Goal: Task Accomplishment & Management: Complete application form

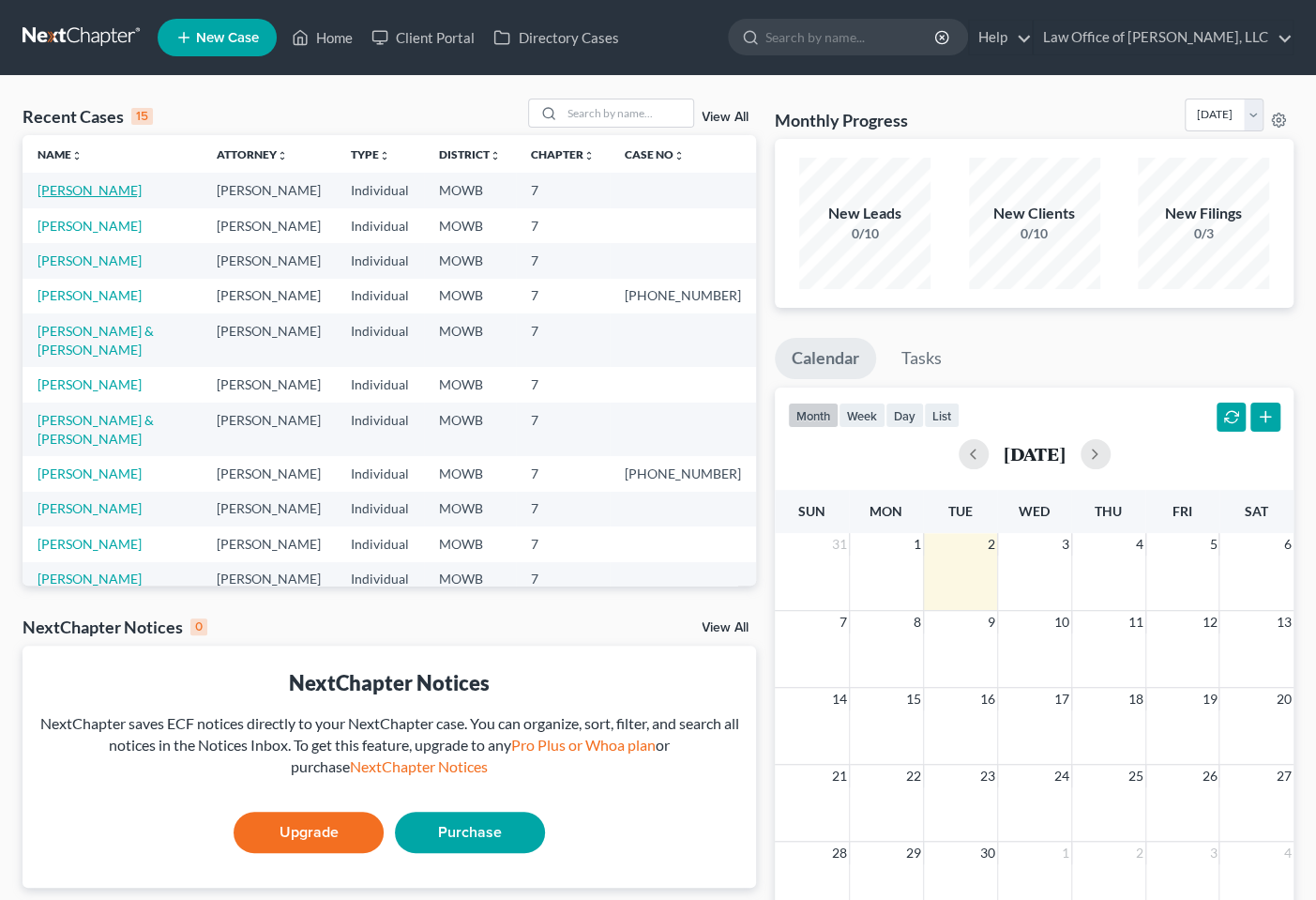
click at [102, 194] on link "[PERSON_NAME]" at bounding box center [89, 190] width 104 height 16
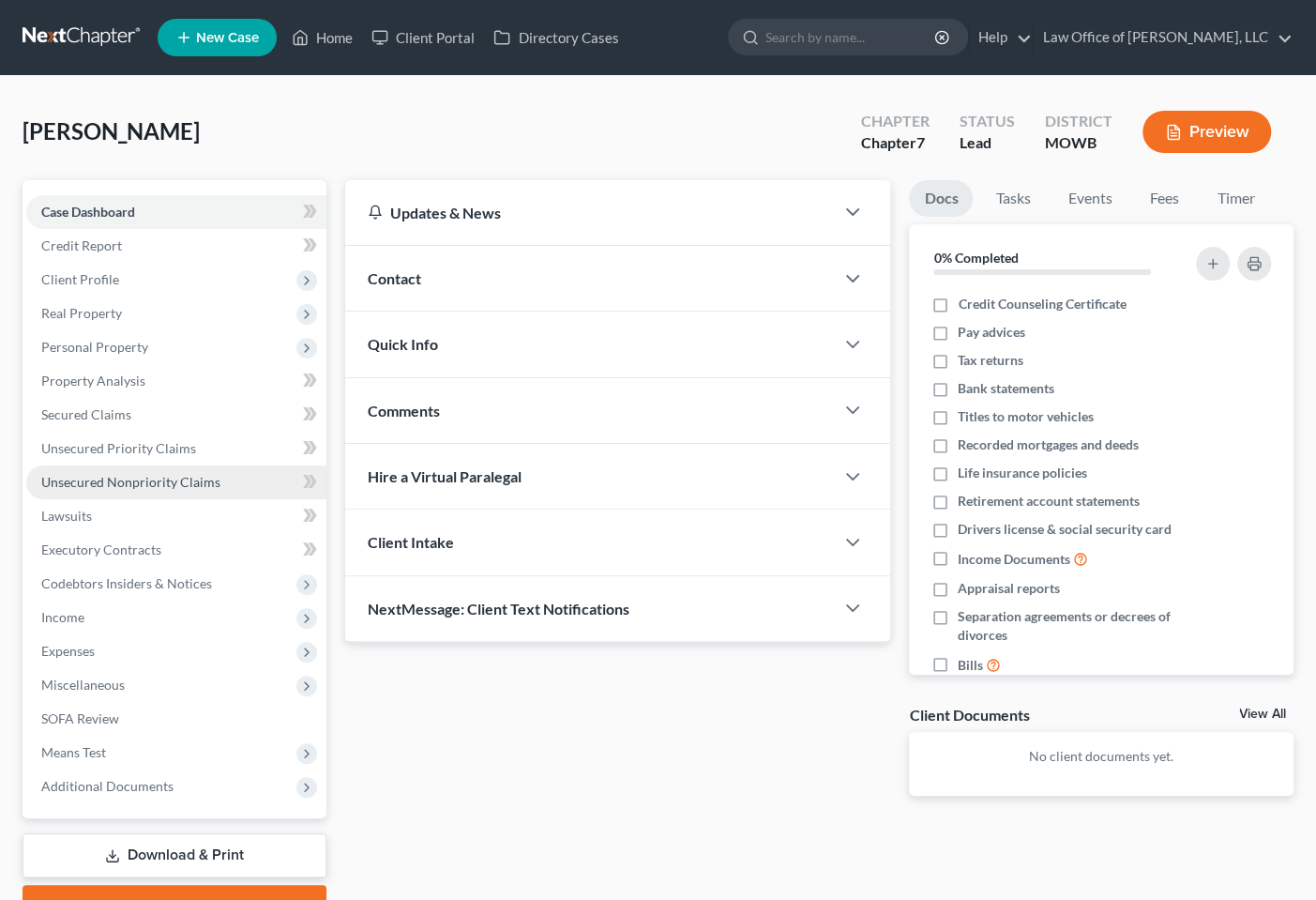
click at [113, 471] on link "Unsecured Nonpriority Claims" at bounding box center [176, 482] width 300 height 34
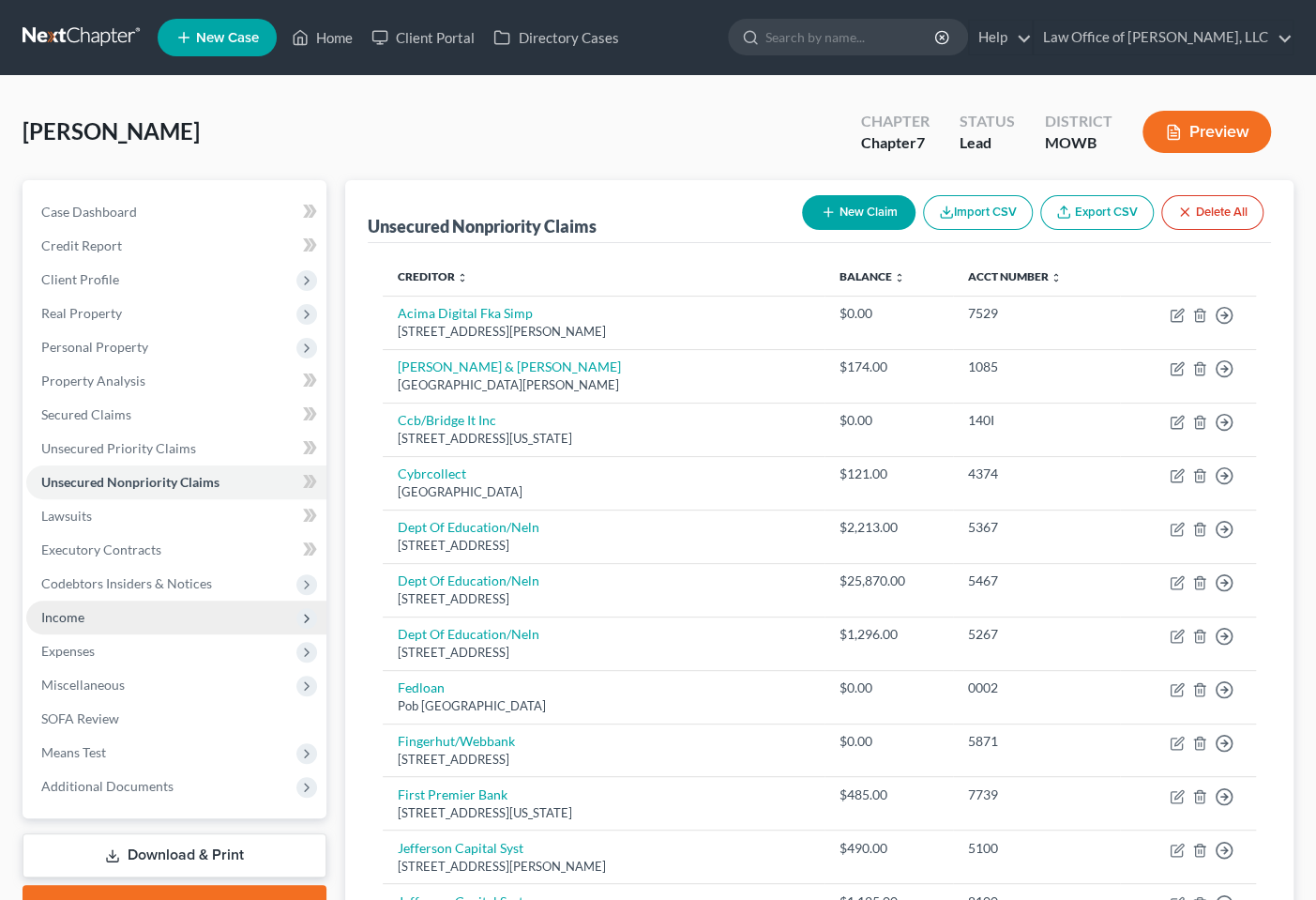
click at [99, 620] on span "Income" at bounding box center [176, 618] width 300 height 34
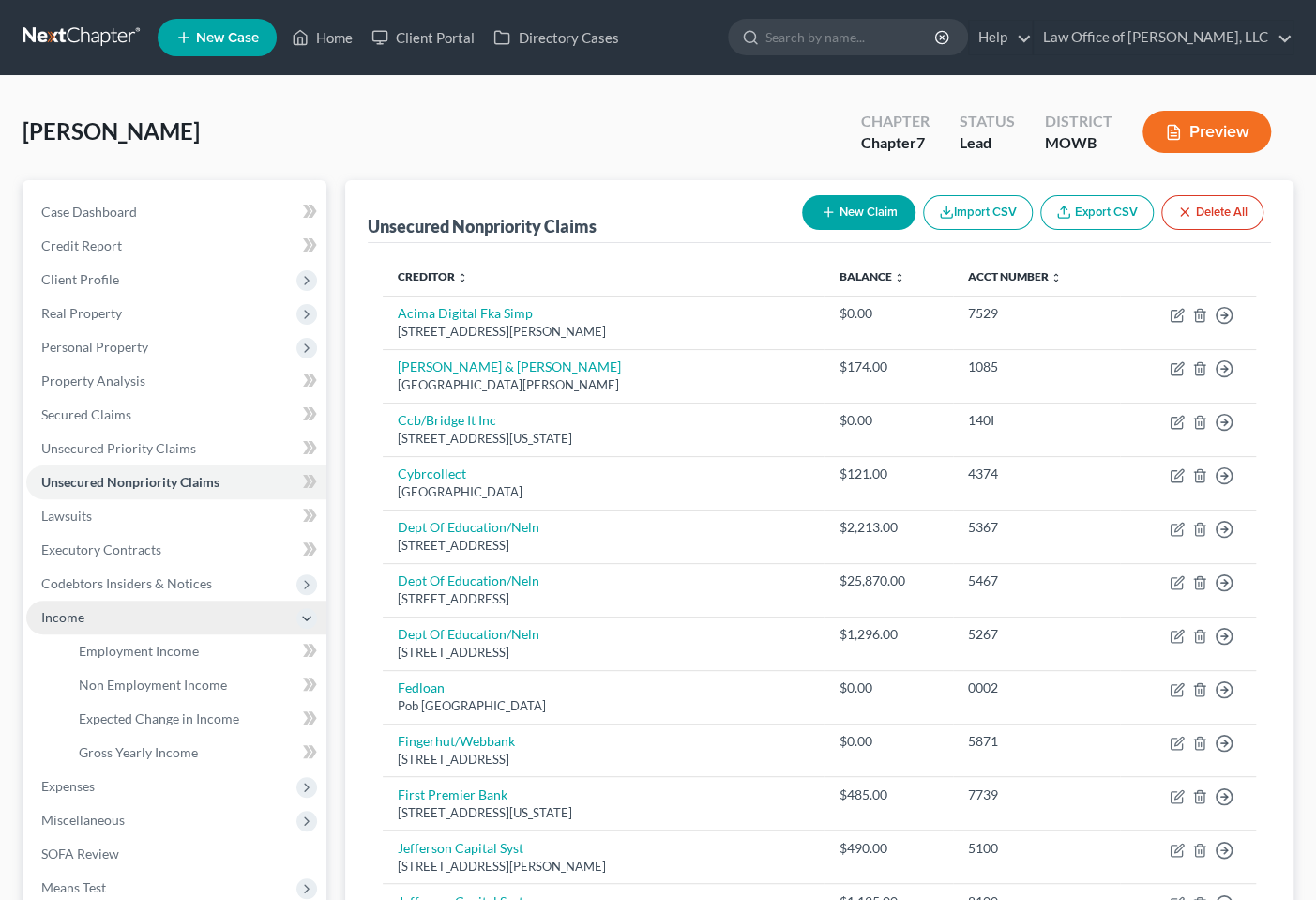
click at [99, 620] on span "Income" at bounding box center [176, 618] width 300 height 34
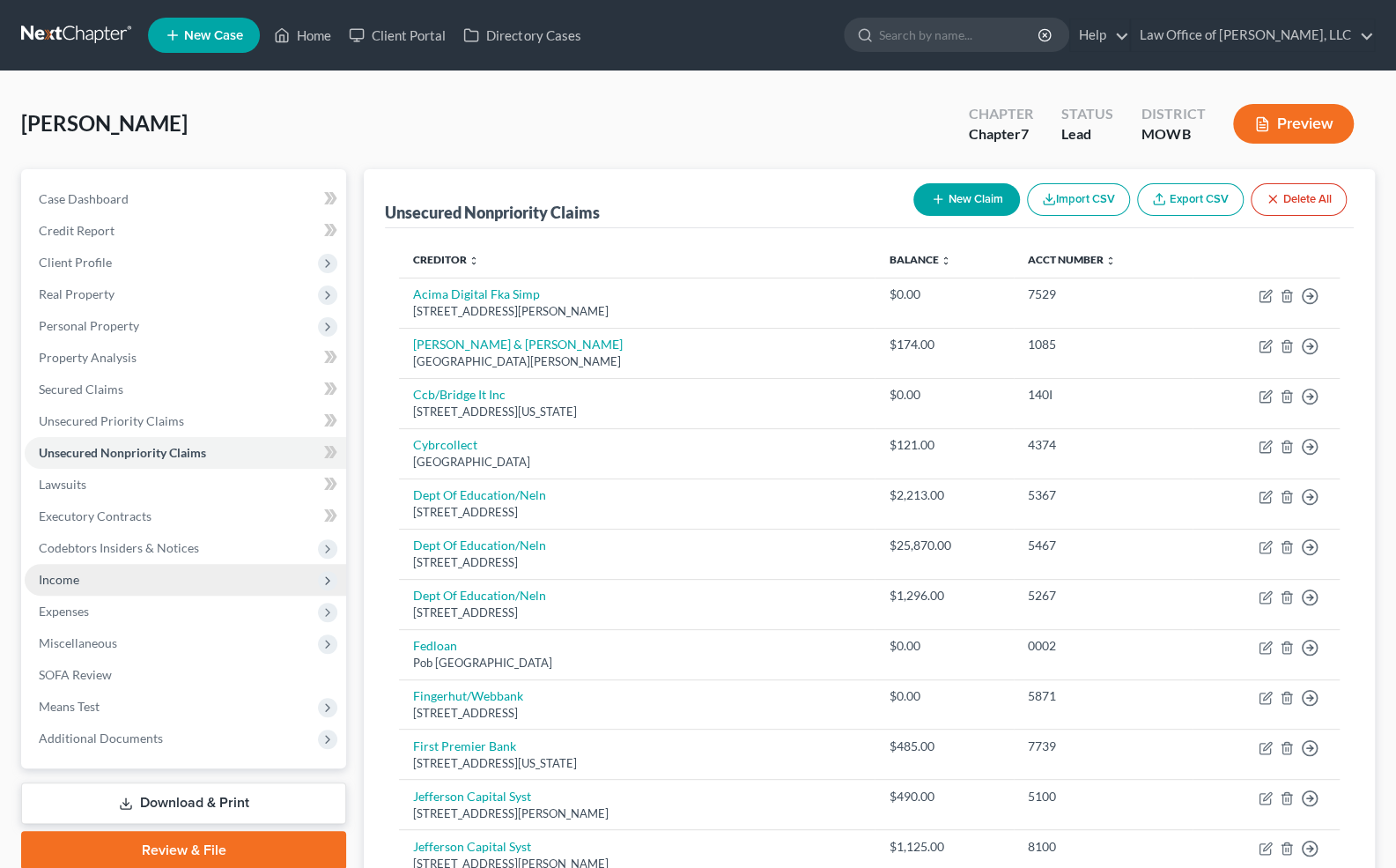
click at [58, 574] on span "Income" at bounding box center [59, 579] width 41 height 15
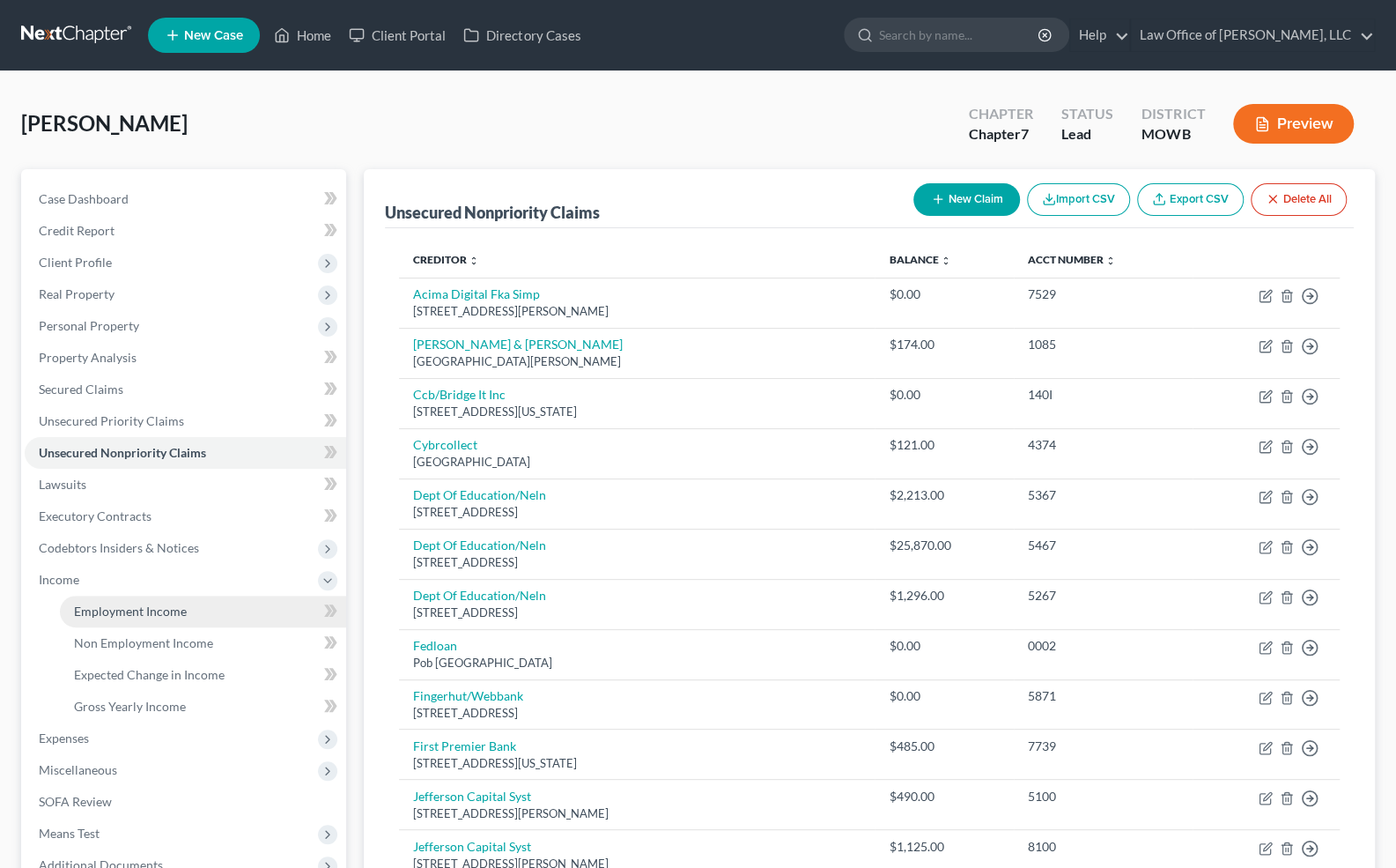
click at [95, 616] on link "Employment Income" at bounding box center [203, 611] width 286 height 32
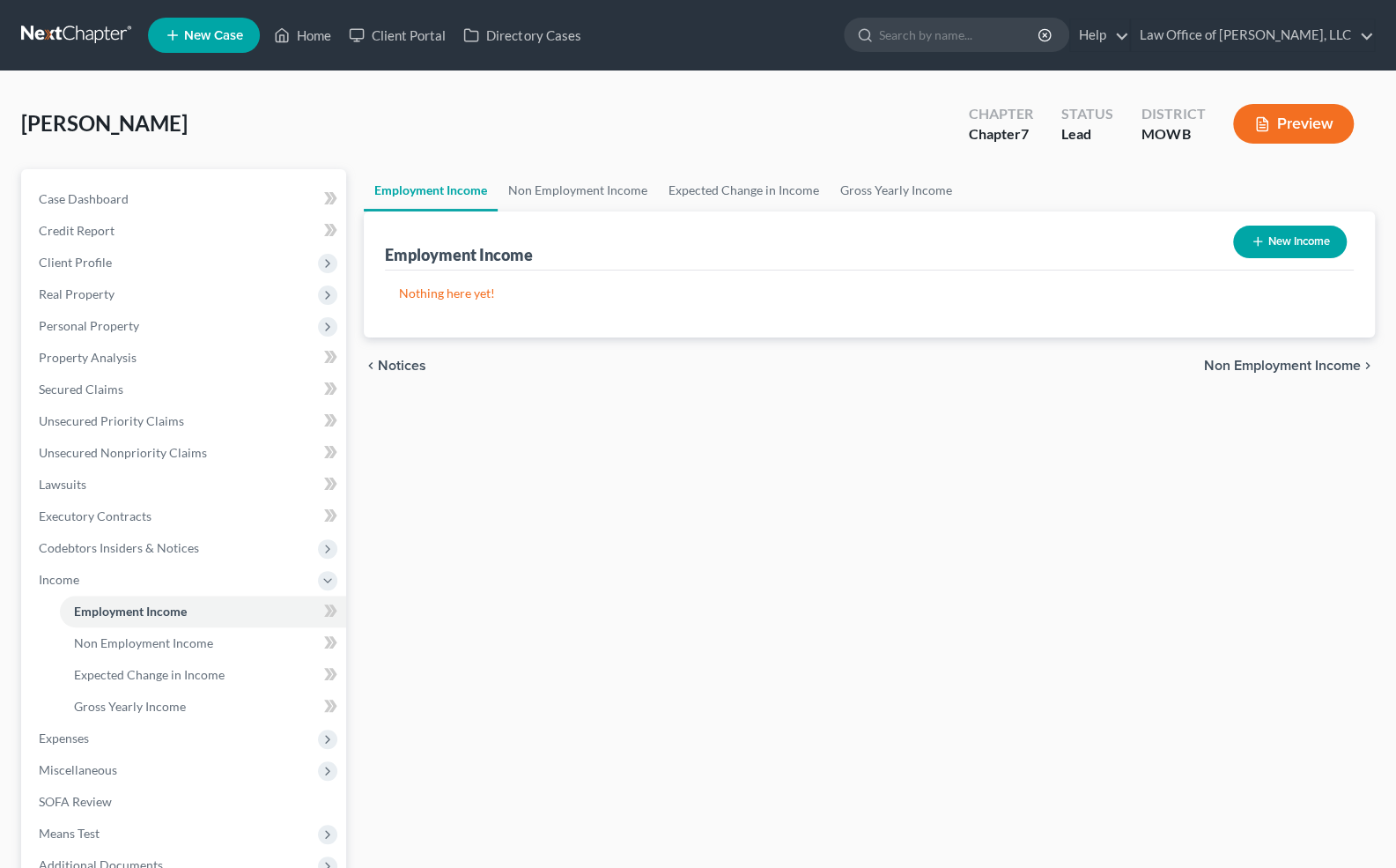
click at [1249, 243] on button "New Income" at bounding box center [1290, 241] width 114 height 33
select select "0"
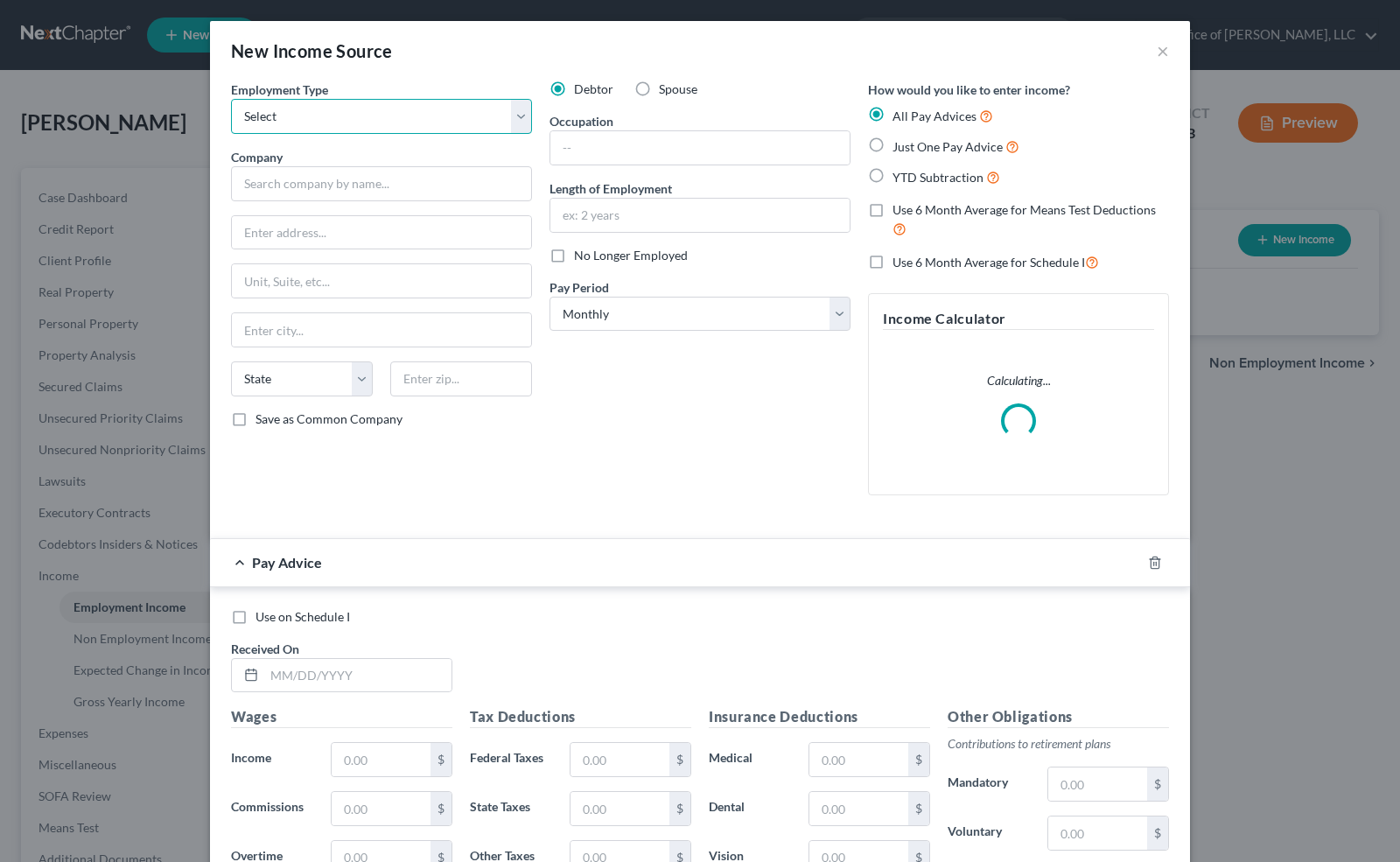
click at [475, 116] on select "Select Full or [DEMOGRAPHIC_DATA] Employment Self Employment" at bounding box center [381, 117] width 301 height 35
select select "0"
click at [231, 99] on select "Select Full or [DEMOGRAPHIC_DATA] Employment Self Employment" at bounding box center [381, 117] width 301 height 35
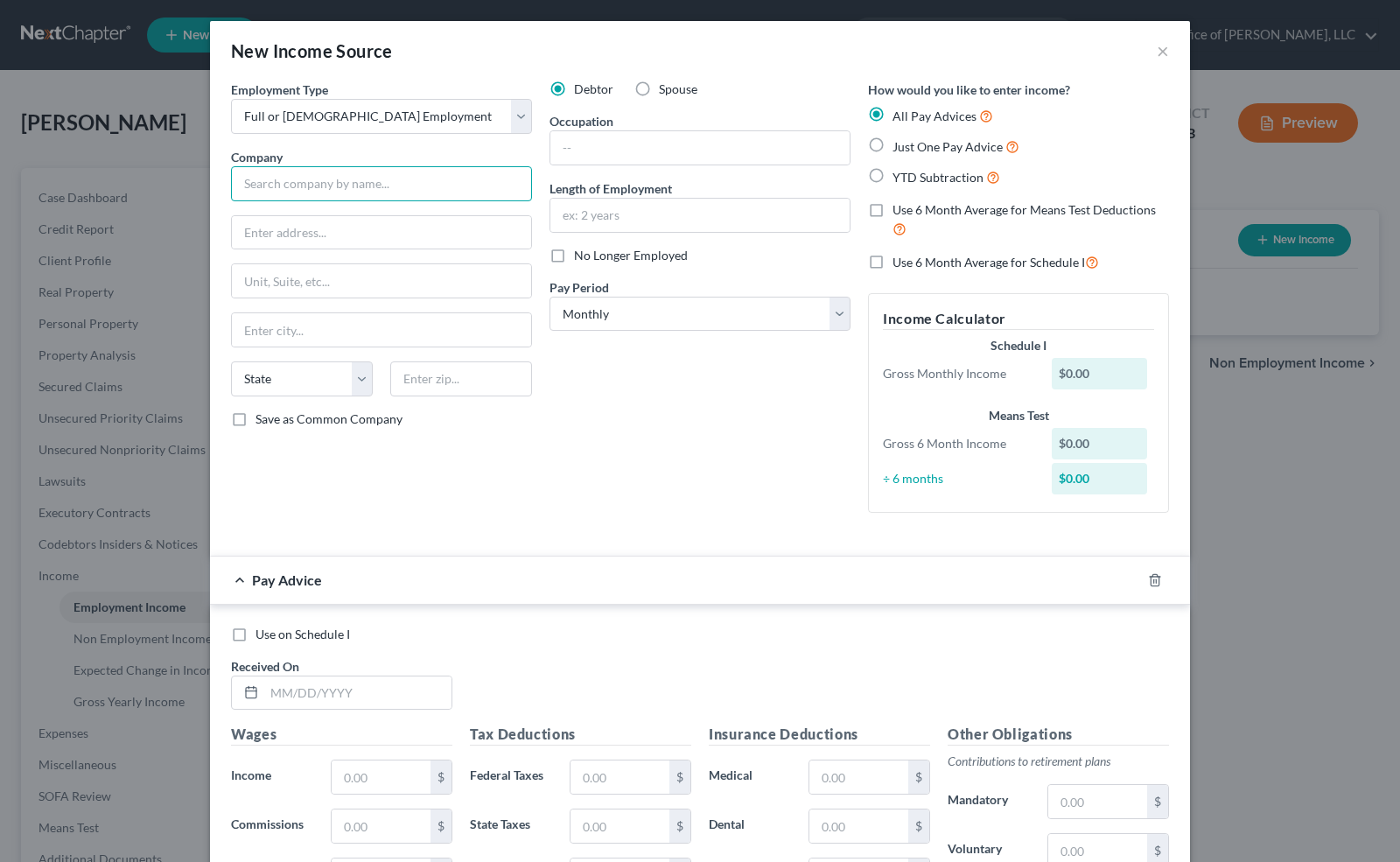
click at [355, 189] on input "text" at bounding box center [381, 184] width 301 height 35
type input "r"
type input "Premier Advantage Marine, LLC"
type input "[STREET_ADDRESS]"
type input "[GEOGRAPHIC_DATA]"
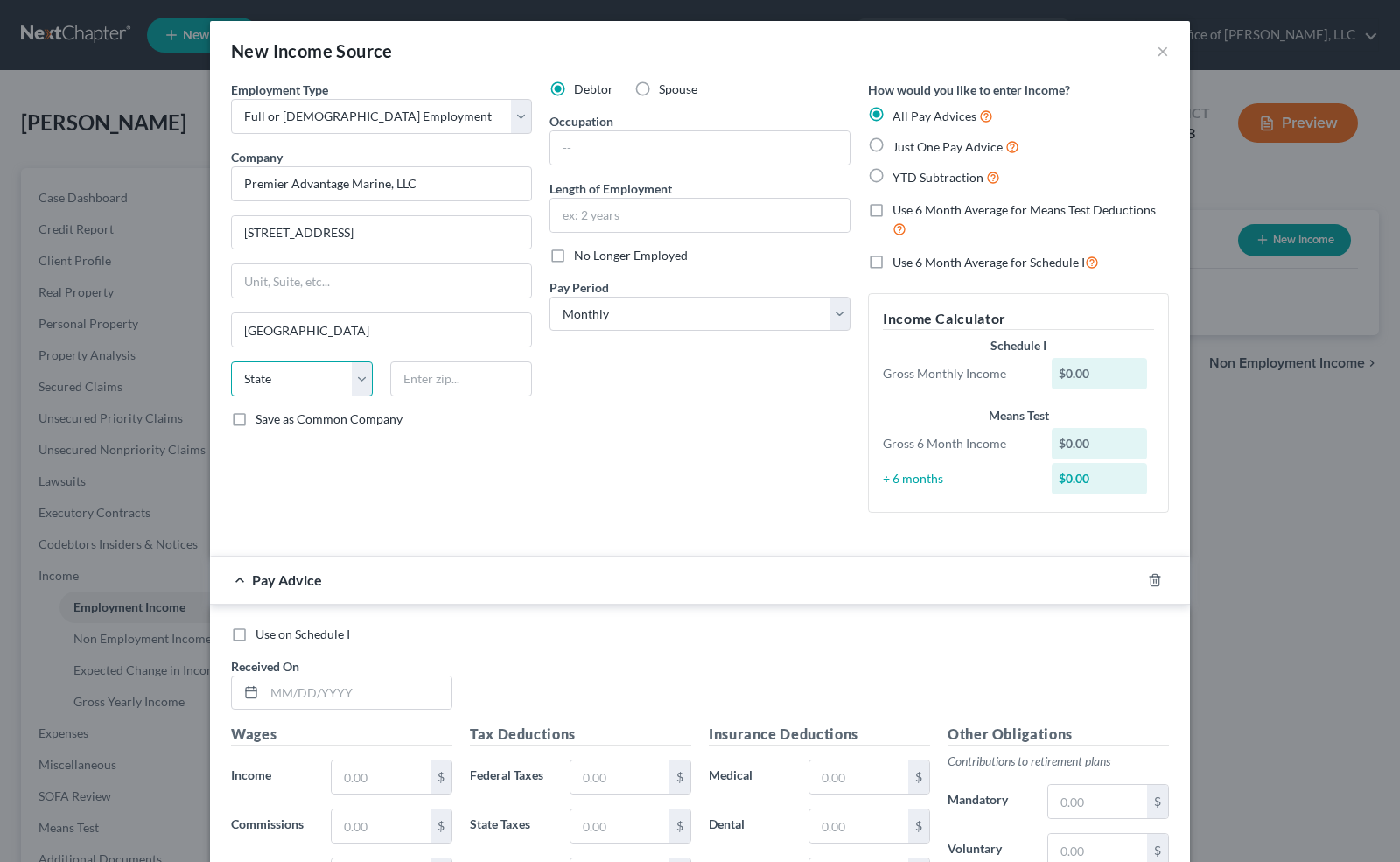
click at [298, 383] on select "State [US_STATE] AK AR AZ CA CO CT DE DC [GEOGRAPHIC_DATA] [GEOGRAPHIC_DATA] GU…" at bounding box center [302, 379] width 142 height 35
click at [418, 378] on input "text" at bounding box center [461, 379] width 142 height 35
type input "65079"
select select "26"
click at [601, 148] on input "text" at bounding box center [700, 148] width 299 height 33
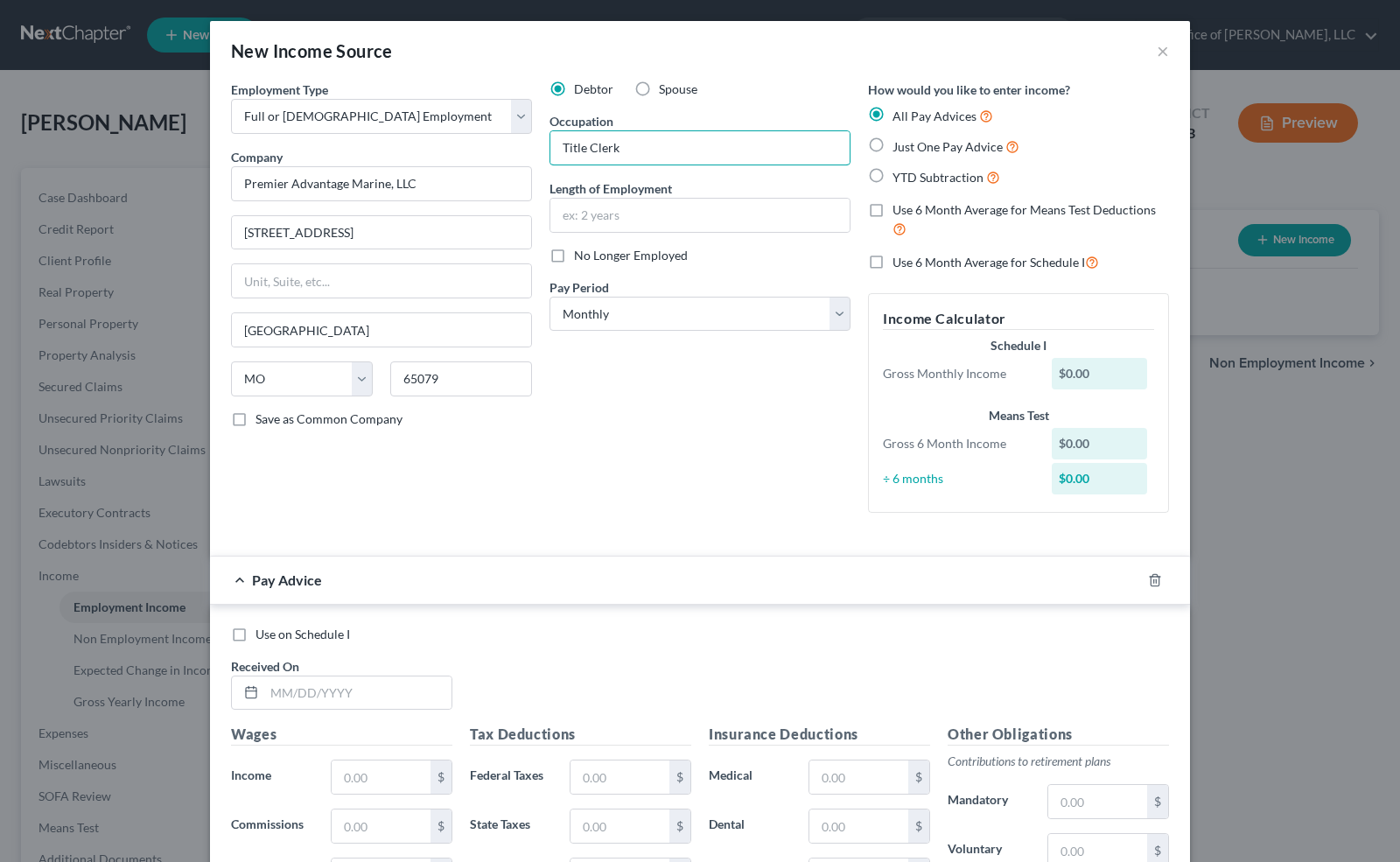
type input "Title Clerk"
type input "6 Months"
click at [584, 308] on select "Select Monthly Twice Monthly Every Other Week Weekly" at bounding box center [700, 314] width 301 height 35
select select "2"
click at [550, 296] on select "Select Monthly Twice Monthly Every Other Week Weekly" at bounding box center [700, 314] width 301 height 35
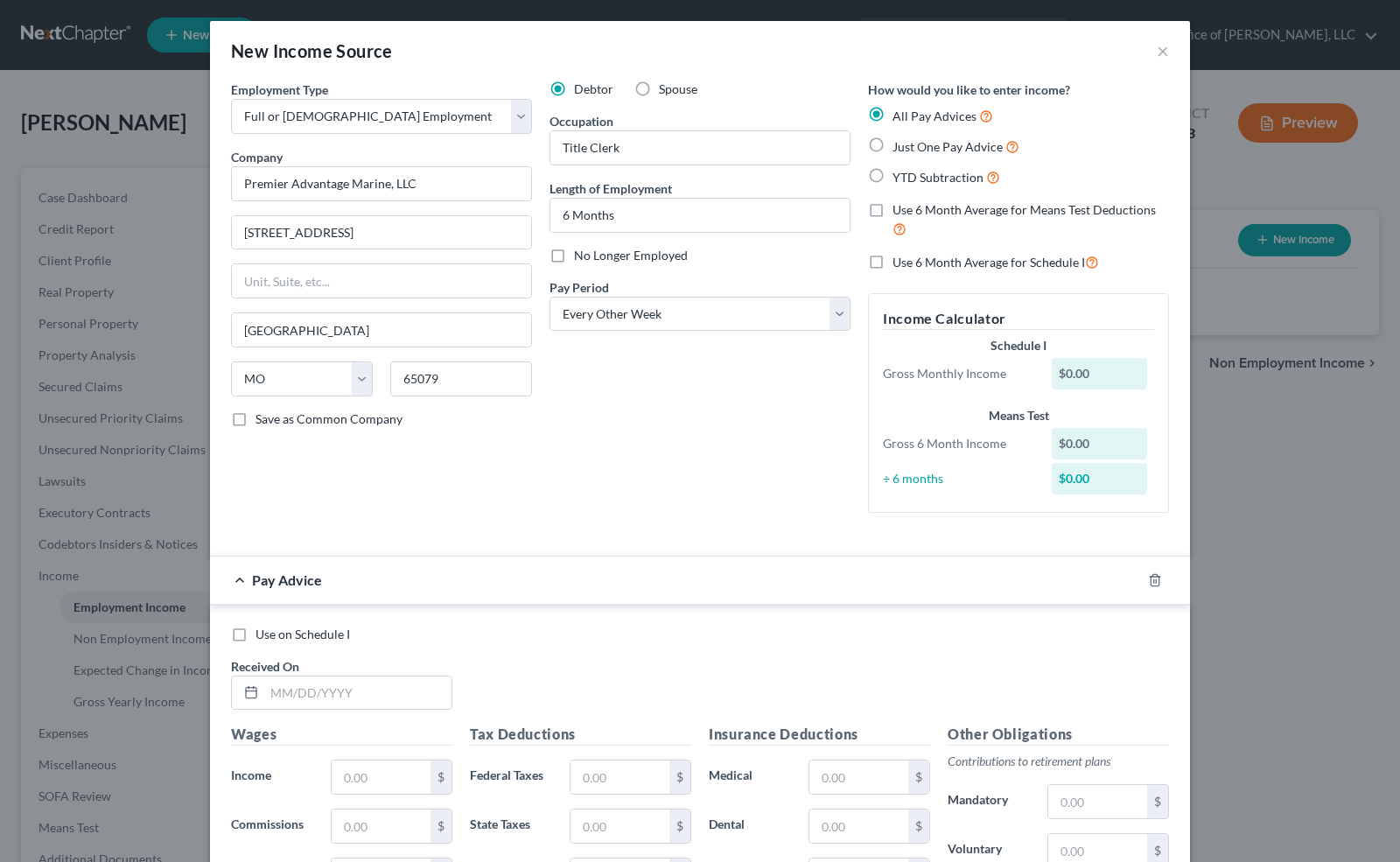
click at [893, 145] on label "Just One Pay Advice" at bounding box center [956, 146] width 127 height 20
click at [900, 145] on input "Just One Pay Advice" at bounding box center [905, 142] width 11 height 11
radio input "true"
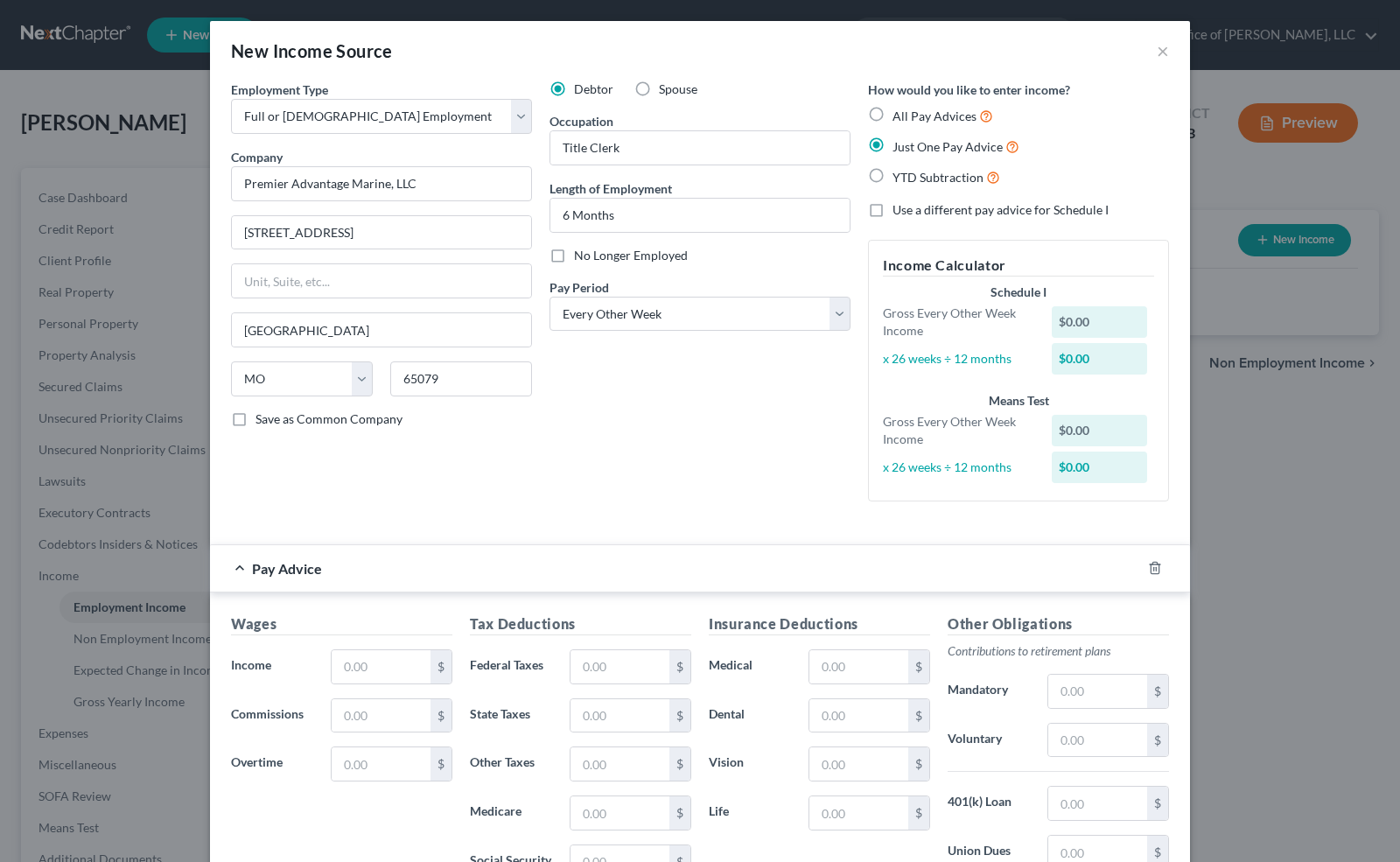
click at [383, 629] on h5 "Wages" at bounding box center [341, 623] width 221 height 22
click at [376, 666] on input "text" at bounding box center [381, 666] width 99 height 33
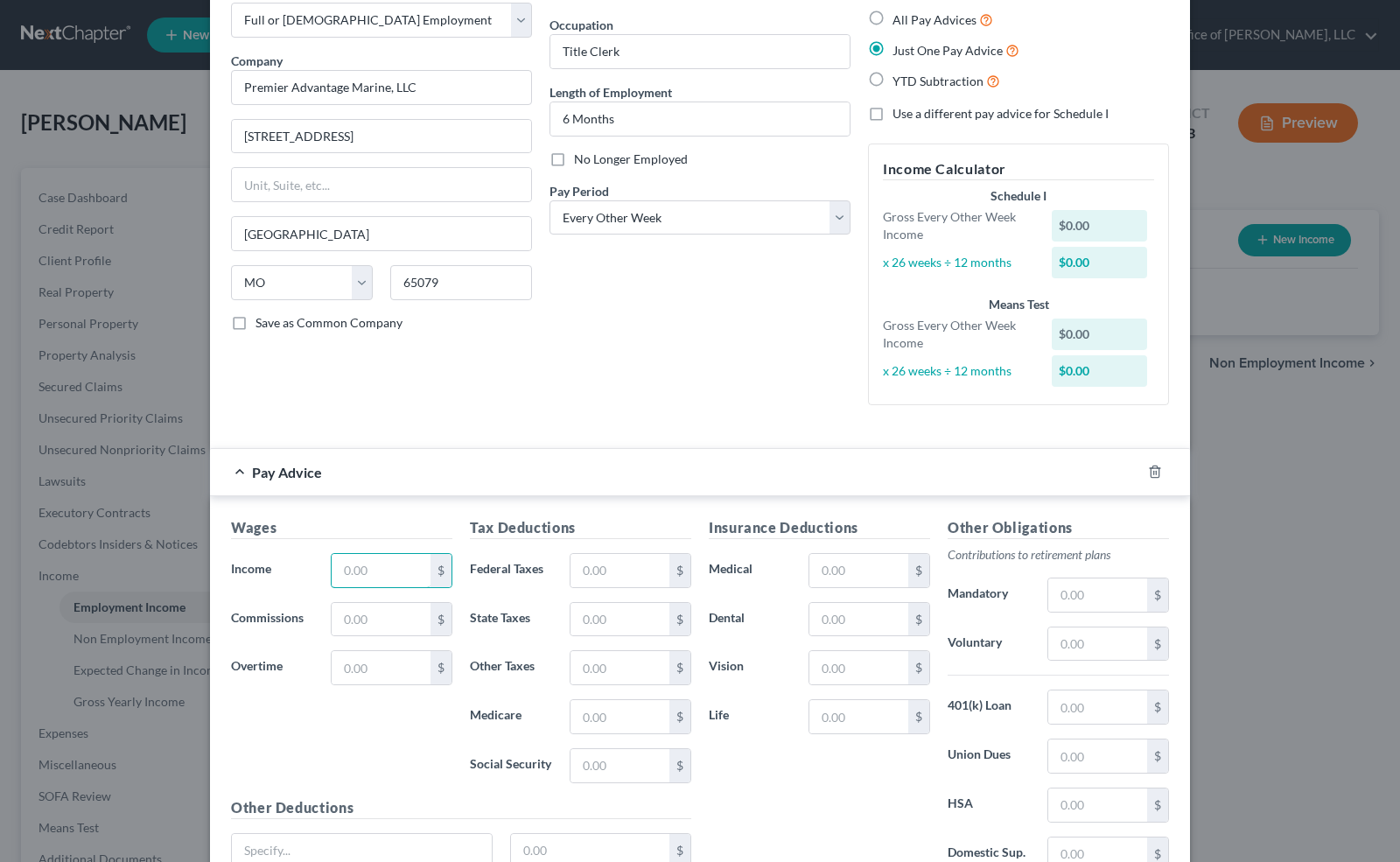
scroll to position [266, 0]
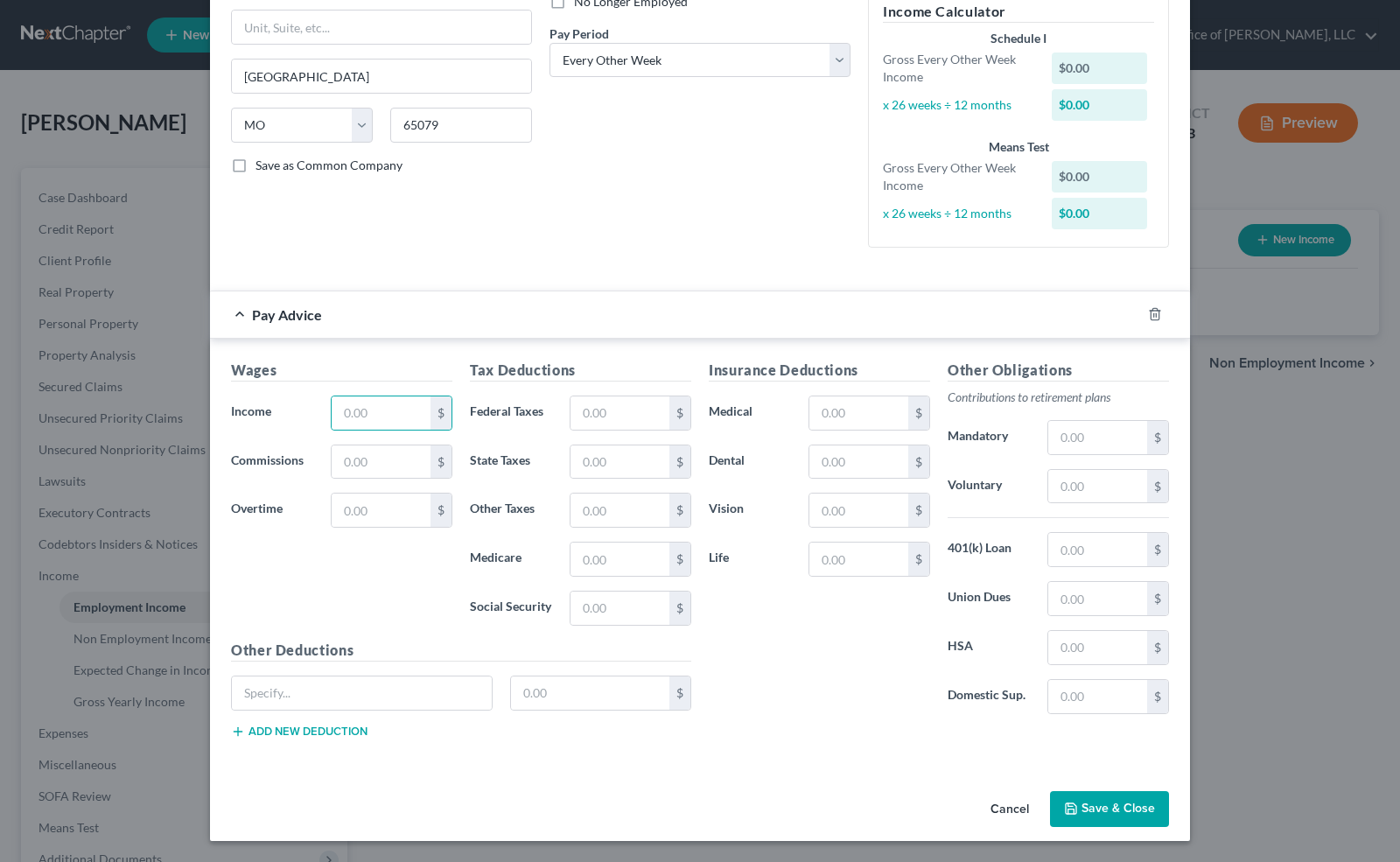
click at [1094, 800] on button "Save & Close" at bounding box center [1110, 809] width 119 height 37
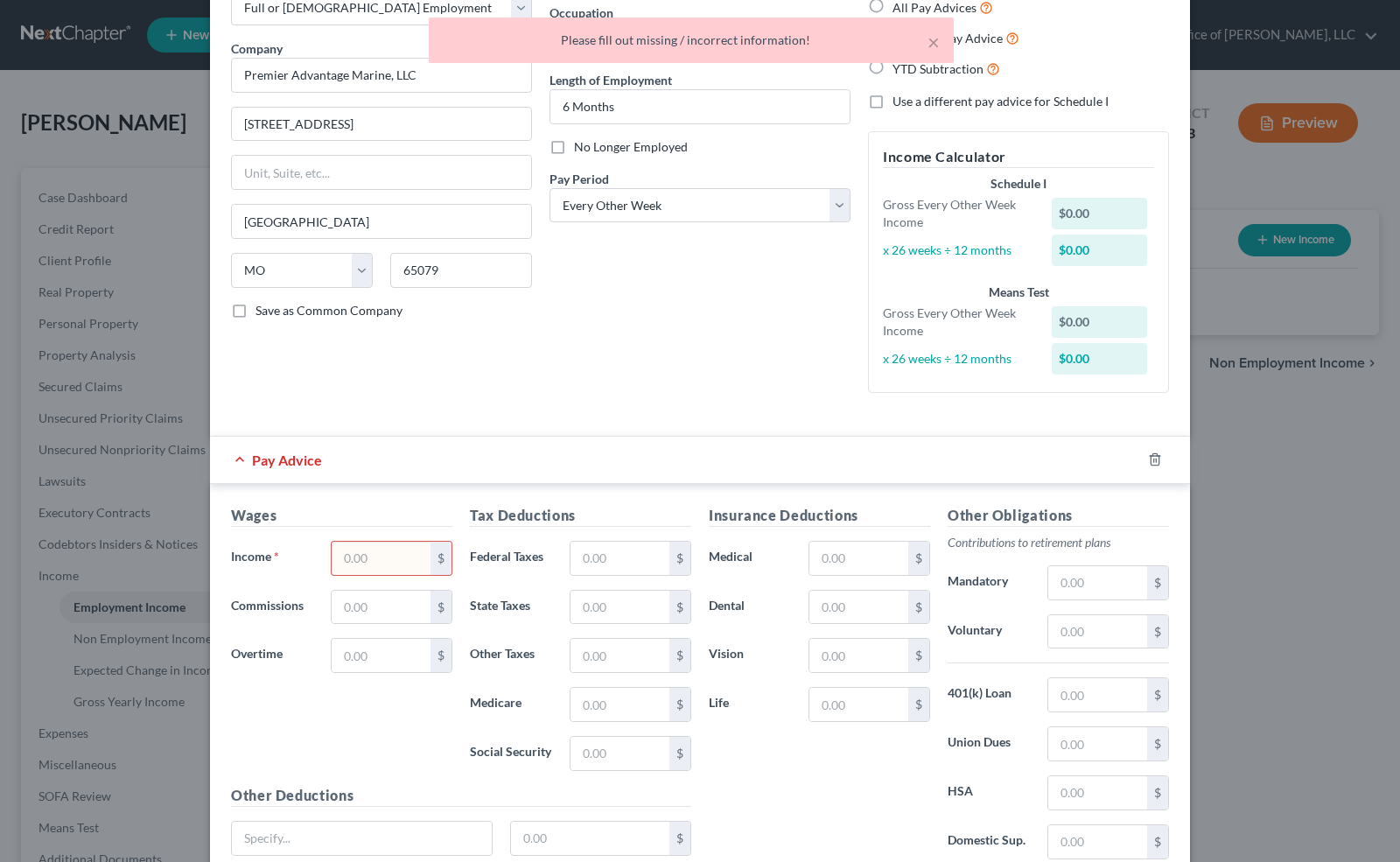
scroll to position [0, 0]
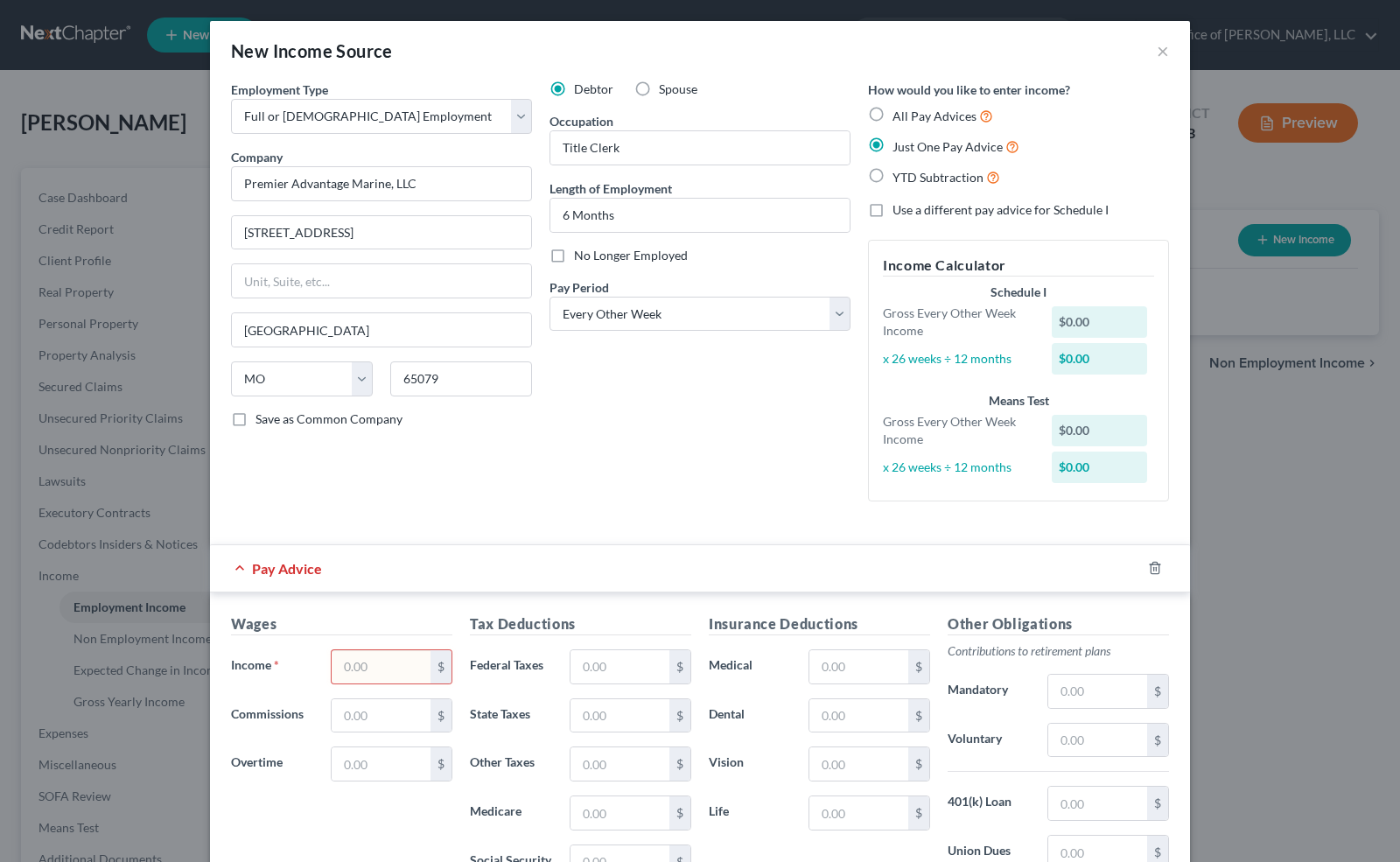
click at [370, 675] on input "text" at bounding box center [381, 666] width 99 height 33
type input "2"
type input "1,542.17"
type input "998.44"
click at [608, 677] on input "text" at bounding box center [620, 666] width 99 height 33
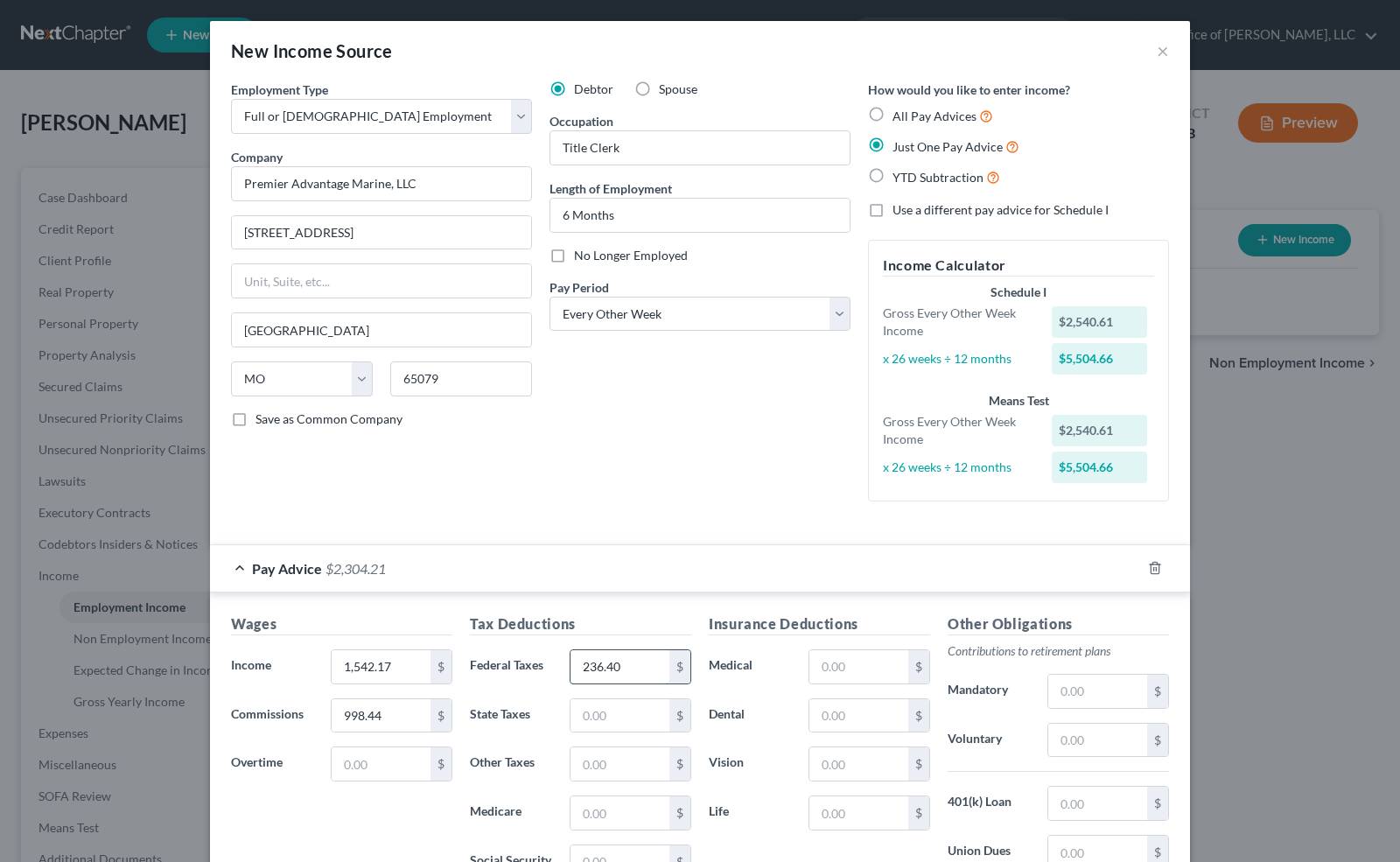
type input "236.40"
type input "86"
type input "36.98"
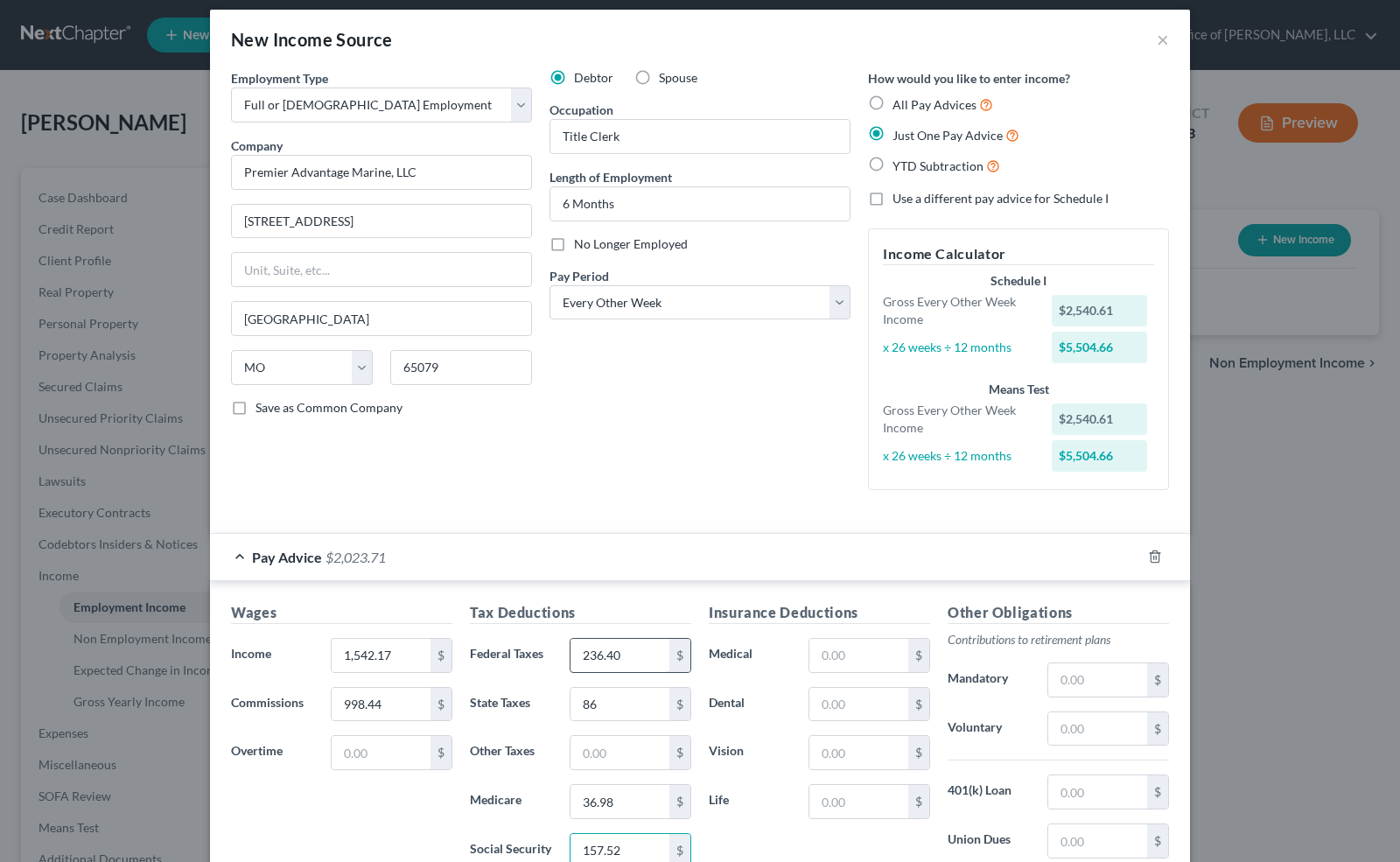
type input "157.52"
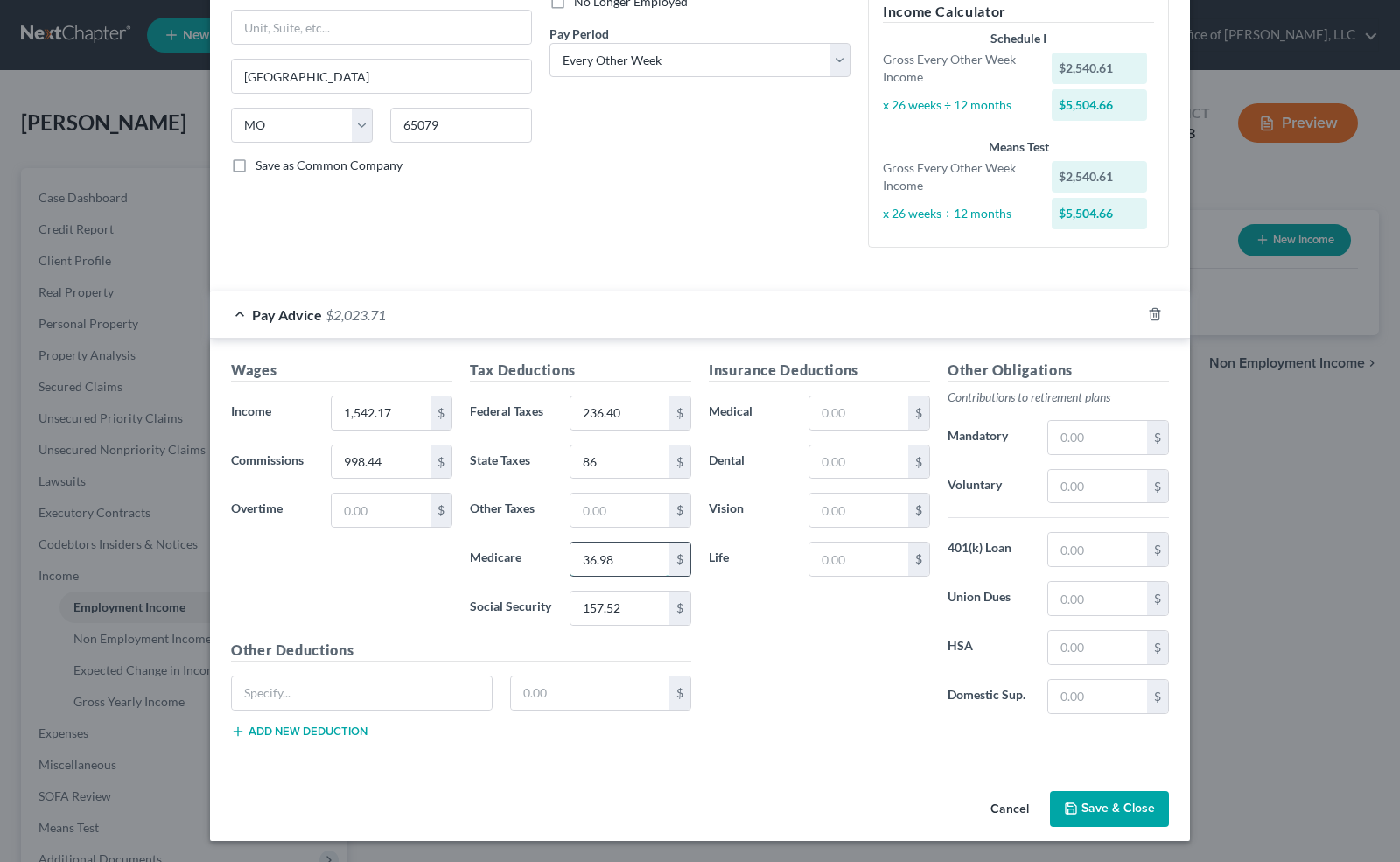
click at [614, 546] on input "36.98" at bounding box center [620, 559] width 99 height 33
type input "36.84"
click at [1139, 813] on button "Save & Close" at bounding box center [1110, 809] width 119 height 37
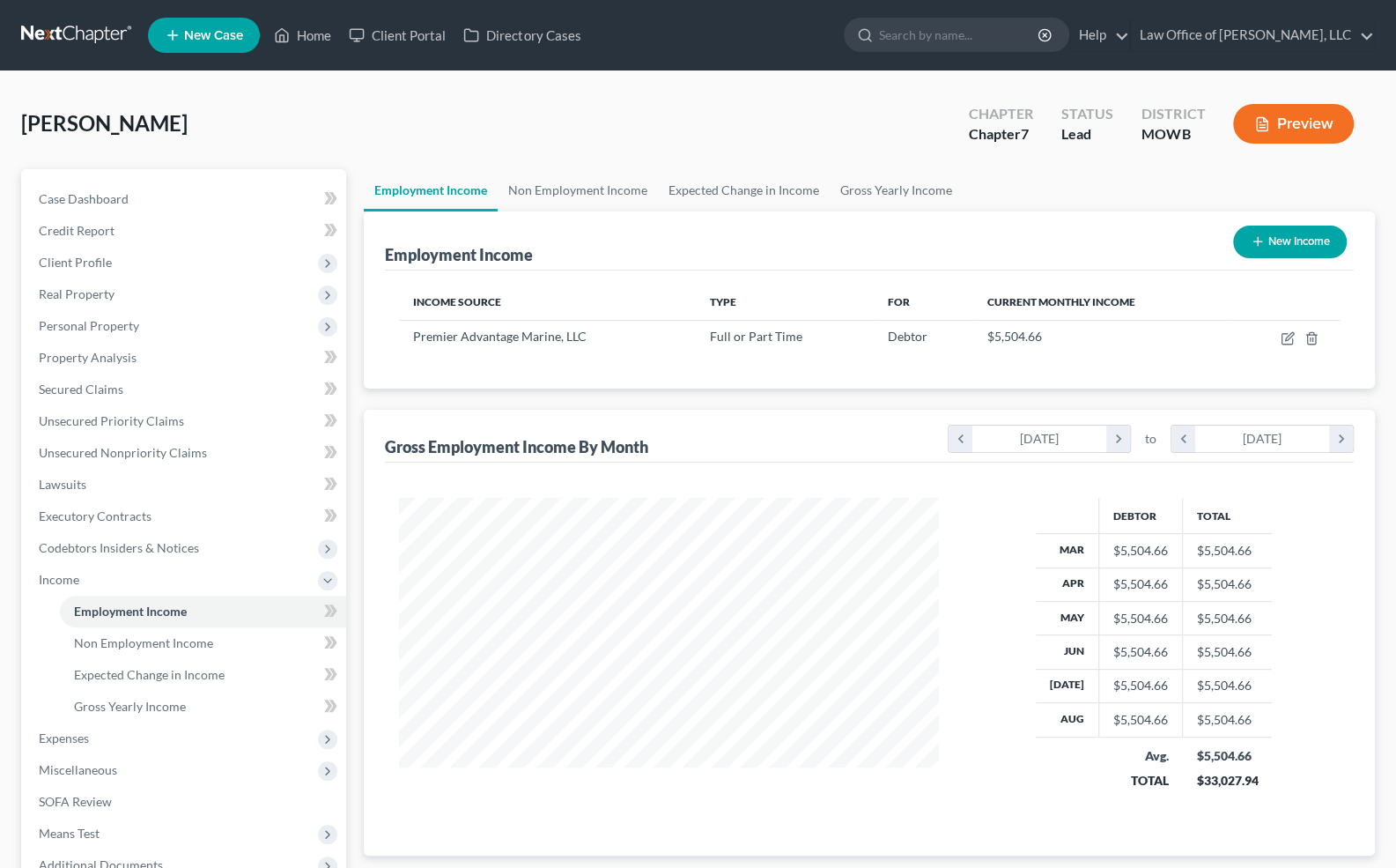
scroll to position [313, 570]
click at [69, 735] on span "Expenses" at bounding box center [64, 737] width 50 height 15
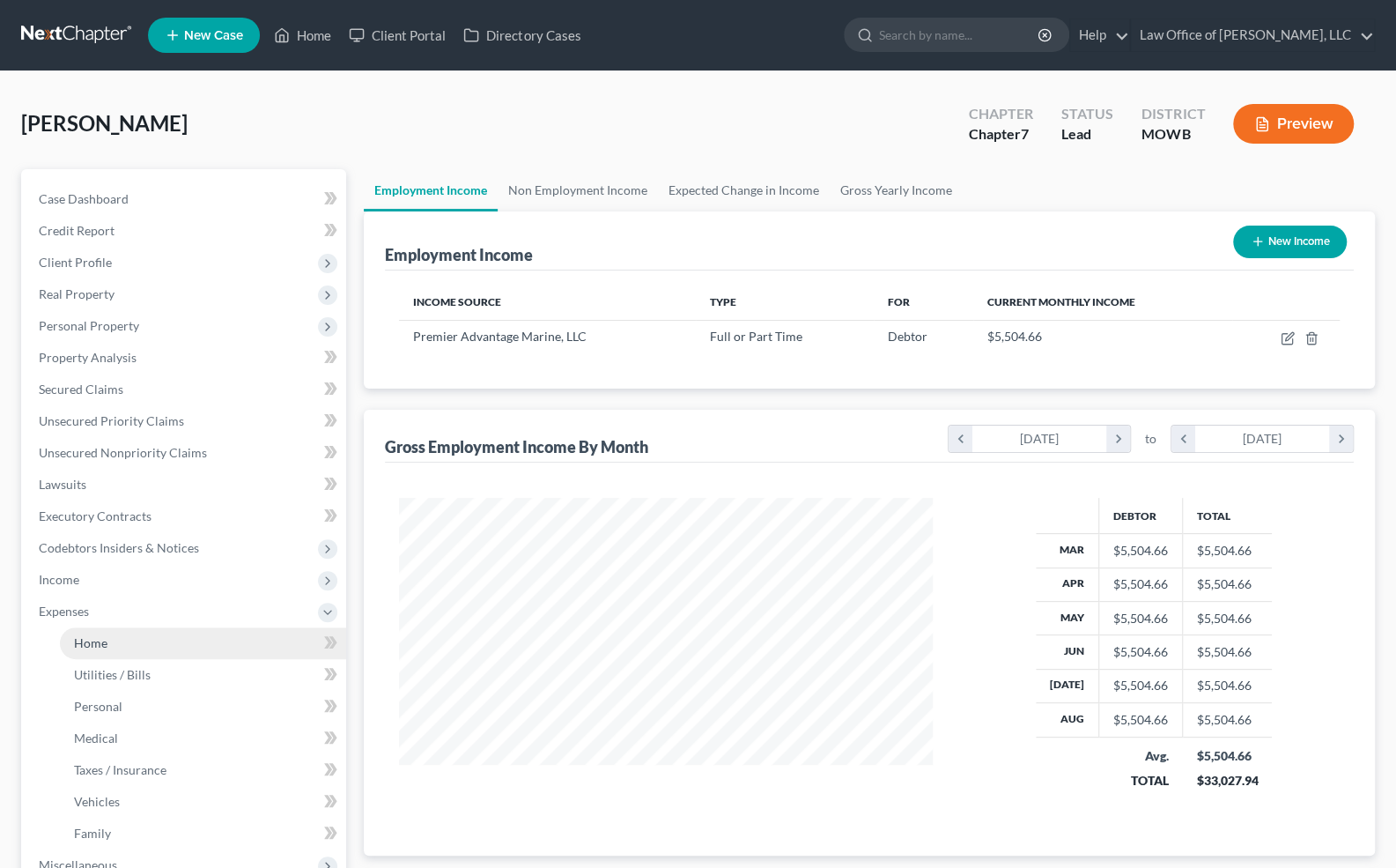
click at [184, 648] on link "Home" at bounding box center [203, 643] width 286 height 32
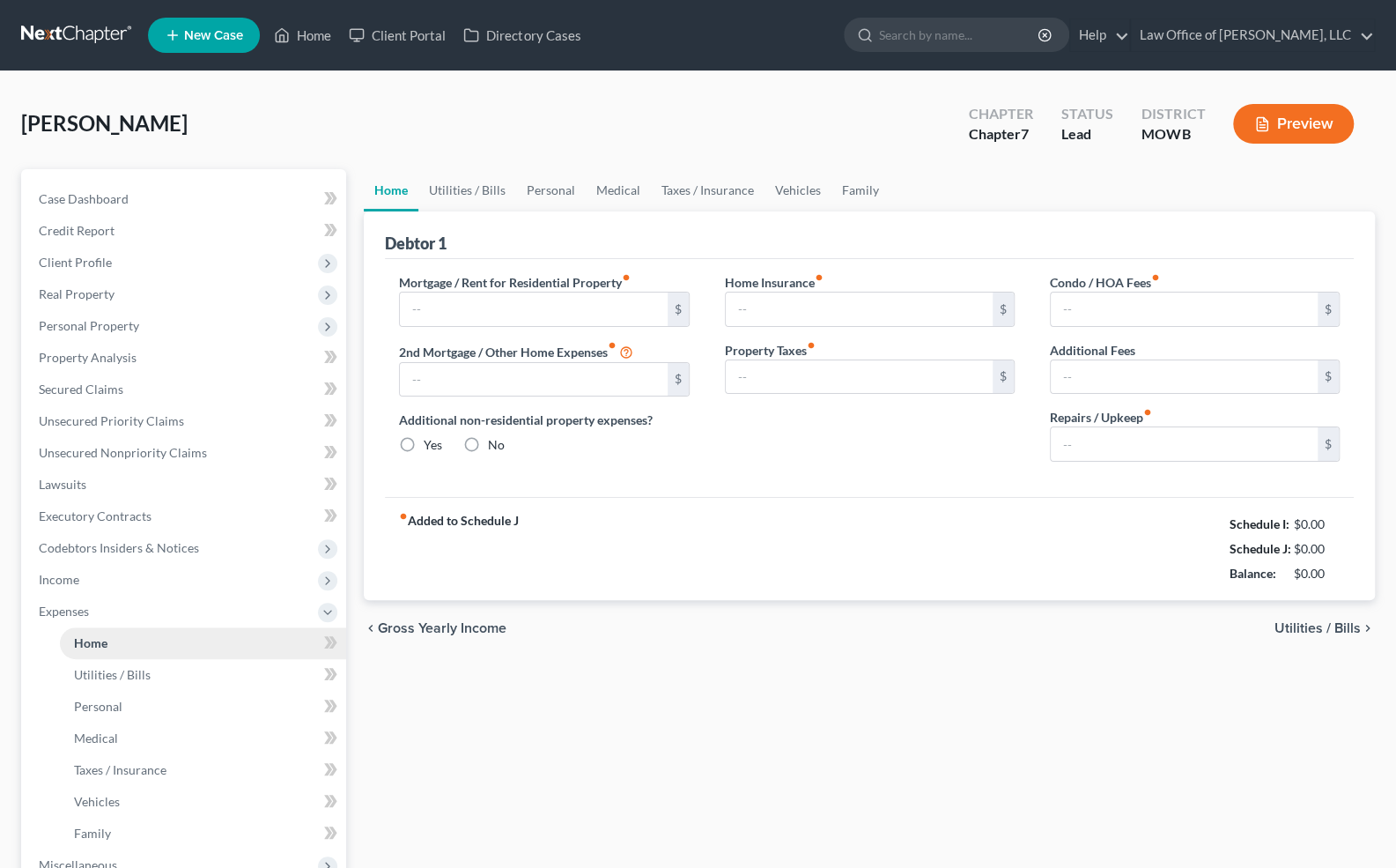
type input "0.00"
radio input "true"
type input "0.00"
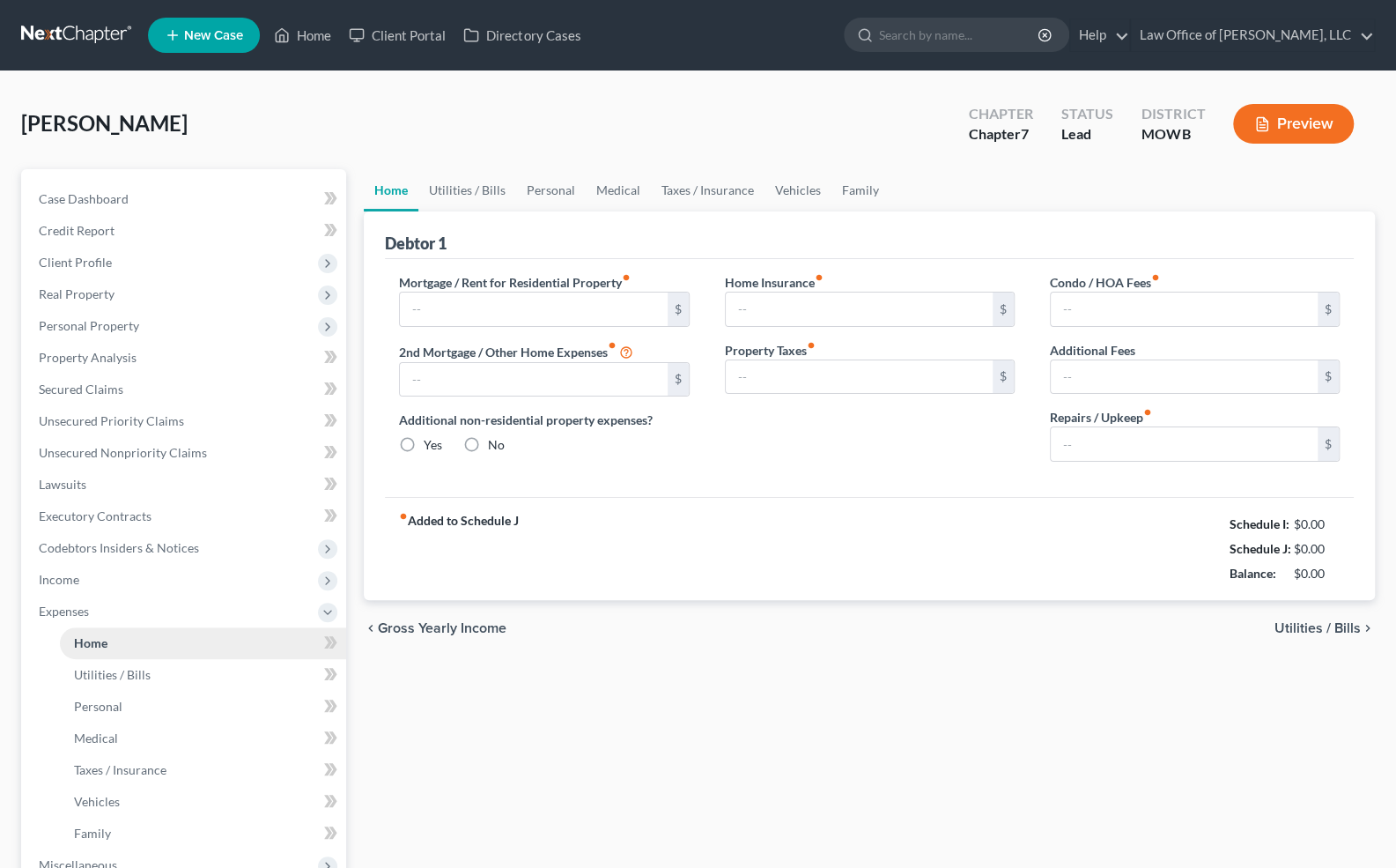
type input "0.00"
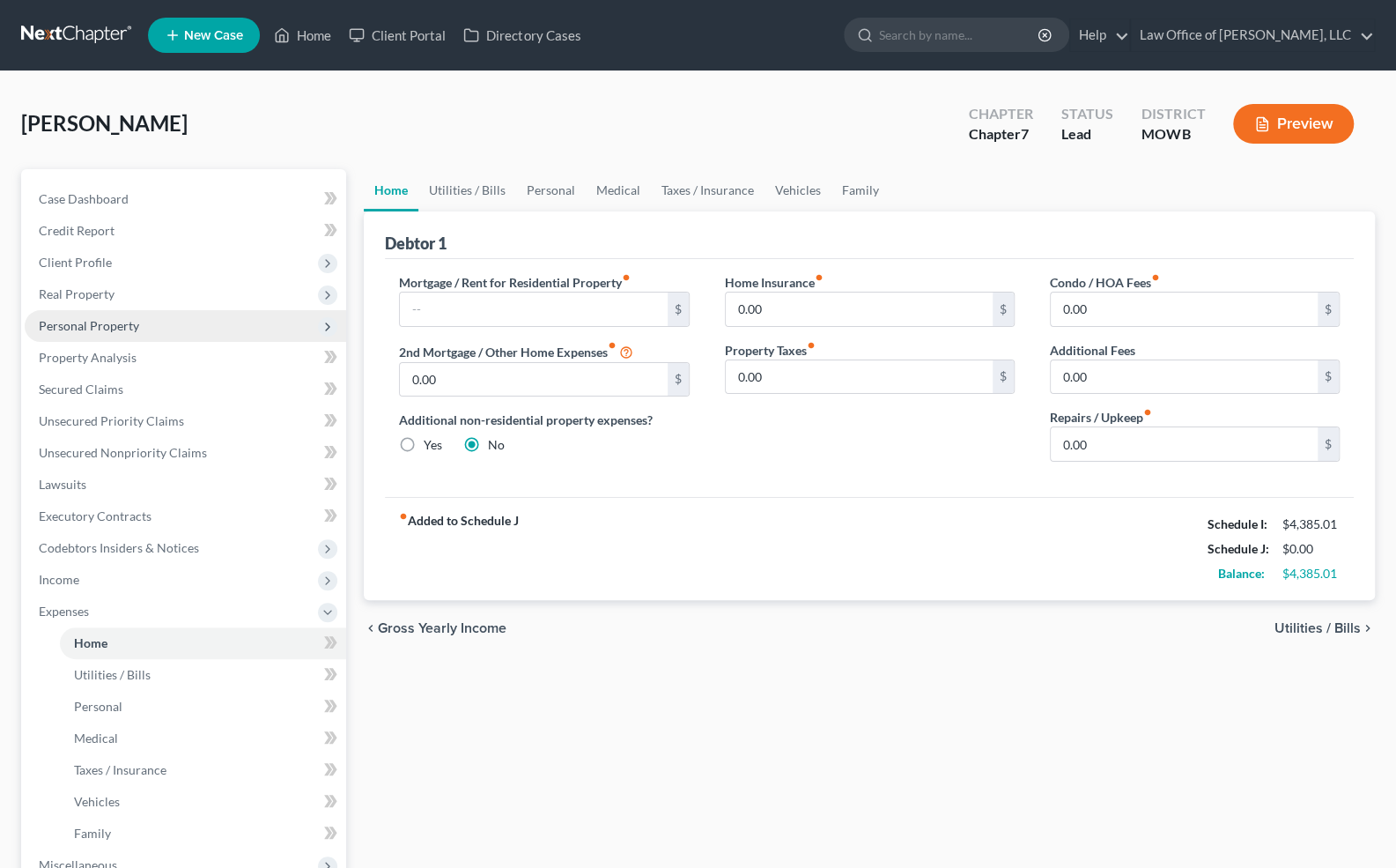
click at [89, 336] on span "Personal Property" at bounding box center [185, 326] width 321 height 32
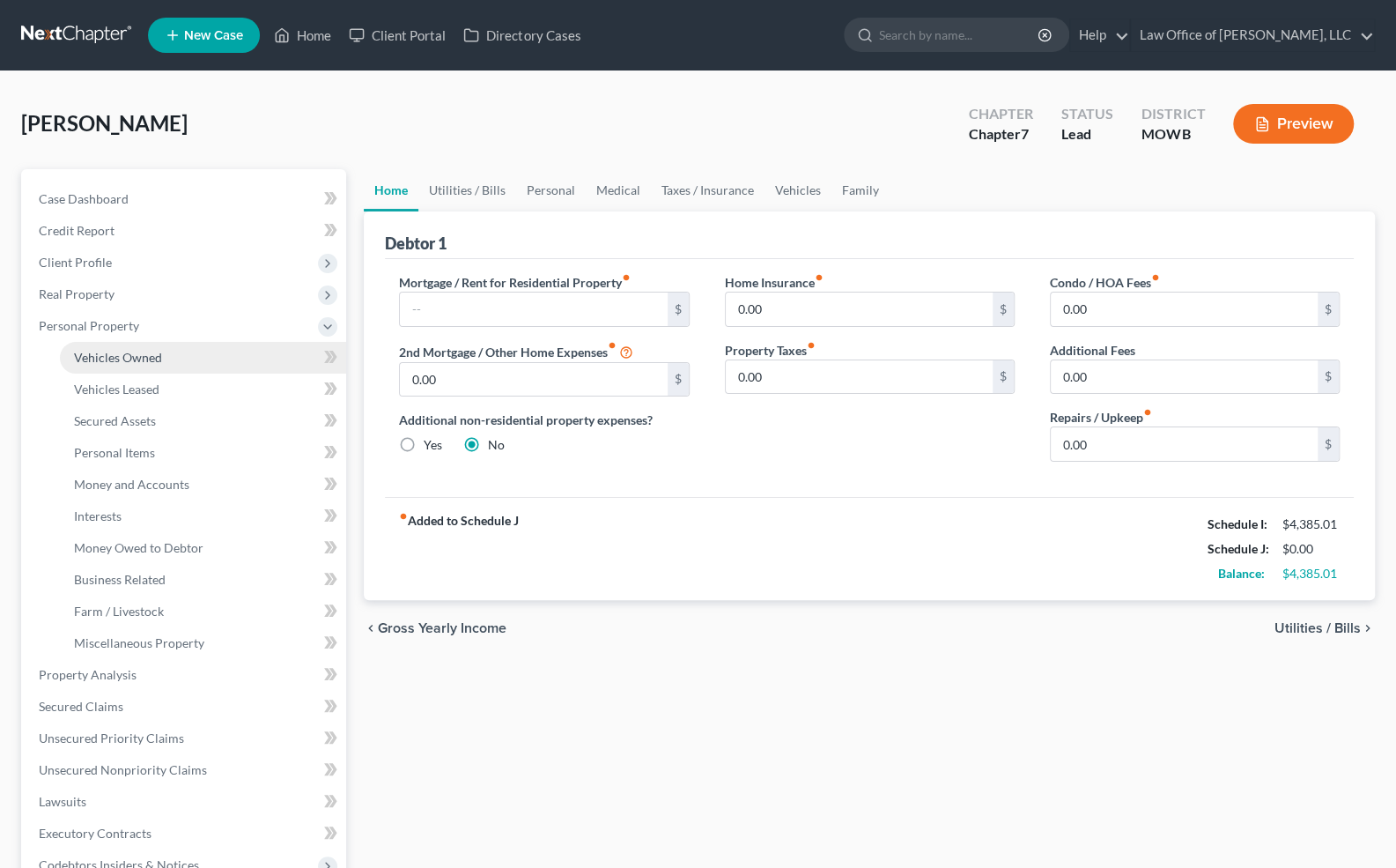
click at [112, 360] on span "Vehicles Owned" at bounding box center [118, 357] width 88 height 15
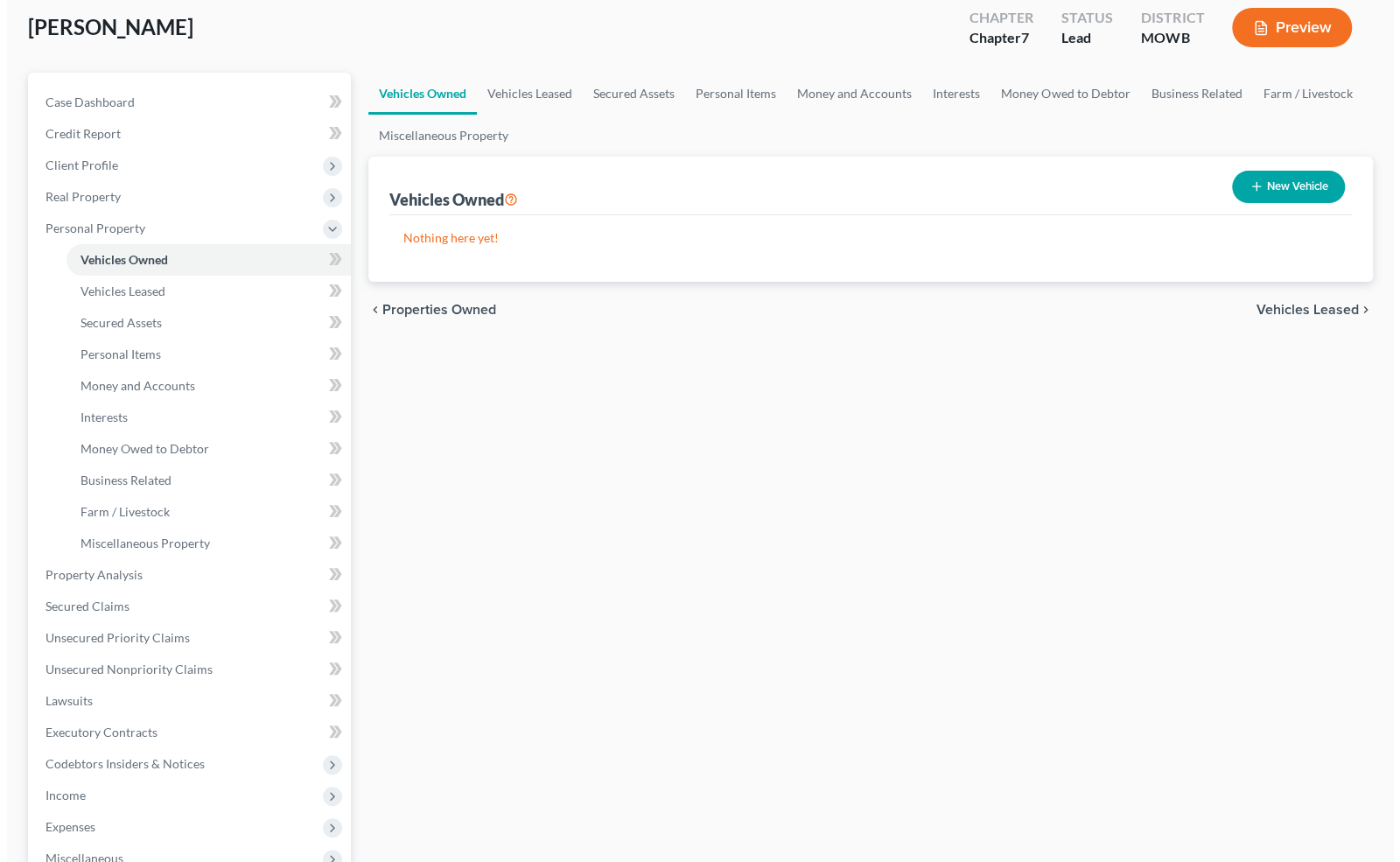
scroll to position [95, 0]
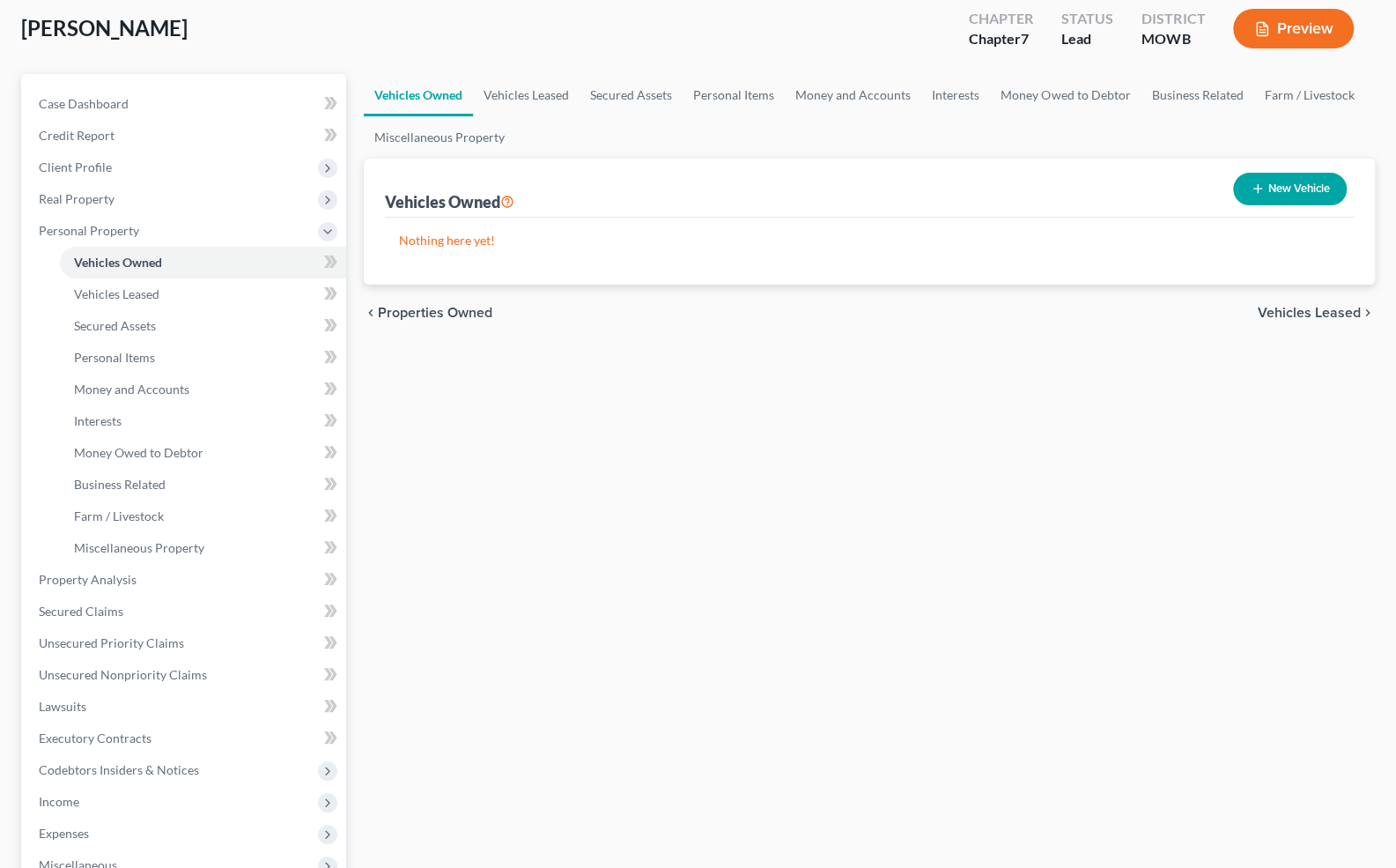
click at [1249, 183] on button "New Vehicle" at bounding box center [1290, 189] width 114 height 33
select select "0"
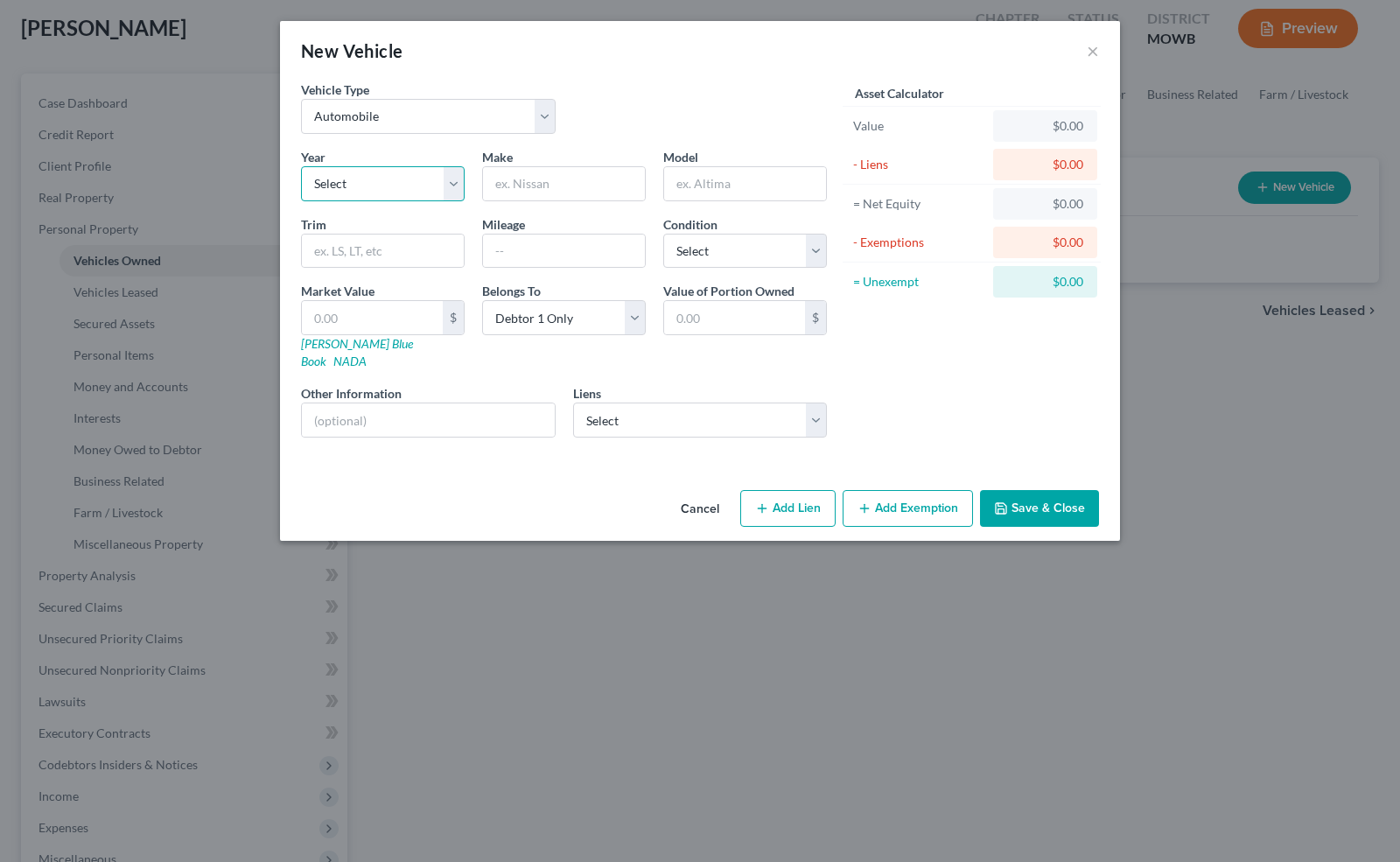
click at [348, 181] on select "Select 2026 2025 2024 2023 2022 2021 2020 2019 2018 2017 2016 2015 2014 2013 20…" at bounding box center [382, 184] width 164 height 35
select select "10"
click at [301, 167] on select "Select 2026 2025 2024 2023 2022 2021 2020 2019 2018 2017 2016 2015 2014 2013 20…" at bounding box center [382, 184] width 164 height 35
click at [517, 178] on input "text" at bounding box center [564, 184] width 162 height 33
type input "Ford"
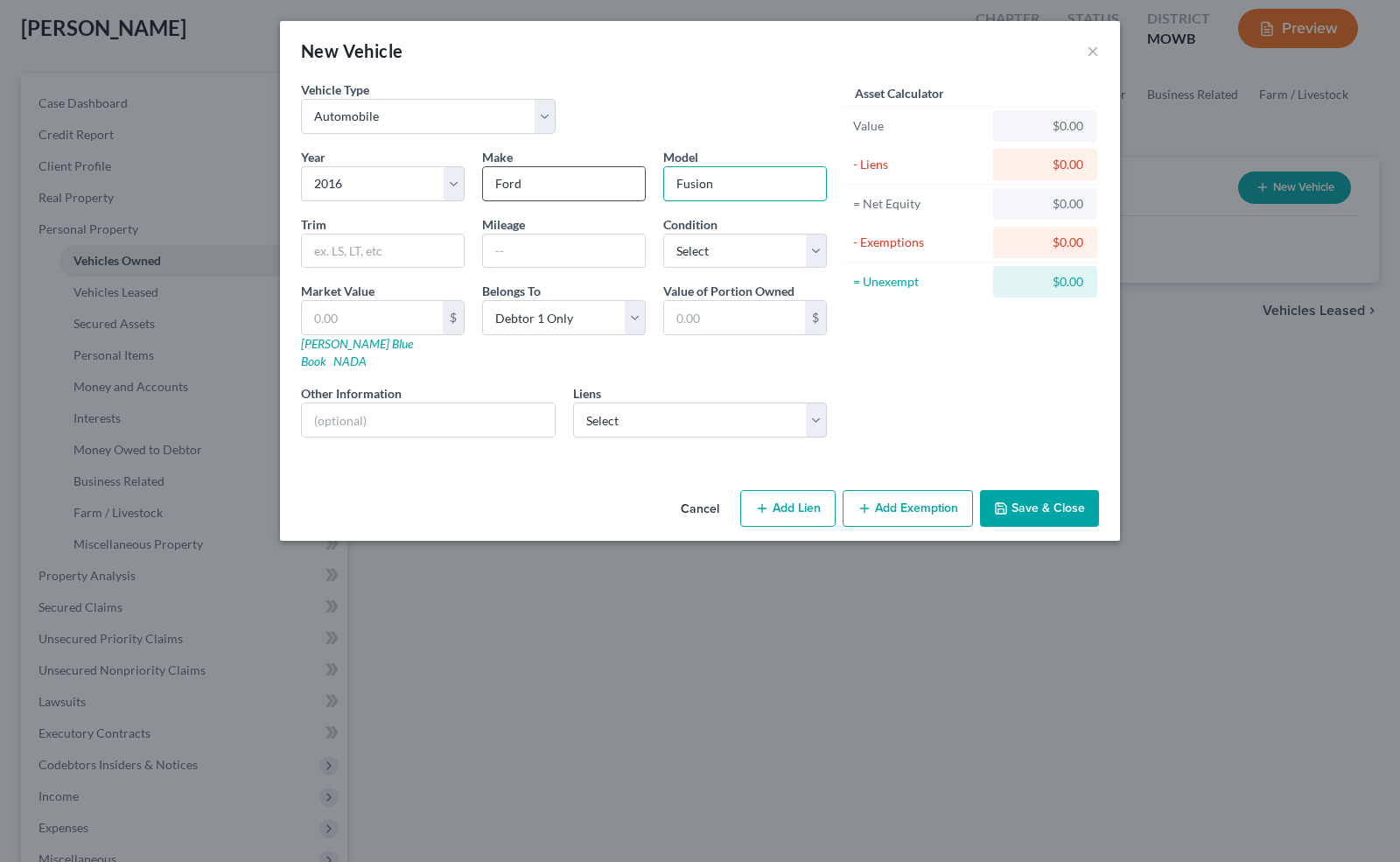
type input "Fusion"
type input "150000"
click at [763, 246] on select "Select Excellent Very Good Good Fair Poor" at bounding box center [745, 251] width 164 height 35
select select "3"
click at [663, 233] on select "Select Excellent Very Good Good Fair Poor" at bounding box center [745, 251] width 164 height 35
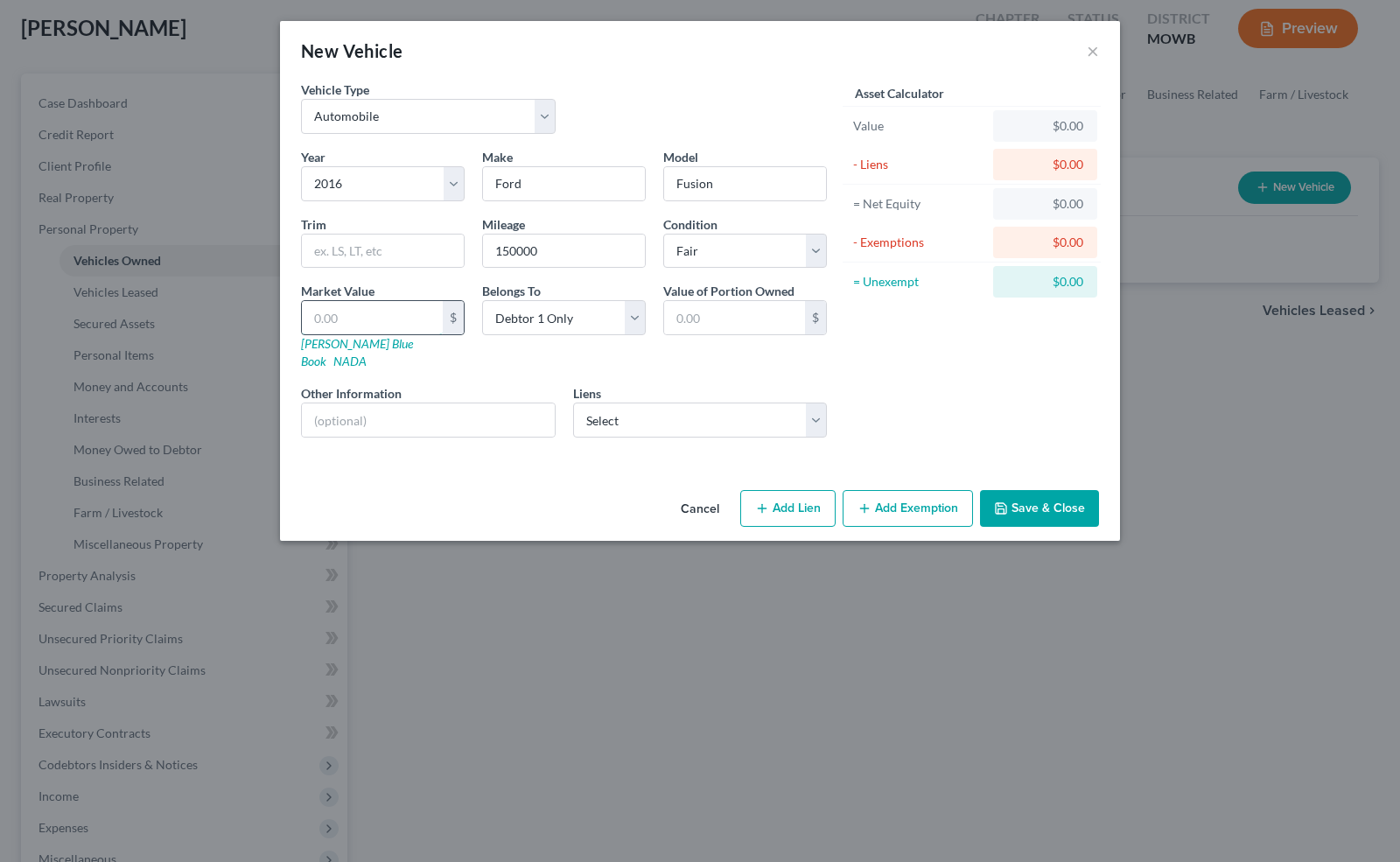
click at [368, 318] on input "text" at bounding box center [372, 317] width 141 height 33
type input "2"
type input "2.00"
type input "20"
type input "20.00"
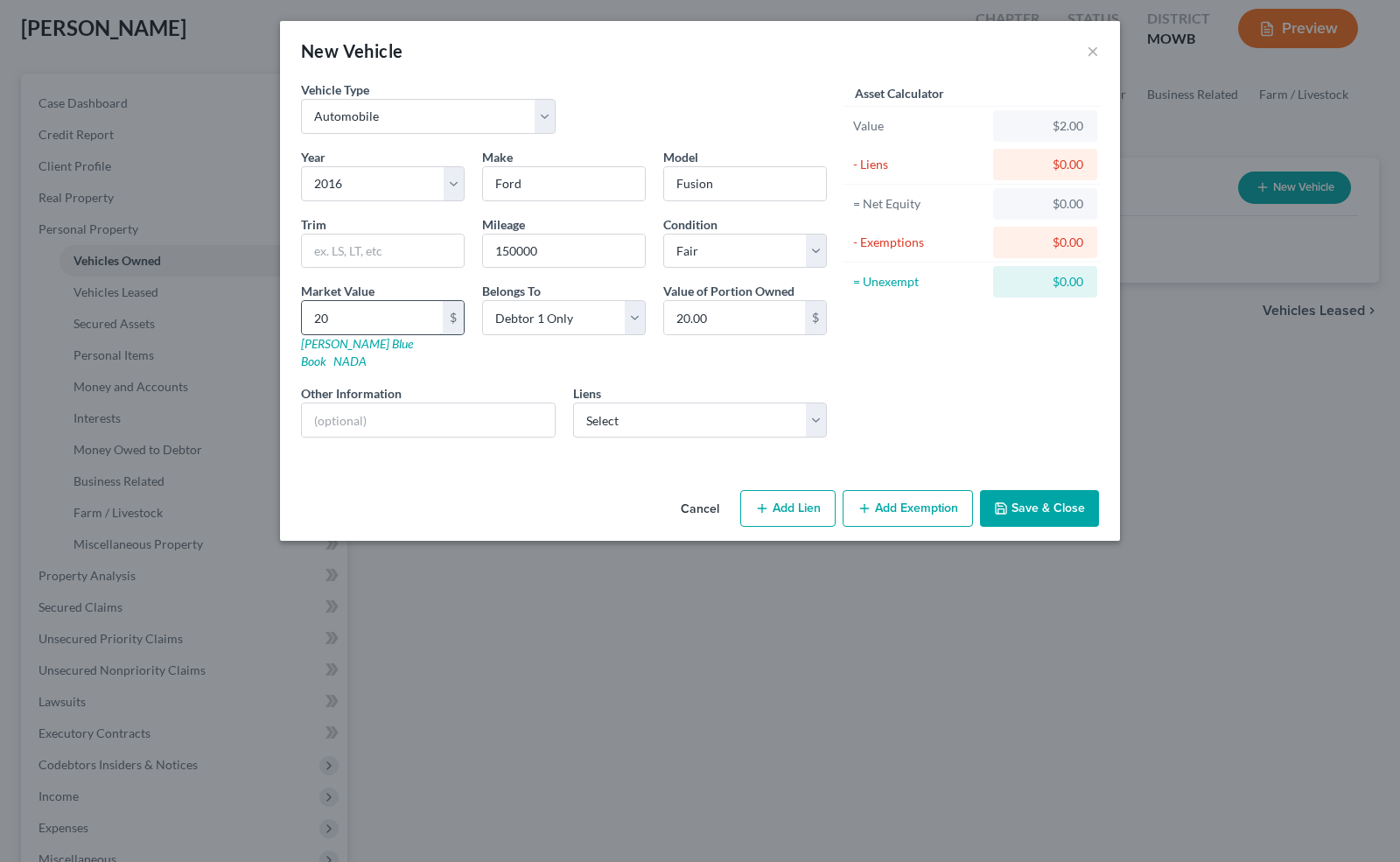
type input "200"
type input "200.00"
type input "2000"
type input "2,000.00"
type input "2,000"
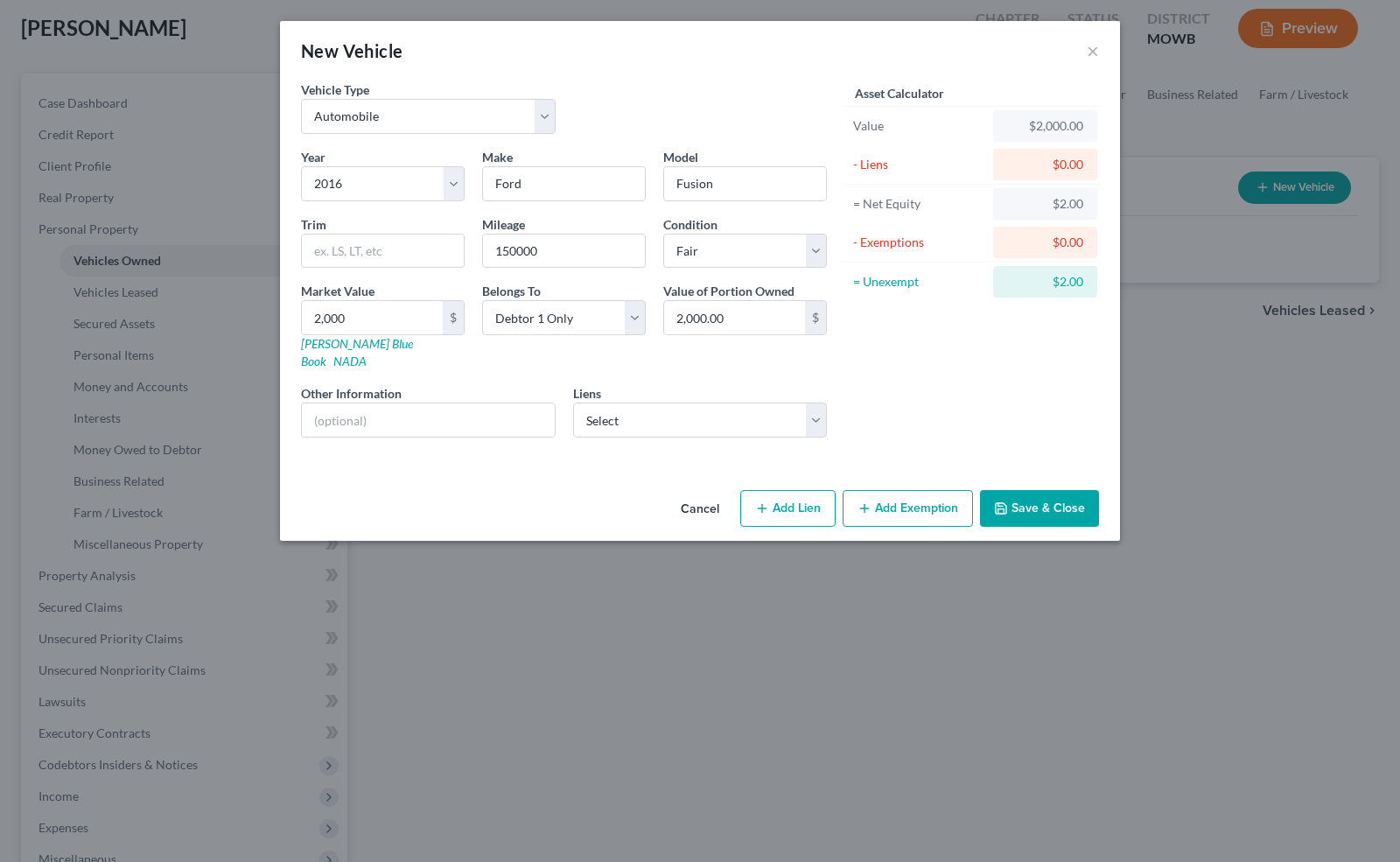
click at [881, 492] on button "Add Exemption" at bounding box center [908, 509] width 131 height 37
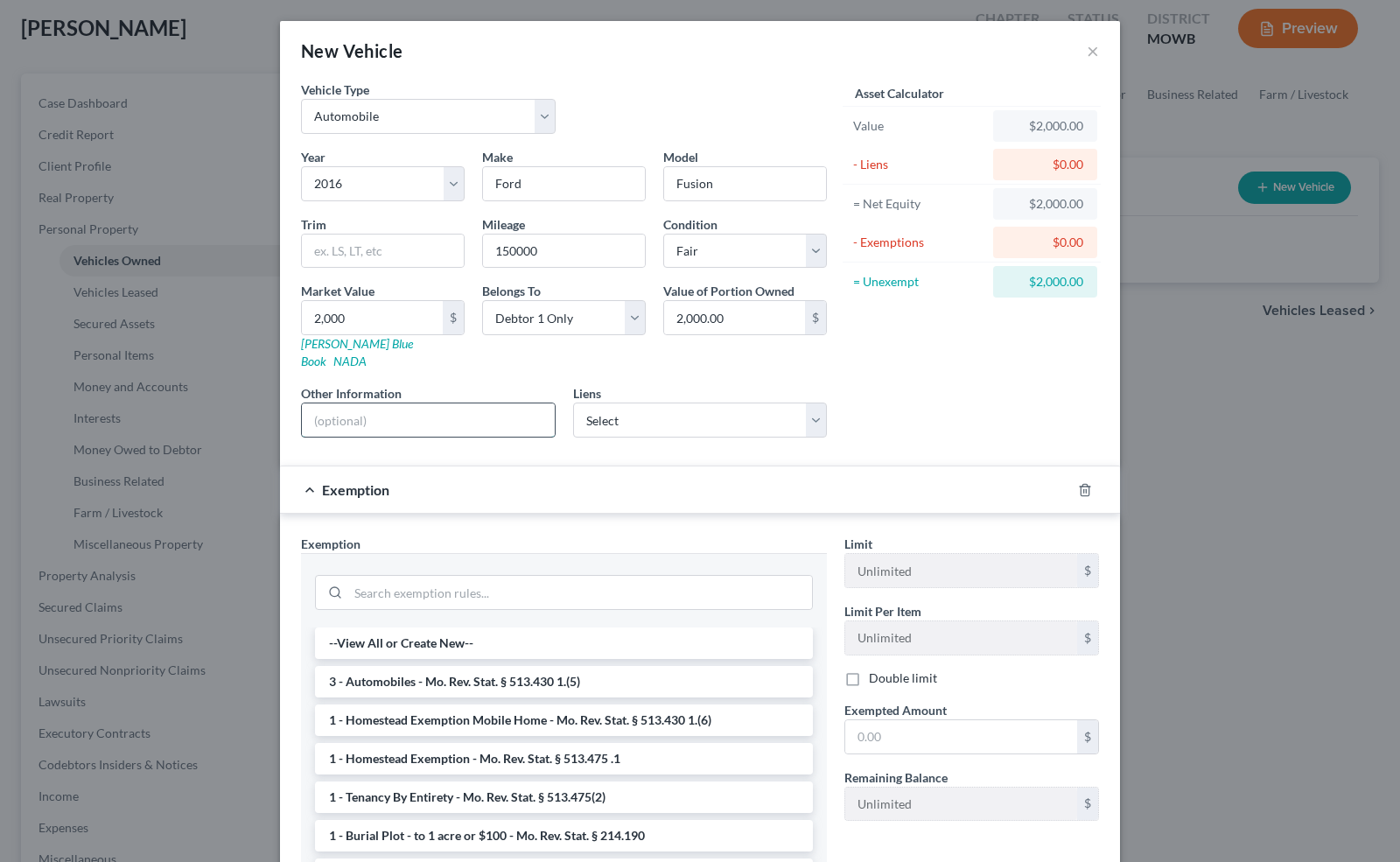
click at [531, 403] on input "text" at bounding box center [428, 420] width 253 height 33
click at [529, 403] on input "text" at bounding box center [428, 420] width 253 height 33
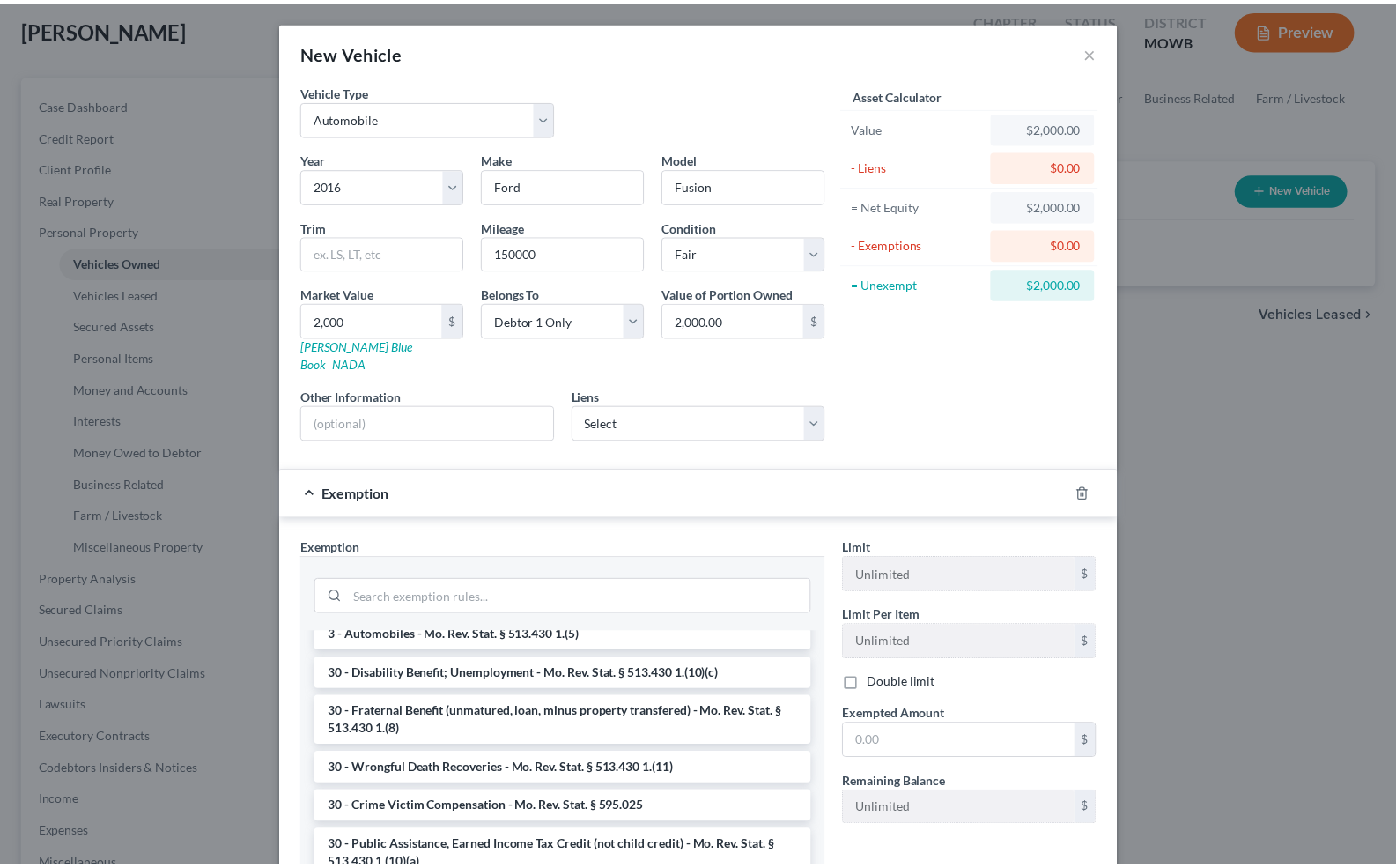
scroll to position [149, 0]
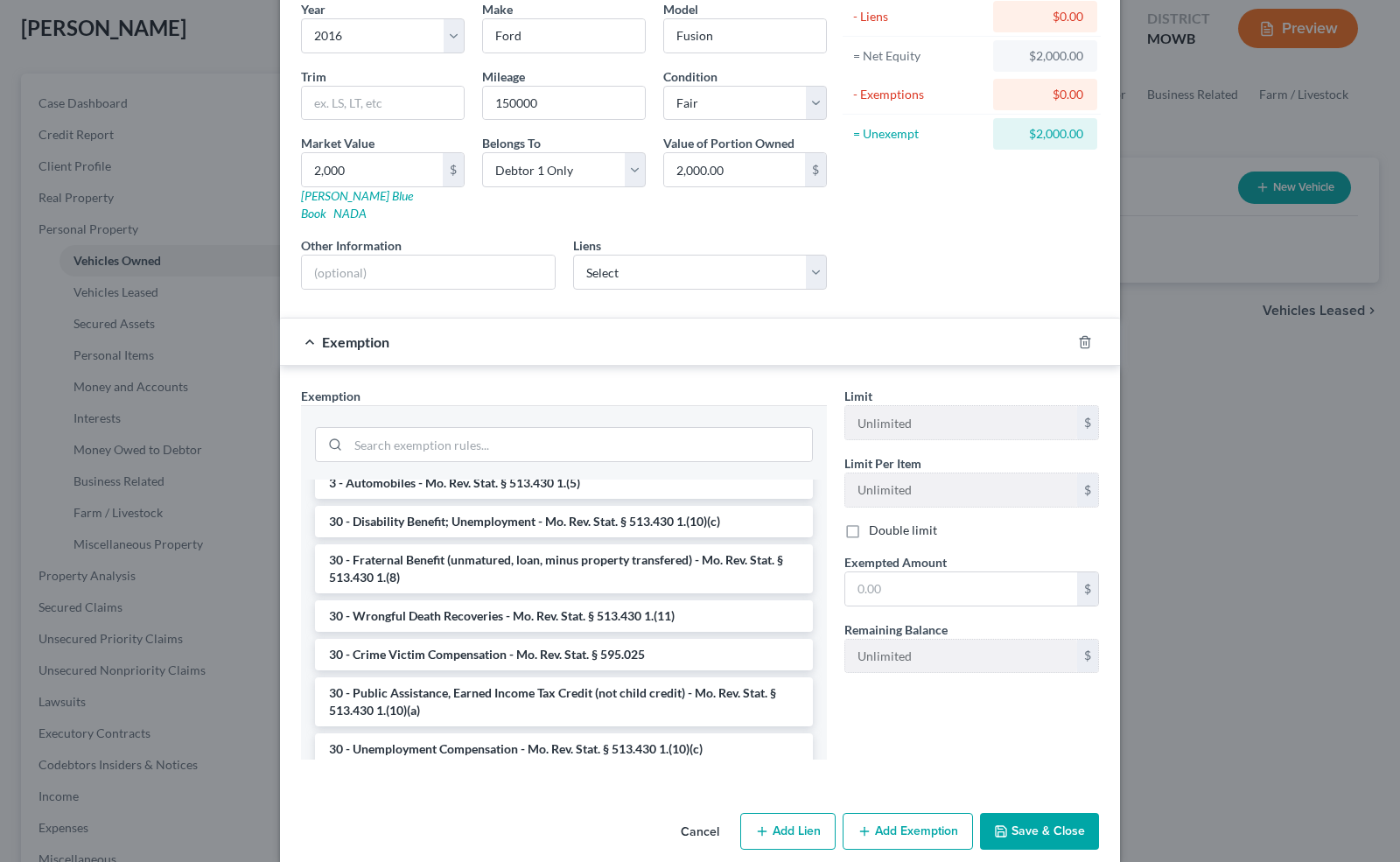
click at [709, 815] on button "Cancel" at bounding box center [700, 832] width 67 height 35
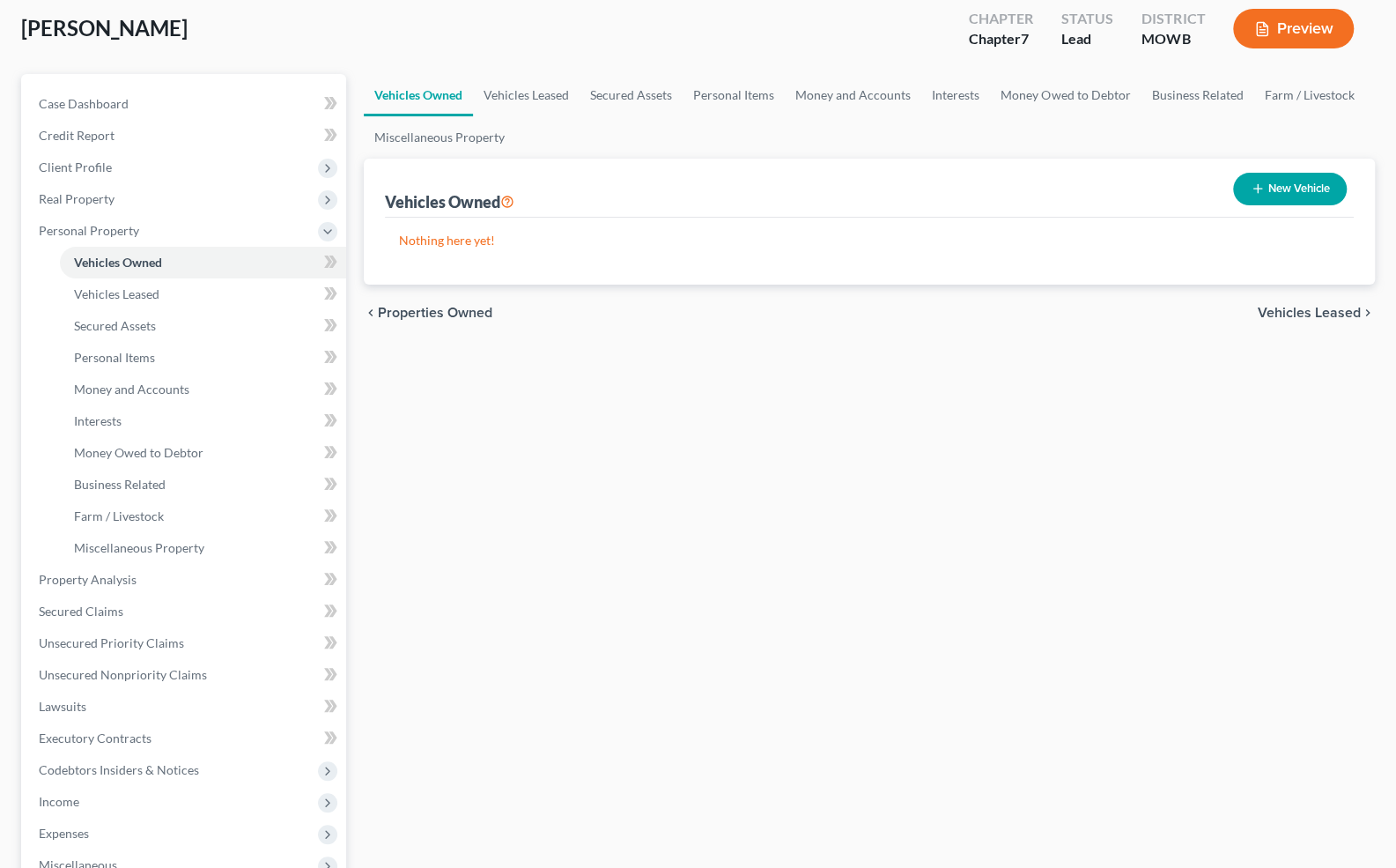
click at [1249, 187] on button "New Vehicle" at bounding box center [1290, 189] width 114 height 33
select select "0"
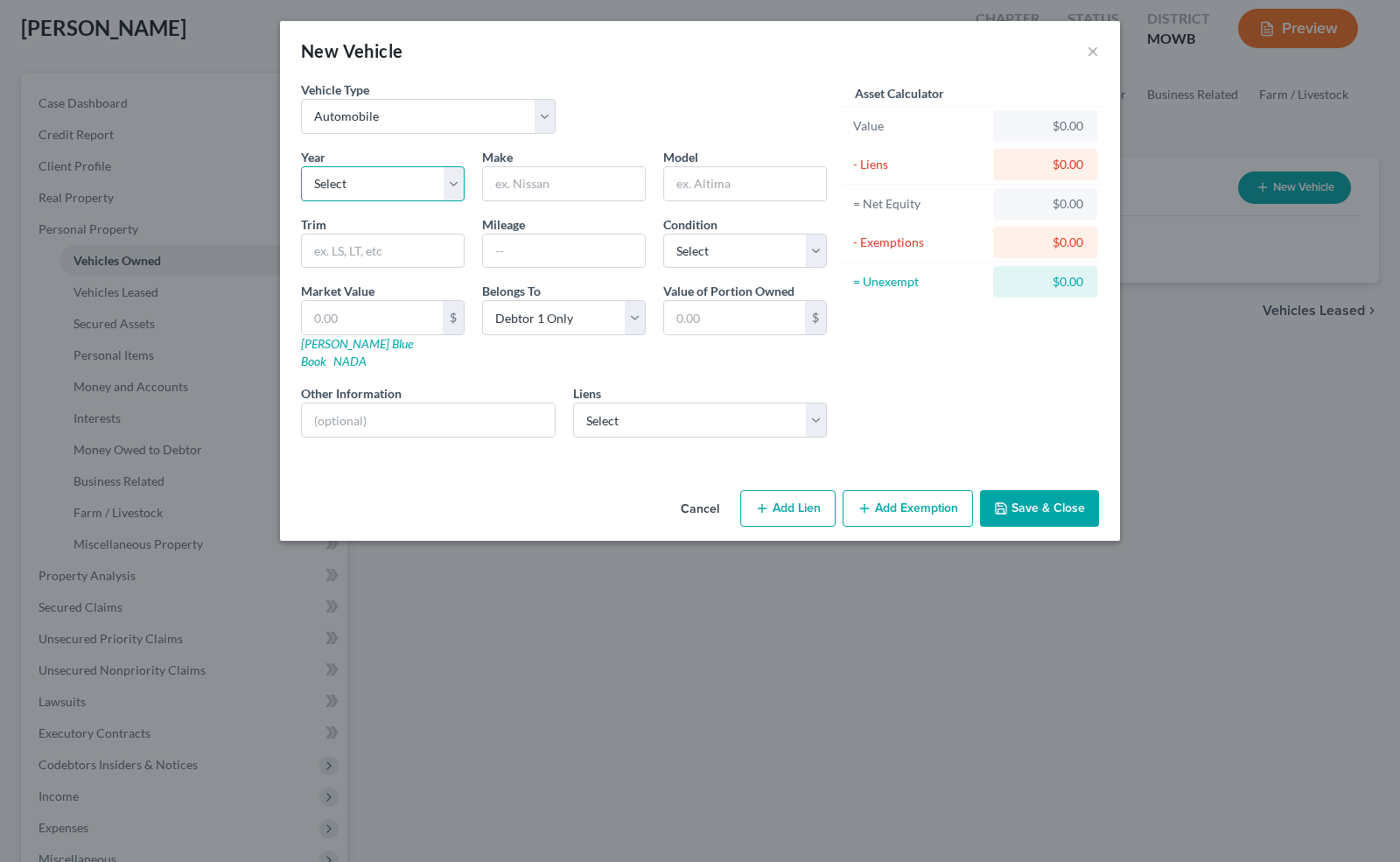
click at [455, 186] on select "Select 2026 2025 2024 2023 2022 2021 2020 2019 2018 2017 2016 2015 2014 2013 20…" at bounding box center [382, 184] width 164 height 35
select select "10"
click at [301, 167] on select "Select 2026 2025 2024 2023 2022 2021 2020 2019 2018 2017 2016 2015 2014 2013 20…" at bounding box center [382, 184] width 164 height 35
click at [578, 195] on input "text" at bounding box center [564, 184] width 162 height 33
type input "FOrd"
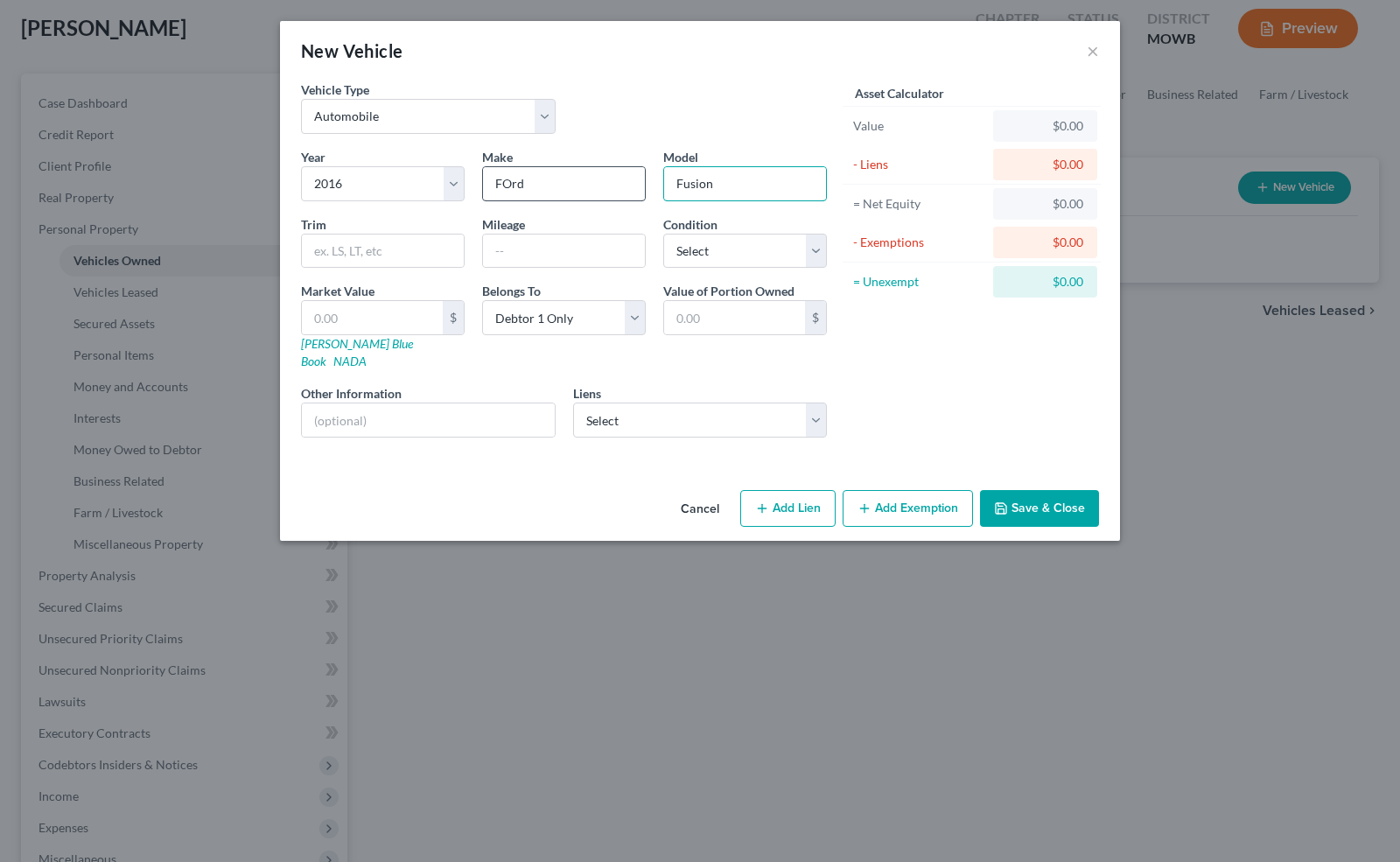
type input "Fusion"
type input "150000"
select select "3"
type input "2"
type input "2.00"
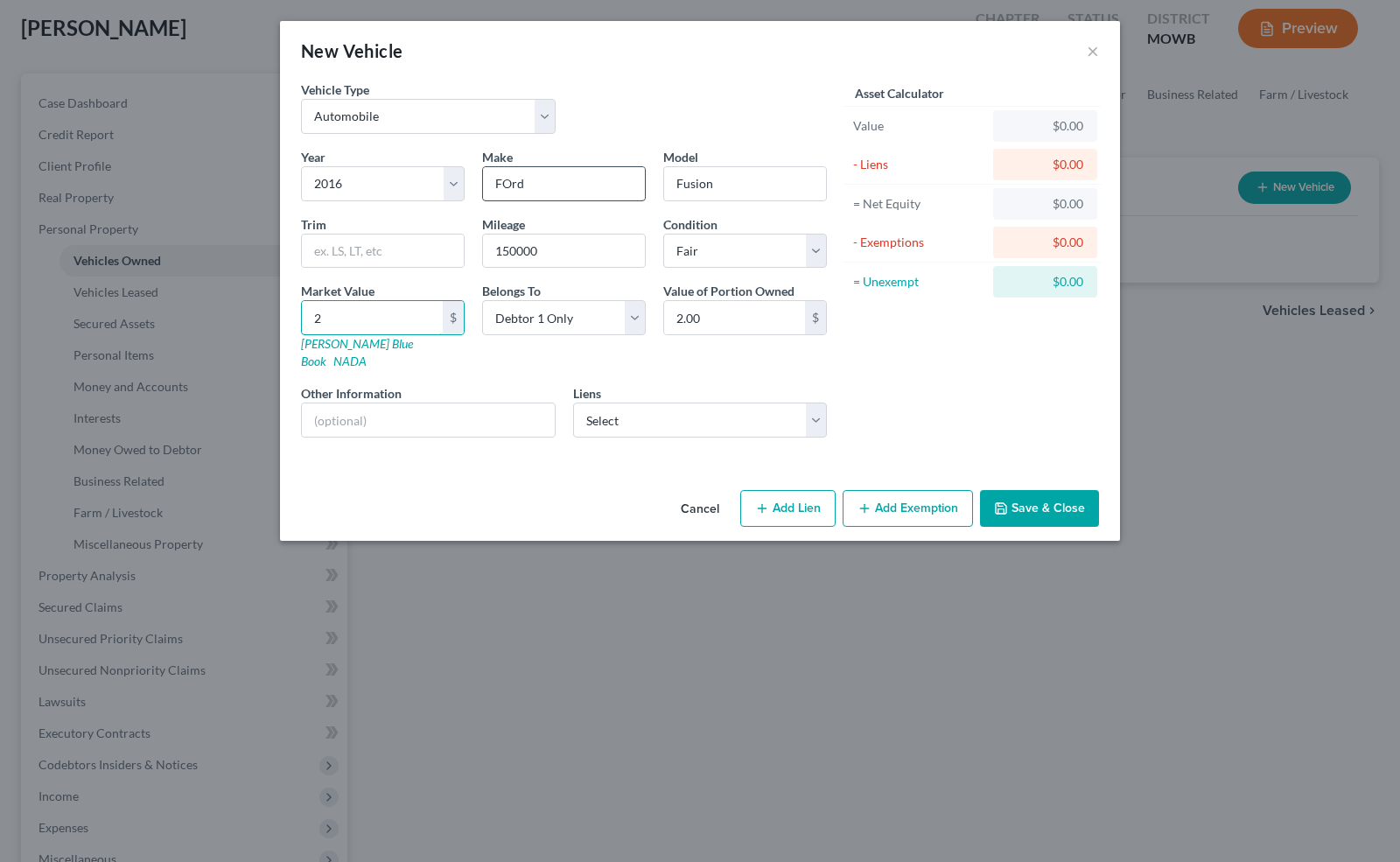
type input "20"
type input "20.00"
type input "200"
type input "200.00"
type input "2000"
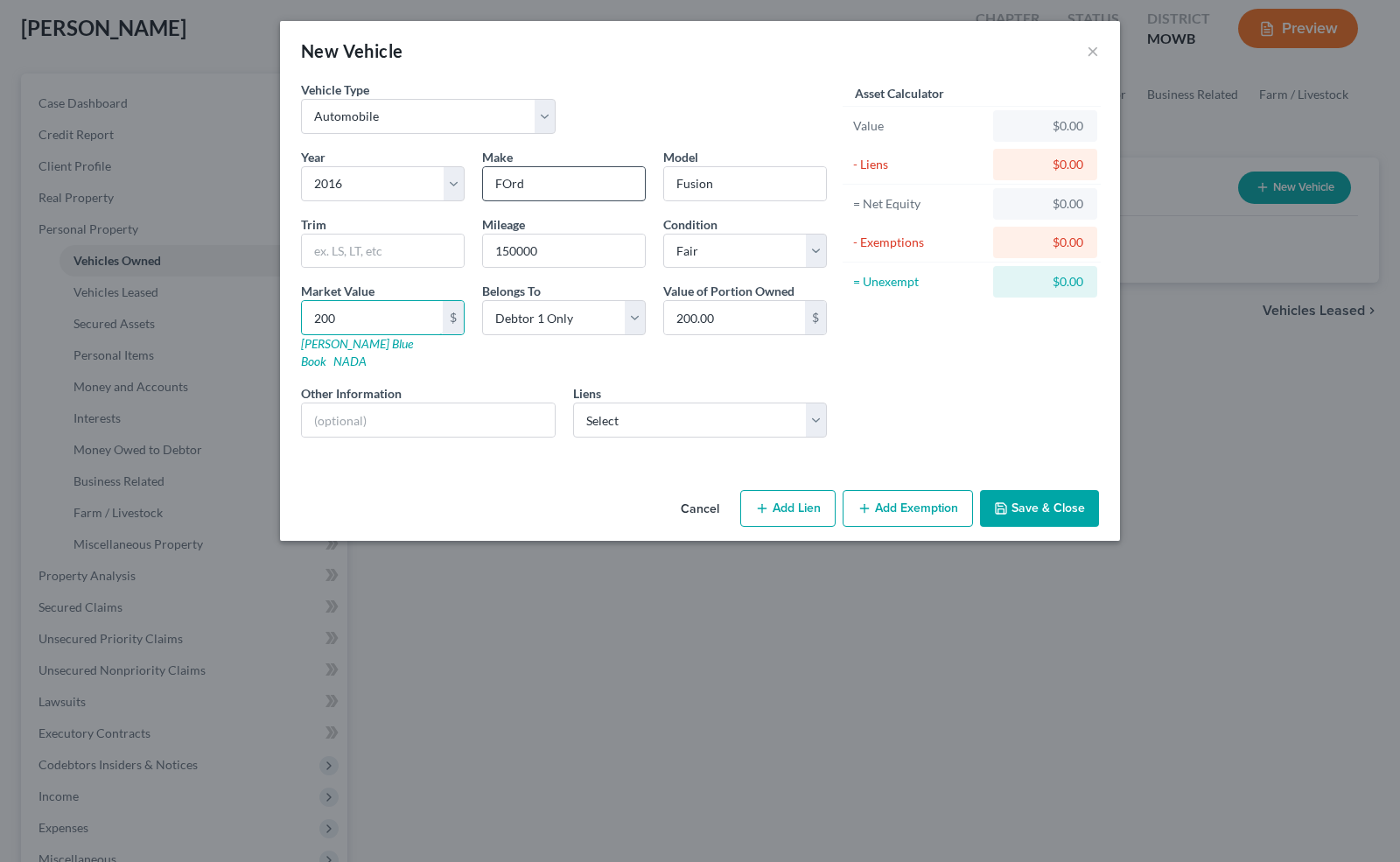
type input "2,000.00"
type input "2,000"
click at [693, 419] on div "Year Select 2026 2025 2024 2023 2022 2021 2020 2019 2018 2017 2016 2015 2014 20…" at bounding box center [564, 300] width 544 height 303
click at [692, 405] on select "Select Caf - $2,175.00 Discovercard - $0.00 Kikoff Lend - $0.00 Wfbna Auto - $0…" at bounding box center [701, 420] width 254 height 35
click at [912, 360] on div "Asset Calculator Value $2,000.00 - Liens $0.00 = Net Equity $0.00 - Exemptions …" at bounding box center [972, 266] width 272 height 371
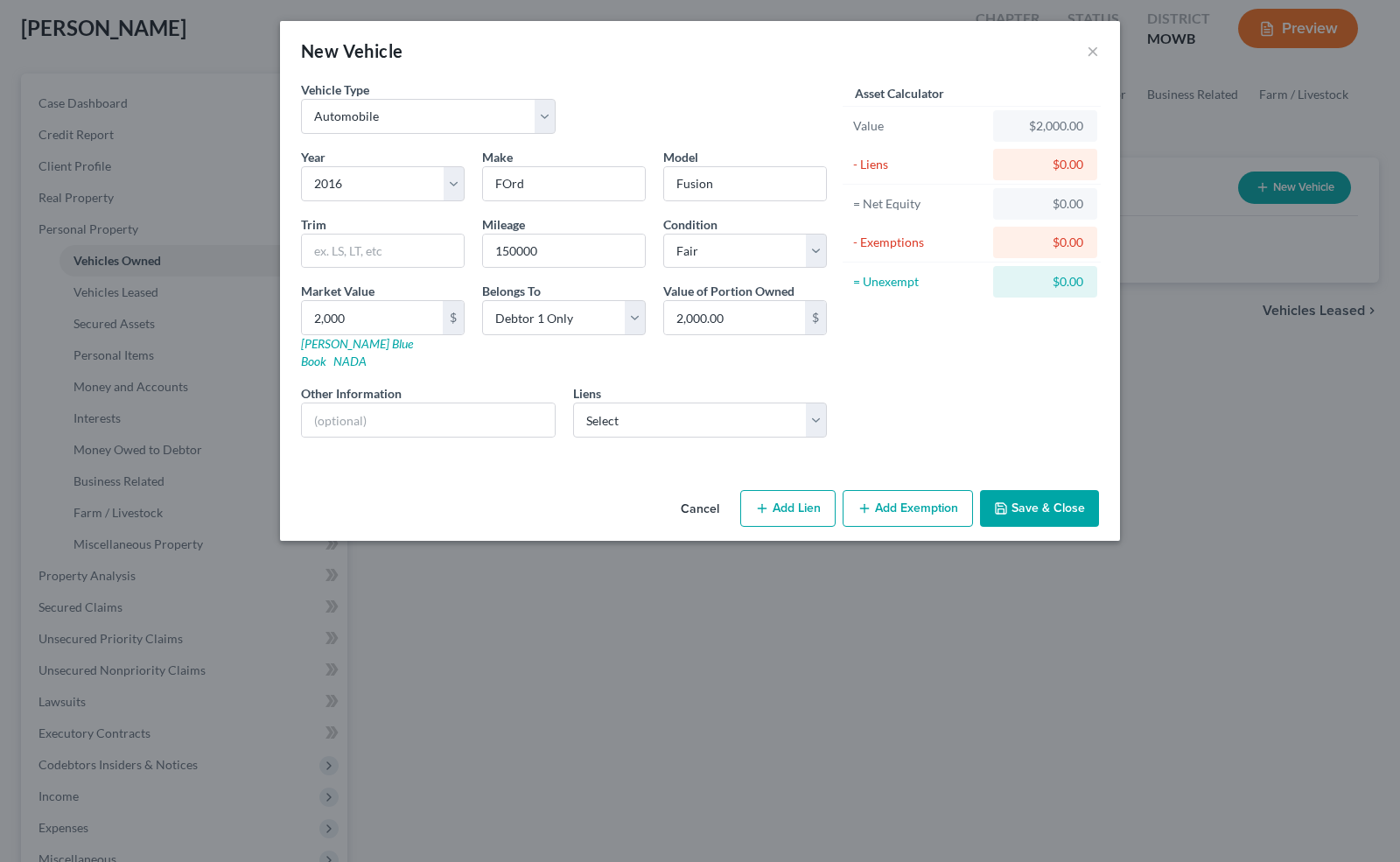
click at [1037, 496] on button "Save & Close" at bounding box center [1040, 509] width 119 height 37
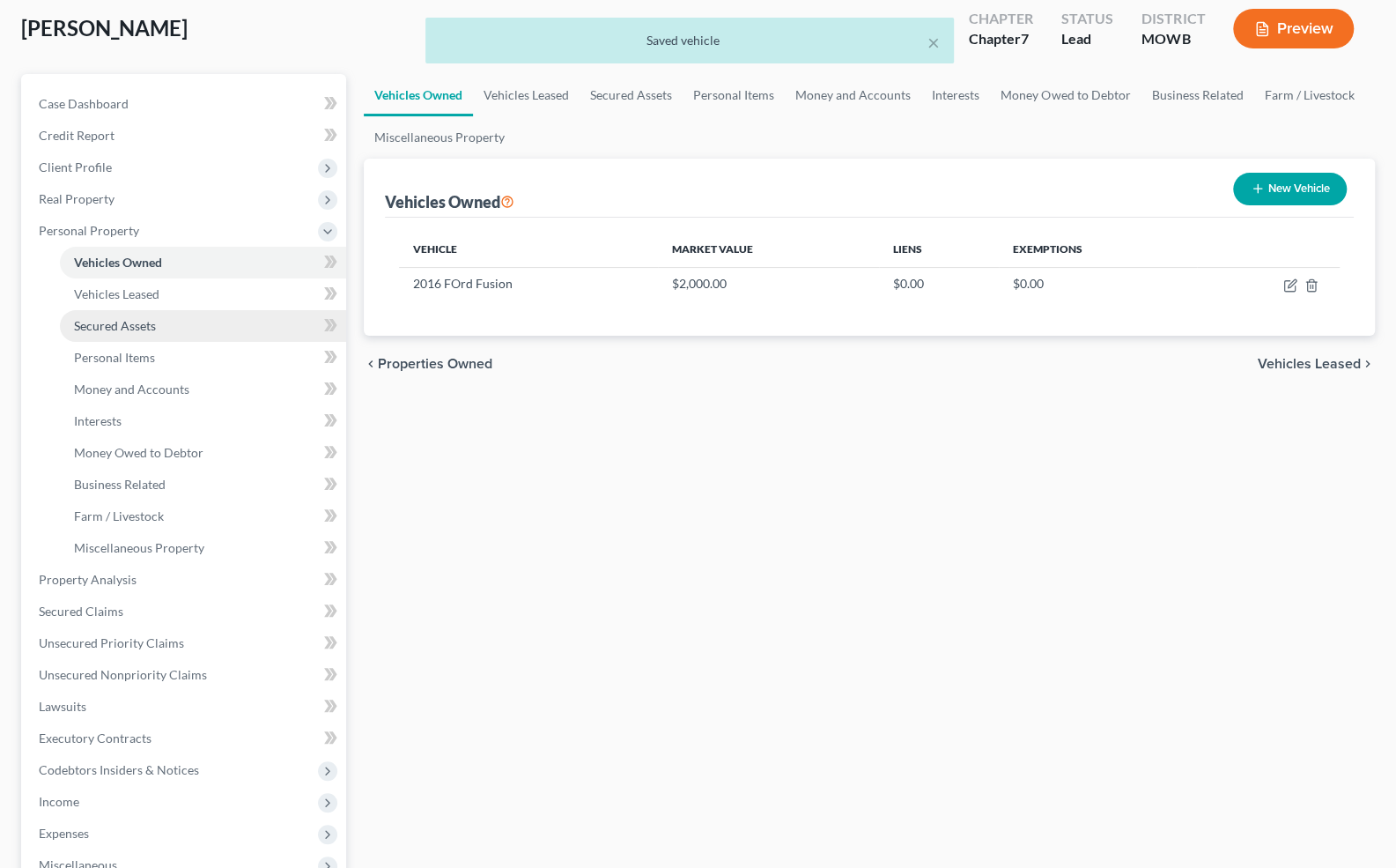
click at [138, 328] on span "Secured Assets" at bounding box center [115, 325] width 82 height 15
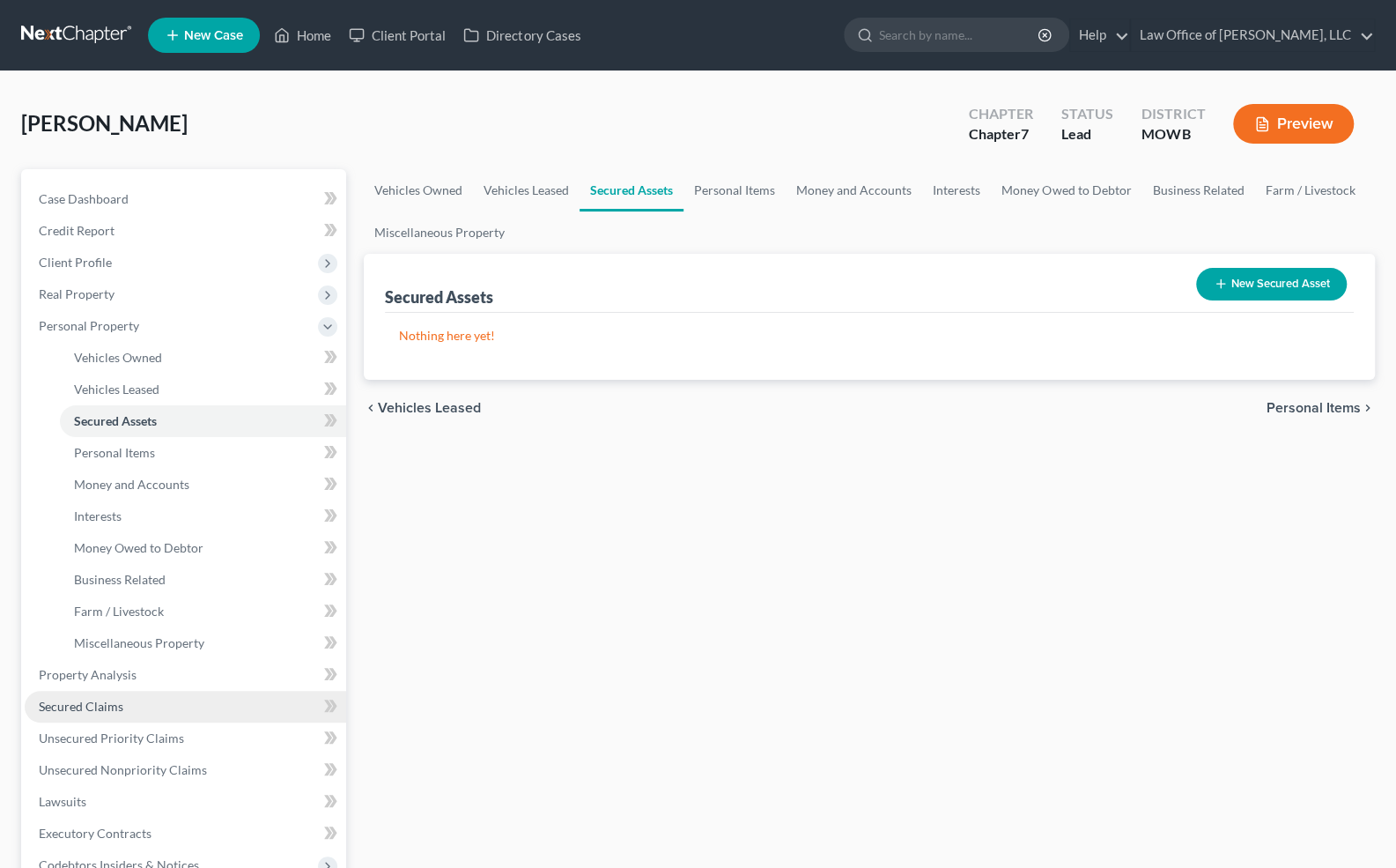
click at [99, 705] on span "Secured Claims" at bounding box center [81, 706] width 85 height 15
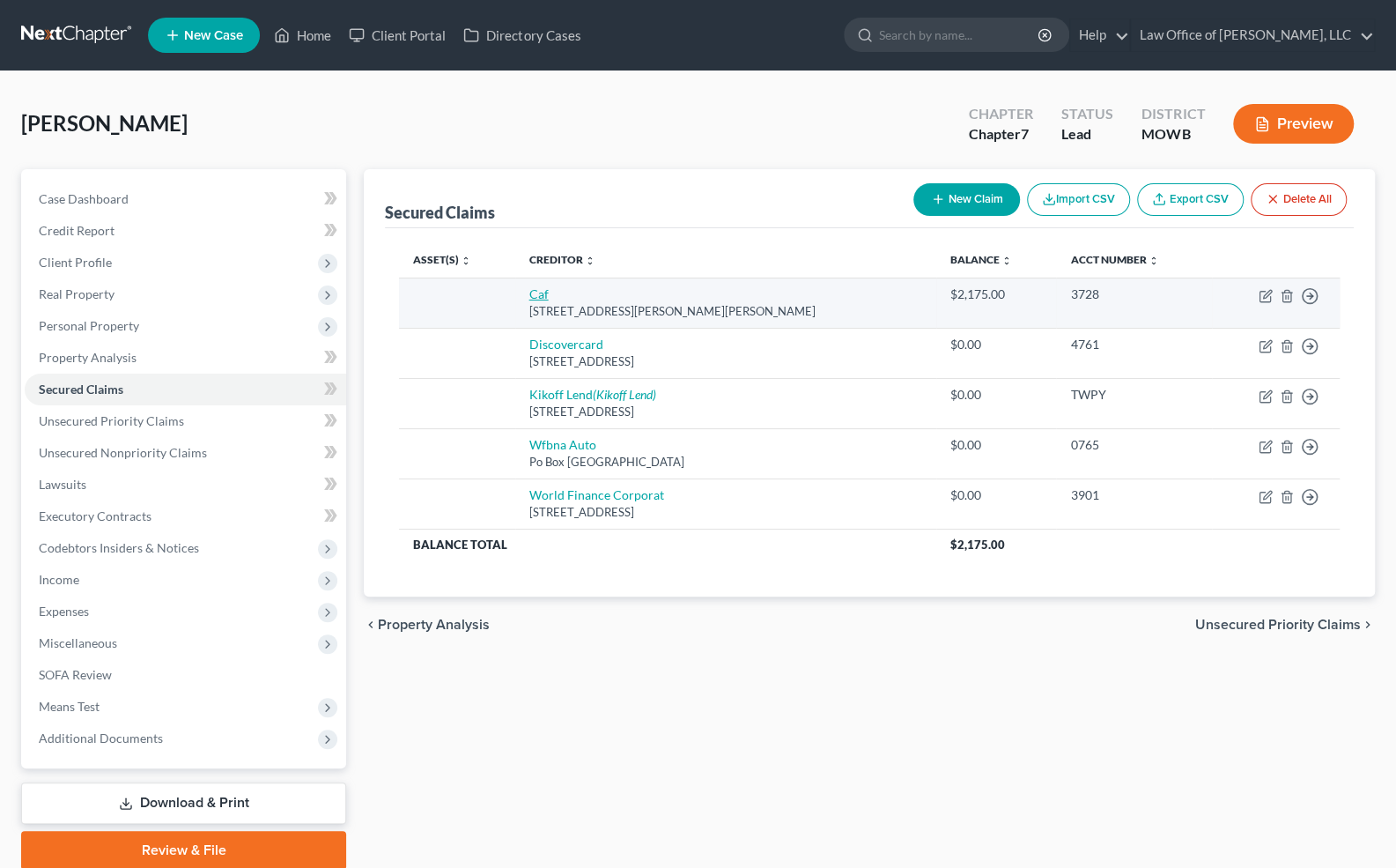
click at [549, 295] on link "Caf" at bounding box center [540, 293] width 19 height 15
select select "10"
select select "0"
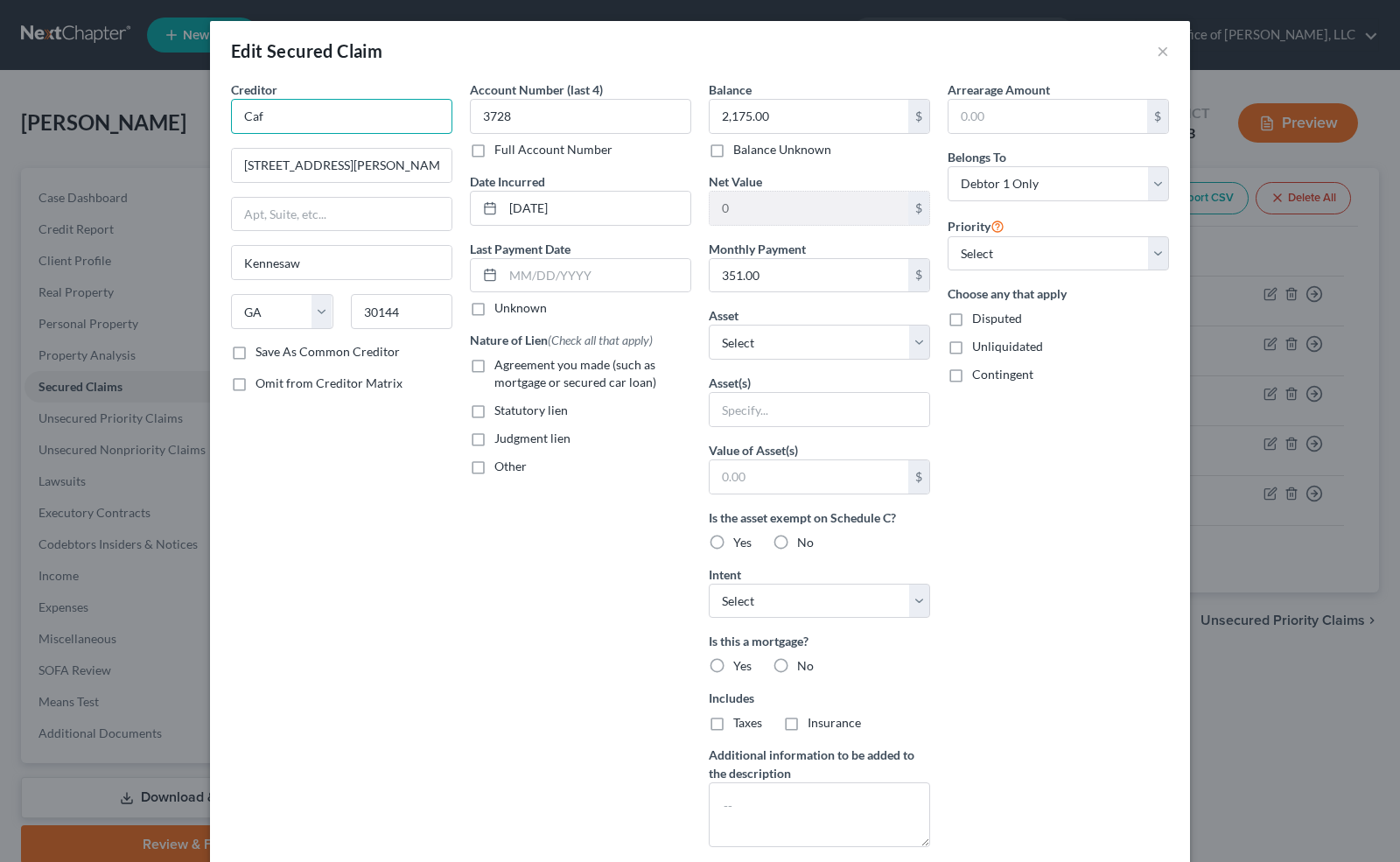
drag, startPoint x: 290, startPoint y: 113, endPoint x: 211, endPoint y: 112, distance: 79.0
click at [211, 112] on div "Creditor * Caf 225 [PERSON_NAME] [PERSON_NAME] Court [GEOGRAPHIC_DATA] [US_STAT…" at bounding box center [700, 487] width 981 height 812
type input "Carmax Auto Finance"
click at [833, 342] on select "Select Other Multiple Assets 2016 FOrd Fusion - $2000.0" at bounding box center [819, 342] width 221 height 35
select select "2"
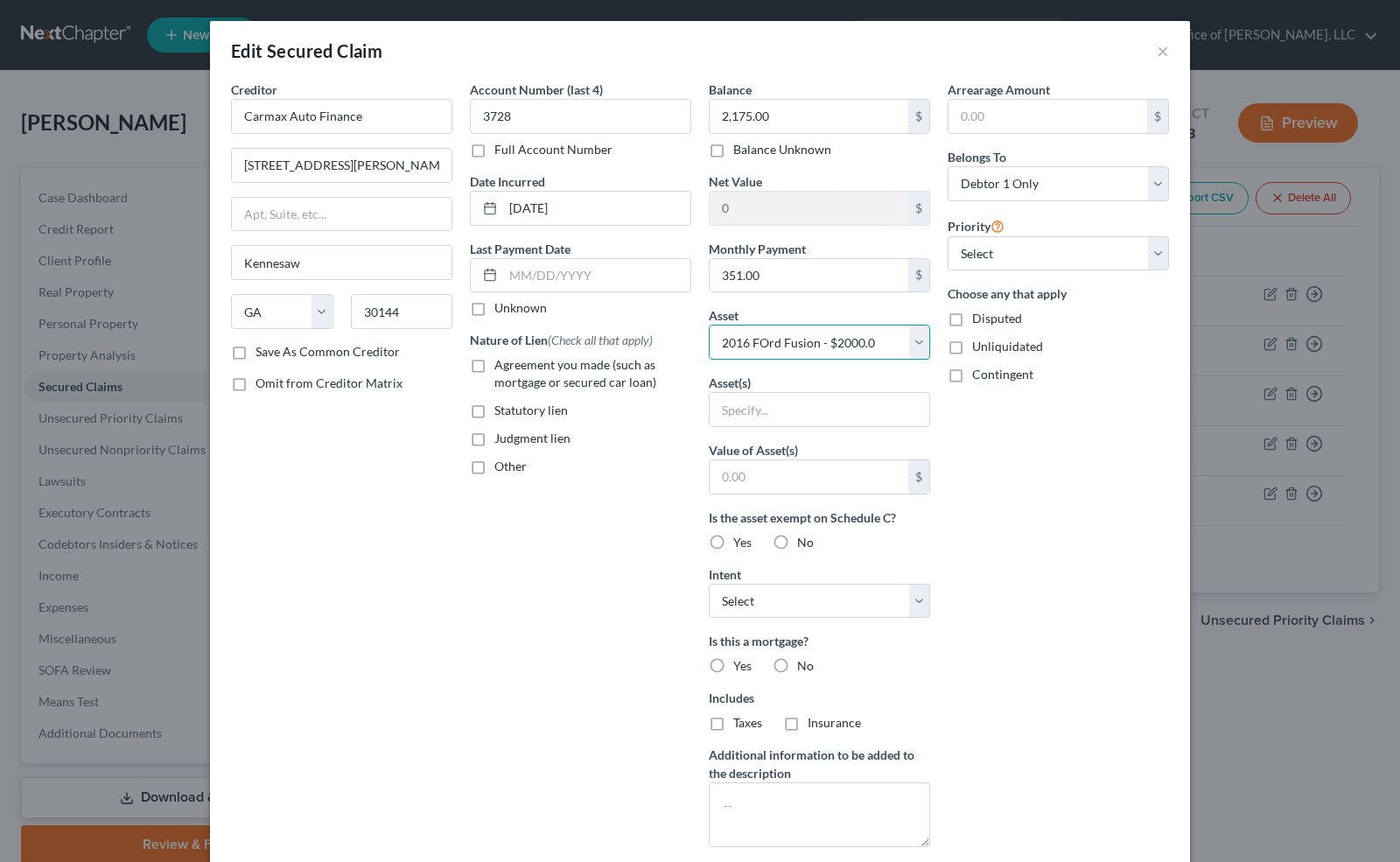
click at [709, 324] on select "Select Other Multiple Assets 2016 FOrd Fusion - $2000.0" at bounding box center [819, 342] width 221 height 35
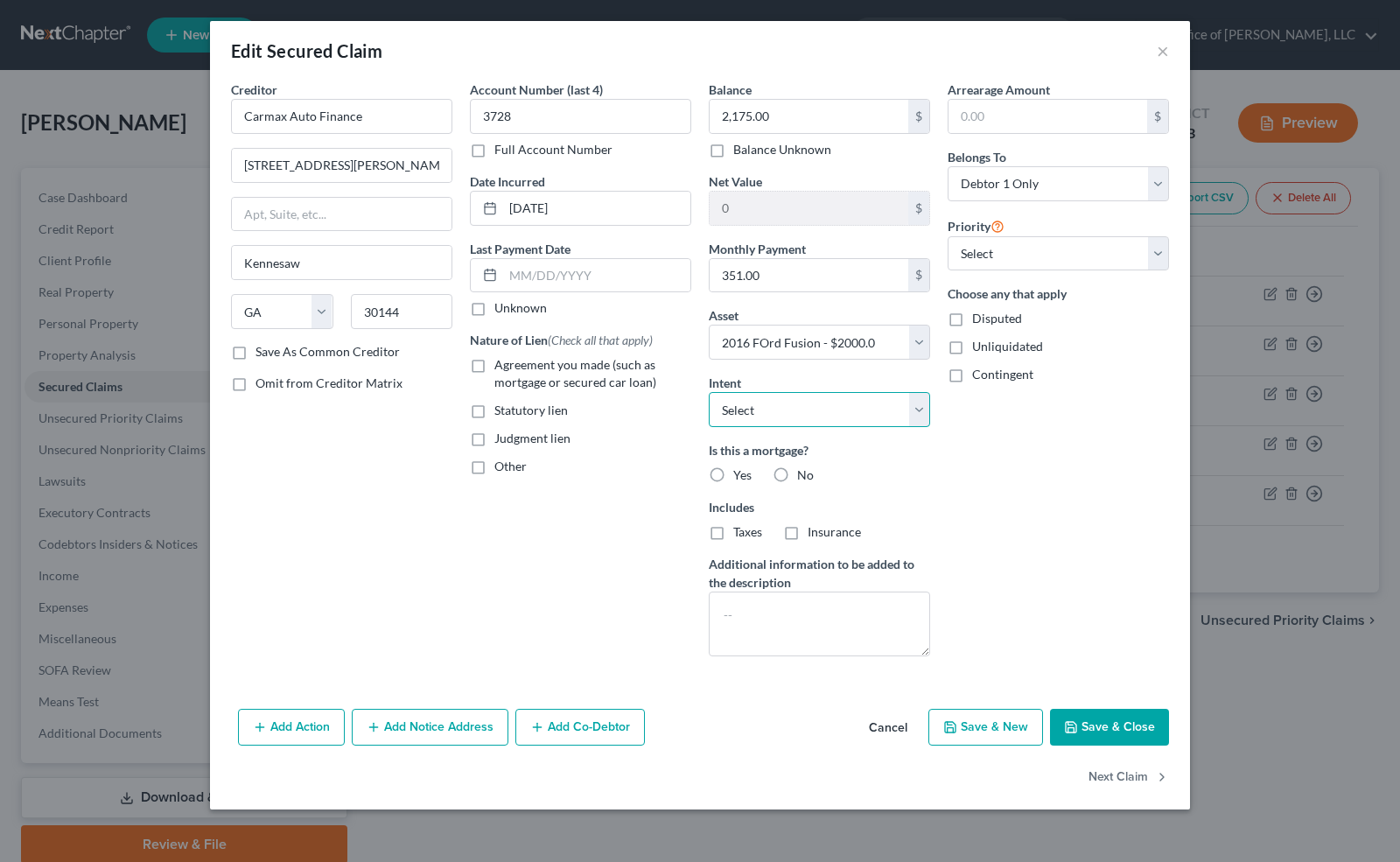
click at [918, 405] on select "Select Surrender Redeem Reaffirm Avoid Other" at bounding box center [819, 410] width 221 height 35
select select "2"
click at [709, 392] on select "Select Surrender Redeem Reaffirm Avoid Other" at bounding box center [819, 410] width 221 height 35
click at [797, 469] on label "No" at bounding box center [805, 475] width 17 height 18
click at [804, 469] on input "No" at bounding box center [810, 472] width 11 height 11
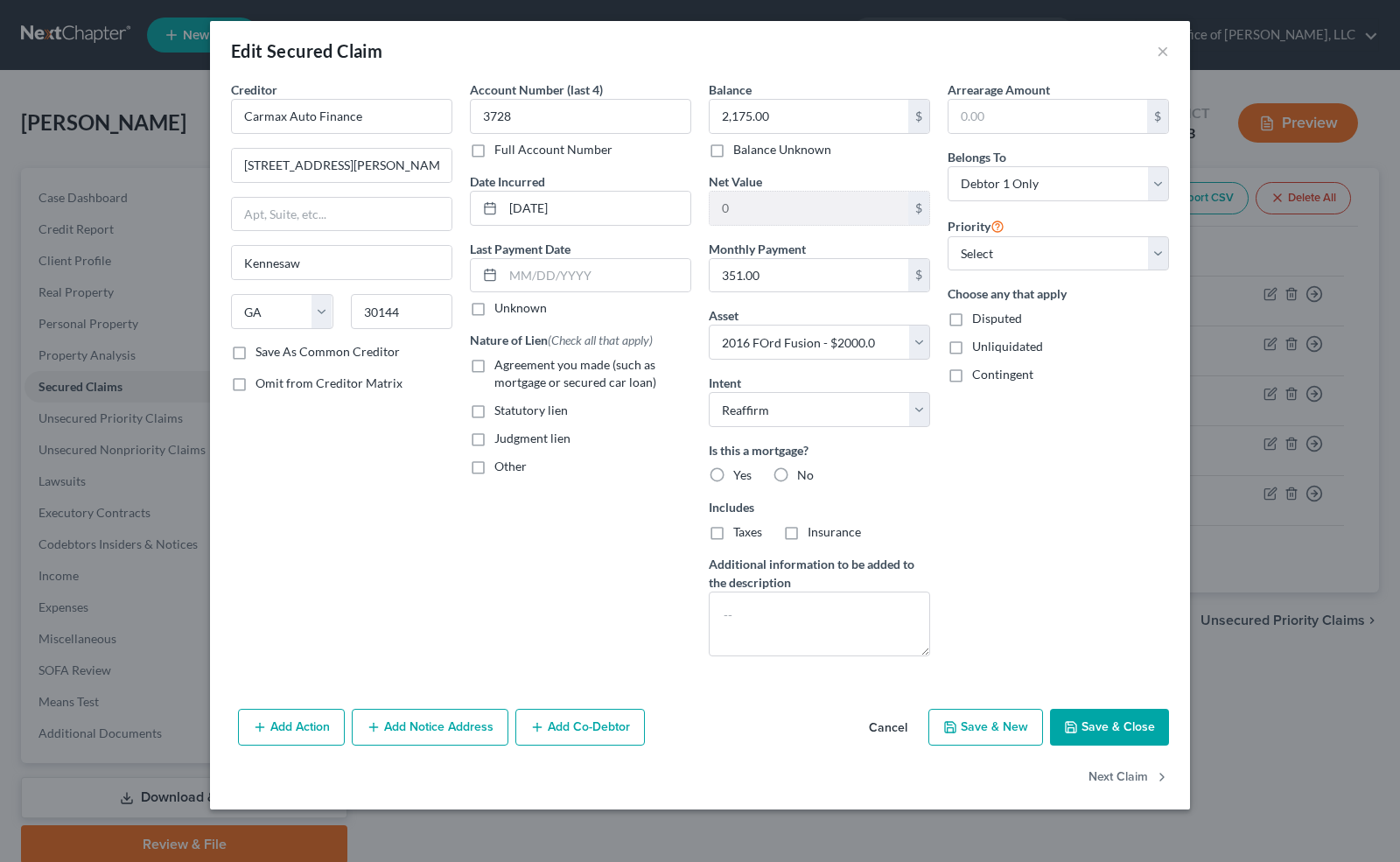
radio input "true"
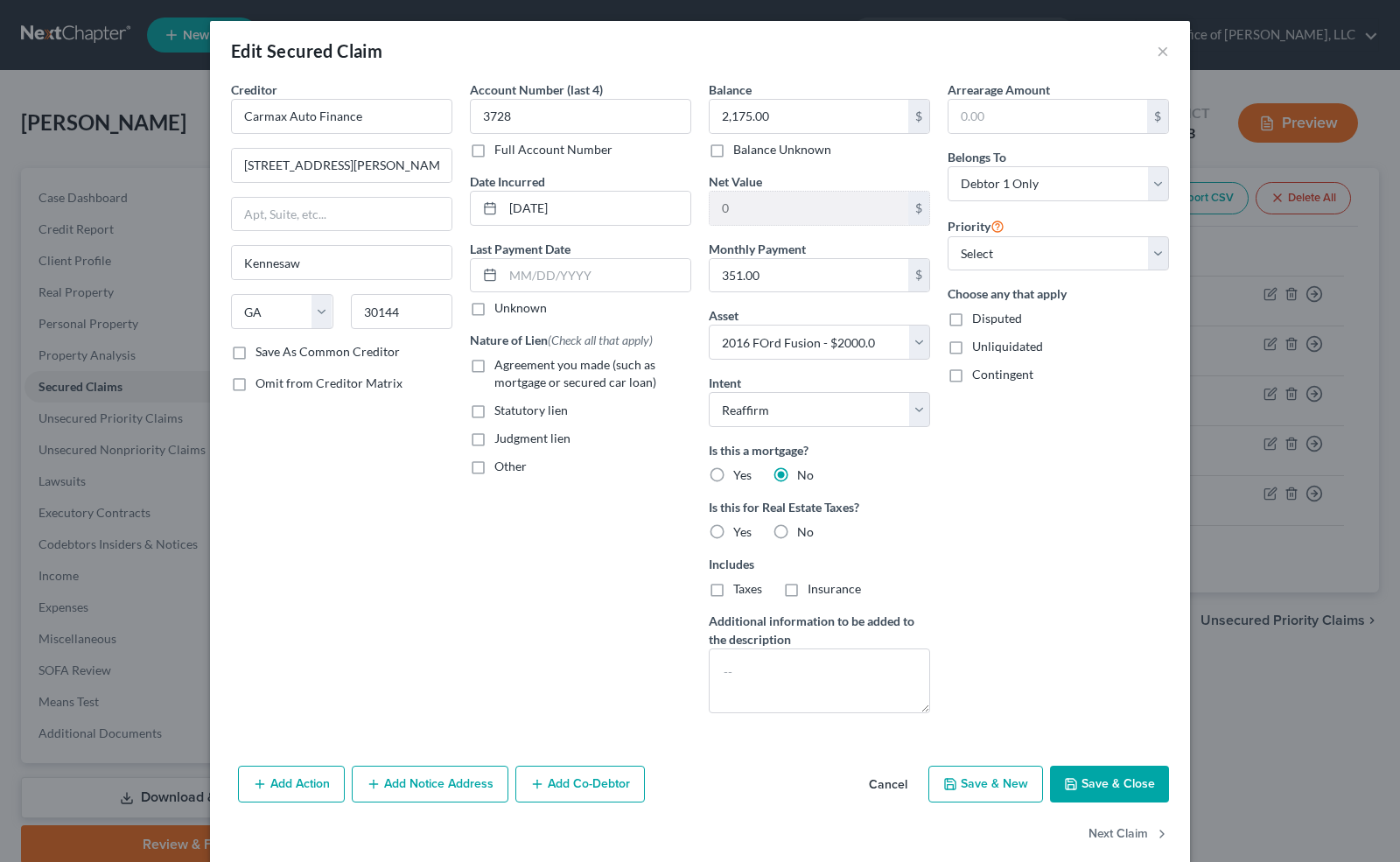
click at [797, 527] on label "No" at bounding box center [805, 532] width 17 height 18
click at [804, 527] on input "No" at bounding box center [810, 529] width 11 height 11
radio input "true"
click at [495, 362] on label "Agreement you made (such as mortgage or secured car loan)" at bounding box center [593, 374] width 196 height 35
click at [502, 362] on input "Agreement you made (such as mortgage or secured car loan)" at bounding box center [507, 361] width 11 height 11
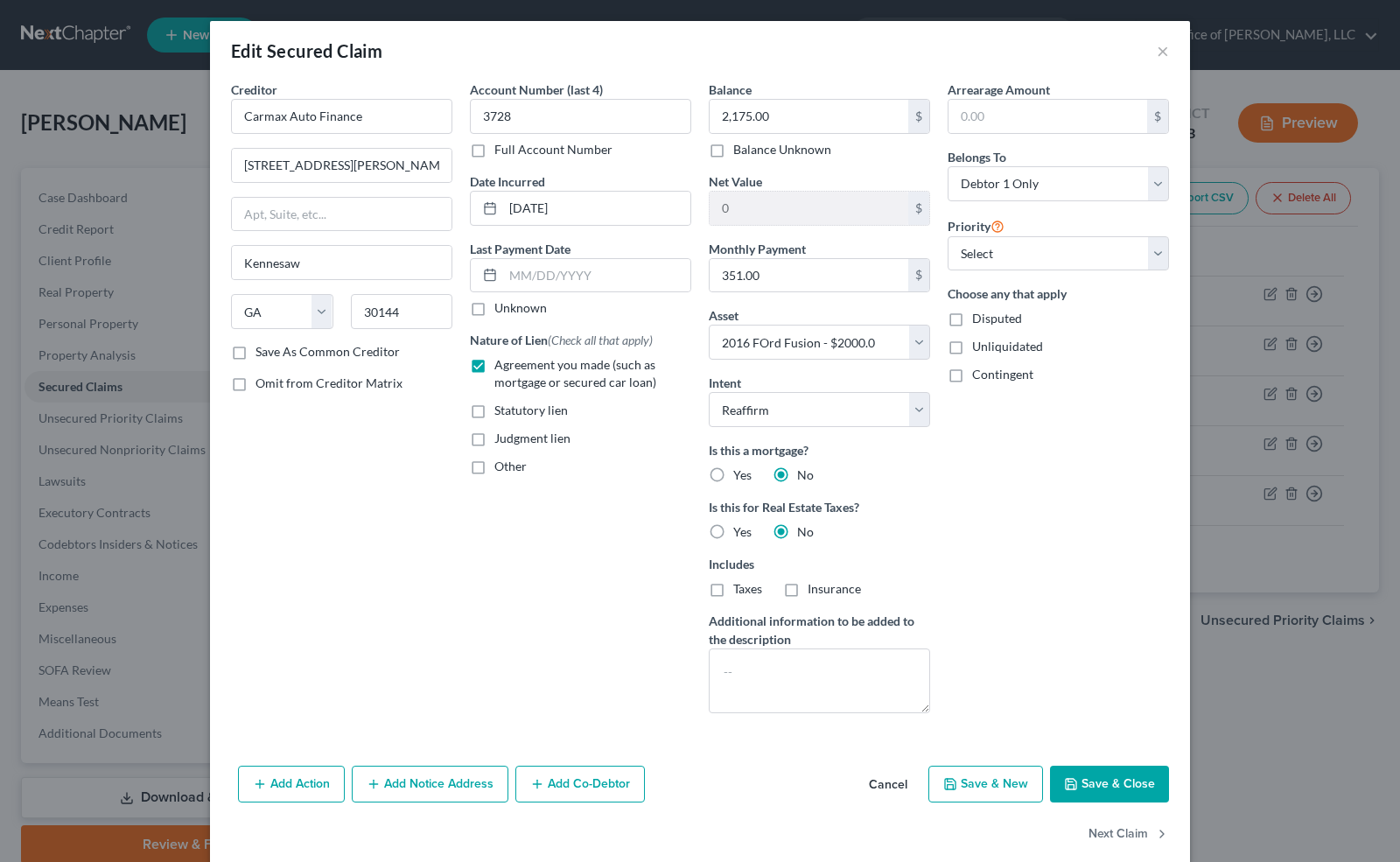
click at [495, 362] on label "Agreement you made (such as mortgage or secured car loan)" at bounding box center [593, 374] width 196 height 35
click at [502, 362] on input "Agreement you made (such as mortgage or secured car loan)" at bounding box center [507, 361] width 11 height 11
click at [495, 362] on label "Agreement you made (such as mortgage or secured car loan)" at bounding box center [593, 374] width 196 height 35
click at [502, 362] on input "Agreement you made (such as mortgage or secured car loan)" at bounding box center [507, 361] width 11 height 11
checkbox input "true"
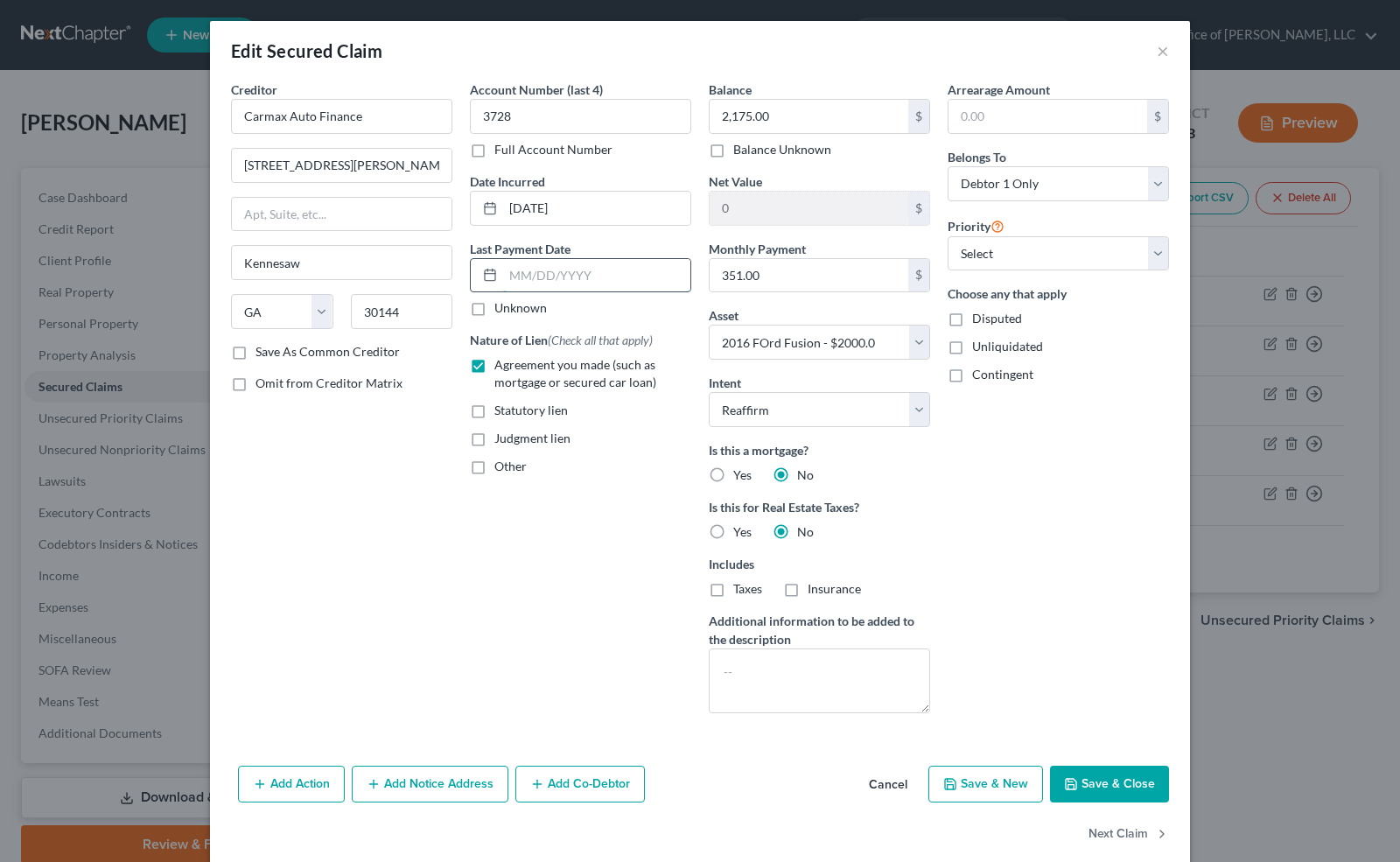
click at [536, 280] on input "text" at bounding box center [597, 275] width 188 height 33
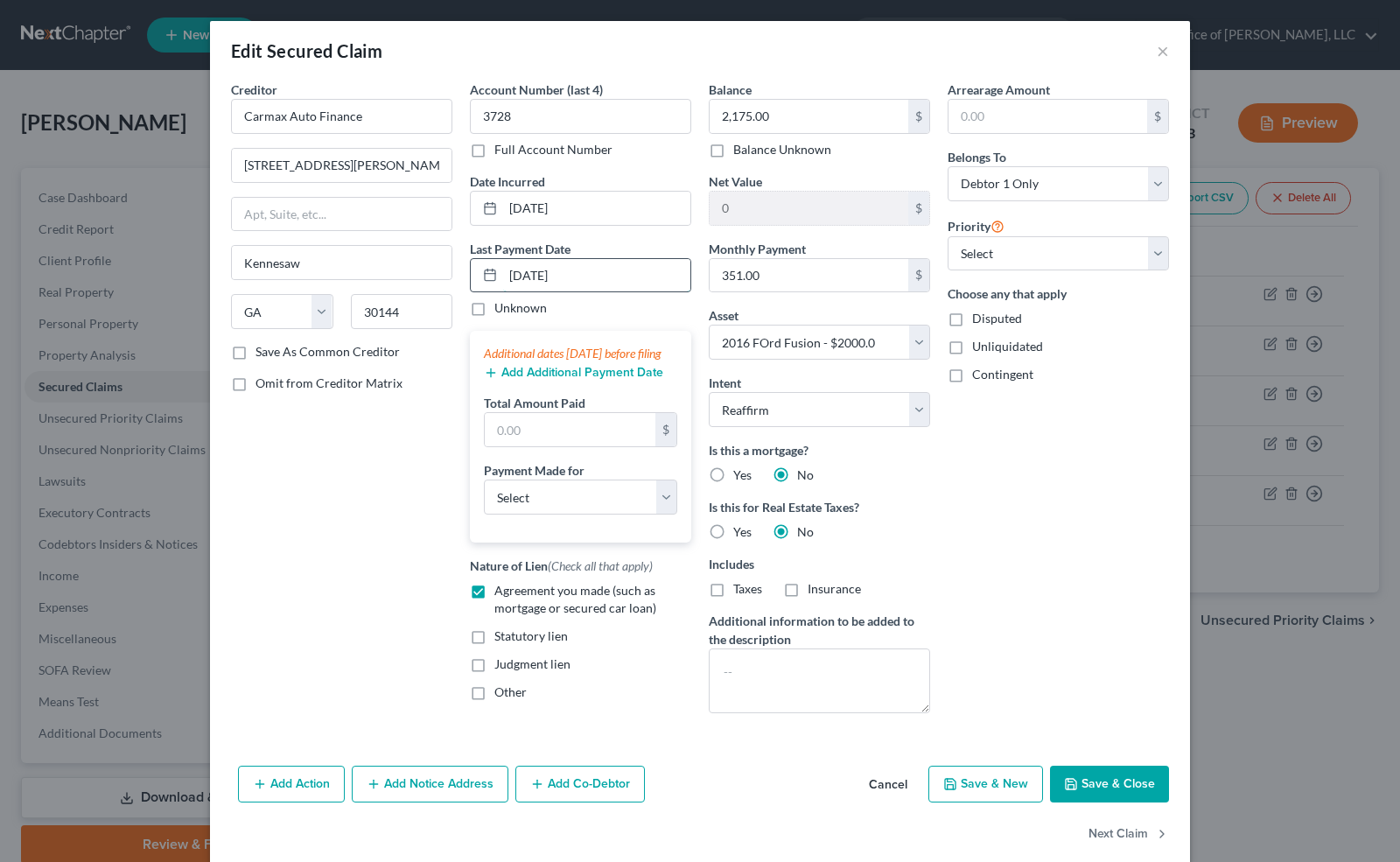
click at [539, 287] on input "[DATE]" at bounding box center [597, 275] width 188 height 33
type input "[DATE]"
click at [496, 446] on input "text" at bounding box center [570, 430] width 171 height 33
type input "351.00"
click at [512, 508] on select "Select Car Credit Card Loan Repayment Mortgage Other Suppliers Or Vendors" at bounding box center [581, 497] width 194 height 35
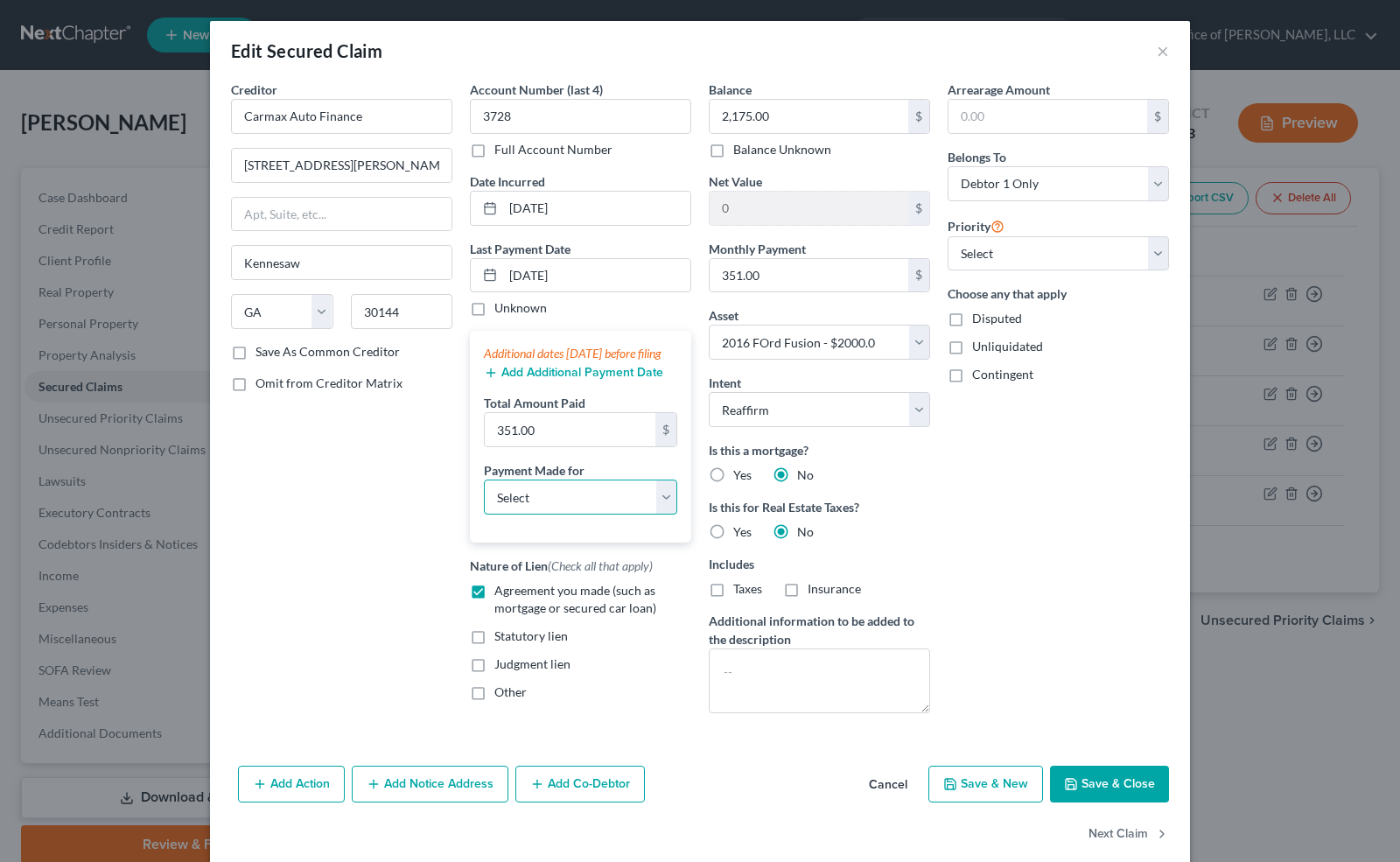
select select "0"
click at [484, 495] on select "Select Car Credit Card Loan Repayment Mortgage Other Suppliers Or Vendors" at bounding box center [581, 497] width 194 height 35
click at [1107, 778] on button "Save & Close" at bounding box center [1110, 784] width 119 height 37
select select
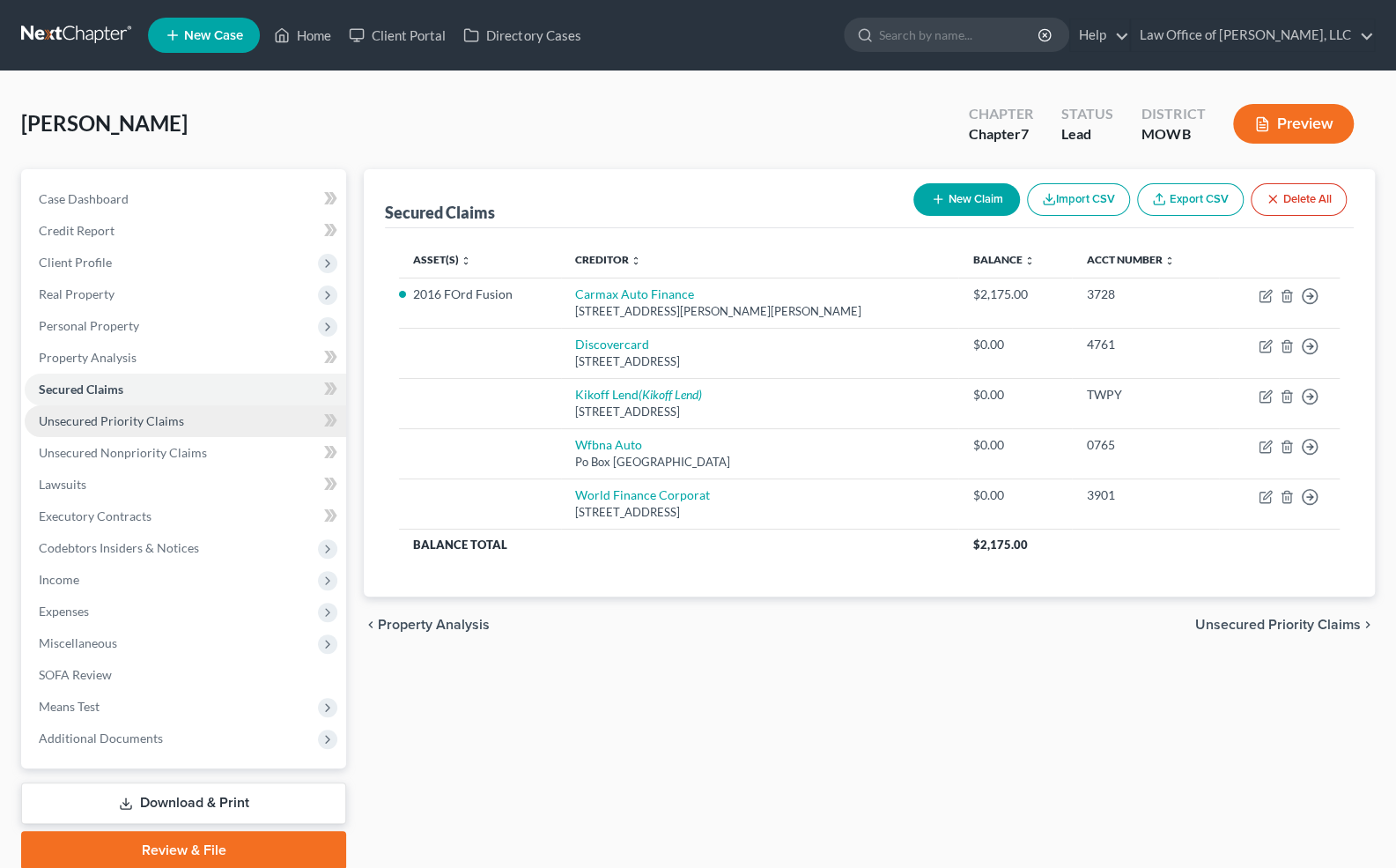
click at [108, 421] on span "Unsecured Priority Claims" at bounding box center [111, 420] width 146 height 15
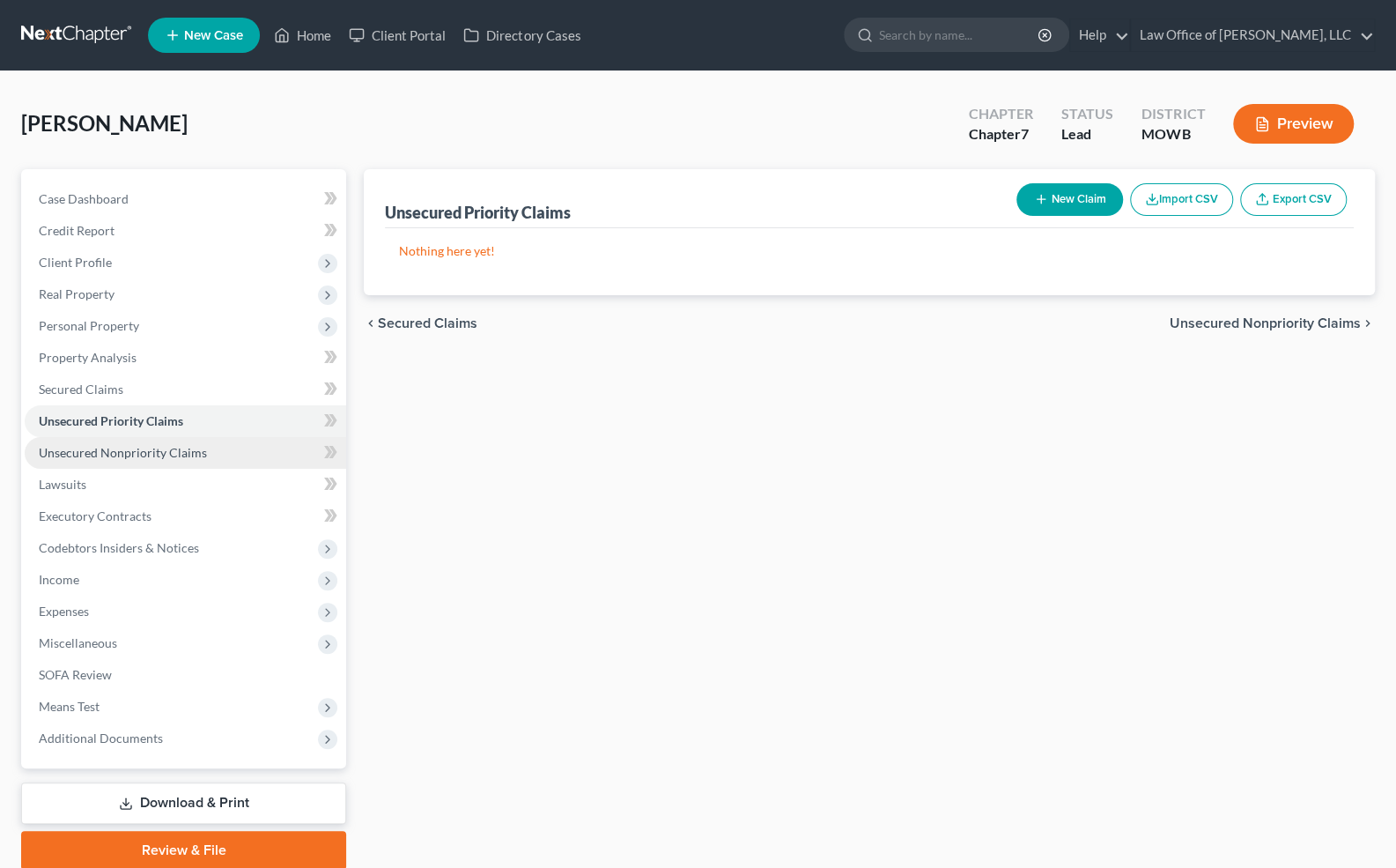
click at [112, 449] on span "Unsecured Nonpriority Claims" at bounding box center [123, 452] width 169 height 15
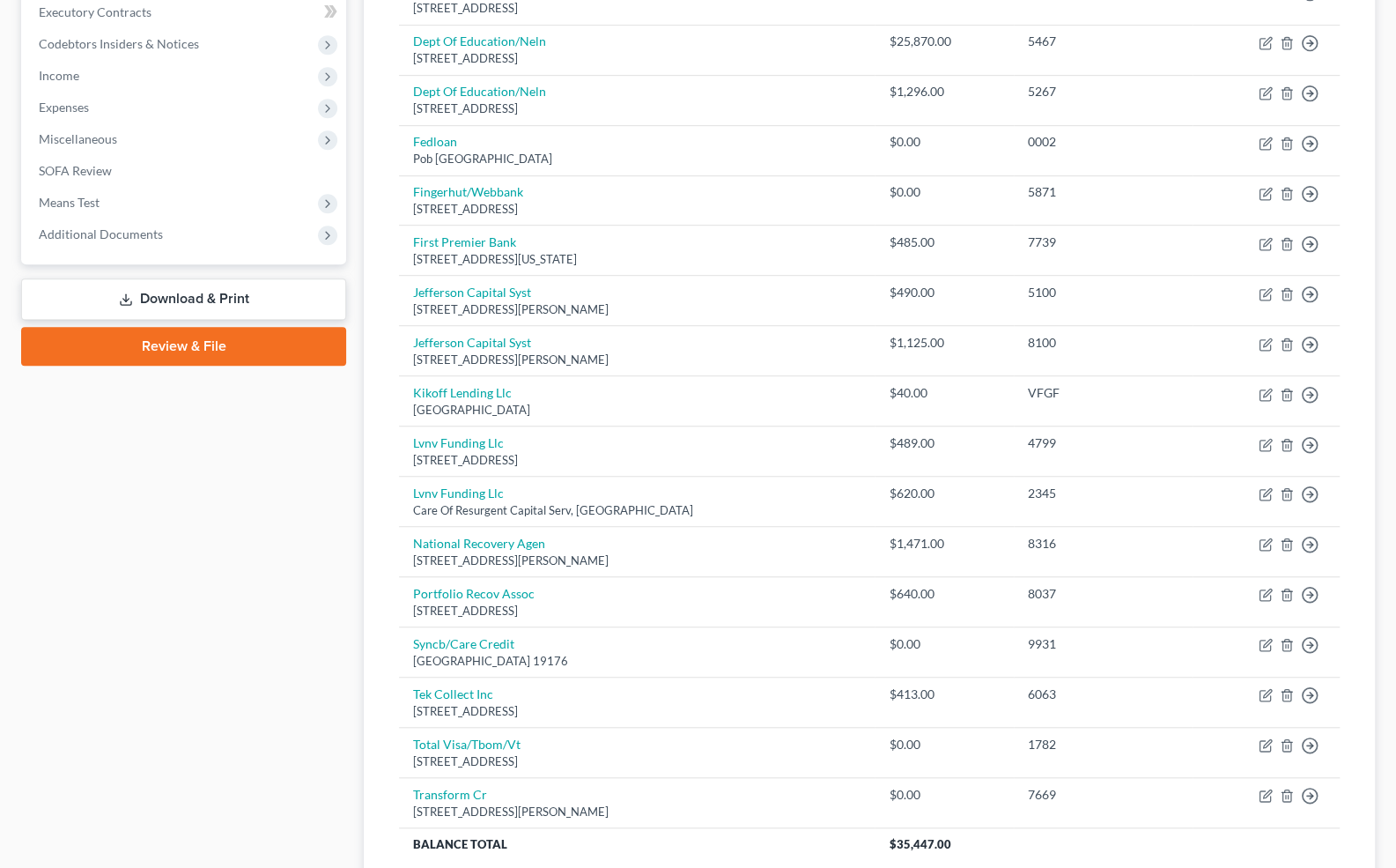
scroll to position [646, 0]
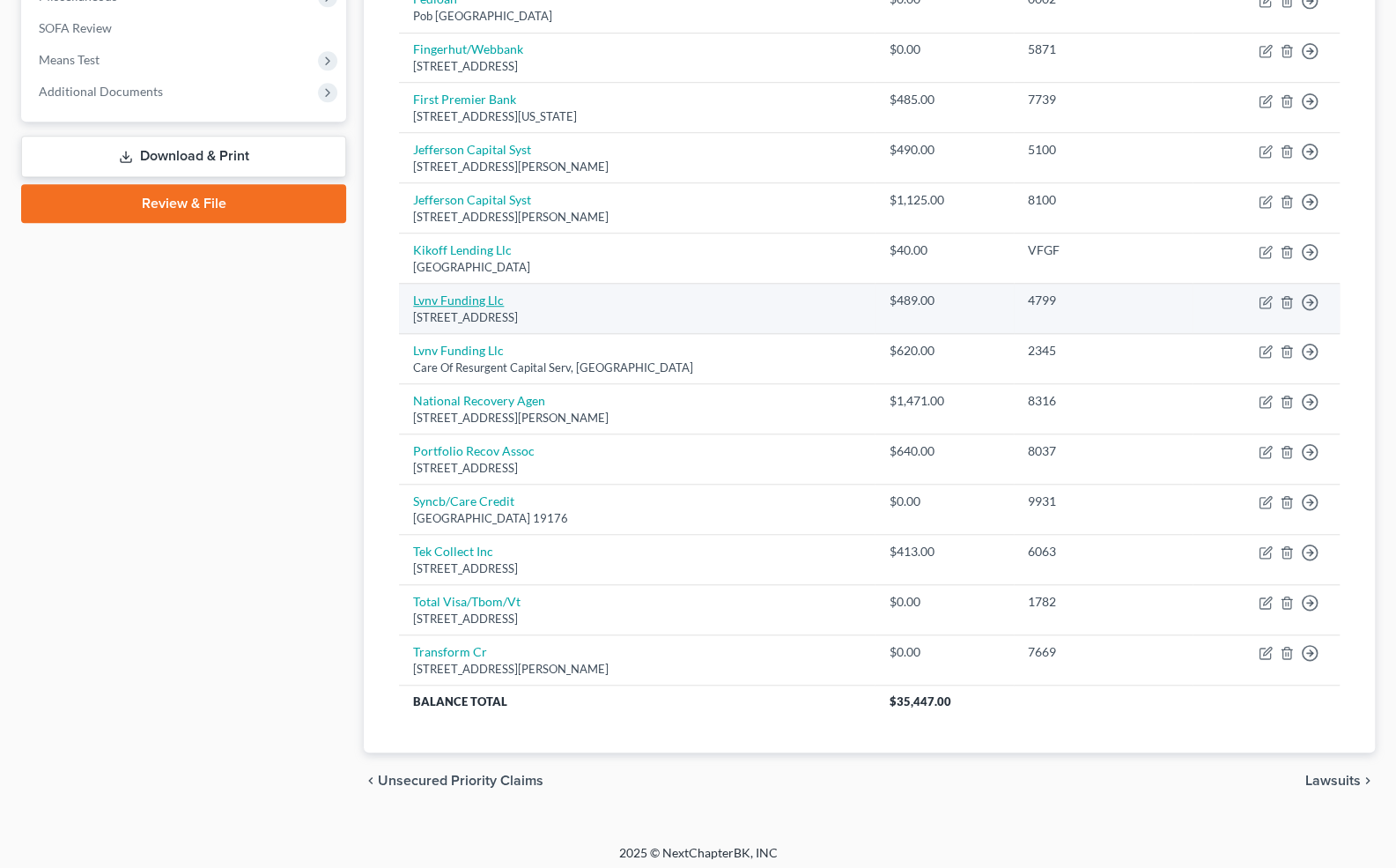
click at [440, 298] on link "Lvnv Funding Llc" at bounding box center [458, 299] width 91 height 15
select select "42"
select select "0"
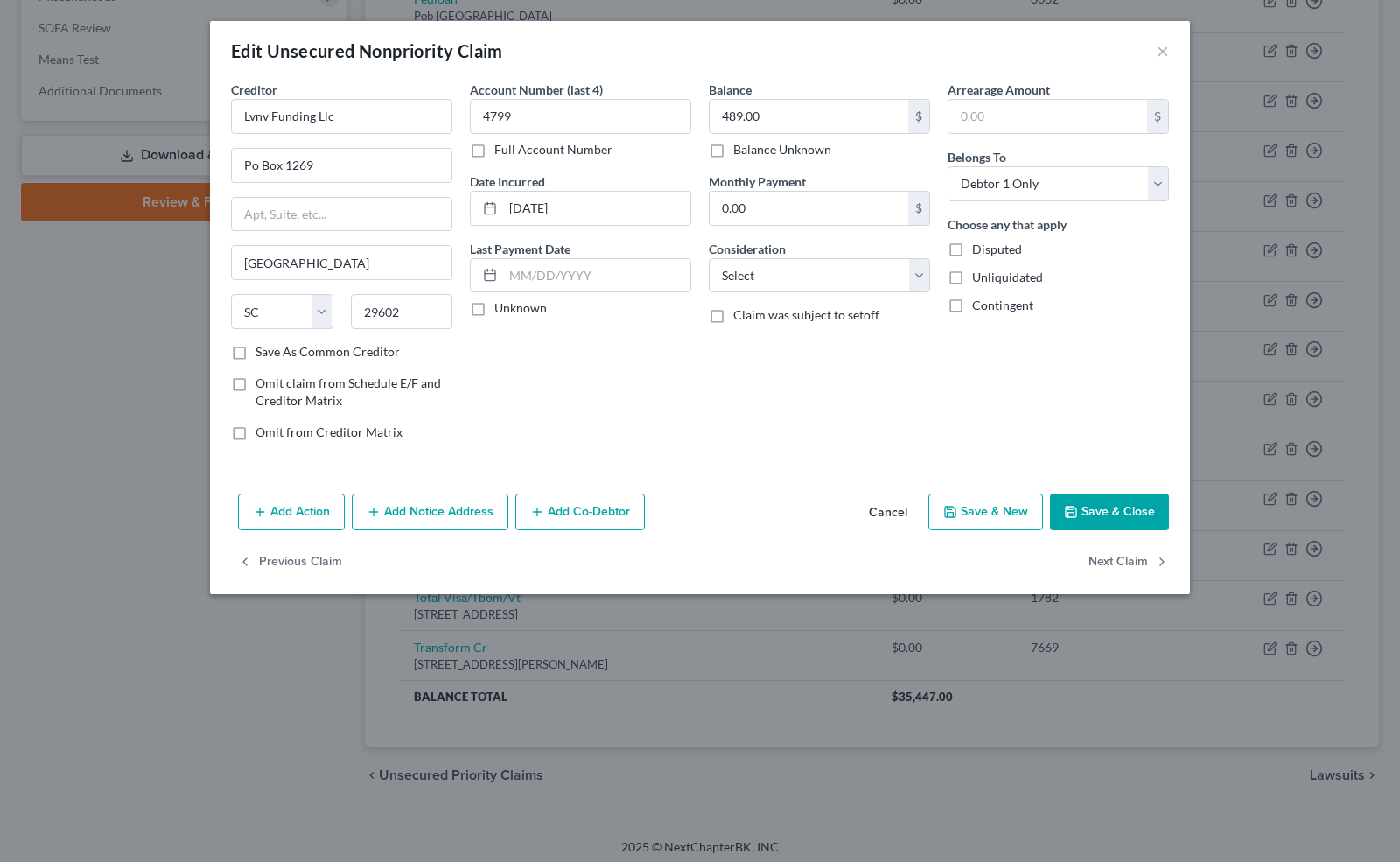
click at [565, 516] on button "Add Co-Debtor" at bounding box center [581, 512] width 130 height 37
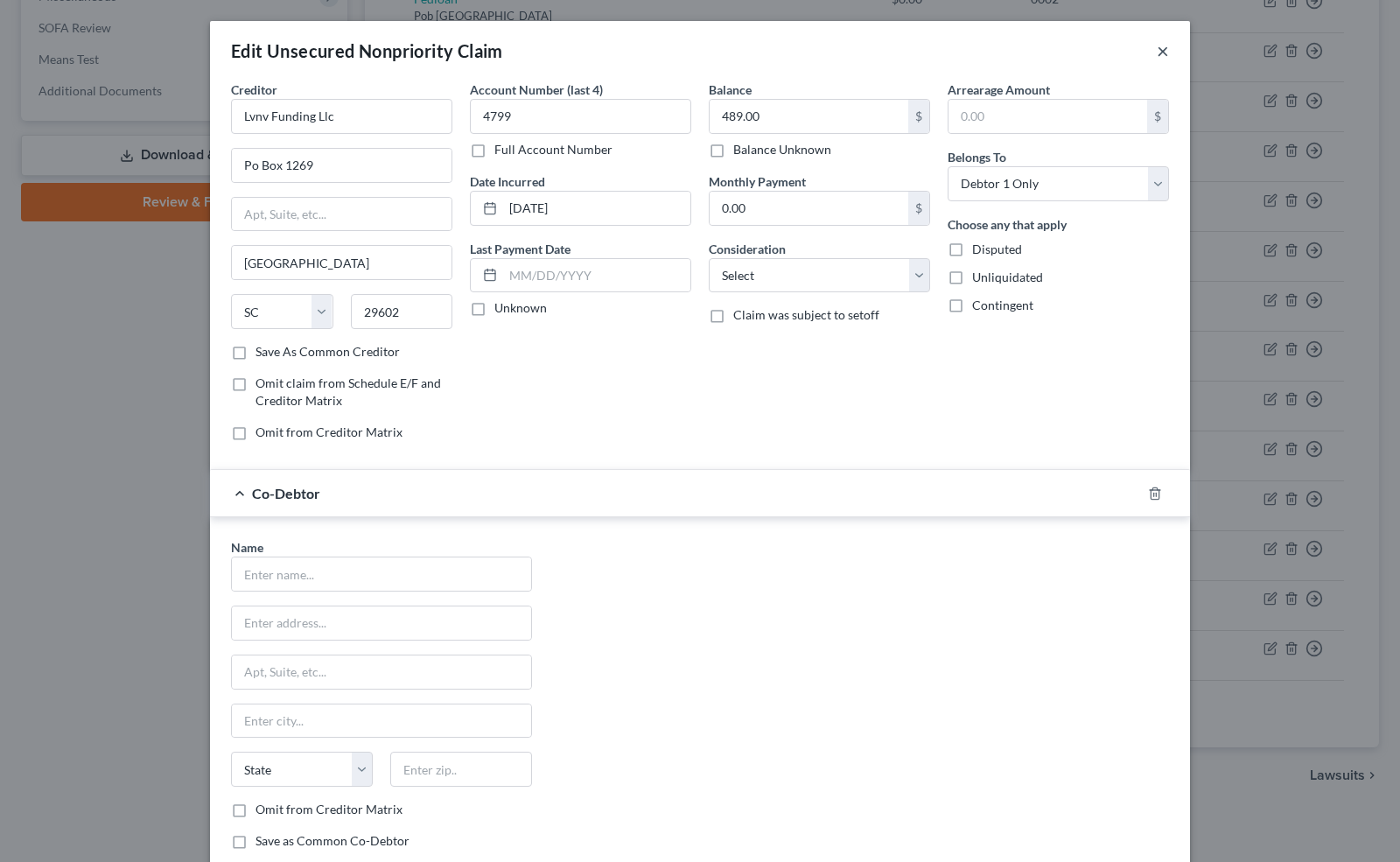
click at [1157, 50] on button "×" at bounding box center [1163, 51] width 12 height 21
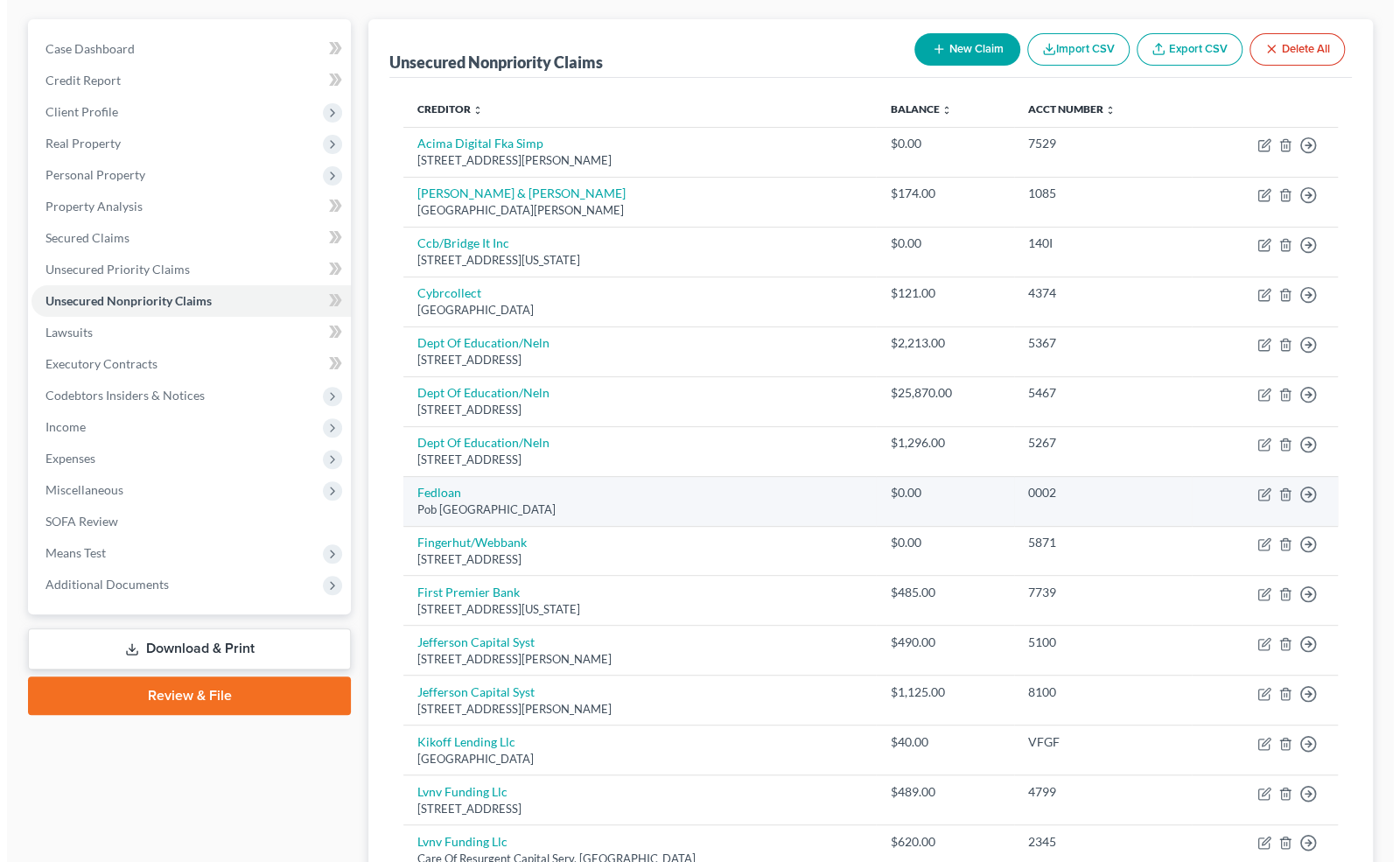
scroll to position [149, 0]
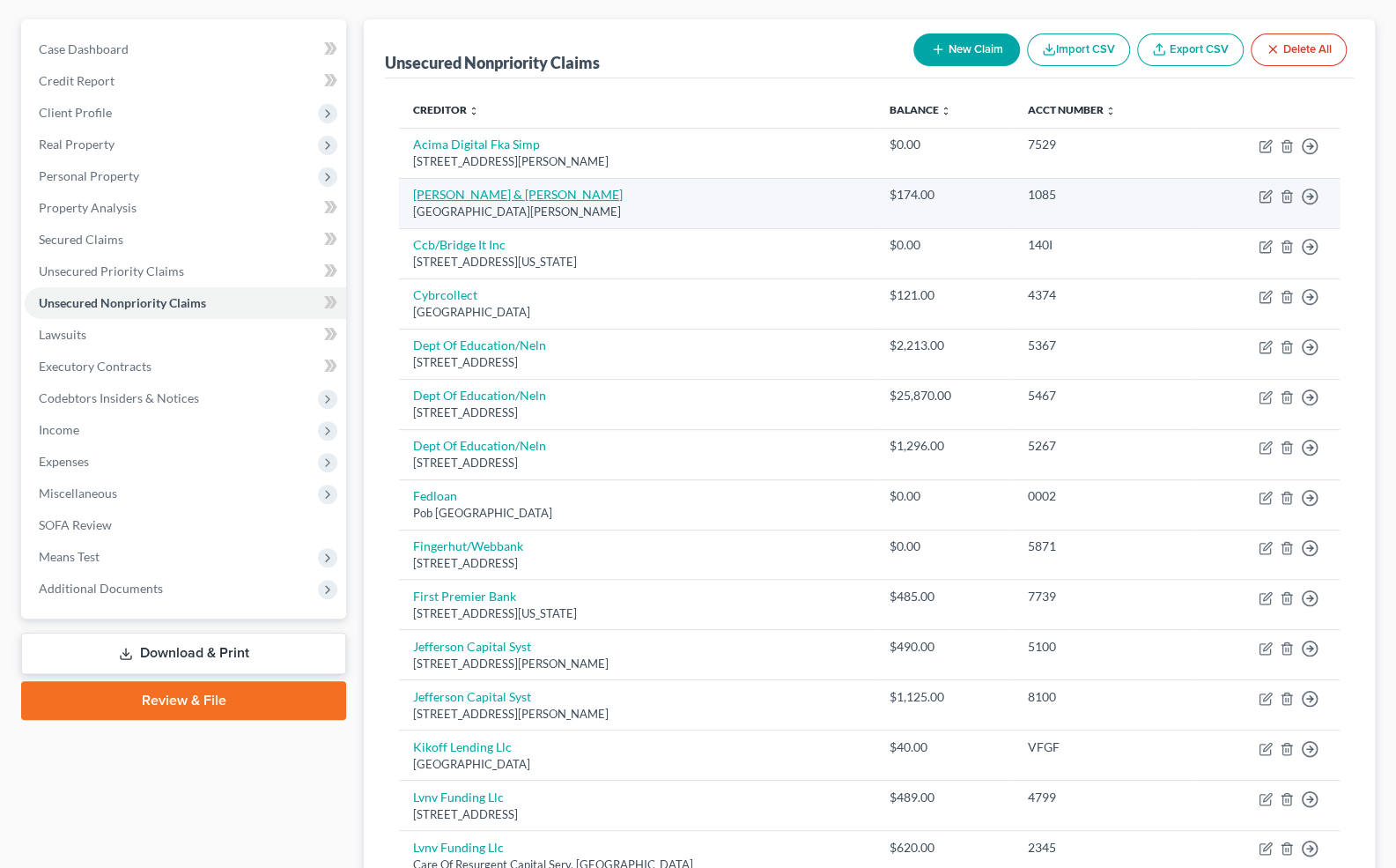
click at [446, 194] on link "[PERSON_NAME] & [PERSON_NAME]" at bounding box center [517, 194] width 209 height 15
select select "4"
select select "1"
select select "0"
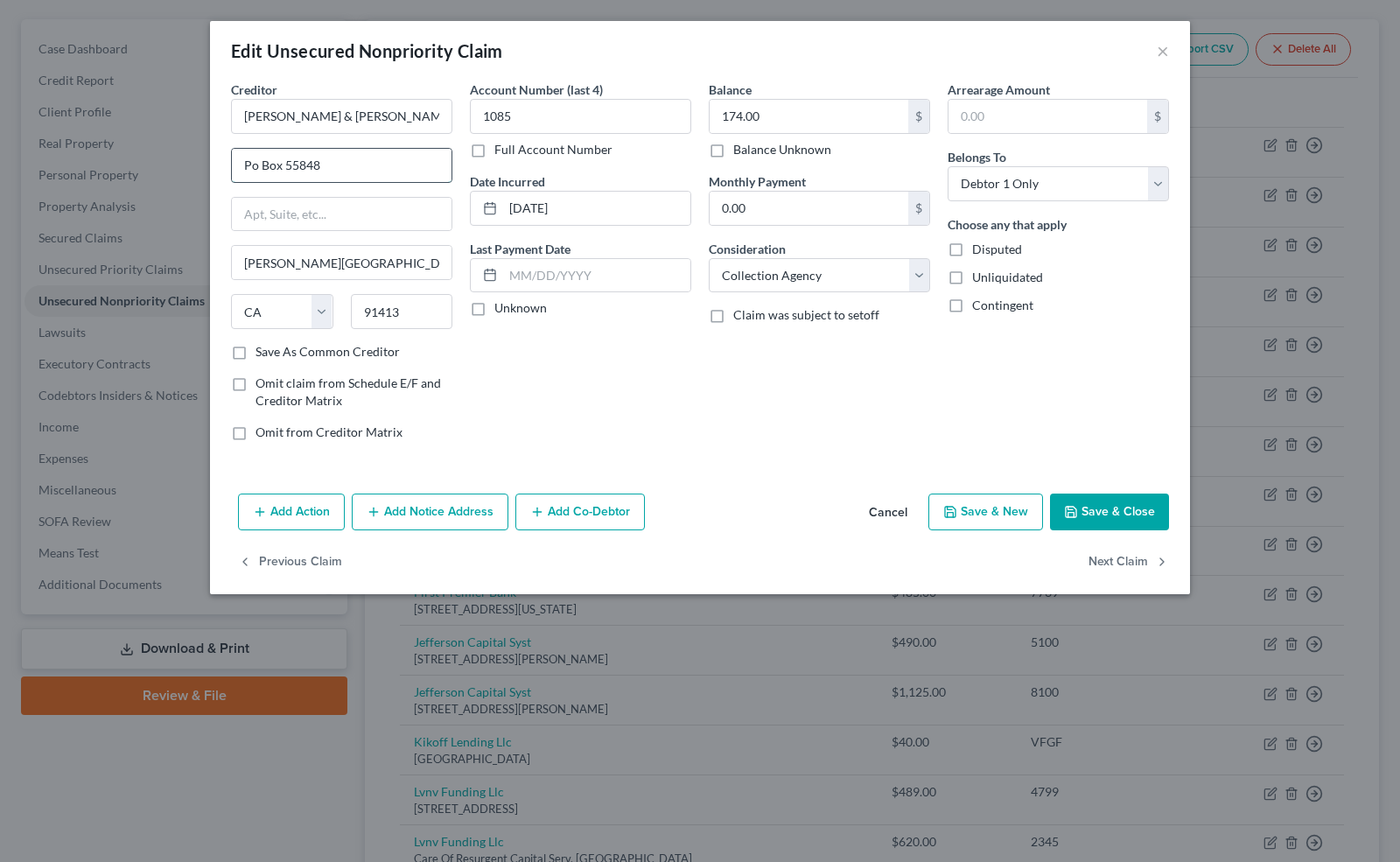
click at [259, 165] on input "Po Box 55848" at bounding box center [341, 166] width 219 height 33
click at [259, 165] on input "P Box 55848" at bounding box center [341, 166] width 219 height 33
type input "P BOox 55848"
click at [1096, 508] on button "Save & Close" at bounding box center [1110, 512] width 119 height 37
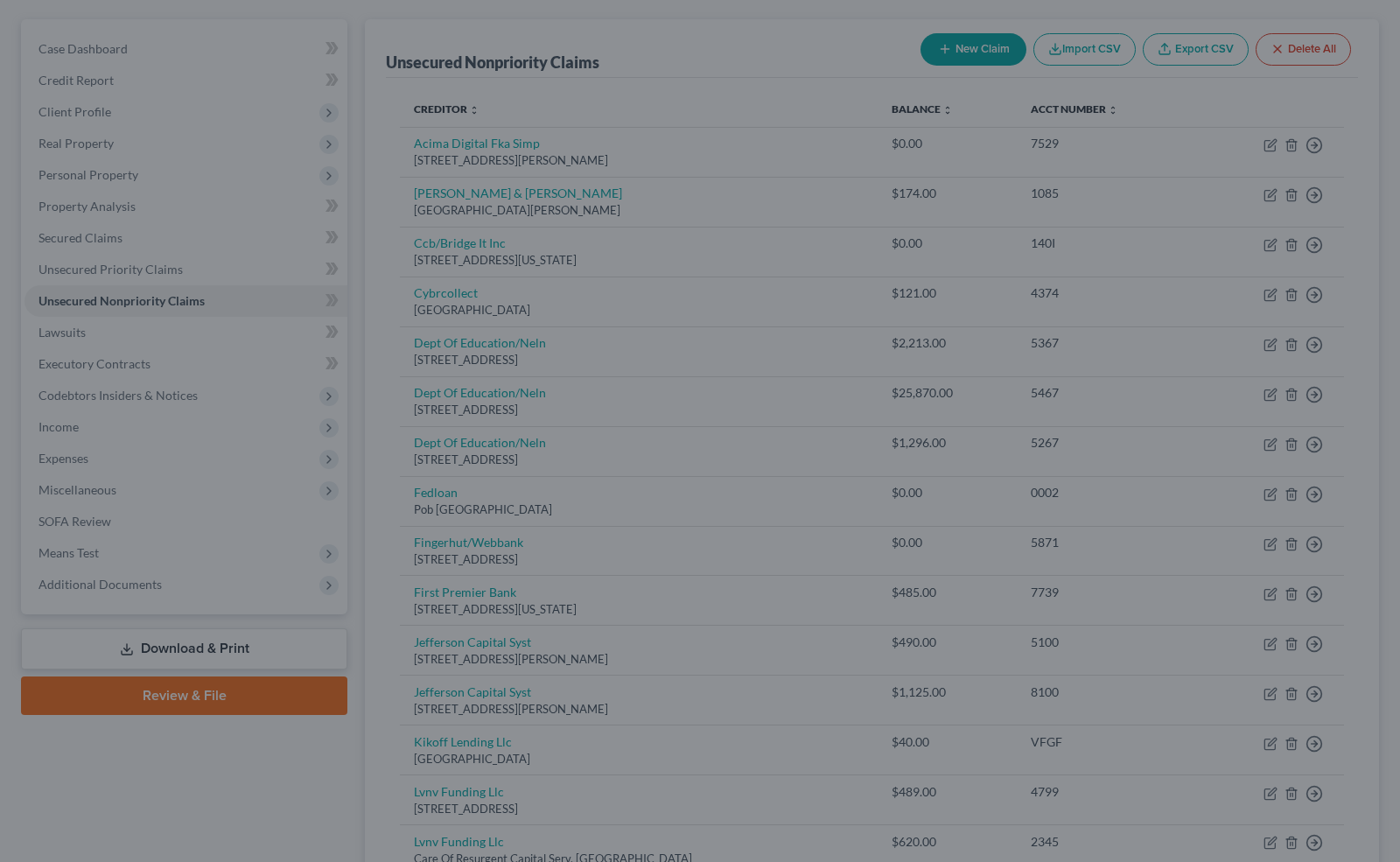
type input "0"
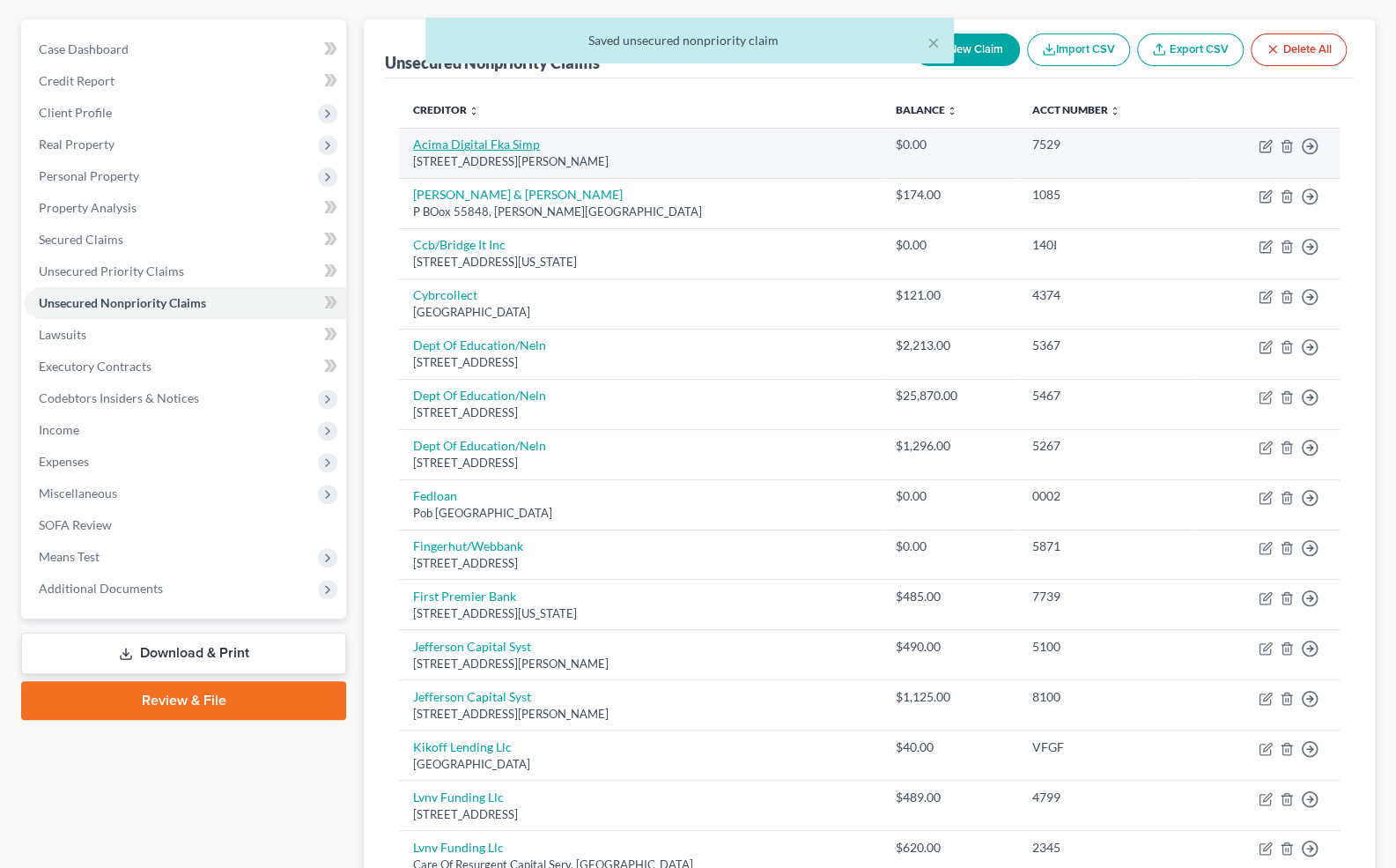
click at [501, 140] on link "Acima Digital Fka Simp" at bounding box center [477, 144] width 127 height 15
select select "46"
select select "0"
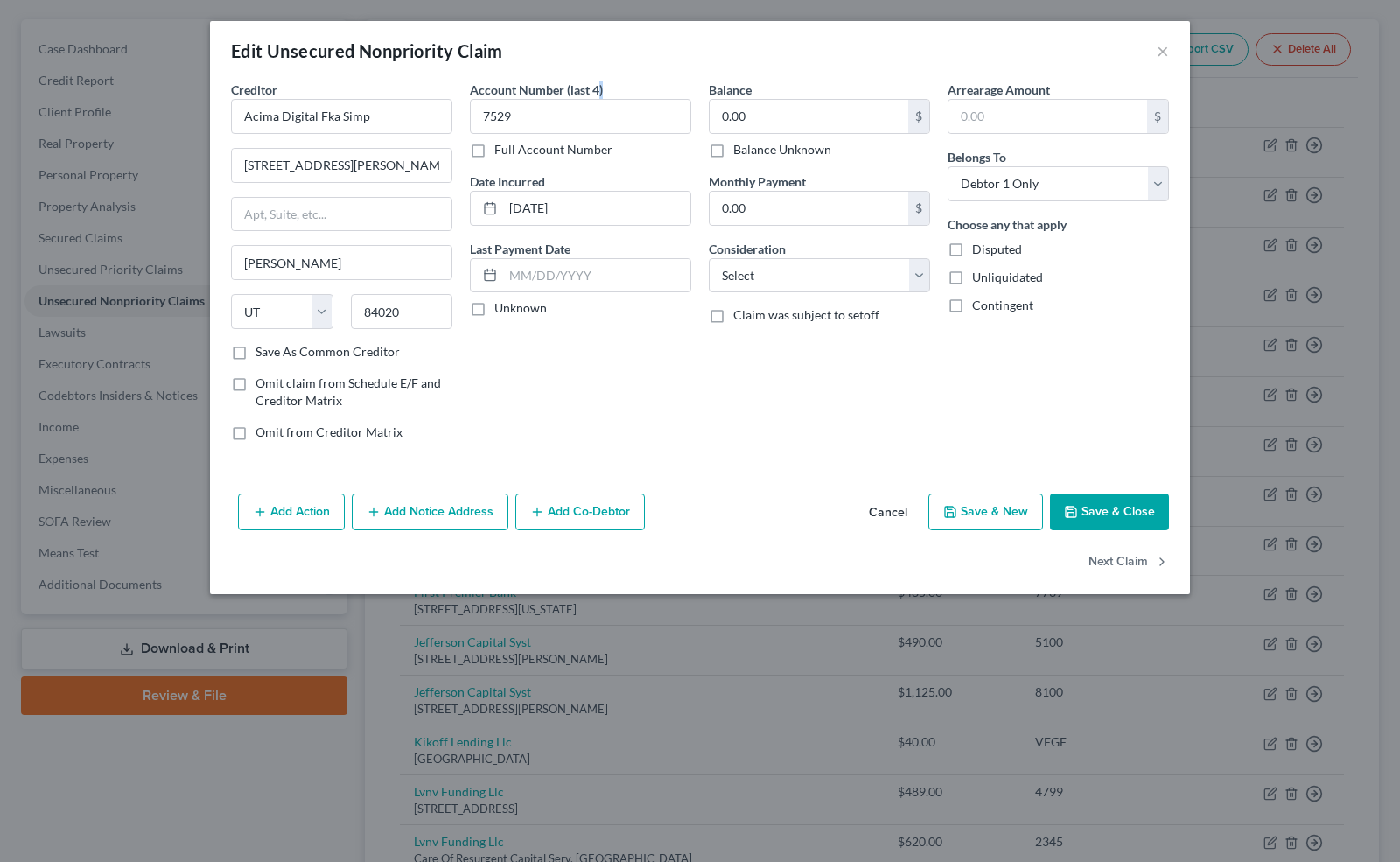
click at [882, 515] on button "Cancel" at bounding box center [889, 513] width 67 height 35
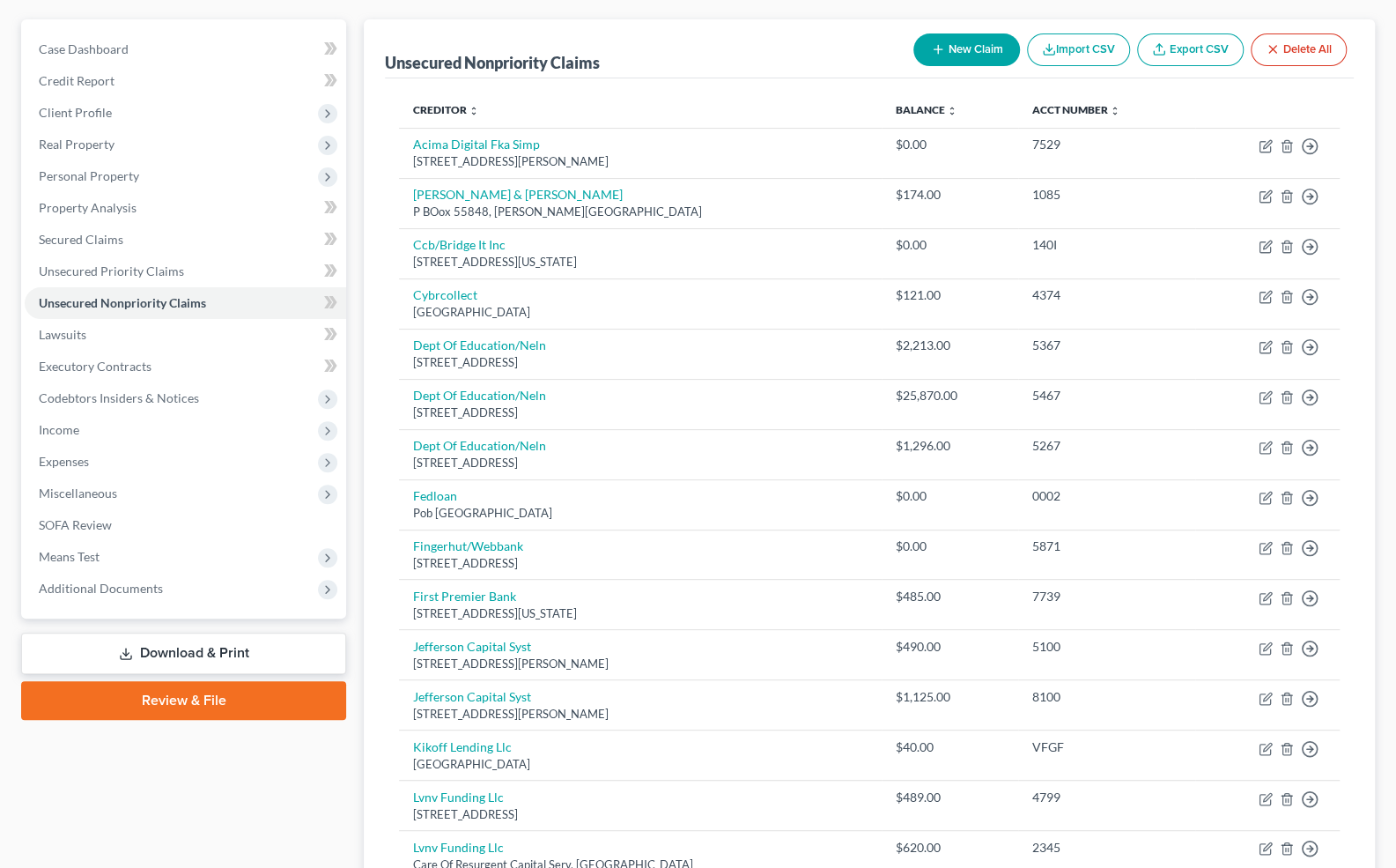
click at [941, 50] on icon "button" at bounding box center [939, 49] width 14 height 14
select select "0"
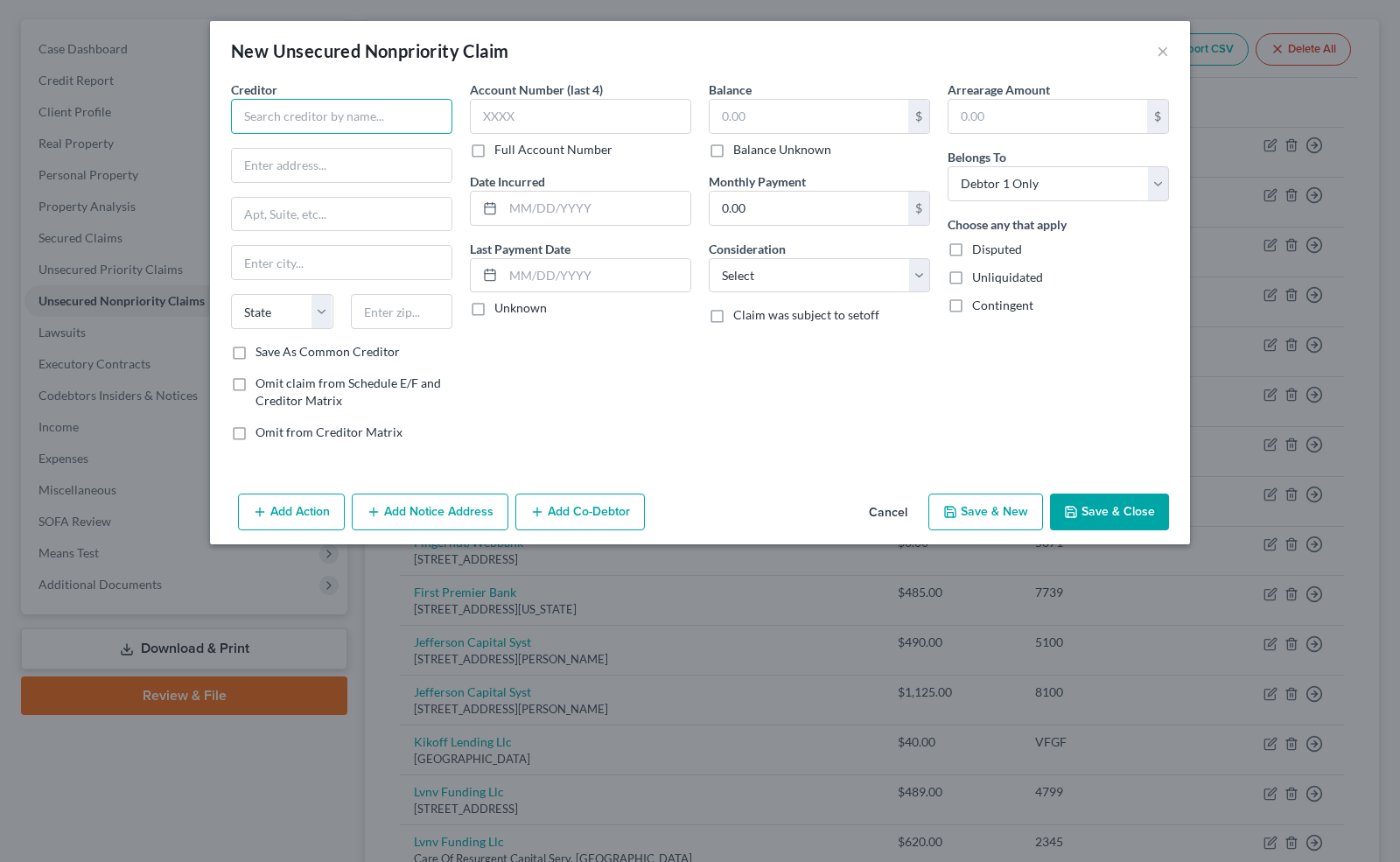
paste input "LO IPS DOLORSI AMETC AD ELITSE DOEIUS, TEMPORIN UTLABO ETDOL MAGNAALI Enim A. M…"
drag, startPoint x: 250, startPoint y: 118, endPoint x: 482, endPoint y: 110, distance: 232.1
click at [482, 110] on div "Creditor * State [US_STATE] AK AR AZ CA CO CT DE DC [GEOGRAPHIC_DATA] [GEOGRAPH…" at bounding box center [700, 267] width 956 height 374
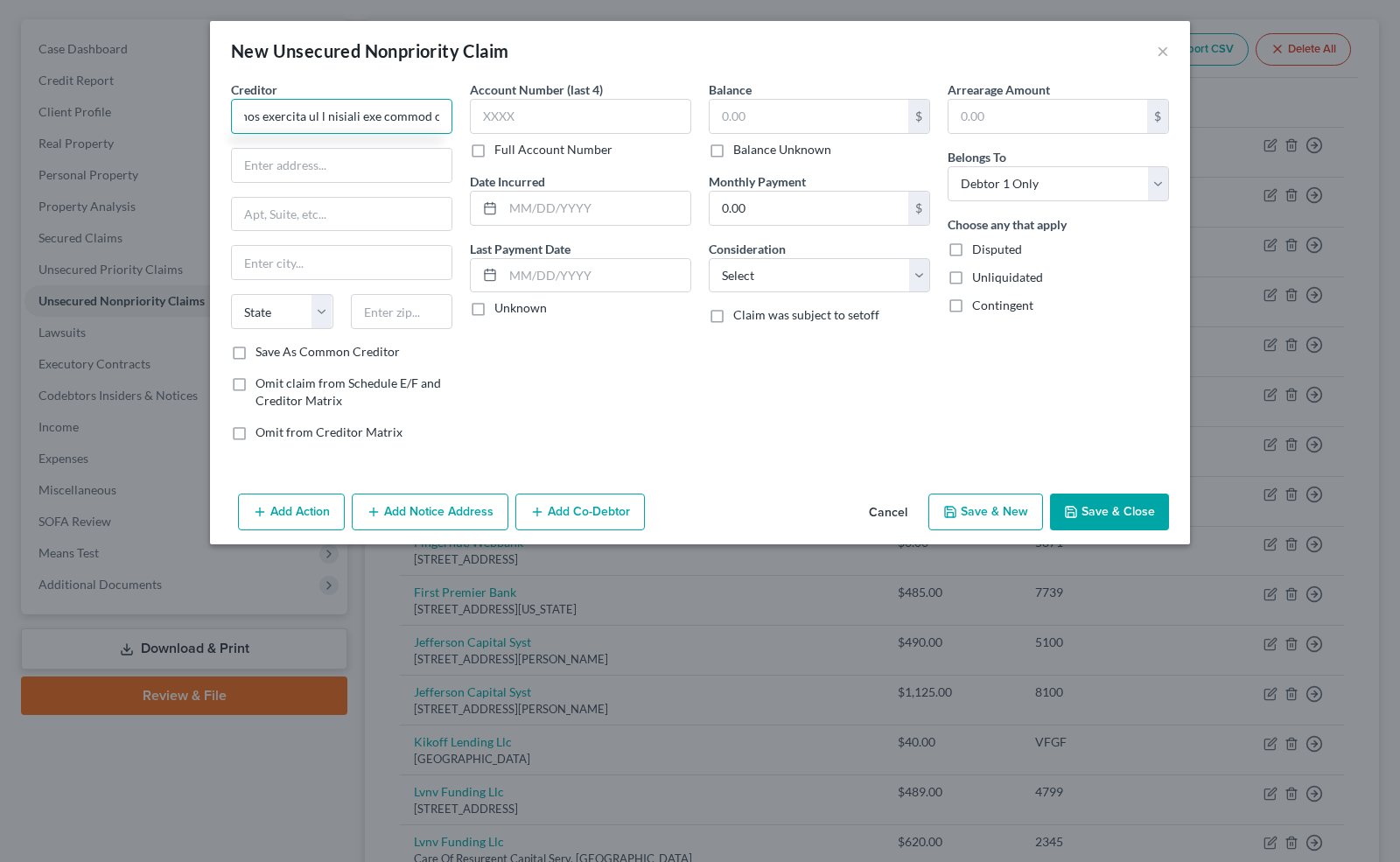
type input "LO IPS DOLORSI AMETC AD ELITSE DOEIUS, TEMPORIN UTLABO ETDOL MAGNAALI Enim A. M…"
click at [880, 506] on button "Cancel" at bounding box center [889, 513] width 67 height 35
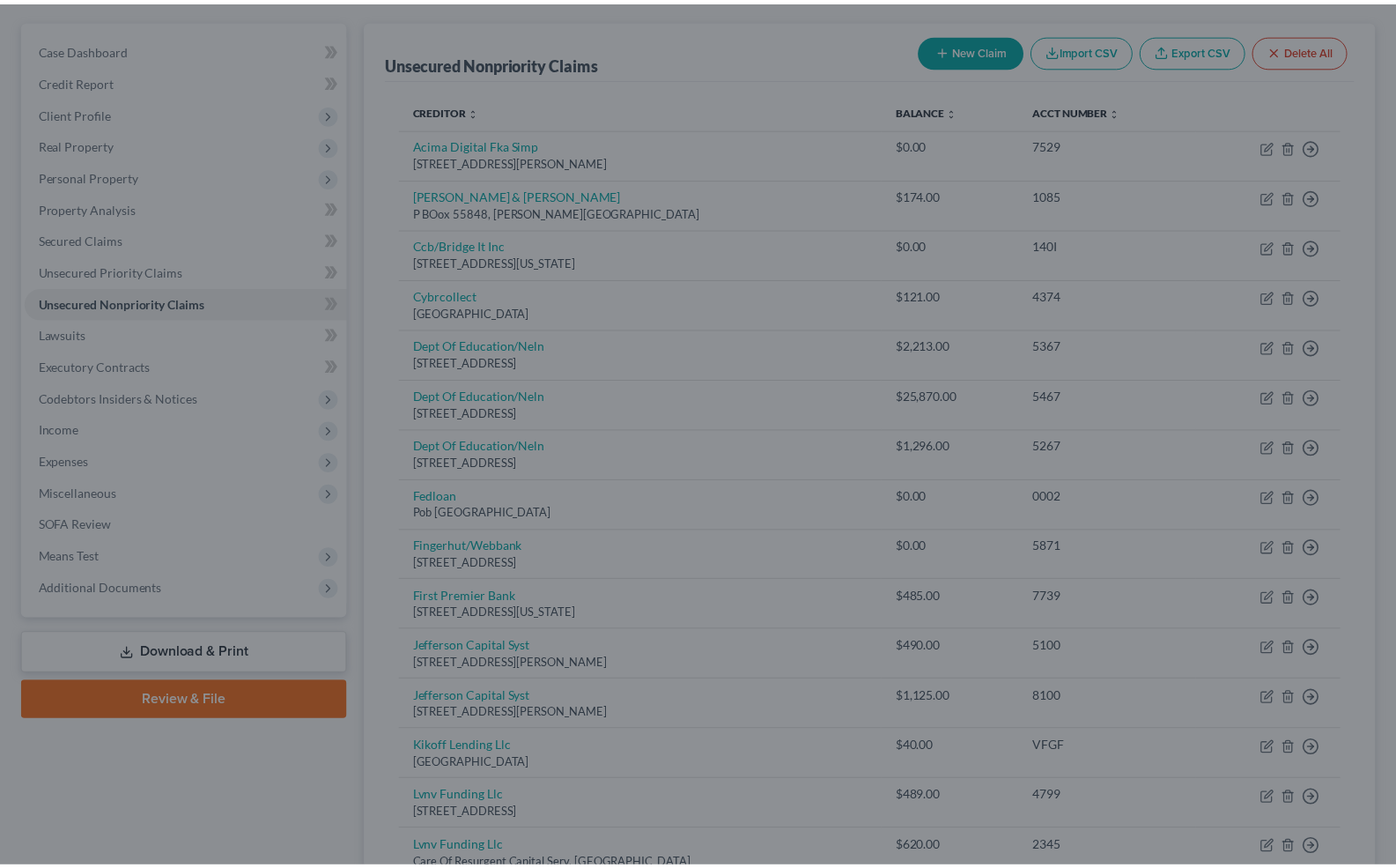
scroll to position [0, 0]
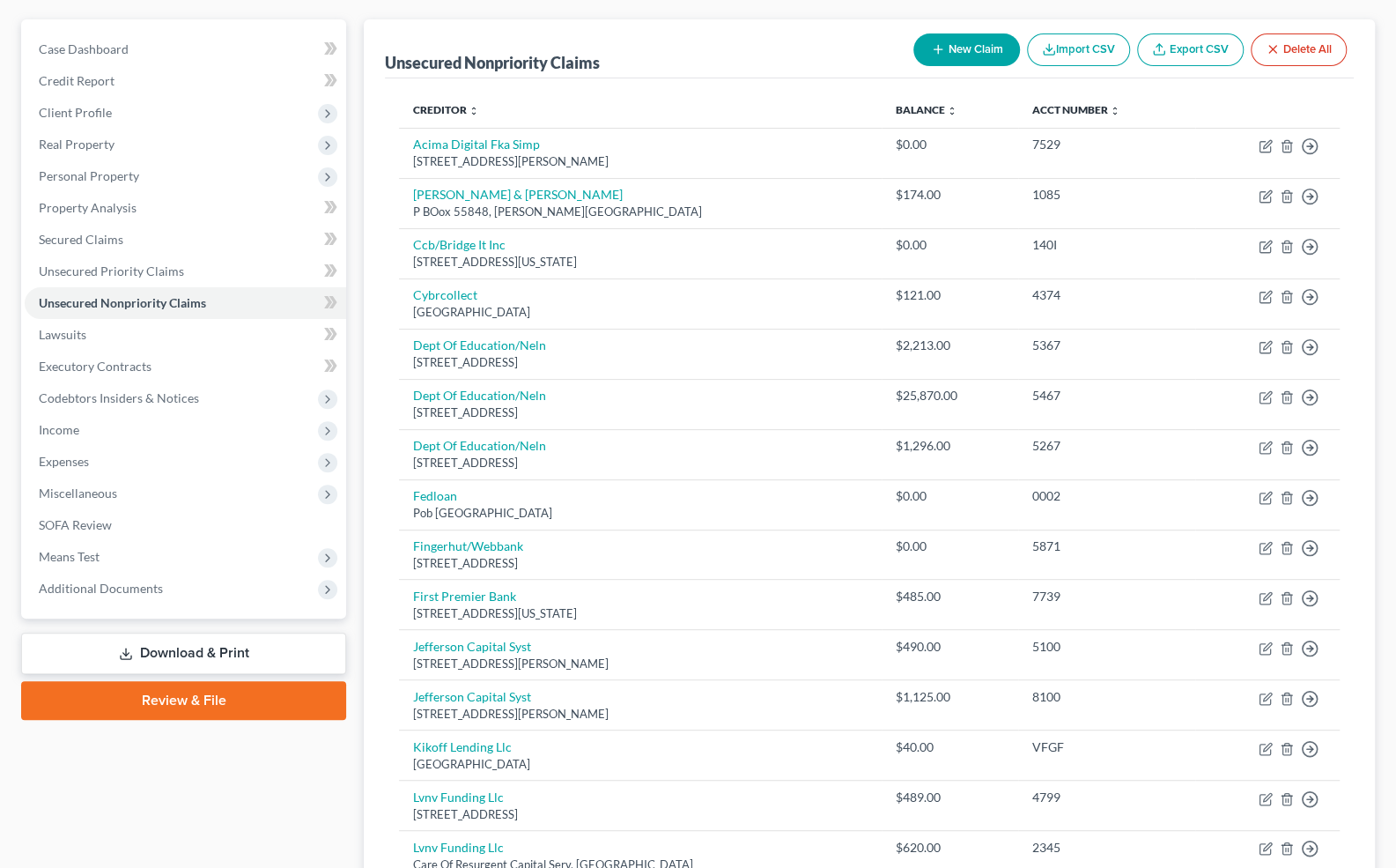
click at [966, 49] on button "New Claim" at bounding box center [967, 49] width 107 height 33
select select "0"
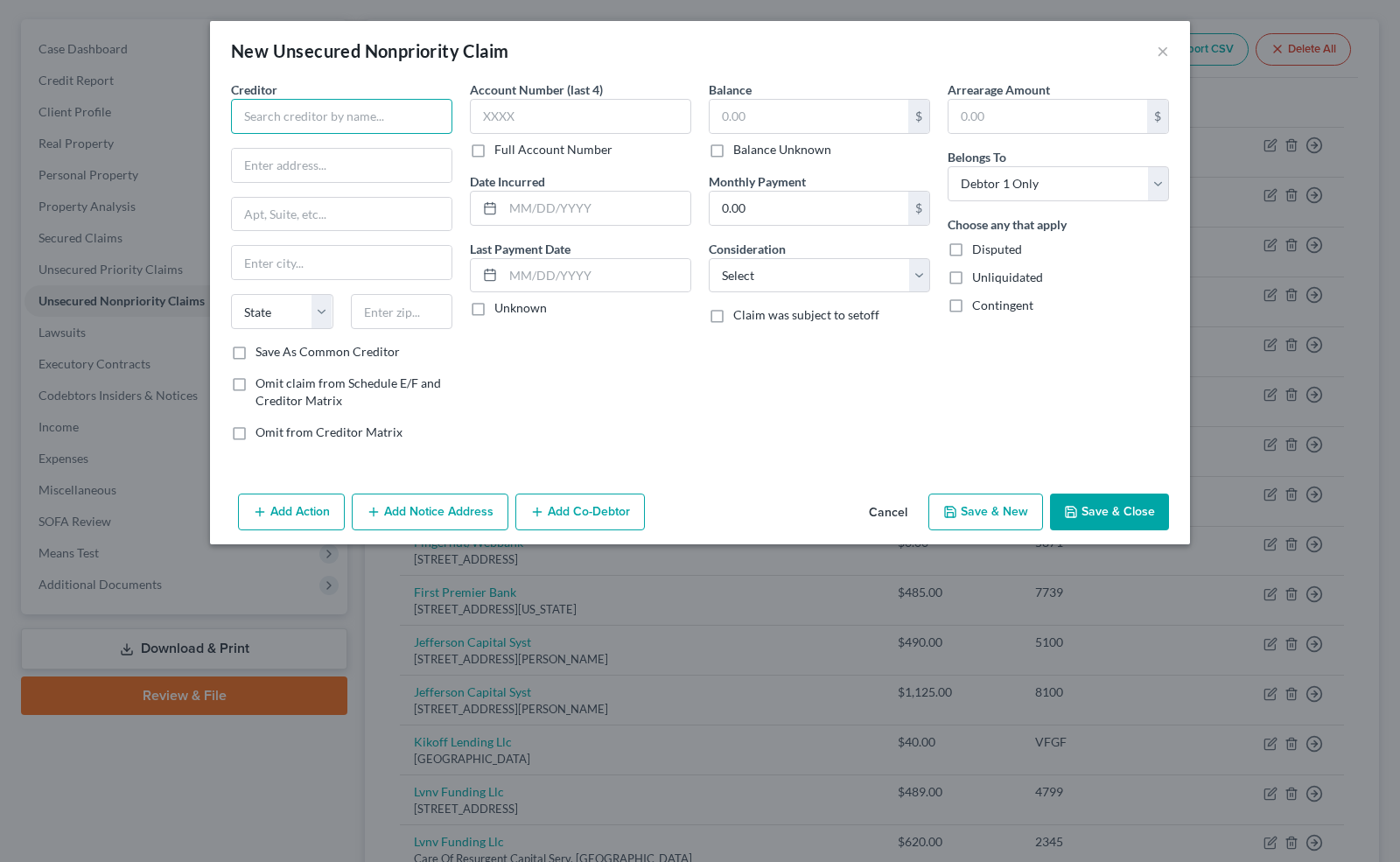
click at [264, 119] on input "text" at bounding box center [341, 117] width 221 height 35
type input "[GEOGRAPHIC_DATA]"
type input "65065"
type input "[GEOGRAPHIC_DATA]"
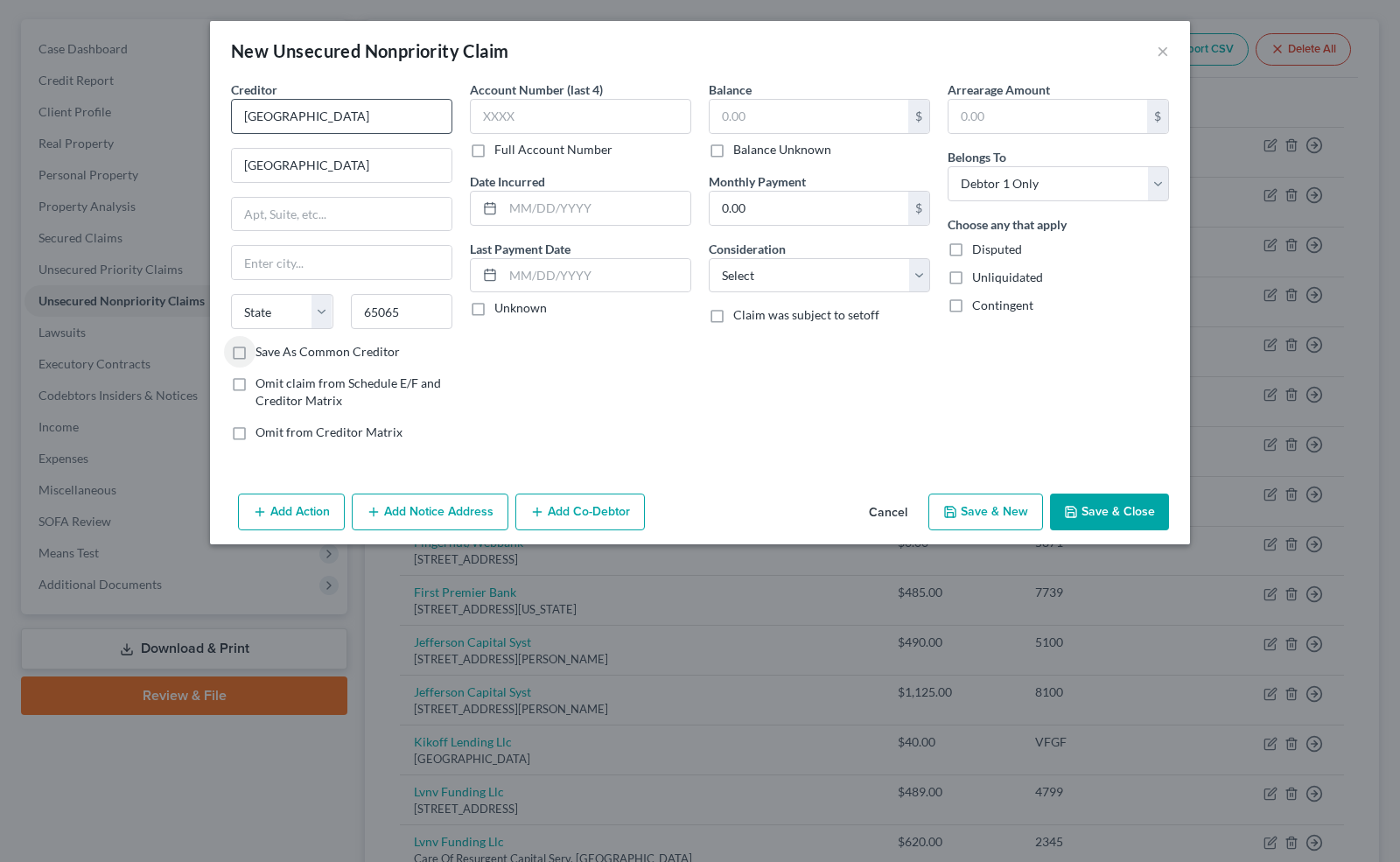
select select "26"
click at [496, 128] on input "text" at bounding box center [581, 117] width 221 height 35
click at [330, 208] on input "text" at bounding box center [341, 214] width 219 height 33
click at [232, 284] on div "Creditor * [GEOGRAPHIC_DATA] [GEOGRAPHIC_DATA] [GEOGRAPHIC_DATA] [US_STATE][GEO…" at bounding box center [341, 211] width 221 height 262
click at [574, 117] on input "text" at bounding box center [581, 117] width 221 height 35
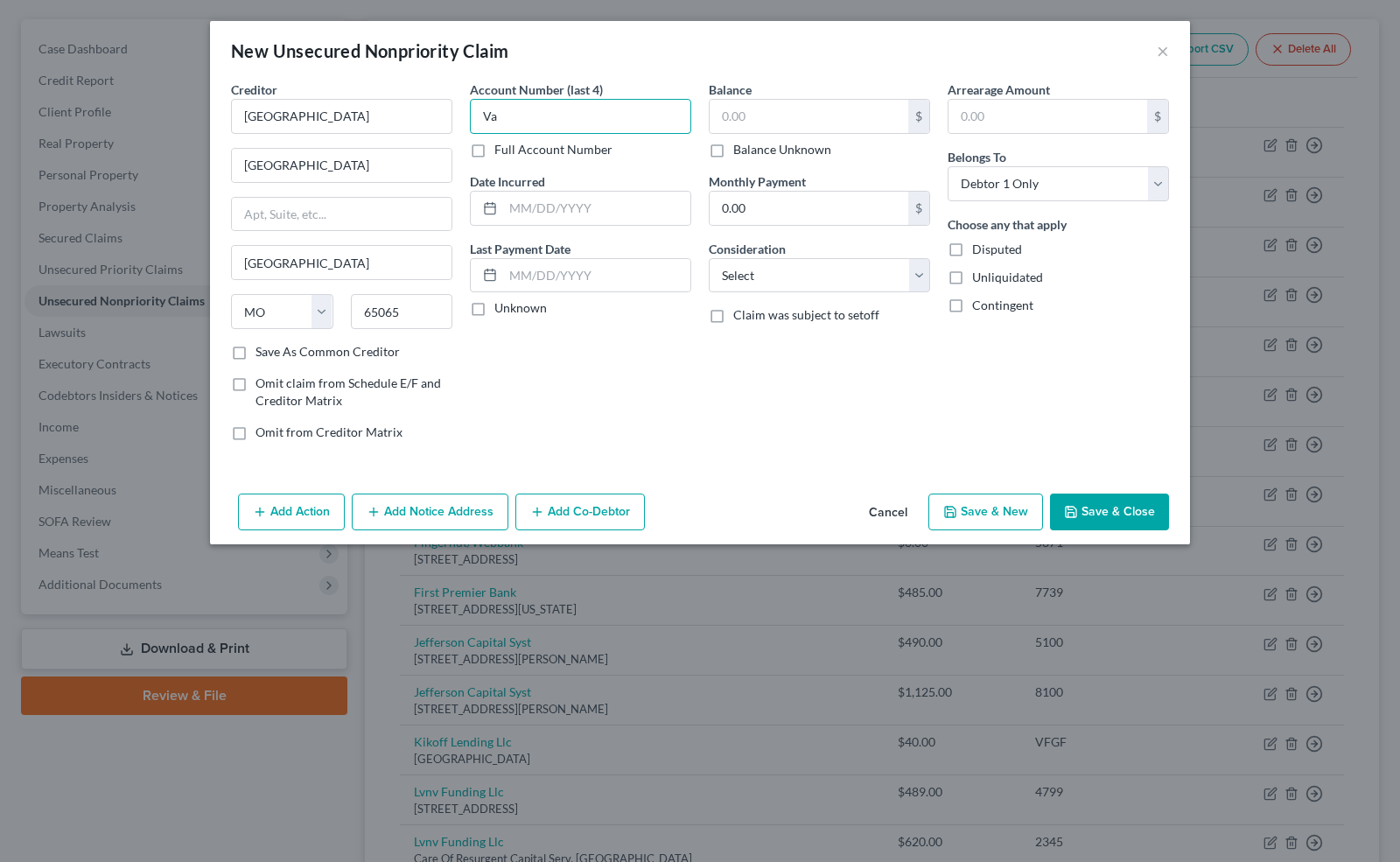
type input "V"
click at [495, 153] on label "Full Account Number" at bounding box center [554, 150] width 118 height 18
click at [502, 153] on input "Full Account Number" at bounding box center [507, 146] width 11 height 11
click at [496, 129] on input "text" at bounding box center [581, 117] width 221 height 35
type input "Various"
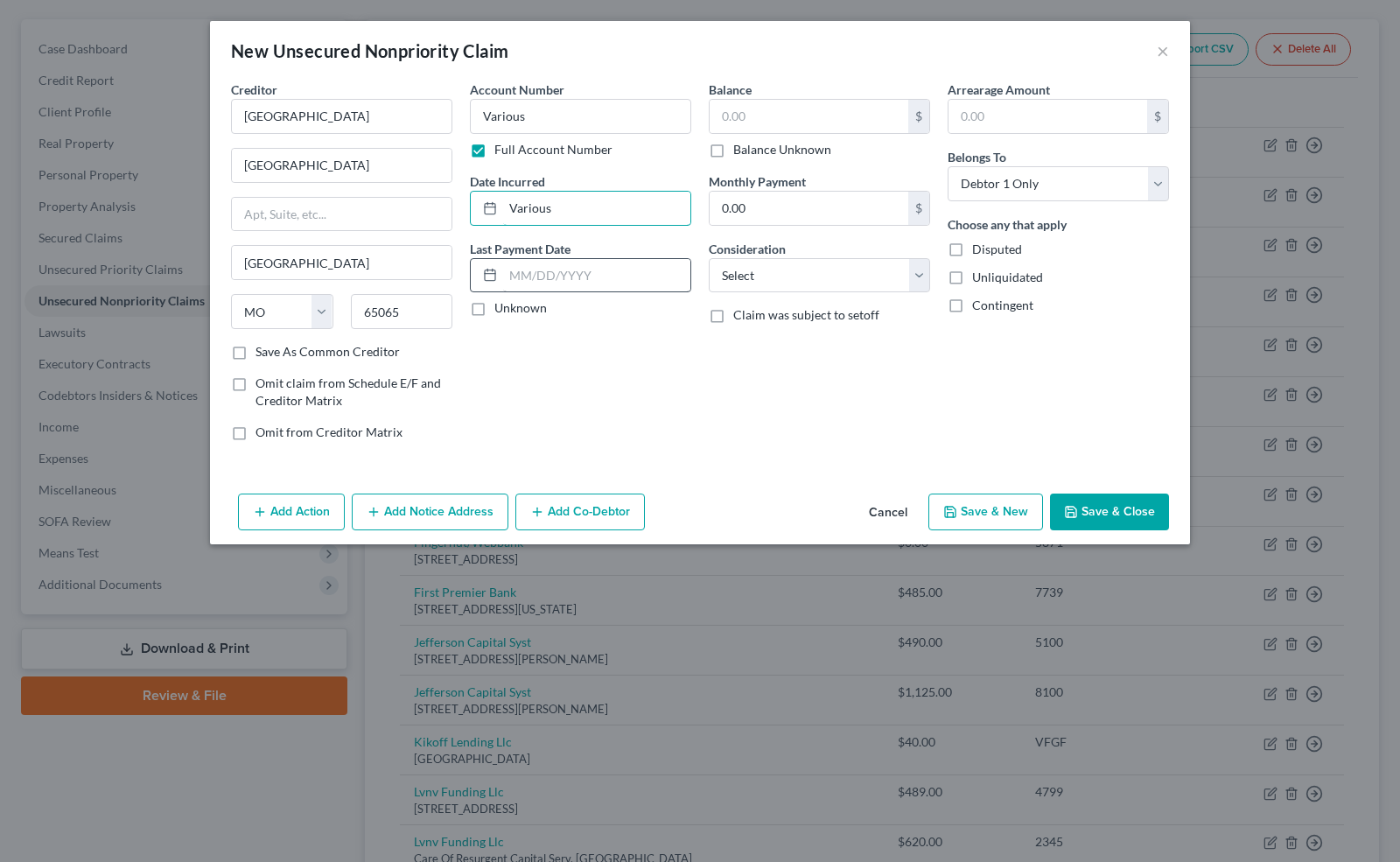
type input "Various"
click at [529, 268] on input "text" at bounding box center [597, 275] width 188 height 33
click at [495, 309] on label "Unknown" at bounding box center [521, 308] width 53 height 18
click at [502, 309] on input "Unknown" at bounding box center [507, 304] width 11 height 11
checkbox input "true"
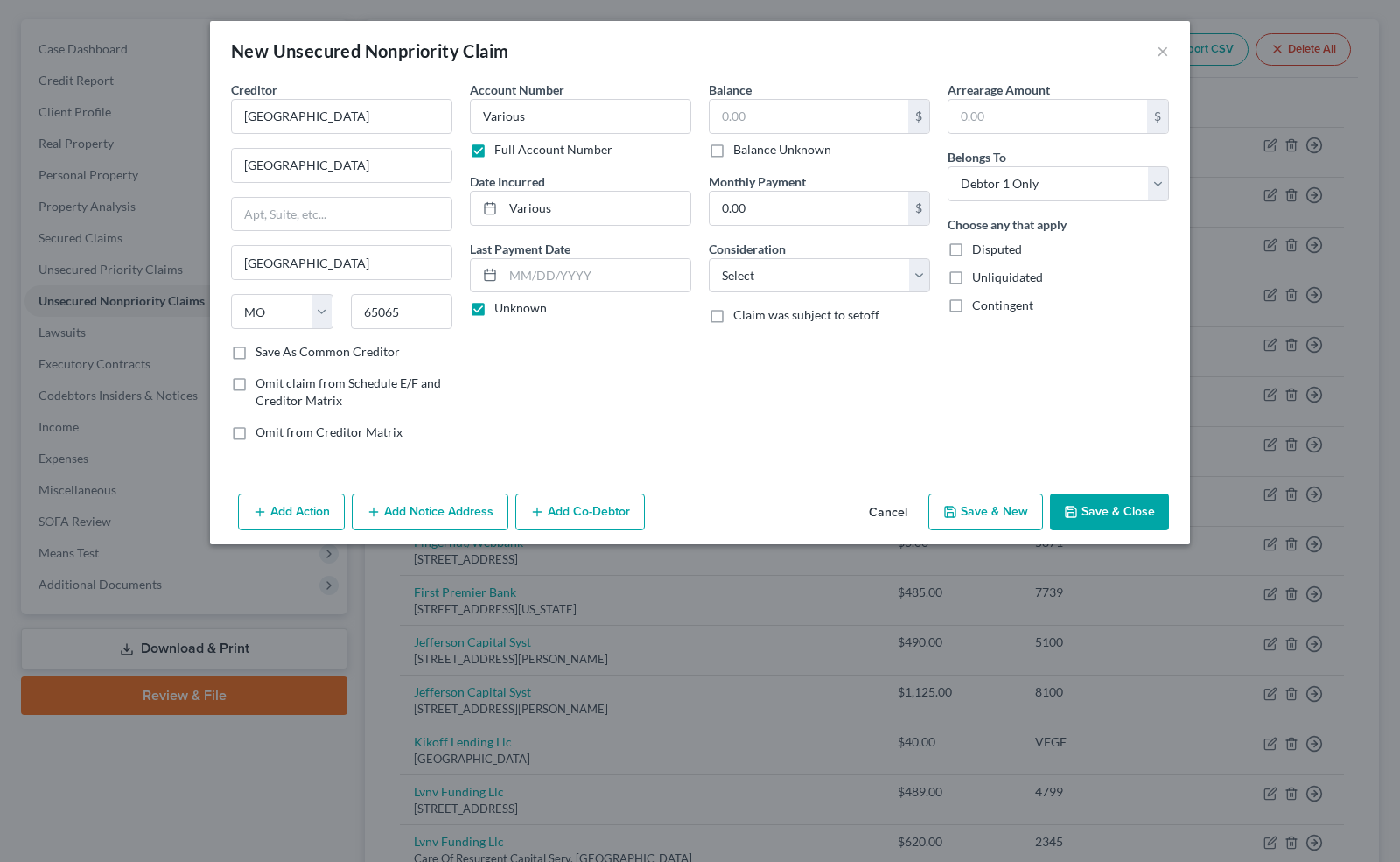
click at [733, 146] on label "Balance Unknown" at bounding box center [782, 150] width 98 height 18
click at [740, 146] on input "Balance Unknown" at bounding box center [746, 146] width 11 height 11
checkbox input "true"
type input "0.00"
click at [835, 281] on select "Select Cable / Satellite Services Collection Agency Credit Card Debt Debt Couns…" at bounding box center [819, 275] width 221 height 35
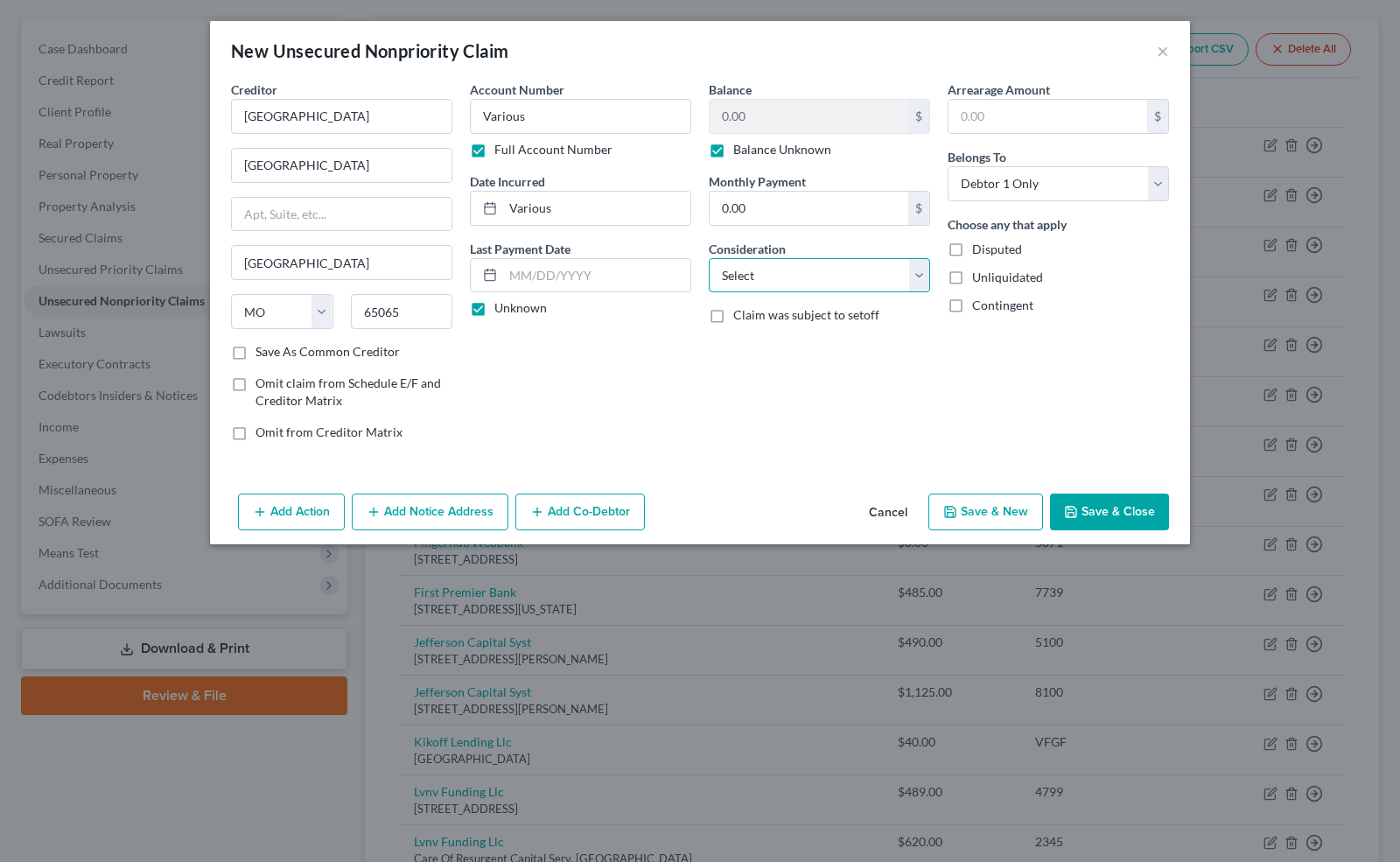
select select "9"
click at [709, 258] on select "Select Cable / Satellite Services Collection Agency Credit Card Debt Debt Couns…" at bounding box center [819, 275] width 221 height 35
drag, startPoint x: 1092, startPoint y: 516, endPoint x: 661, endPoint y: 380, distance: 451.9
click at [661, 380] on div "New Unsecured Nonpriority Claim × Creditor * [GEOGRAPHIC_DATA] [GEOGRAPHIC_DATA…" at bounding box center [700, 282] width 981 height 524
click at [255, 345] on label "Save As Common Creditor" at bounding box center [327, 352] width 145 height 18
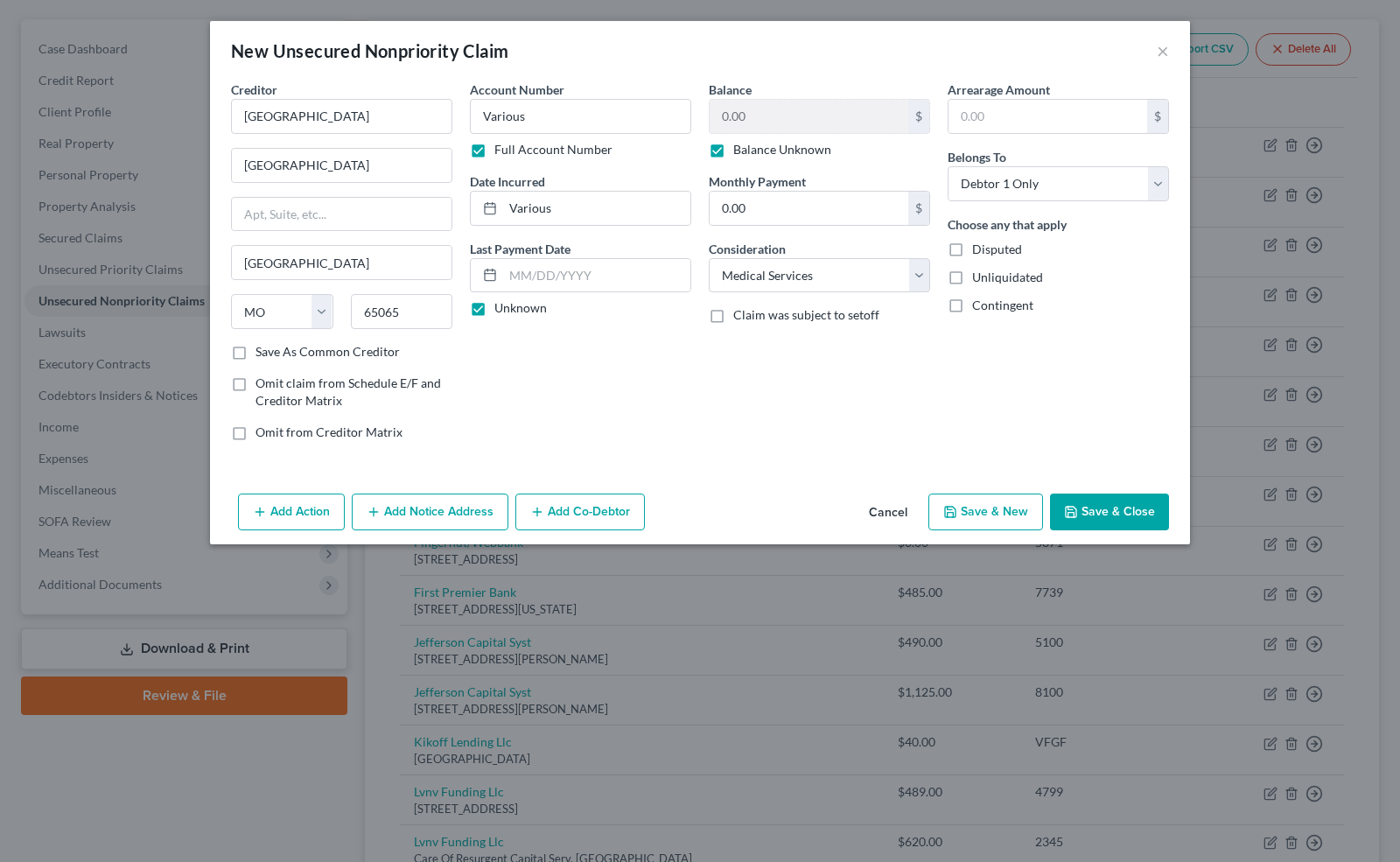
click at [262, 345] on input "Save As Common Creditor" at bounding box center [268, 348] width 11 height 11
click at [1123, 507] on button "Save & Close" at bounding box center [1110, 512] width 119 height 37
checkbox input "false"
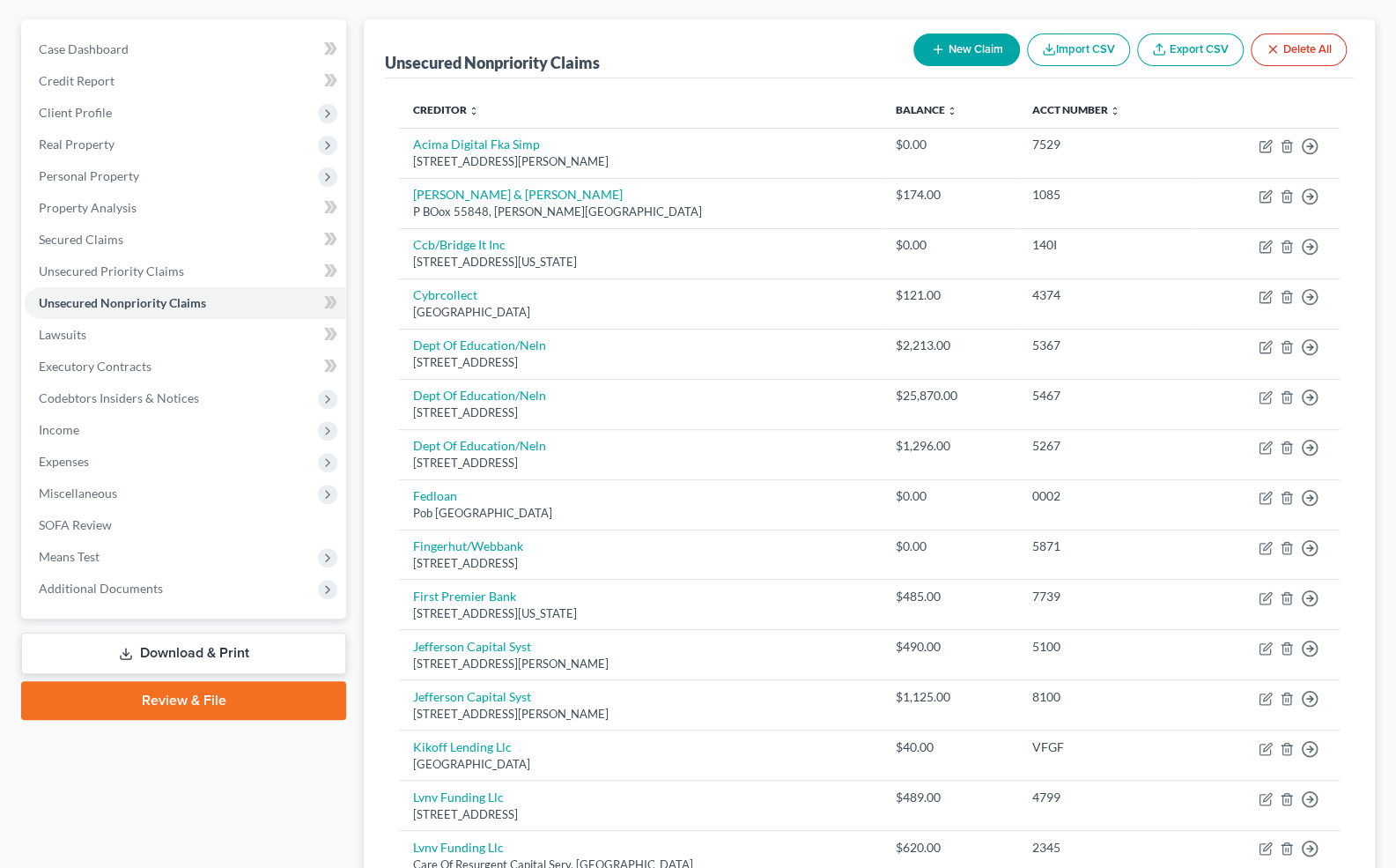
click at [981, 47] on button "New Claim" at bounding box center [967, 49] width 107 height 33
select select "0"
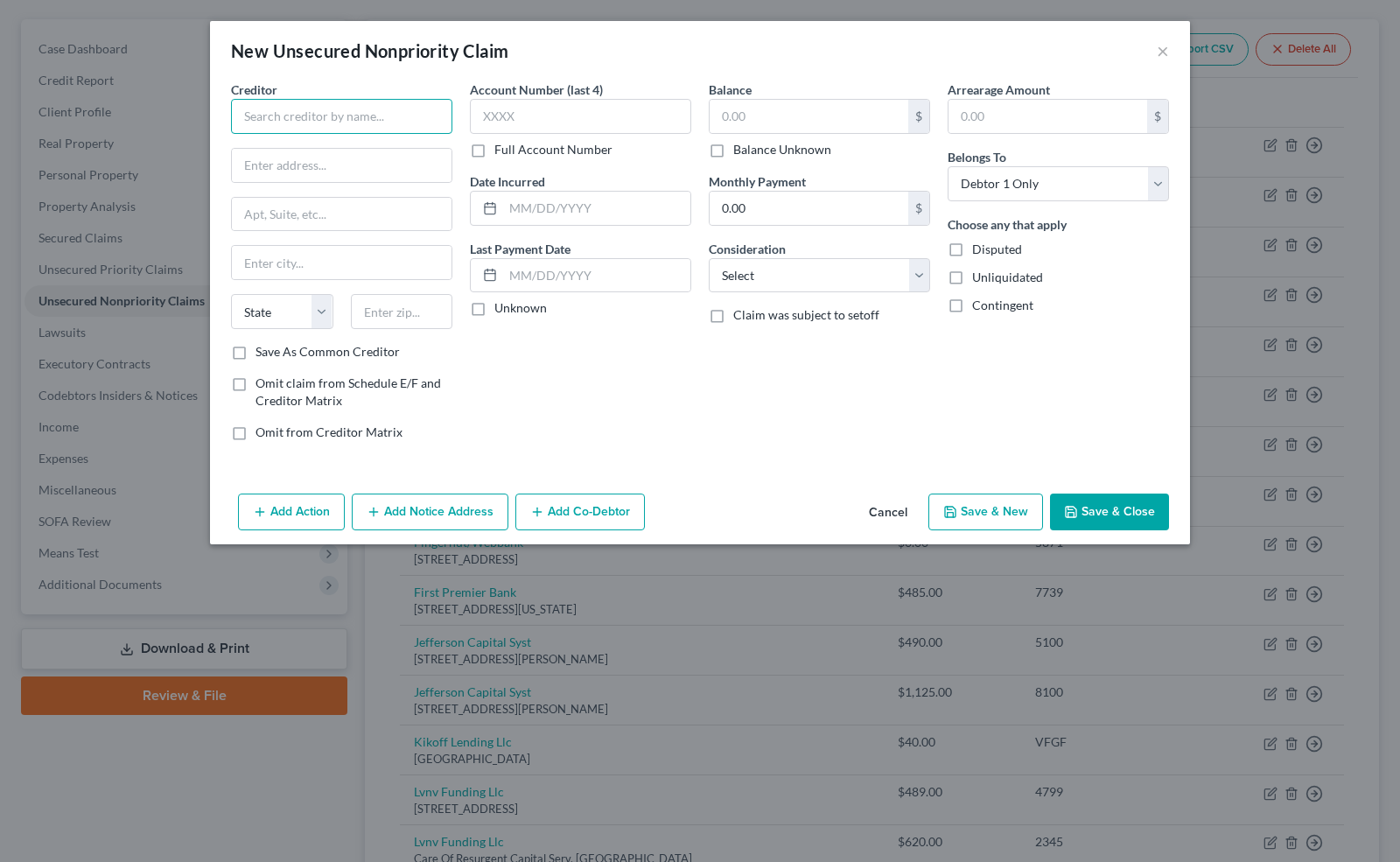
click at [262, 119] on input "text" at bounding box center [341, 117] width 221 height 35
type input "O"
type input "[GEOGRAPHIC_DATA]"
type input "A"
type input "C/O ARstart"
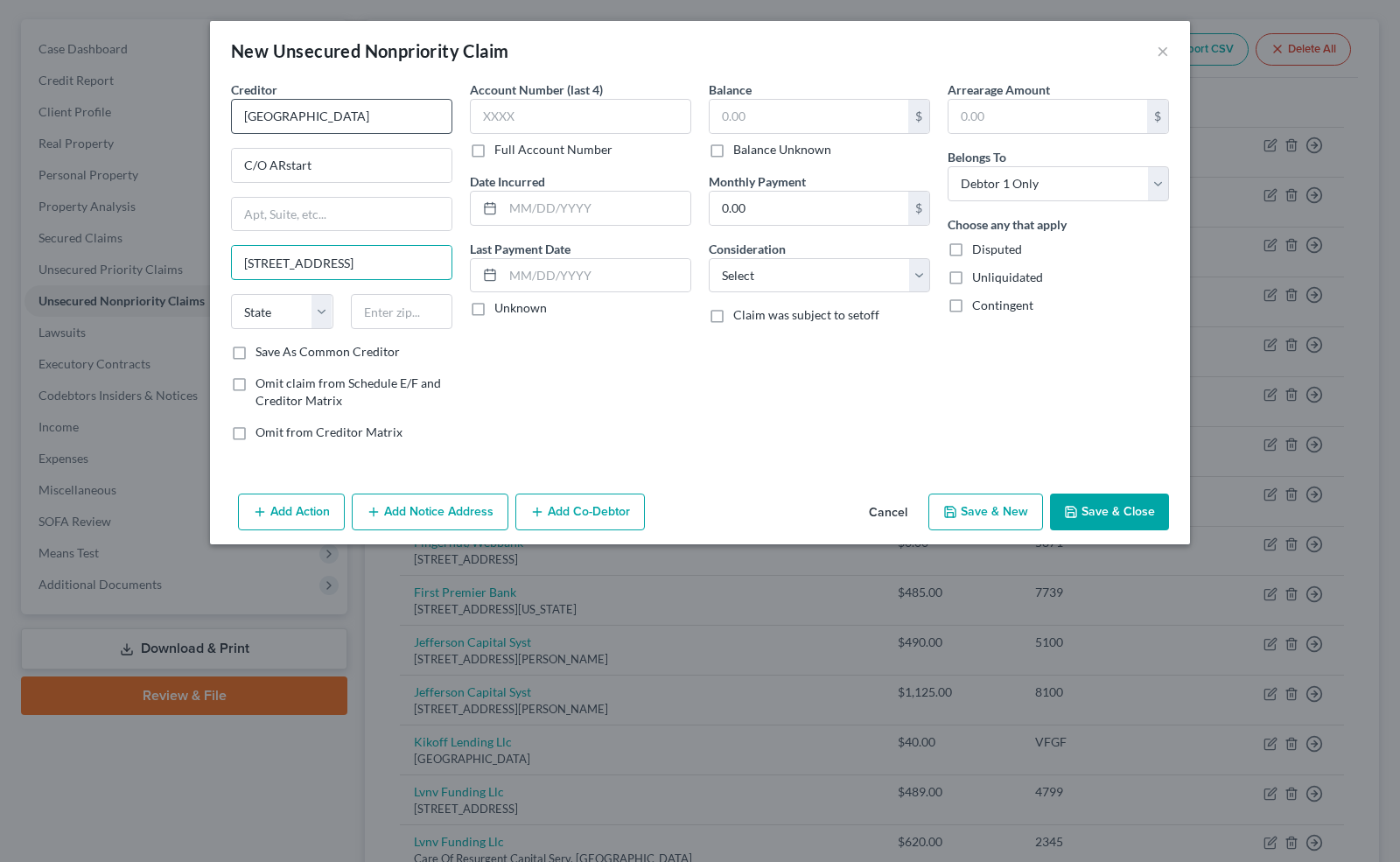
type input "[STREET_ADDRESS]"
type input "75020"
type input "[PERSON_NAME]"
select select "45"
click at [489, 103] on input "text" at bounding box center [581, 117] width 221 height 35
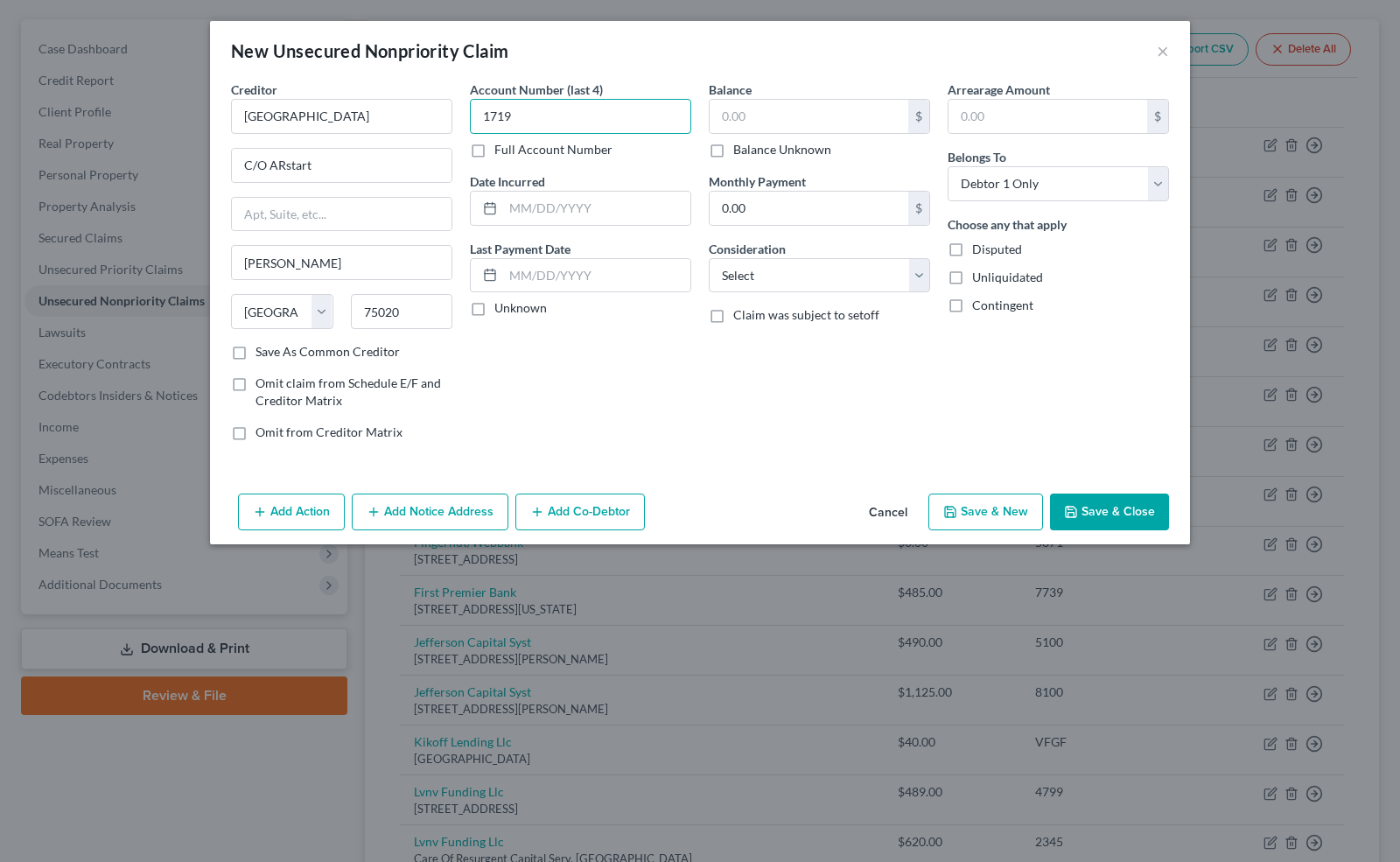
type input "1719"
click at [509, 207] on input "text" at bounding box center [597, 209] width 188 height 33
type input "Various"
click at [495, 310] on label "Unknown" at bounding box center [521, 308] width 53 height 18
click at [502, 310] on input "Unknown" at bounding box center [507, 304] width 11 height 11
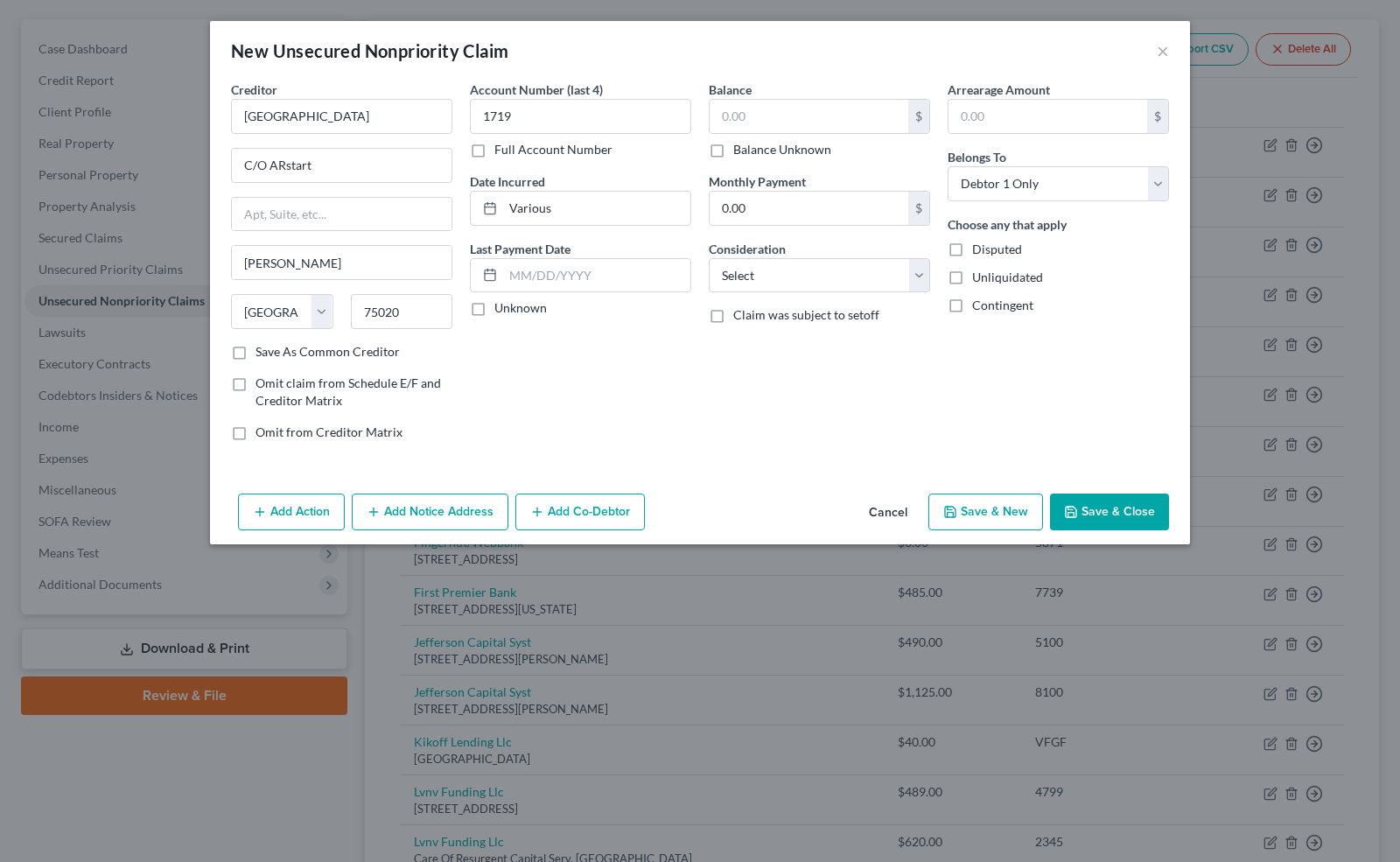
checkbox input "true"
click at [733, 147] on label "Balance Unknown" at bounding box center [782, 150] width 98 height 18
click at [740, 147] on input "Balance Unknown" at bounding box center [746, 146] width 11 height 11
checkbox input "true"
type input "0.00"
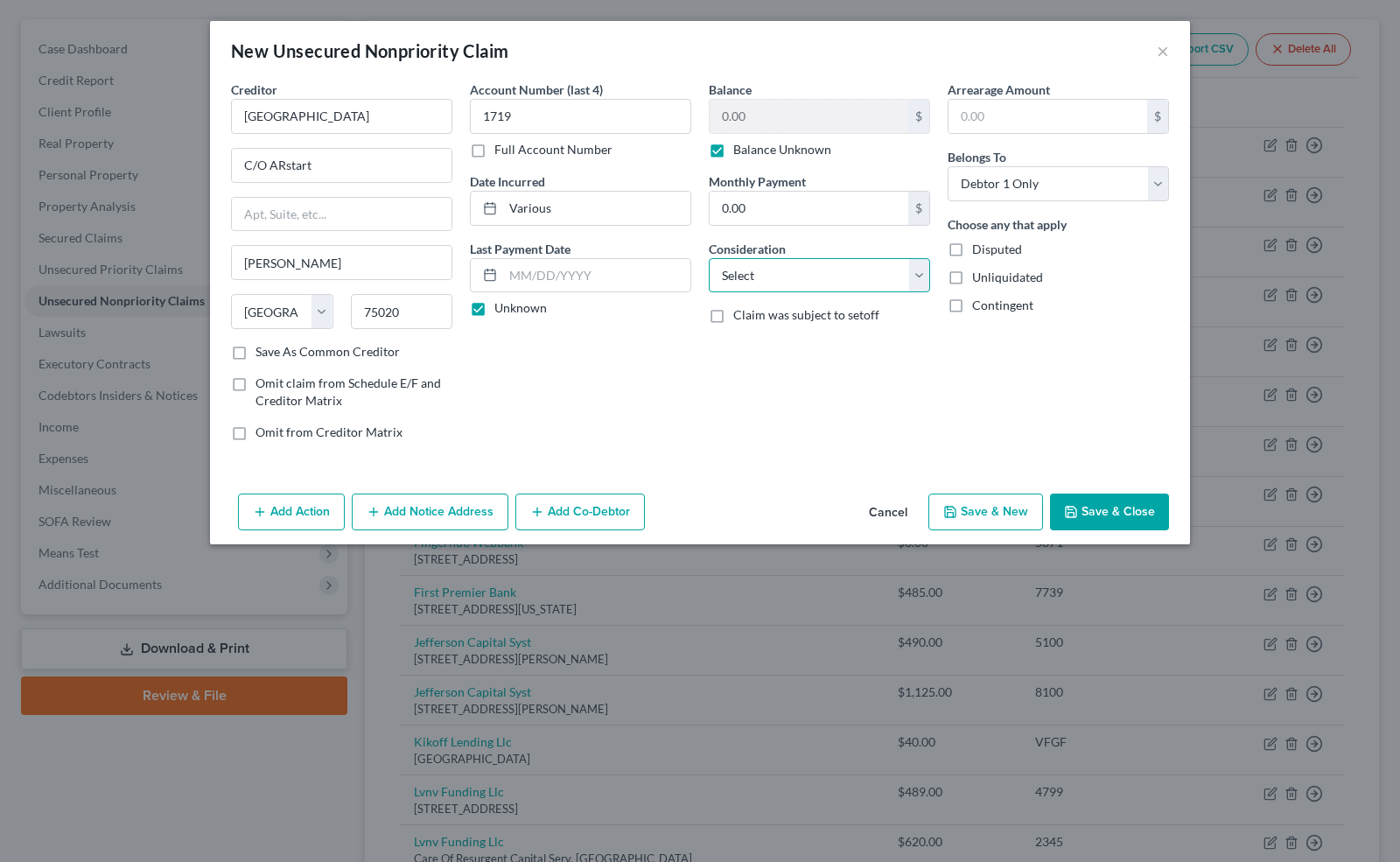
click at [782, 264] on select "Select Cable / Satellite Services Collection Agency Credit Card Debt Debt Couns…" at bounding box center [819, 275] width 221 height 35
select select "9"
click at [709, 258] on select "Select Cable / Satellite Services Collection Agency Credit Card Debt Debt Couns…" at bounding box center [819, 275] width 221 height 35
click at [1076, 513] on icon "button" at bounding box center [1071, 512] width 11 height 11
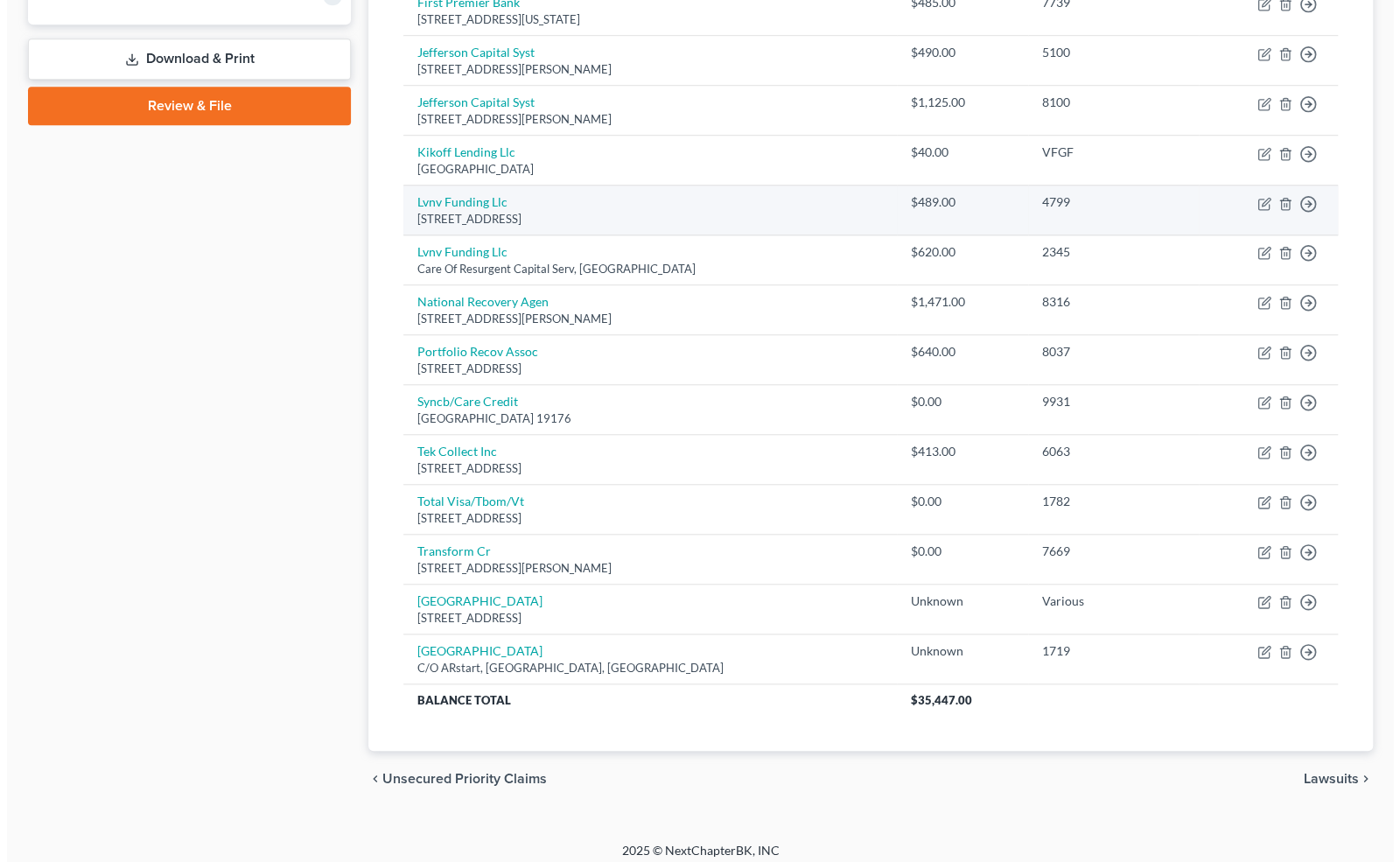
scroll to position [742, 0]
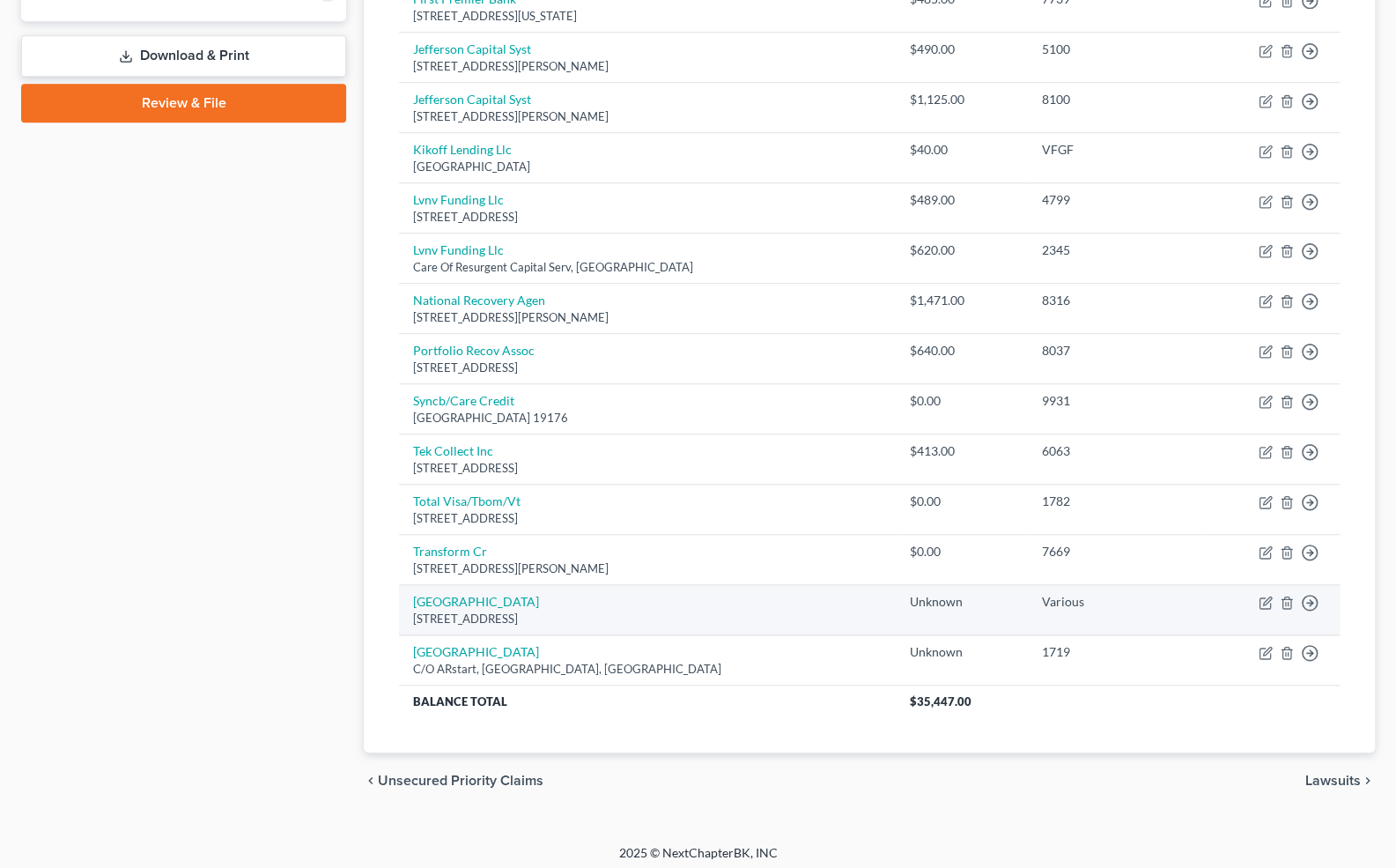
click at [522, 585] on td "[GEOGRAPHIC_DATA][STREET_ADDRESS]" at bounding box center [647, 610] width 496 height 50
click at [517, 597] on link "[GEOGRAPHIC_DATA]" at bounding box center [476, 601] width 126 height 15
select select "26"
select select "9"
select select "0"
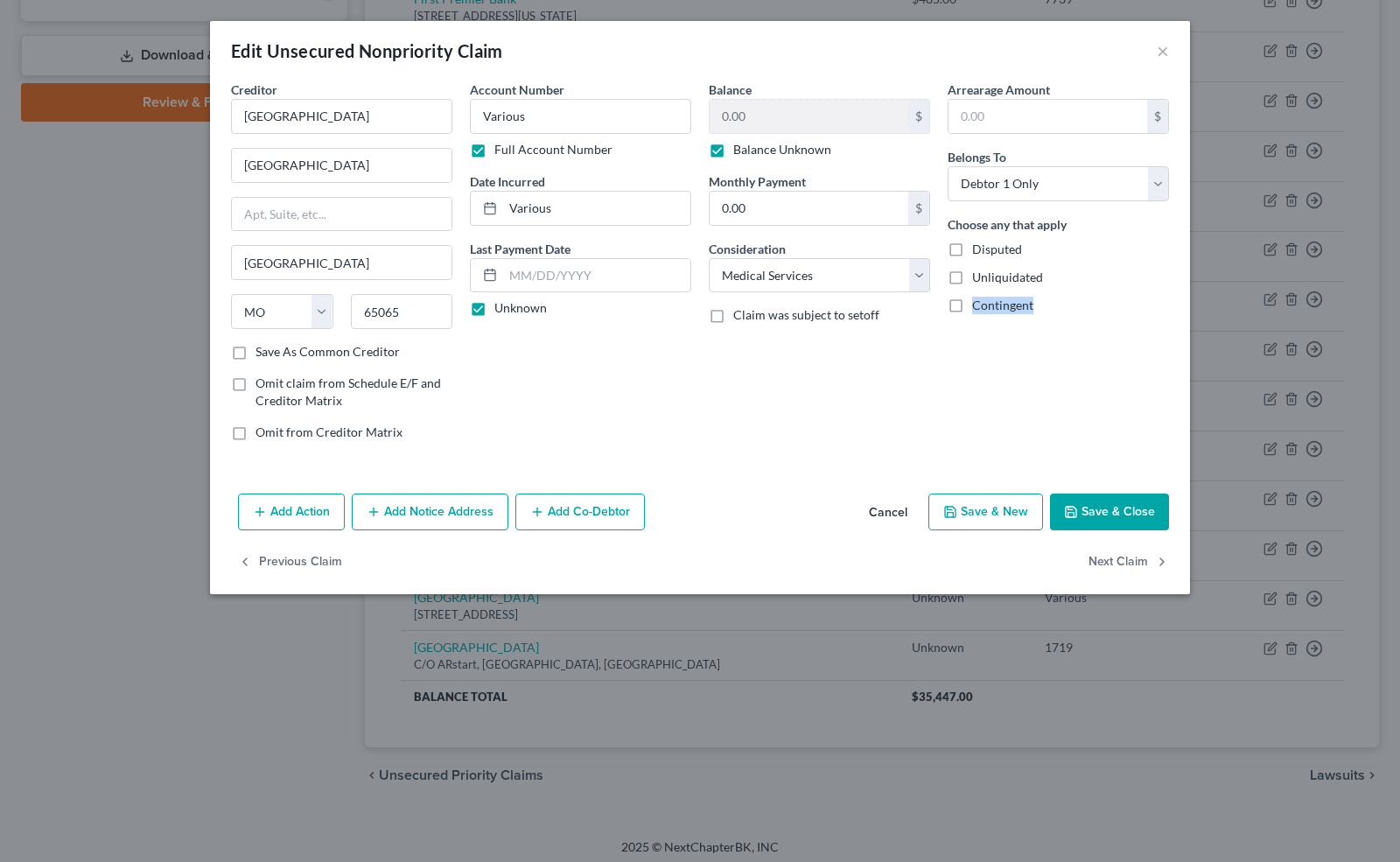
click at [414, 508] on button "Add Notice Address" at bounding box center [430, 512] width 157 height 37
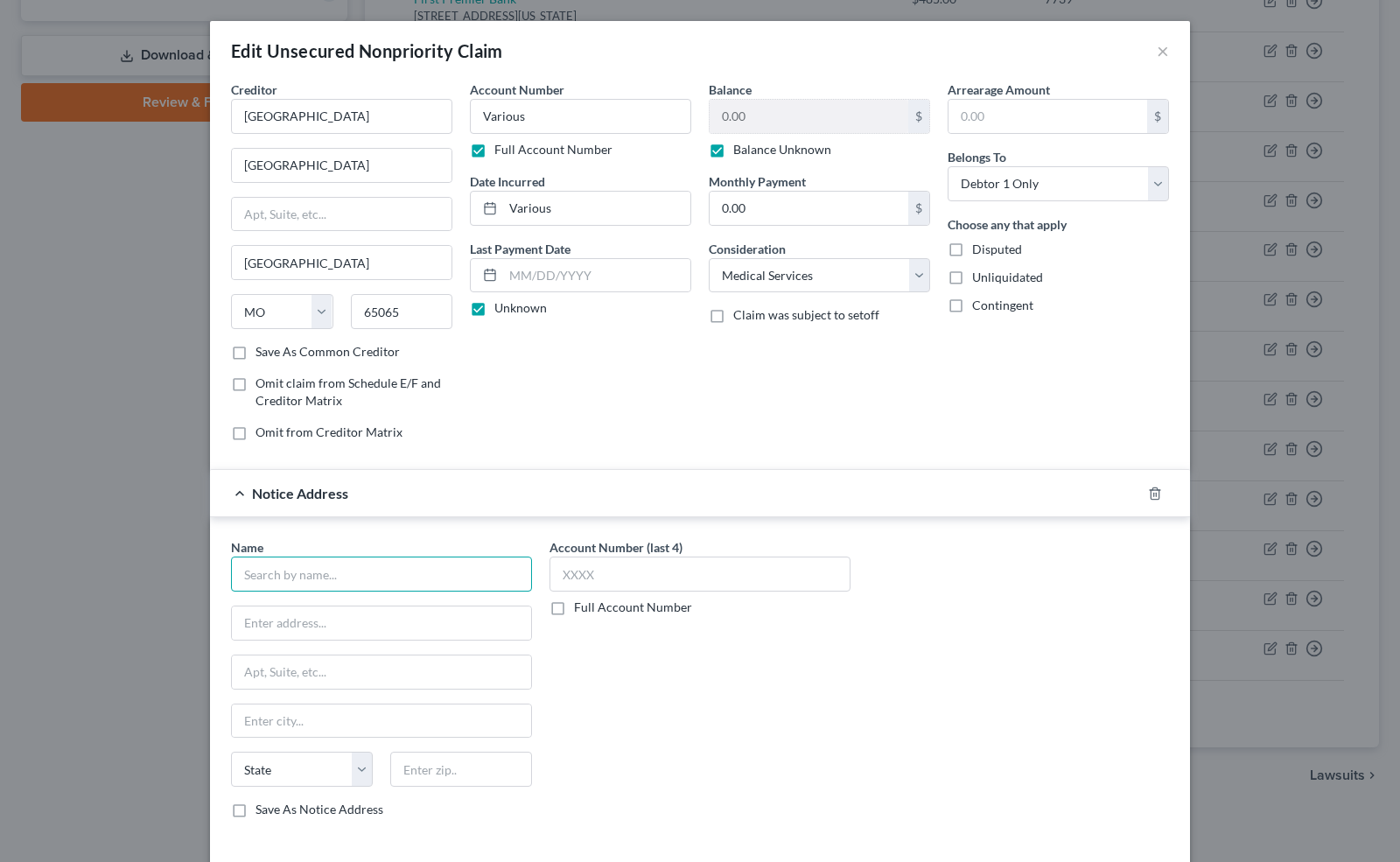
click at [333, 576] on input "text" at bounding box center [381, 574] width 301 height 35
type input "R3 Dynamics, LLC"
type input "PO Box 640"
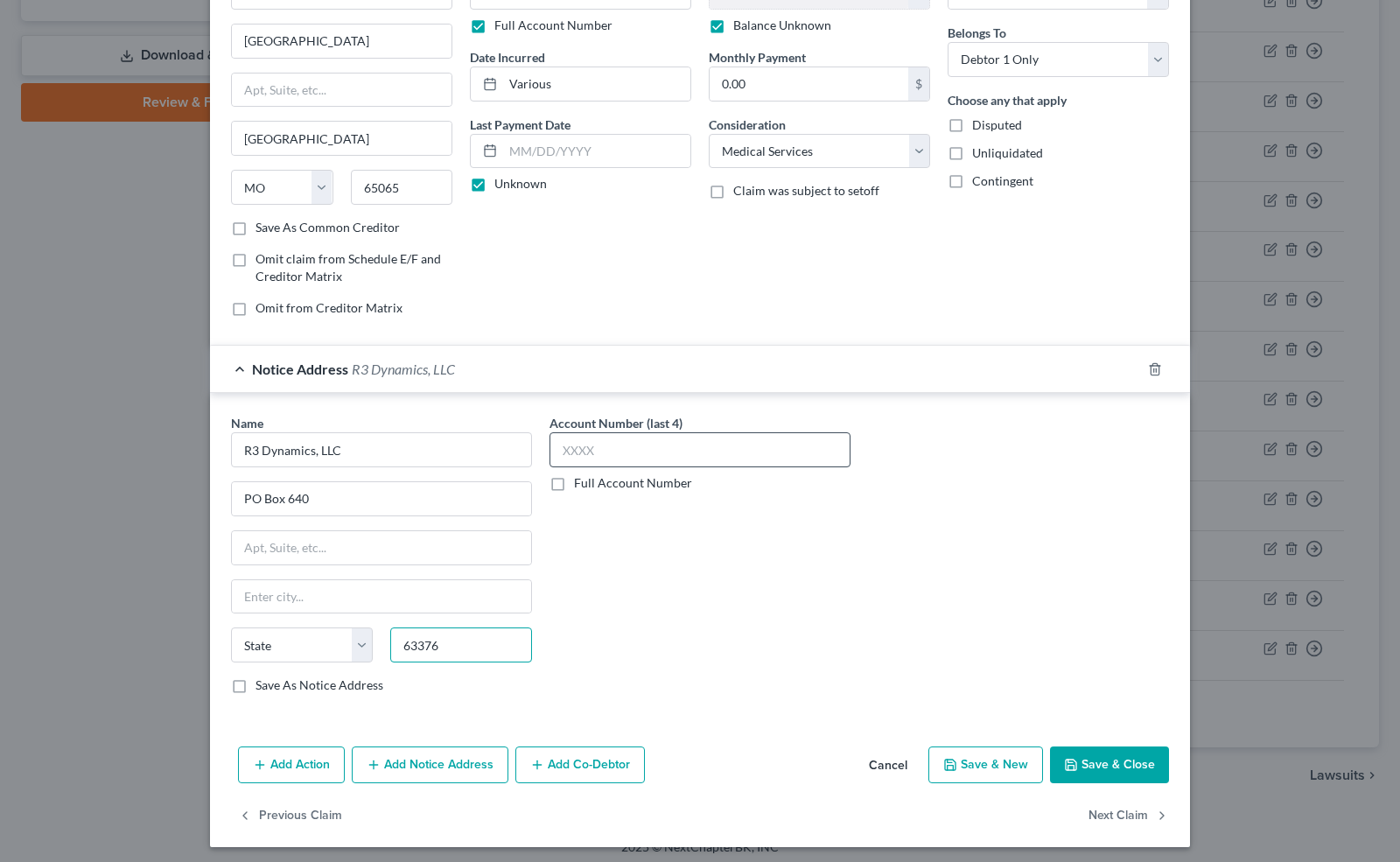
type input "63376"
click at [591, 446] on input "text" at bounding box center [700, 450] width 301 height 35
type input "Saint [PERSON_NAME]"
select select "26"
type input "8812"
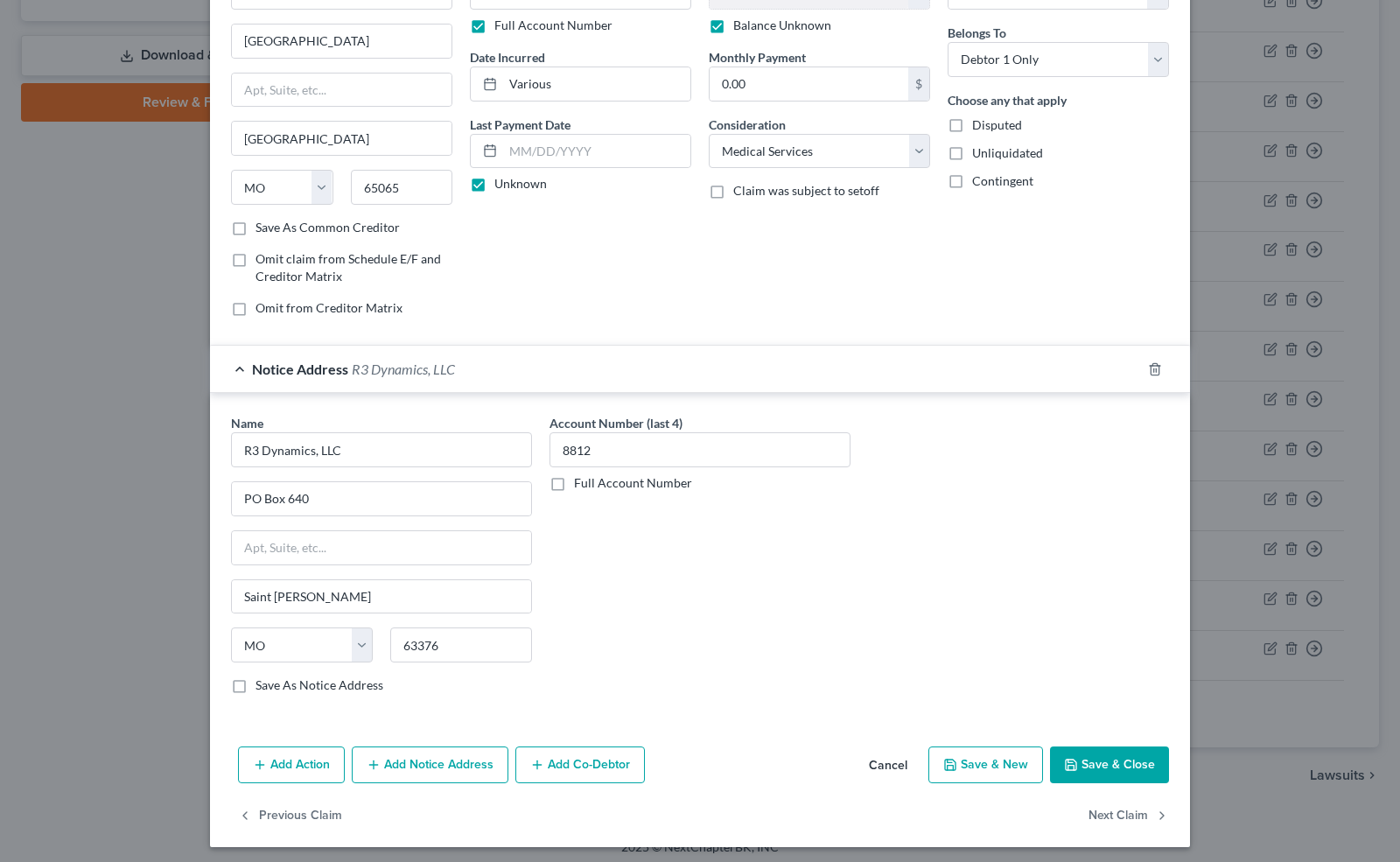
click at [1092, 752] on button "Save & Close" at bounding box center [1110, 765] width 119 height 37
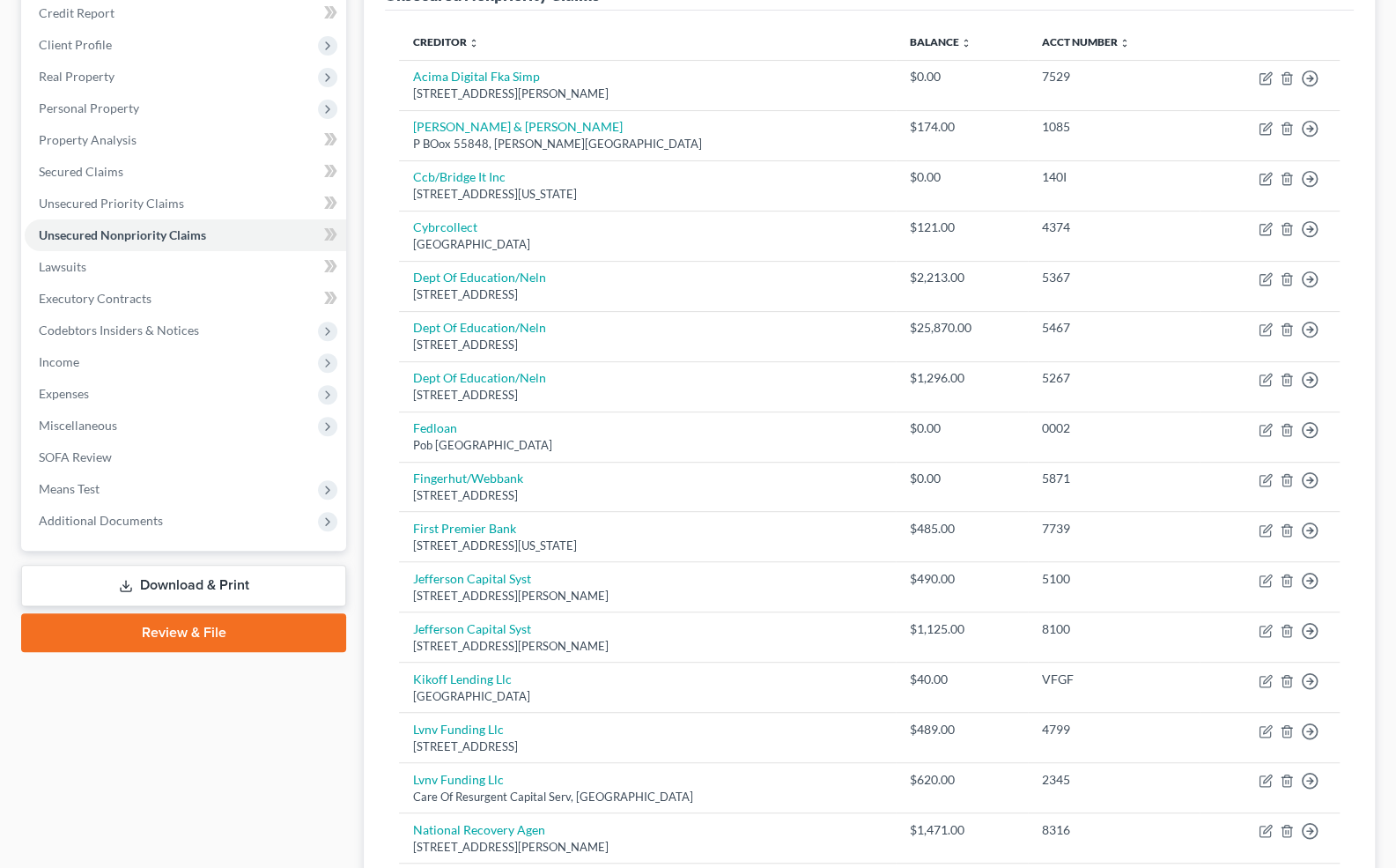
scroll to position [140, 0]
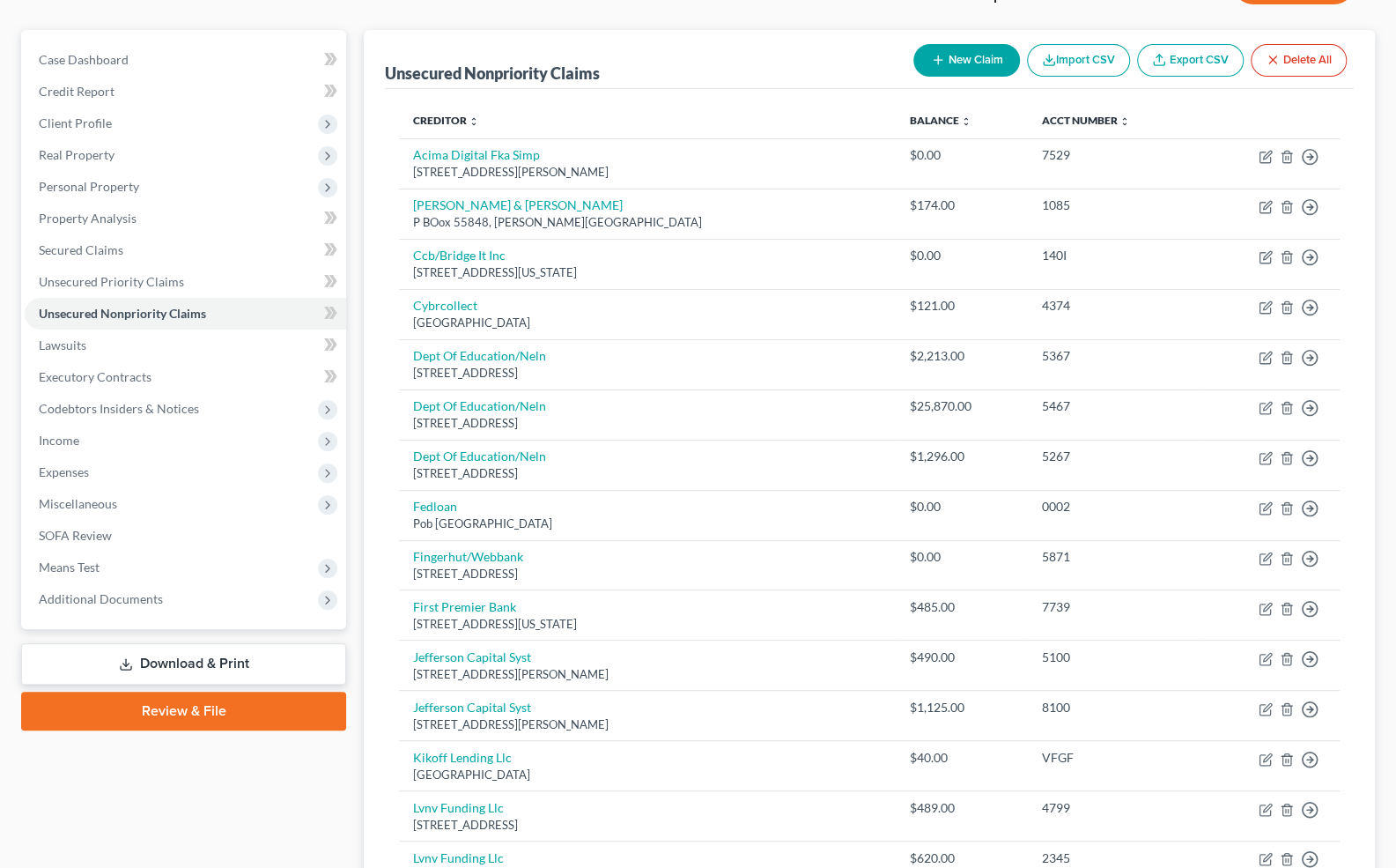
click at [1249, 115] on div "Unsecured Nonpriority Claims New Claim Import CSV Export CSV Delete All Credito…" at bounding box center [869, 695] width 1011 height 1331
click at [986, 63] on button "New Claim" at bounding box center [967, 60] width 107 height 33
select select "0"
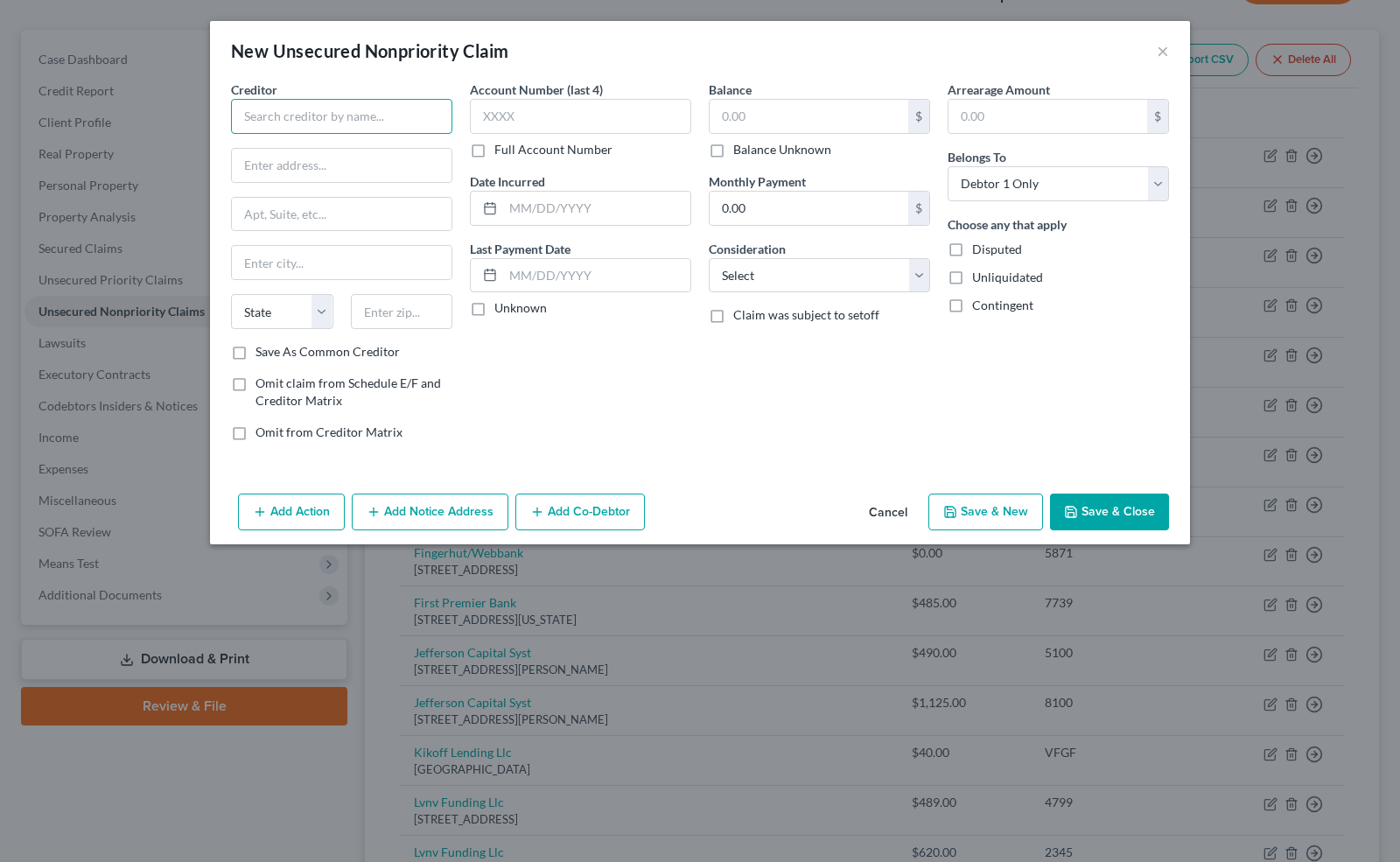
click at [378, 123] on input "text" at bounding box center [341, 117] width 221 height 35
type input "Verve"
type input "PO Box 31292"
click at [443, 303] on input "33631-3292" at bounding box center [402, 311] width 103 height 35
drag, startPoint x: 440, startPoint y: 306, endPoint x: 395, endPoint y: 308, distance: 45.0
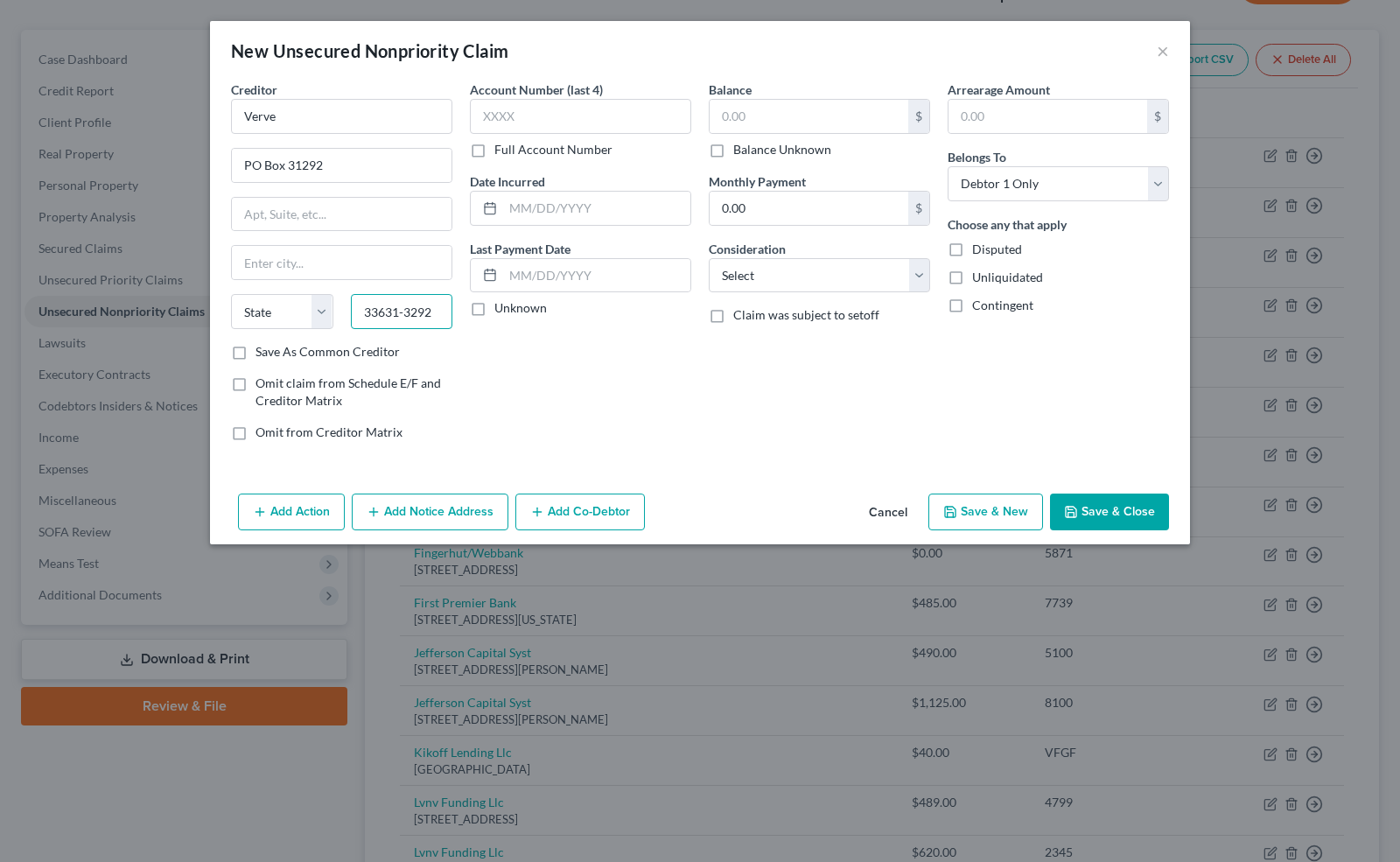
click at [395, 308] on input "33631-3292" at bounding box center [402, 311] width 103 height 35
type input "33631"
type input "[GEOGRAPHIC_DATA]"
select select "9"
click at [490, 121] on input "text" at bounding box center [581, 117] width 221 height 35
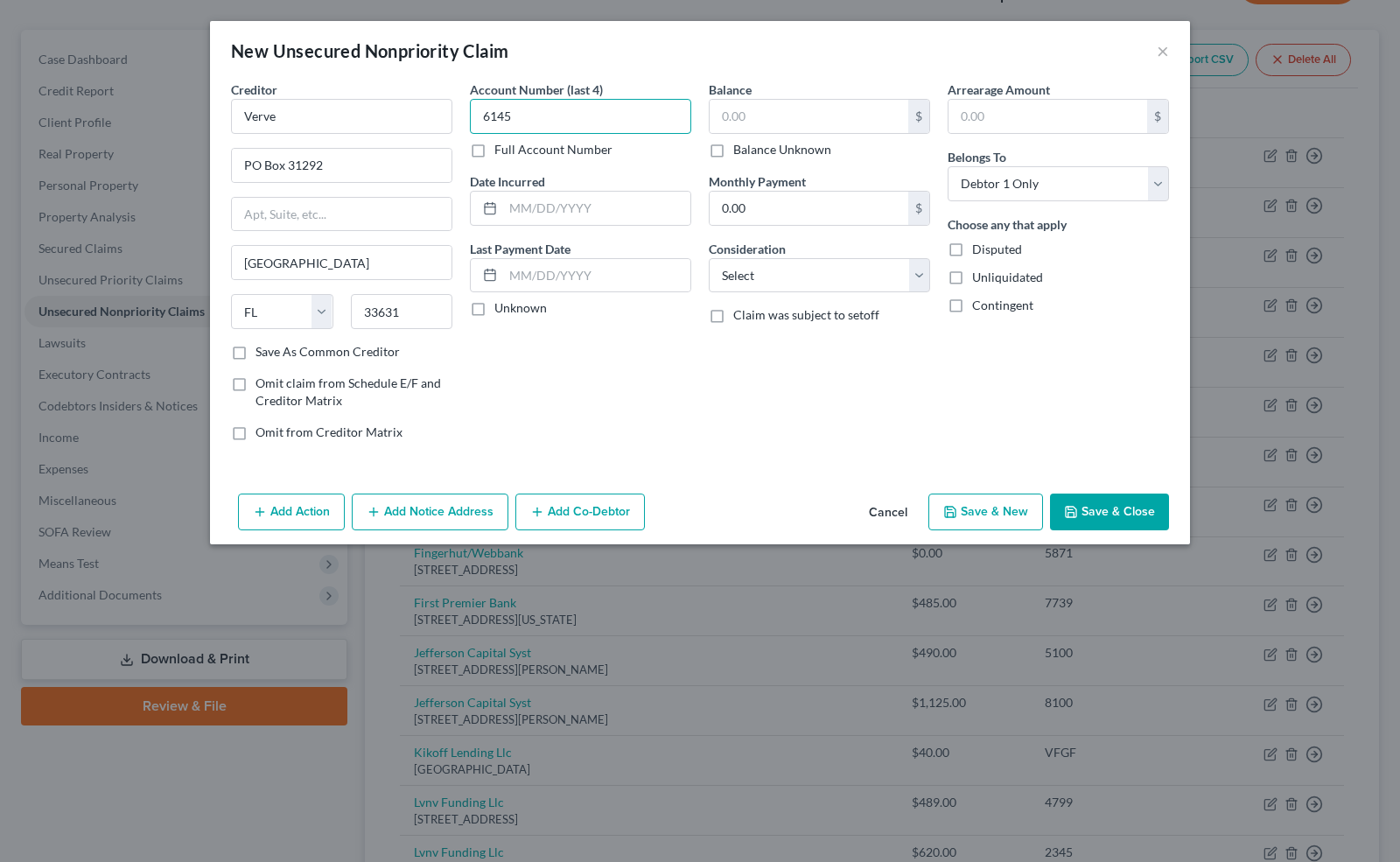
type input "6145"
type input "Various"
click at [495, 305] on label "Unknown" at bounding box center [521, 308] width 53 height 18
click at [502, 305] on input "Unknown" at bounding box center [507, 304] width 11 height 11
checkbox input "true"
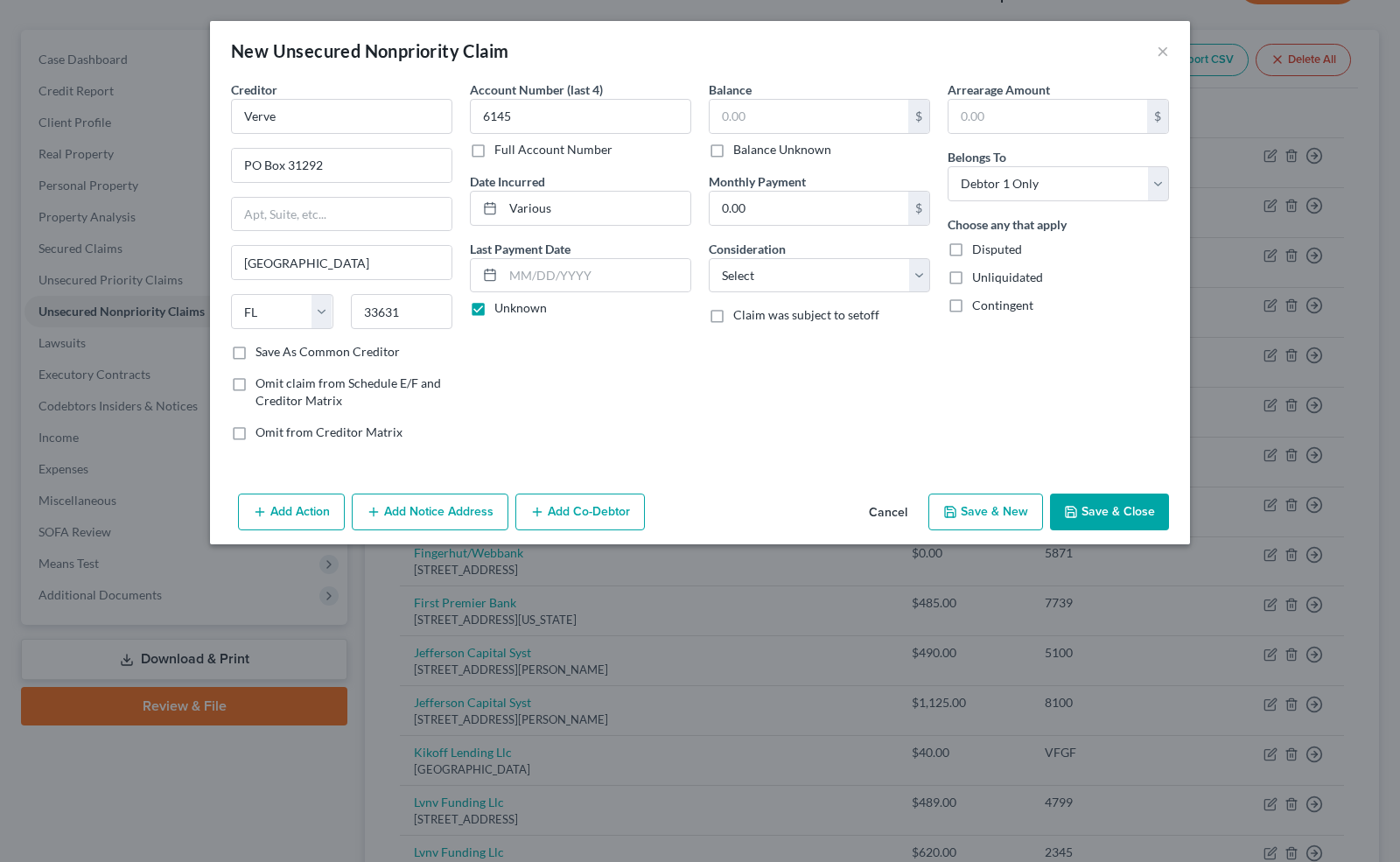
click at [733, 146] on label "Balance Unknown" at bounding box center [782, 150] width 98 height 18
click at [740, 146] on input "Balance Unknown" at bounding box center [746, 146] width 11 height 11
checkbox input "true"
type input "0.00"
click at [739, 281] on select "Select Cable / Satellite Services Collection Agency Credit Card Debt Debt Couns…" at bounding box center [819, 275] width 221 height 35
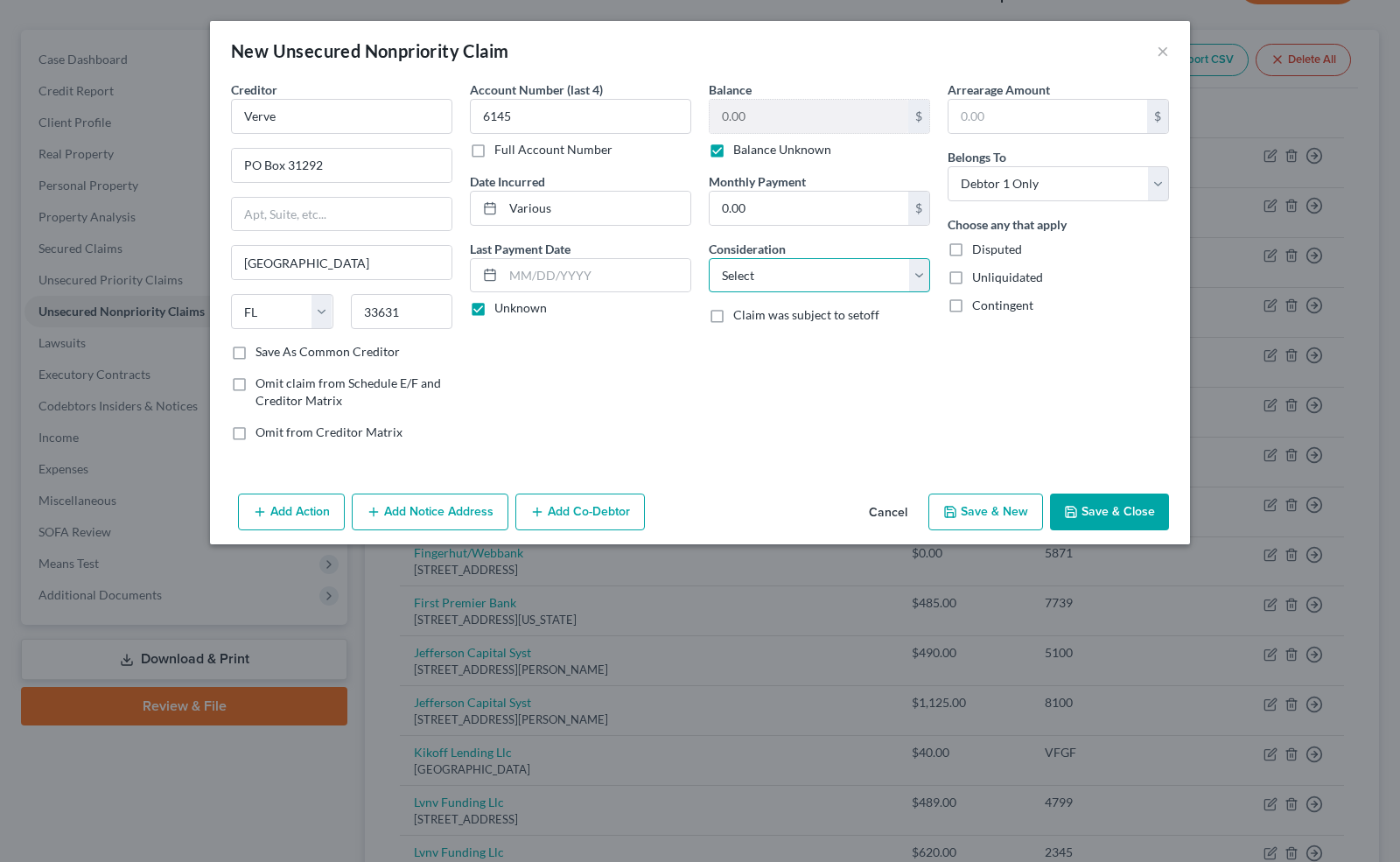
select select "2"
click at [709, 258] on select "Select Cable / Satellite Services Collection Agency Credit Card Debt Debt Couns…" at bounding box center [819, 275] width 221 height 35
click at [1104, 513] on button "Save & Close" at bounding box center [1110, 512] width 119 height 37
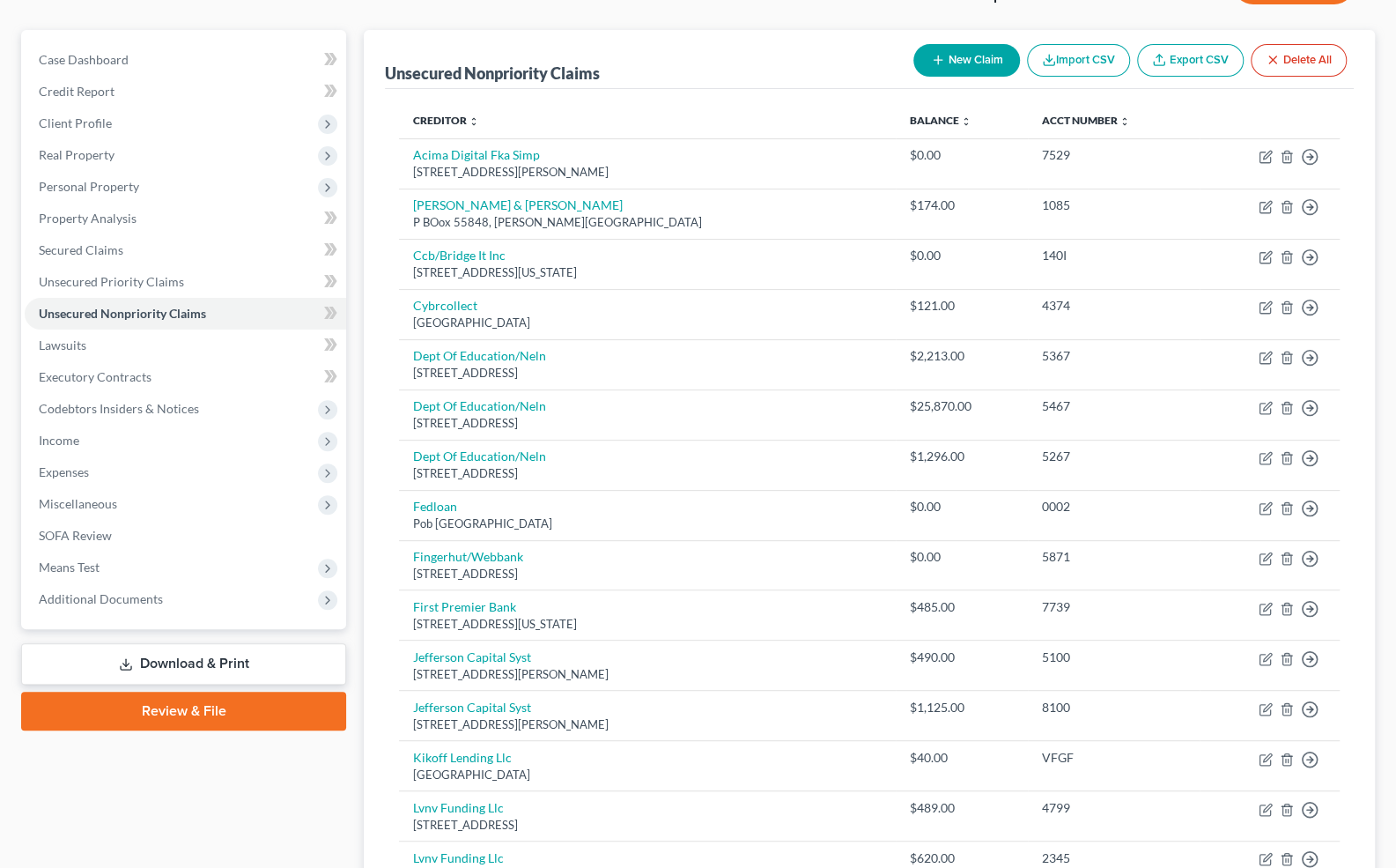
click at [965, 51] on button "New Claim" at bounding box center [967, 60] width 107 height 33
select select "0"
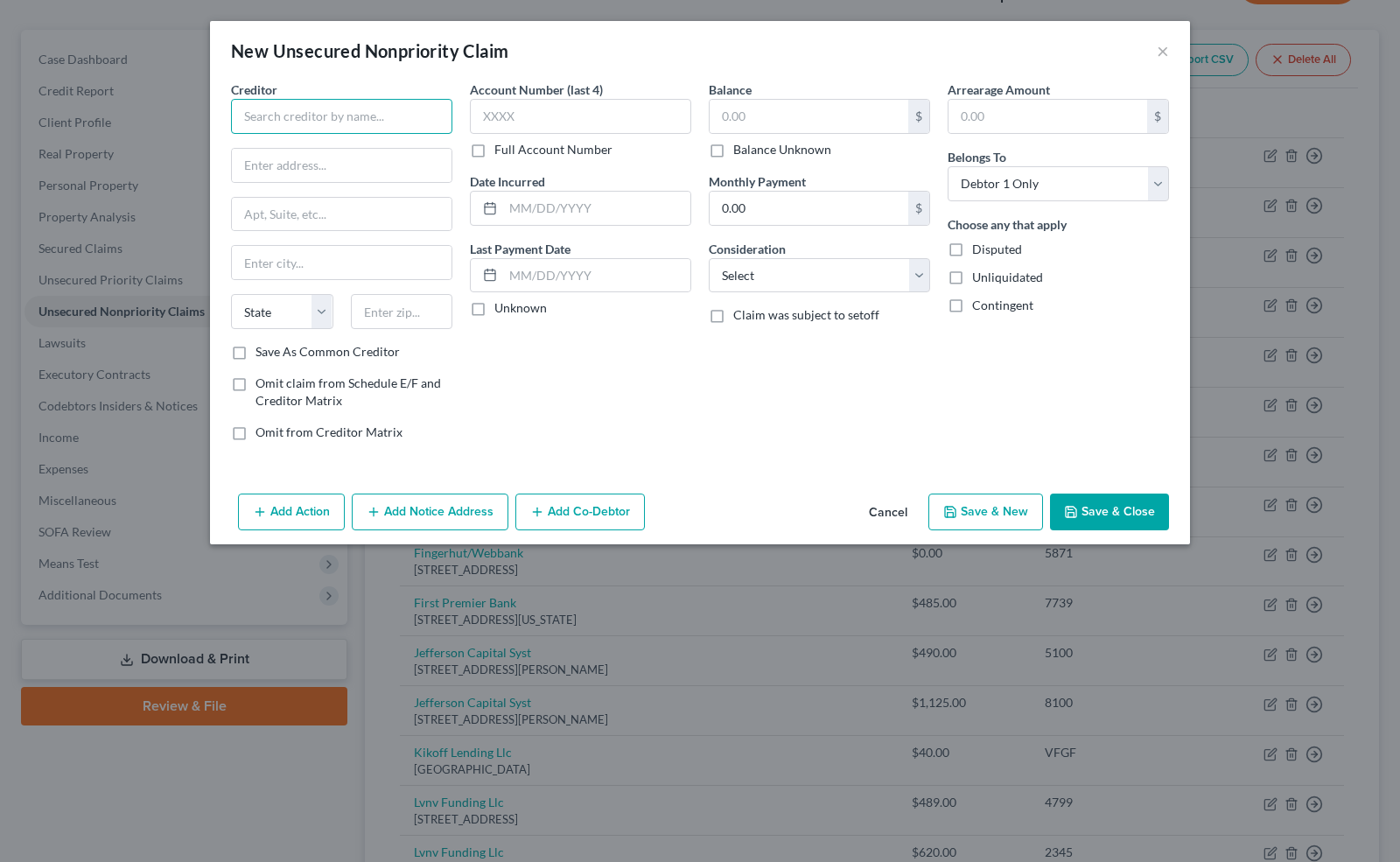
click at [373, 114] on input "text" at bounding box center [341, 117] width 221 height 35
type input "Walmart"
type input "c/o [PERSON_NAME], PC"
type input "[STREET_ADDRESS]"
type input "11548"
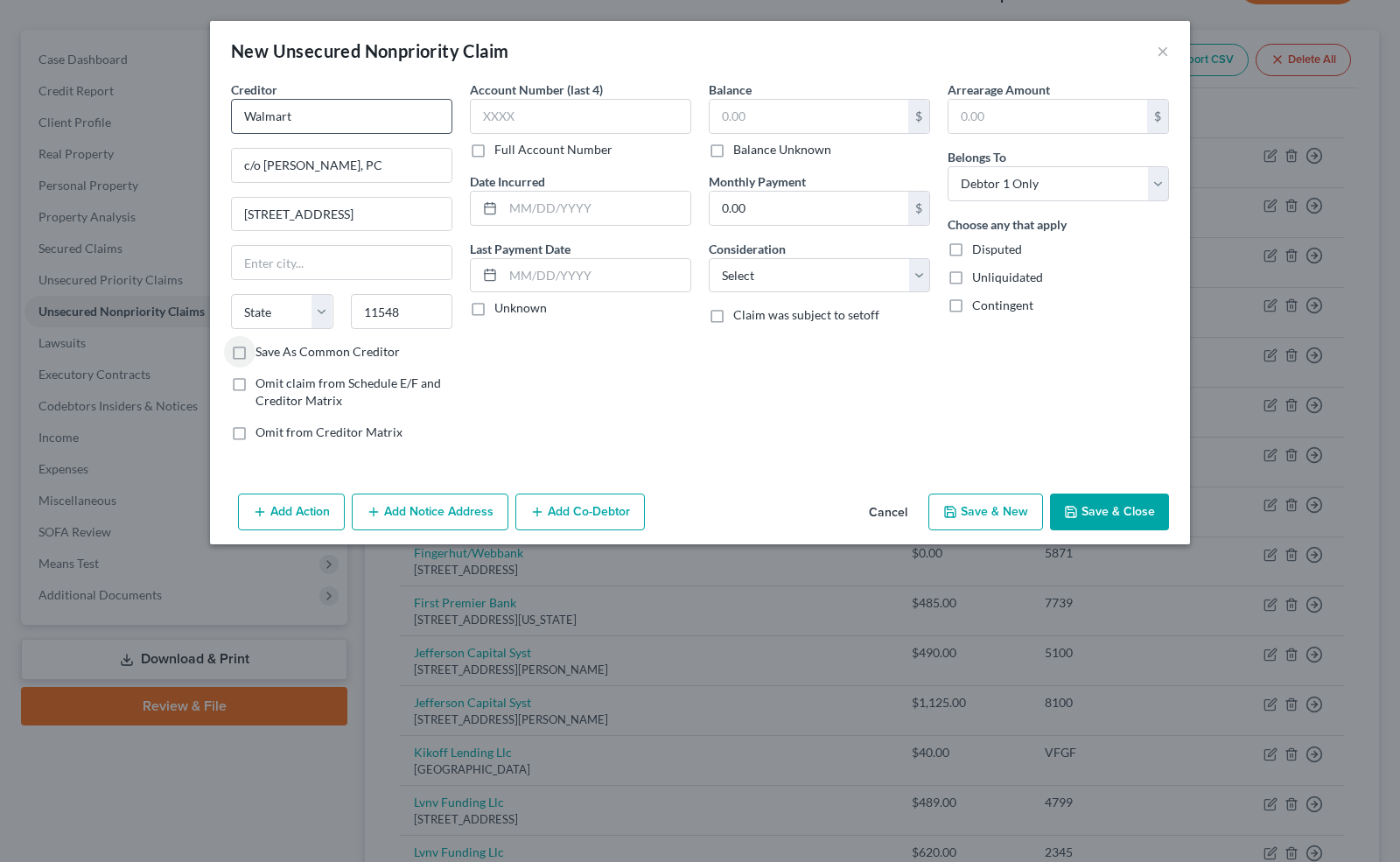
type input "Greenvale"
select select "35"
click at [504, 122] on input "text" at bounding box center [581, 117] width 221 height 35
type input "1916"
click at [516, 215] on input "text" at bounding box center [597, 209] width 188 height 33
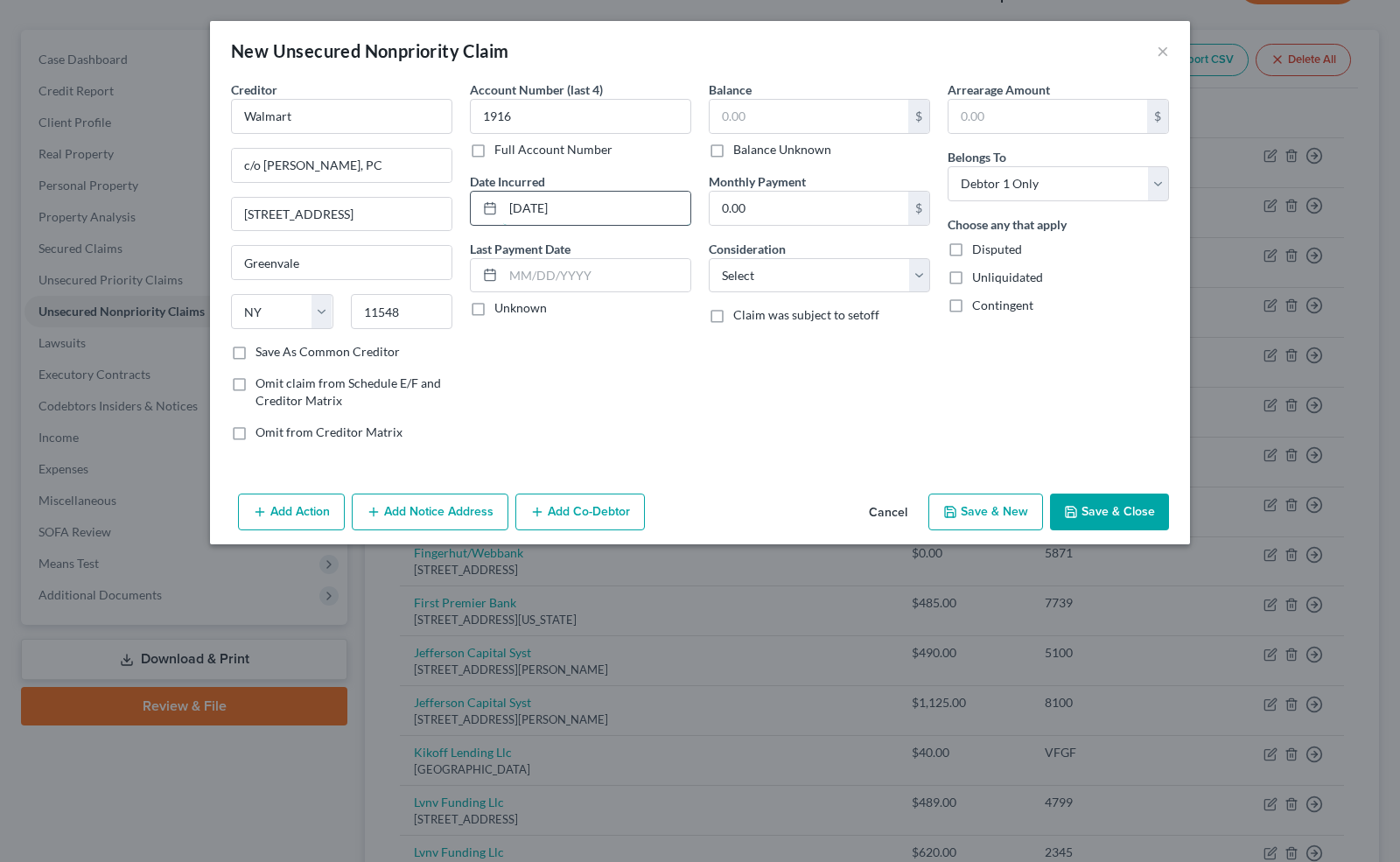
type input "[DATE]"
click at [495, 305] on label "Unknown" at bounding box center [521, 308] width 53 height 18
click at [502, 305] on input "Unknown" at bounding box center [507, 304] width 11 height 11
checkbox input "true"
click at [733, 156] on label "Balance Unknown" at bounding box center [782, 150] width 98 height 18
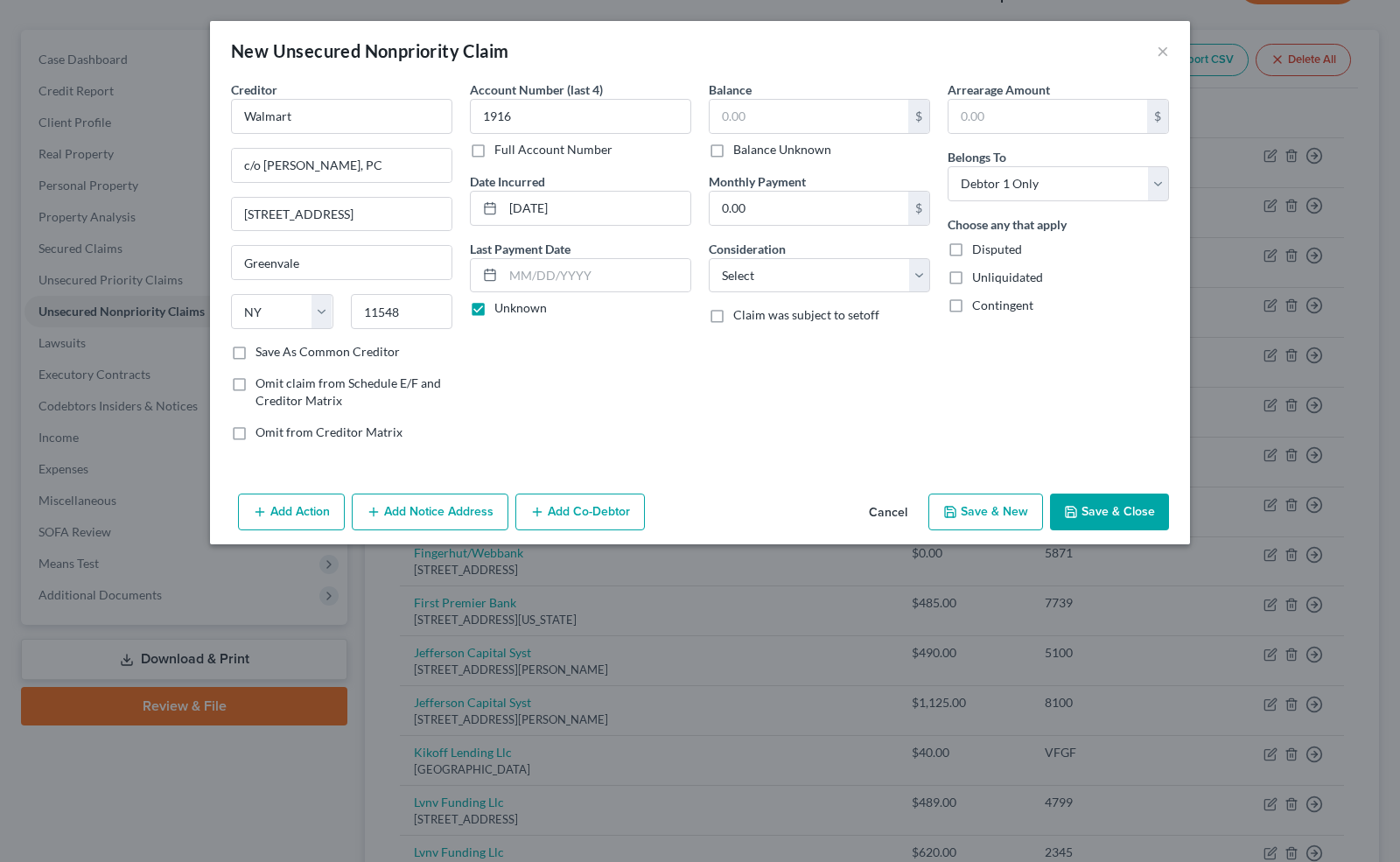
click at [740, 153] on input "Balance Unknown" at bounding box center [746, 146] width 11 height 11
checkbox input "true"
type input "0.00"
click at [740, 262] on select "Select Cable / Satellite Services Collection Agency Credit Card Debt Debt Couns…" at bounding box center [819, 275] width 221 height 35
select select "14"
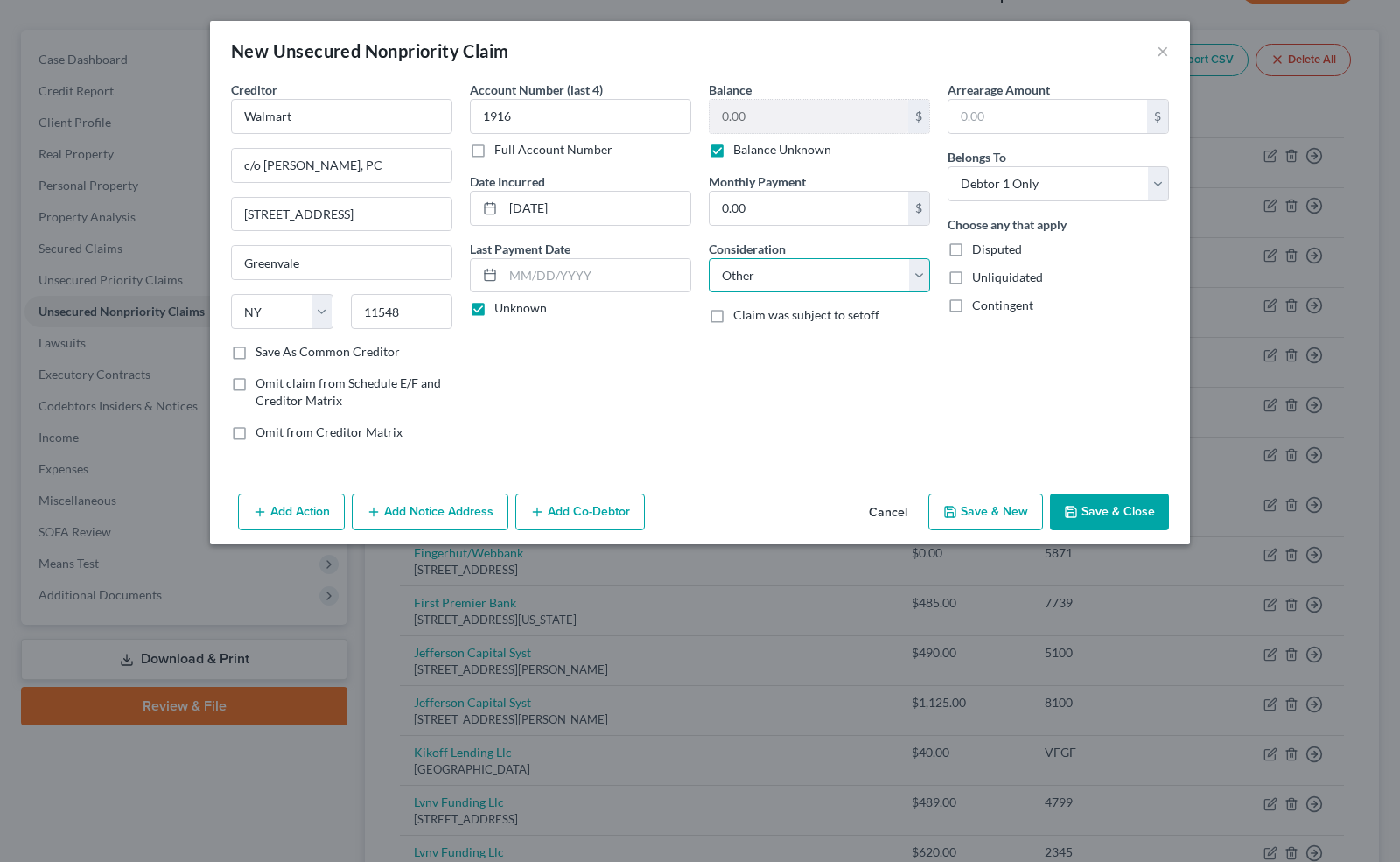
click at [709, 258] on select "Select Cable / Satellite Services Collection Agency Credit Card Debt Debt Couns…" at bounding box center [819, 275] width 221 height 35
click at [1071, 505] on icon "button" at bounding box center [1071, 512] width 14 height 14
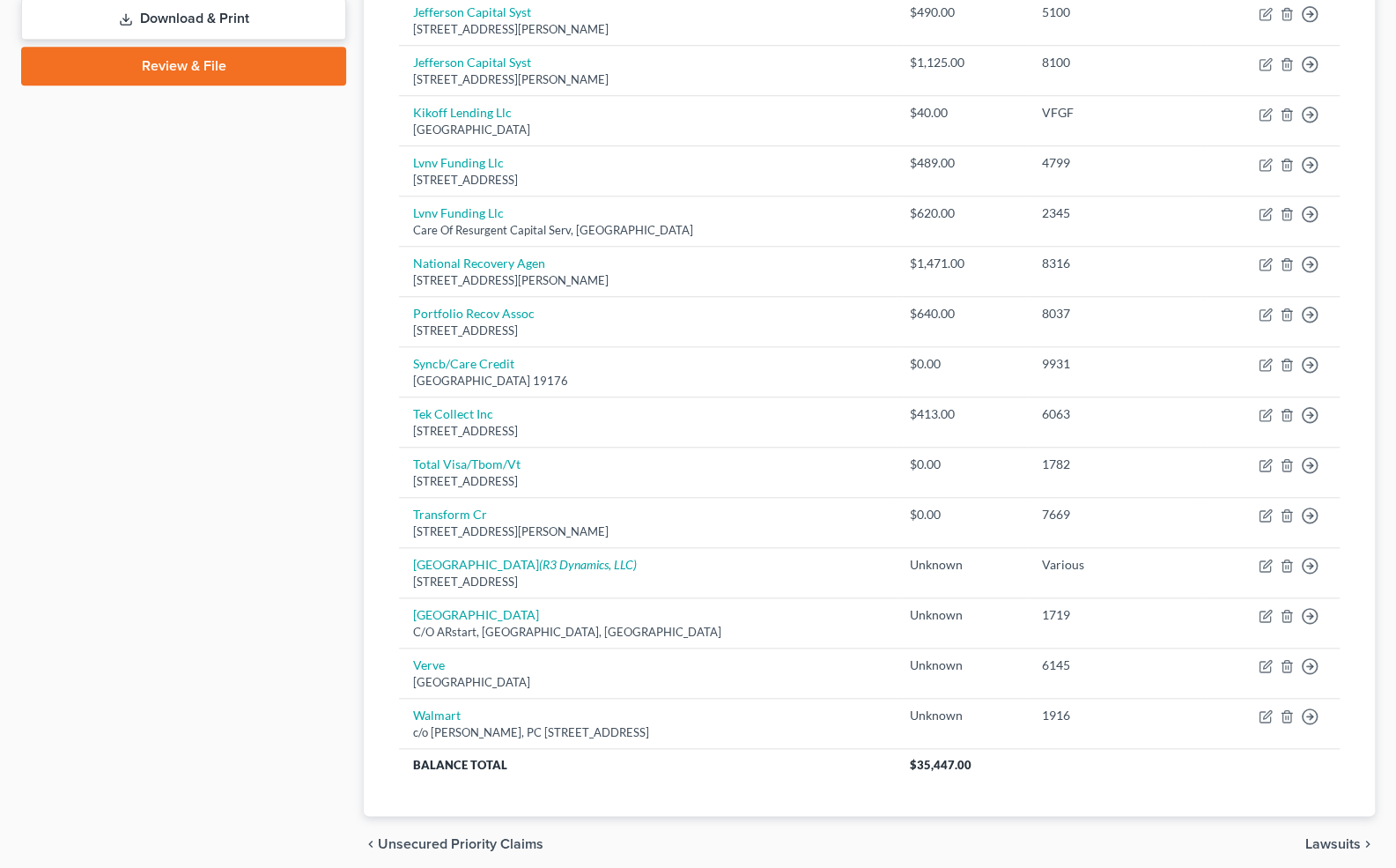
scroll to position [802, 0]
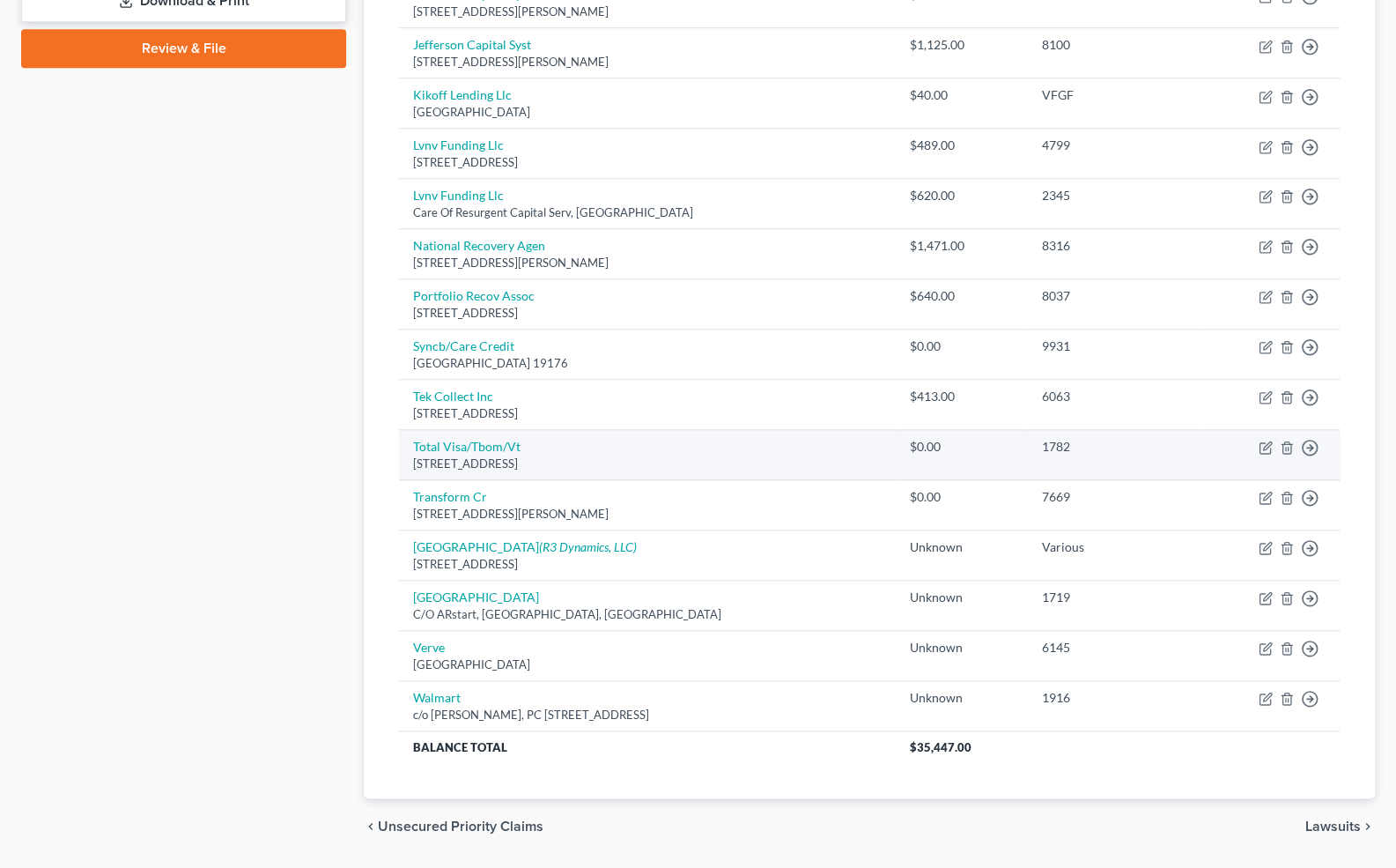
click at [1095, 469] on td "1782" at bounding box center [1113, 455] width 172 height 50
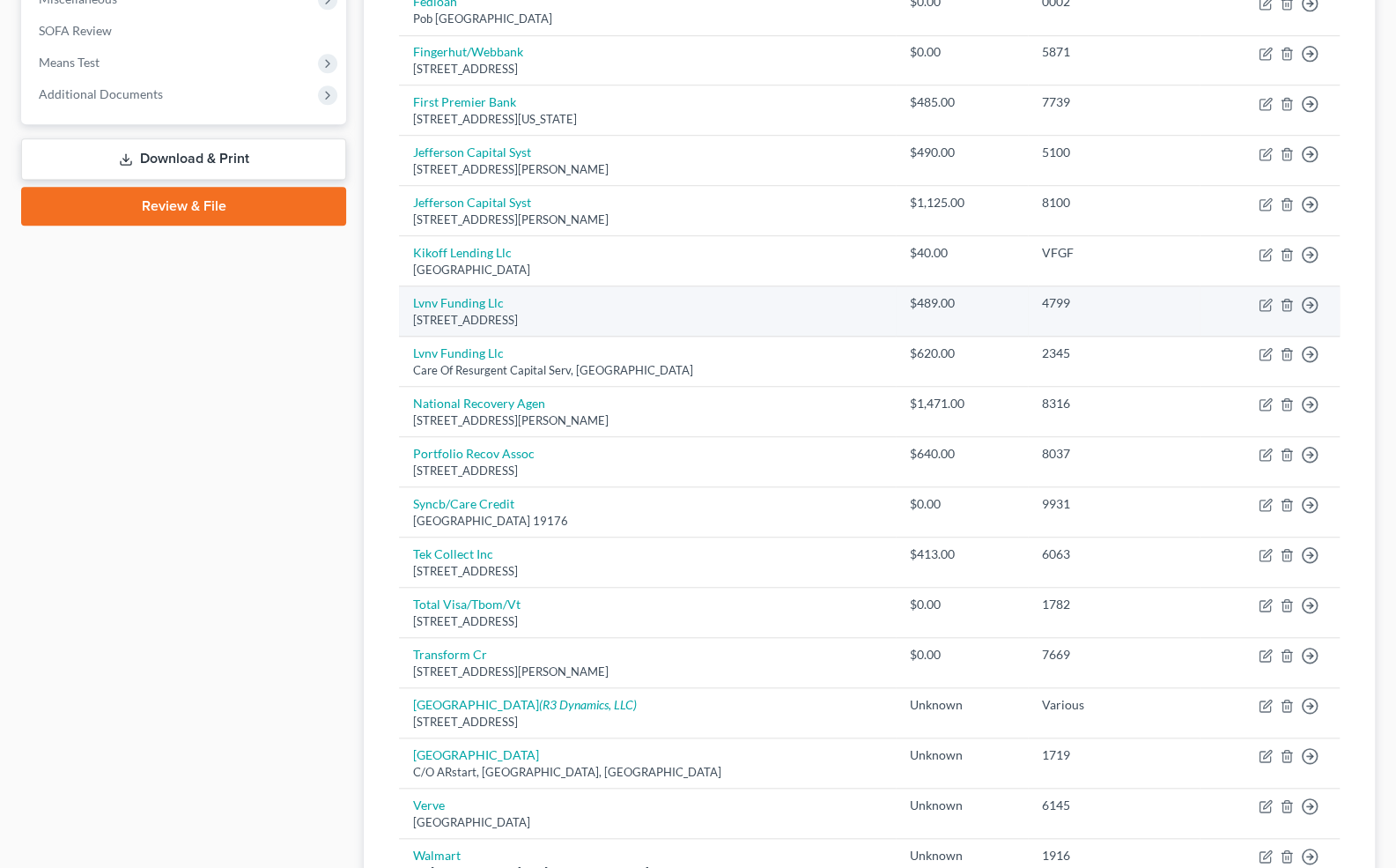
scroll to position [0, 0]
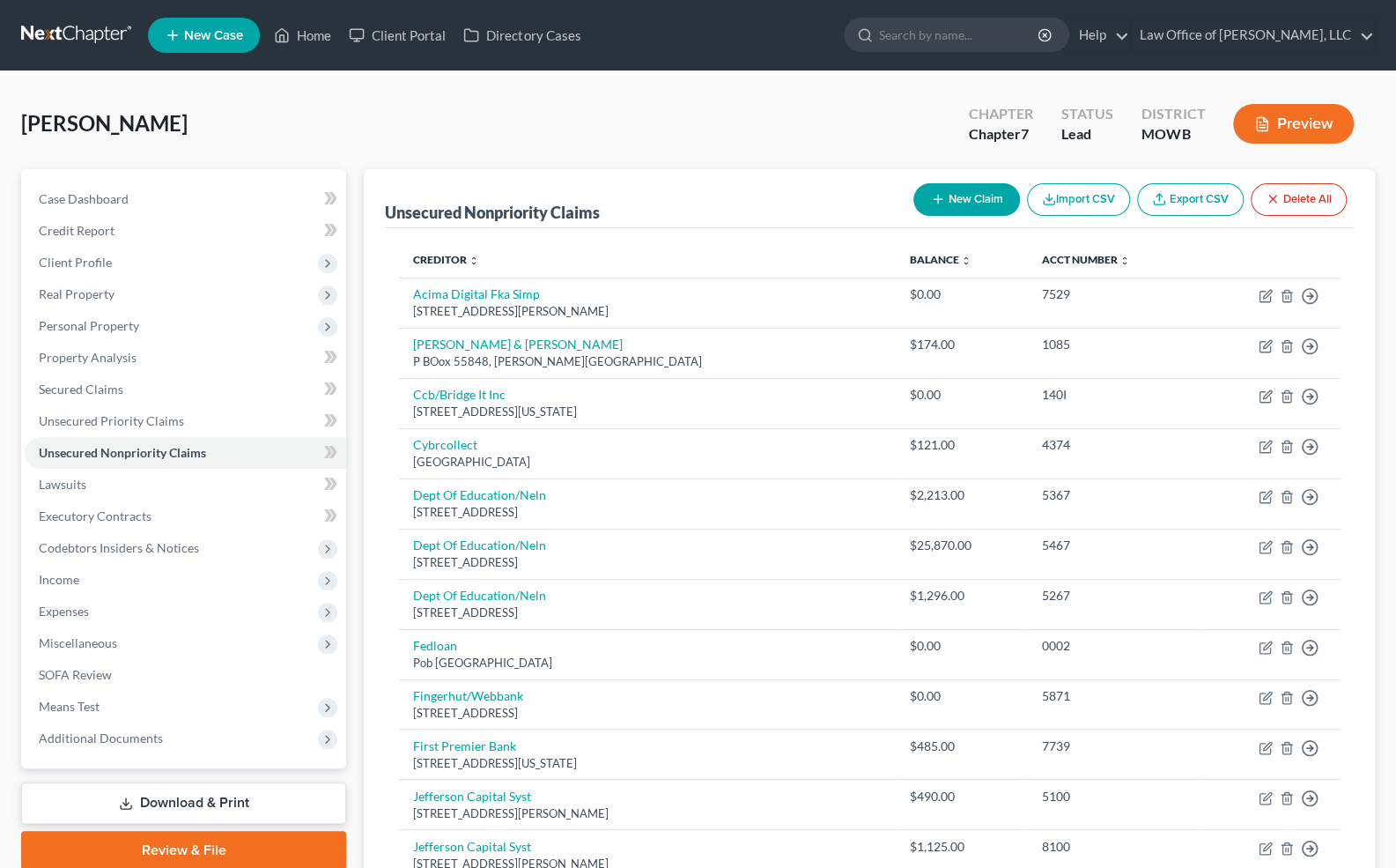
click at [966, 195] on button "New Claim" at bounding box center [967, 200] width 107 height 33
select select "0"
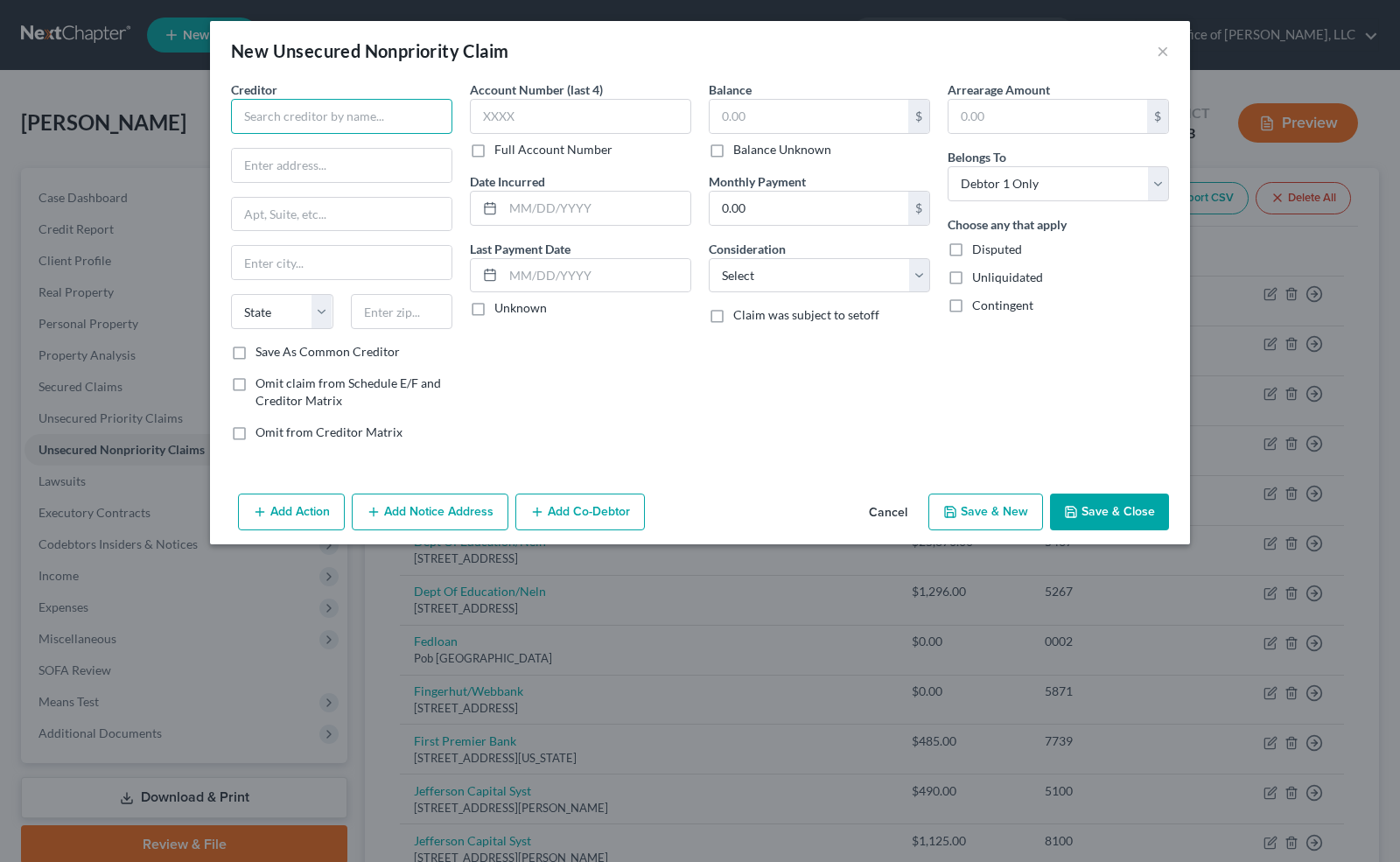
click at [311, 120] on input "text" at bounding box center [341, 117] width 221 height 35
type input "B"
click at [289, 115] on input "Harrsion, [GEOGRAPHIC_DATA], et al." at bounding box center [341, 117] width 221 height 35
type input "[PERSON_NAME], [GEOGRAPHIC_DATA], et al."
click at [279, 167] on input "text" at bounding box center [341, 166] width 219 height 33
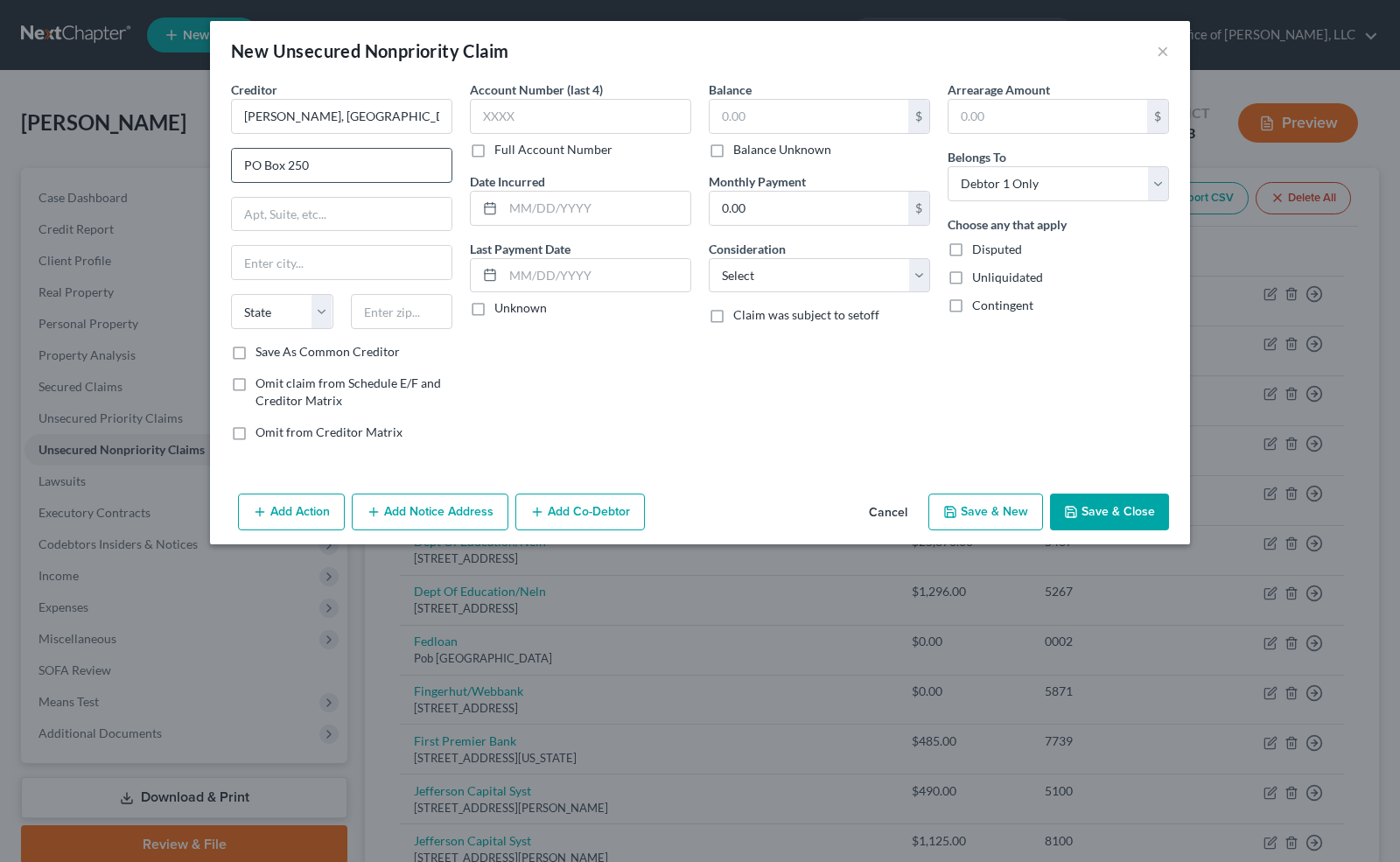
type input "PO Box 250"
type input "52501"
type input "Ottumwa"
select select "16"
click at [529, 120] on input "text" at bounding box center [581, 117] width 221 height 35
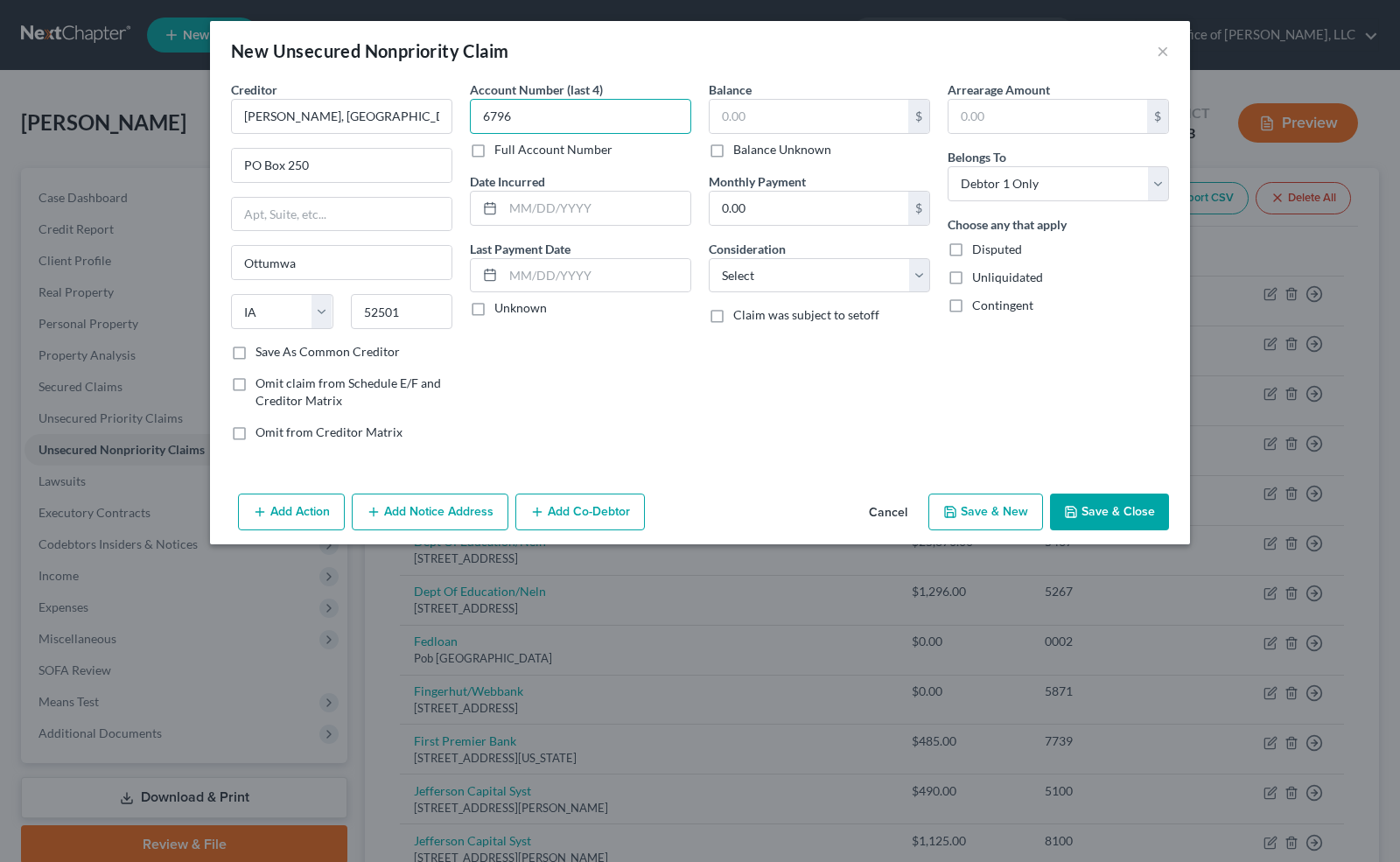
type input "6796"
type input "Various"
click at [495, 310] on label "Unknown" at bounding box center [521, 308] width 53 height 18
click at [502, 310] on input "Unknown" at bounding box center [507, 304] width 11 height 11
checkbox input "true"
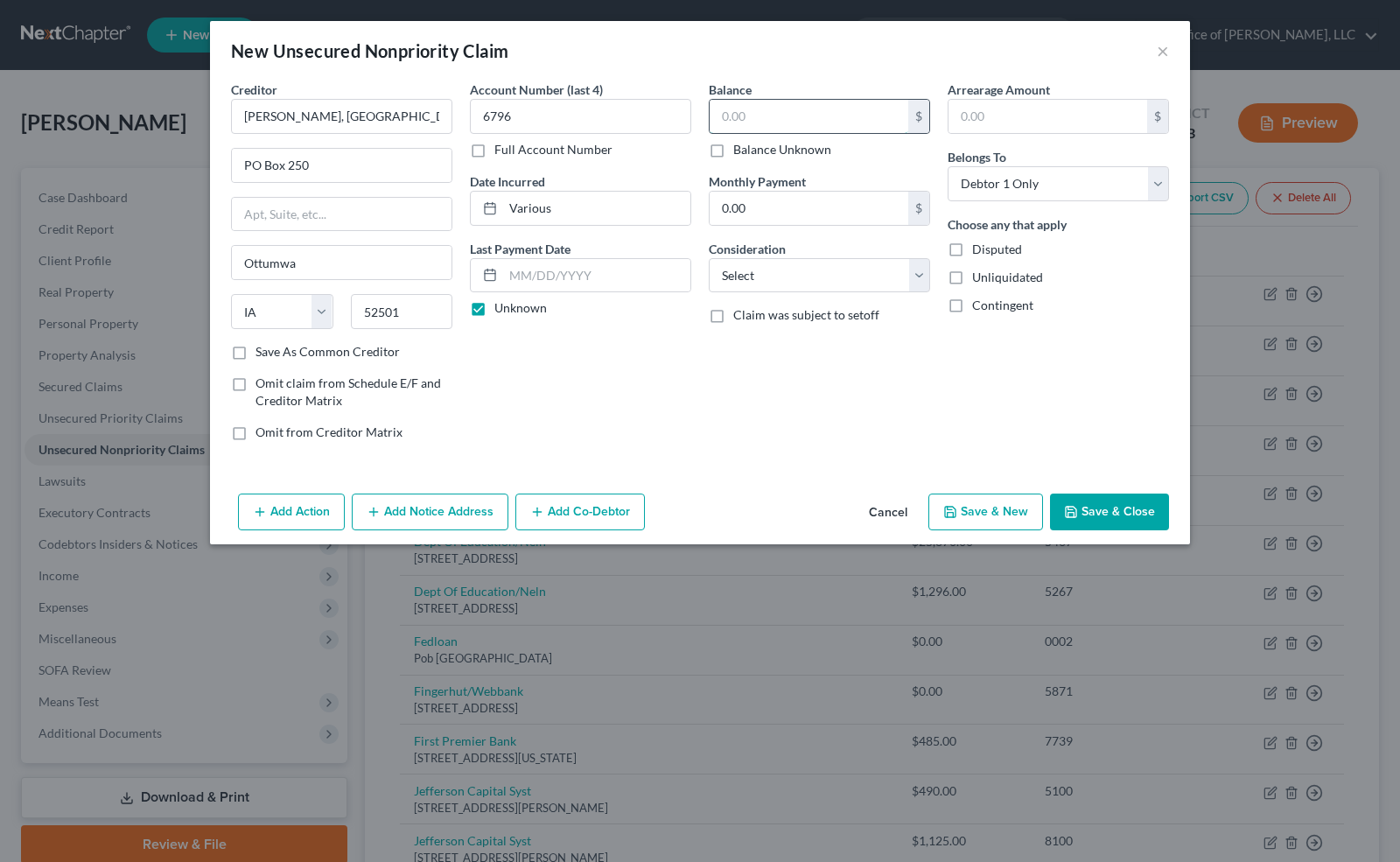
click at [758, 124] on input "text" at bounding box center [809, 117] width 198 height 33
click at [733, 146] on label "Balance Unknown" at bounding box center [782, 150] width 98 height 18
click at [740, 146] on input "Balance Unknown" at bounding box center [746, 146] width 11 height 11
checkbox input "true"
type input "0.00"
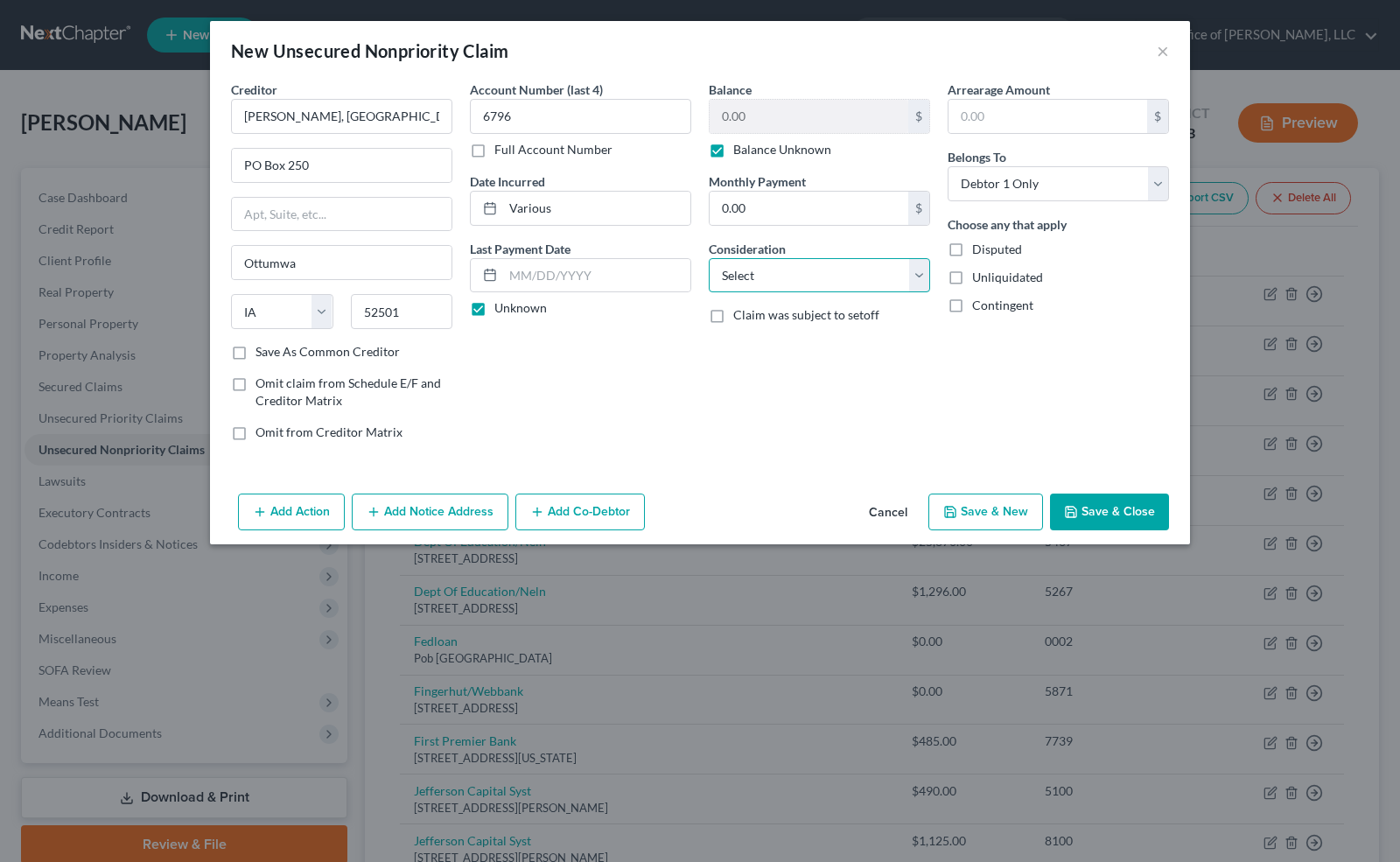
click at [735, 267] on select "Select Cable / Satellite Services Collection Agency Credit Card Debt Debt Couns…" at bounding box center [819, 275] width 221 height 35
select select "14"
click at [709, 258] on select "Select Cable / Satellite Services Collection Agency Credit Card Debt Debt Couns…" at bounding box center [819, 275] width 221 height 35
click at [1089, 506] on button "Save & Close" at bounding box center [1110, 512] width 119 height 37
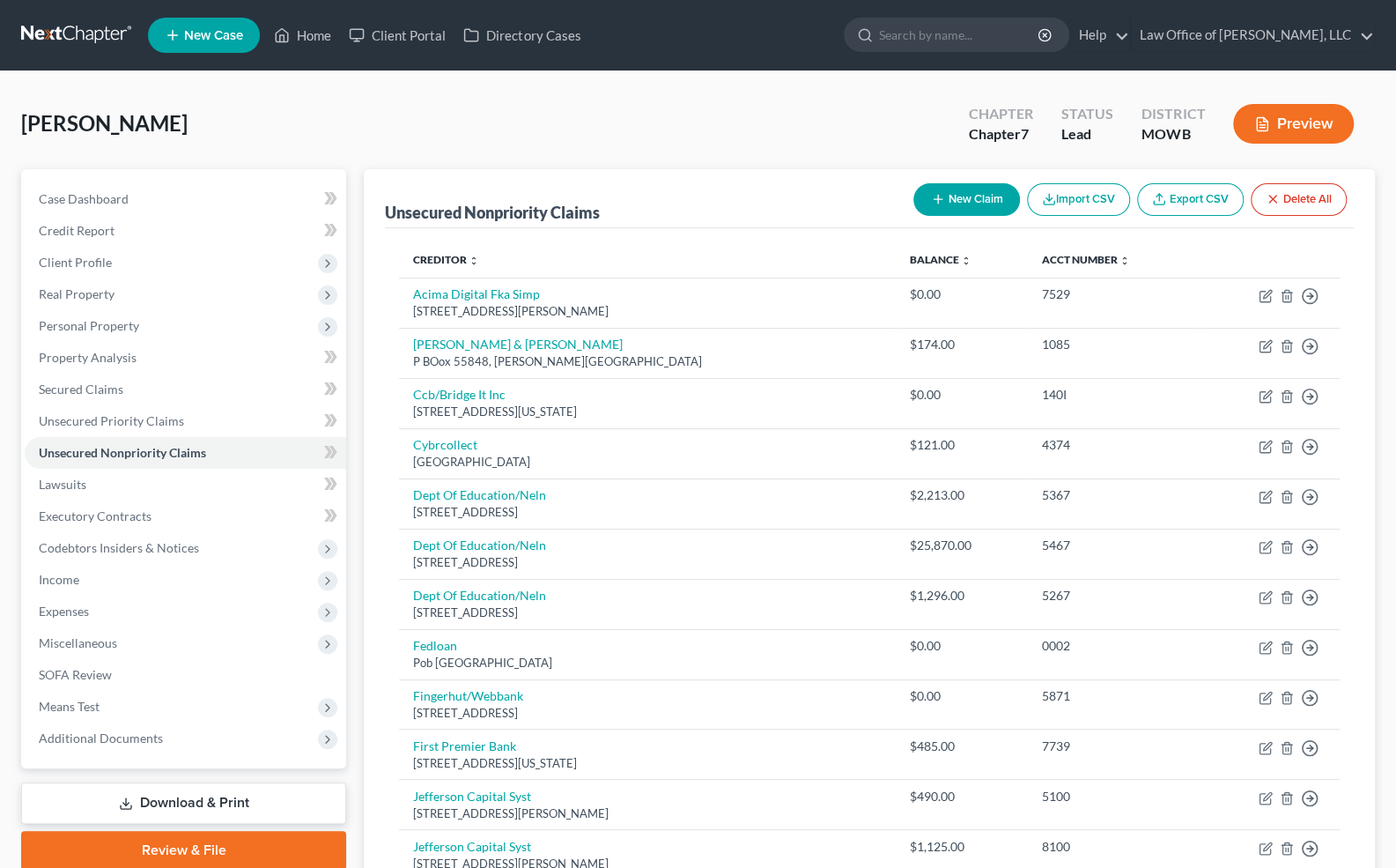
click at [978, 200] on button "New Claim" at bounding box center [967, 200] width 107 height 33
select select "0"
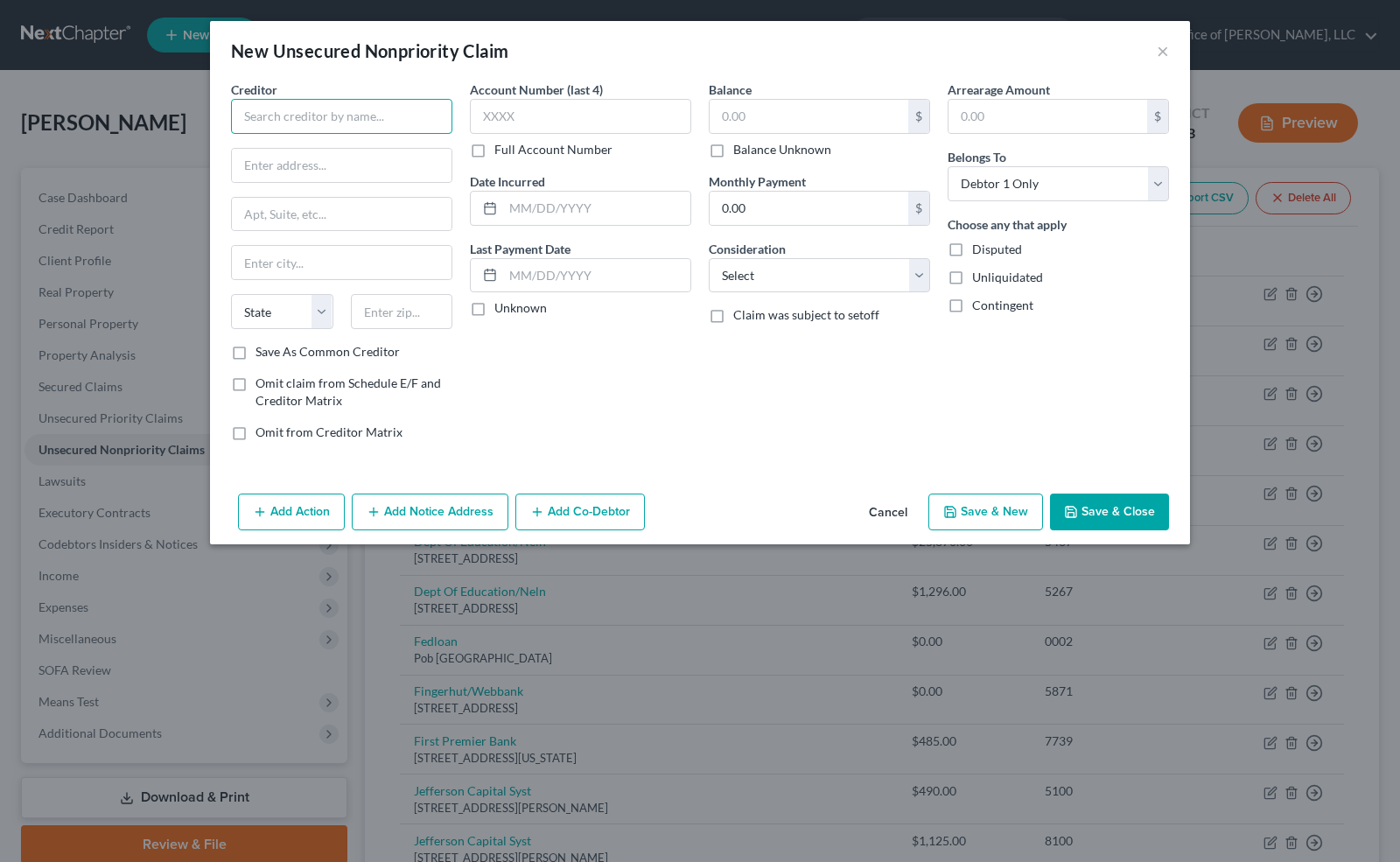
click at [294, 116] on input "text" at bounding box center [341, 117] width 221 height 35
click at [303, 149] on div "[PERSON_NAME] & [PERSON_NAME] Pathology" at bounding box center [346, 156] width 202 height 35
type input "[PERSON_NAME] & [PERSON_NAME] Pathology"
type input "PO Box 7406"
type input "Columbia"
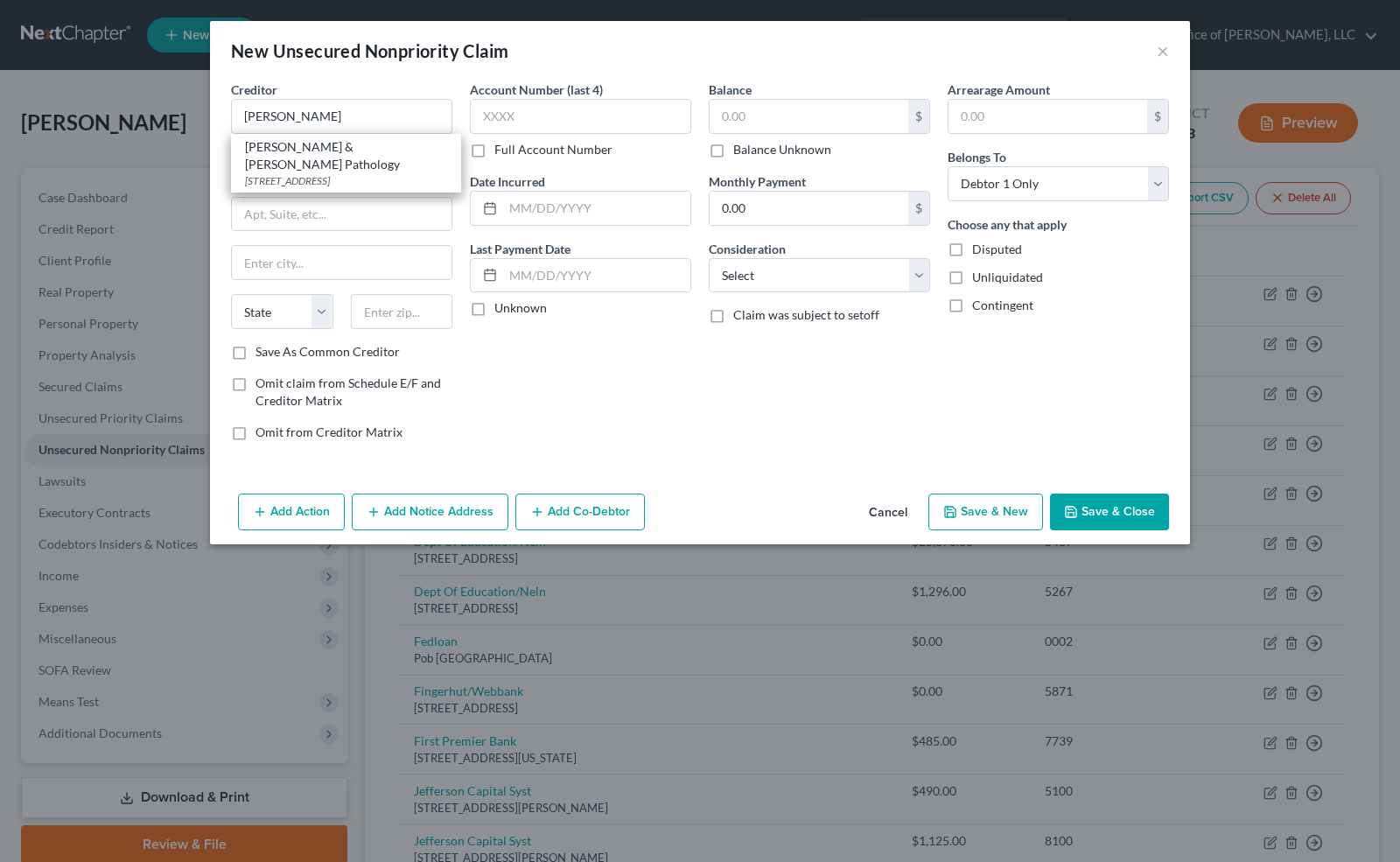
select select "26"
type input "65205"
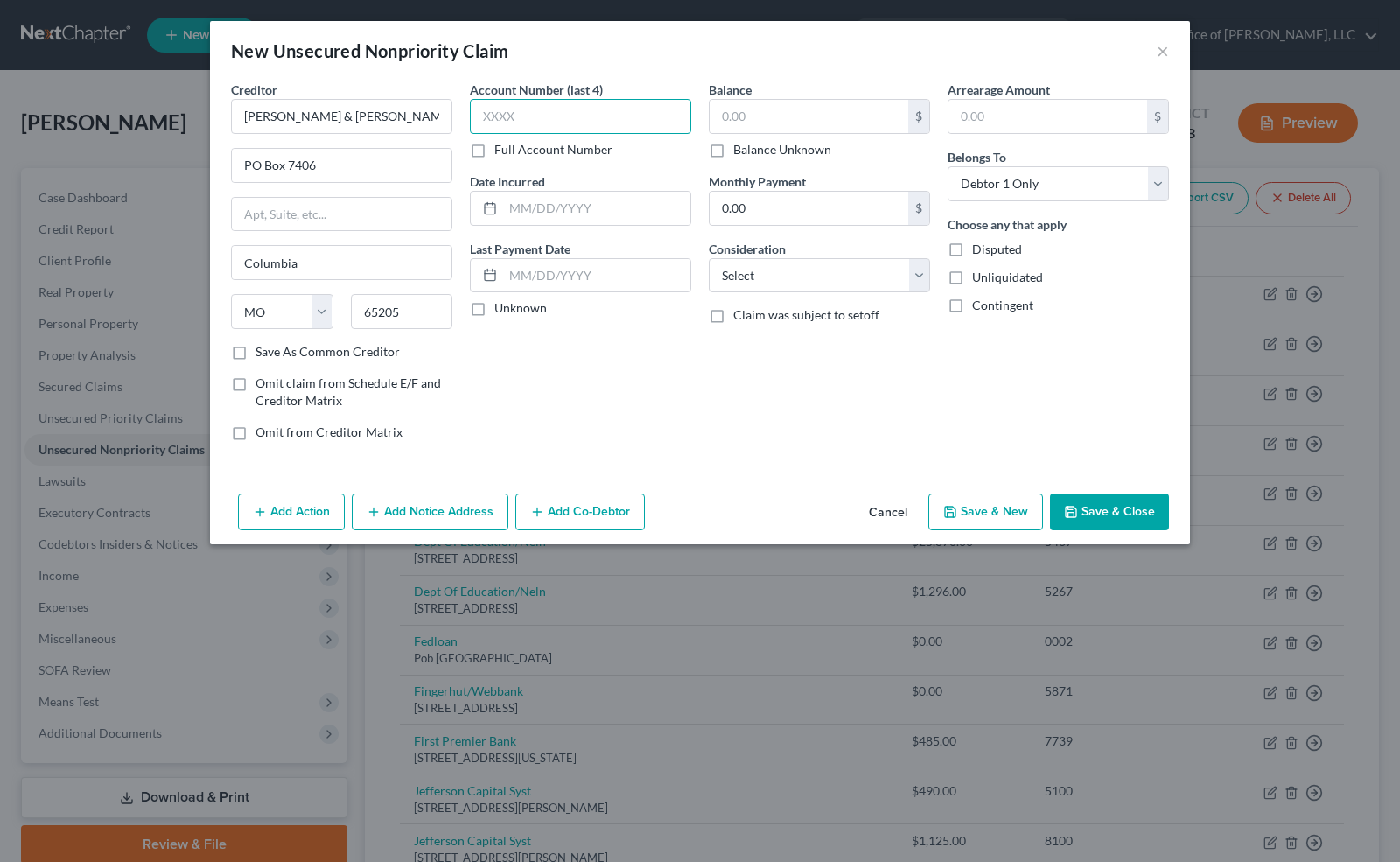
click at [522, 121] on input "text" at bounding box center [581, 117] width 221 height 35
type input "0134"
type input "Various"
click at [495, 303] on label "Unknown" at bounding box center [521, 308] width 53 height 18
click at [502, 303] on input "Unknown" at bounding box center [507, 304] width 11 height 11
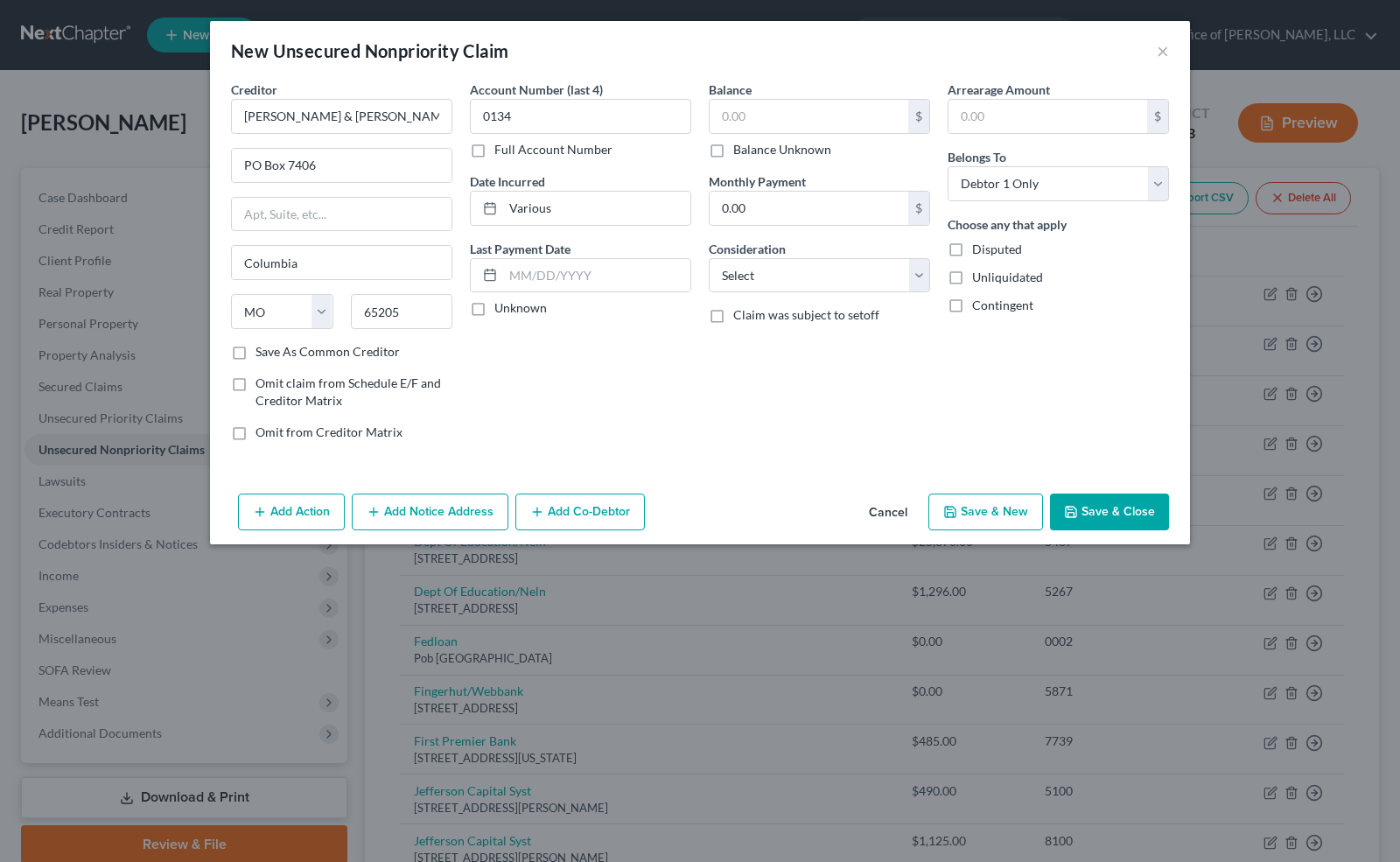
checkbox input "true"
click at [756, 110] on input "text" at bounding box center [809, 117] width 198 height 33
click at [733, 147] on label "Balance Unknown" at bounding box center [782, 150] width 98 height 18
click at [740, 147] on input "Balance Unknown" at bounding box center [746, 146] width 11 height 11
checkbox input "true"
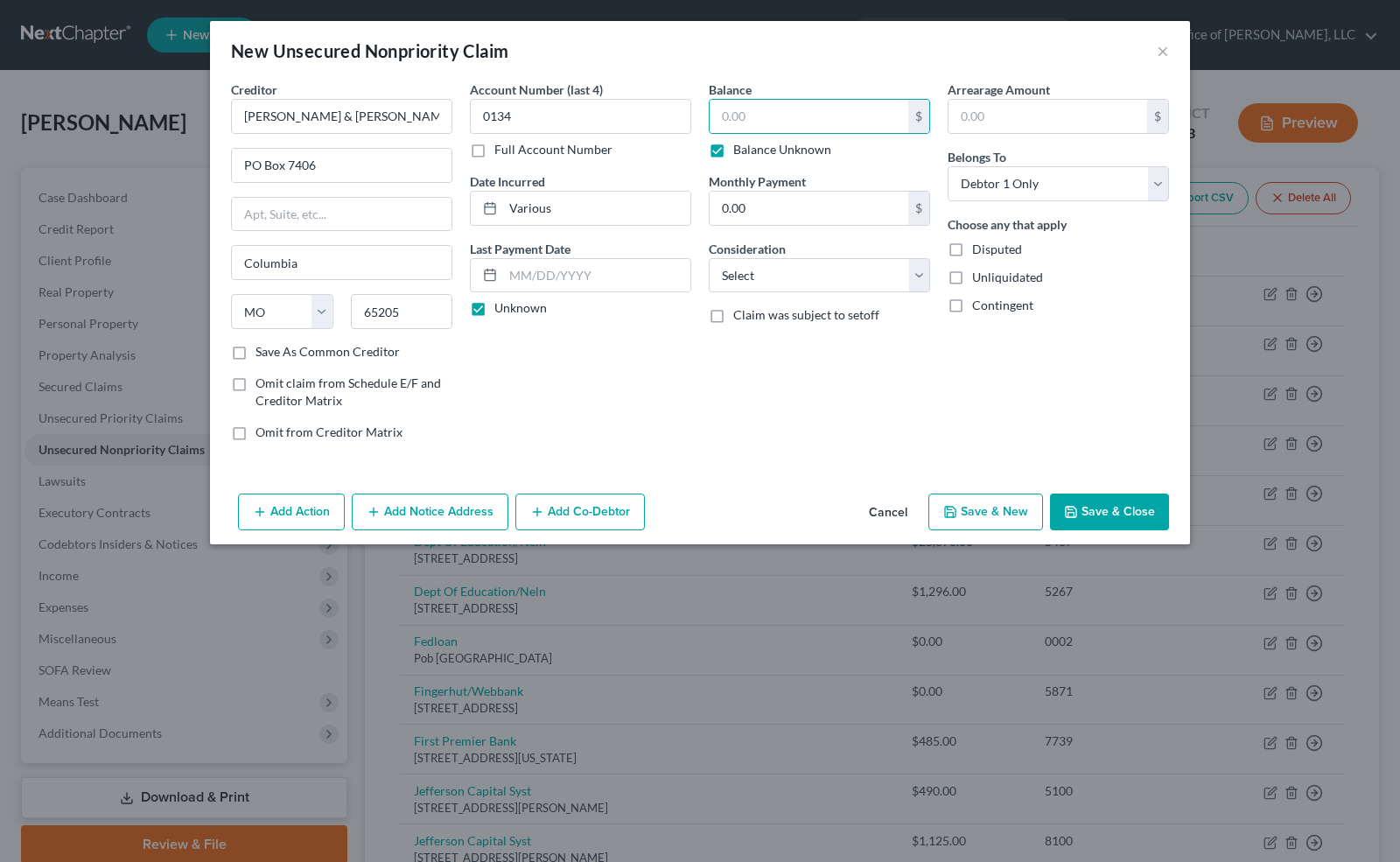
type input "0.00"
click at [767, 281] on select "Select Cable / Satellite Services Collection Agency Credit Card Debt Debt Couns…" at bounding box center [819, 275] width 221 height 35
select select "9"
click at [709, 258] on select "Select Cable / Satellite Services Collection Agency Credit Card Debt Debt Couns…" at bounding box center [819, 275] width 221 height 35
click at [1114, 506] on button "Save & Close" at bounding box center [1110, 512] width 119 height 37
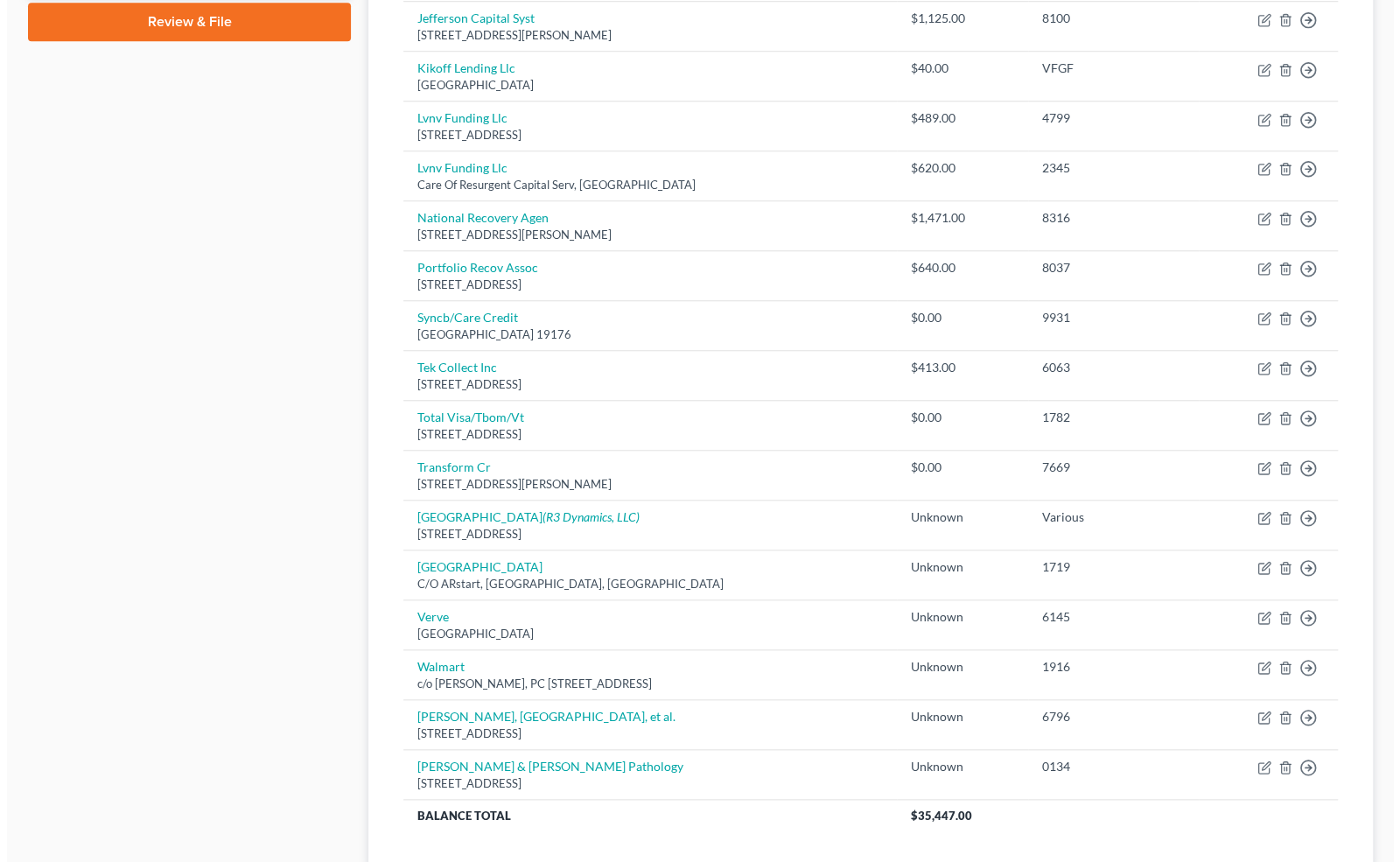
scroll to position [833, 0]
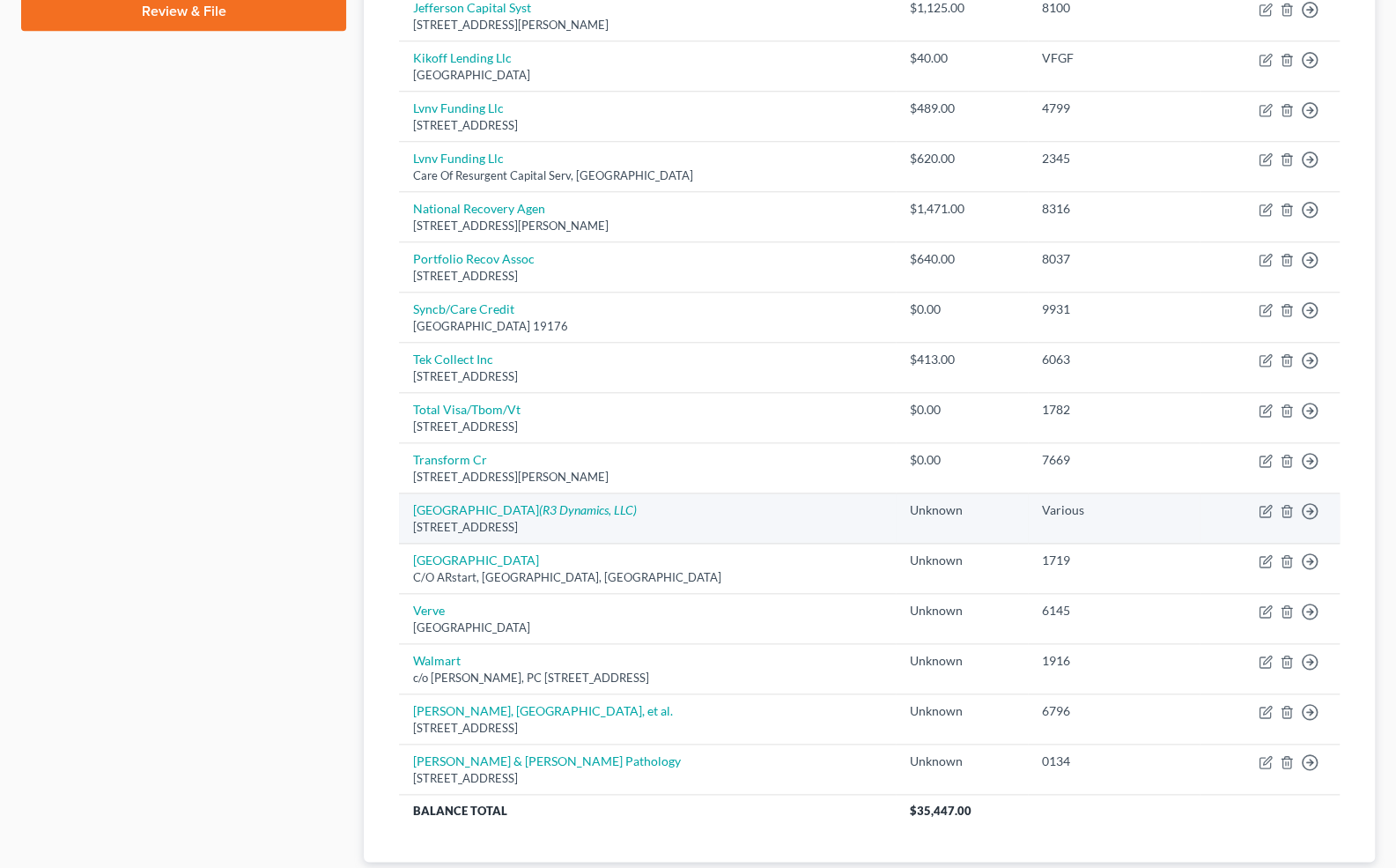
click at [652, 519] on div "[STREET_ADDRESS]" at bounding box center [647, 527] width 468 height 17
click at [606, 502] on icon "(R3 Dynamics, LLC)" at bounding box center [588, 509] width 98 height 15
select select "26"
select select "9"
select select "0"
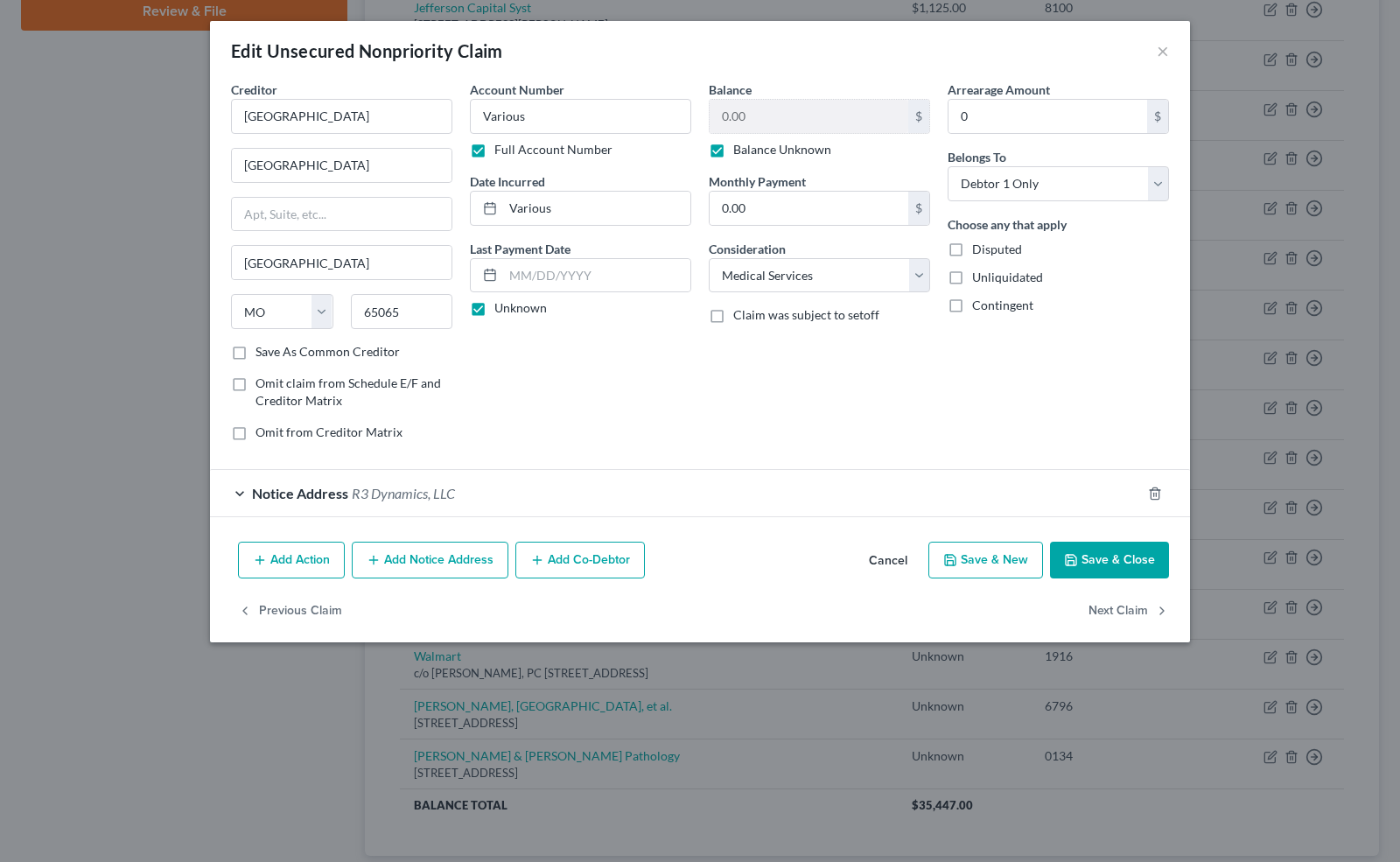
click at [400, 552] on button "Add Notice Address" at bounding box center [430, 560] width 157 height 37
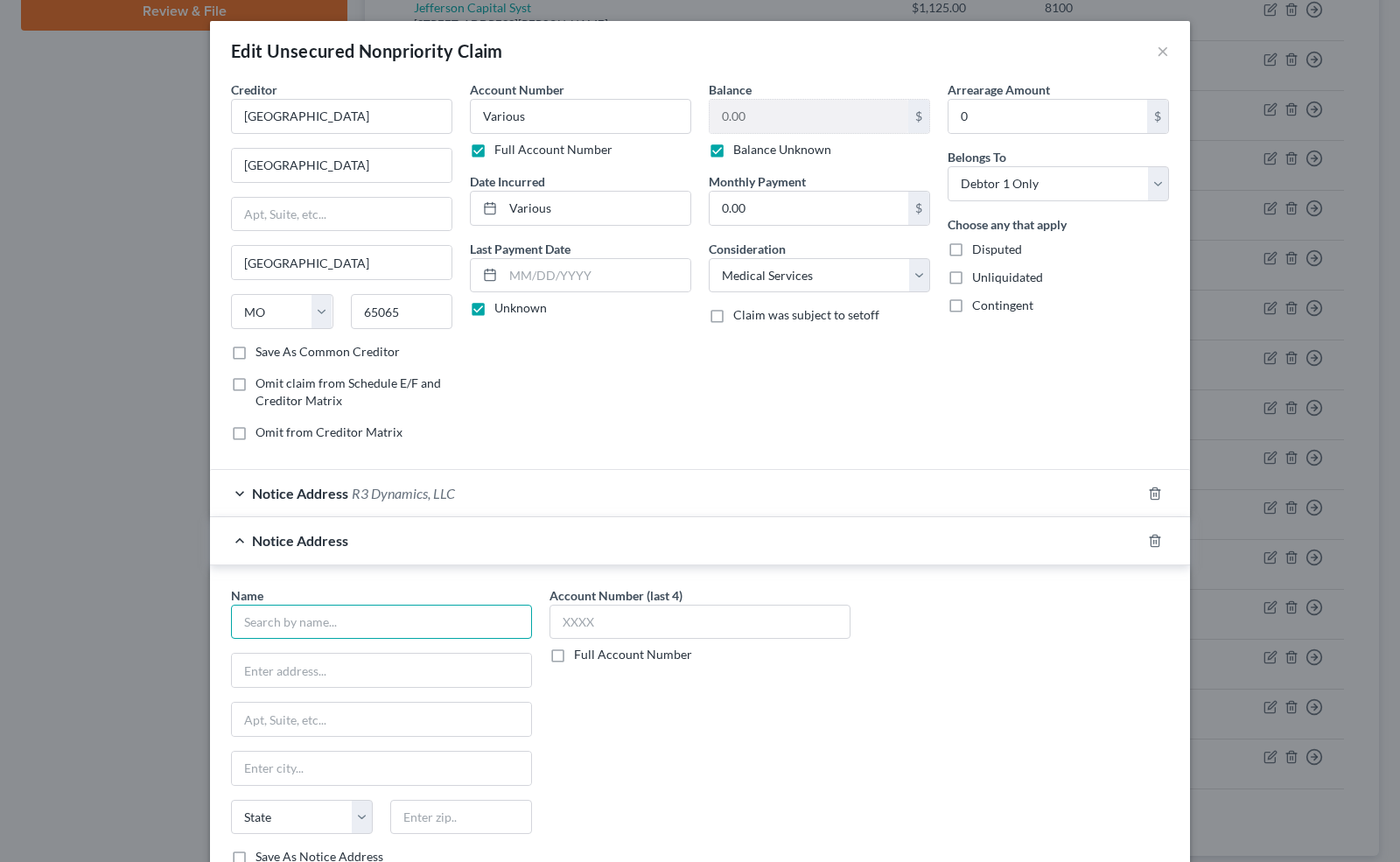
click at [301, 626] on input "text" at bounding box center [381, 622] width 301 height 35
type input "RMP Services, LLC"
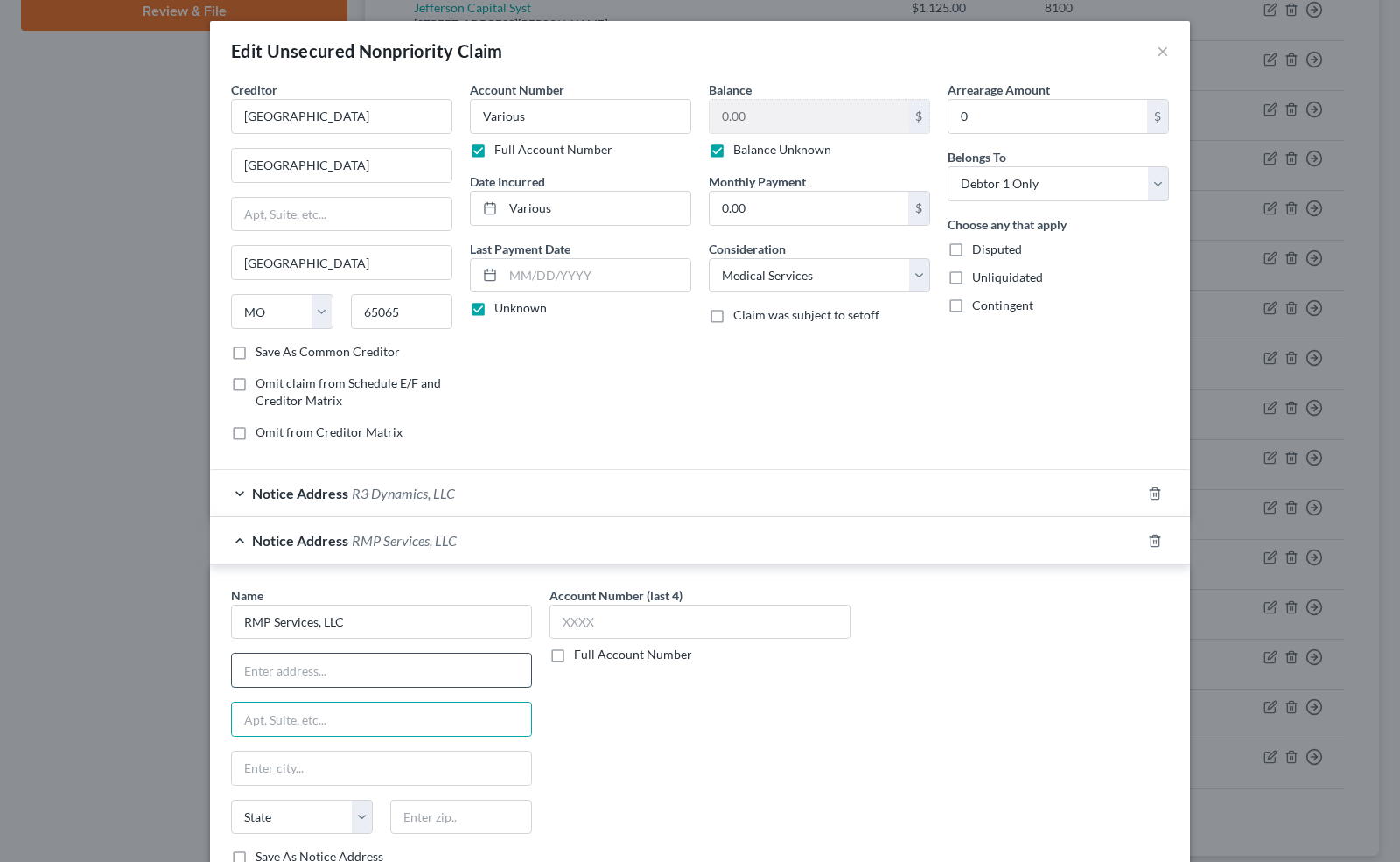
click at [283, 659] on input "text" at bounding box center [381, 670] width 299 height 33
type input "PO Box 630844"
type input "[GEOGRAPHIC_DATA]"
type input "45263"
select select "36"
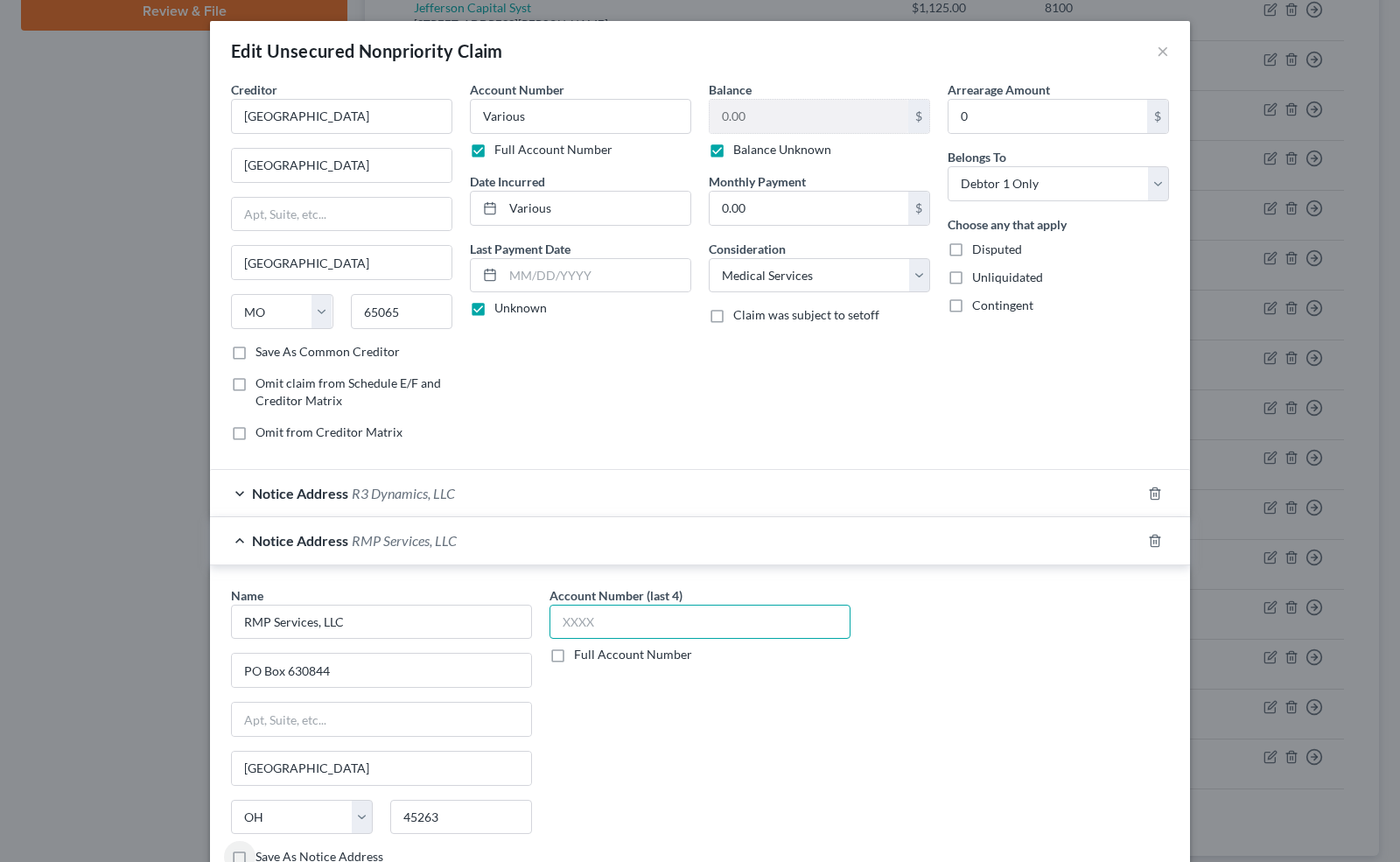
click at [561, 606] on input "text" at bounding box center [700, 622] width 301 height 35
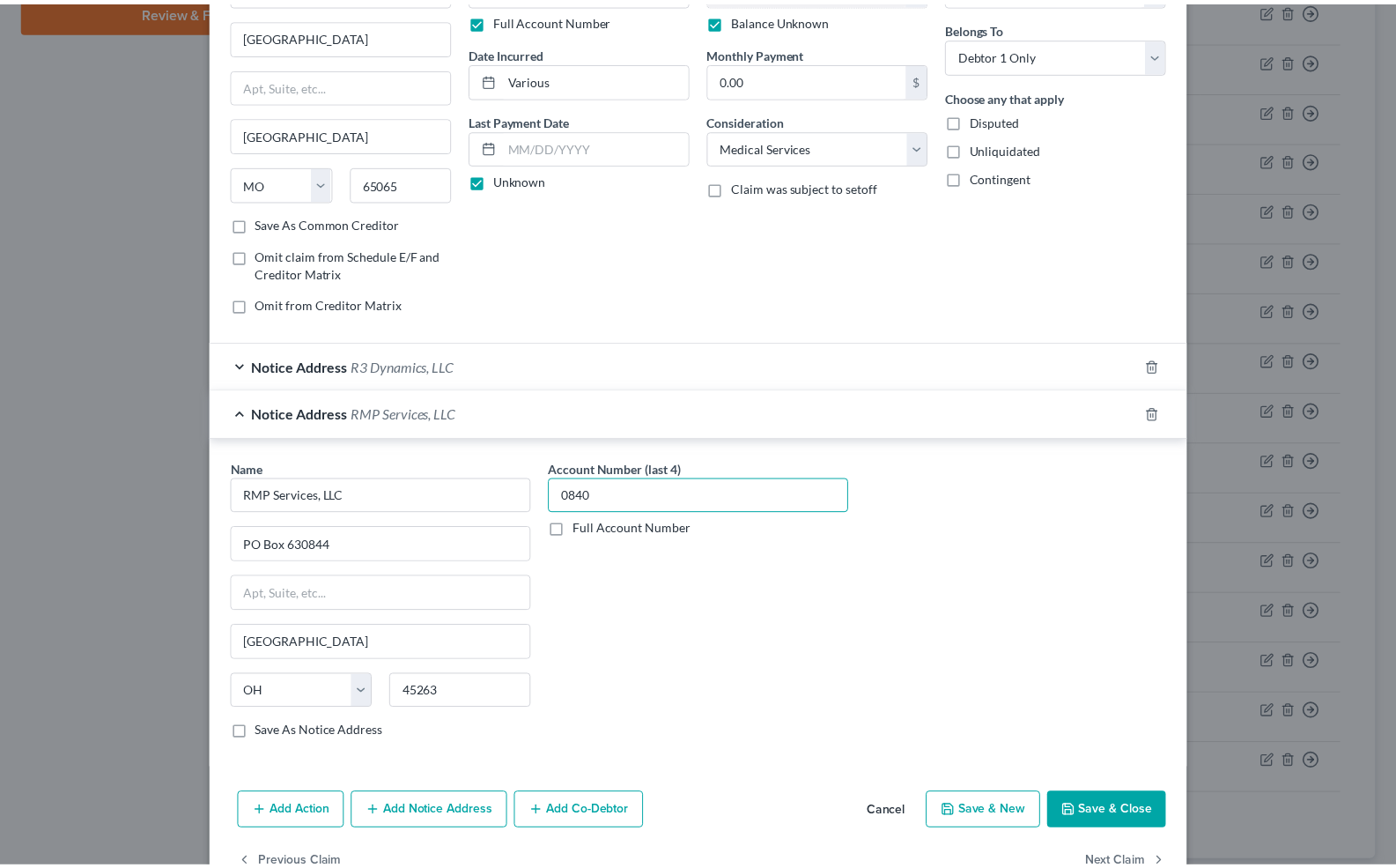
scroll to position [173, 0]
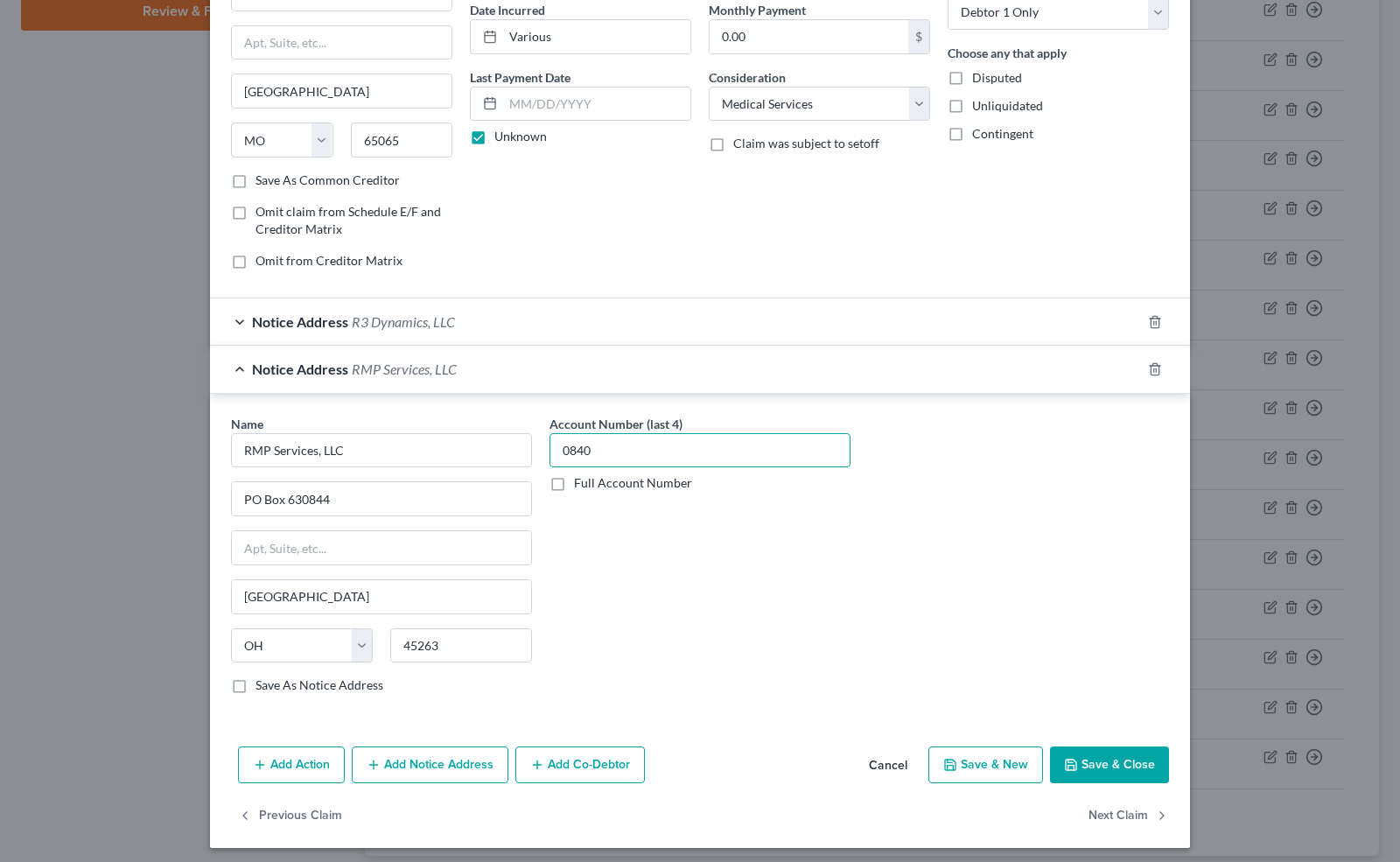
type input "0840"
click at [1102, 750] on button "Save & Close" at bounding box center [1110, 765] width 119 height 37
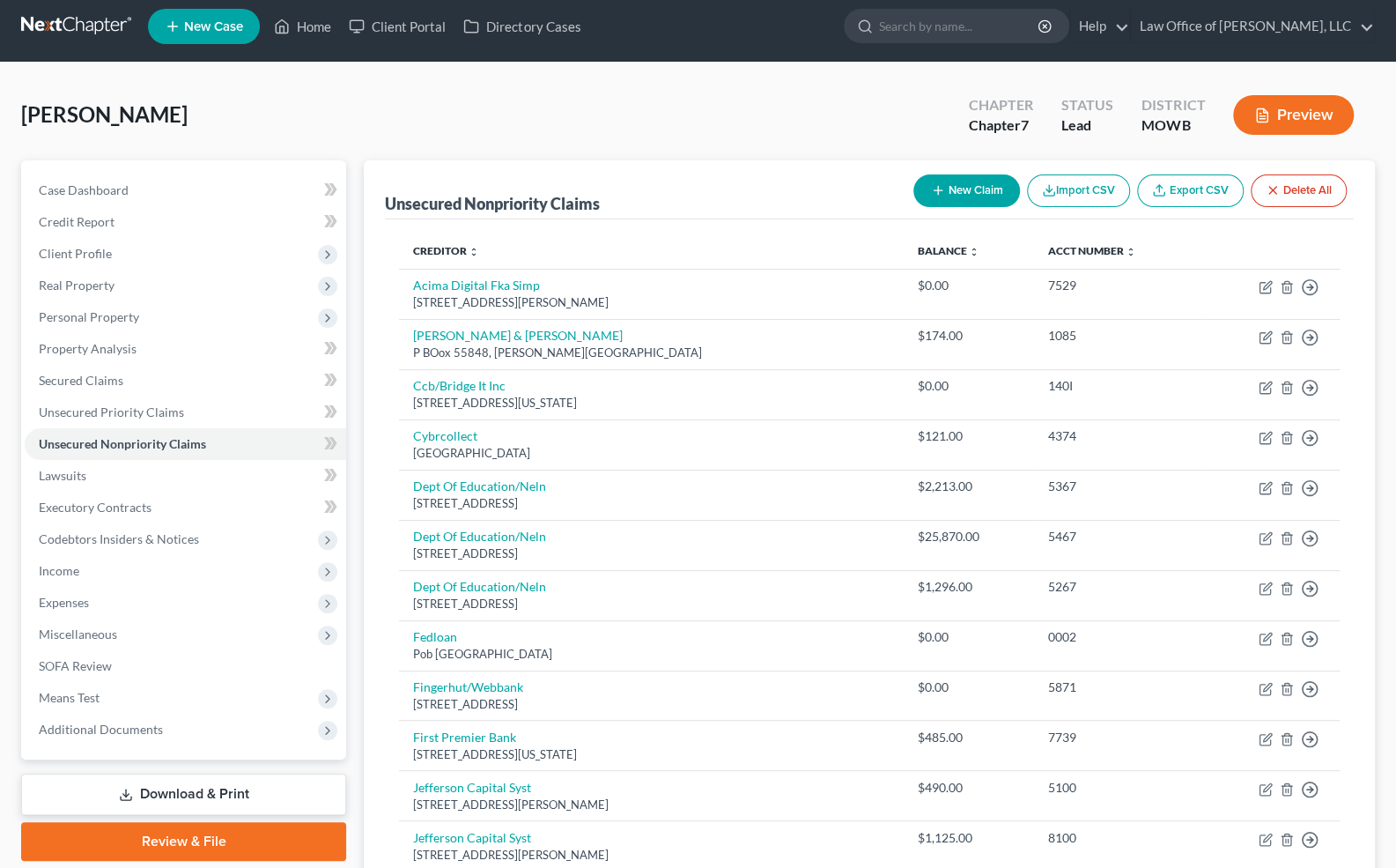
scroll to position [0, 0]
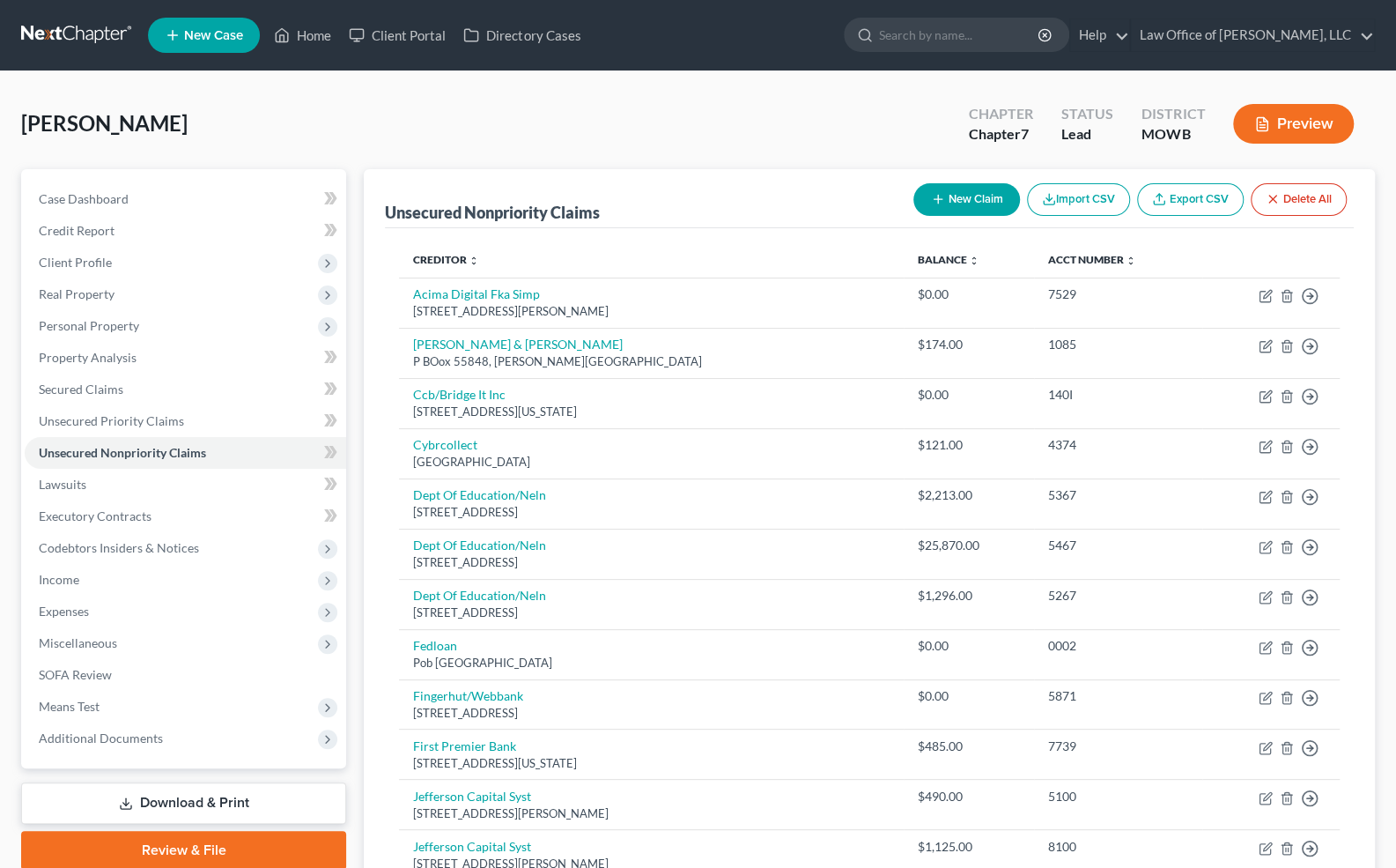
click at [978, 196] on button "New Claim" at bounding box center [967, 200] width 107 height 33
select select "0"
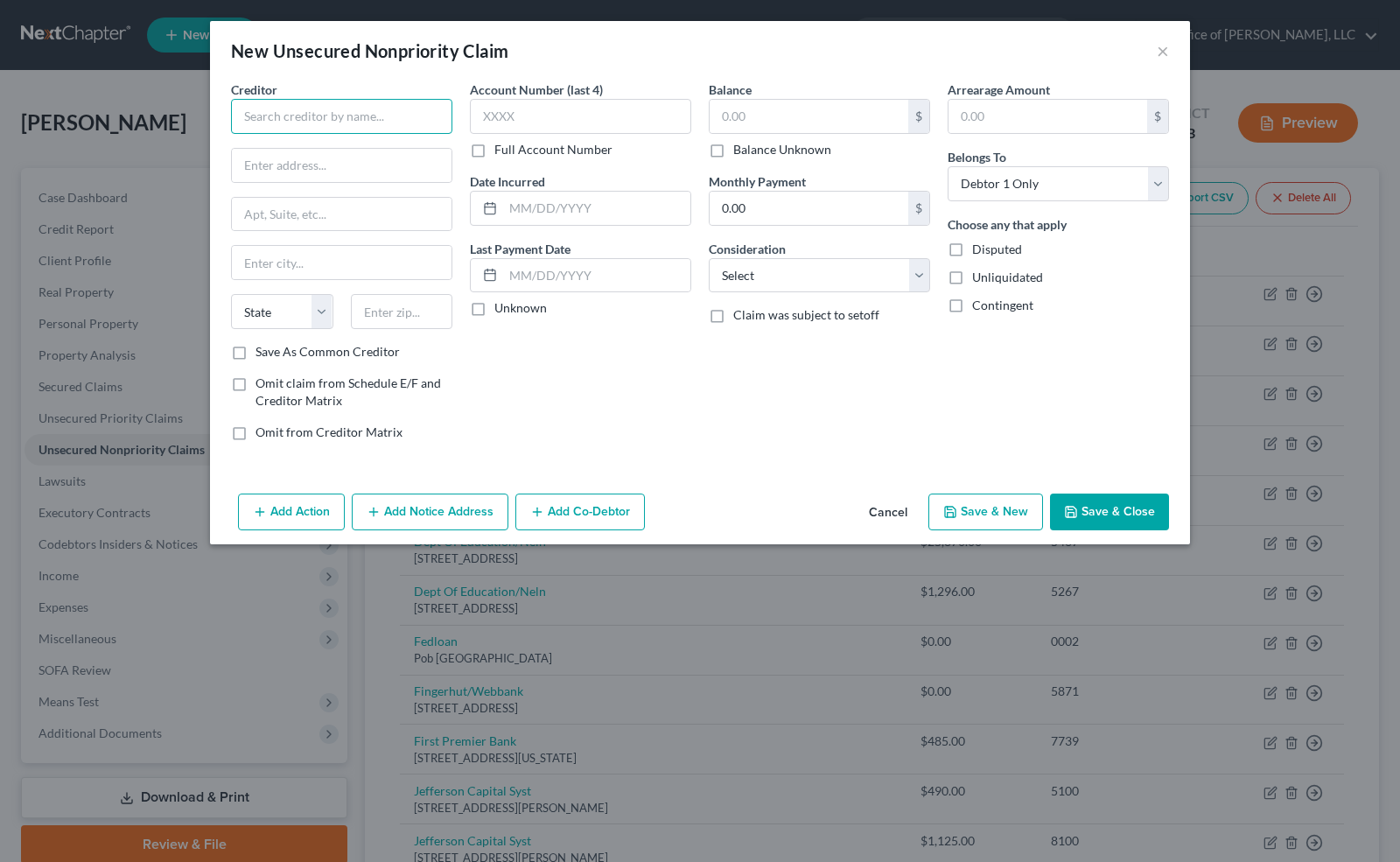
click at [293, 115] on input "text" at bounding box center [341, 117] width 221 height 35
click at [302, 149] on div "Portofolio Recovery" at bounding box center [336, 147] width 182 height 18
type input "Portofolio Recovery"
type input "PO Box 12914"
type input "[GEOGRAPHIC_DATA]"
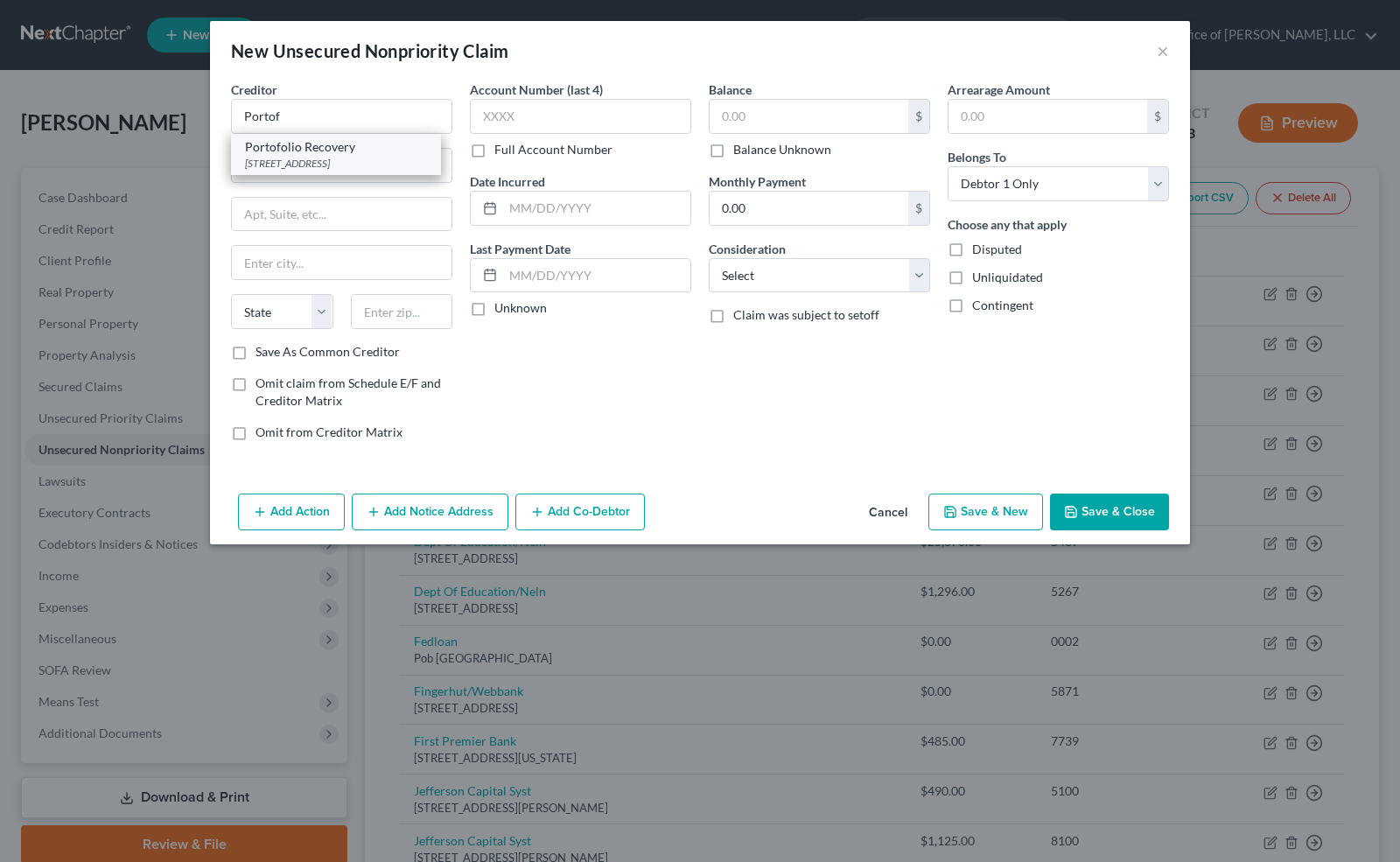
select select "48"
type input "23541"
click at [900, 508] on button "Cancel" at bounding box center [889, 513] width 67 height 35
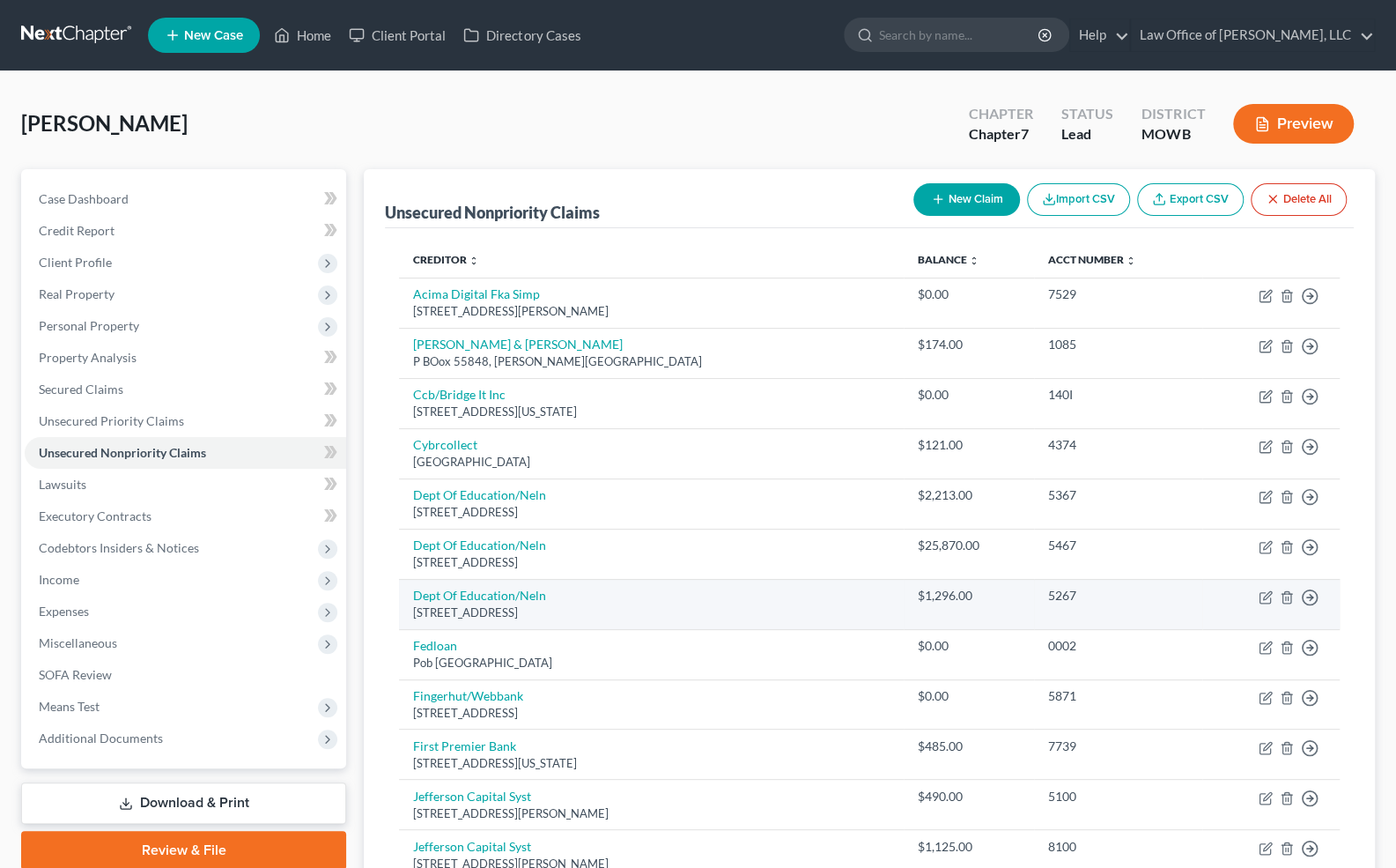
scroll to position [947, 0]
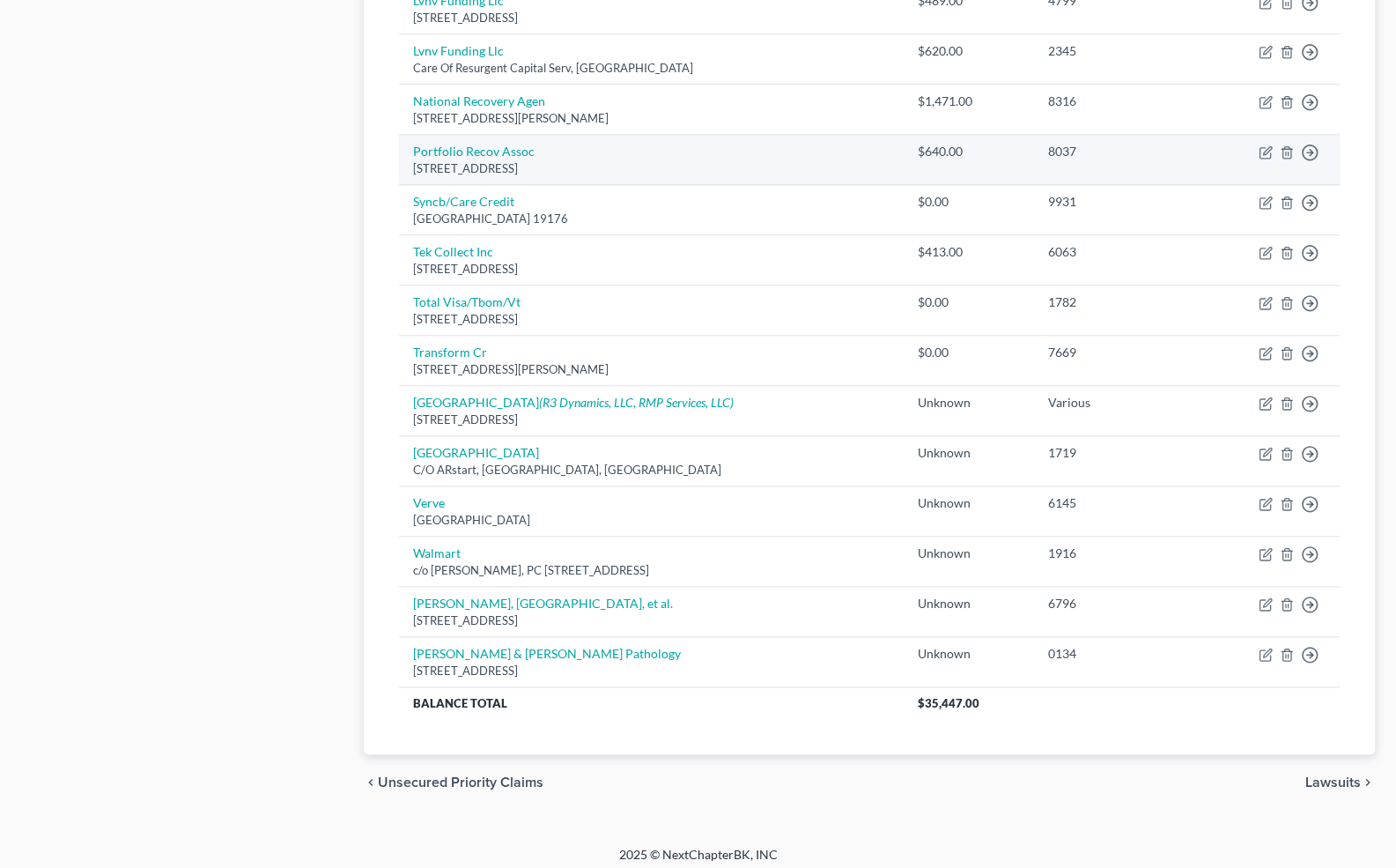
click at [582, 164] on div "[STREET_ADDRESS]" at bounding box center [652, 169] width 477 height 17
click at [529, 164] on div "[STREET_ADDRESS]" at bounding box center [652, 169] width 477 height 17
click at [952, 150] on div "$640.00" at bounding box center [970, 152] width 102 height 18
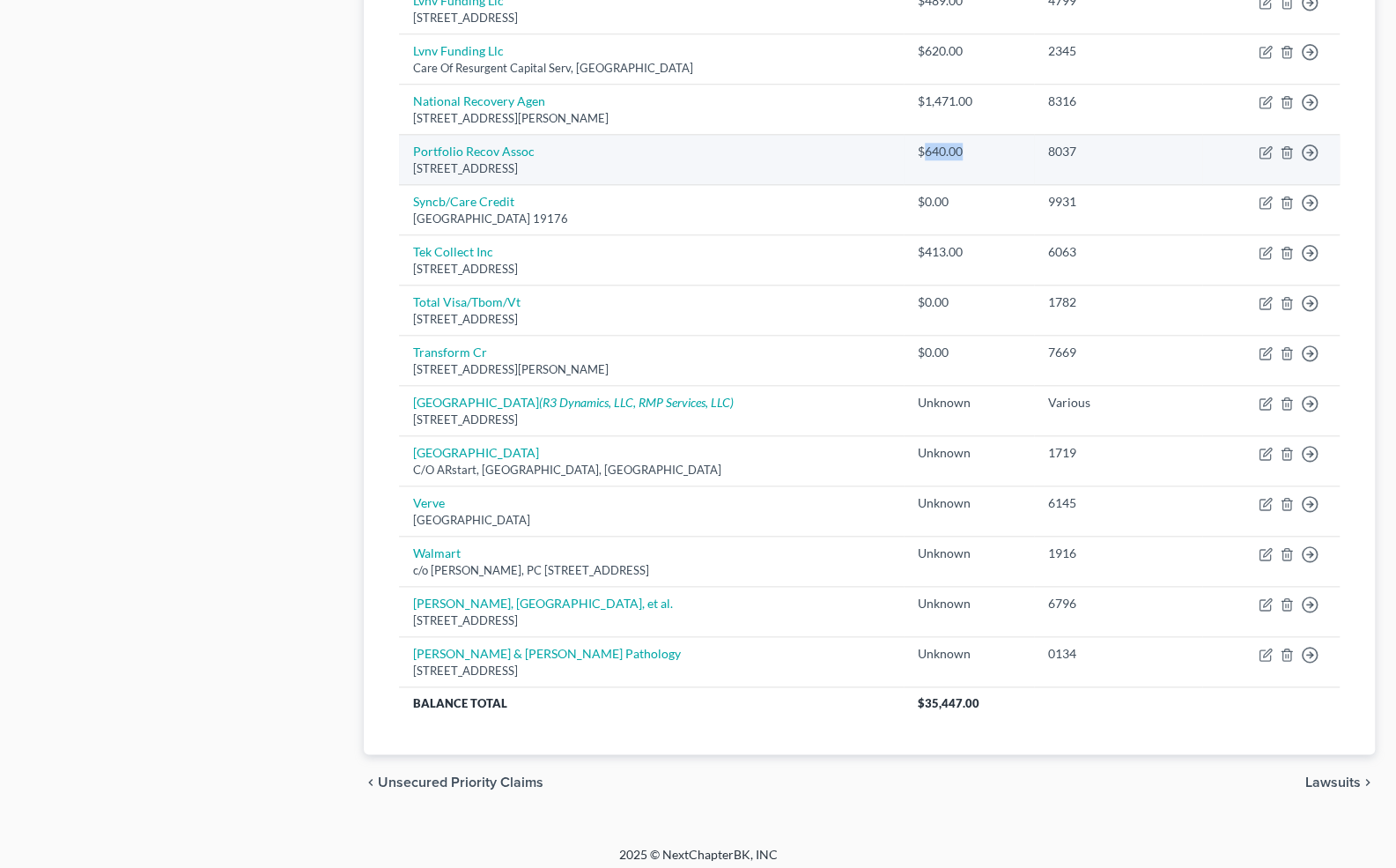
click at [952, 150] on div "$640.00" at bounding box center [970, 152] width 102 height 18
click at [495, 144] on link "Portfolio Recov Assoc" at bounding box center [474, 151] width 122 height 15
select select "48"
select select "0"
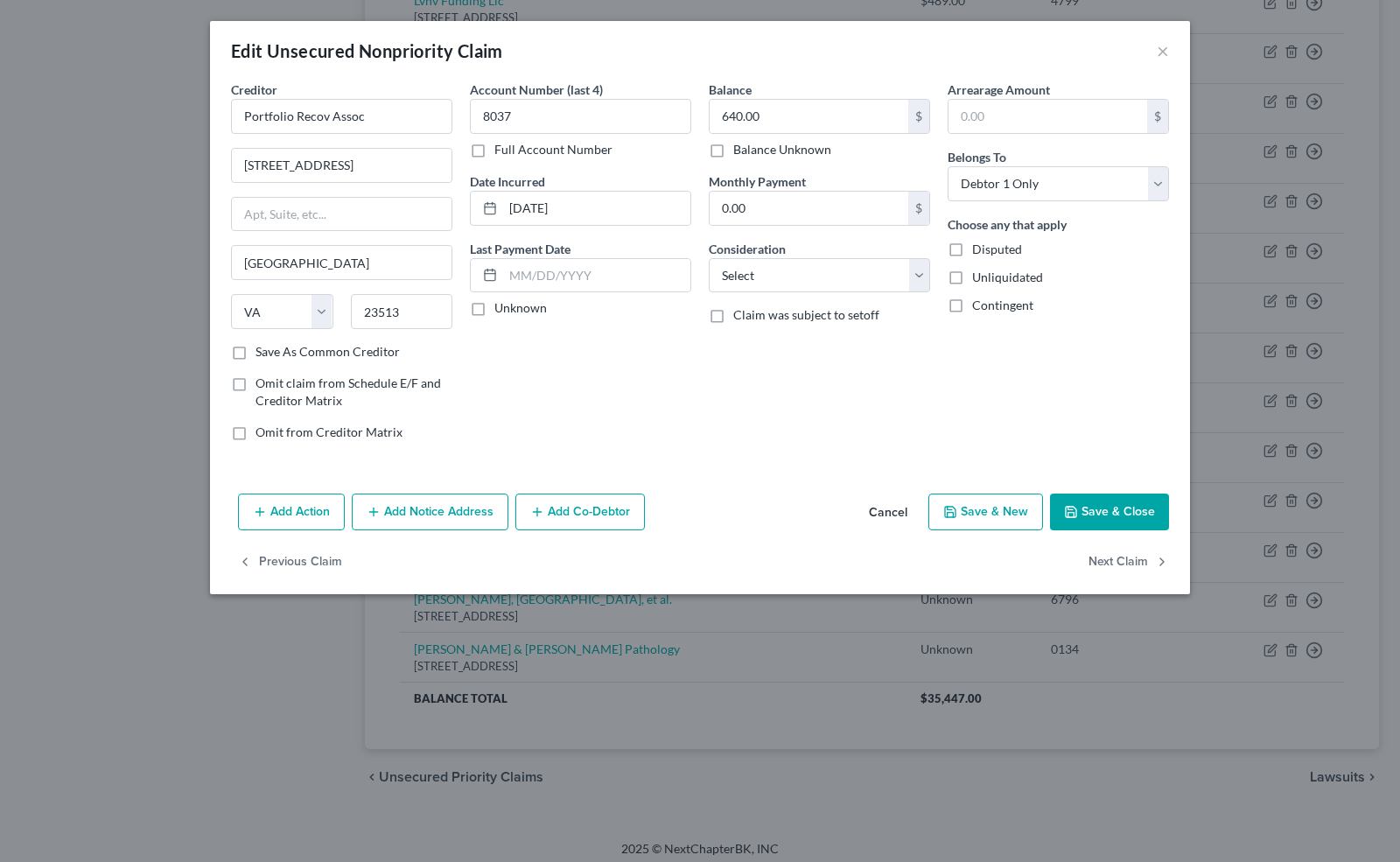
click at [1076, 508] on icon "button" at bounding box center [1071, 512] width 14 height 14
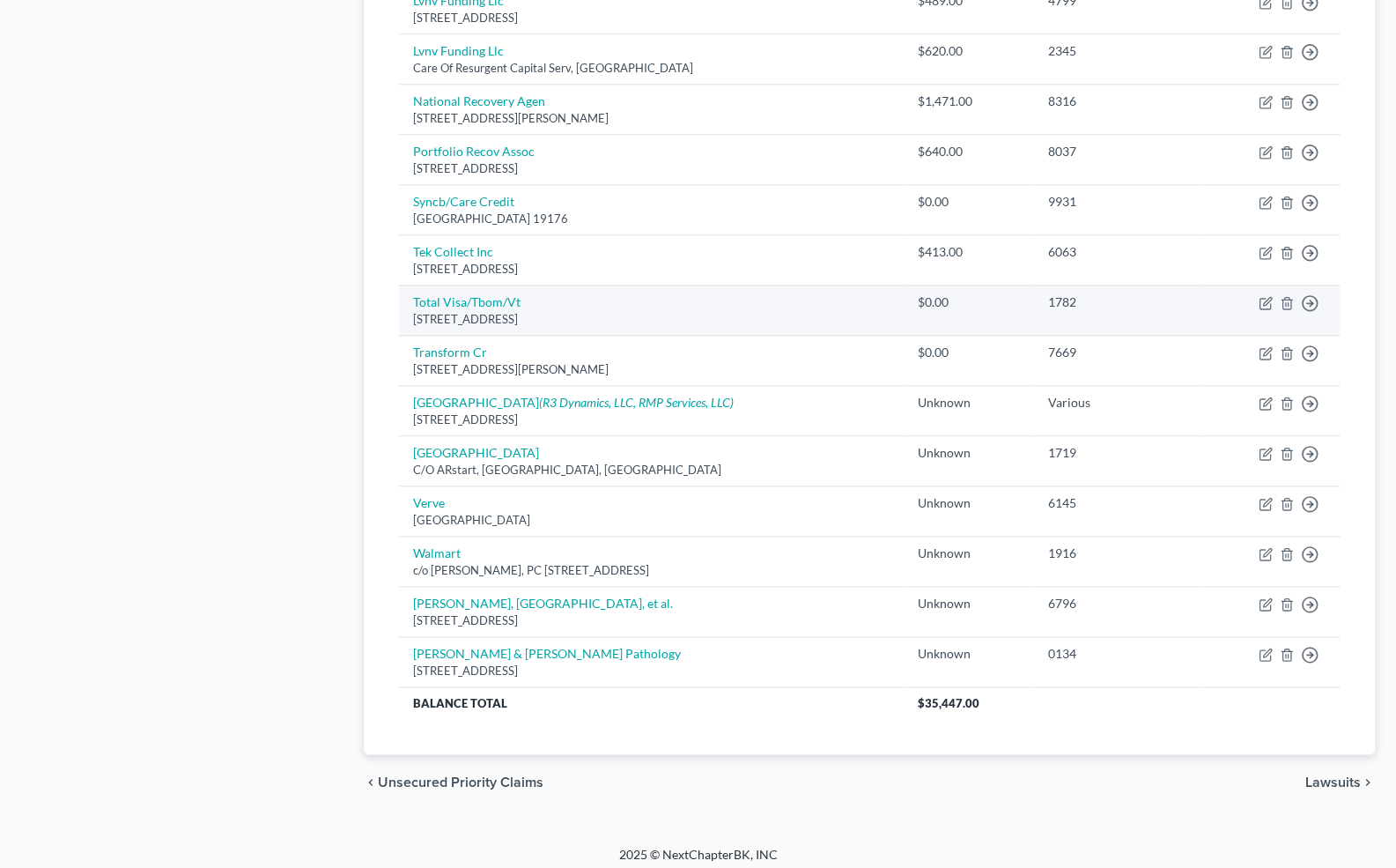
click at [557, 301] on td "Total Visa/Tbom/Vt [STREET_ADDRESS]" at bounding box center [652, 310] width 505 height 50
click at [498, 295] on link "Total Visa/Tbom/Vt" at bounding box center [467, 301] width 108 height 15
select select "4"
select select "2"
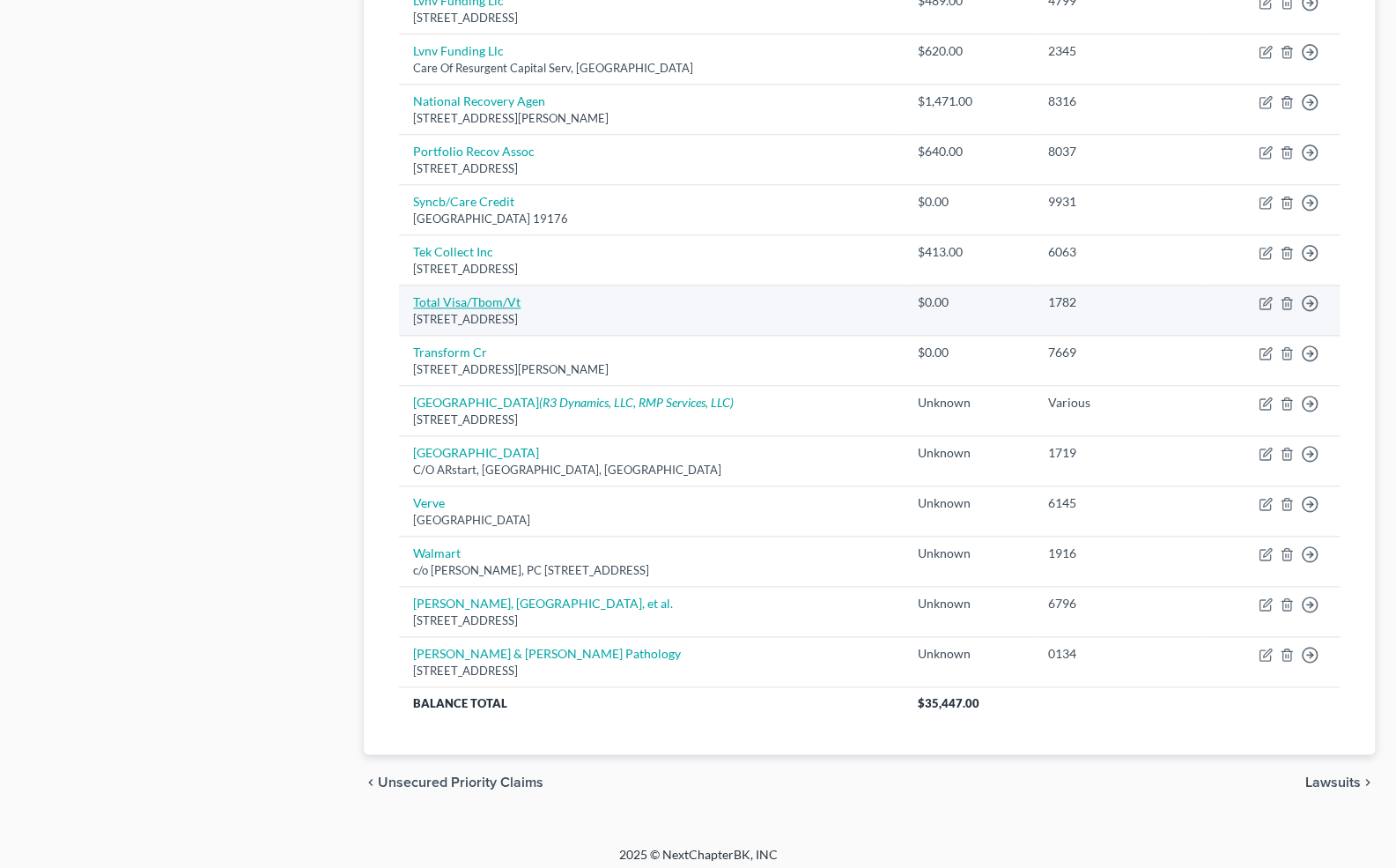
select select "0"
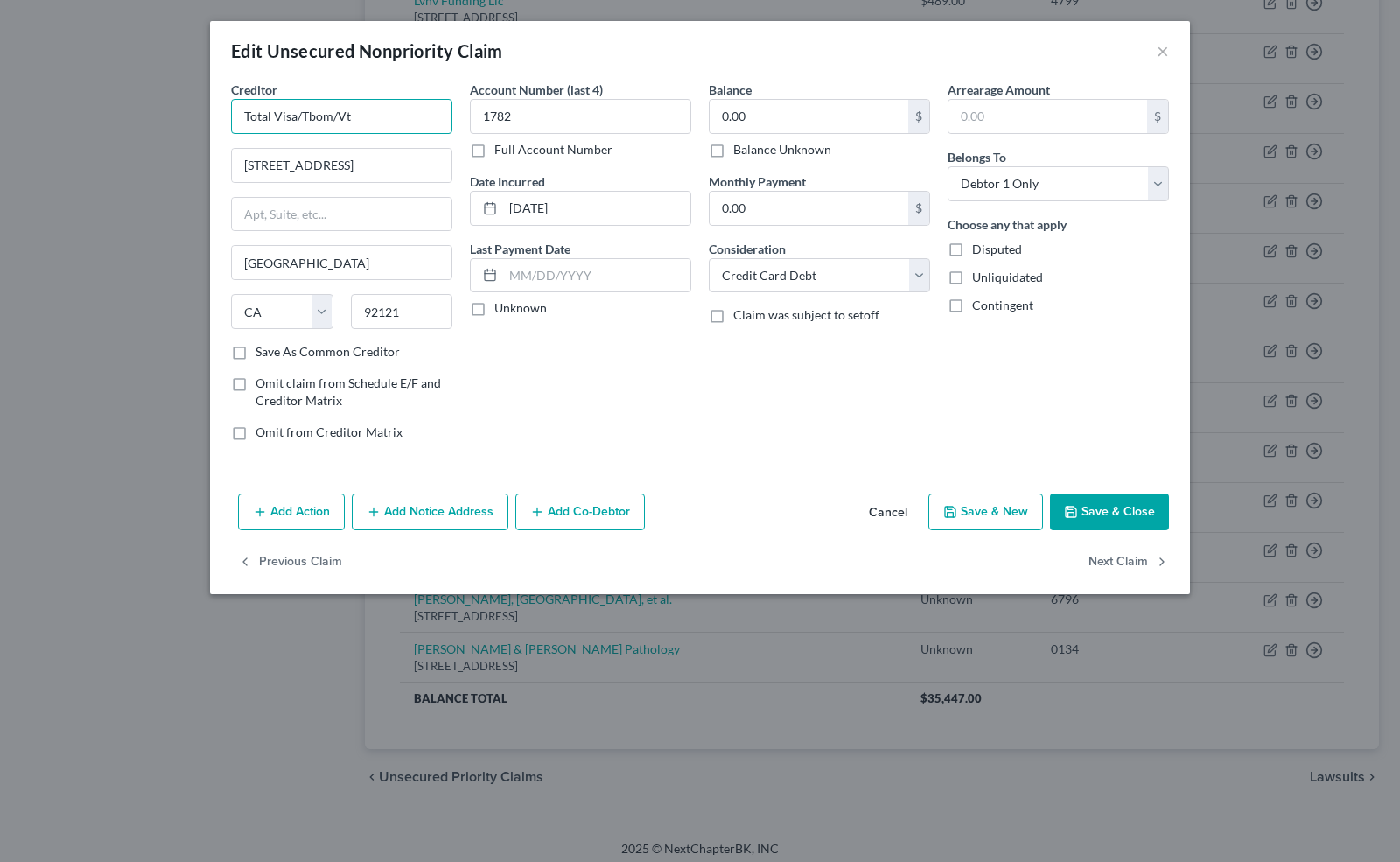
drag, startPoint x: 381, startPoint y: 112, endPoint x: 299, endPoint y: 108, distance: 82.1
click at [299, 108] on input "Total Visa/Tbom/Vt" at bounding box center [341, 117] width 221 height 35
type input "Total Visa"
drag, startPoint x: 398, startPoint y: 161, endPoint x: 195, endPoint y: 173, distance: 203.4
click at [195, 173] on div "Edit Unsecured Nonpriority Claim × Creditor * Total Visa 10182 Telesis Ct Ste […" at bounding box center [700, 431] width 1400 height 862
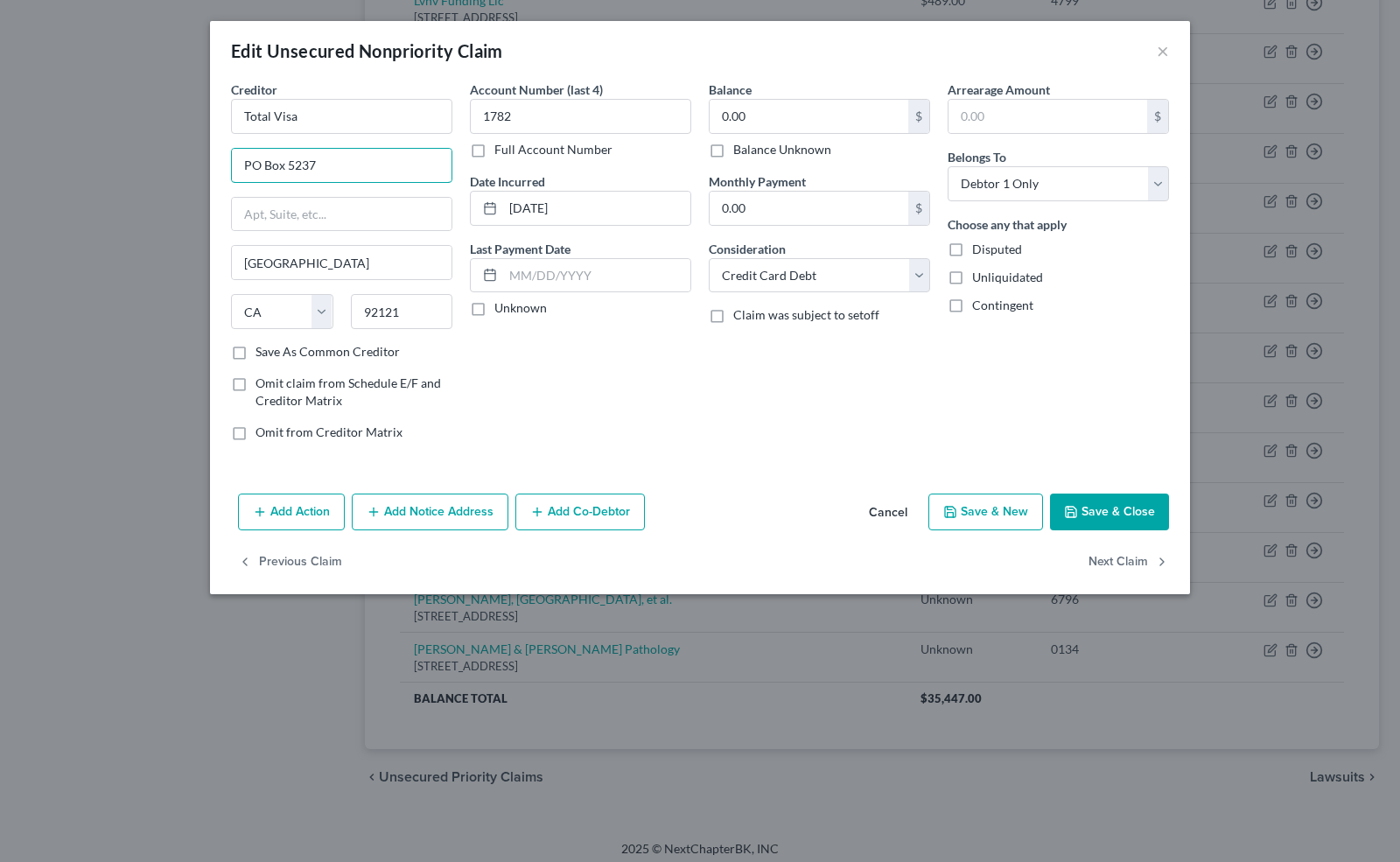
type input "PO Box 5237"
type input "57117"
type input "[GEOGRAPHIC_DATA]"
select select "43"
click at [495, 304] on label "Unknown" at bounding box center [521, 308] width 53 height 18
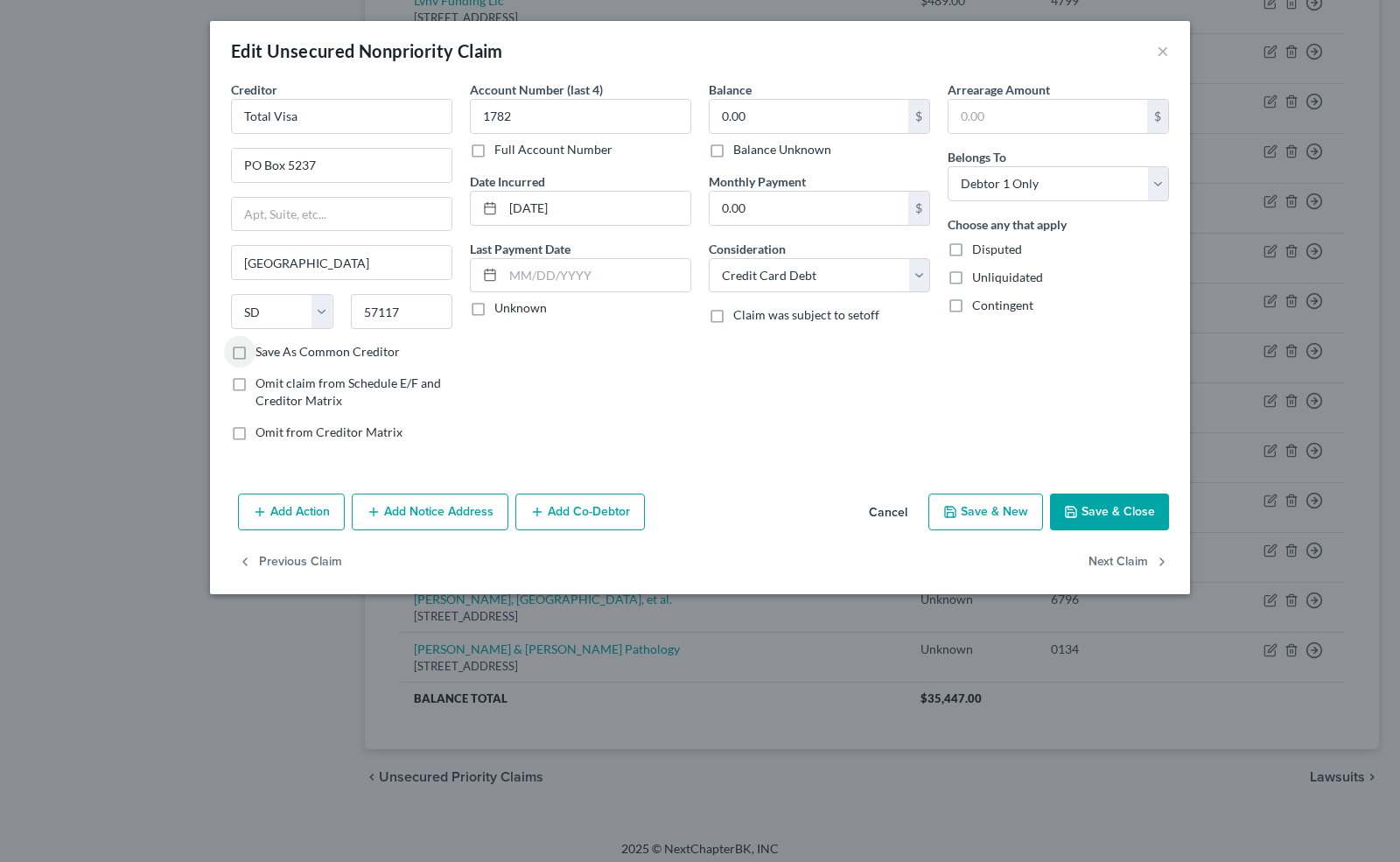
click at [502, 304] on input "Unknown" at bounding box center [507, 304] width 11 height 11
checkbox input "true"
click at [733, 151] on label "Balance Unknown" at bounding box center [782, 150] width 98 height 18
click at [740, 151] on input "Balance Unknown" at bounding box center [746, 146] width 11 height 11
checkbox input "true"
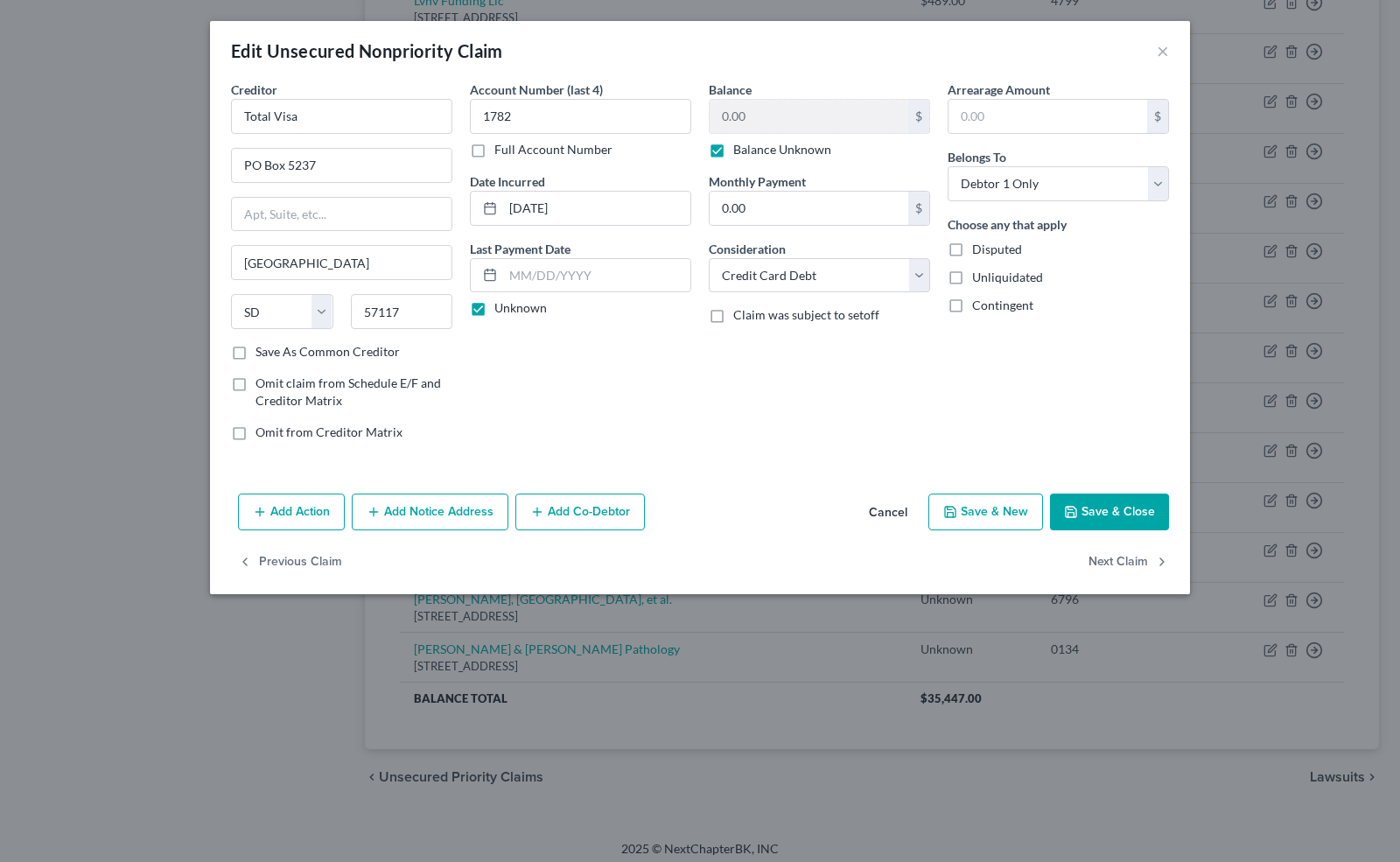
click at [1099, 506] on button "Save & Close" at bounding box center [1110, 512] width 119 height 37
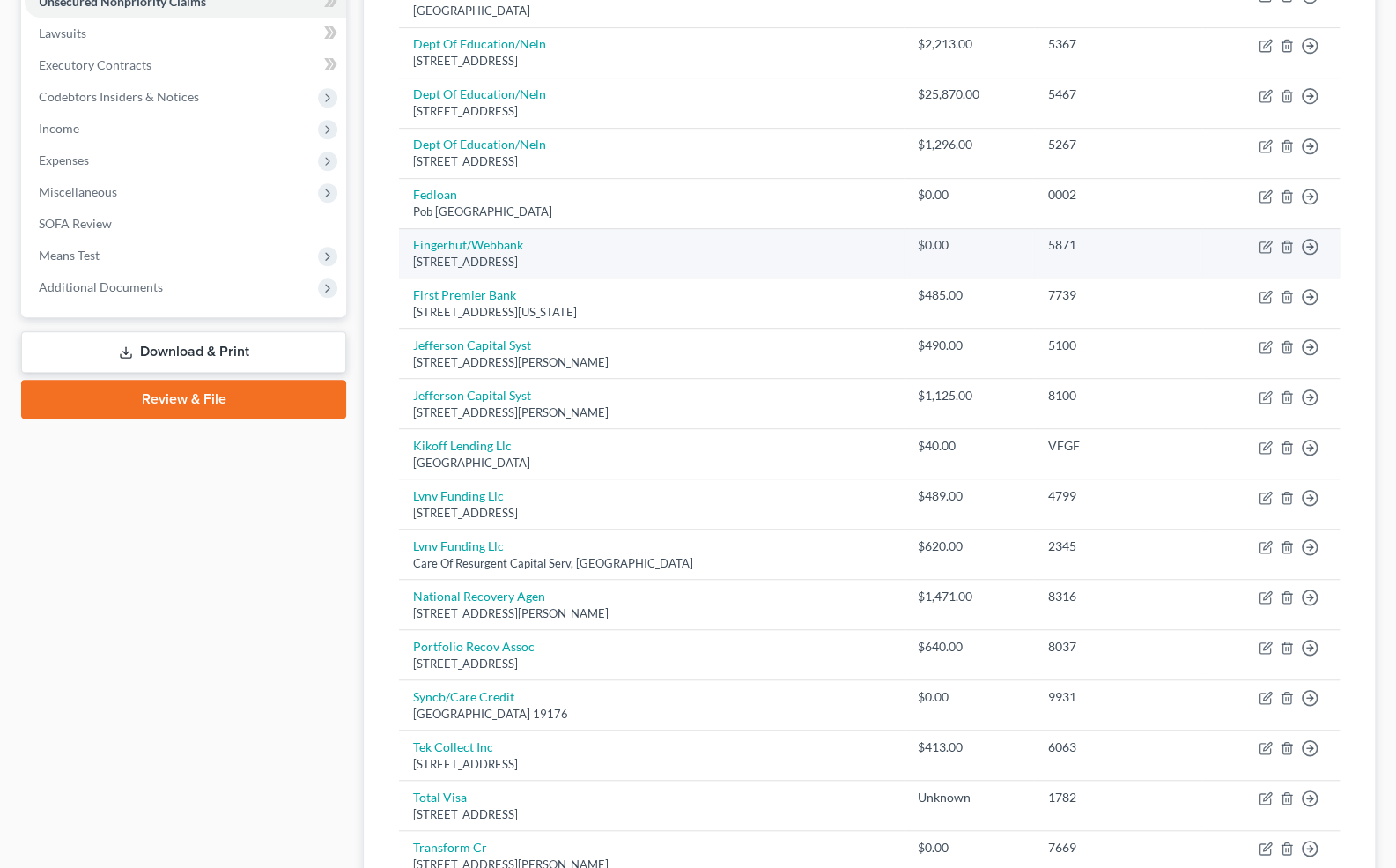
scroll to position [0, 0]
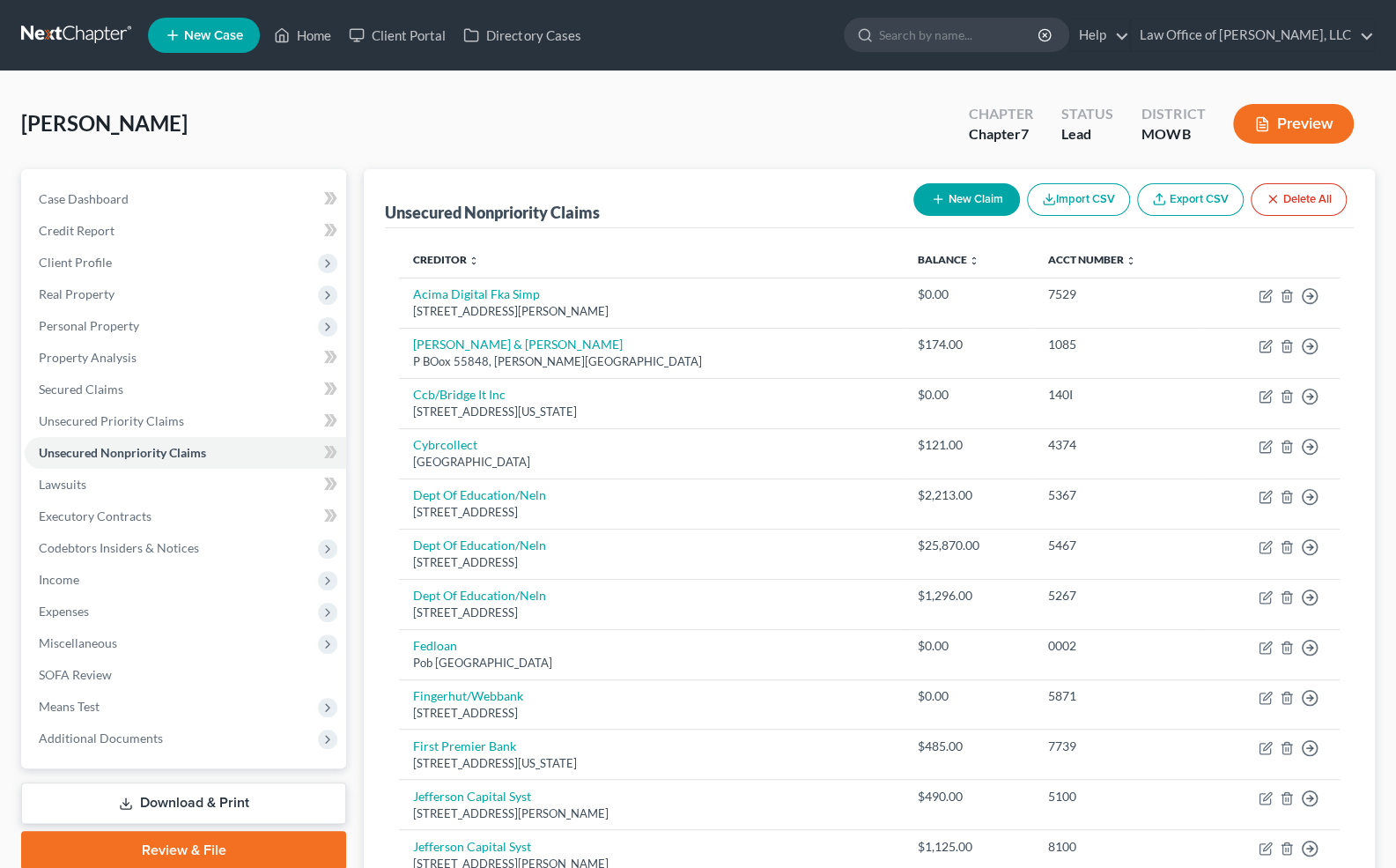
click at [981, 200] on button "New Claim" at bounding box center [967, 200] width 107 height 33
select select "0"
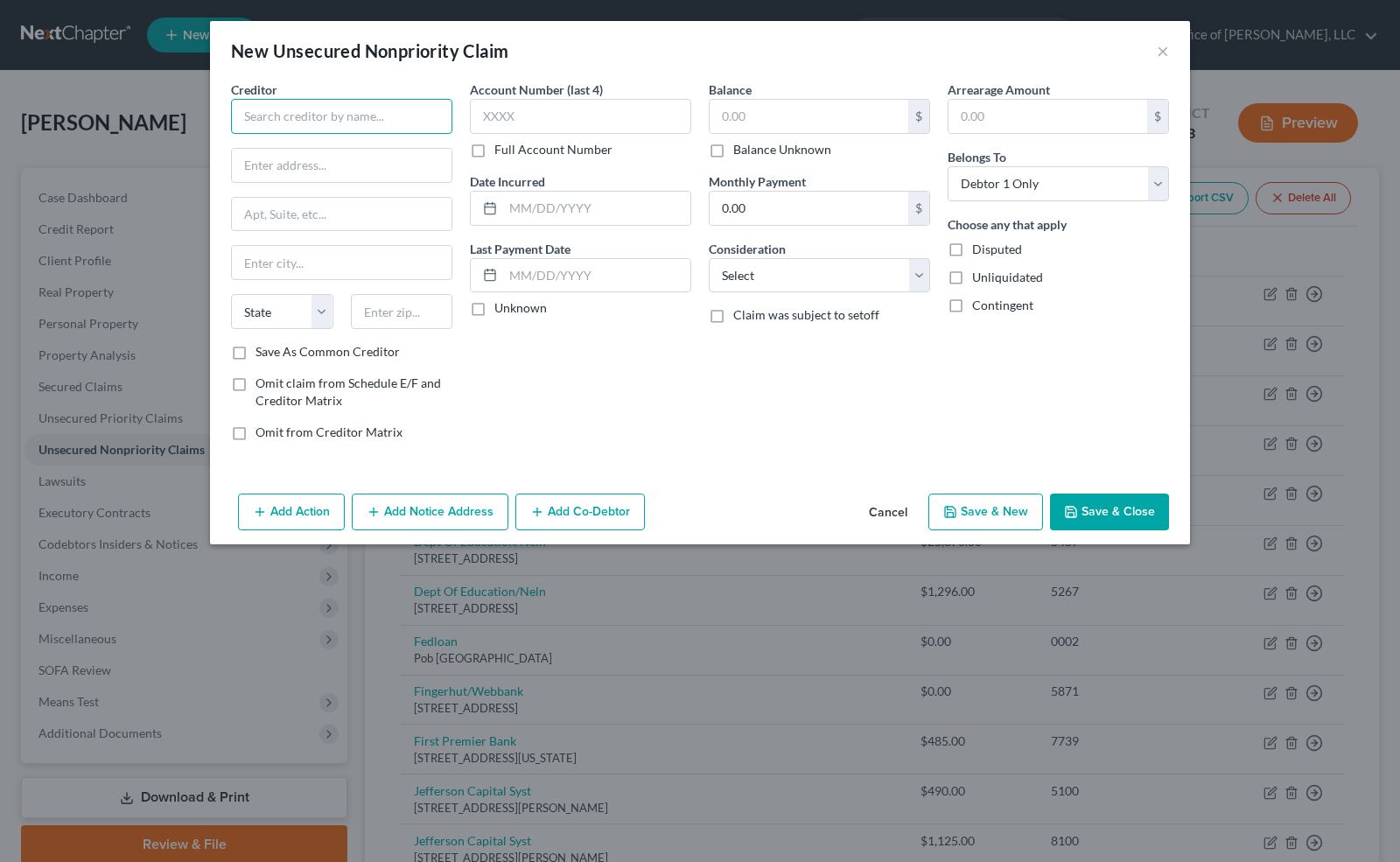
click at [272, 102] on input "text" at bounding box center [341, 117] width 221 height 35
type input "Progerssive Insurance"
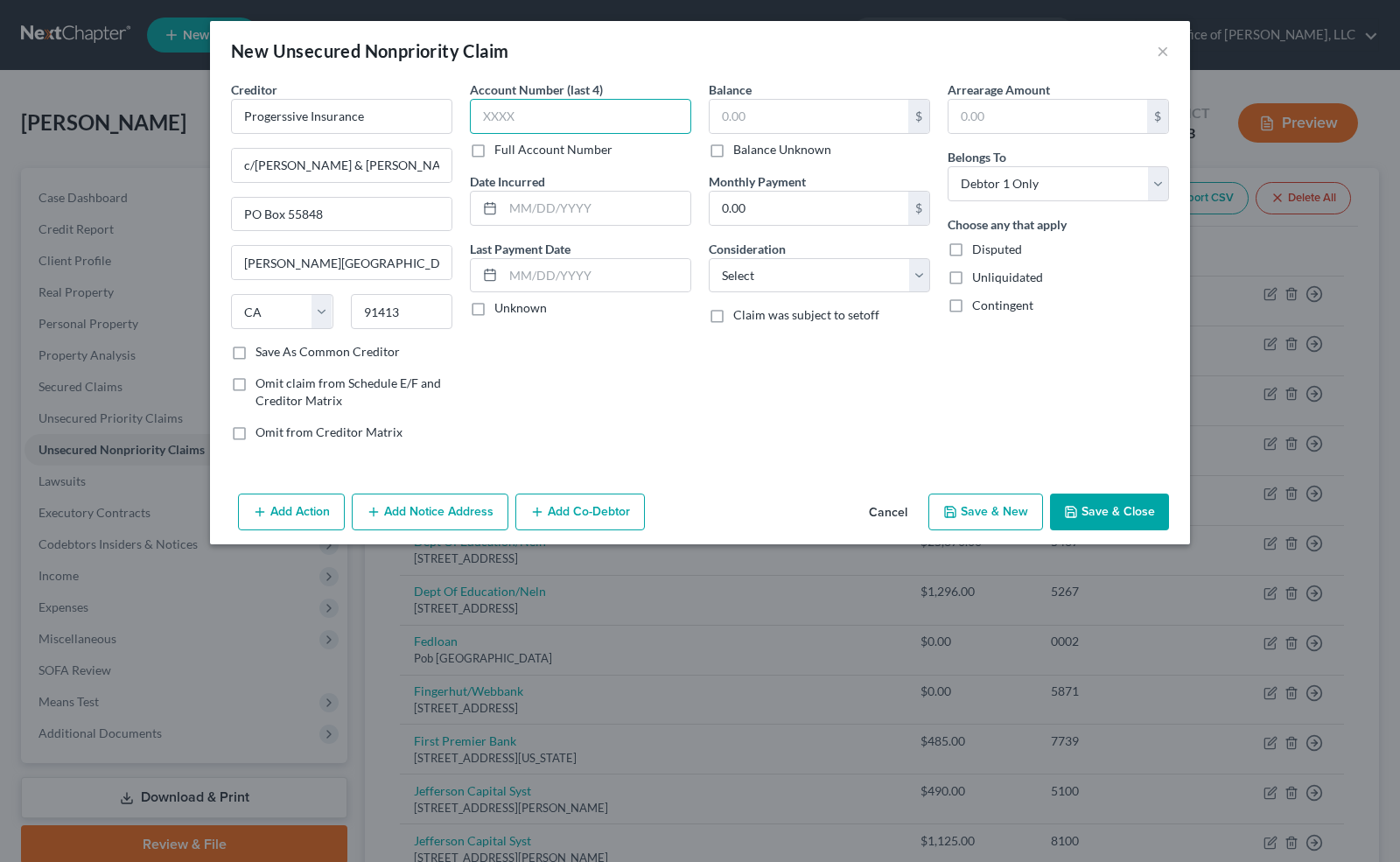
click at [519, 115] on input "text" at bounding box center [581, 117] width 221 height 35
click at [531, 197] on input "text" at bounding box center [597, 209] width 188 height 33
click at [495, 311] on label "Unknown" at bounding box center [521, 308] width 53 height 18
click at [502, 310] on input "Unknown" at bounding box center [507, 304] width 11 height 11
click at [733, 142] on label "Balance Unknown" at bounding box center [782, 150] width 98 height 18
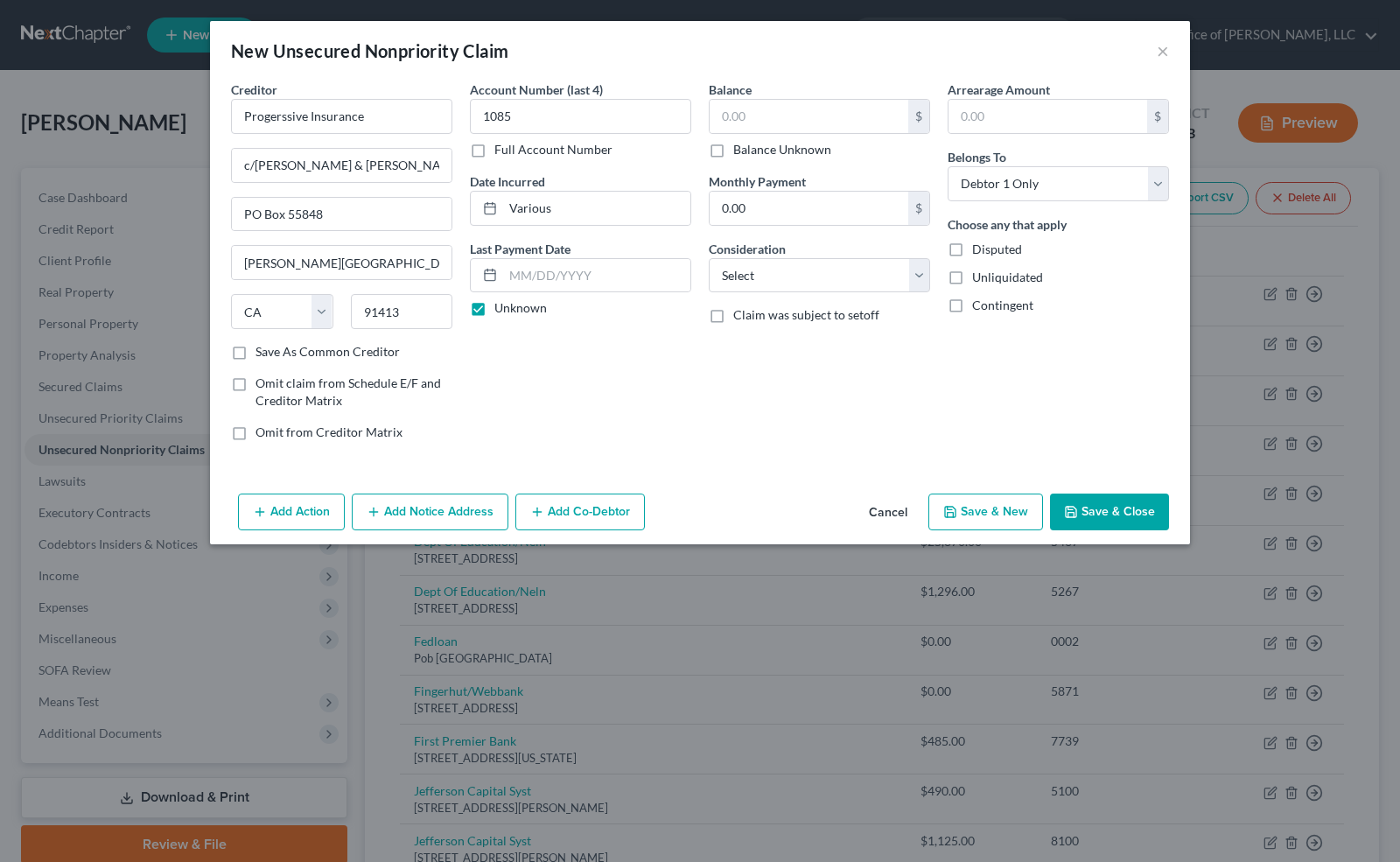
click at [740, 142] on input "Balance Unknown" at bounding box center [746, 146] width 11 height 11
click at [815, 267] on select "Select Cable / Satellite Services Collection Agency Credit Card Debt Debt Couns…" at bounding box center [819, 275] width 221 height 35
click at [709, 258] on select "Select Cable / Satellite Services Collection Agency Credit Card Debt Debt Couns…" at bounding box center [819, 275] width 221 height 35
click at [1096, 500] on button "Save & Close" at bounding box center [1110, 512] width 119 height 37
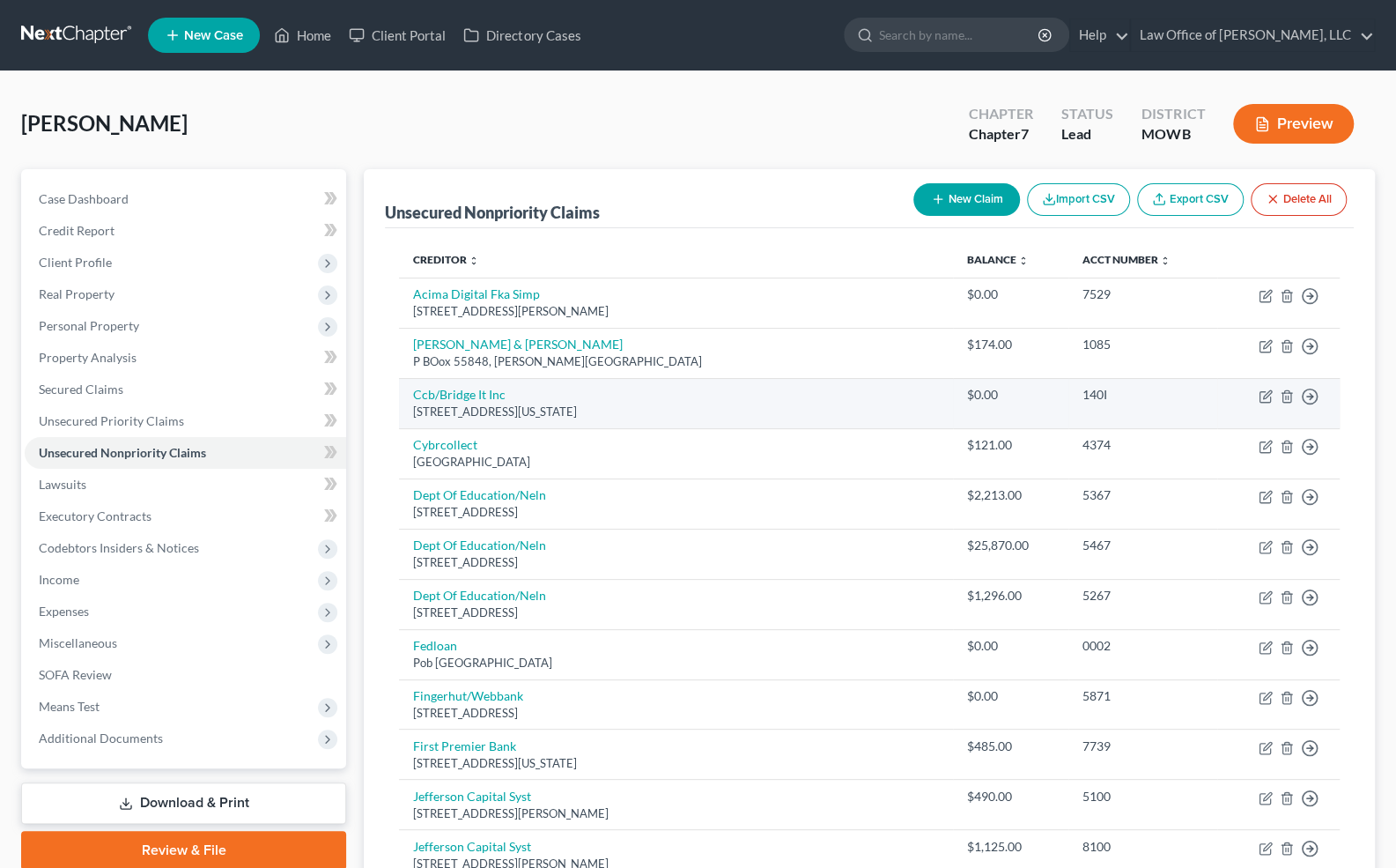
click at [519, 395] on td "Ccb/Bridge It Inc [STREET_ADDRESS][US_STATE]" at bounding box center [675, 403] width 554 height 50
click at [472, 391] on link "Ccb/Bridge It Inc" at bounding box center [459, 394] width 93 height 15
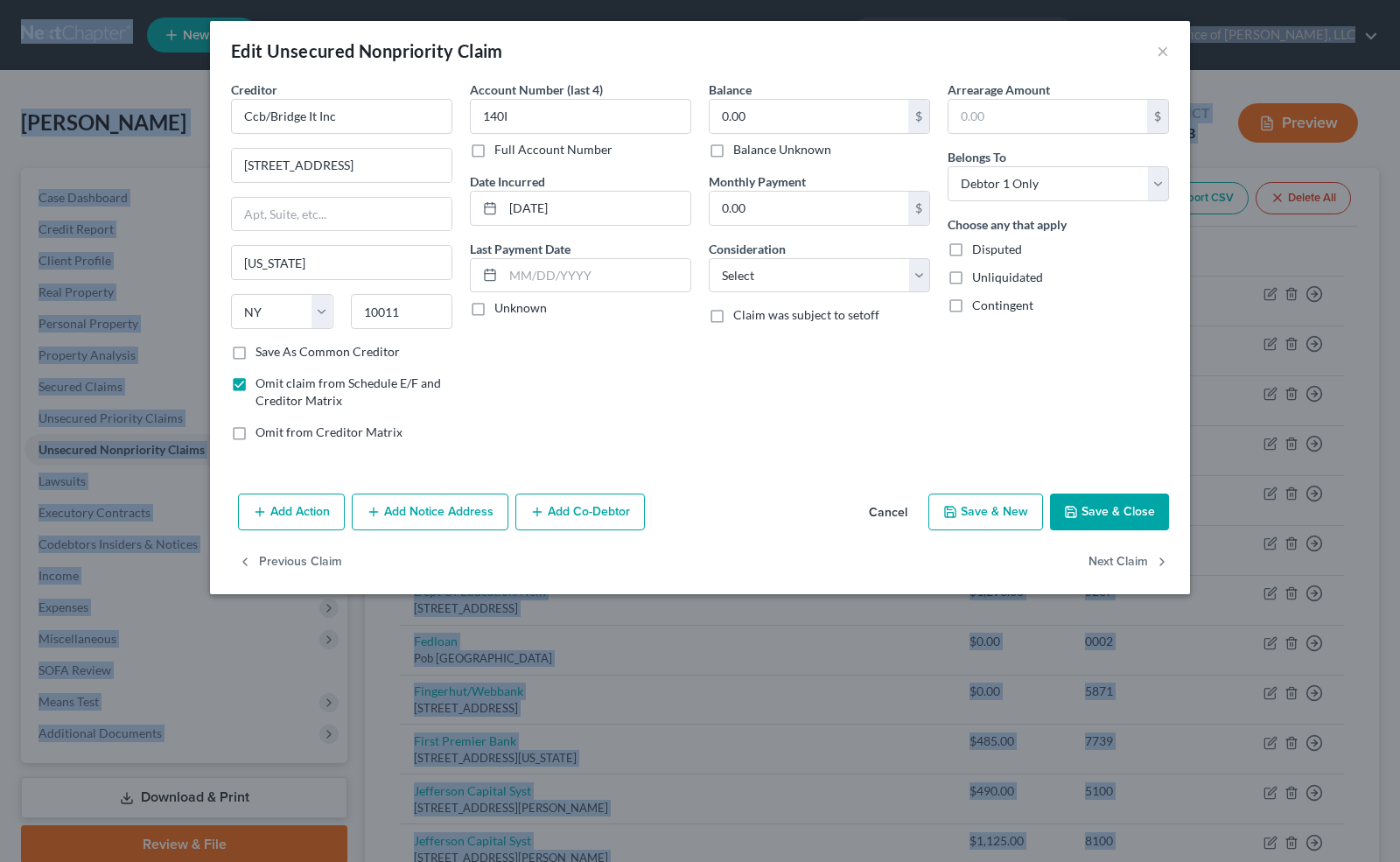
click at [896, 508] on button "Cancel" at bounding box center [889, 513] width 67 height 35
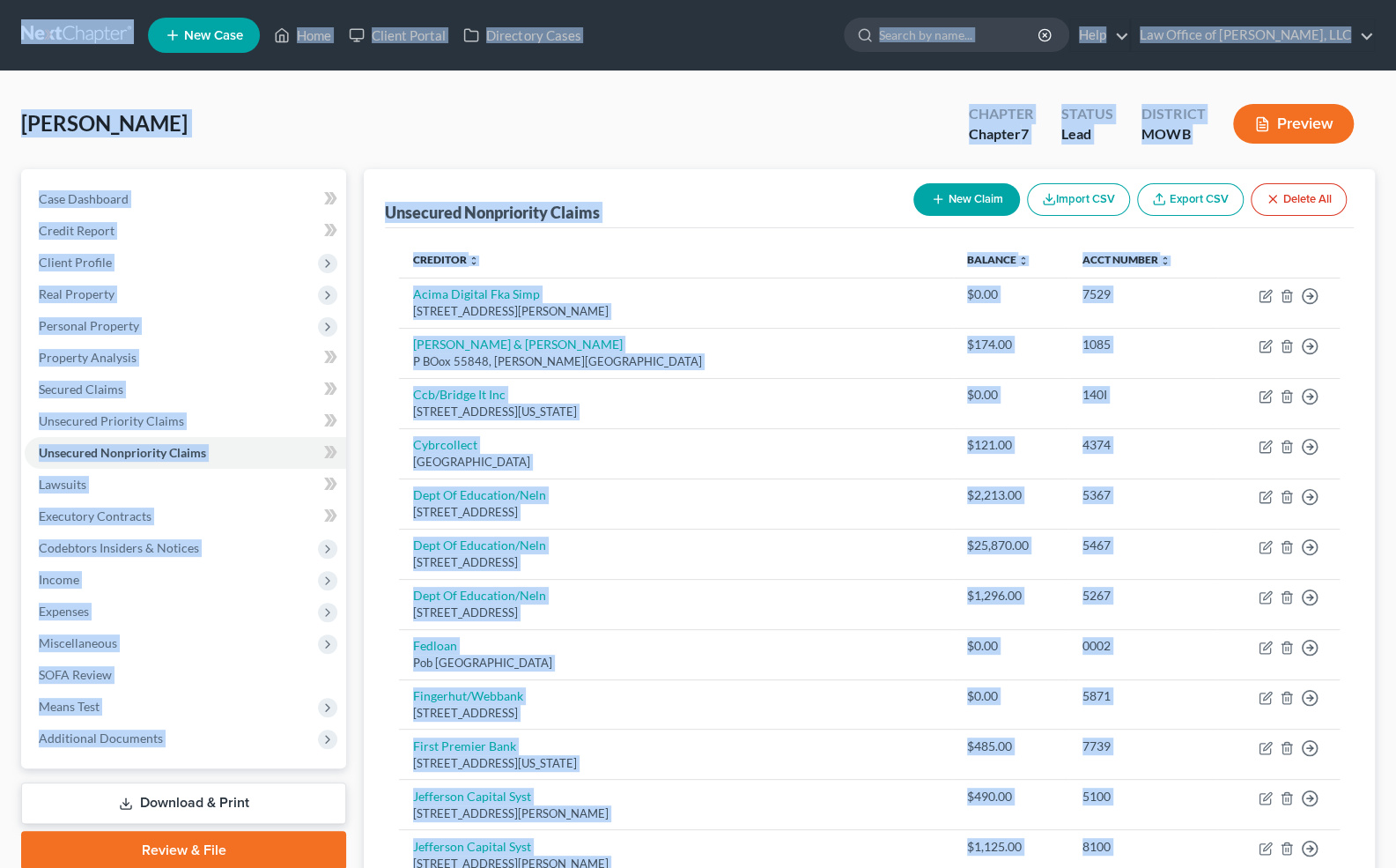
click at [941, 198] on icon "button" at bounding box center [939, 200] width 14 height 14
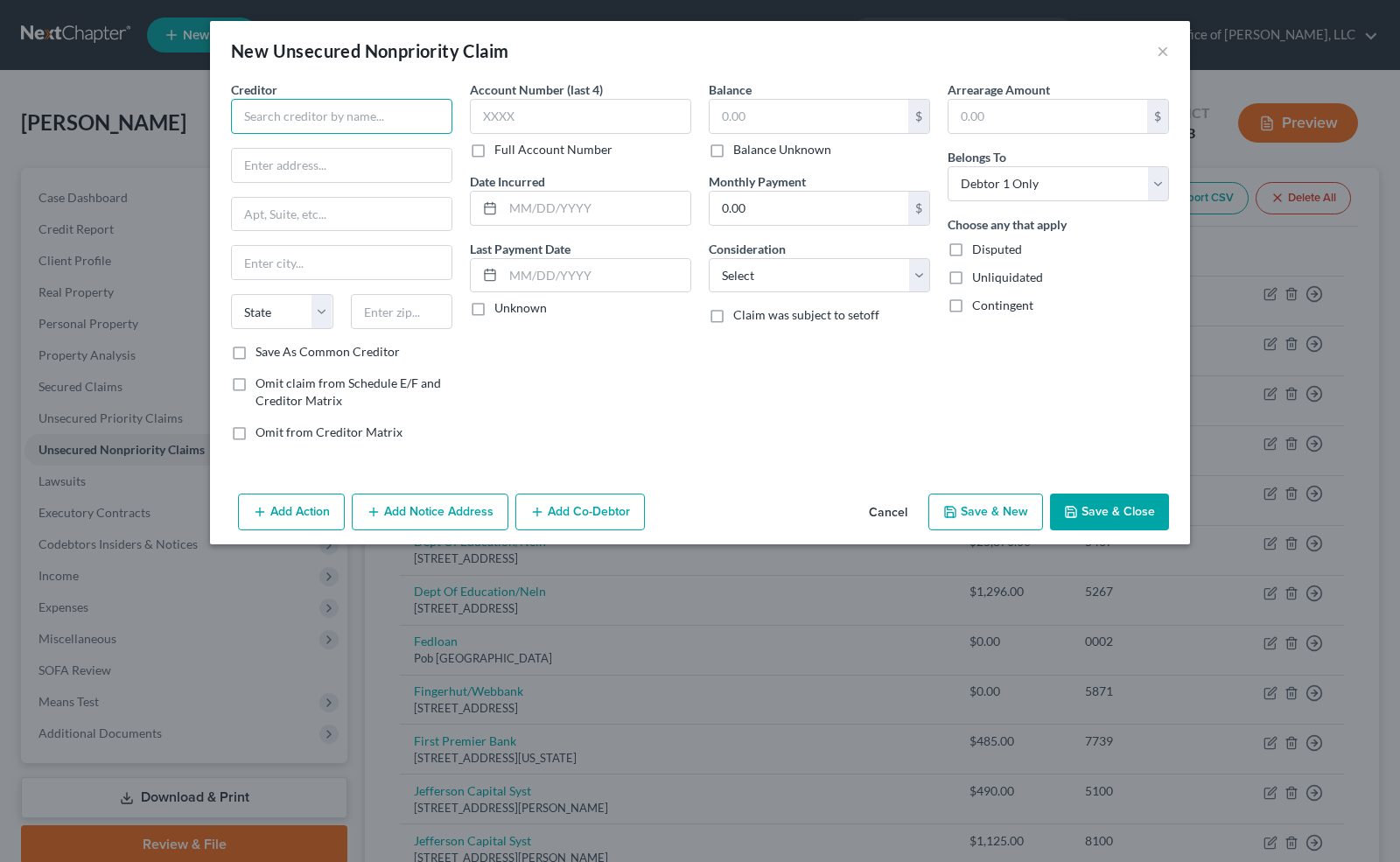
click at [317, 110] on input "text" at bounding box center [341, 117] width 221 height 35
click at [495, 110] on input "text" at bounding box center [581, 117] width 221 height 35
click at [495, 303] on label "Unknown" at bounding box center [521, 308] width 53 height 18
click at [502, 303] on input "Unknown" at bounding box center [507, 304] width 11 height 11
click at [733, 147] on label "Balance Unknown" at bounding box center [782, 150] width 98 height 18
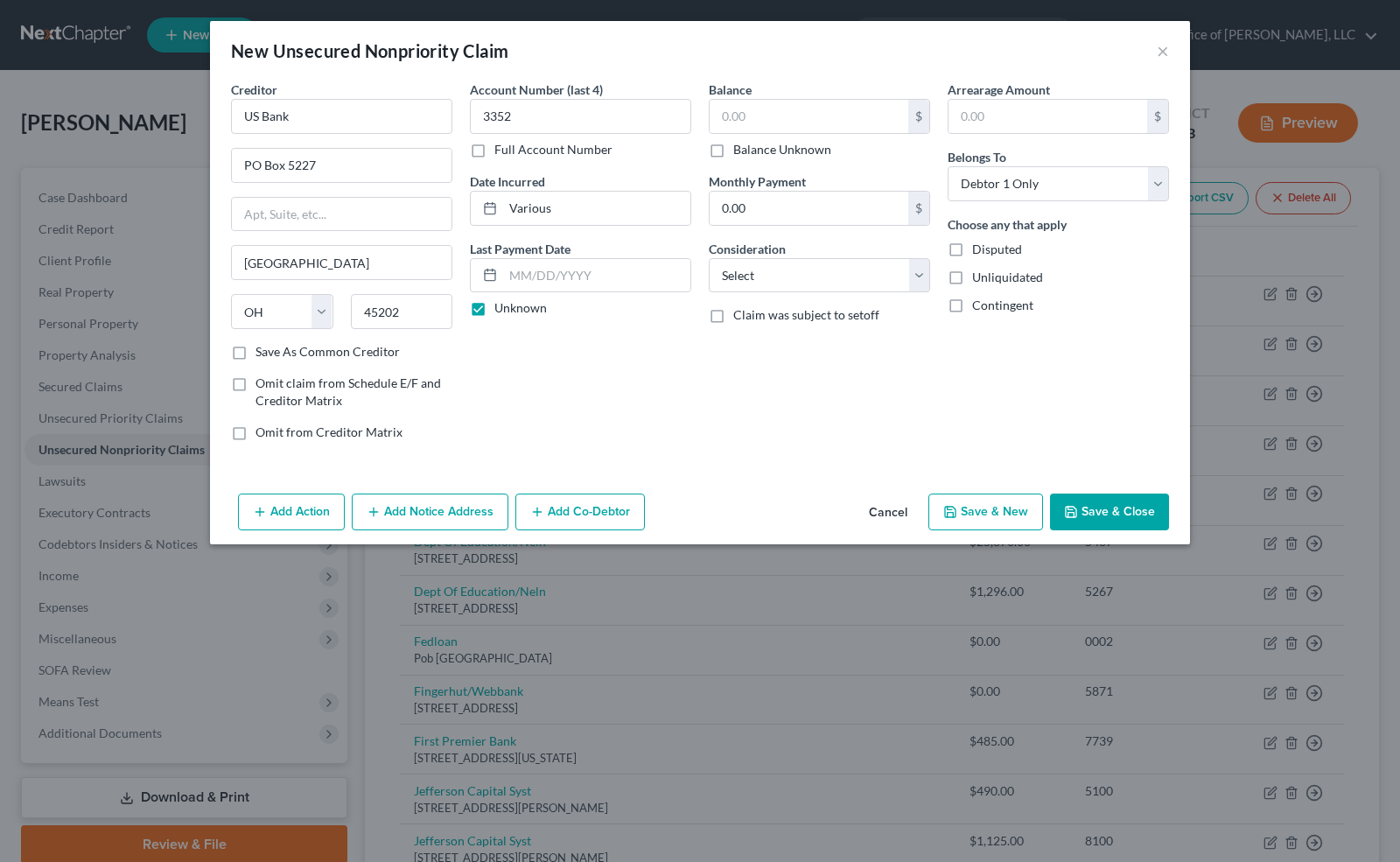
click at [740, 147] on input "Balance Unknown" at bounding box center [746, 146] width 11 height 11
click at [739, 260] on select "Select Cable / Satellite Services Collection Agency Credit Card Debt Debt Couns…" at bounding box center [819, 275] width 221 height 35
click at [709, 258] on select "Select Cable / Satellite Services Collection Agency Credit Card Debt Debt Couns…" at bounding box center [819, 275] width 221 height 35
click at [1104, 512] on button "Save & Close" at bounding box center [1110, 512] width 119 height 37
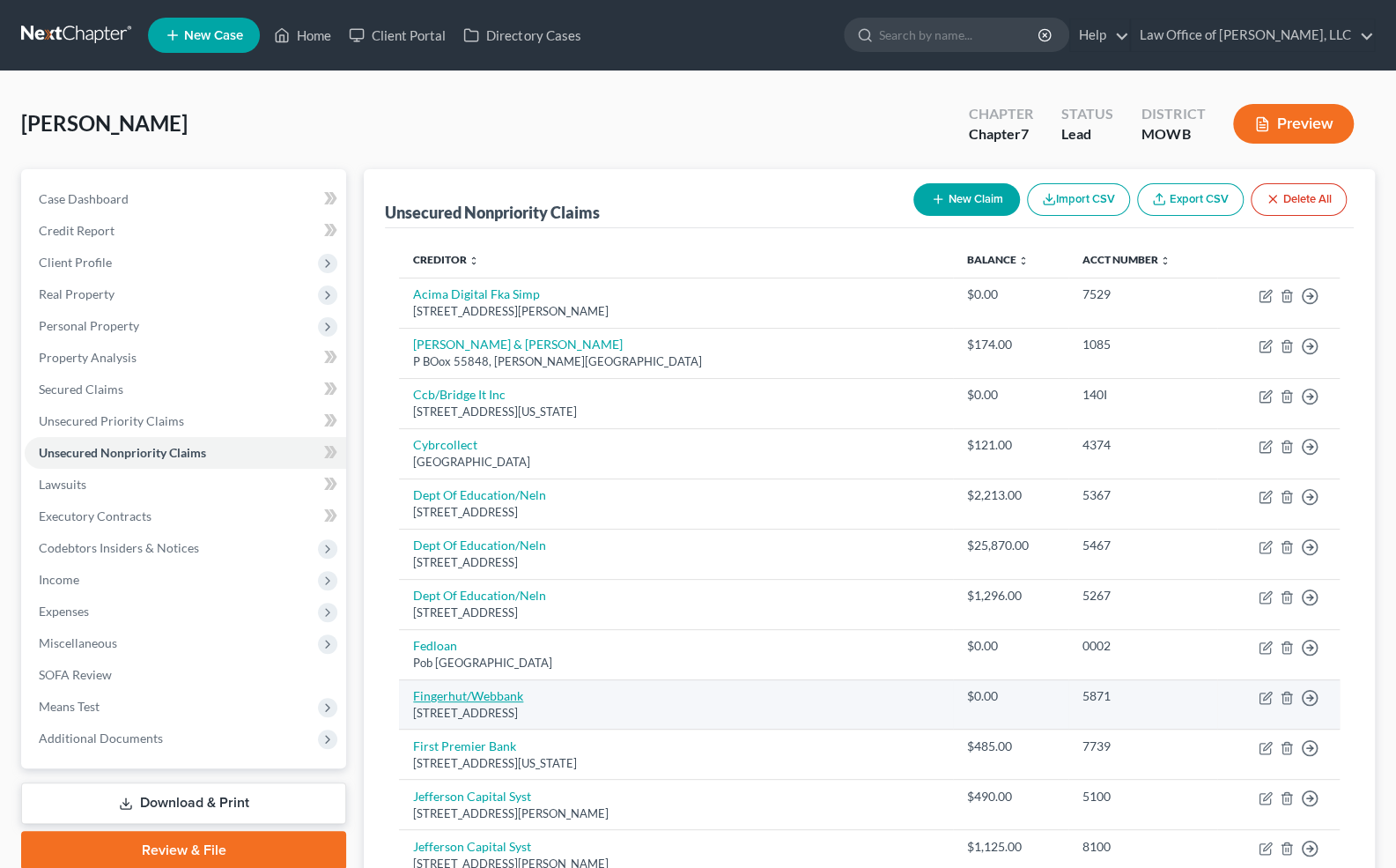
click at [488, 694] on link "Fingerhut/Webbank" at bounding box center [468, 695] width 110 height 15
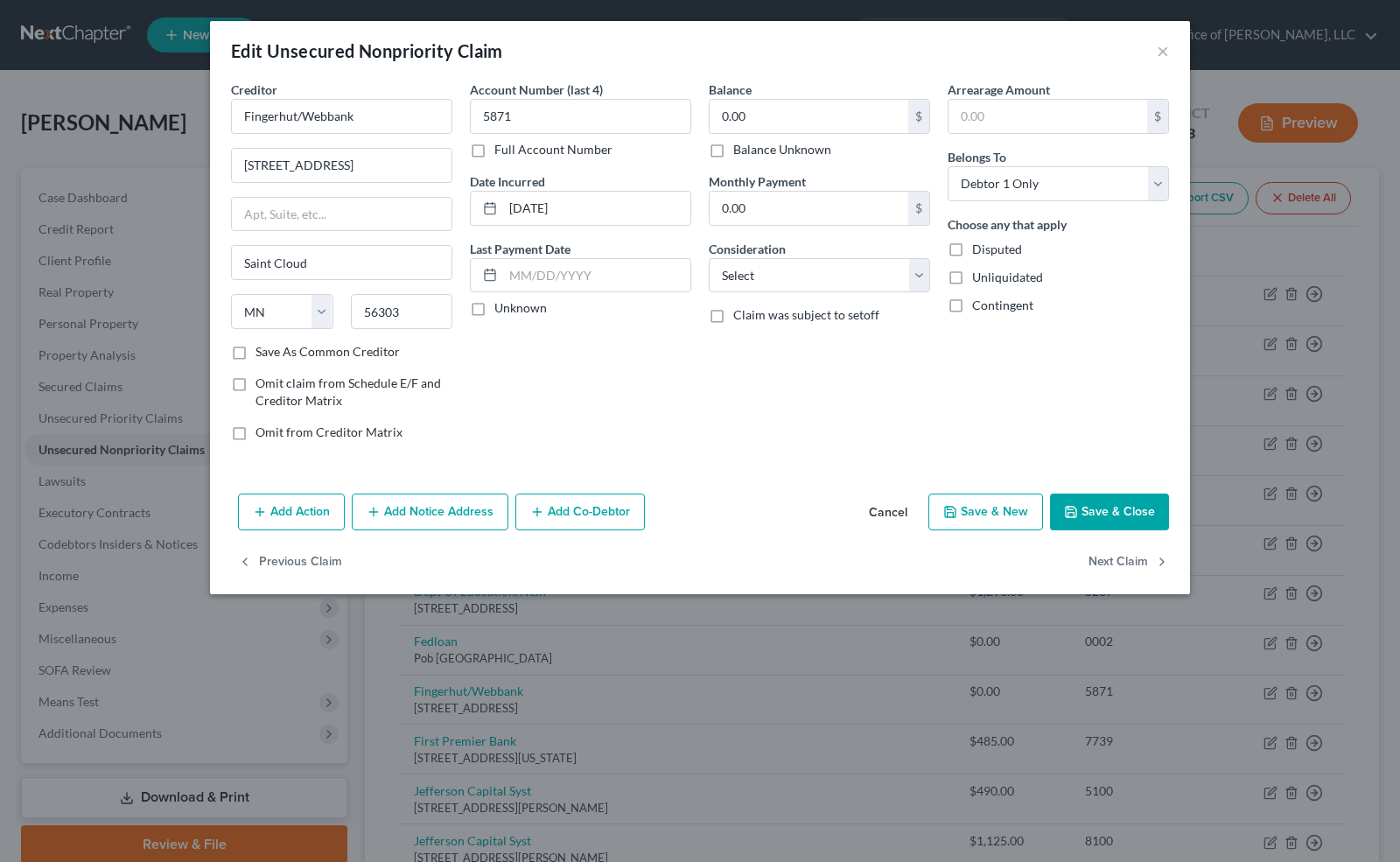
click at [733, 146] on label "Balance Unknown" at bounding box center [782, 150] width 98 height 18
click at [740, 146] on input "Balance Unknown" at bounding box center [746, 146] width 11 height 11
click at [495, 299] on label "Unknown" at bounding box center [521, 308] width 53 height 18
click at [502, 299] on input "Unknown" at bounding box center [507, 304] width 11 height 11
click at [784, 263] on select "Select Cable / Satellite Services Collection Agency Credit Card Debt Debt Couns…" at bounding box center [819, 275] width 221 height 35
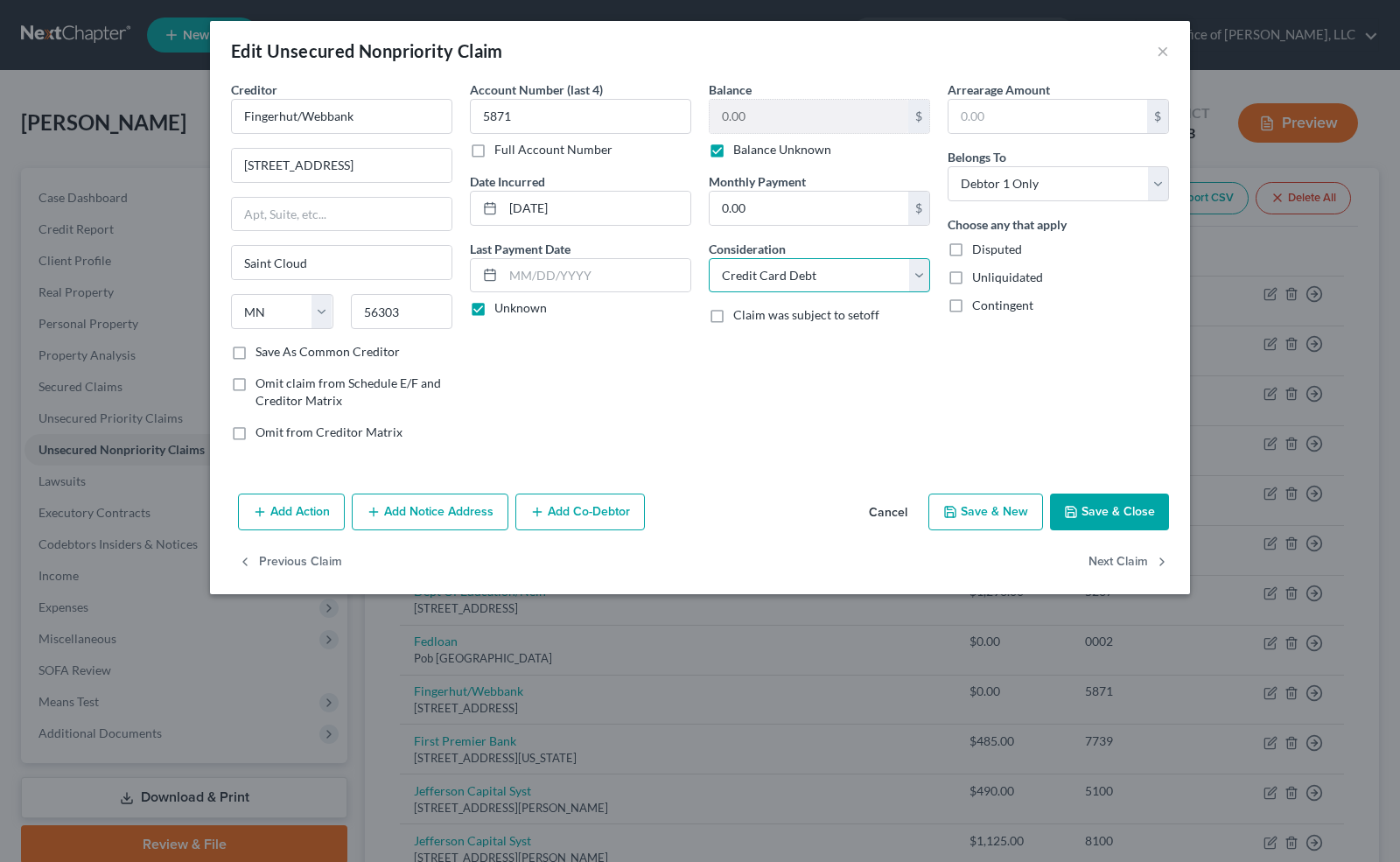
click at [709, 258] on select "Select Cable / Satellite Services Collection Agency Credit Card Debt Debt Couns…" at bounding box center [819, 275] width 221 height 35
click at [1104, 508] on button "Save & Close" at bounding box center [1110, 512] width 119 height 37
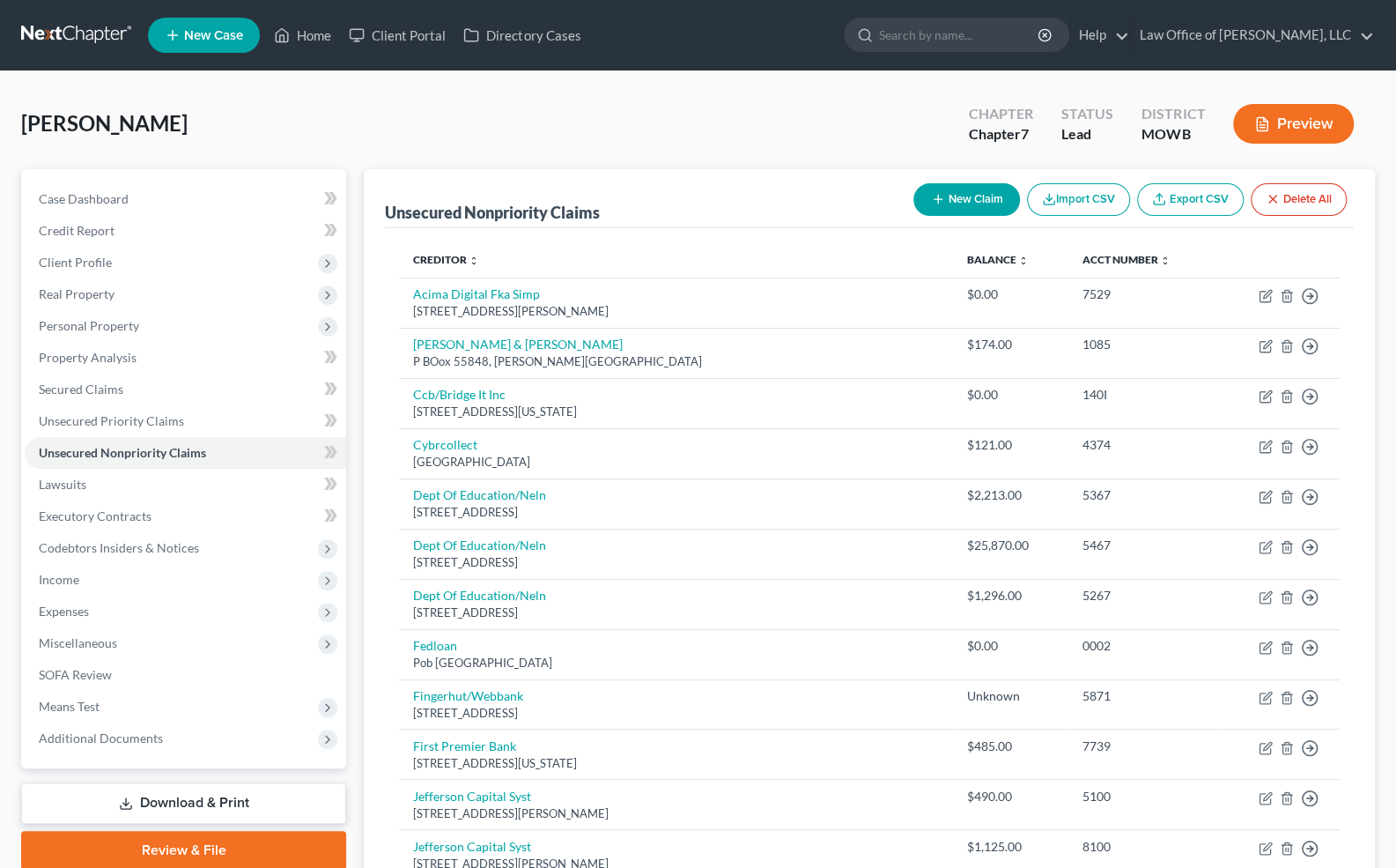
click at [956, 200] on button "New Claim" at bounding box center [967, 200] width 107 height 33
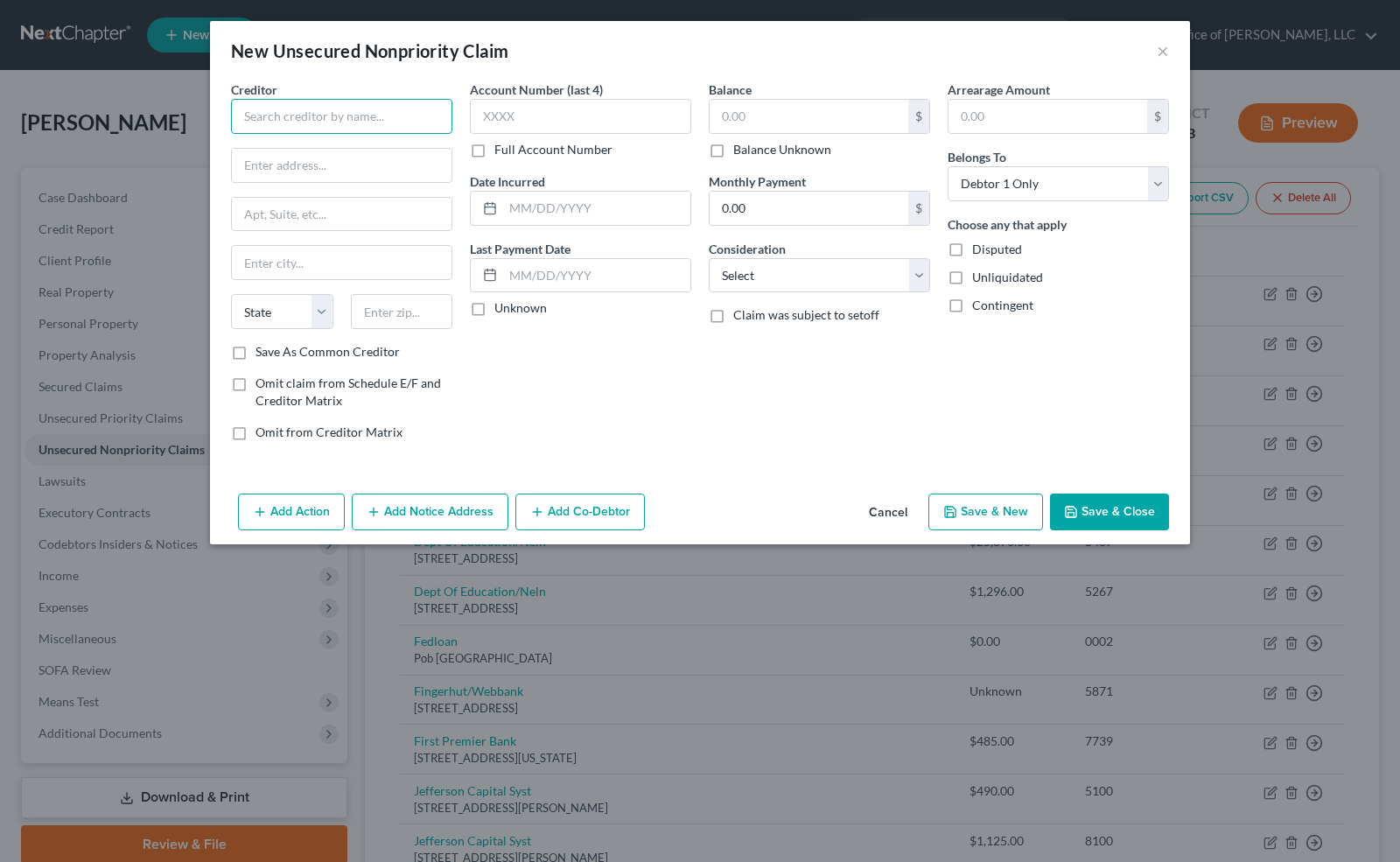
click at [363, 108] on input "text" at bounding box center [341, 117] width 221 height 35
click at [520, 109] on input "text" at bounding box center [581, 117] width 221 height 35
click at [495, 304] on label "Unknown" at bounding box center [521, 308] width 53 height 18
click at [502, 304] on input "Unknown" at bounding box center [507, 304] width 11 height 11
click at [733, 152] on label "Balance Unknown" at bounding box center [782, 150] width 98 height 18
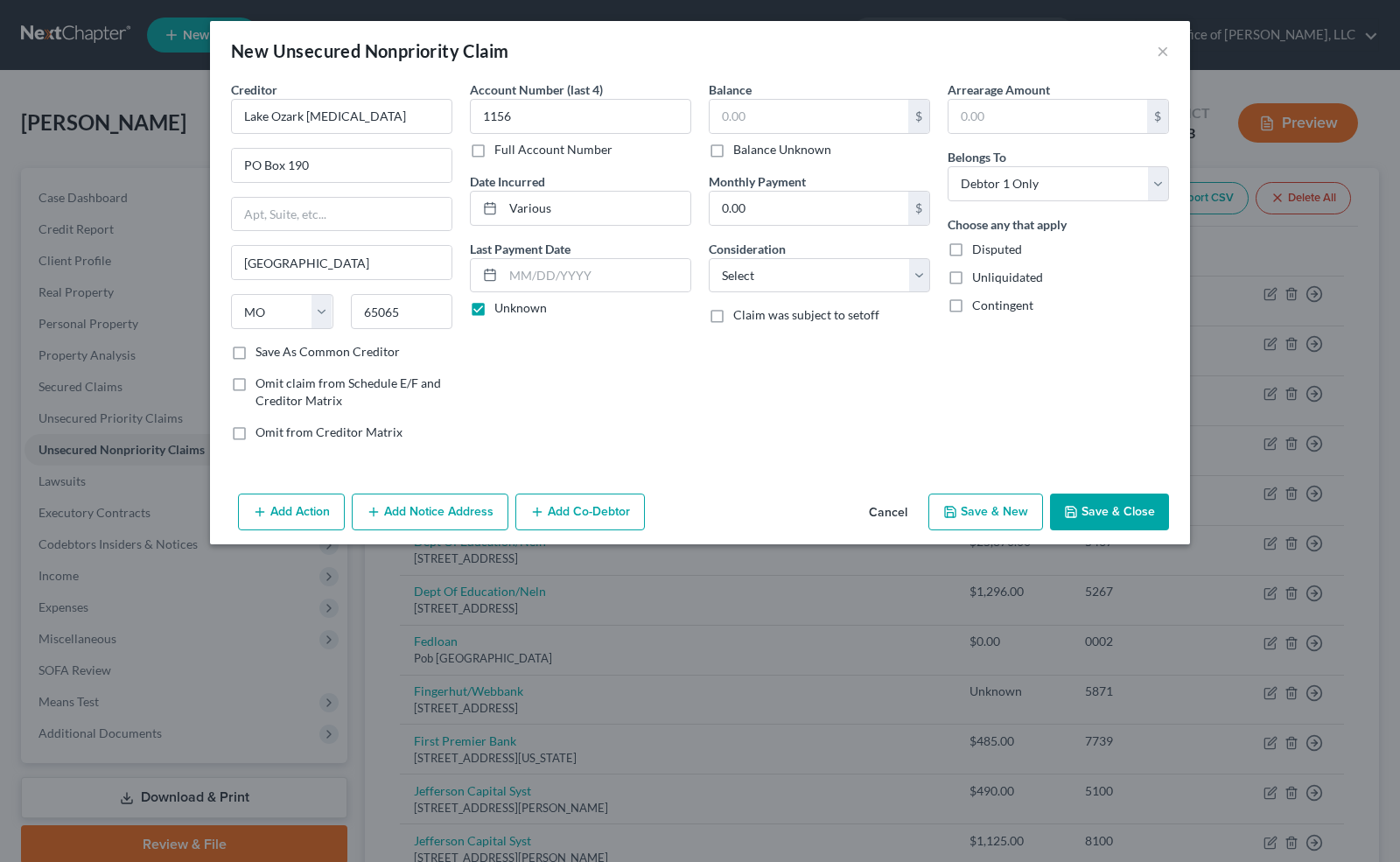
click at [740, 152] on input "Balance Unknown" at bounding box center [746, 146] width 11 height 11
click at [732, 267] on select "Select Cable / Satellite Services Collection Agency Credit Card Debt Debt Couns…" at bounding box center [819, 275] width 221 height 35
click at [709, 258] on select "Select Cable / Satellite Services Collection Agency Credit Card Debt Debt Couns…" at bounding box center [819, 275] width 221 height 35
click at [1083, 502] on button "Save & Close" at bounding box center [1110, 512] width 119 height 37
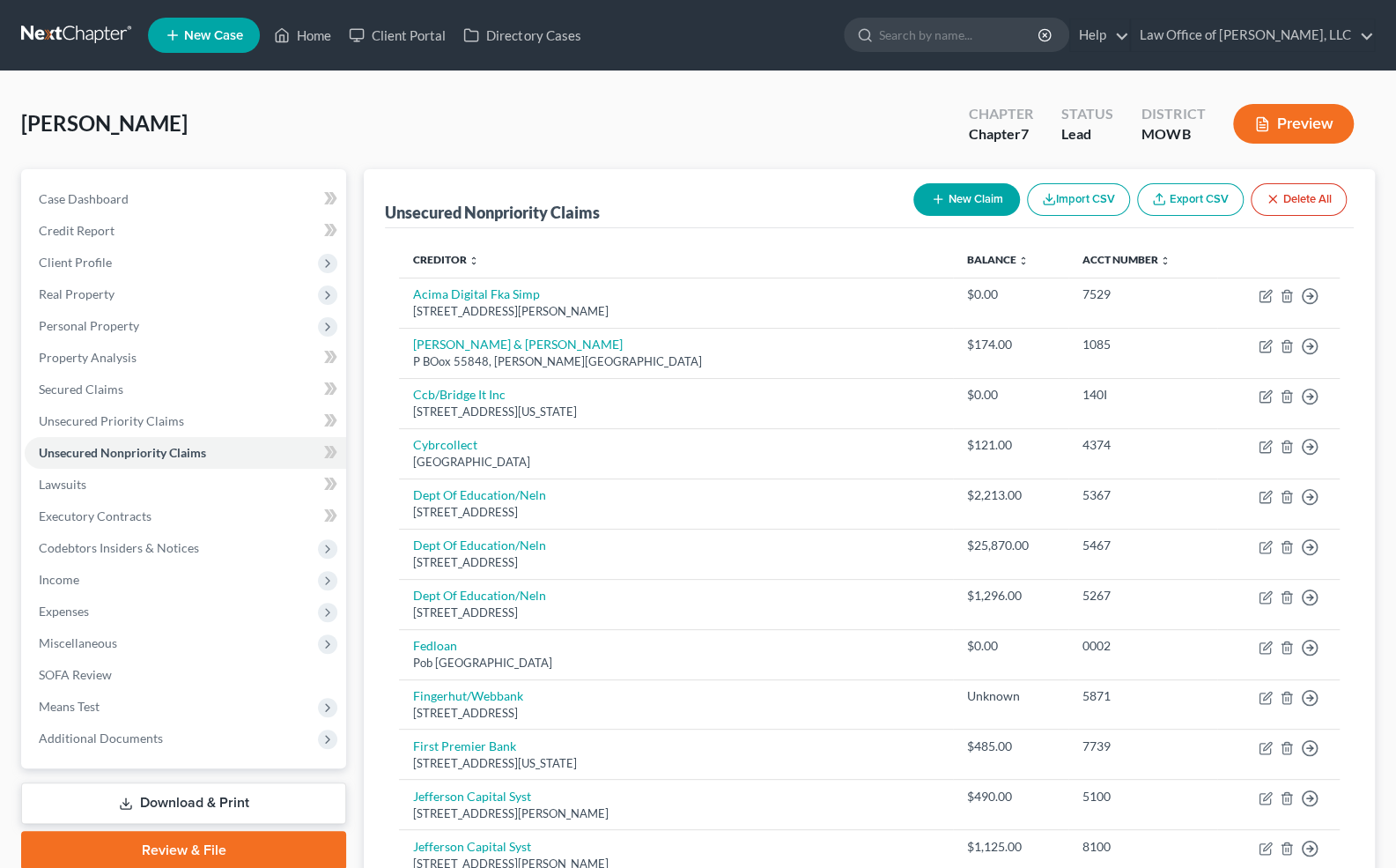
click at [951, 200] on button "New Claim" at bounding box center [967, 200] width 107 height 33
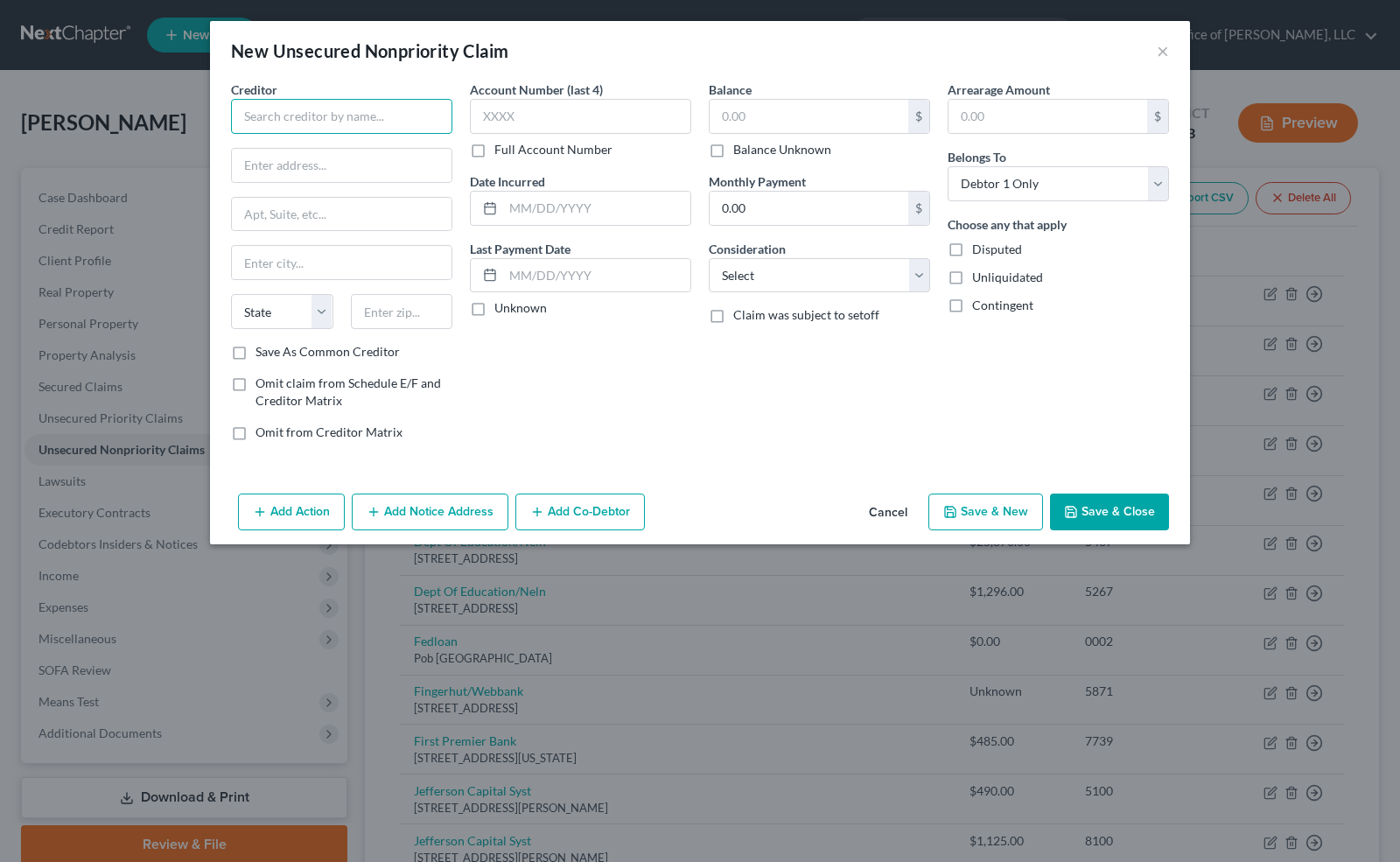
click at [285, 125] on input "text" at bounding box center [341, 117] width 221 height 35
click at [545, 115] on input "text" at bounding box center [581, 117] width 221 height 35
drag, startPoint x: 513, startPoint y: 119, endPoint x: 420, endPoint y: 126, distance: 93.3
click at [420, 126] on div "Creditor * Diagnostic Imaging Associates PO Box 371863 [GEOGRAPHIC_DATA] [US_ST…" at bounding box center [700, 267] width 956 height 374
click at [495, 303] on label "Unknown" at bounding box center [521, 308] width 53 height 18
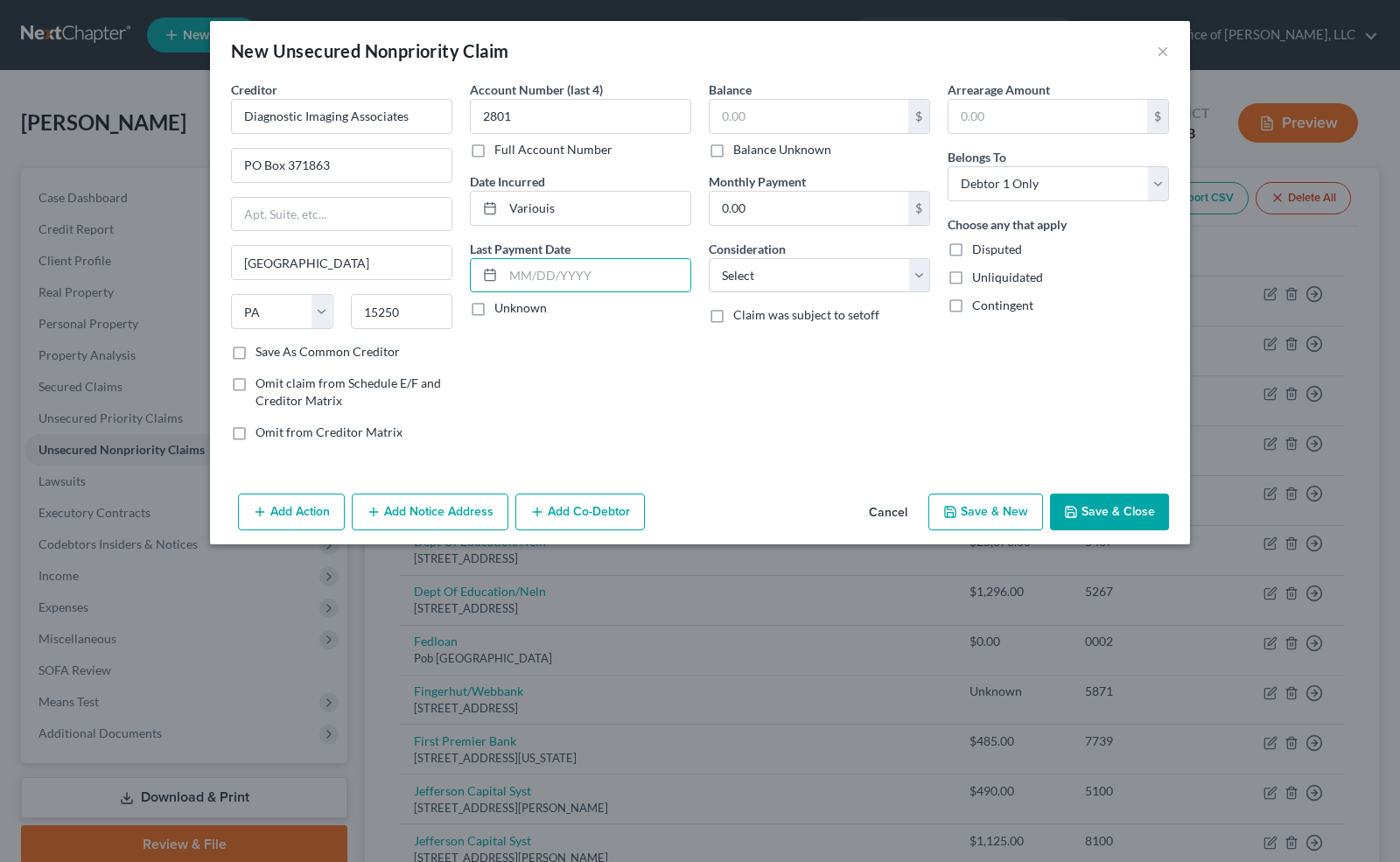
click at [502, 303] on input "Unknown" at bounding box center [507, 304] width 11 height 11
click at [733, 150] on label "Balance Unknown" at bounding box center [782, 150] width 98 height 18
click at [740, 150] on input "Balance Unknown" at bounding box center [746, 146] width 11 height 11
click at [1090, 501] on button "Save & Close" at bounding box center [1110, 512] width 119 height 37
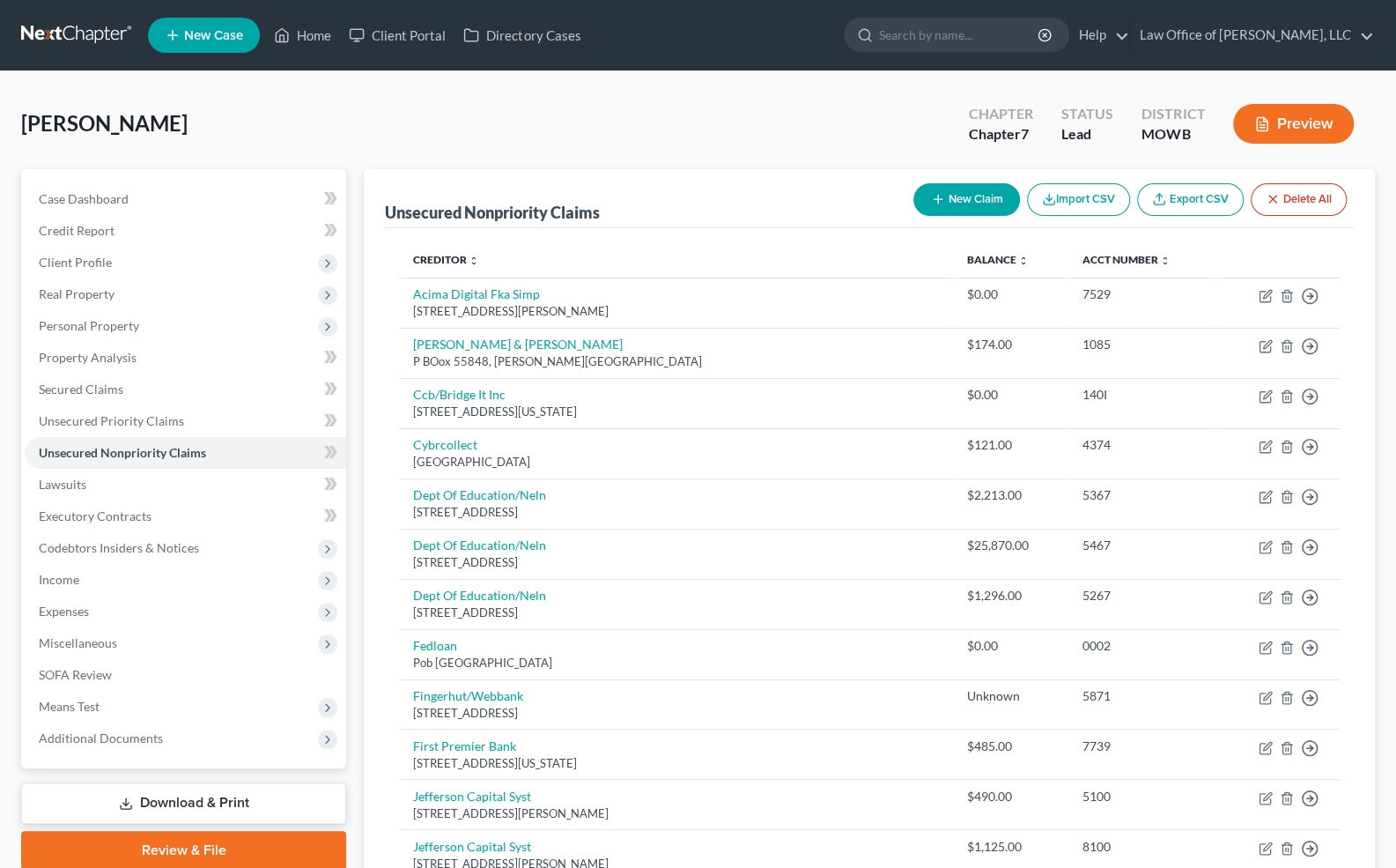
click at [984, 194] on button "New Claim" at bounding box center [967, 200] width 107 height 33
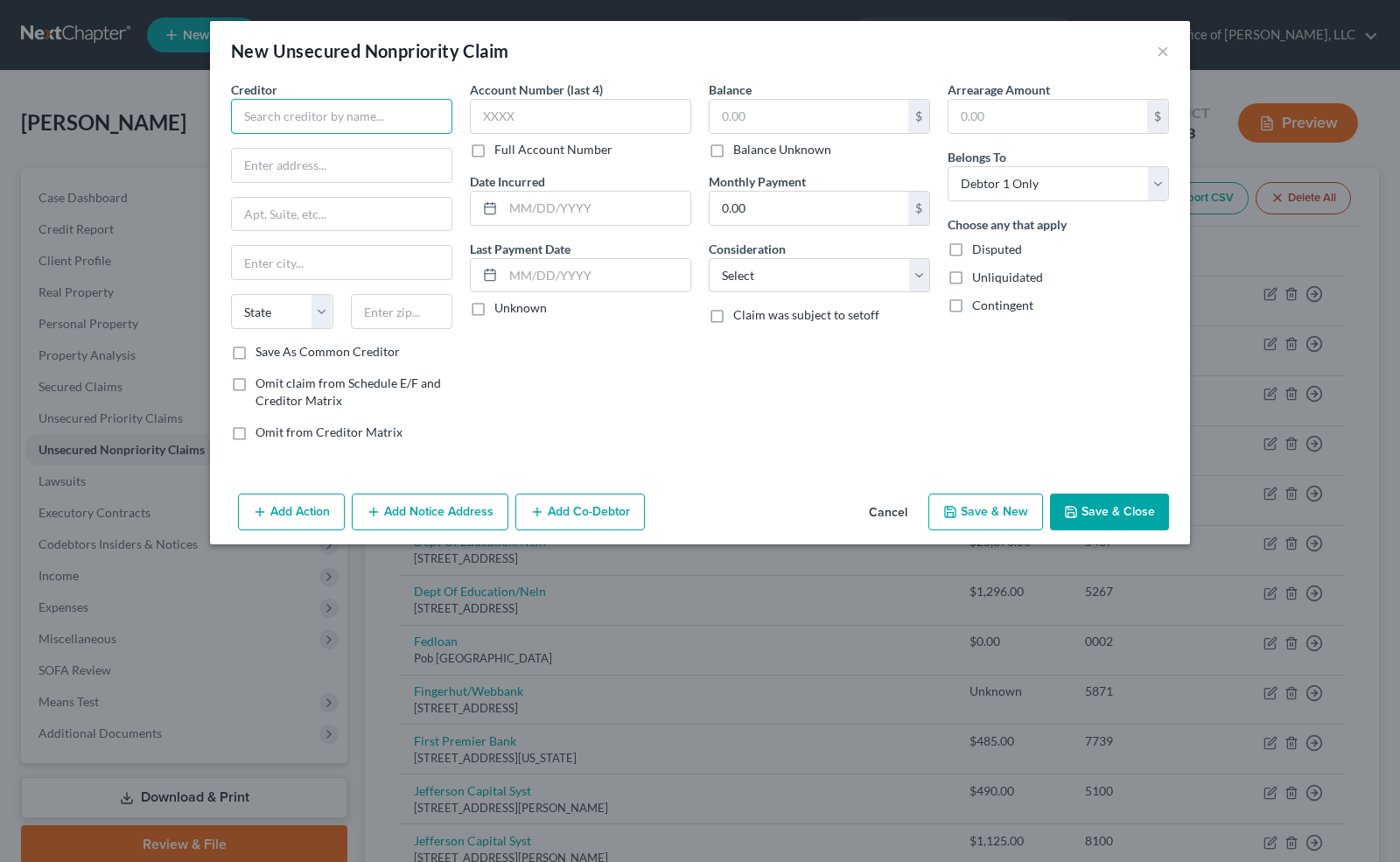
click at [398, 107] on input "text" at bounding box center [341, 117] width 221 height 35
click at [508, 118] on input "text" at bounding box center [581, 117] width 221 height 35
click at [518, 218] on input "text" at bounding box center [597, 209] width 188 height 33
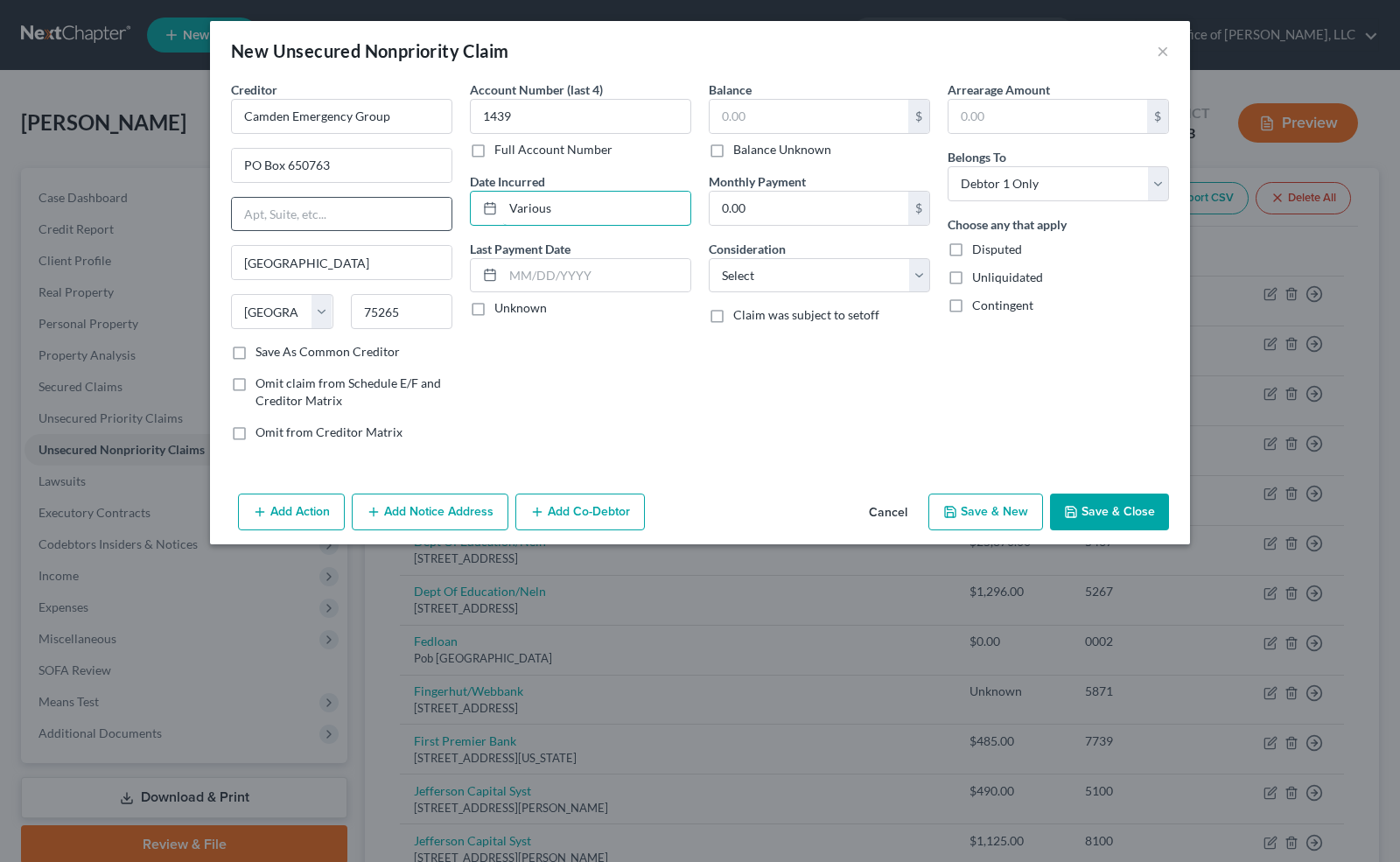
drag, startPoint x: 557, startPoint y: 203, endPoint x: 373, endPoint y: 210, distance: 184.1
click at [373, 210] on div "Creditor * Camden Emergency Group PO Box 650763 [GEOGRAPHIC_DATA] [US_STATE][GE…" at bounding box center [700, 267] width 956 height 374
click at [495, 304] on label "Unknown" at bounding box center [521, 308] width 53 height 18
click at [502, 304] on input "Unknown" at bounding box center [507, 304] width 11 height 11
click at [739, 126] on input "text" at bounding box center [809, 117] width 198 height 33
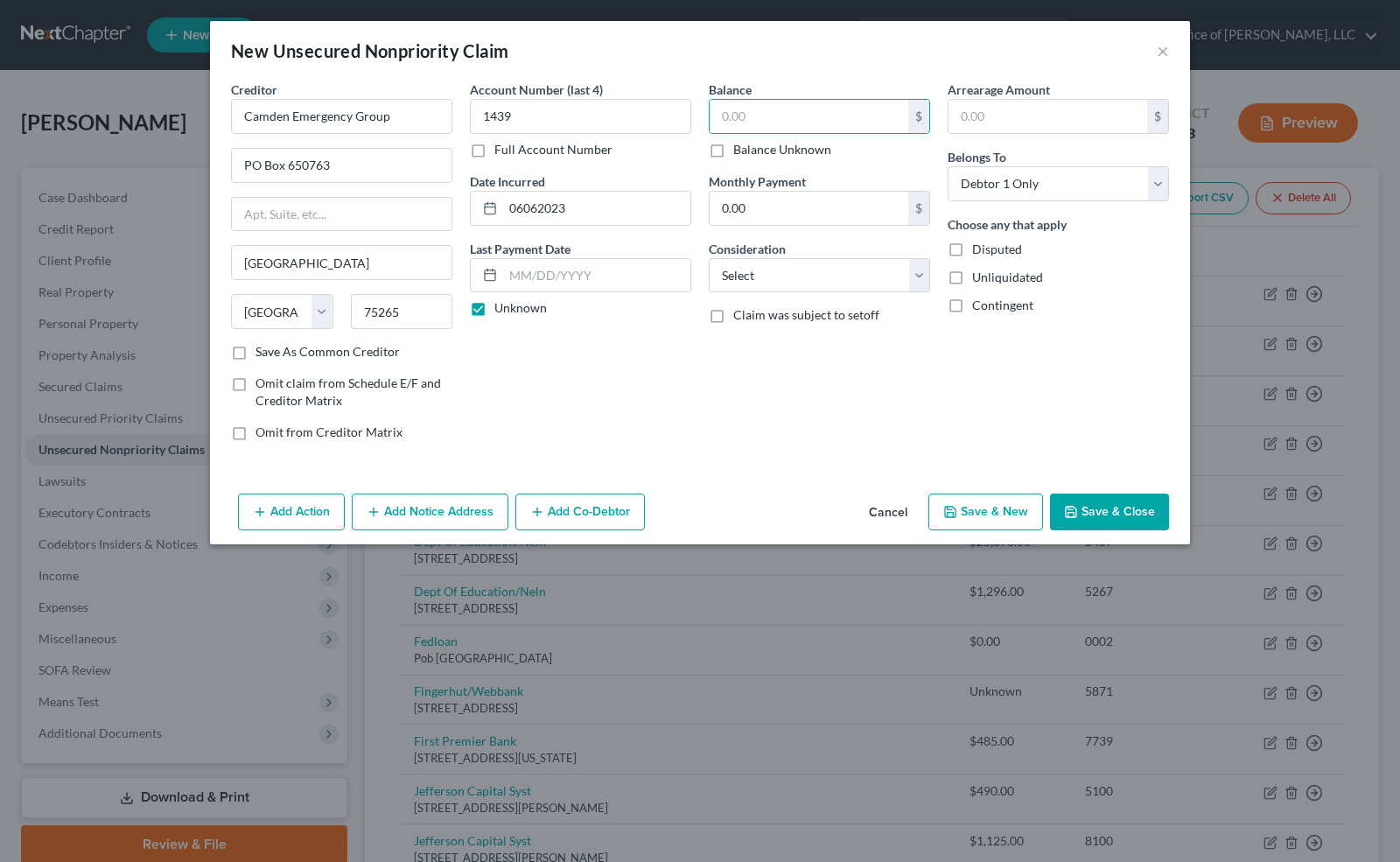
click at [733, 149] on label "Balance Unknown" at bounding box center [782, 150] width 98 height 18
click at [740, 149] on input "Balance Unknown" at bounding box center [746, 146] width 11 height 11
click at [755, 266] on select "Select Cable / Satellite Services Collection Agency Credit Card Debt Debt Couns…" at bounding box center [819, 275] width 221 height 35
click at [709, 258] on select "Select Cable / Satellite Services Collection Agency Credit Card Debt Debt Couns…" at bounding box center [819, 275] width 221 height 35
click at [733, 144] on label "Balance Unknown" at bounding box center [782, 150] width 98 height 18
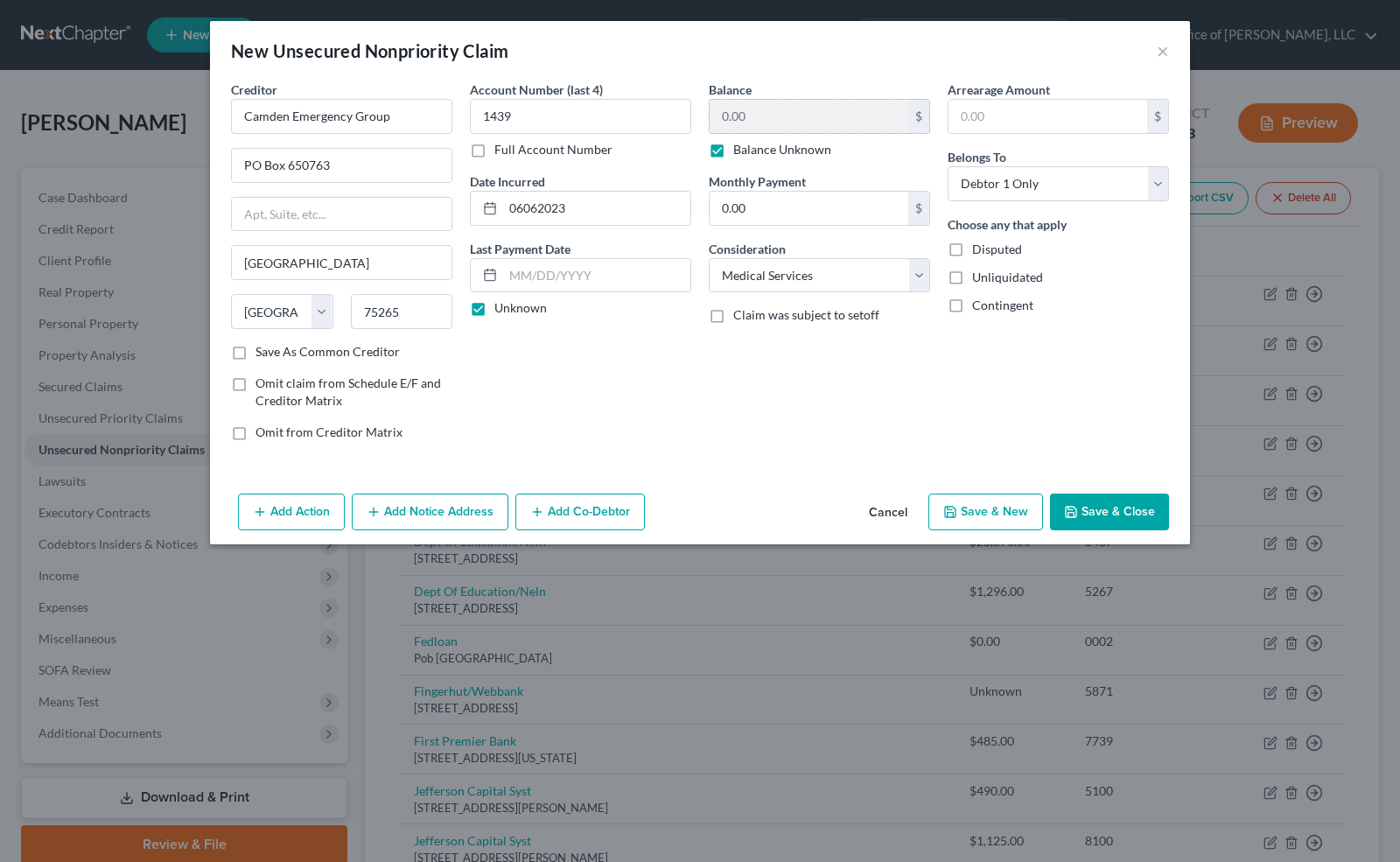
click at [740, 144] on input "Balance Unknown" at bounding box center [746, 146] width 11 height 11
click at [752, 107] on input "text" at bounding box center [809, 117] width 198 height 33
click at [777, 115] on input "2,172" at bounding box center [809, 117] width 198 height 33
click at [1122, 506] on button "Save & Close" at bounding box center [1110, 512] width 119 height 37
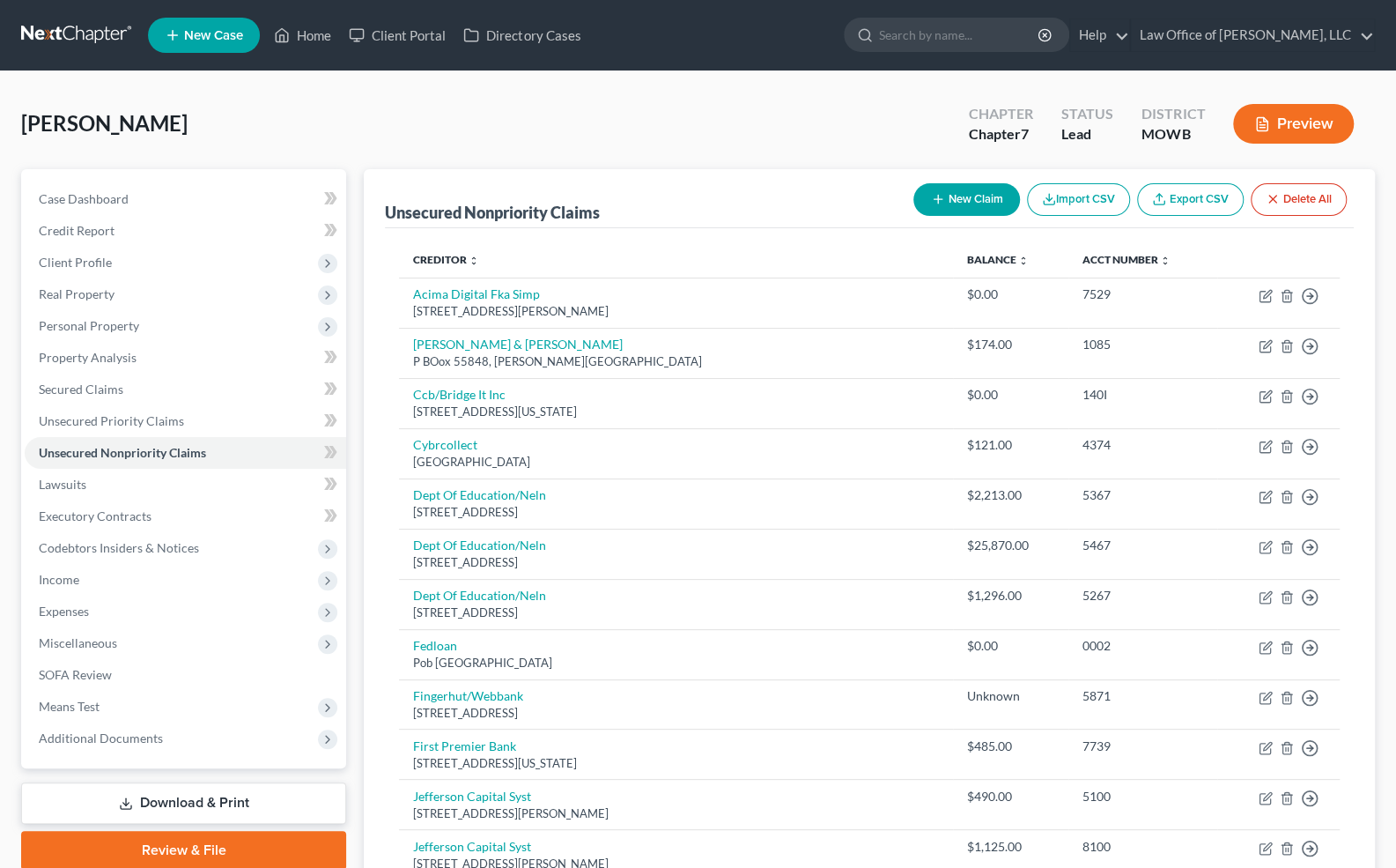
click at [967, 202] on button "New Claim" at bounding box center [967, 200] width 107 height 33
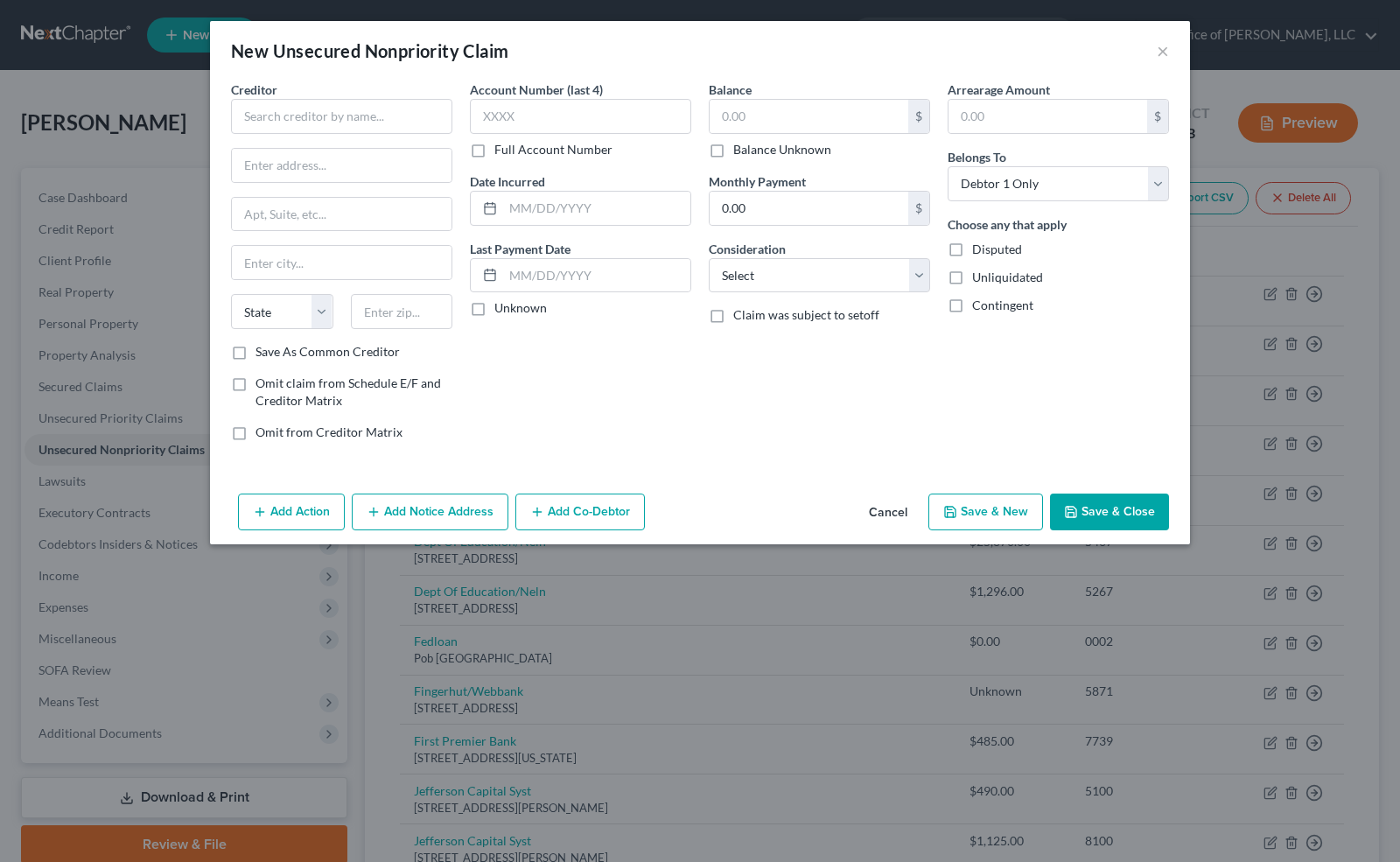
click at [265, 96] on label "Creditor *" at bounding box center [254, 89] width 46 height 18
click at [265, 115] on input "text" at bounding box center [341, 117] width 221 height 35
click at [495, 307] on label "Unknown" at bounding box center [521, 308] width 53 height 18
click at [502, 307] on input "Unknown" at bounding box center [507, 304] width 11 height 11
click at [721, 113] on input "text" at bounding box center [809, 117] width 198 height 33
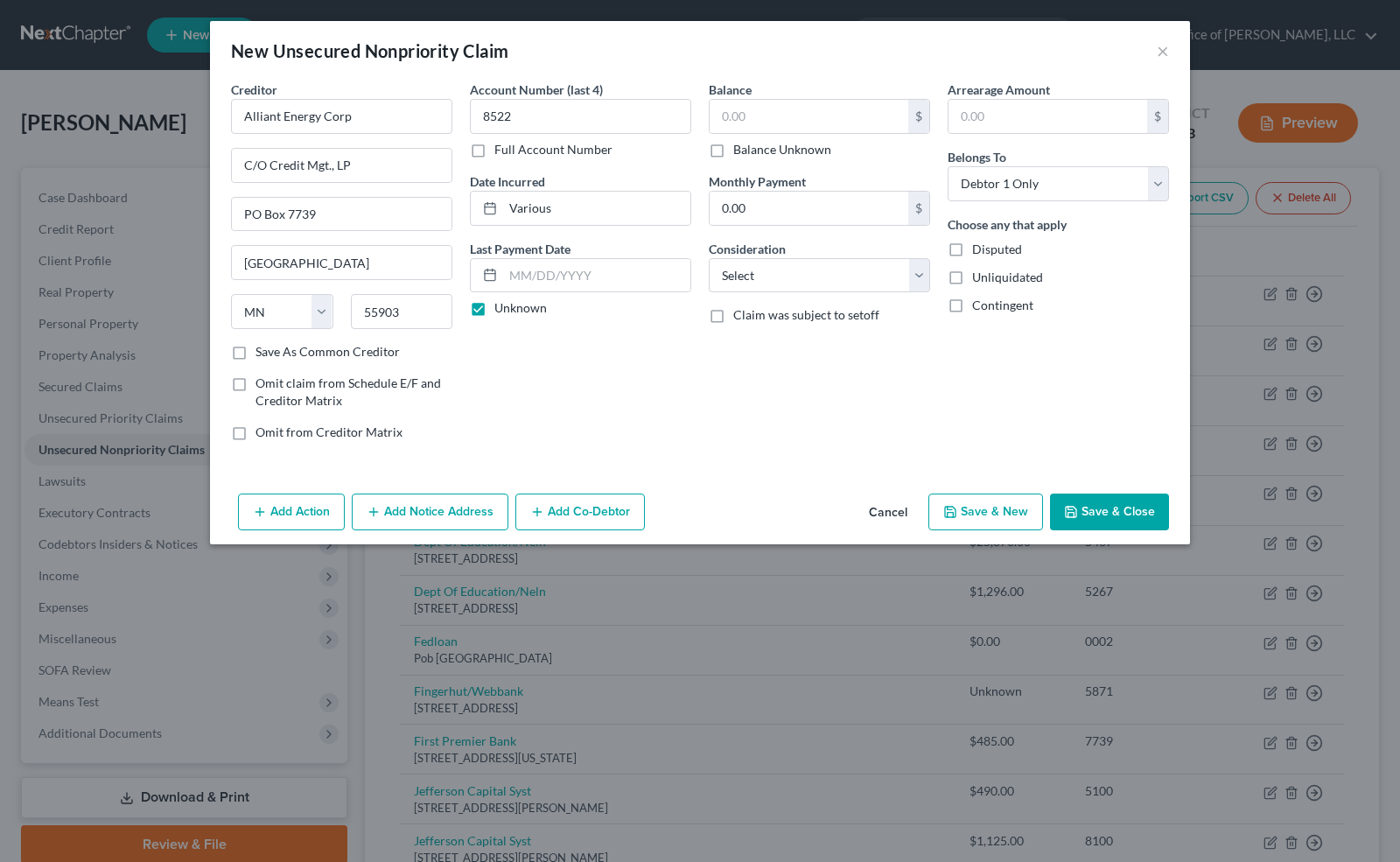
click at [733, 154] on label "Balance Unknown" at bounding box center [782, 150] width 98 height 18
click at [740, 153] on input "Balance Unknown" at bounding box center [746, 146] width 11 height 11
click at [1085, 497] on button "Save & Close" at bounding box center [1110, 512] width 119 height 37
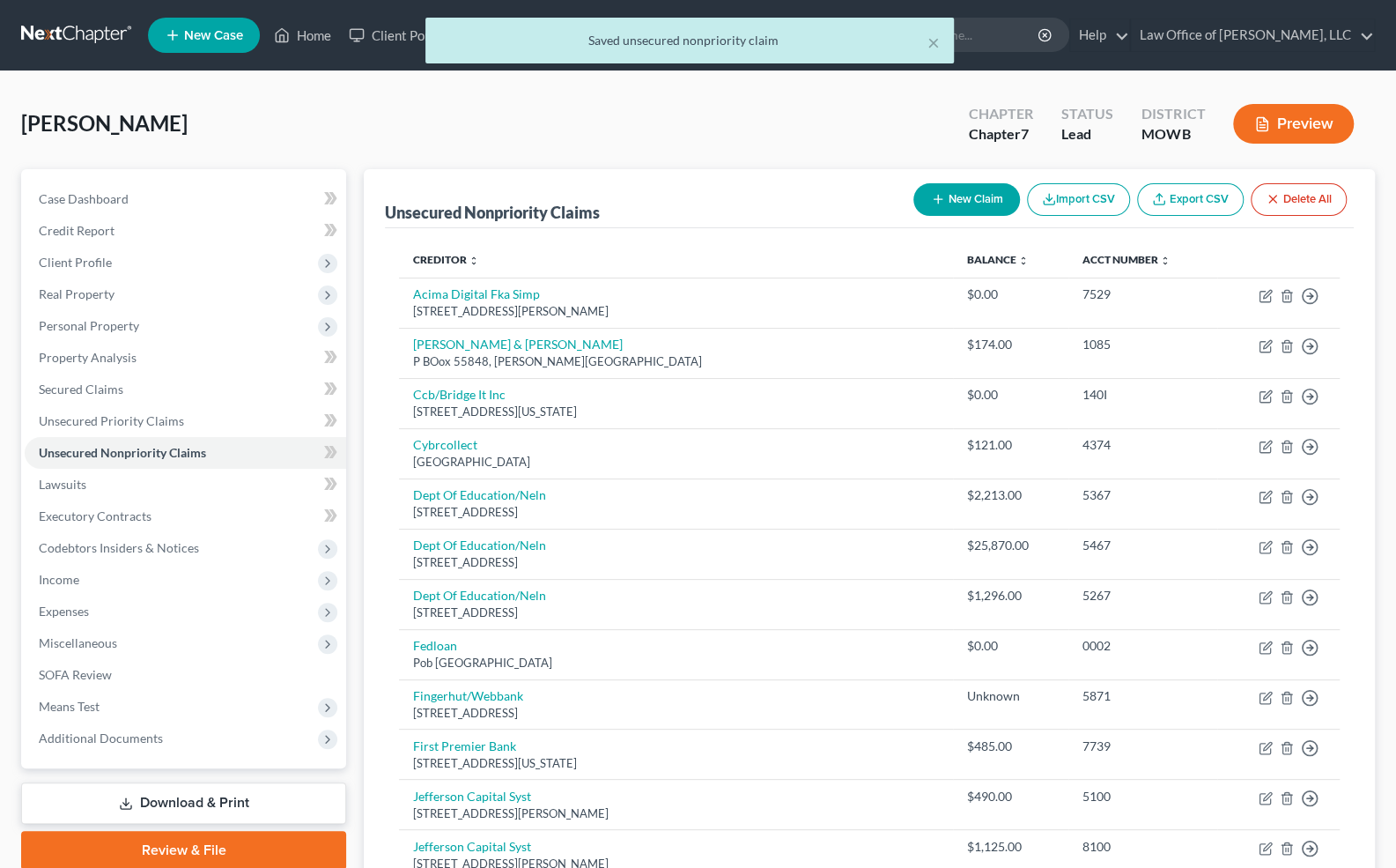
click at [944, 200] on button "New Claim" at bounding box center [967, 200] width 107 height 33
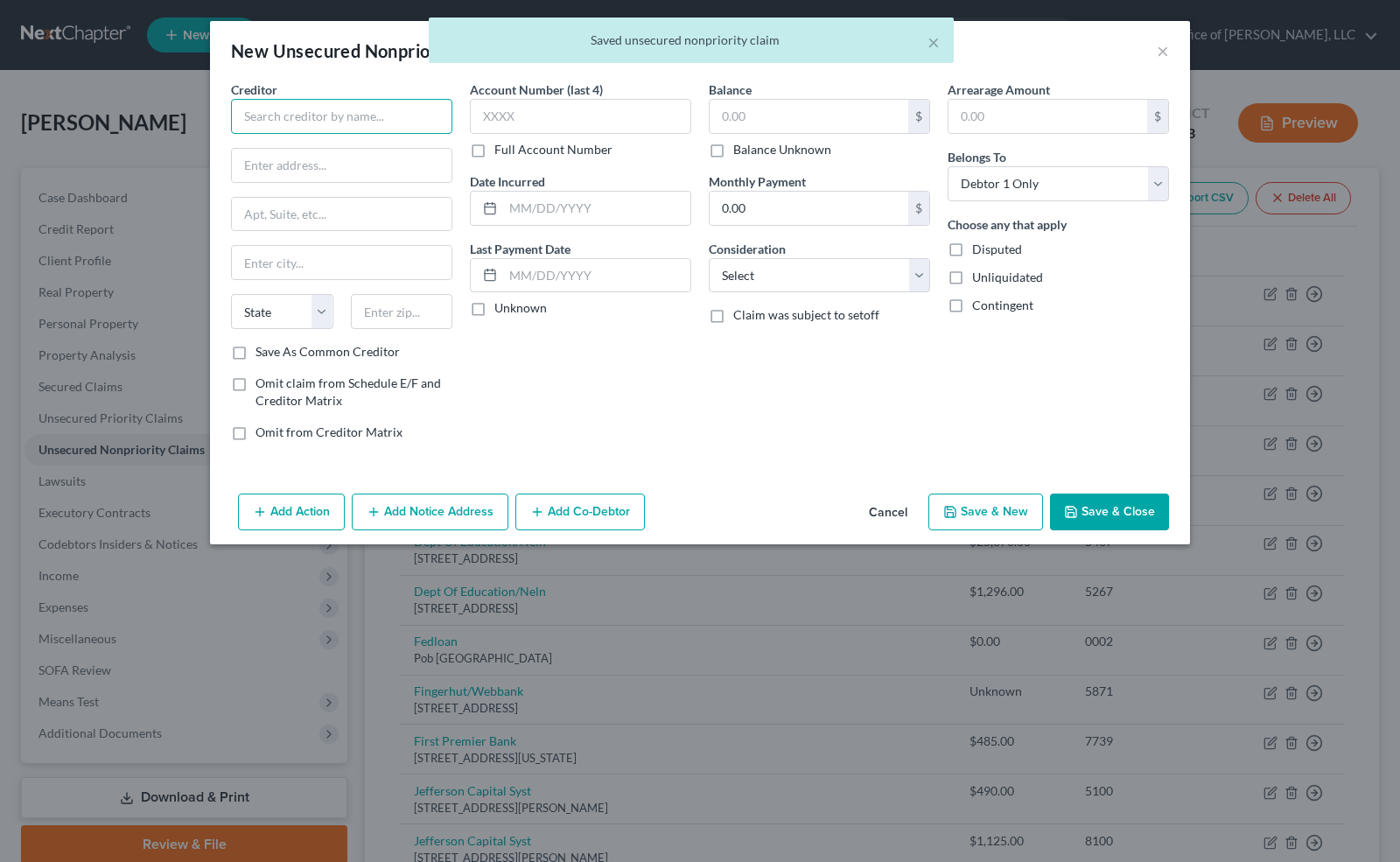
click at [297, 126] on input "text" at bounding box center [341, 117] width 221 height 35
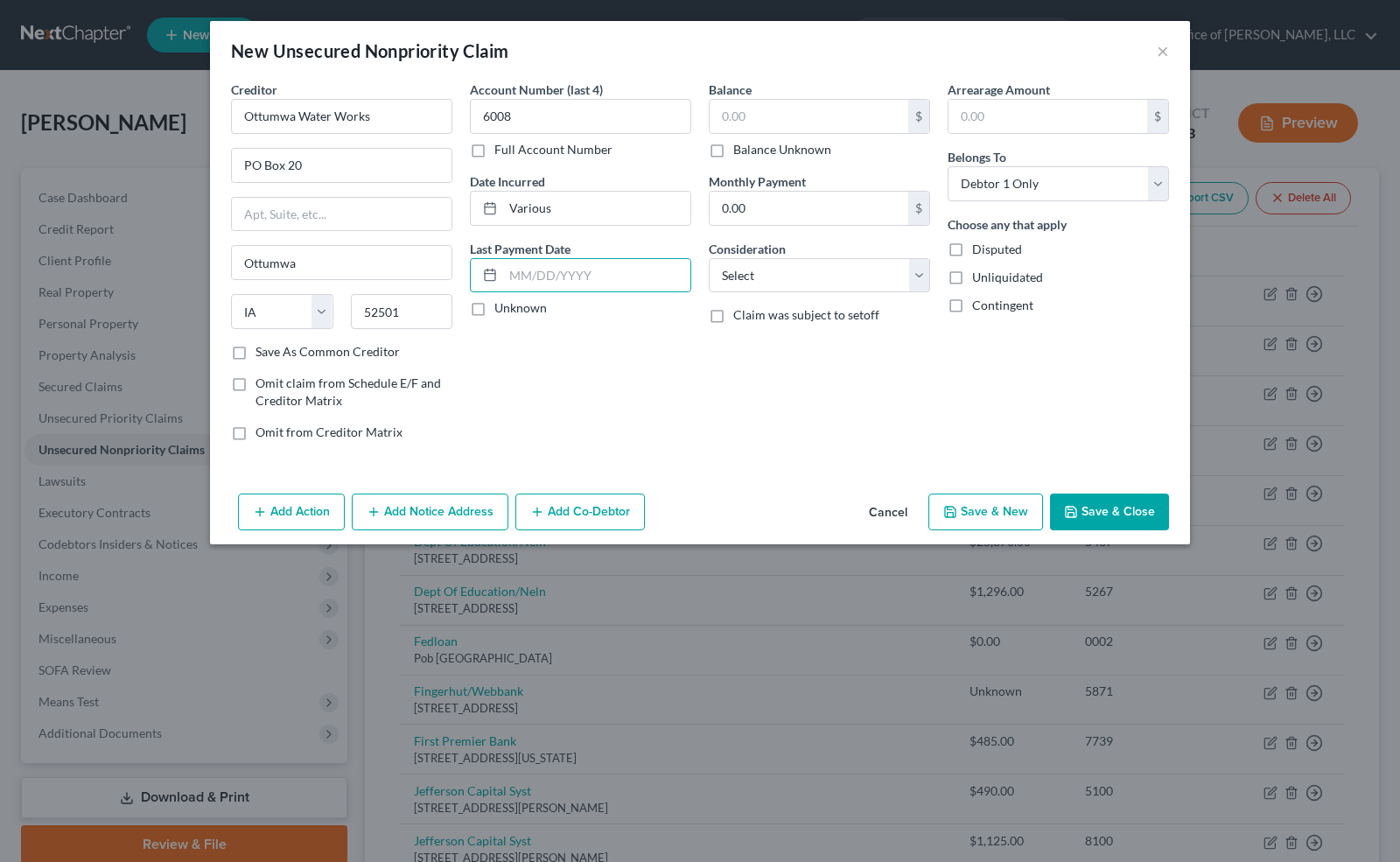
click at [495, 308] on label "Unknown" at bounding box center [521, 308] width 53 height 18
click at [502, 308] on input "Unknown" at bounding box center [507, 304] width 11 height 11
click at [748, 121] on input "text" at bounding box center [809, 117] width 198 height 33
click at [774, 283] on select "Select Cable / Satellite Services Collection Agency Credit Card Debt Debt Couns…" at bounding box center [819, 275] width 221 height 35
click at [709, 258] on select "Select Cable / Satellite Services Collection Agency Credit Card Debt Debt Couns…" at bounding box center [819, 275] width 221 height 35
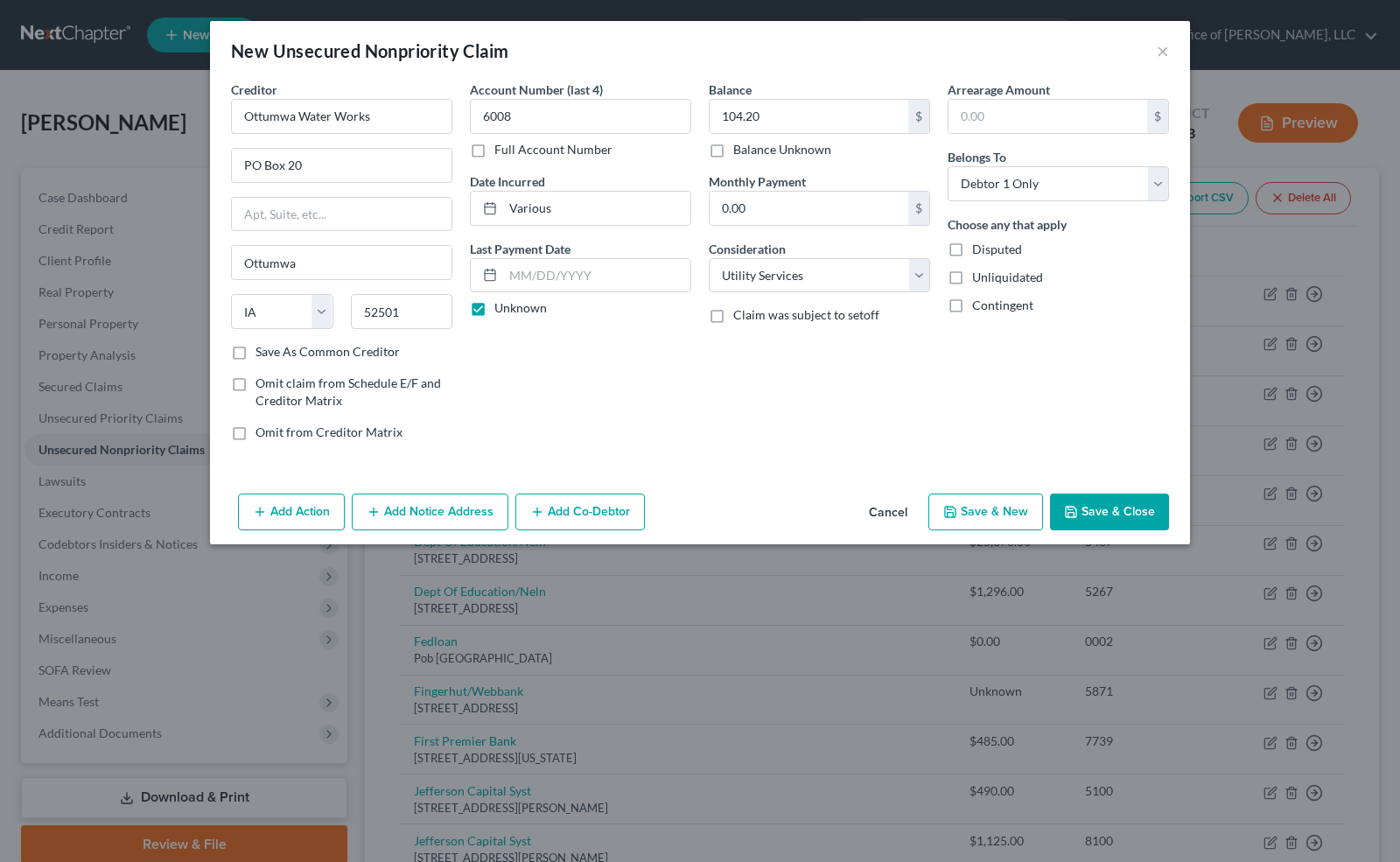
click at [1094, 515] on button "Save & Close" at bounding box center [1110, 512] width 119 height 37
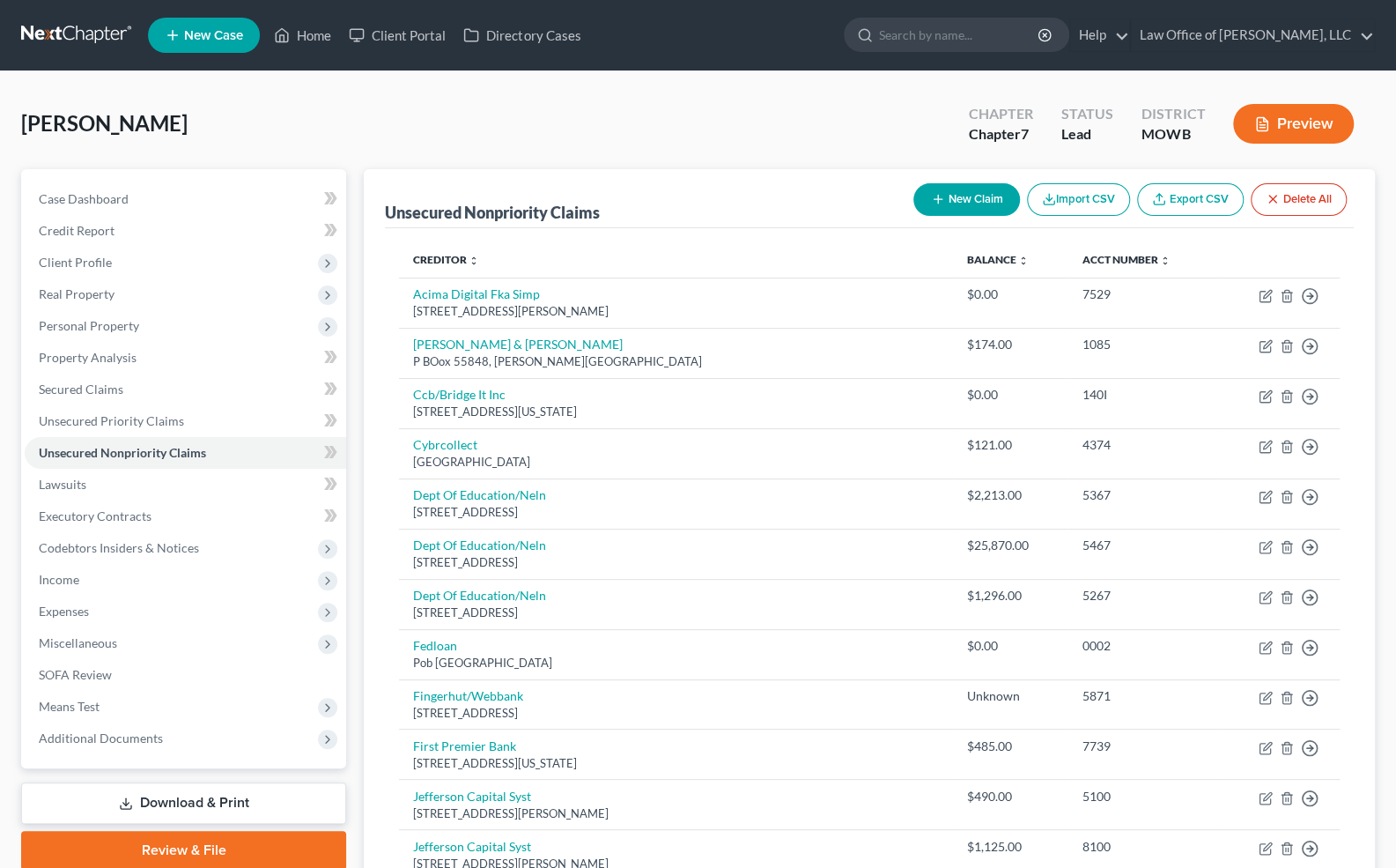
click at [983, 199] on button "New Claim" at bounding box center [967, 200] width 107 height 33
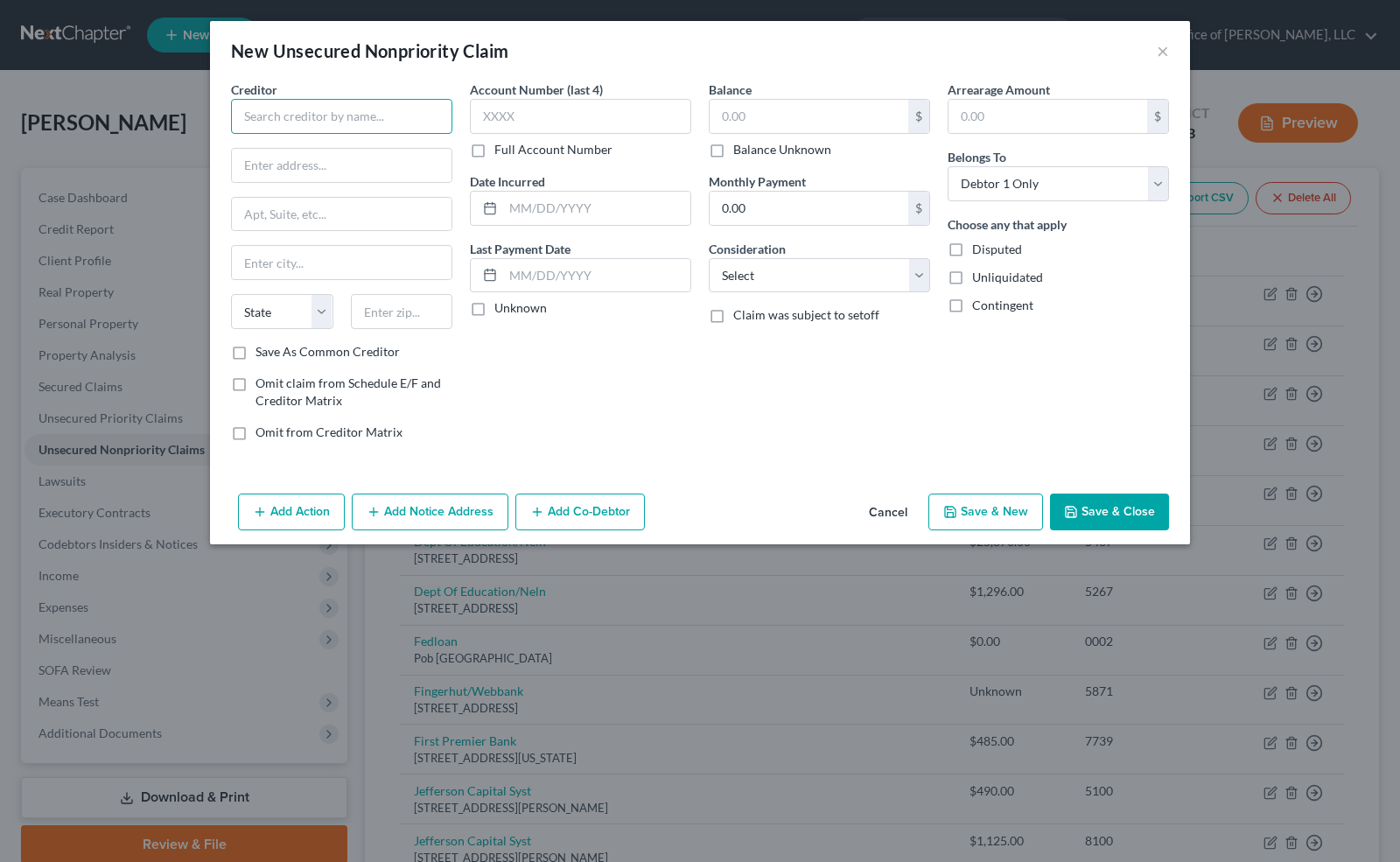
click at [361, 118] on input "text" at bounding box center [341, 117] width 221 height 35
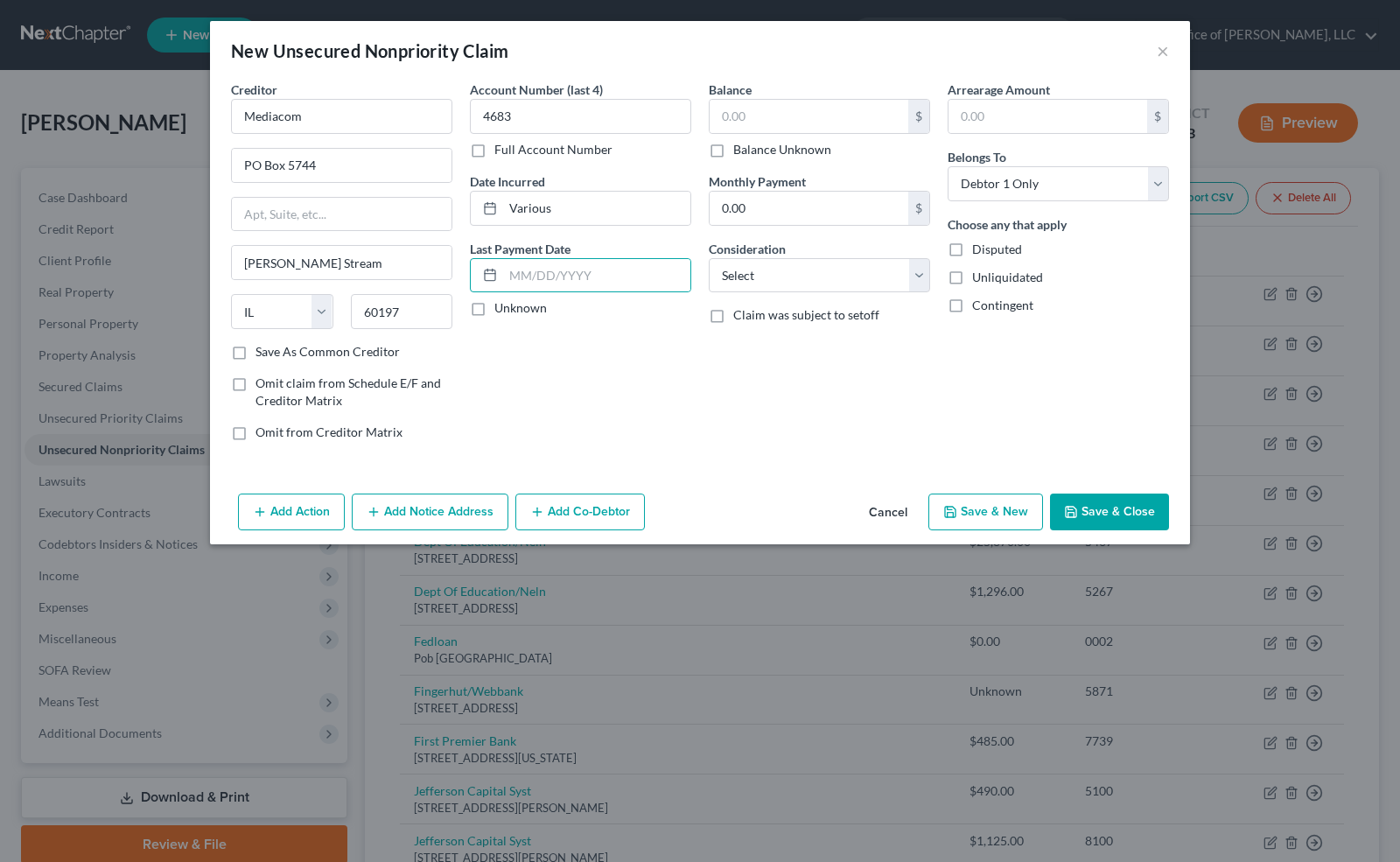
click at [495, 302] on label "Unknown" at bounding box center [521, 308] width 53 height 18
click at [502, 302] on input "Unknown" at bounding box center [507, 304] width 11 height 11
click at [733, 111] on input "text" at bounding box center [809, 117] width 198 height 33
click at [828, 281] on select "Select Cable / Satellite Services Collection Agency Credit Card Debt Debt Couns…" at bounding box center [819, 275] width 221 height 35
click at [709, 258] on select "Select Cable / Satellite Services Collection Agency Credit Card Debt Debt Couns…" at bounding box center [819, 275] width 221 height 35
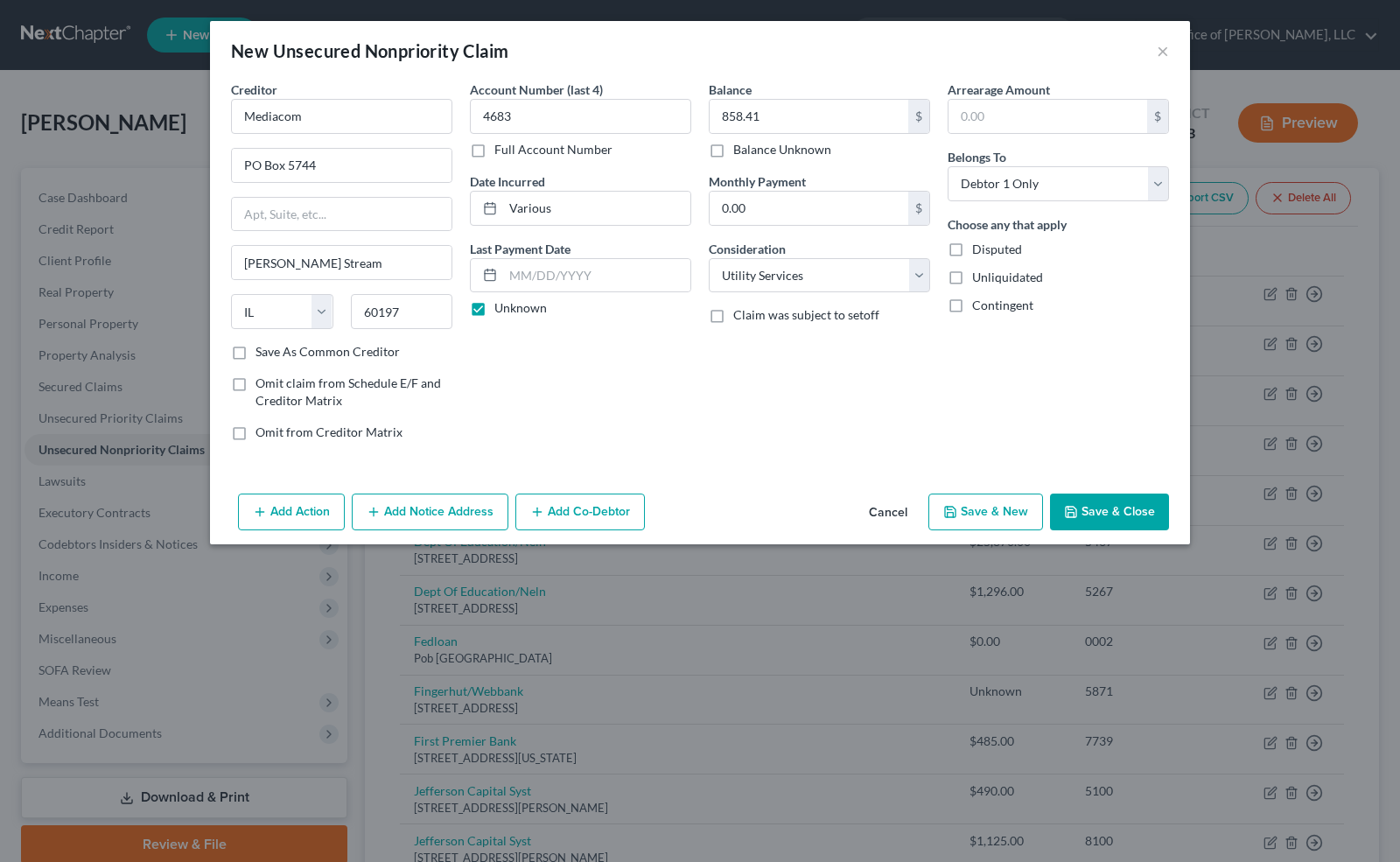
click at [1139, 505] on button "Save & Close" at bounding box center [1110, 512] width 119 height 37
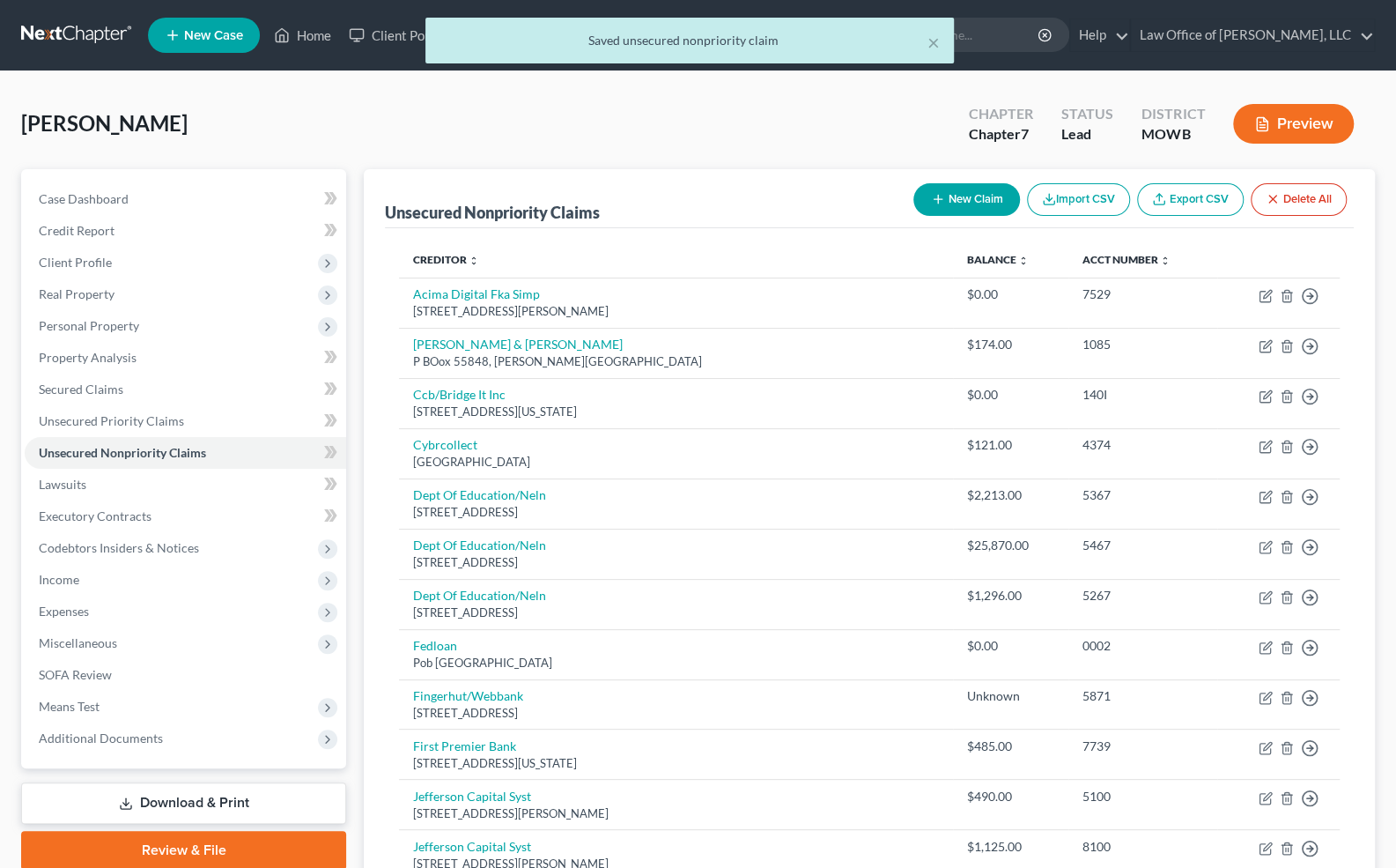
click at [964, 198] on button "New Claim" at bounding box center [967, 200] width 107 height 33
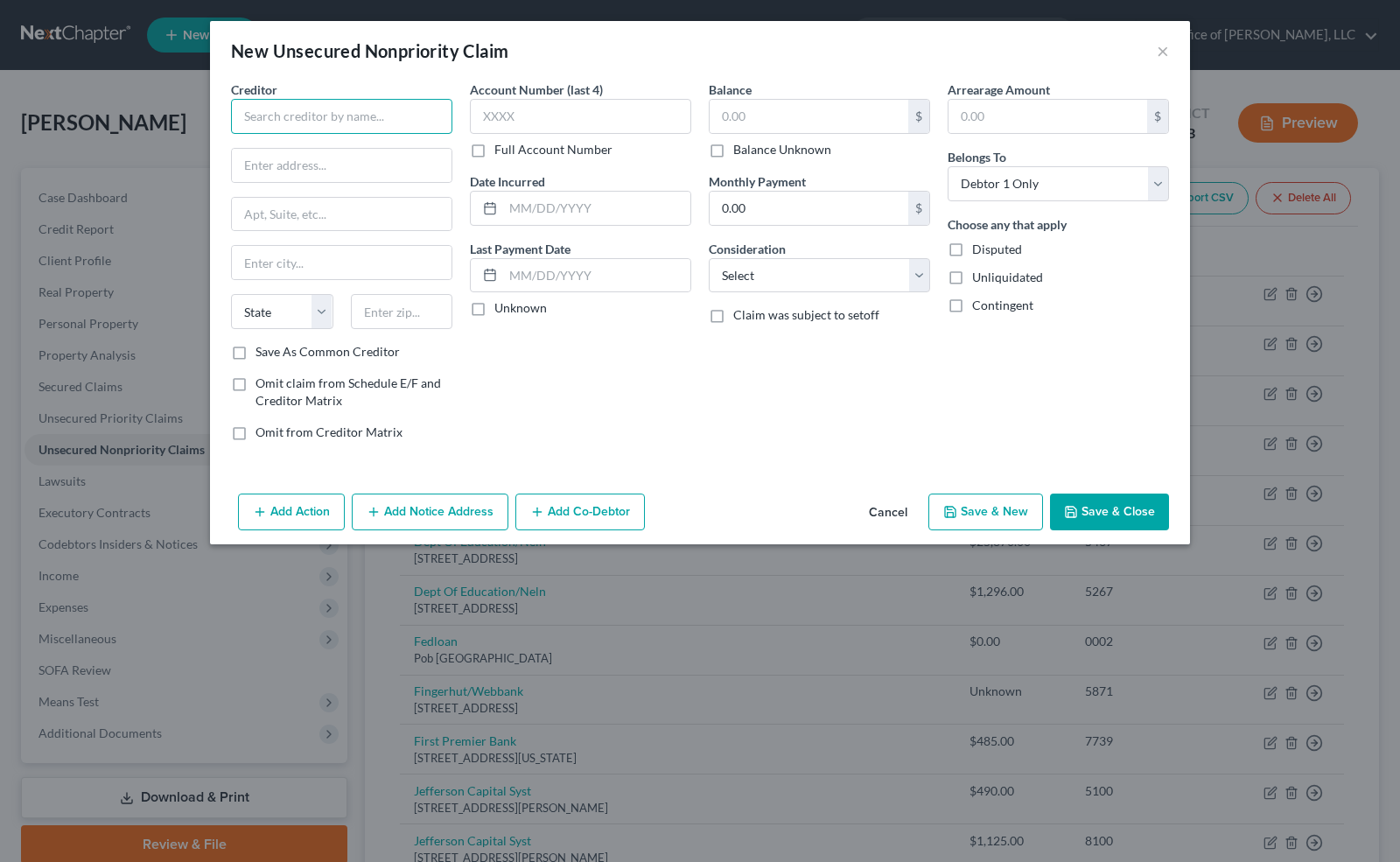
click at [335, 103] on input "text" at bounding box center [341, 117] width 221 height 35
click at [558, 110] on input "text" at bounding box center [581, 117] width 221 height 35
click at [495, 299] on label "Unknown" at bounding box center [521, 308] width 53 height 18
click at [502, 299] on input "Unknown" at bounding box center [507, 304] width 11 height 11
click at [734, 109] on input "text" at bounding box center [809, 117] width 198 height 33
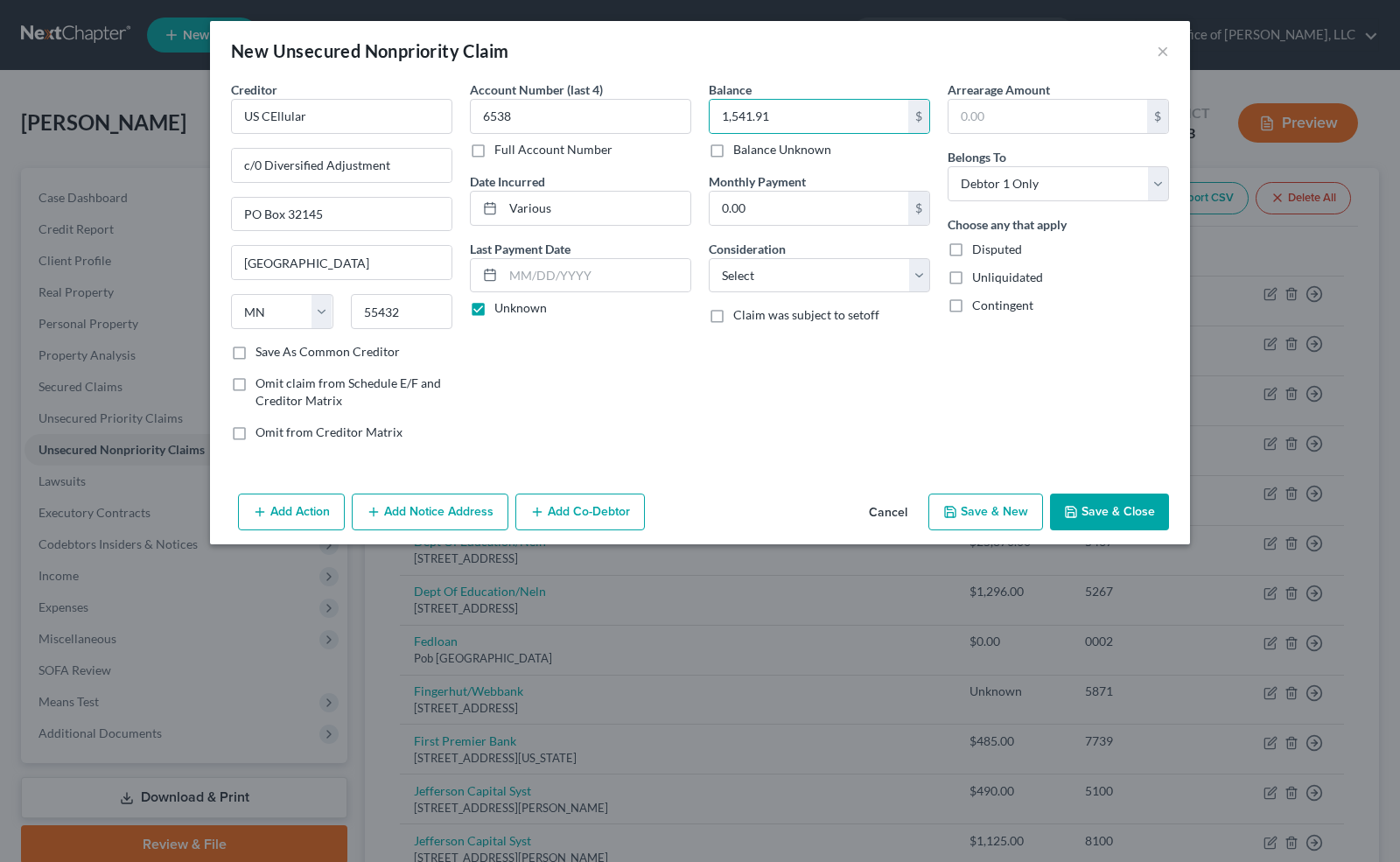
click at [733, 313] on label "Claim was subject to setoff" at bounding box center [806, 315] width 146 height 18
click at [740, 313] on input "Claim was subject to setoff" at bounding box center [746, 311] width 11 height 11
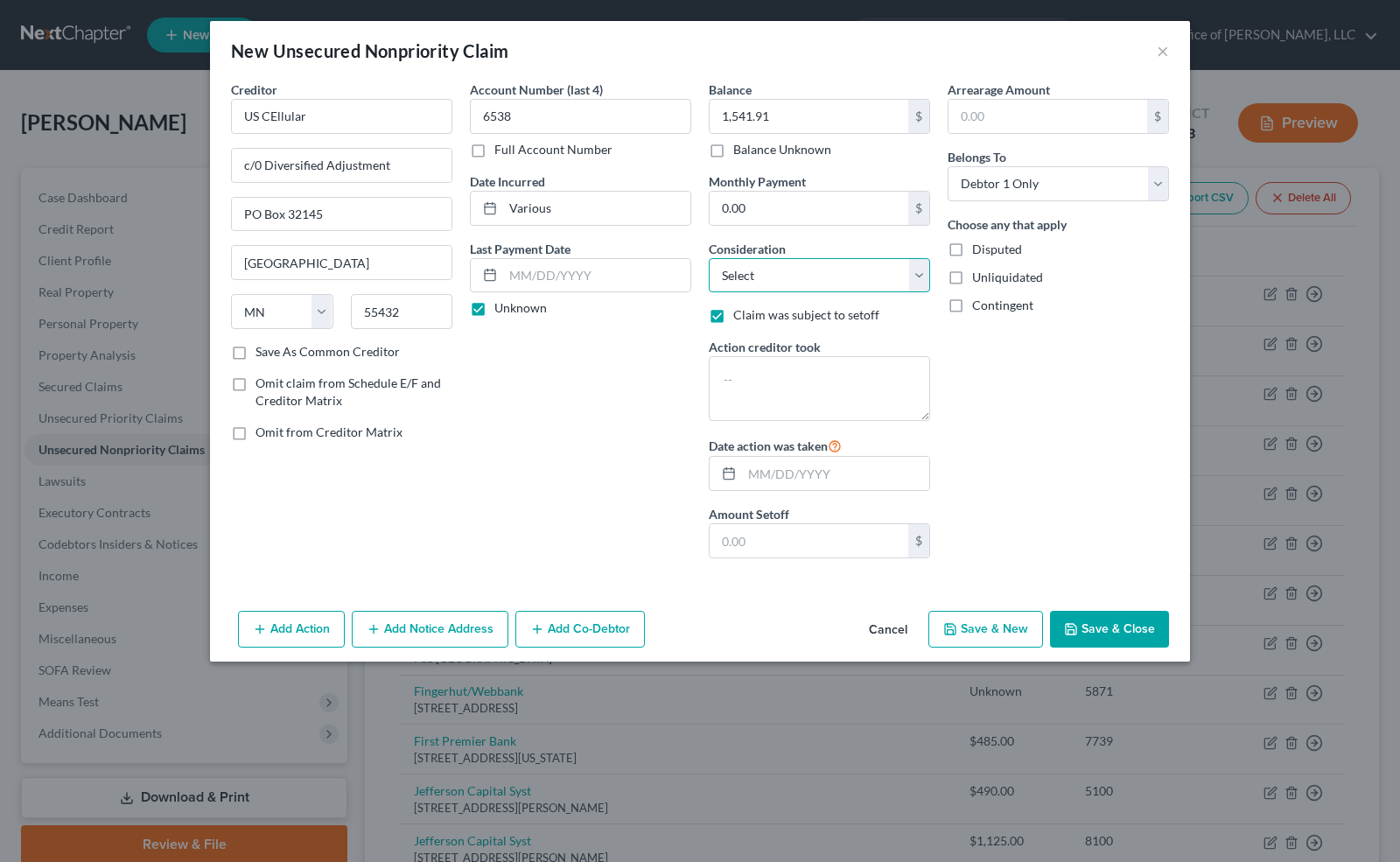
click at [735, 287] on select "Select Cable / Satellite Services Collection Agency Credit Card Debt Debt Couns…" at bounding box center [819, 275] width 221 height 35
click at [709, 258] on select "Select Cable / Satellite Services Collection Agency Credit Card Debt Debt Couns…" at bounding box center [819, 275] width 221 height 35
click at [1075, 615] on button "Save & Close" at bounding box center [1110, 629] width 119 height 37
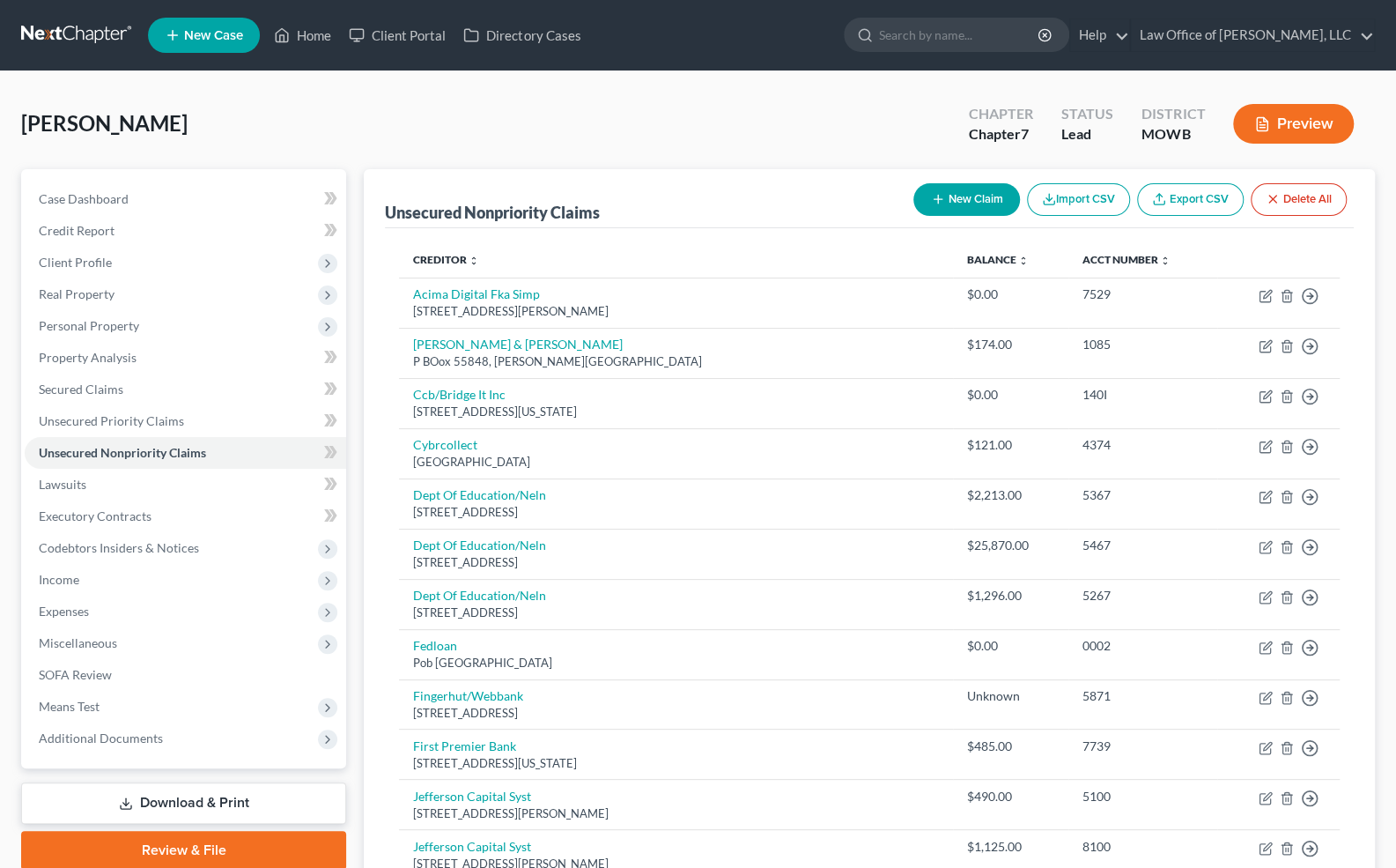
click at [977, 200] on button "New Claim" at bounding box center [967, 200] width 107 height 33
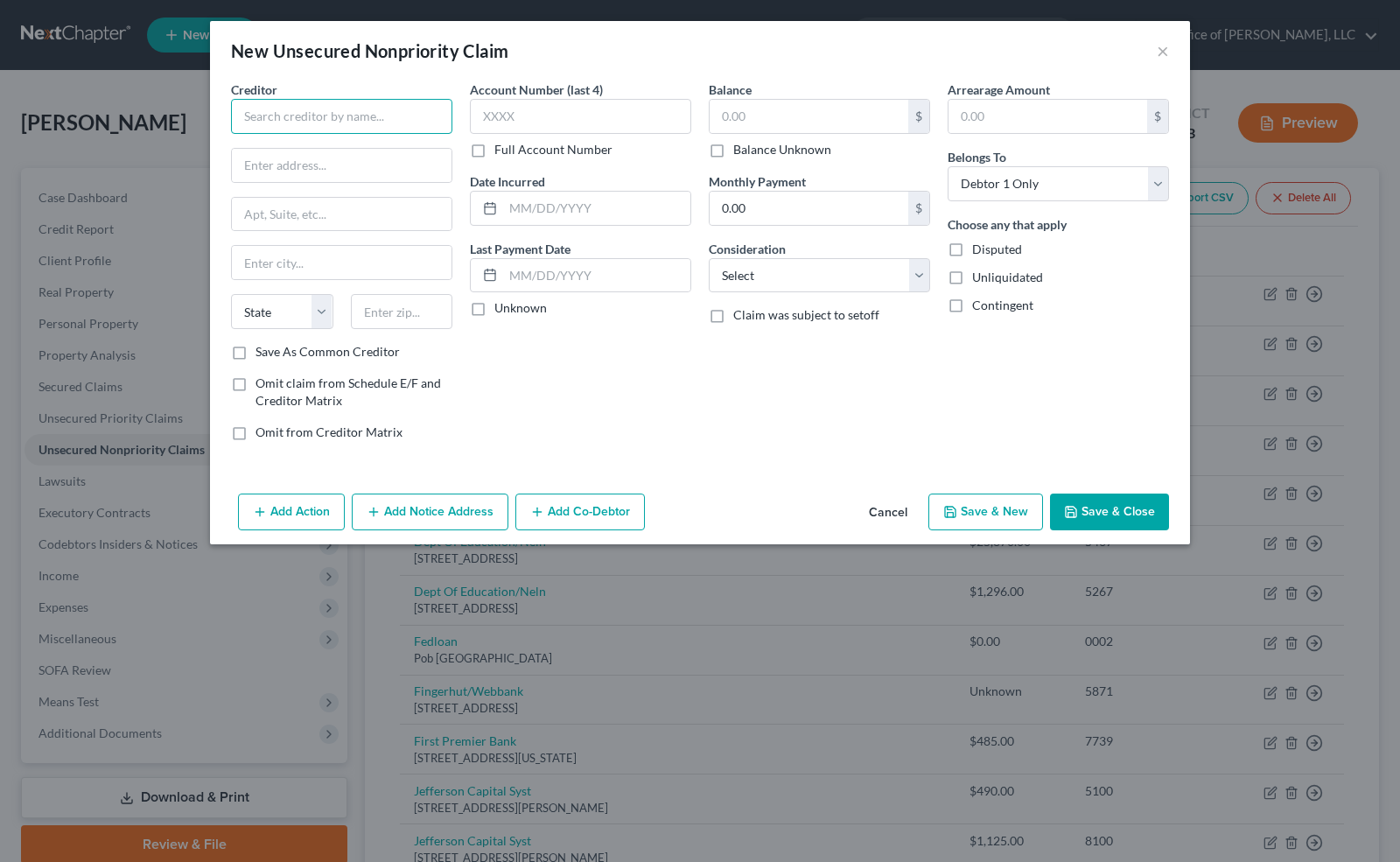
click at [339, 113] on input "text" at bounding box center [341, 117] width 221 height 35
click at [526, 105] on input "text" at bounding box center [581, 117] width 221 height 35
click at [495, 299] on label "Unknown" at bounding box center [521, 308] width 53 height 18
click at [502, 299] on input "Unknown" at bounding box center [507, 304] width 11 height 11
click at [735, 125] on input "text" at bounding box center [809, 117] width 198 height 33
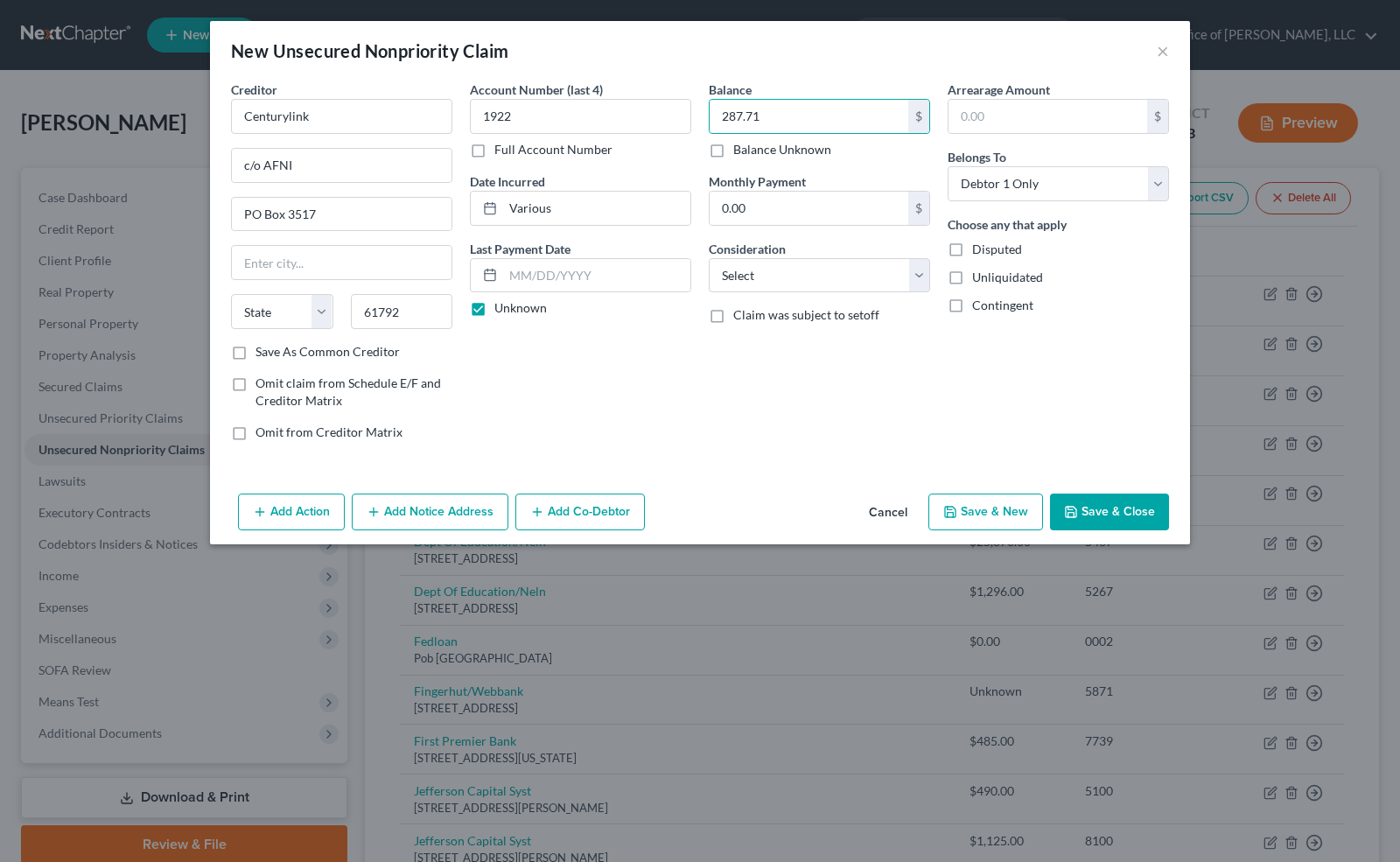
click at [821, 295] on div "Balance 287.71 $ Balance Unknown Balance Undetermined 287.71 $ Balance Unknown …" at bounding box center [819, 267] width 239 height 374
click at [818, 282] on select "Select Cable / Satellite Services Collection Agency Credit Card Debt Debt Couns…" at bounding box center [819, 275] width 221 height 35
click at [709, 258] on select "Select Cable / Satellite Services Collection Agency Credit Card Debt Debt Couns…" at bounding box center [819, 275] width 221 height 35
click at [1092, 513] on button "Save & Close" at bounding box center [1110, 512] width 119 height 37
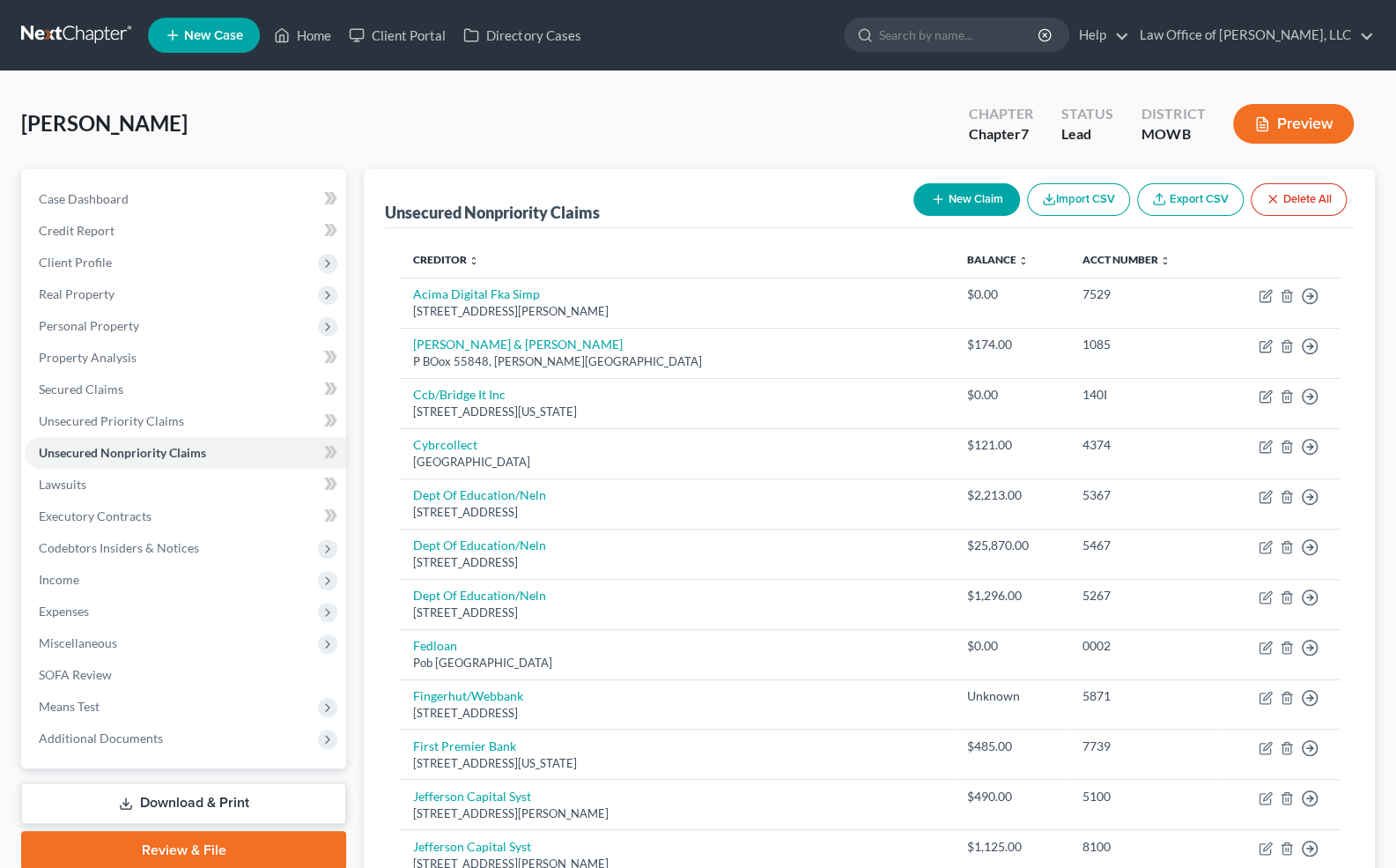
click at [960, 200] on button "New Claim" at bounding box center [967, 200] width 107 height 33
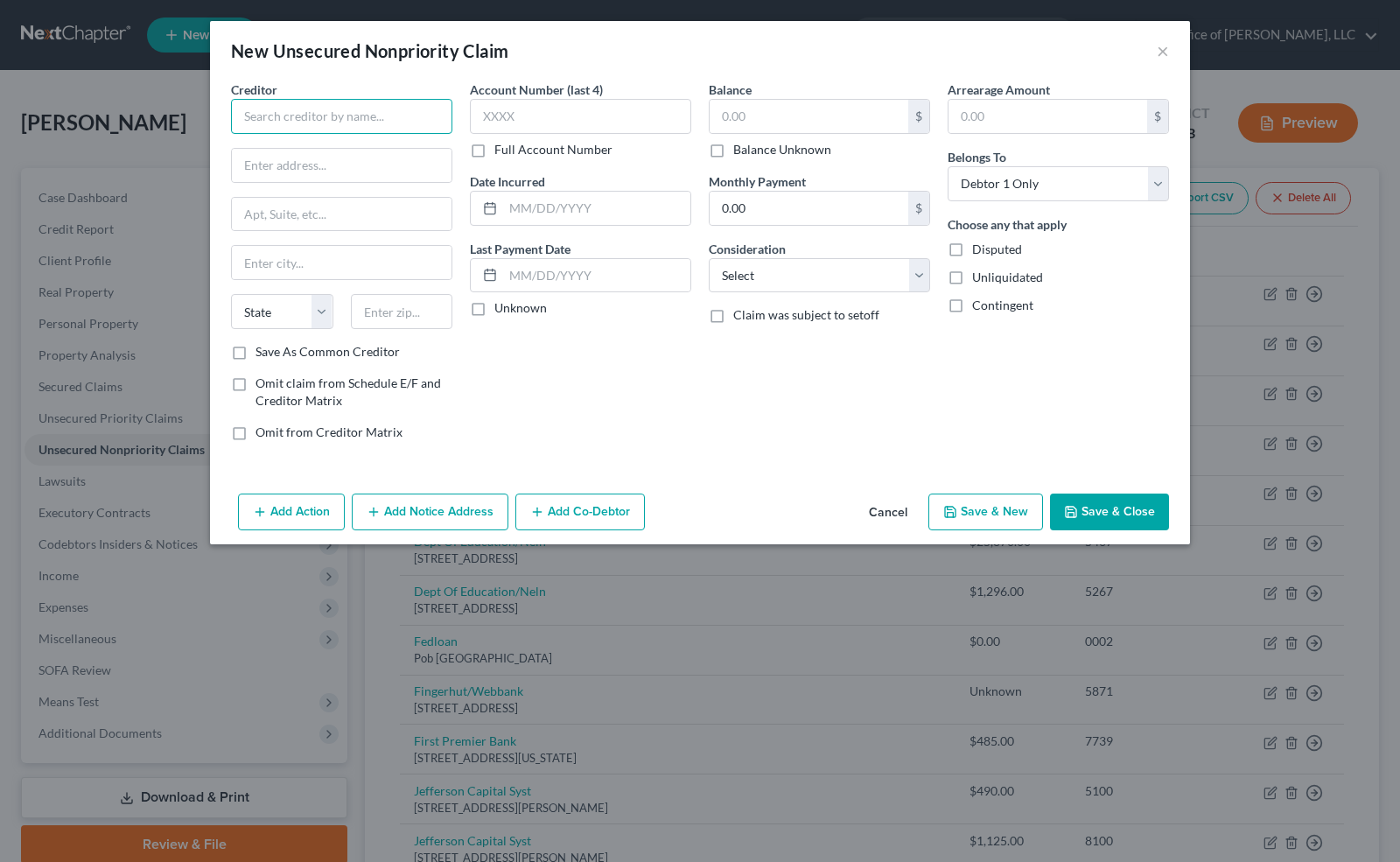
click at [348, 118] on input "text" at bounding box center [341, 117] width 221 height 35
click at [507, 110] on input "text" at bounding box center [581, 117] width 221 height 35
click at [495, 307] on label "Unknown" at bounding box center [521, 308] width 53 height 18
click at [502, 307] on input "Unknown" at bounding box center [507, 304] width 11 height 11
click at [746, 130] on input "text" at bounding box center [809, 117] width 198 height 33
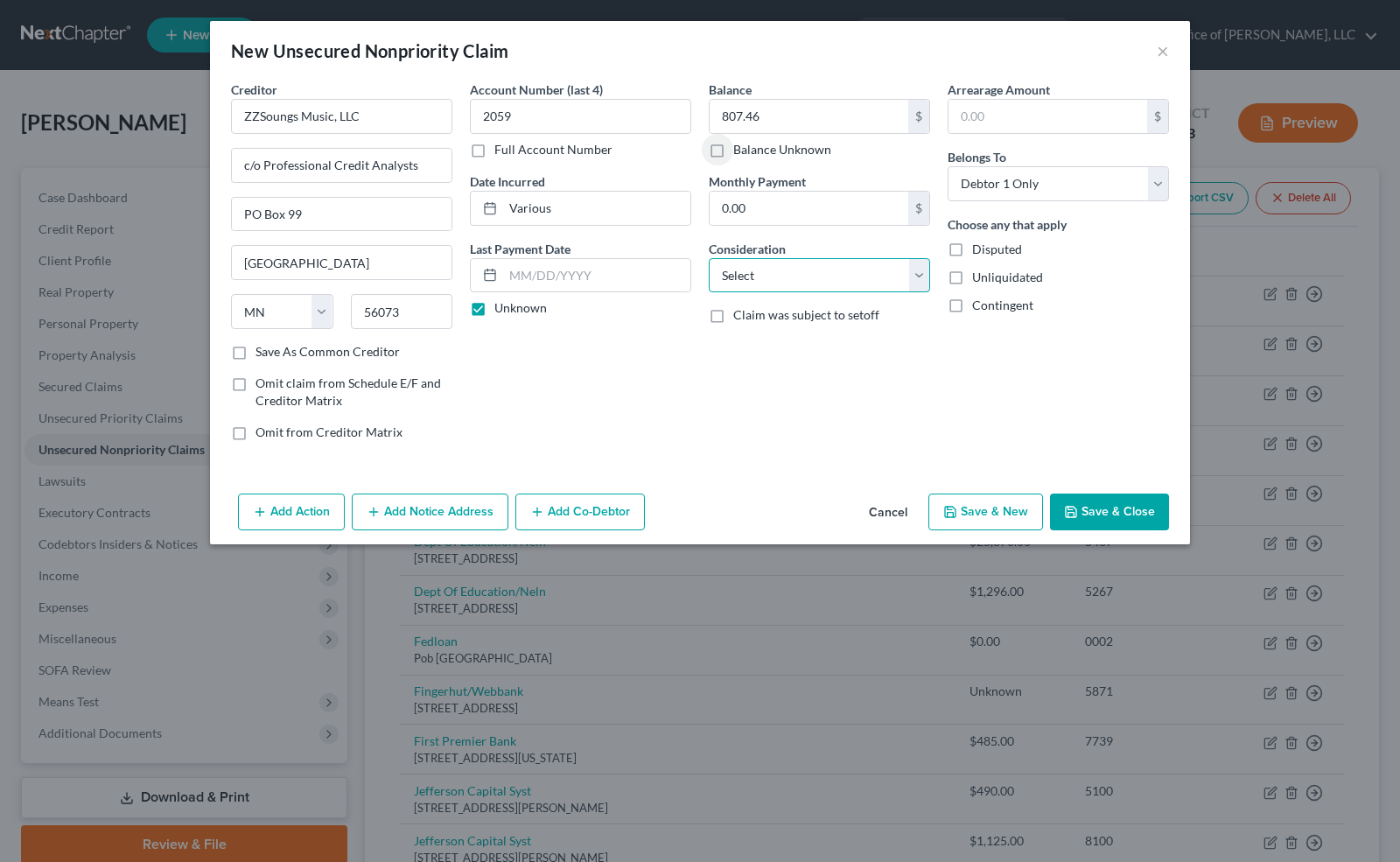
click at [768, 282] on select "Select Cable / Satellite Services Collection Agency Credit Card Debt Debt Couns…" at bounding box center [819, 275] width 221 height 35
click at [709, 258] on select "Select Cable / Satellite Services Collection Agency Credit Card Debt Debt Couns…" at bounding box center [819, 275] width 221 height 35
click at [1129, 513] on button "Save & Close" at bounding box center [1110, 512] width 119 height 37
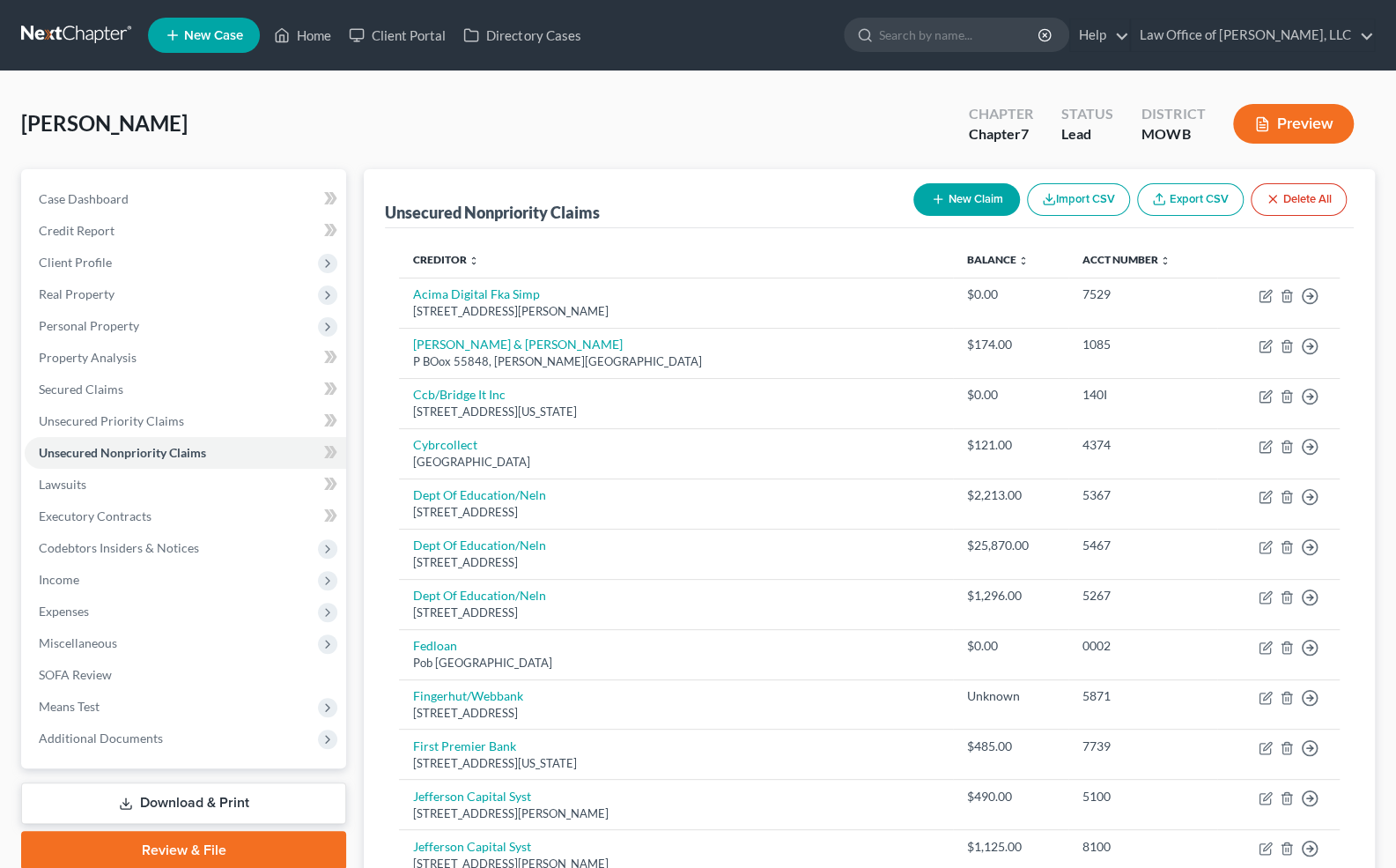
click at [970, 196] on button "New Claim" at bounding box center [967, 200] width 107 height 33
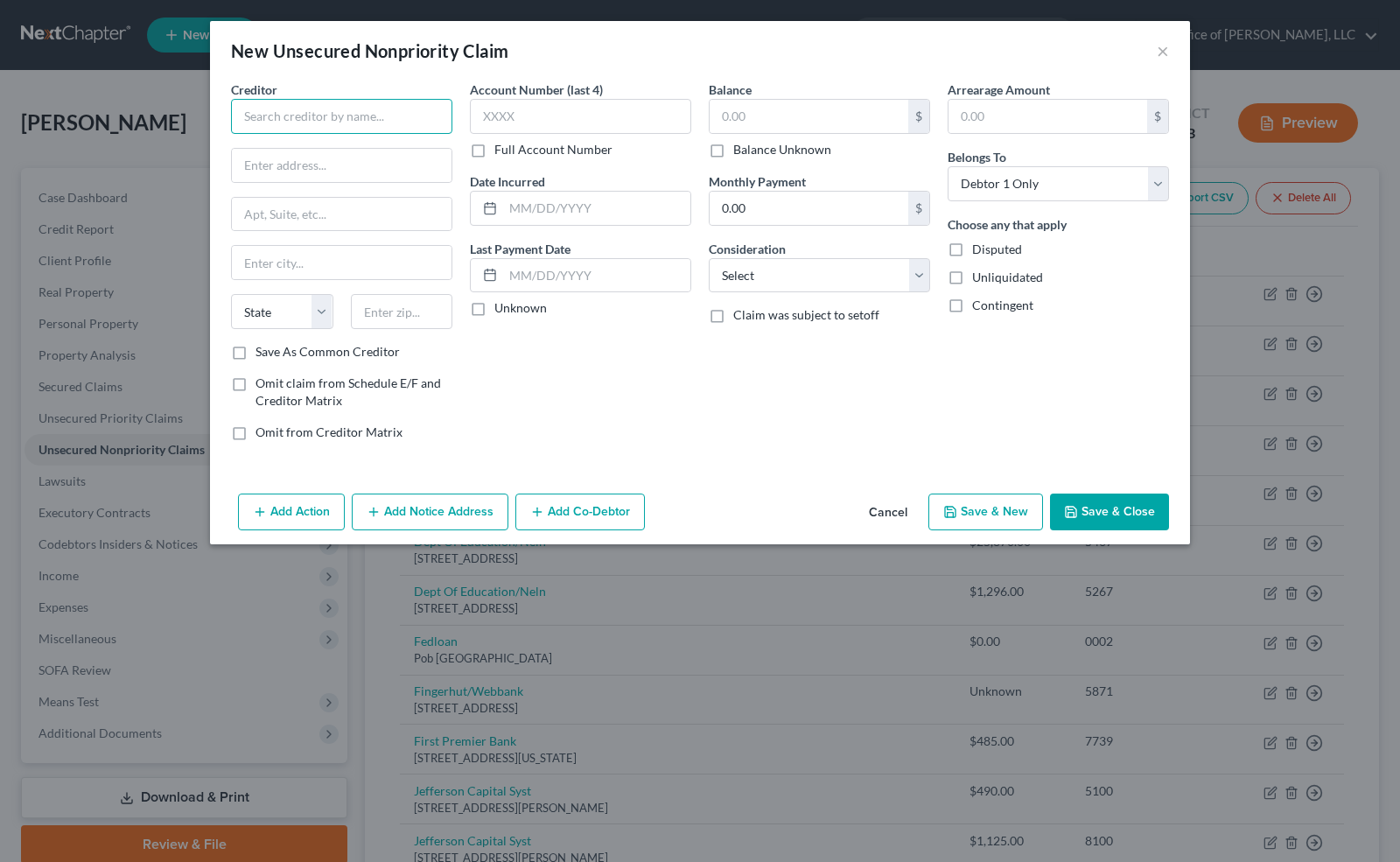
click at [272, 112] on input "text" at bounding box center [341, 117] width 221 height 35
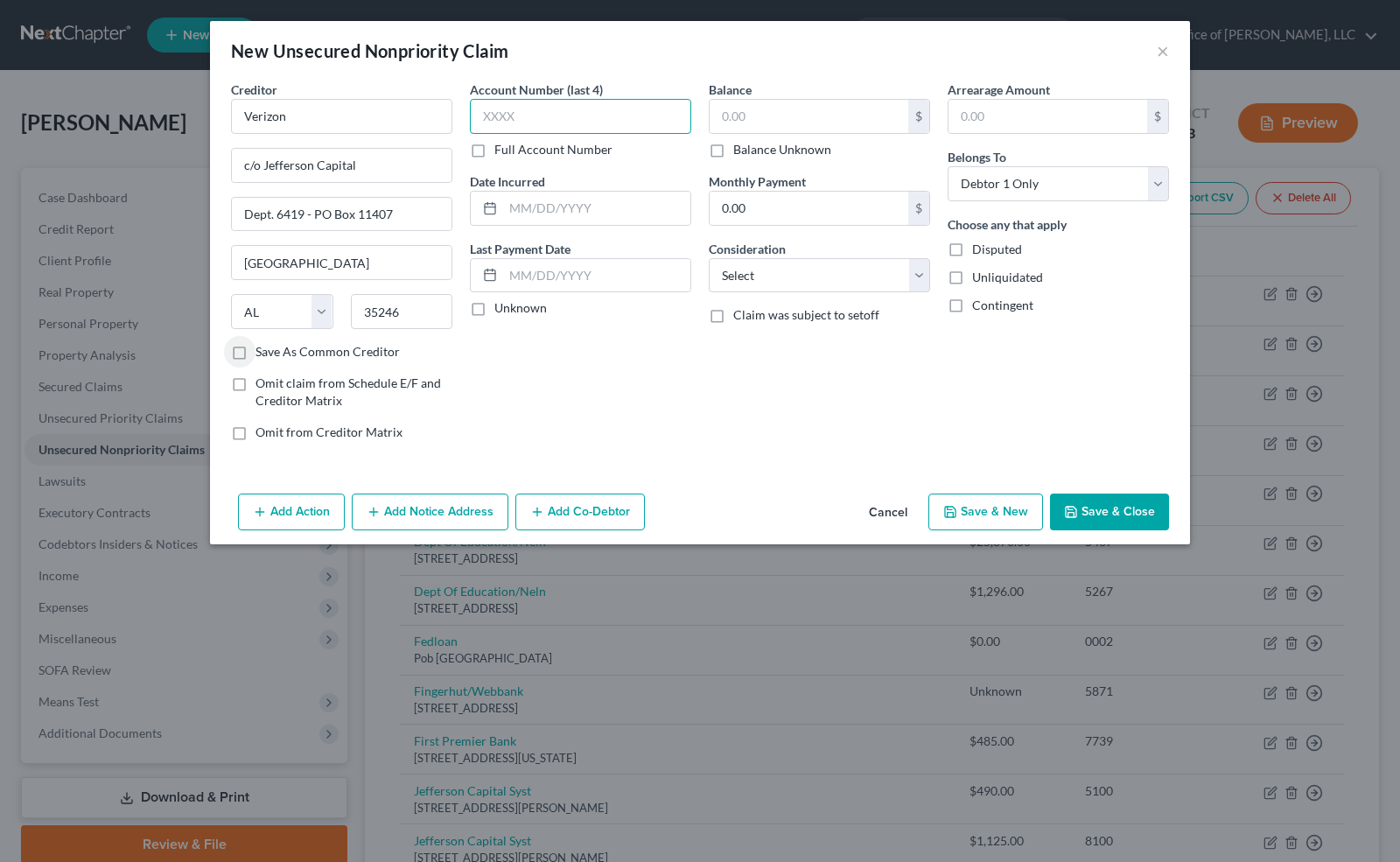
click at [571, 114] on input "text" at bounding box center [581, 117] width 221 height 35
click at [534, 206] on input "text" at bounding box center [597, 209] width 188 height 33
click at [495, 302] on label "Unknown" at bounding box center [521, 308] width 53 height 18
click at [502, 302] on input "Unknown" at bounding box center [507, 304] width 11 height 11
click at [732, 120] on input "text" at bounding box center [809, 117] width 198 height 33
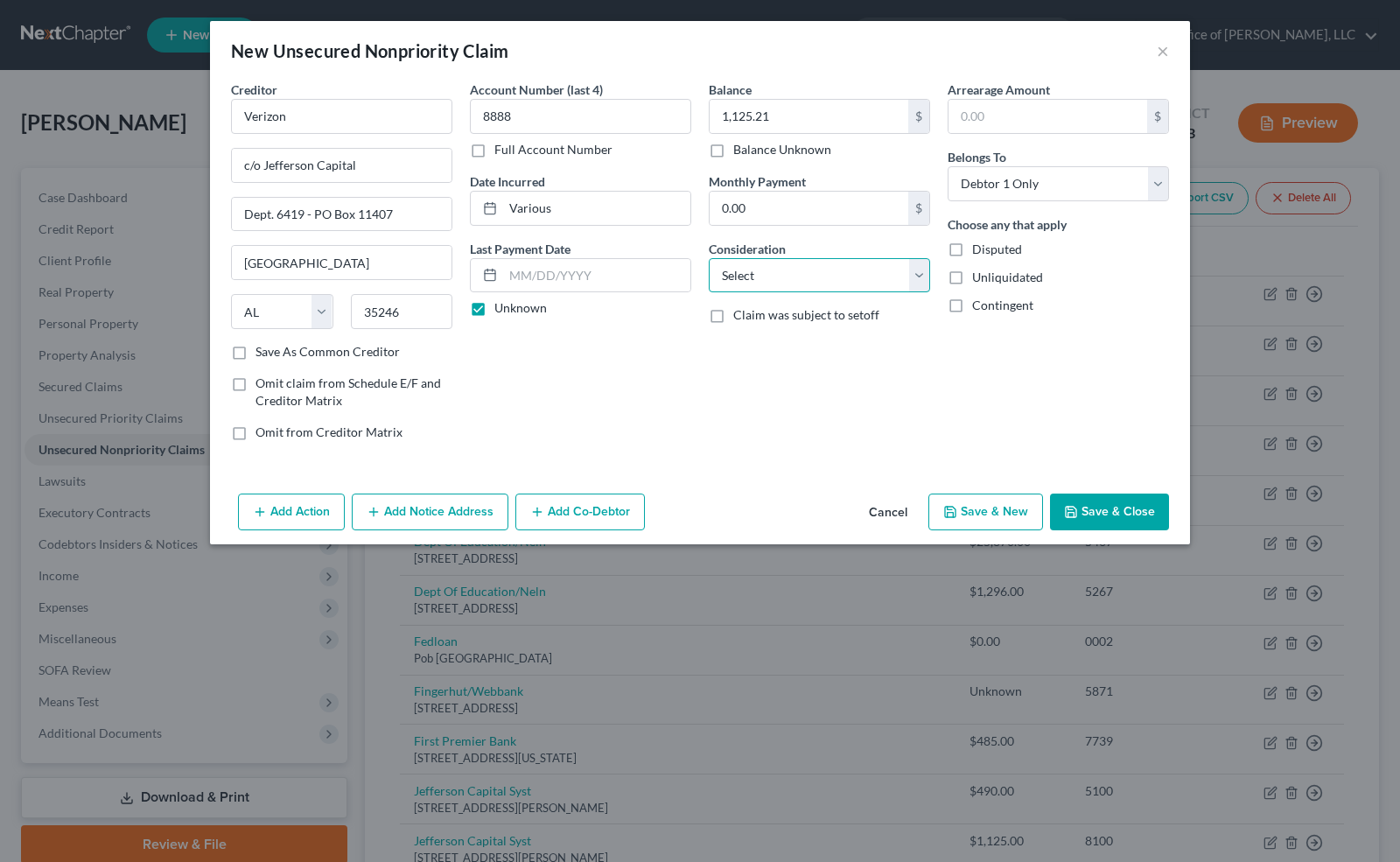
click at [766, 261] on select "Select Cable / Satellite Services Collection Agency Credit Card Debt Debt Couns…" at bounding box center [819, 275] width 221 height 35
click at [709, 258] on select "Select Cable / Satellite Services Collection Agency Credit Card Debt Debt Couns…" at bounding box center [819, 275] width 221 height 35
drag, startPoint x: 1094, startPoint y: 511, endPoint x: 1049, endPoint y: 467, distance: 62.9
click at [1049, 467] on div "New Unsecured Nonpriority Claim × Creditor * Verizon c/o Jefferson Capital Dept…" at bounding box center [700, 282] width 981 height 524
click at [997, 507] on button "Save & New" at bounding box center [986, 512] width 115 height 37
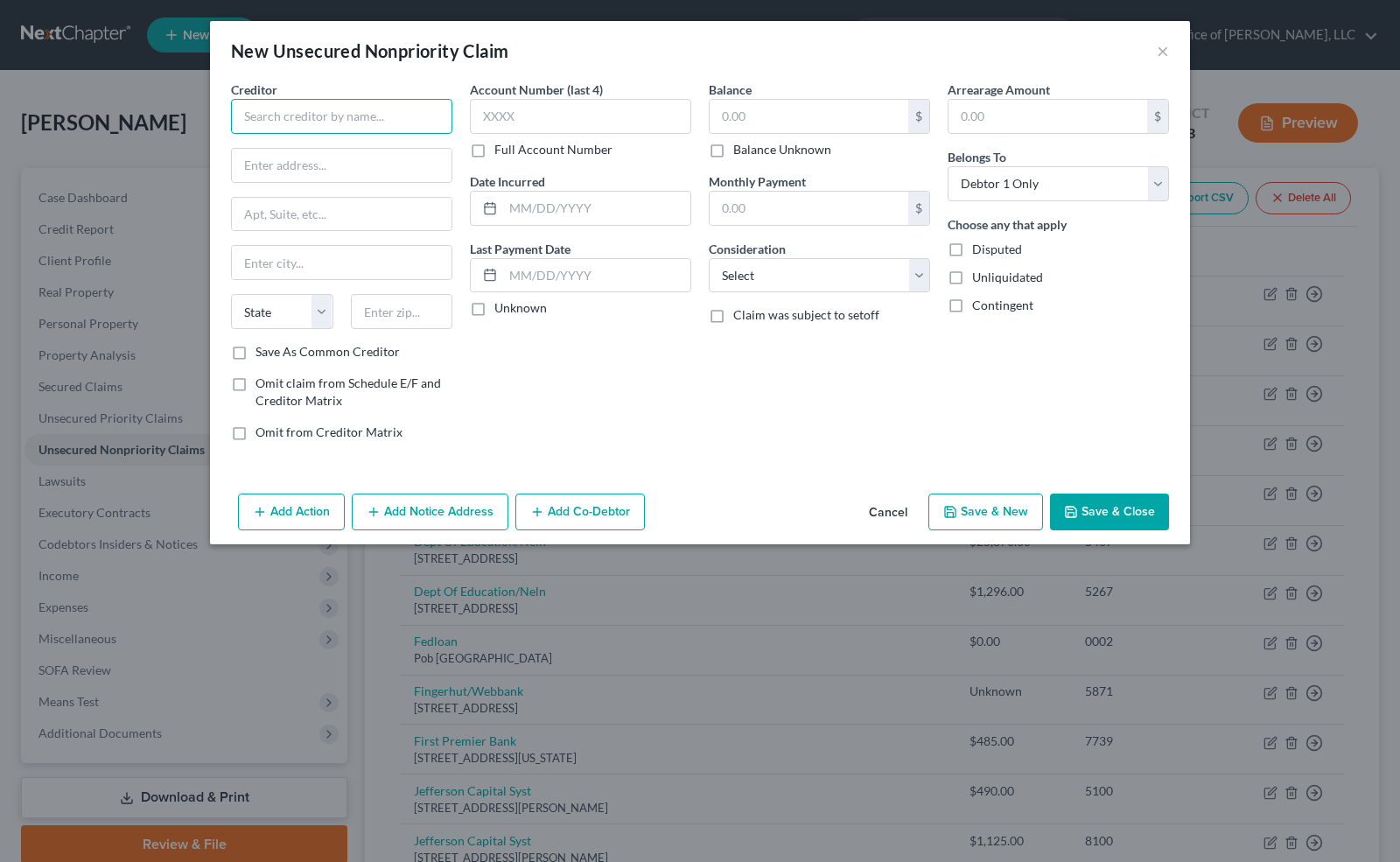
click at [268, 116] on input "text" at bounding box center [341, 117] width 221 height 35
click at [501, 111] on input "text" at bounding box center [581, 117] width 221 height 35
click at [495, 301] on label "Unknown" at bounding box center [521, 308] width 53 height 18
click at [502, 301] on input "Unknown" at bounding box center [507, 304] width 11 height 11
click at [725, 118] on input "text" at bounding box center [809, 117] width 198 height 33
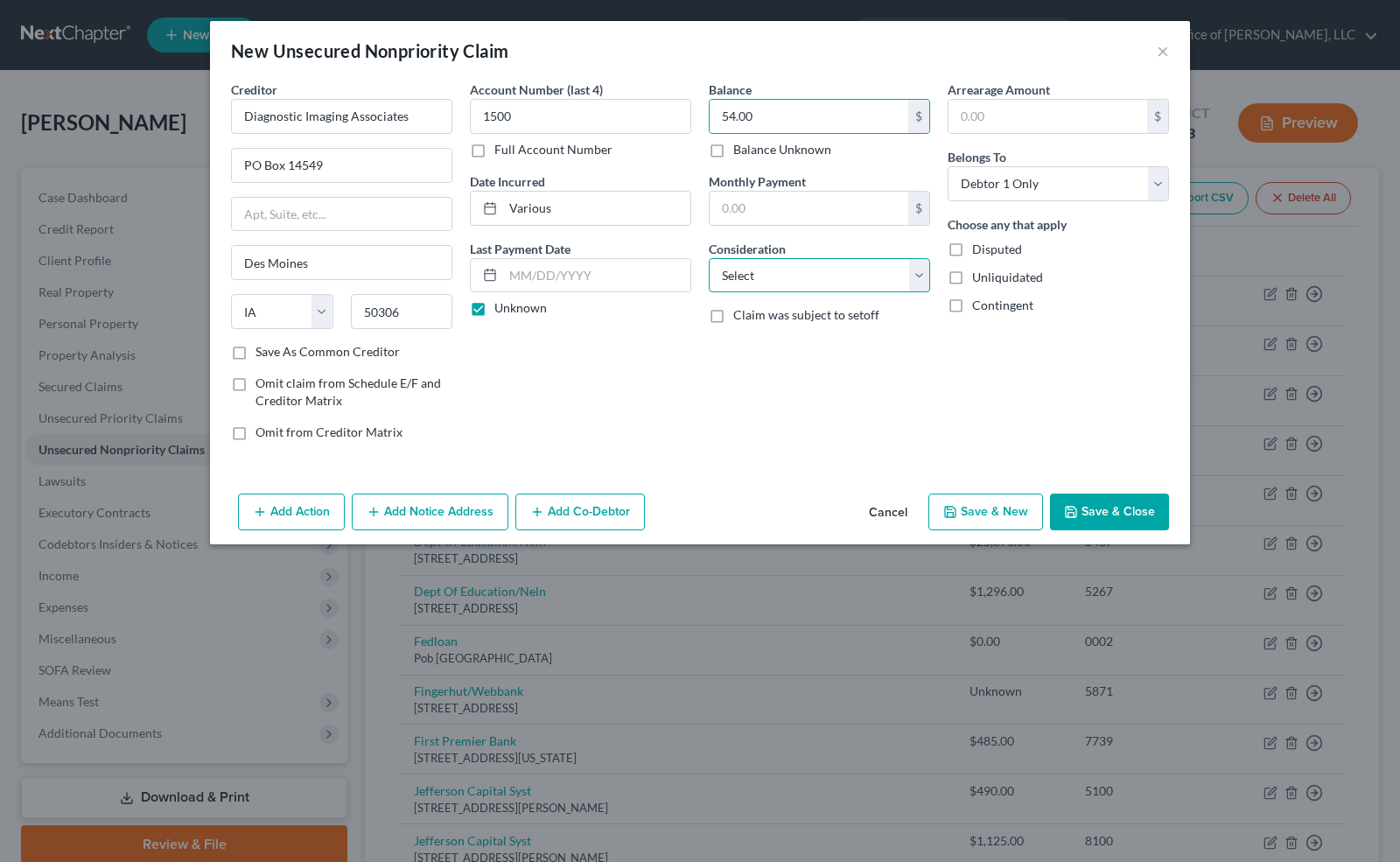
click at [909, 285] on select "Select Cable / Satellite Services Collection Agency Credit Card Debt Debt Couns…" at bounding box center [819, 275] width 221 height 35
click at [709, 258] on select "Select Cable / Satellite Services Collection Agency Credit Card Debt Debt Couns…" at bounding box center [819, 275] width 221 height 35
click at [1100, 509] on button "Save & Close" at bounding box center [1110, 512] width 119 height 37
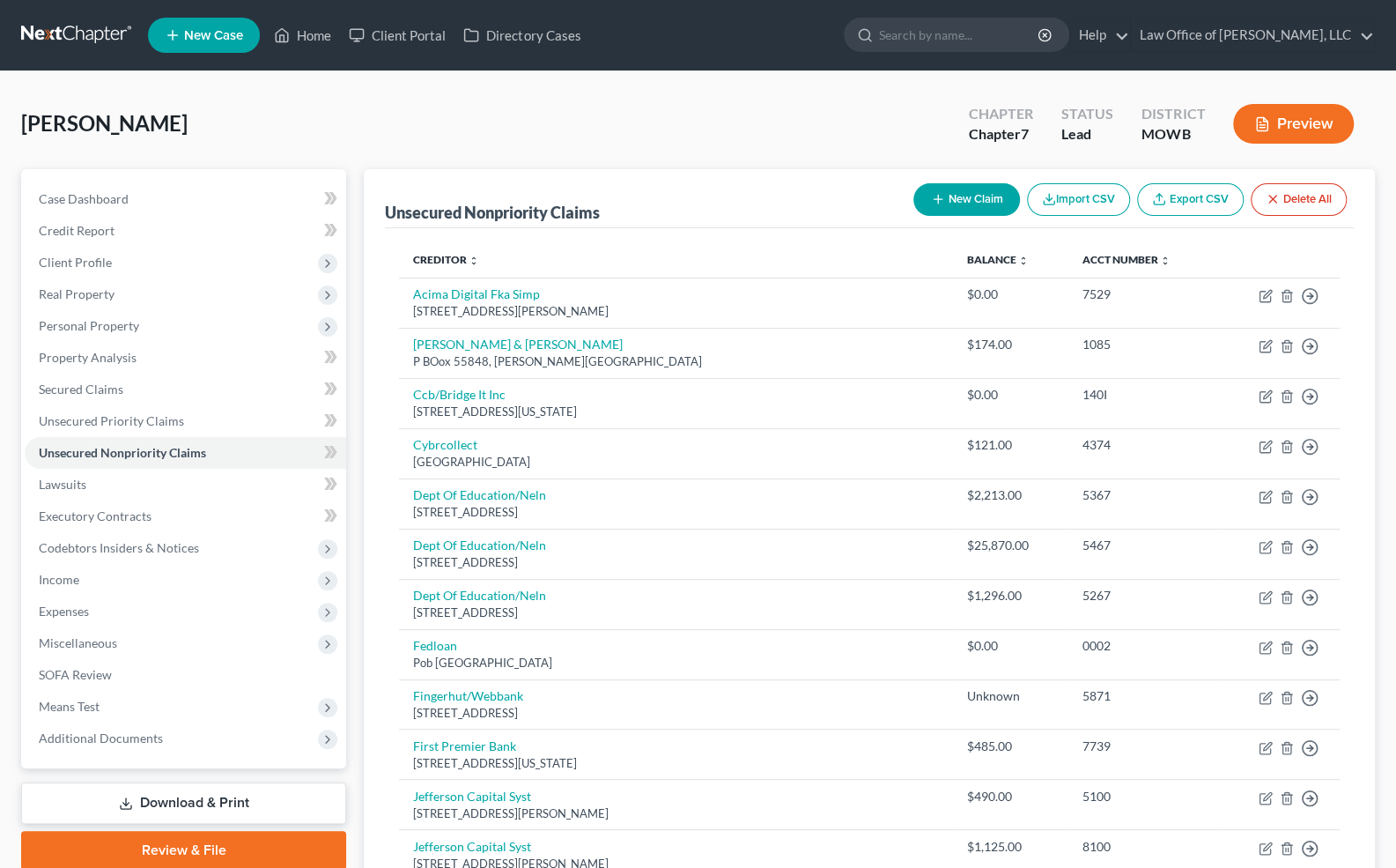
click at [978, 193] on button "New Claim" at bounding box center [967, 200] width 107 height 33
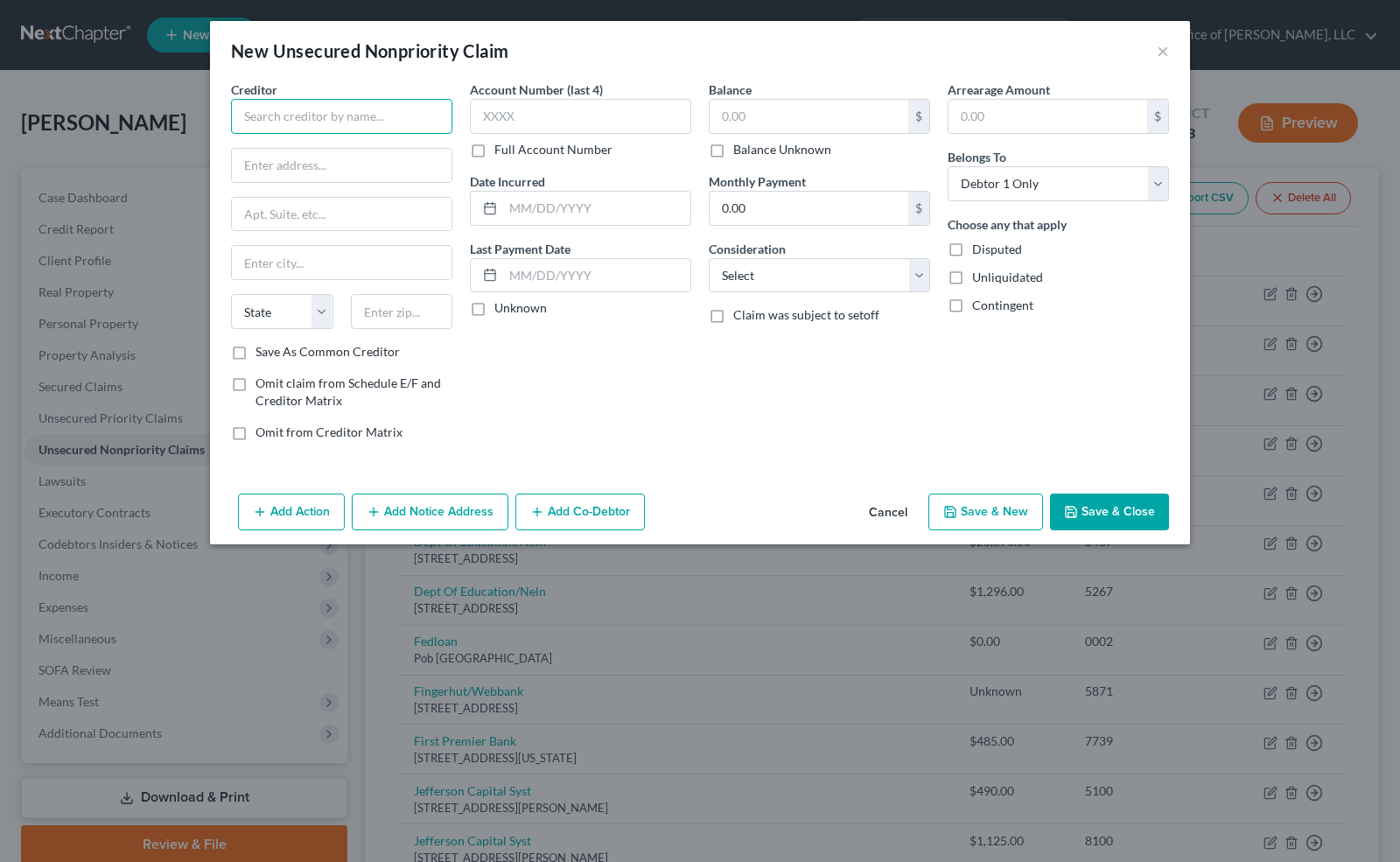
click at [265, 107] on input "text" at bounding box center [341, 117] width 221 height 35
drag, startPoint x: 301, startPoint y: 215, endPoint x: 198, endPoint y: 208, distance: 103.2
click at [198, 208] on div "New Unsecured Nonpriority Claim × Creditor * PRA, LLC c/o Portfolio Recorcery […" at bounding box center [700, 431] width 1400 height 862
click at [1166, 53] on button "×" at bounding box center [1163, 51] width 12 height 21
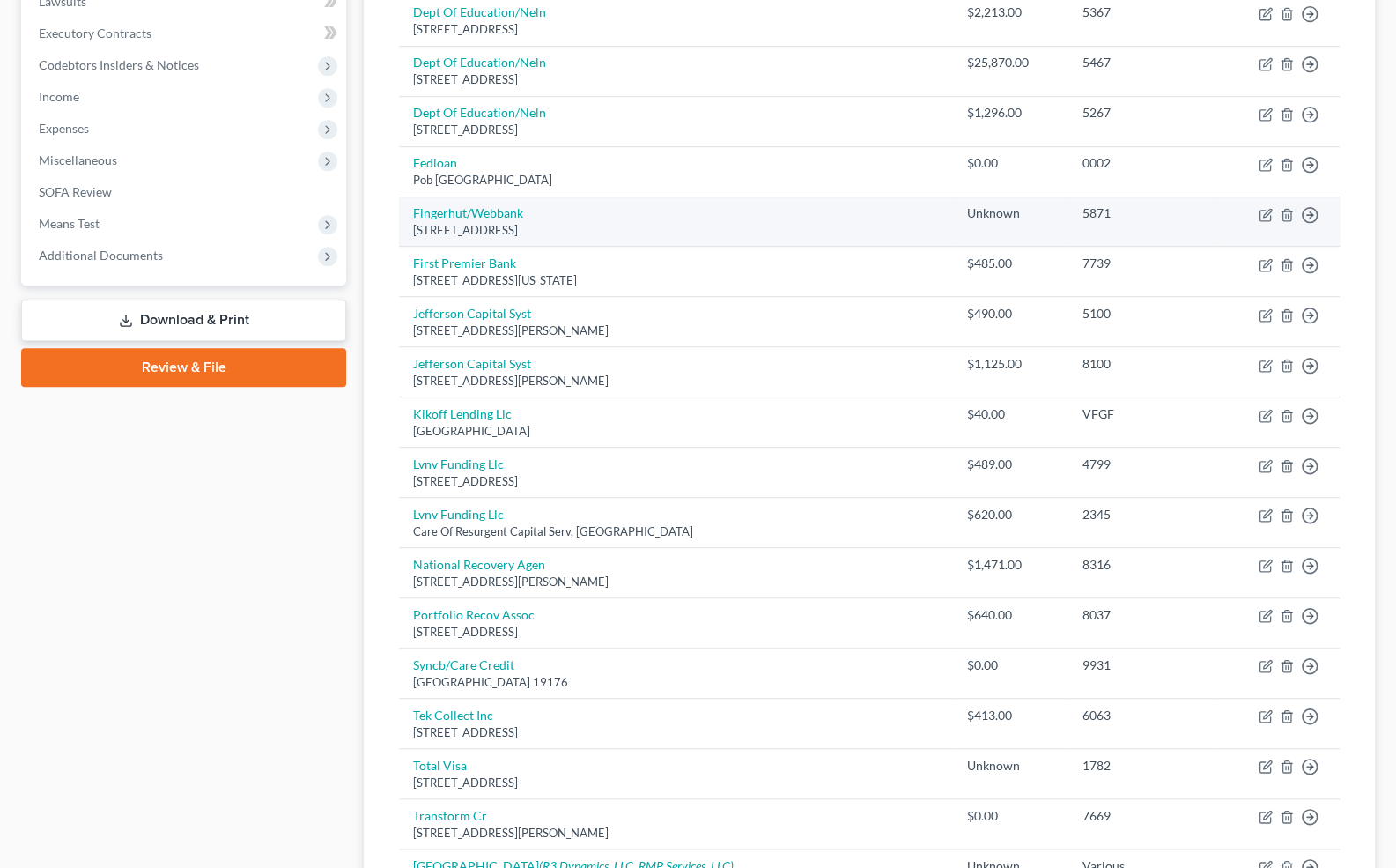
scroll to position [526, 0]
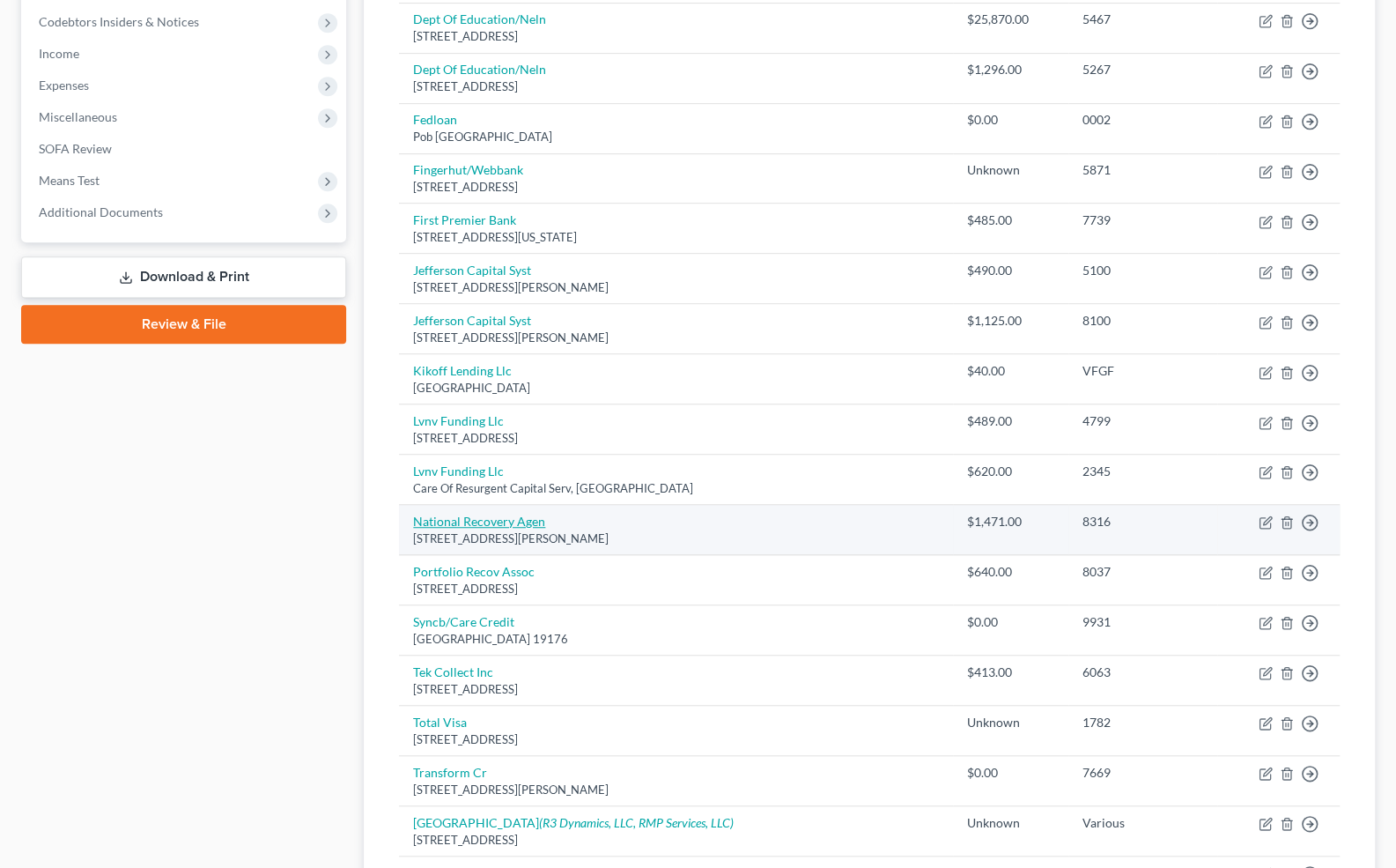
click at [495, 522] on link "National Recovery Agen" at bounding box center [479, 521] width 132 height 15
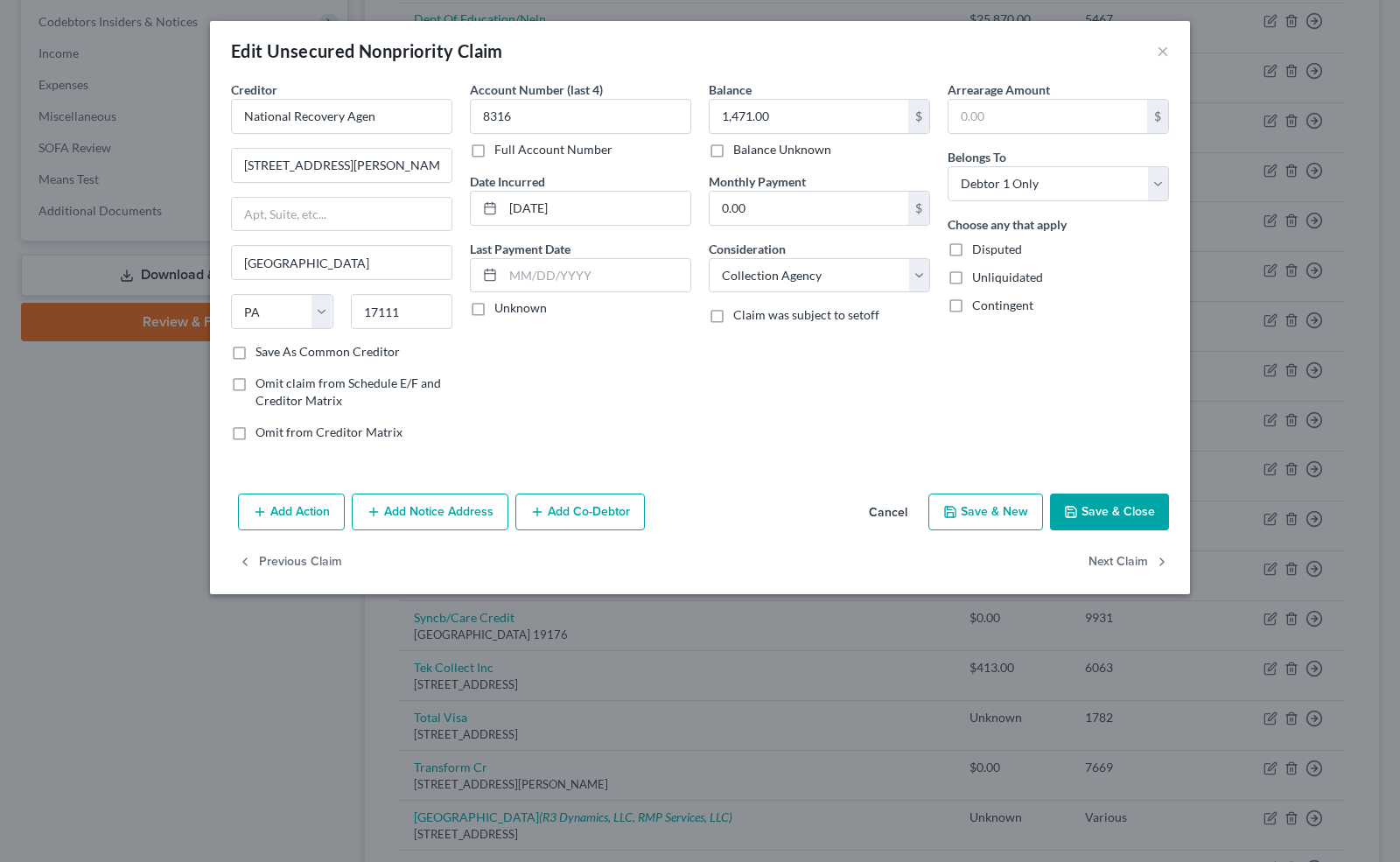
click at [255, 350] on label "Save As Common Creditor" at bounding box center [327, 352] width 145 height 18
click at [262, 350] on input "Save As Common Creditor" at bounding box center [268, 348] width 11 height 11
click at [495, 310] on label "Unknown" at bounding box center [521, 308] width 53 height 18
click at [502, 310] on input "Unknown" at bounding box center [507, 304] width 11 height 11
click at [1107, 516] on button "Save & Close" at bounding box center [1110, 512] width 119 height 37
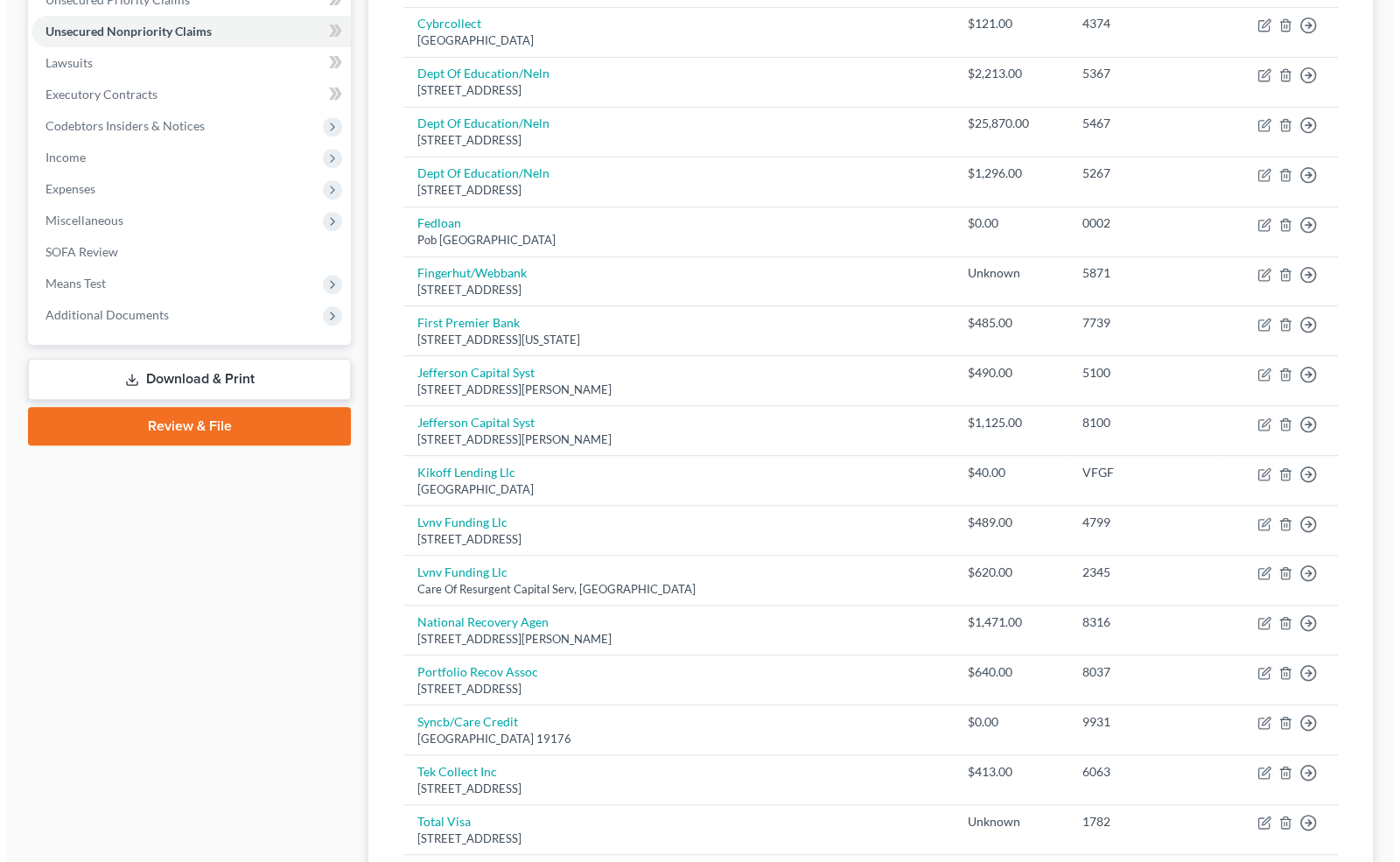
scroll to position [0, 0]
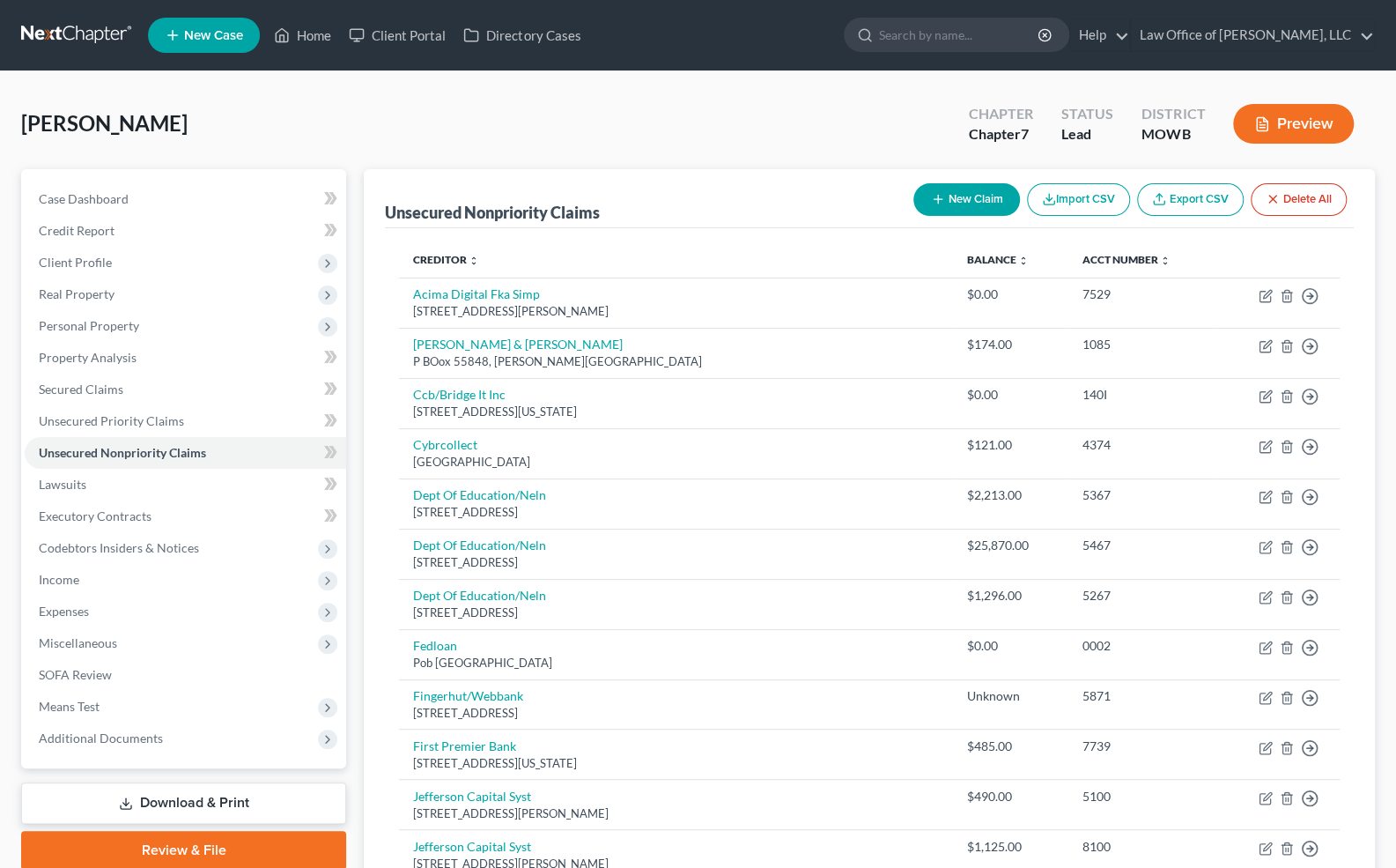
click at [962, 196] on button "New Claim" at bounding box center [967, 200] width 107 height 33
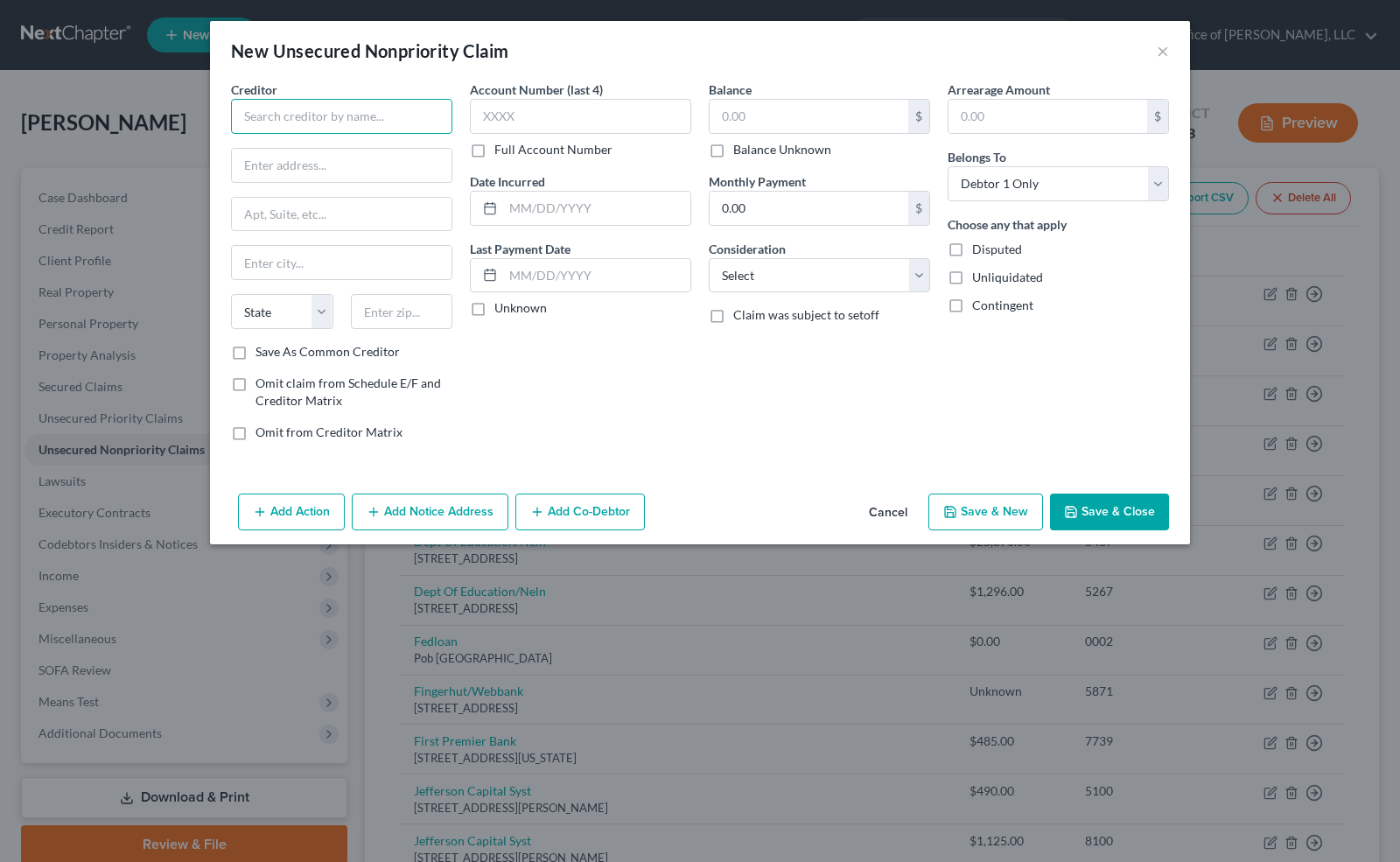
click at [357, 125] on input "text" at bounding box center [341, 117] width 221 height 35
click at [1171, 42] on div "New Unsecured Nonpriority Claim ×" at bounding box center [700, 51] width 981 height 60
click at [1166, 46] on button "×" at bounding box center [1163, 51] width 12 height 21
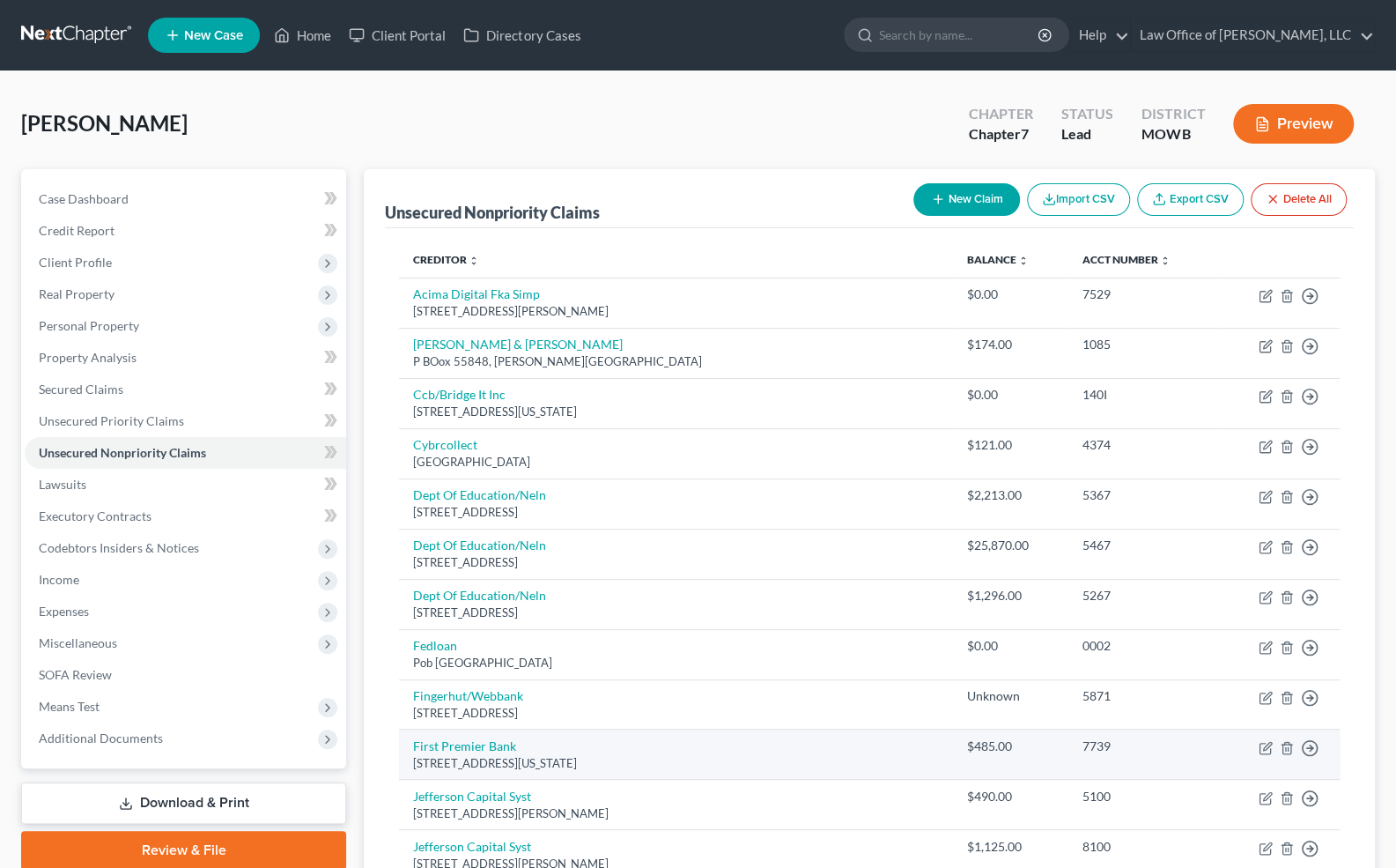
click at [547, 759] on div "[STREET_ADDRESS][US_STATE]" at bounding box center [675, 763] width 525 height 17
click at [641, 749] on td "First Premier Bank [STREET_ADDRESS][US_STATE]" at bounding box center [675, 754] width 554 height 50
click at [653, 750] on td "First Premier Bank [STREET_ADDRESS][US_STATE]" at bounding box center [675, 754] width 554 height 50
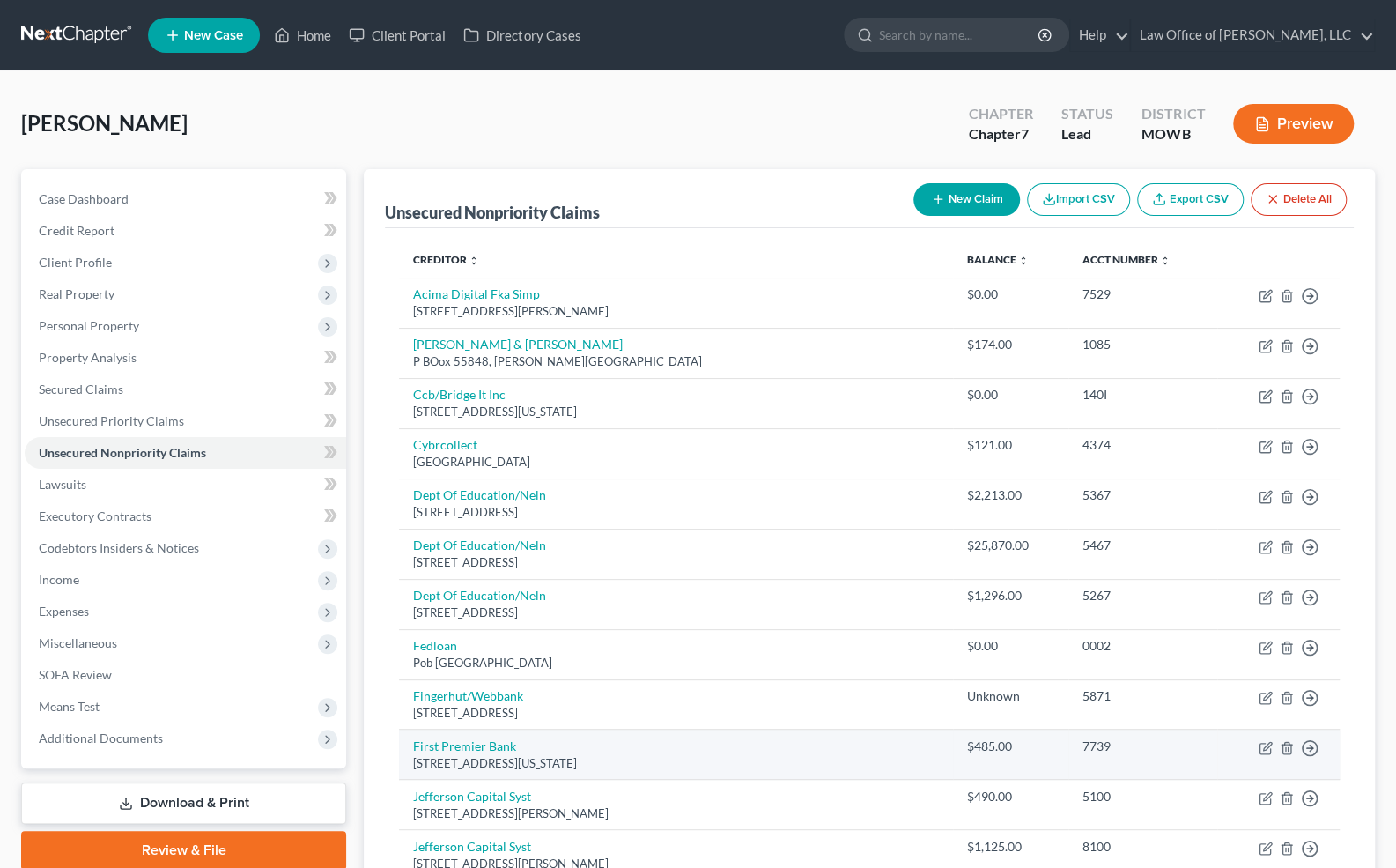
click at [653, 750] on td "First Premier Bank [STREET_ADDRESS][US_STATE]" at bounding box center [675, 754] width 554 height 50
click at [483, 738] on link "First Premier Bank" at bounding box center [464, 745] width 103 height 15
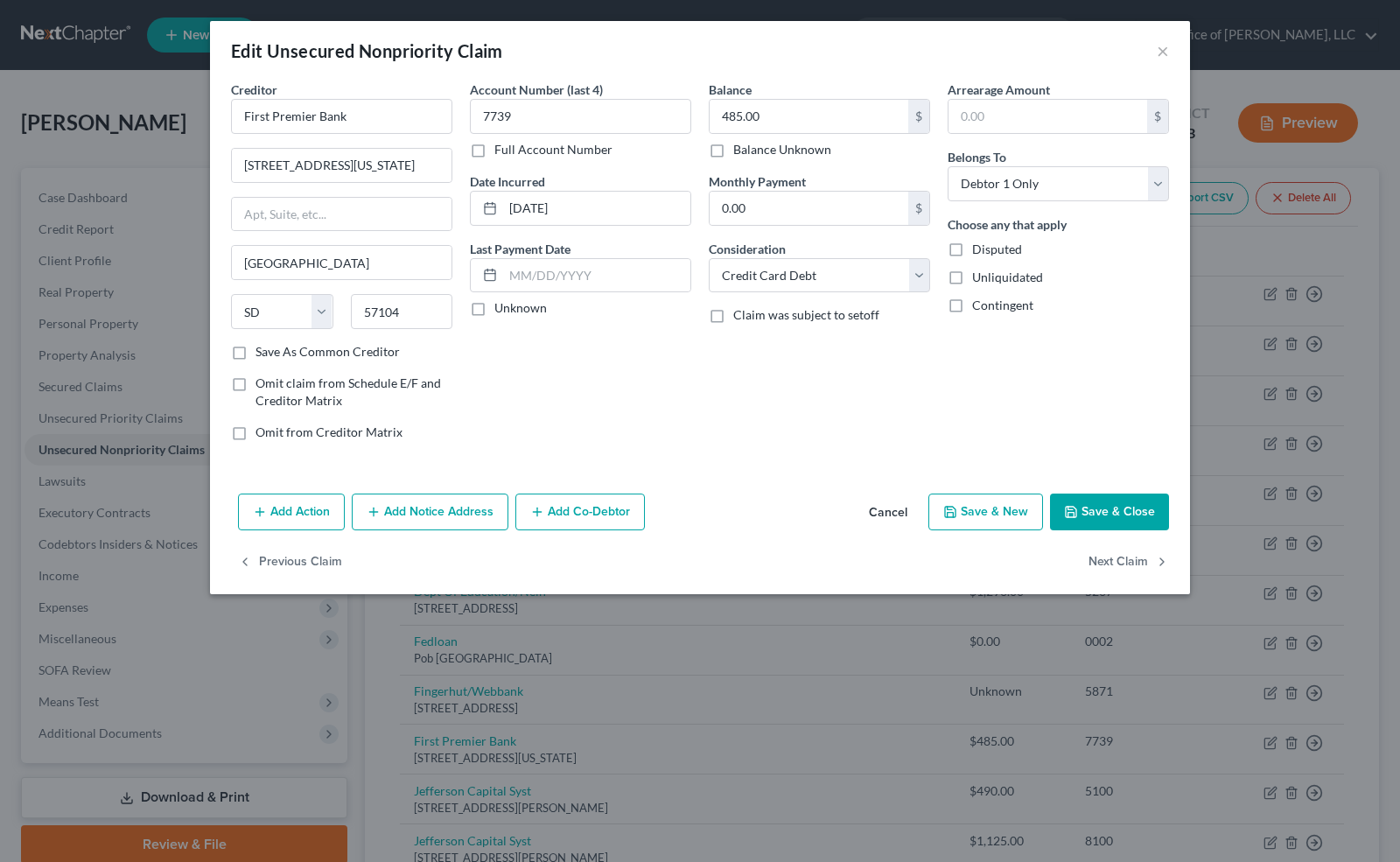
click at [454, 508] on button "Add Notice Address" at bounding box center [430, 512] width 157 height 37
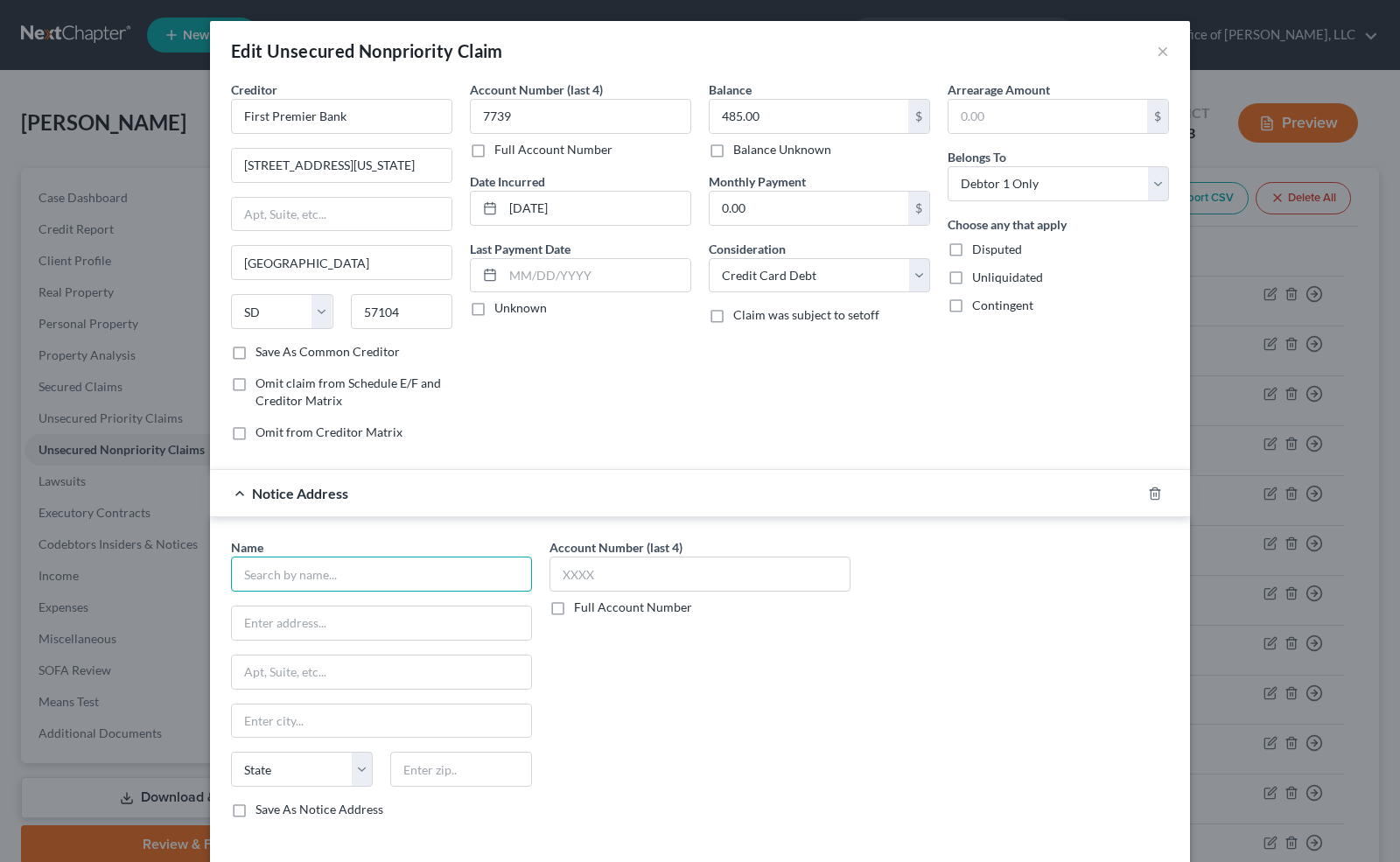
click at [304, 575] on input "text" at bounding box center [381, 574] width 301 height 35
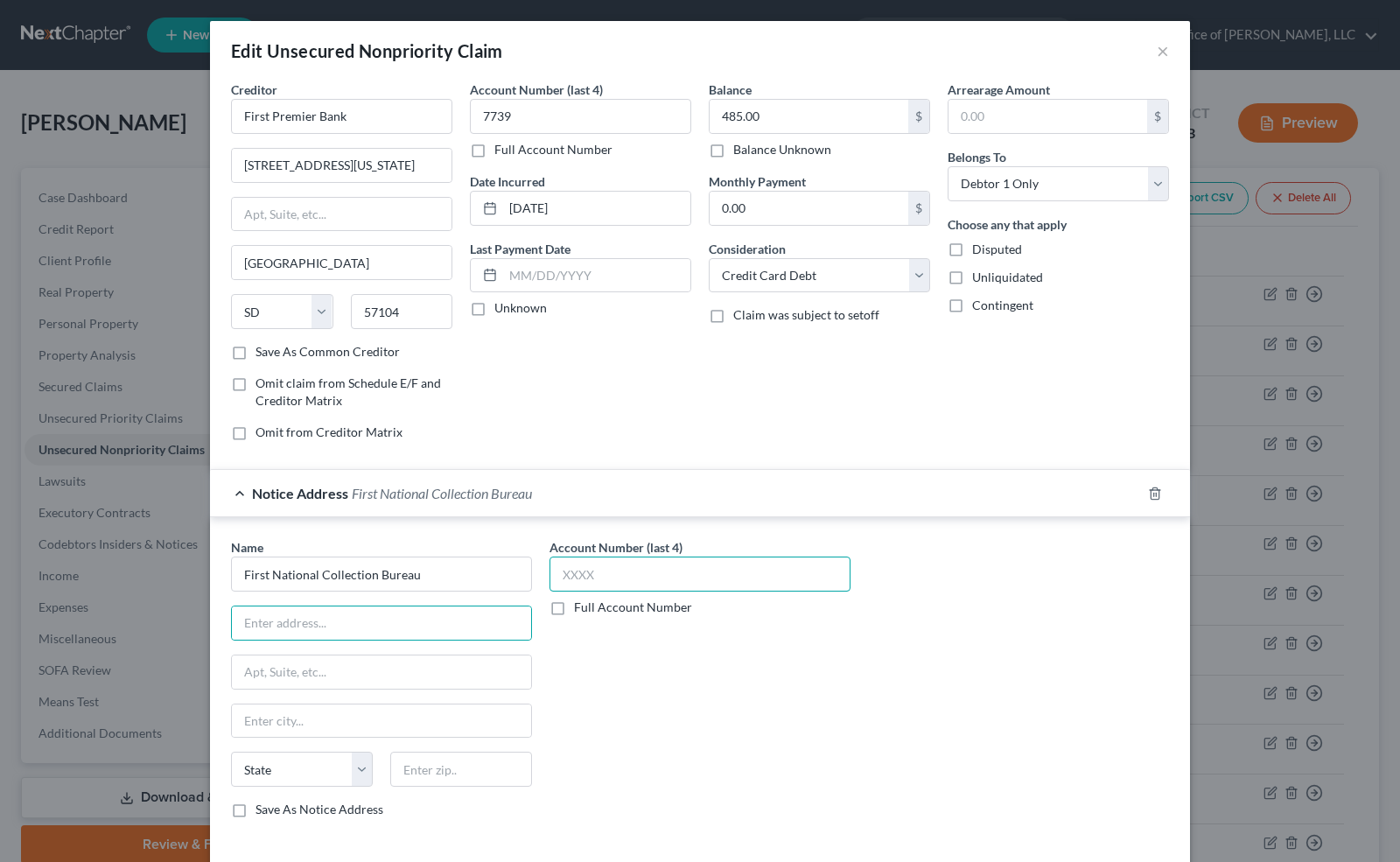
click at [571, 574] on input "text" at bounding box center [700, 574] width 301 height 35
click at [354, 624] on input "text" at bounding box center [381, 623] width 299 height 33
click at [480, 772] on input "text" at bounding box center [461, 769] width 142 height 35
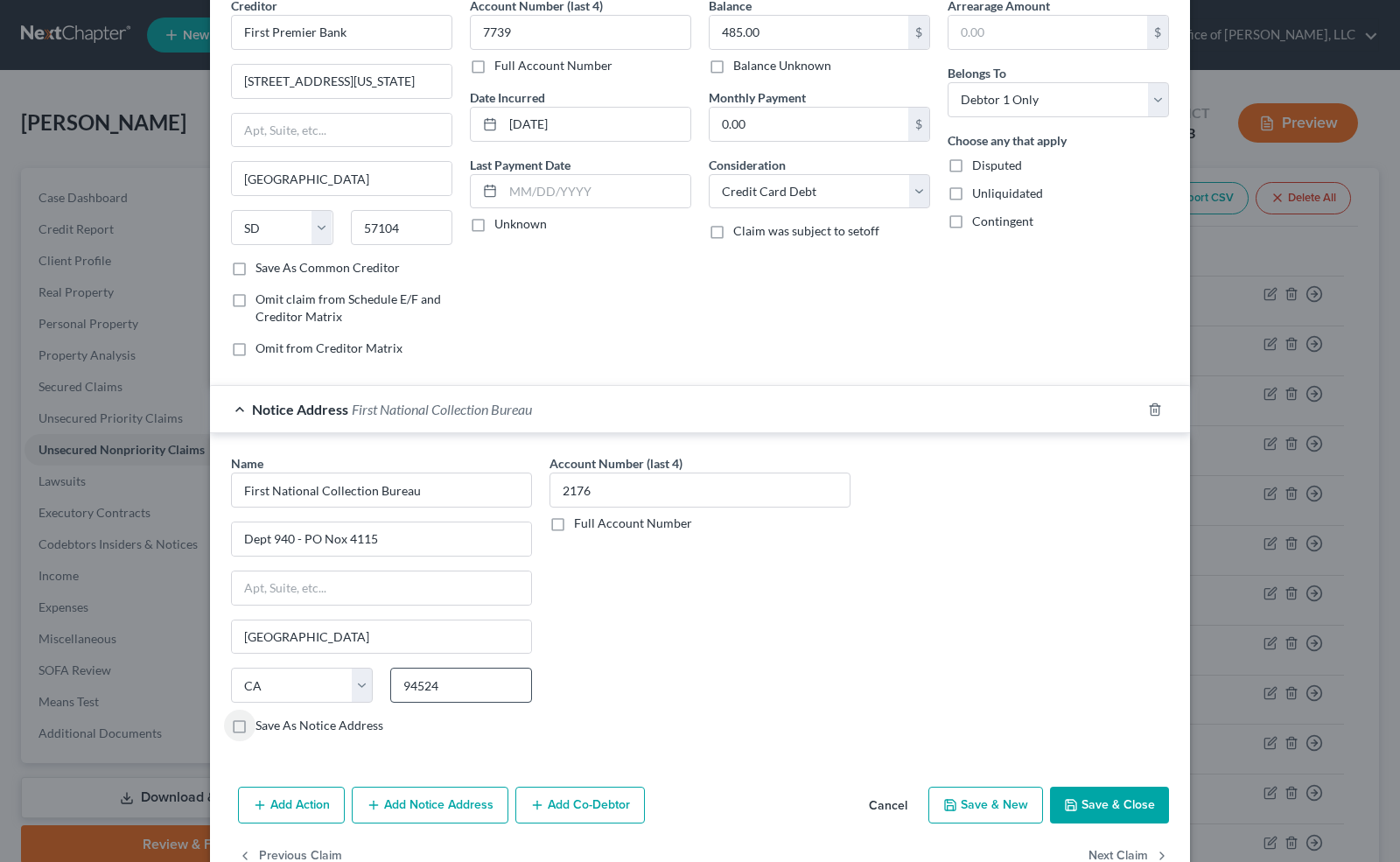
scroll to position [84, 0]
drag, startPoint x: 1118, startPoint y: 796, endPoint x: 1020, endPoint y: 712, distance: 129.1
click at [1020, 712] on div "Edit Unsecured Nonpriority Claim × Creditor * First Premier Bank [STREET_ADDRES…" at bounding box center [700, 412] width 981 height 951
click at [972, 801] on button "Save & New" at bounding box center [986, 805] width 115 height 37
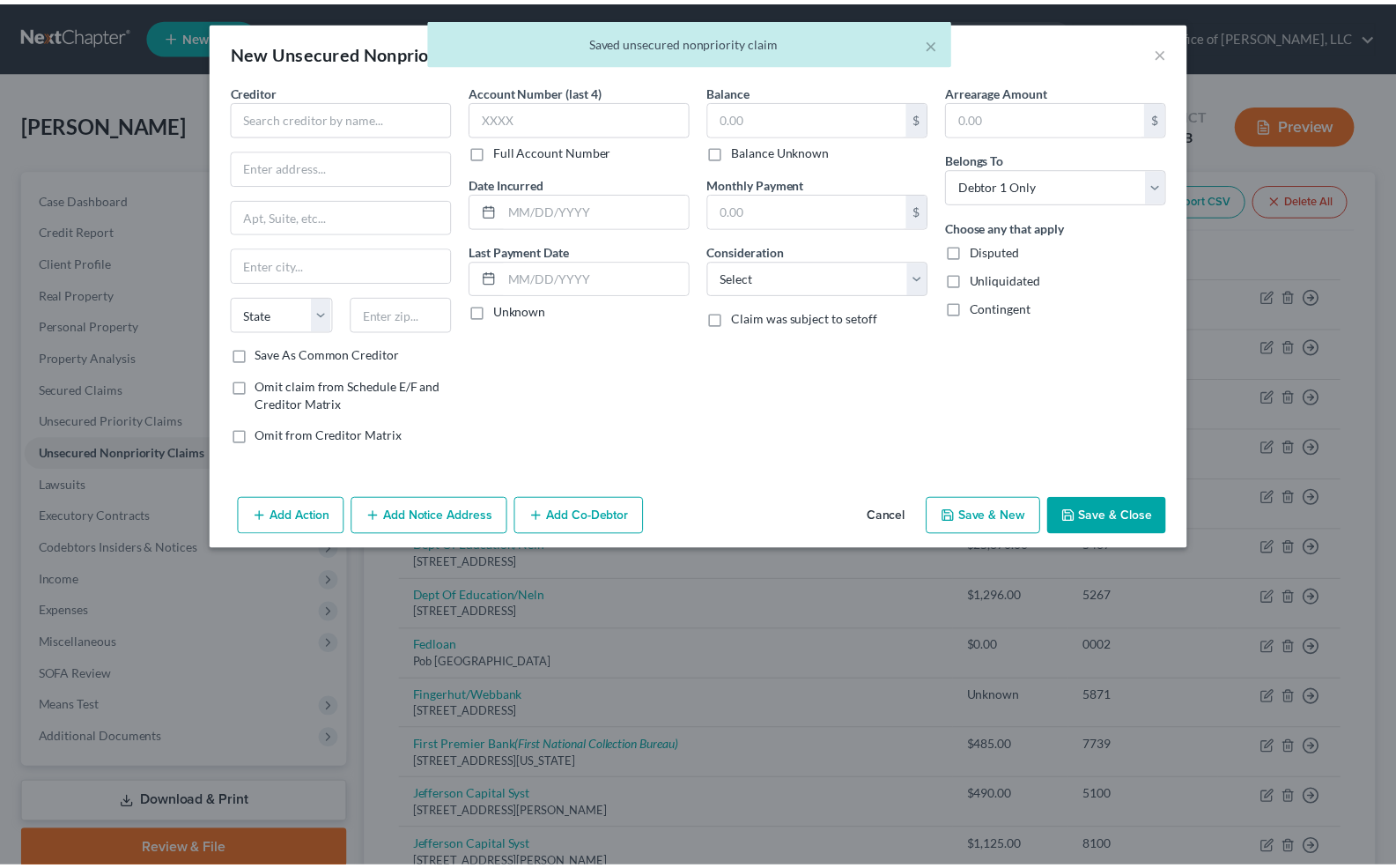
scroll to position [0, 0]
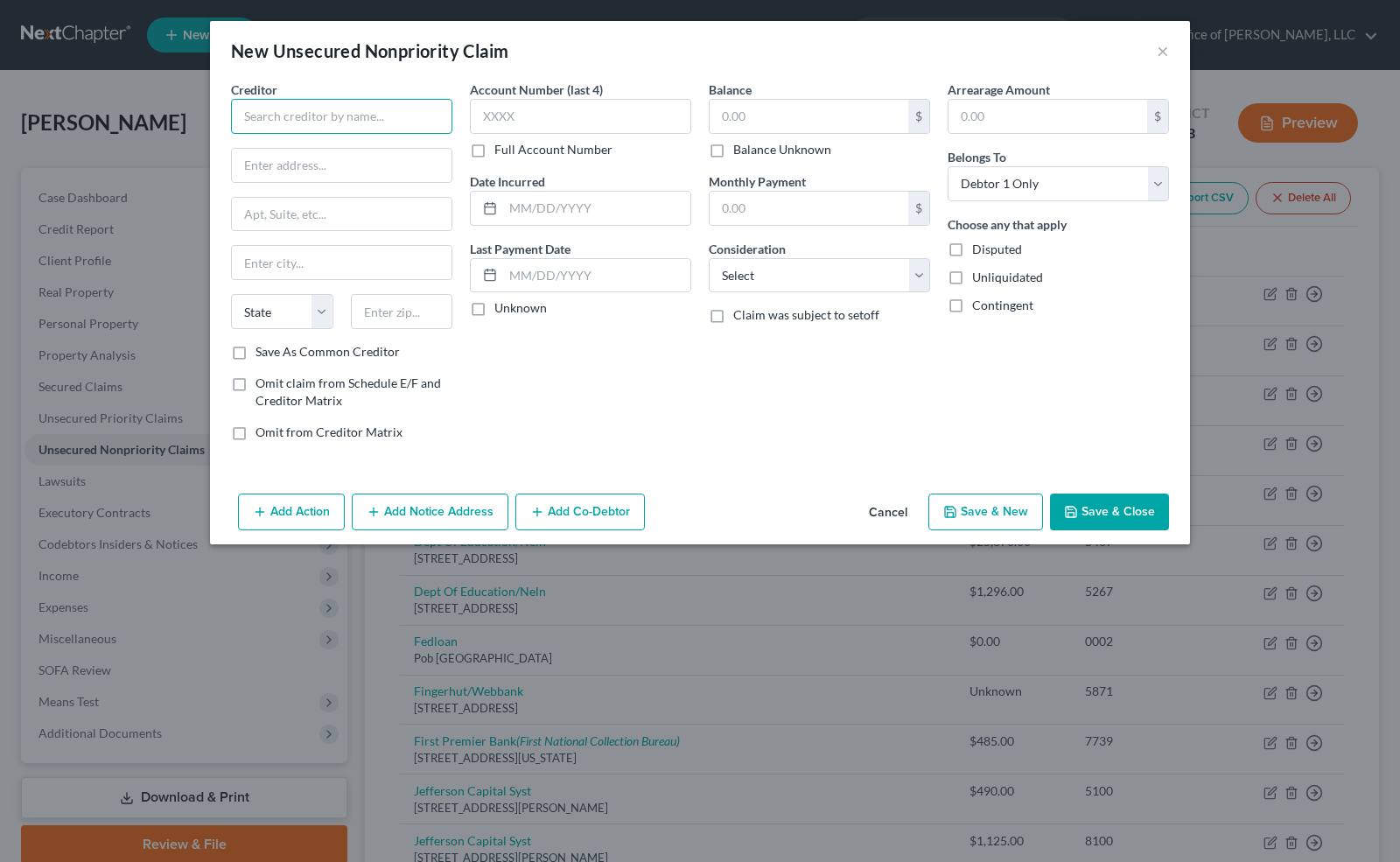
click at [262, 115] on input "text" at bounding box center [341, 117] width 221 height 35
click at [508, 110] on input "text" at bounding box center [581, 117] width 221 height 35
click at [255, 346] on label "Save As Common Creditor" at bounding box center [327, 352] width 145 height 18
click at [262, 346] on input "Save As Common Creditor" at bounding box center [268, 348] width 11 height 11
click at [547, 202] on input "text" at bounding box center [597, 209] width 188 height 33
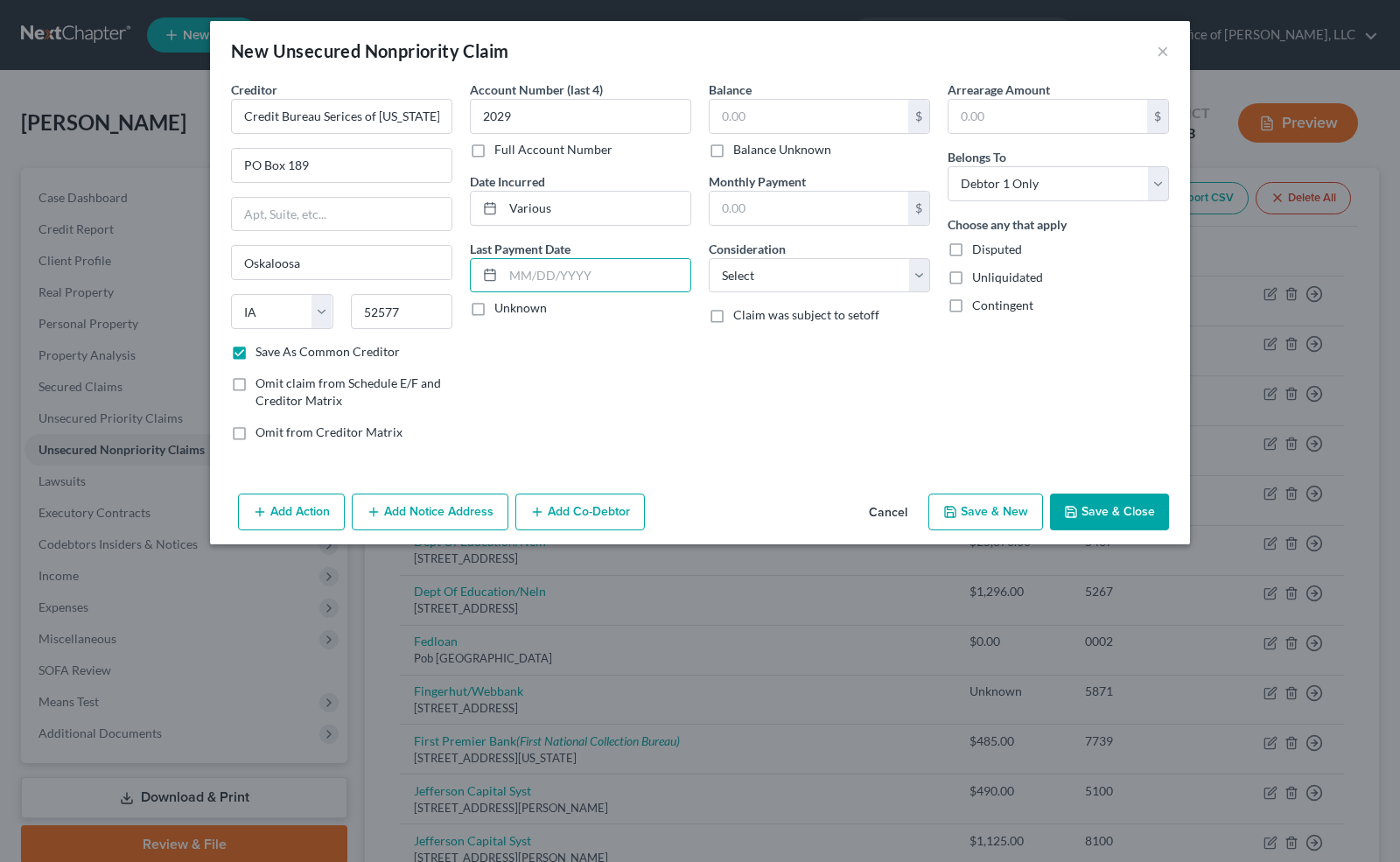
click at [495, 301] on label "Unknown" at bounding box center [521, 308] width 53 height 18
click at [502, 301] on input "Unknown" at bounding box center [507, 304] width 11 height 11
click at [788, 105] on input "text" at bounding box center [809, 117] width 198 height 33
click at [733, 156] on label "Balance Unknown" at bounding box center [782, 150] width 98 height 18
click at [740, 153] on input "Balance Unknown" at bounding box center [746, 146] width 11 height 11
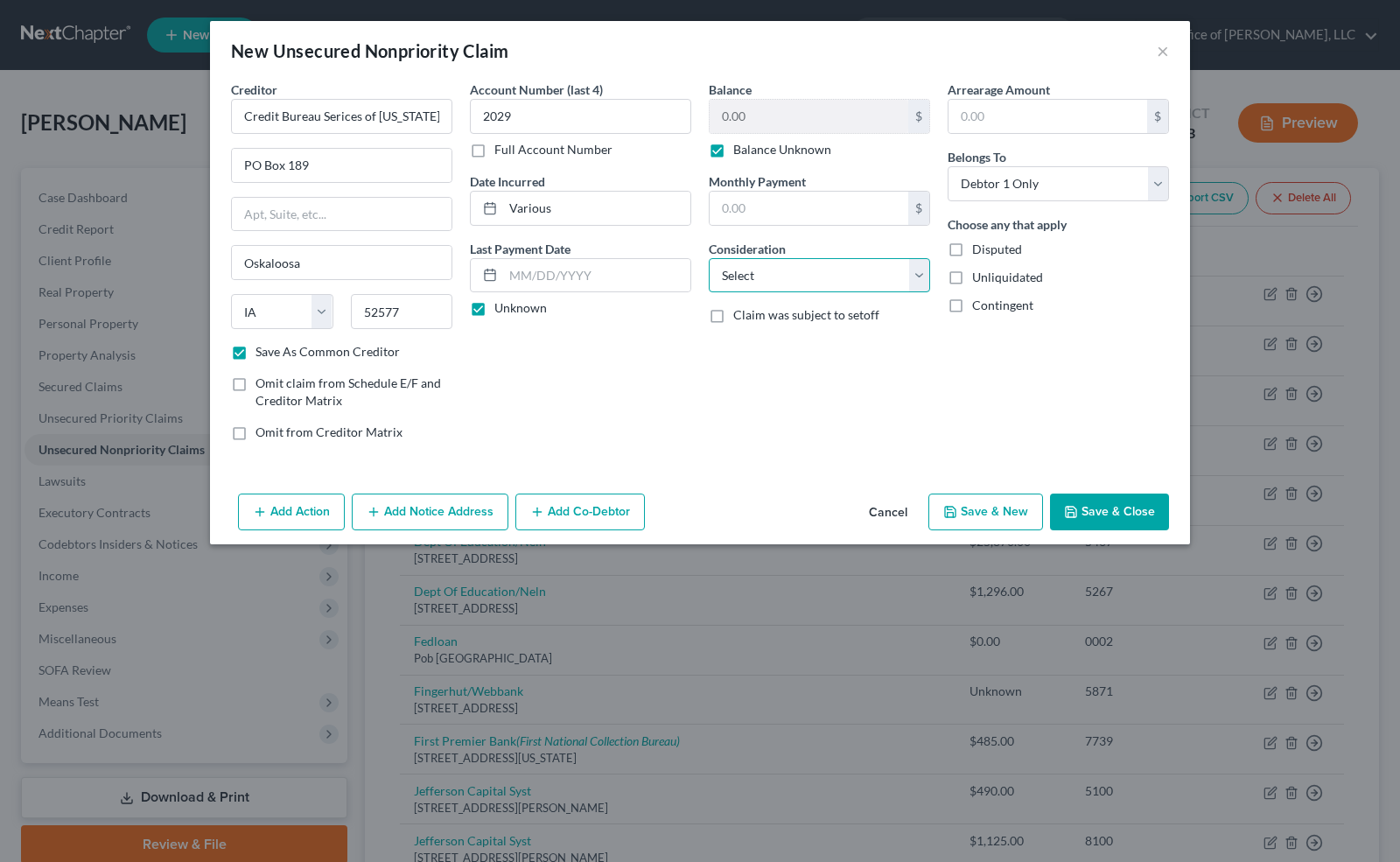
click at [758, 273] on select "Select Cable / Satellite Services Collection Agency Credit Card Debt Debt Couns…" at bounding box center [819, 275] width 221 height 35
click at [709, 258] on select "Select Cable / Satellite Services Collection Agency Credit Card Debt Debt Couns…" at bounding box center [819, 275] width 221 height 35
click at [923, 274] on select "Select Cable / Satellite Services Collection Agency Credit Card Debt Debt Couns…" at bounding box center [819, 275] width 221 height 35
click at [1013, 516] on button "Save & New" at bounding box center [986, 512] width 115 height 37
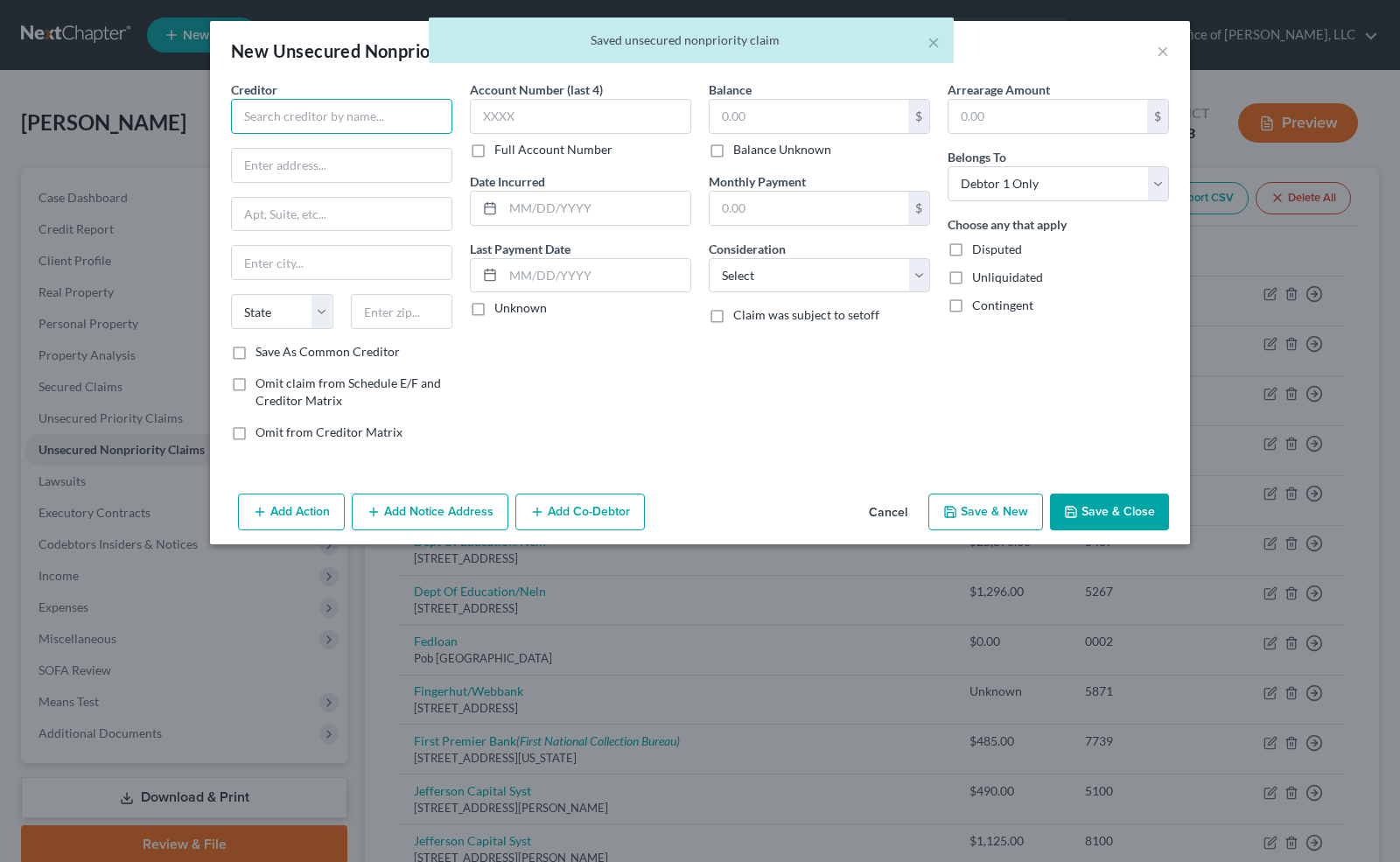
click at [377, 113] on input "text" at bounding box center [341, 117] width 221 height 35
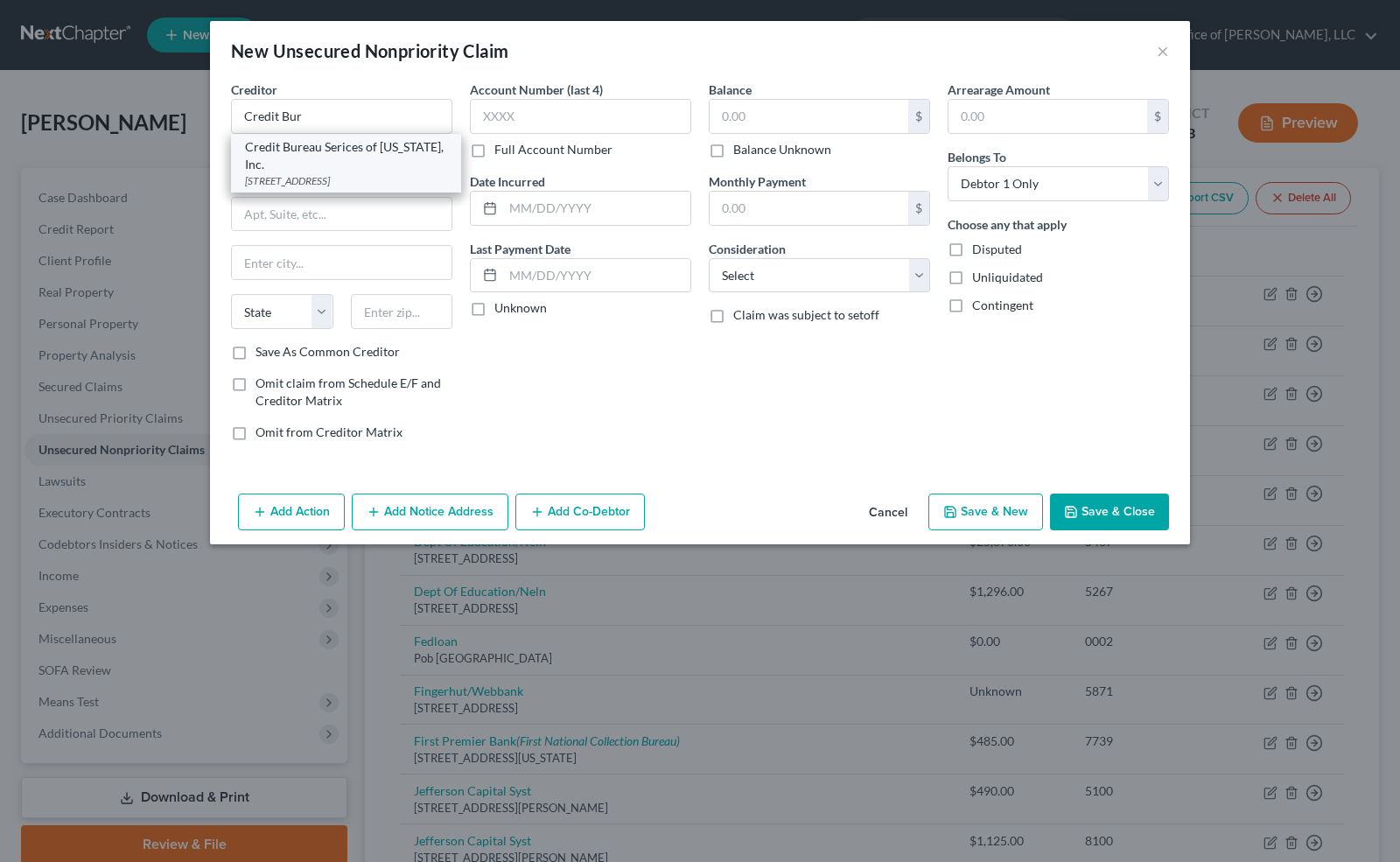
click at [352, 146] on div "Credit Bureau Serices of [US_STATE], Inc." at bounding box center [346, 156] width 202 height 35
click at [545, 115] on input "text" at bounding box center [581, 117] width 221 height 35
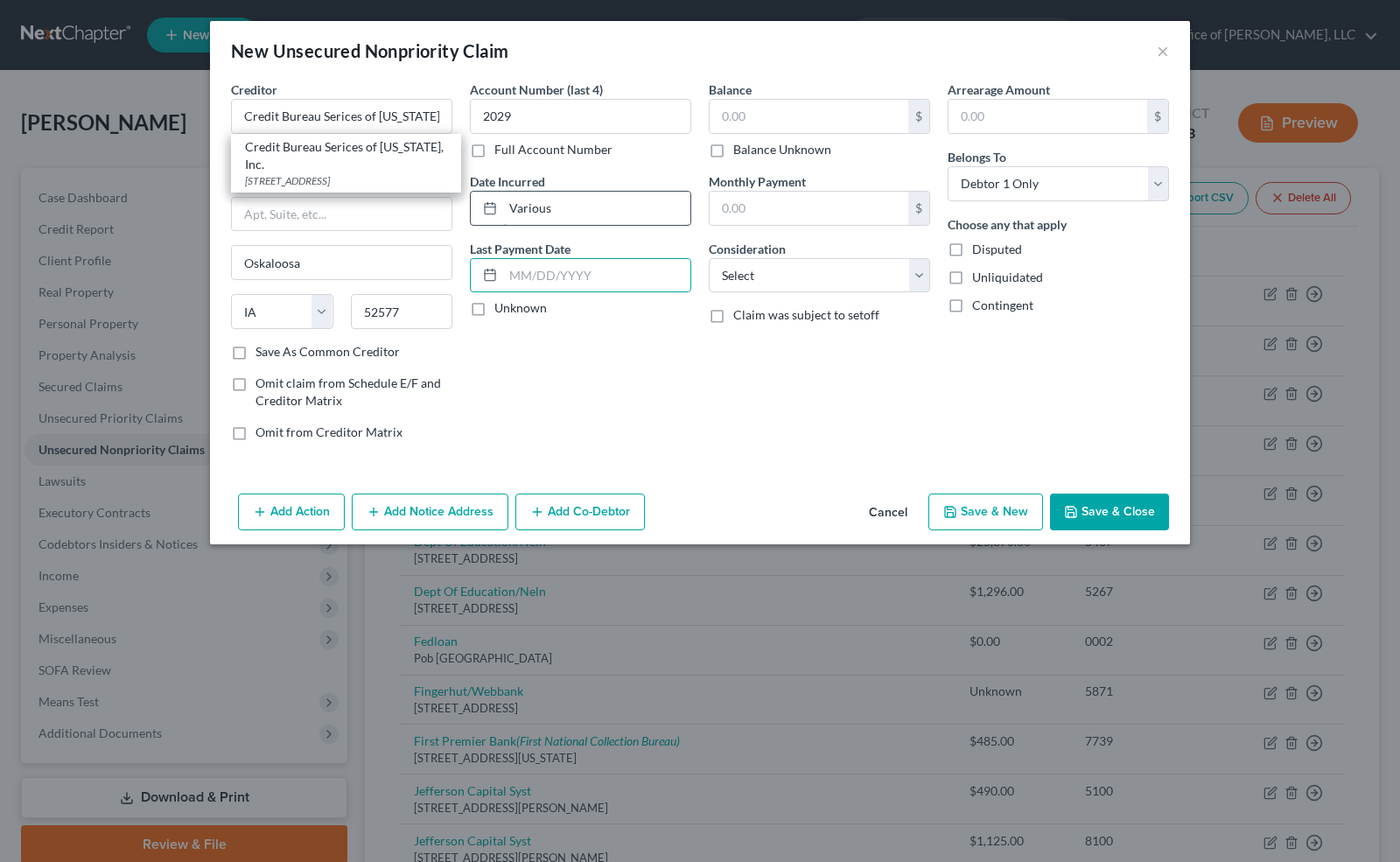
click at [495, 300] on label "Unknown" at bounding box center [521, 308] width 53 height 18
click at [502, 300] on input "Unknown" at bounding box center [507, 304] width 11 height 11
click at [733, 151] on label "Balance Unknown" at bounding box center [782, 150] width 98 height 18
click at [740, 151] on input "Balance Unknown" at bounding box center [746, 146] width 11 height 11
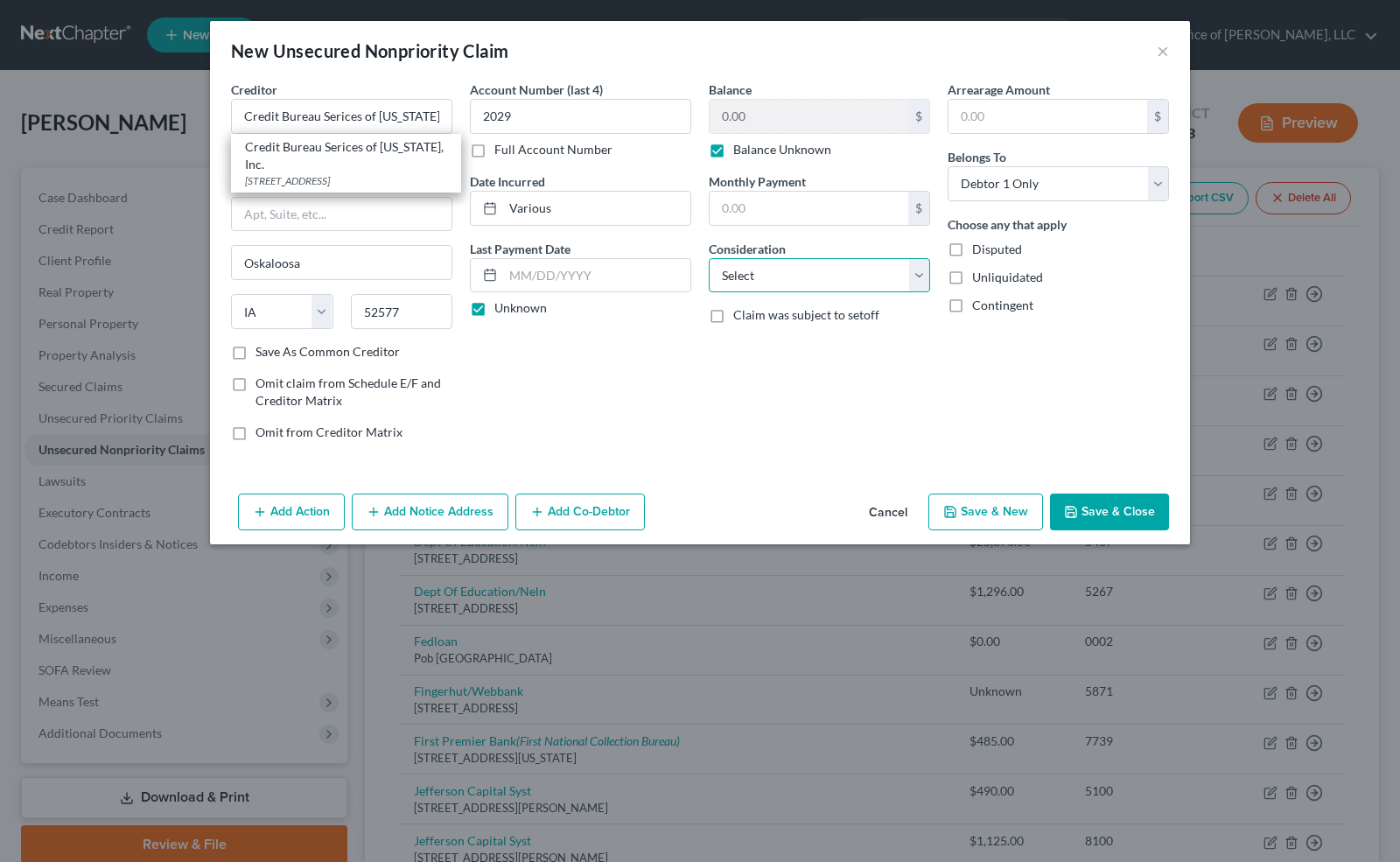
click at [757, 282] on select "Select Cable / Satellite Services Collection Agency Credit Card Debt Debt Couns…" at bounding box center [819, 275] width 221 height 35
click at [709, 258] on select "Select Cable / Satellite Services Collection Agency Credit Card Debt Debt Couns…" at bounding box center [819, 275] width 221 height 35
click at [1097, 509] on button "Save & Close" at bounding box center [1110, 512] width 119 height 37
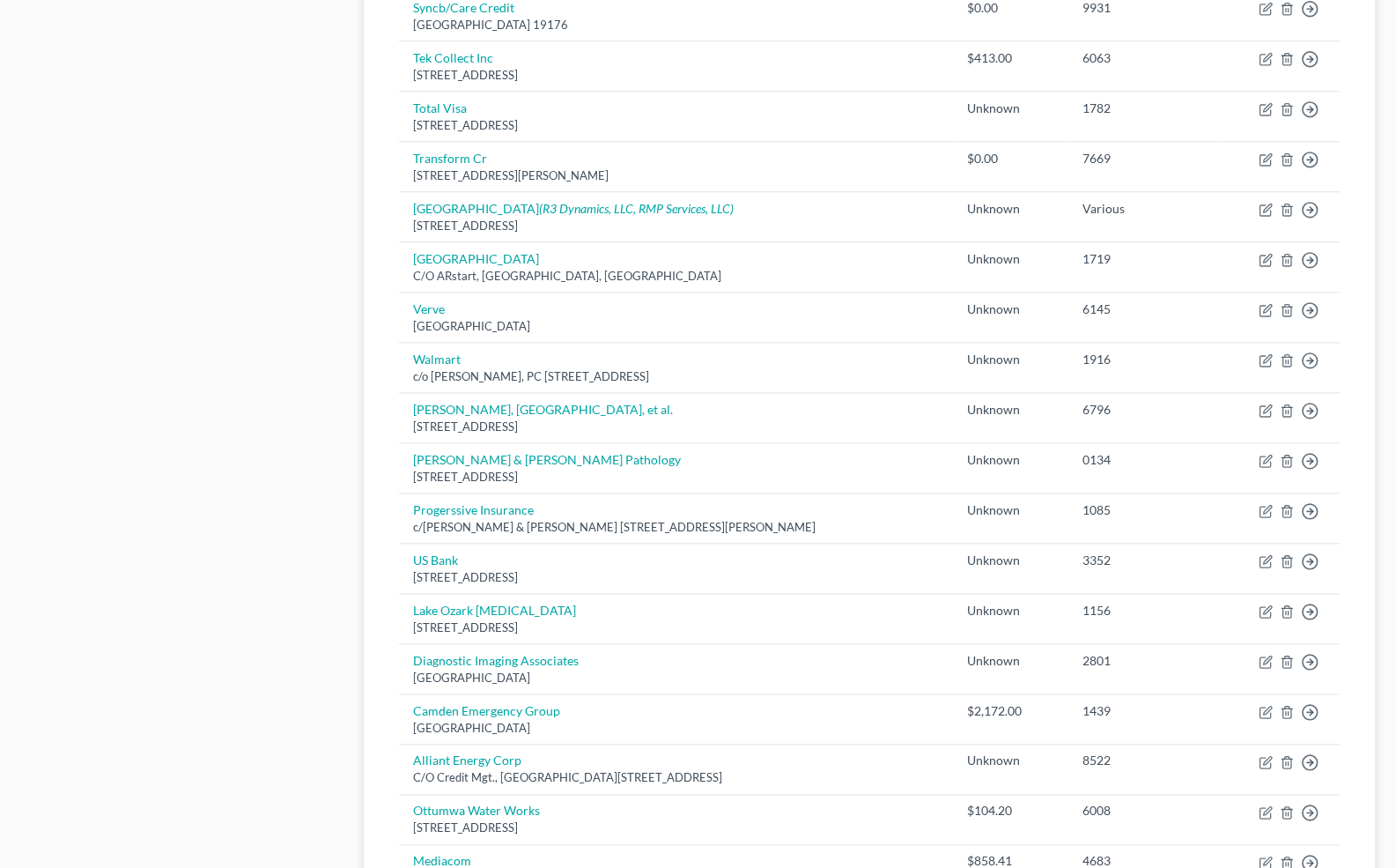
scroll to position [1695, 0]
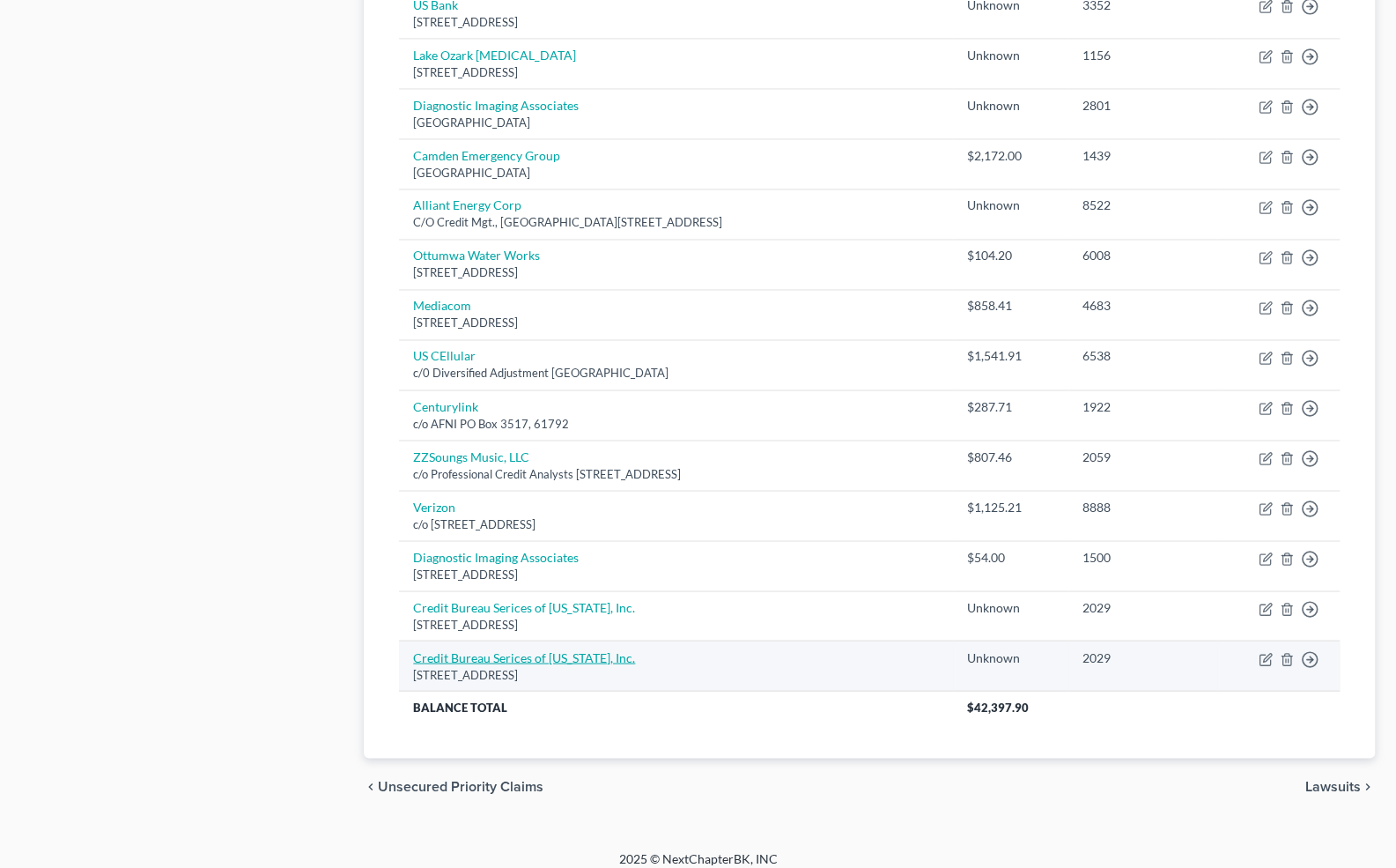
click at [494, 649] on link "Credit Bureau Serices of [US_STATE], Inc." at bounding box center [524, 656] width 222 height 15
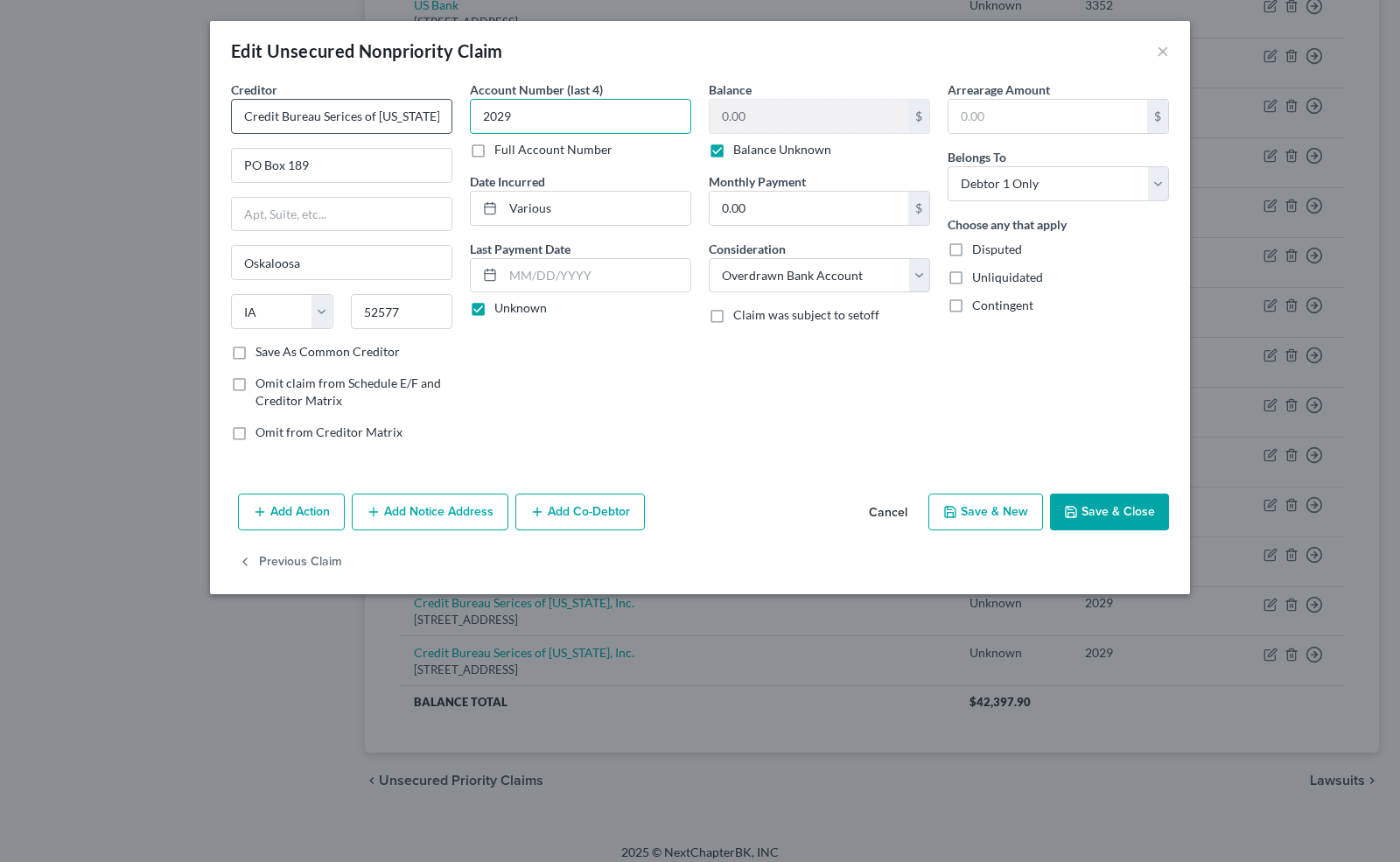
drag, startPoint x: 540, startPoint y: 112, endPoint x: 417, endPoint y: 120, distance: 123.3
click at [417, 120] on div "Creditor * Credit Bureau Serices of [US_STATE], Inc. PO Box 189 Oskaloosa State…" at bounding box center [700, 267] width 956 height 374
click at [1011, 507] on button "Save & New" at bounding box center [986, 512] width 115 height 37
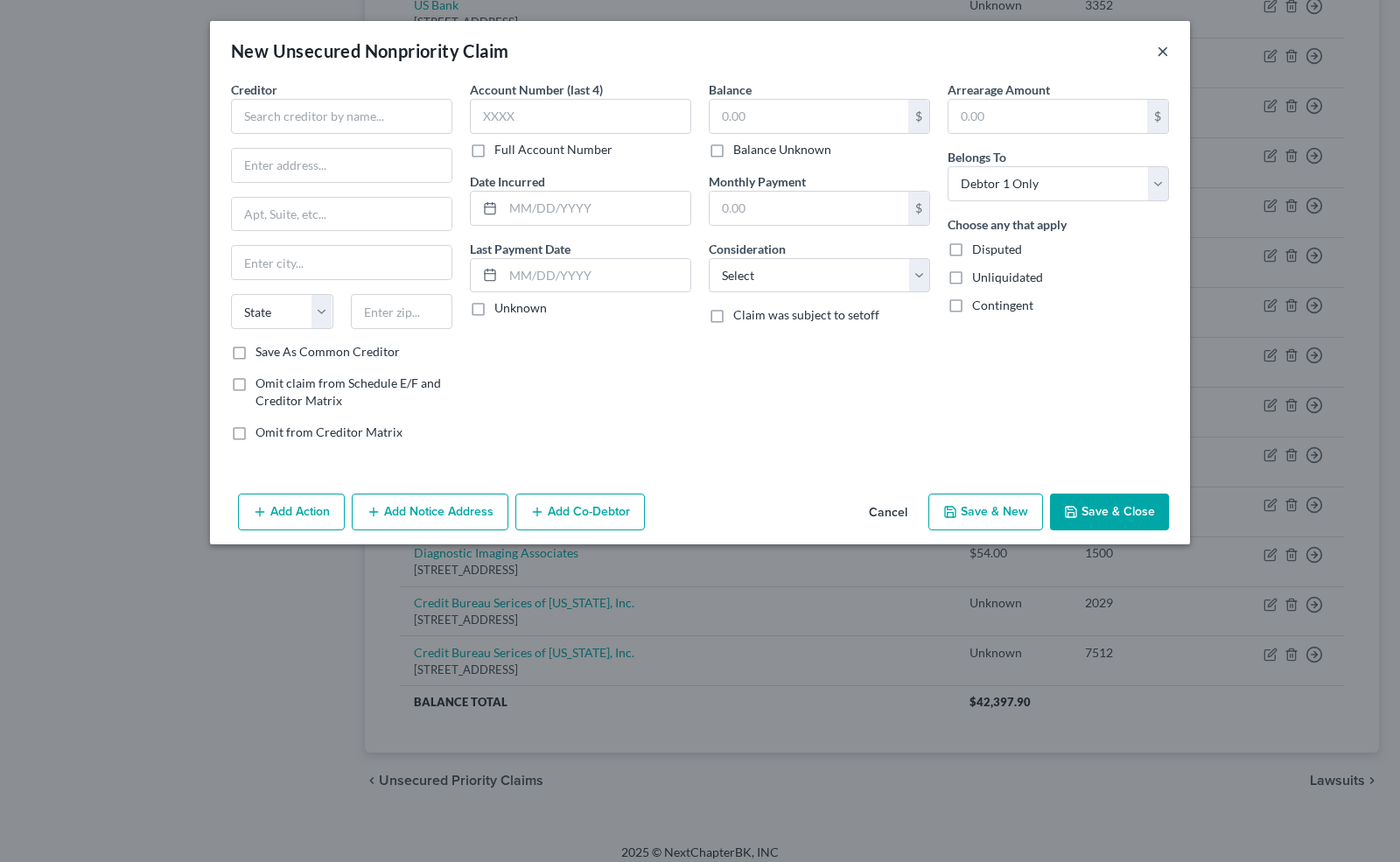
click at [1161, 48] on button "×" at bounding box center [1163, 51] width 12 height 21
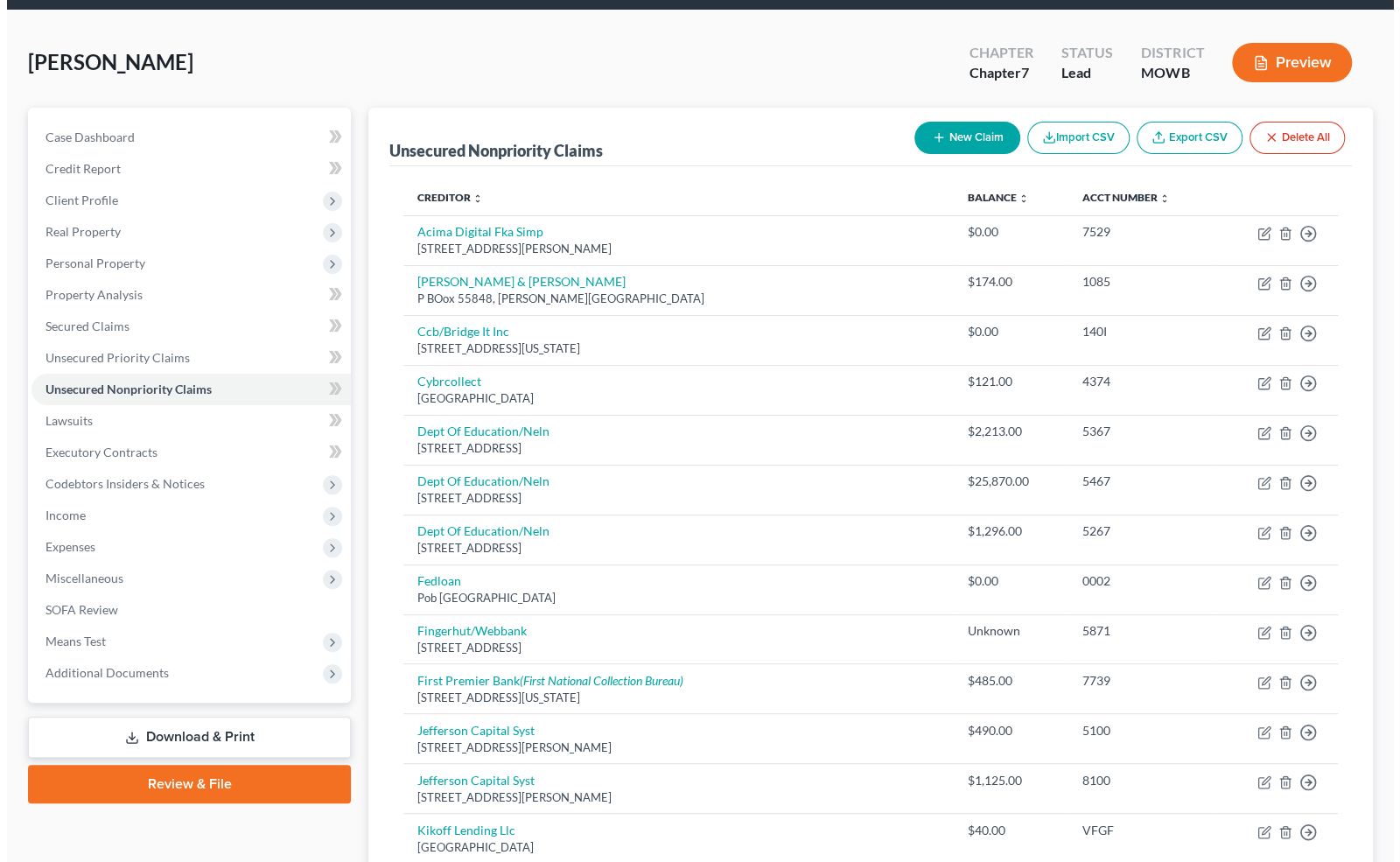
scroll to position [57, 0]
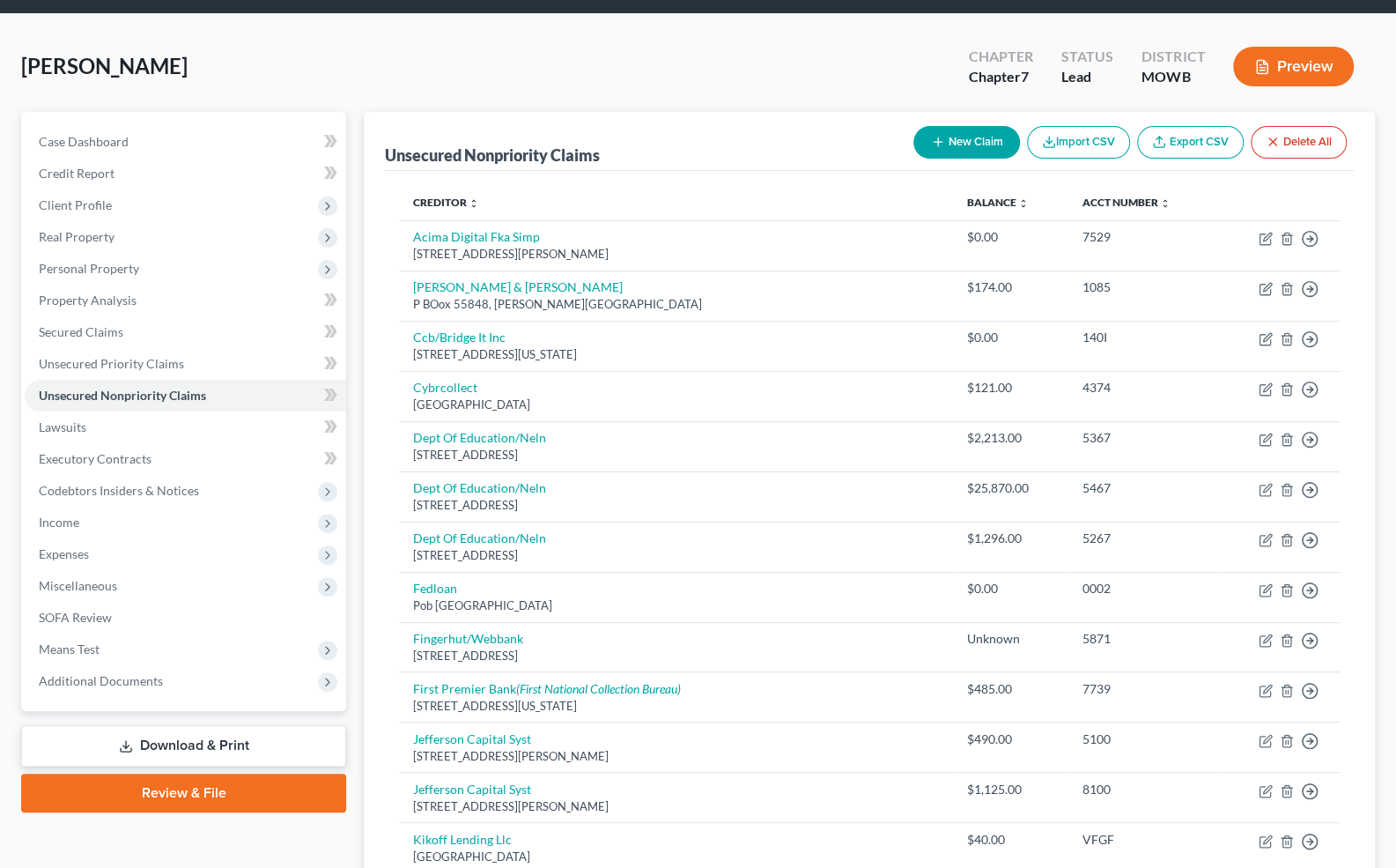
click at [980, 146] on button "New Claim" at bounding box center [967, 142] width 107 height 33
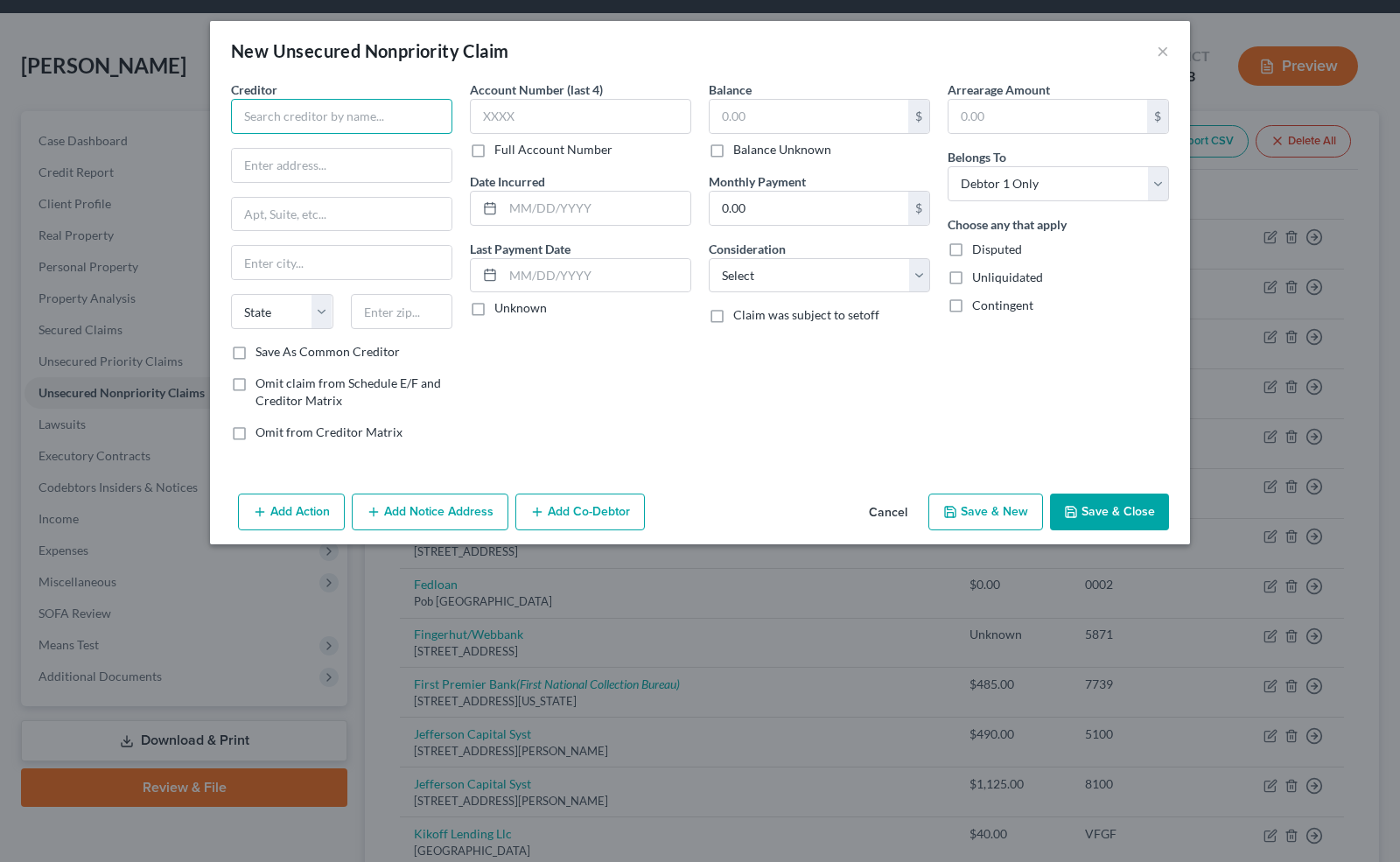
click at [272, 112] on input "text" at bounding box center [341, 117] width 221 height 35
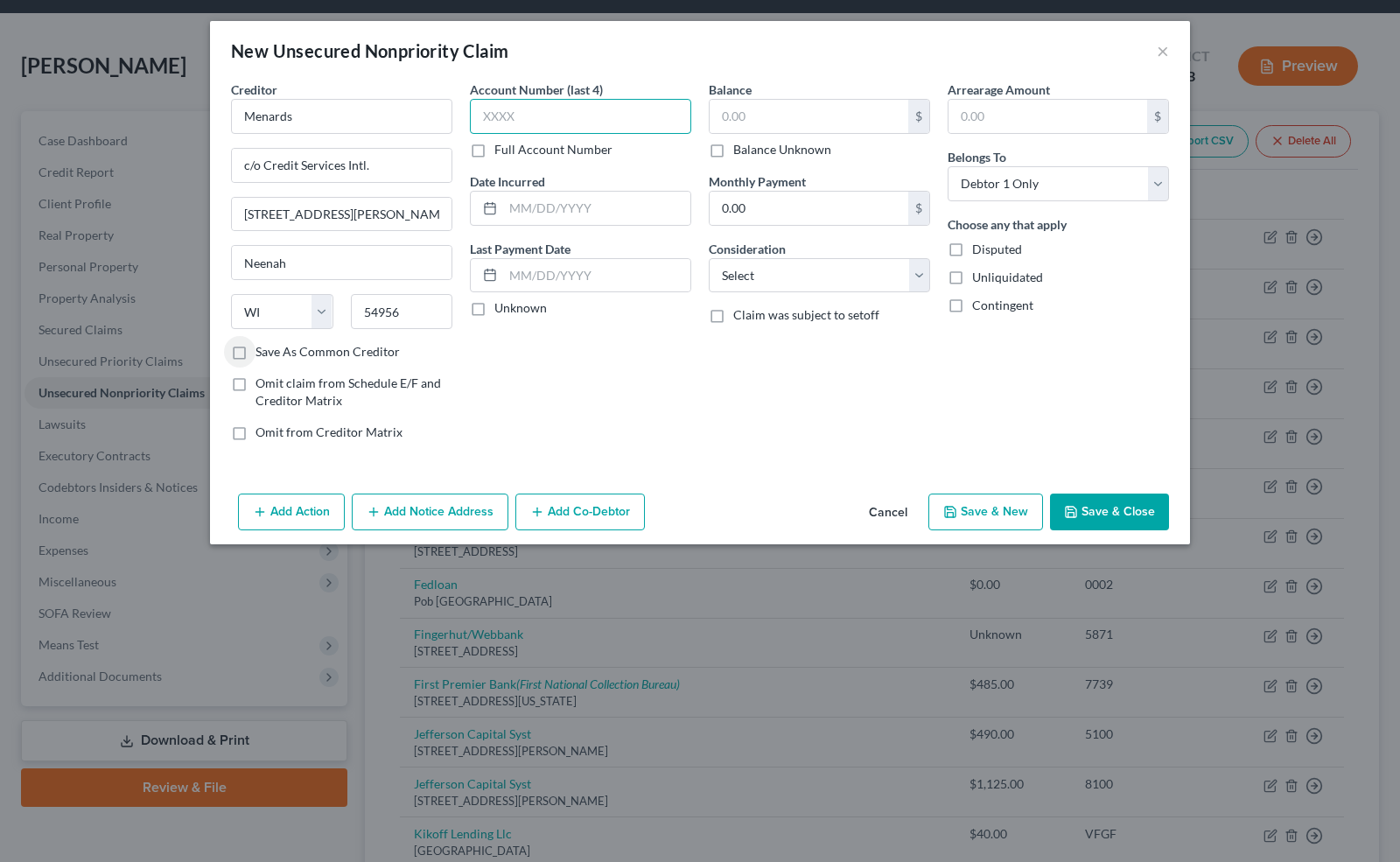
click at [573, 114] on input "text" at bounding box center [581, 117] width 221 height 35
click at [495, 141] on label "Full Account Number" at bounding box center [554, 150] width 118 height 18
click at [502, 141] on input "Full Account Number" at bounding box center [507, 146] width 11 height 11
click at [495, 141] on label "Full Account Number" at bounding box center [554, 150] width 118 height 18
click at [502, 141] on input "Full Account Number" at bounding box center [507, 146] width 11 height 11
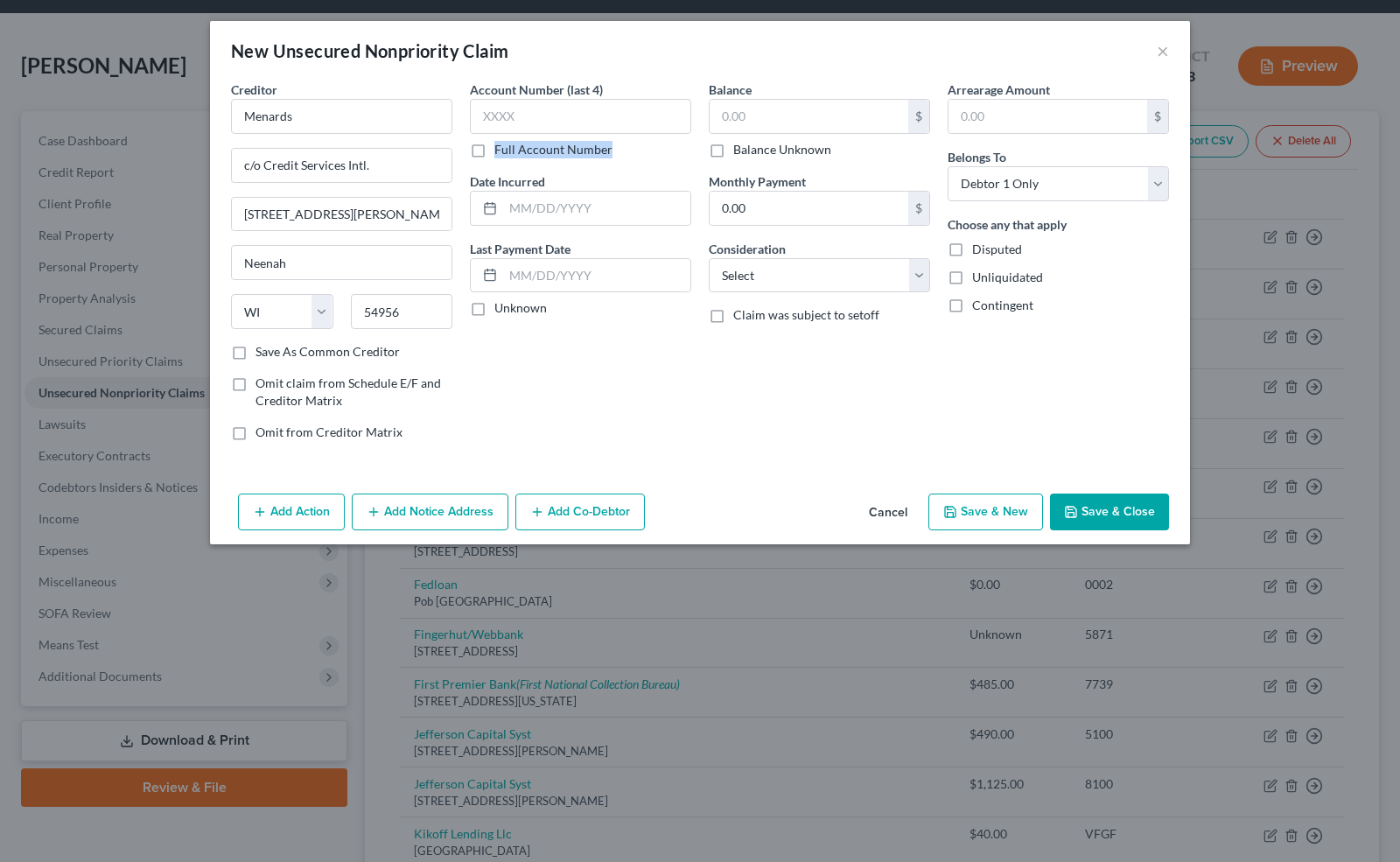
click at [495, 141] on label "Full Account Number" at bounding box center [554, 150] width 118 height 18
click at [502, 141] on input "Full Account Number" at bounding box center [507, 146] width 11 height 11
click at [495, 152] on label "Full Account Number" at bounding box center [554, 150] width 118 height 18
click at [502, 152] on input "Full Account Number" at bounding box center [507, 146] width 11 height 11
click at [496, 121] on input "text" at bounding box center [581, 117] width 221 height 35
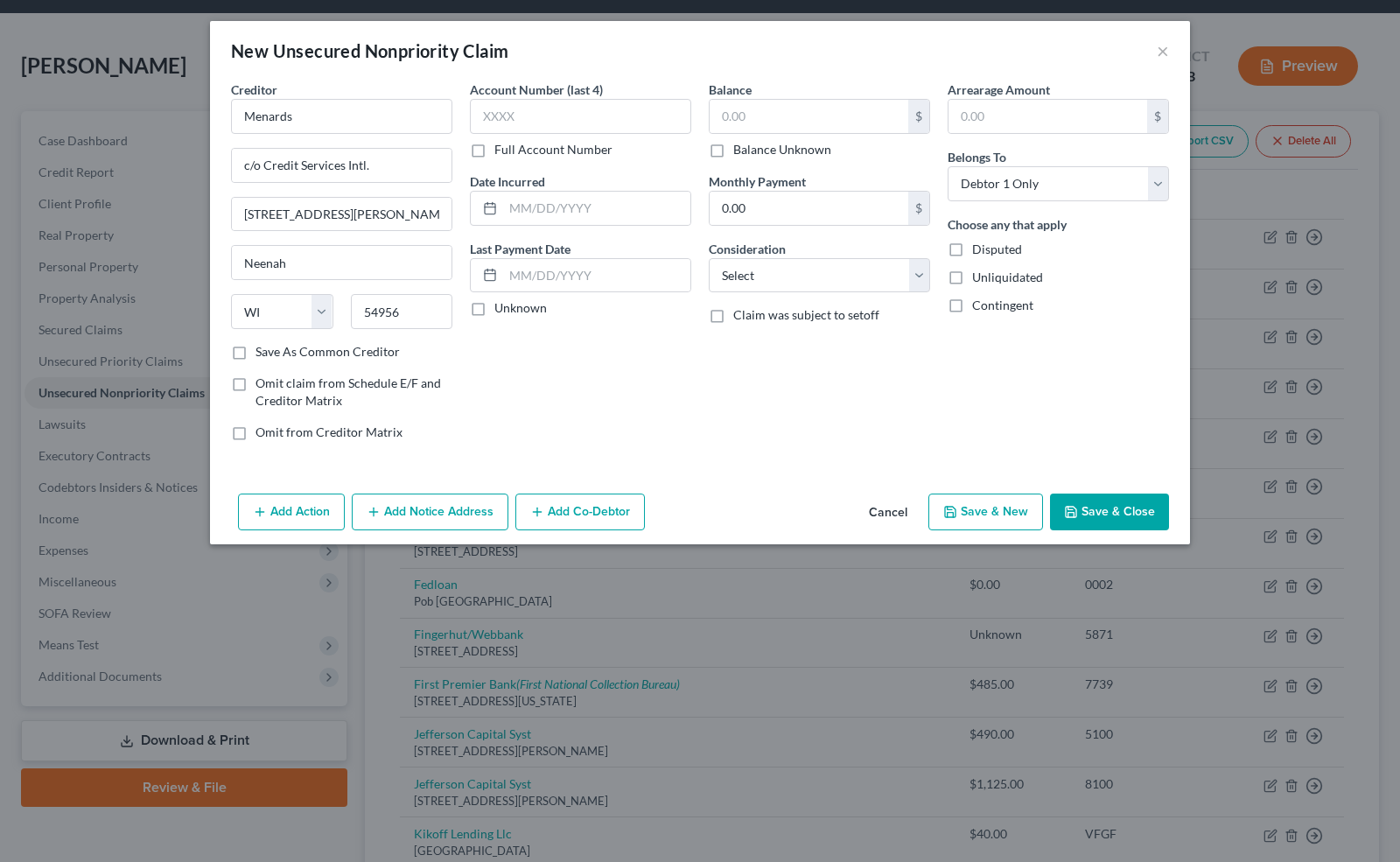
click at [495, 148] on label "Full Account Number" at bounding box center [554, 150] width 118 height 18
click at [502, 148] on input "Full Account Number" at bounding box center [507, 146] width 11 height 11
click at [482, 110] on input "text" at bounding box center [581, 117] width 221 height 35
click at [495, 309] on label "Unknown" at bounding box center [521, 308] width 53 height 18
click at [502, 309] on input "Unknown" at bounding box center [507, 304] width 11 height 11
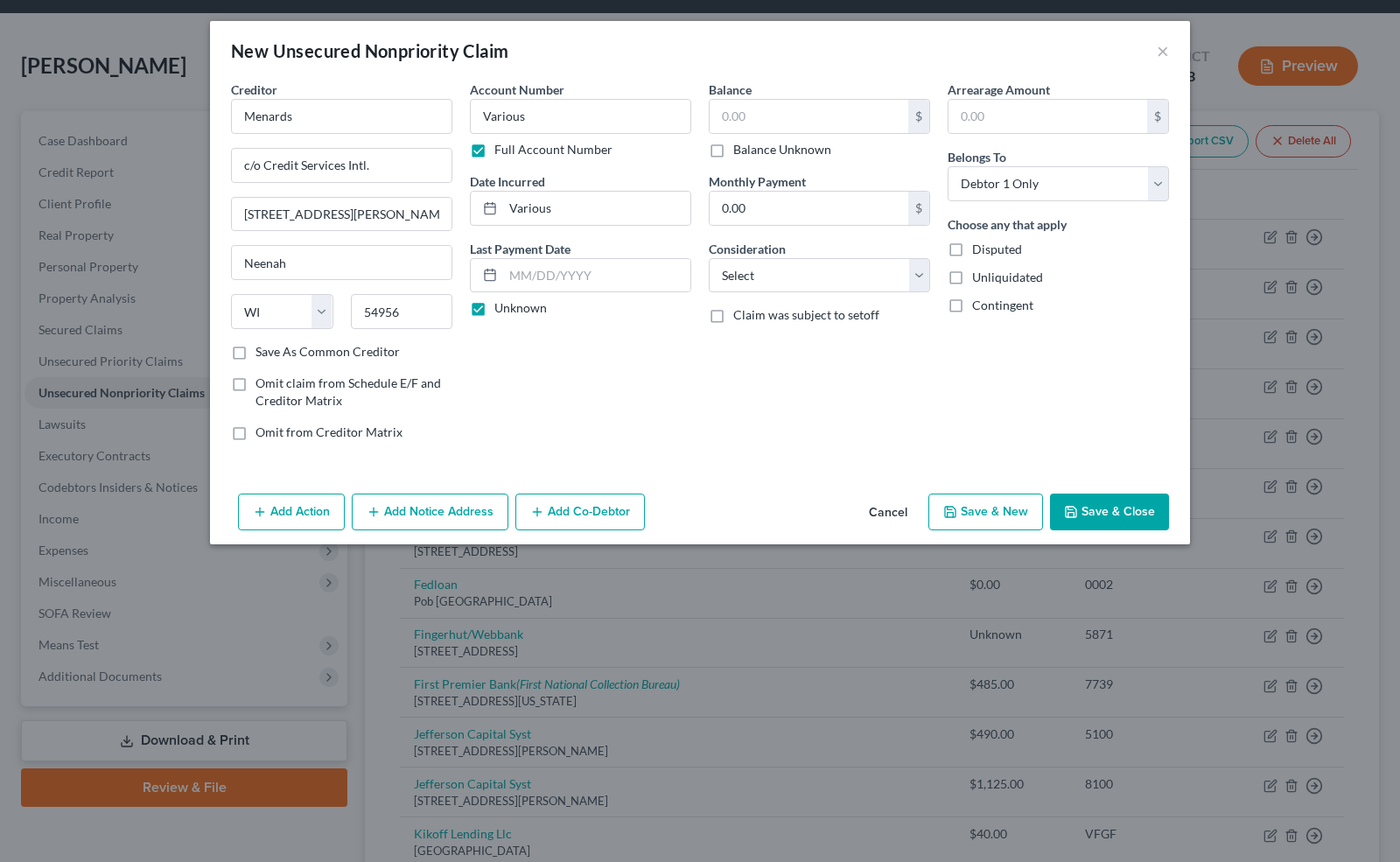
click at [733, 147] on label "Balance Unknown" at bounding box center [782, 150] width 98 height 18
click at [740, 147] on input "Balance Unknown" at bounding box center [746, 146] width 11 height 11
click at [868, 280] on select "Select Cable / Satellite Services Collection Agency Credit Card Debt Debt Couns…" at bounding box center [819, 275] width 221 height 35
click at [709, 258] on select "Select Cable / Satellite Services Collection Agency Credit Card Debt Debt Couns…" at bounding box center [819, 275] width 221 height 35
click at [1099, 502] on button "Save & Close" at bounding box center [1110, 512] width 119 height 37
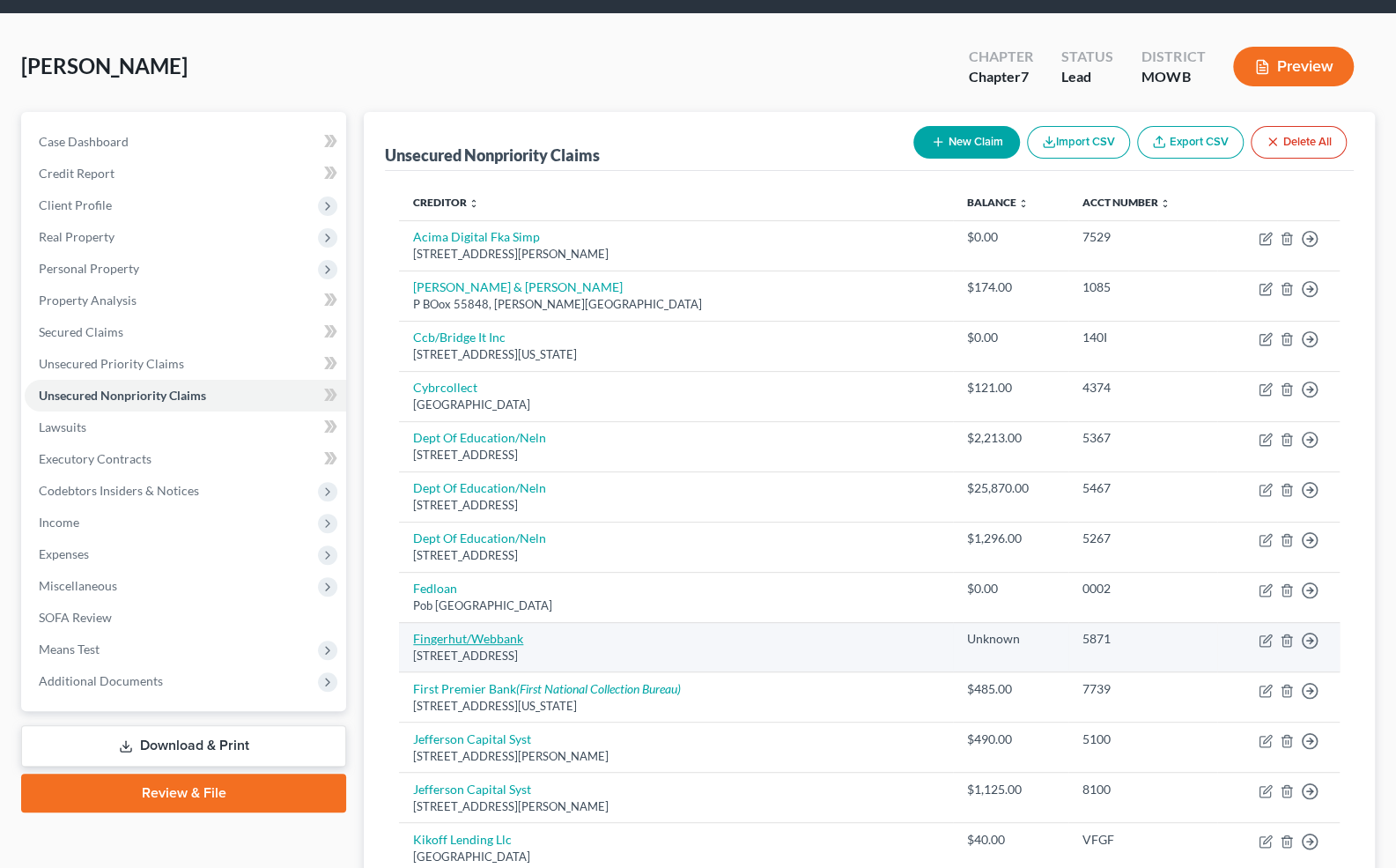
click at [450, 633] on link "Fingerhut/Webbank" at bounding box center [468, 638] width 110 height 15
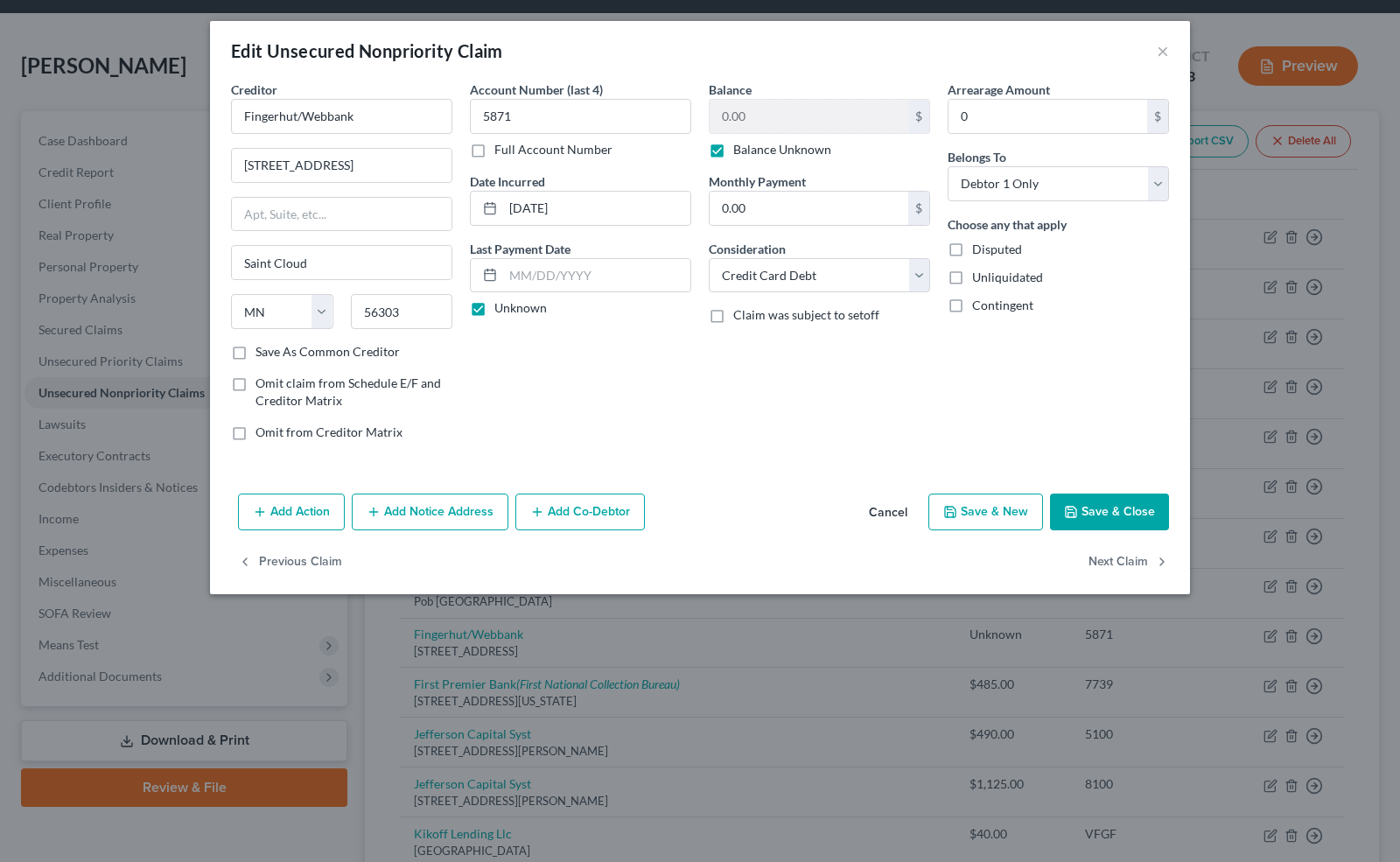
click at [398, 516] on button "Add Notice Address" at bounding box center [430, 512] width 157 height 37
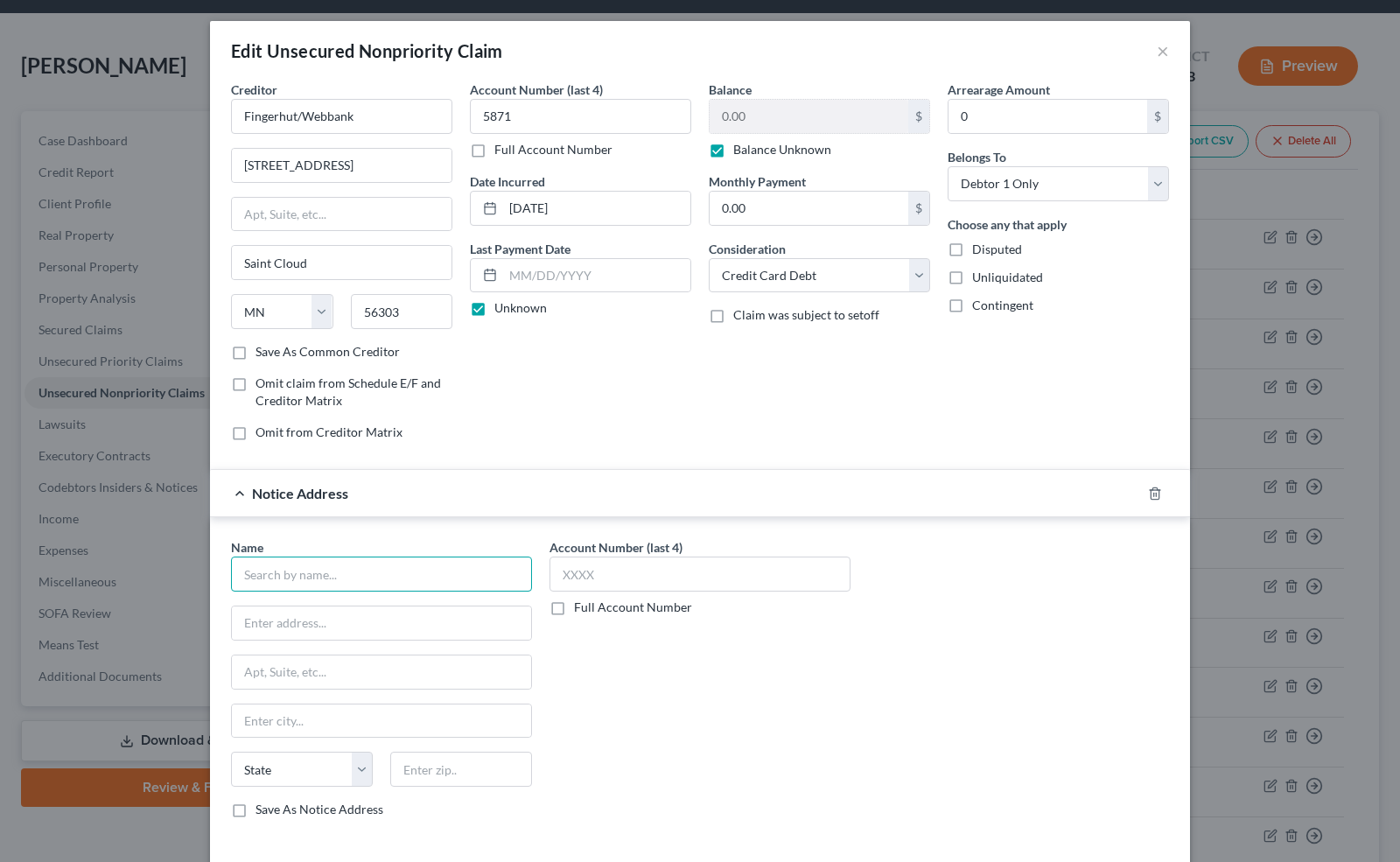
click at [346, 574] on input "text" at bounding box center [381, 574] width 301 height 35
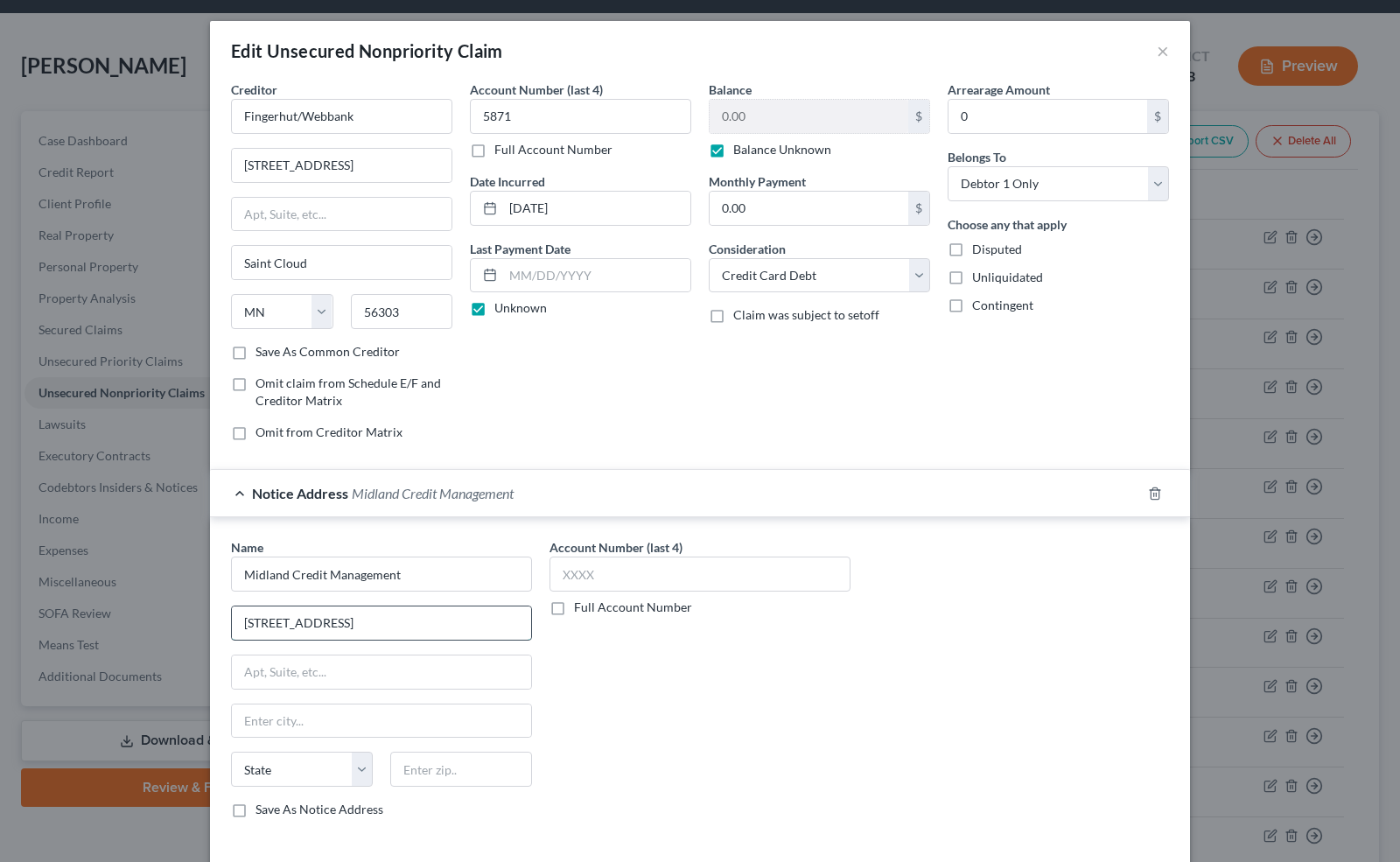
click at [357, 632] on input "[STREET_ADDRESS]" at bounding box center [381, 623] width 299 height 33
click at [289, 679] on input "text" at bounding box center [381, 672] width 299 height 33
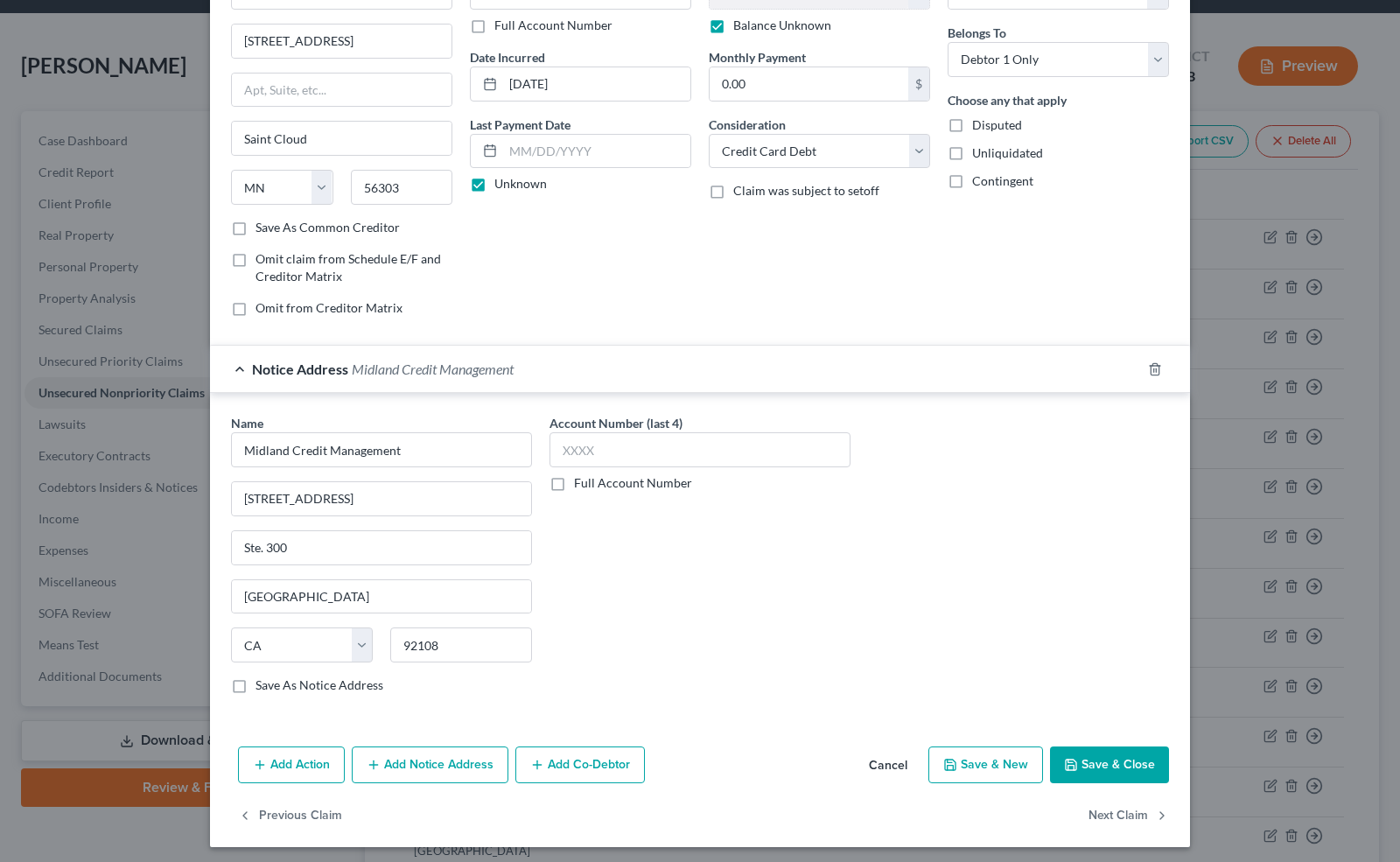
click at [1006, 759] on button "Save & New" at bounding box center [986, 765] width 115 height 37
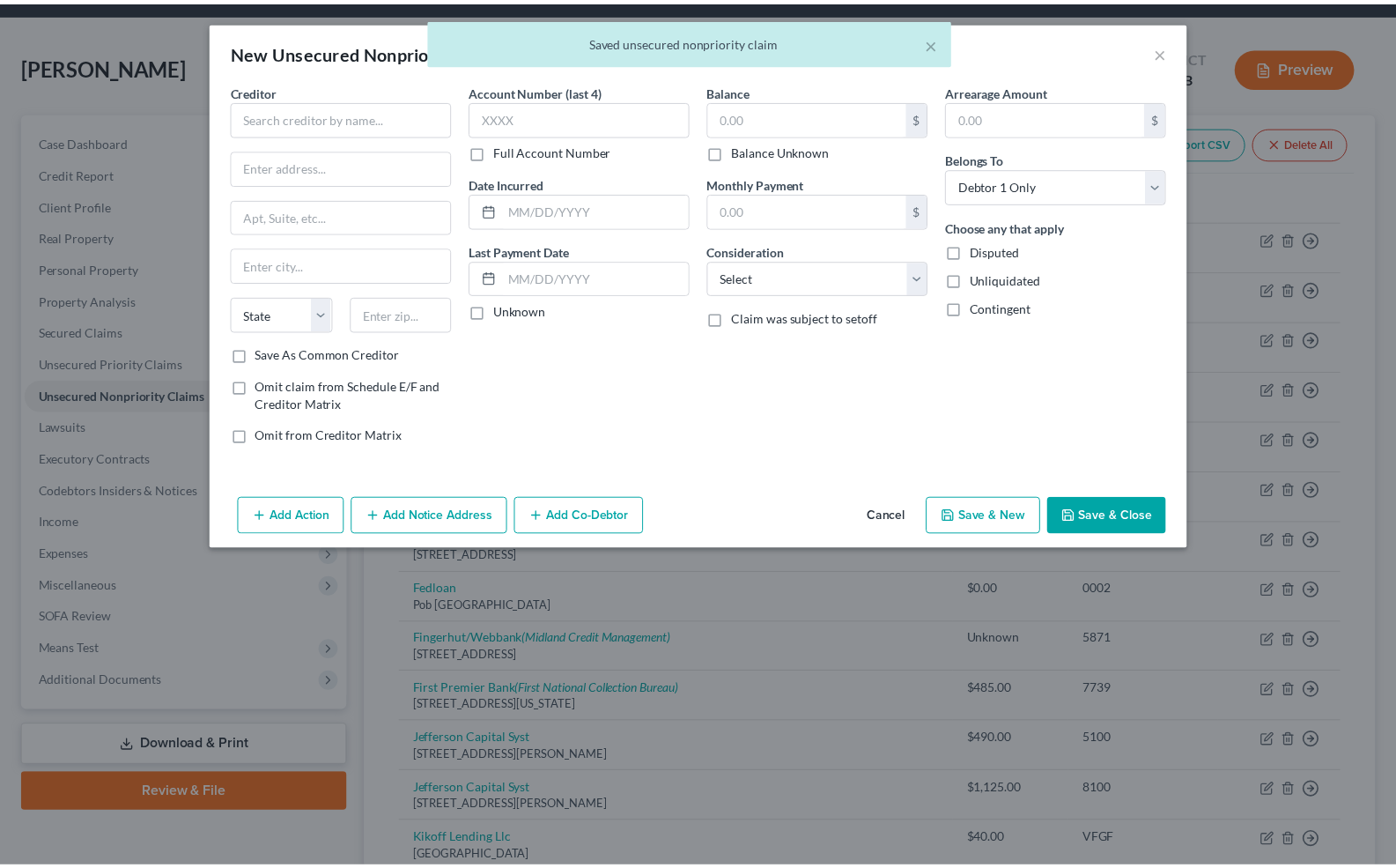
scroll to position [0, 0]
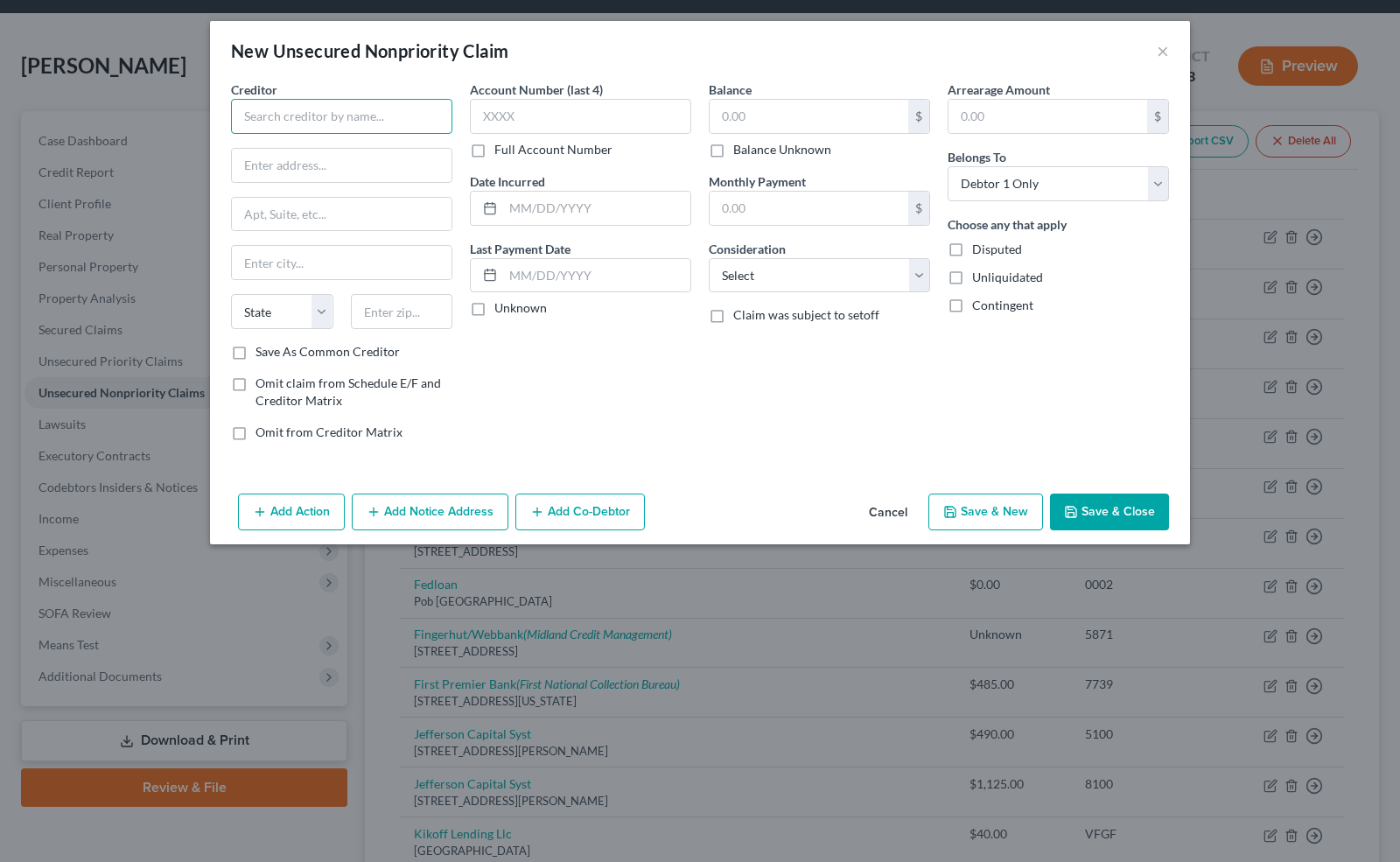
click at [306, 112] on input "text" at bounding box center [341, 117] width 221 height 35
click at [308, 151] on div "Portofolio Recovery" at bounding box center [336, 147] width 182 height 18
click at [518, 122] on input "text" at bounding box center [581, 117] width 221 height 35
click at [495, 302] on label "Unknown" at bounding box center [521, 308] width 53 height 18
click at [502, 302] on input "Unknown" at bounding box center [507, 304] width 11 height 11
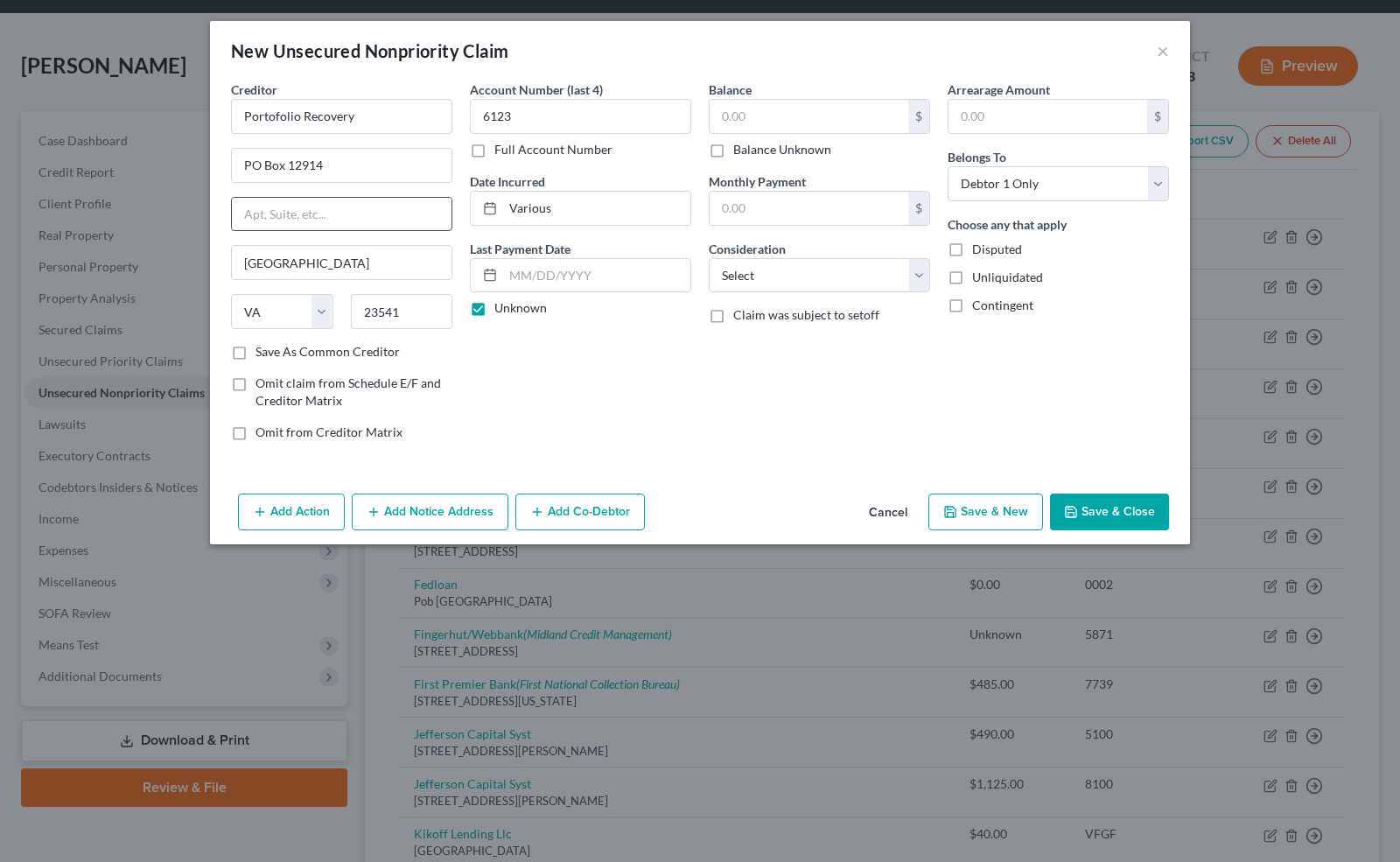
click at [292, 210] on input "text" at bounding box center [341, 214] width 219 height 33
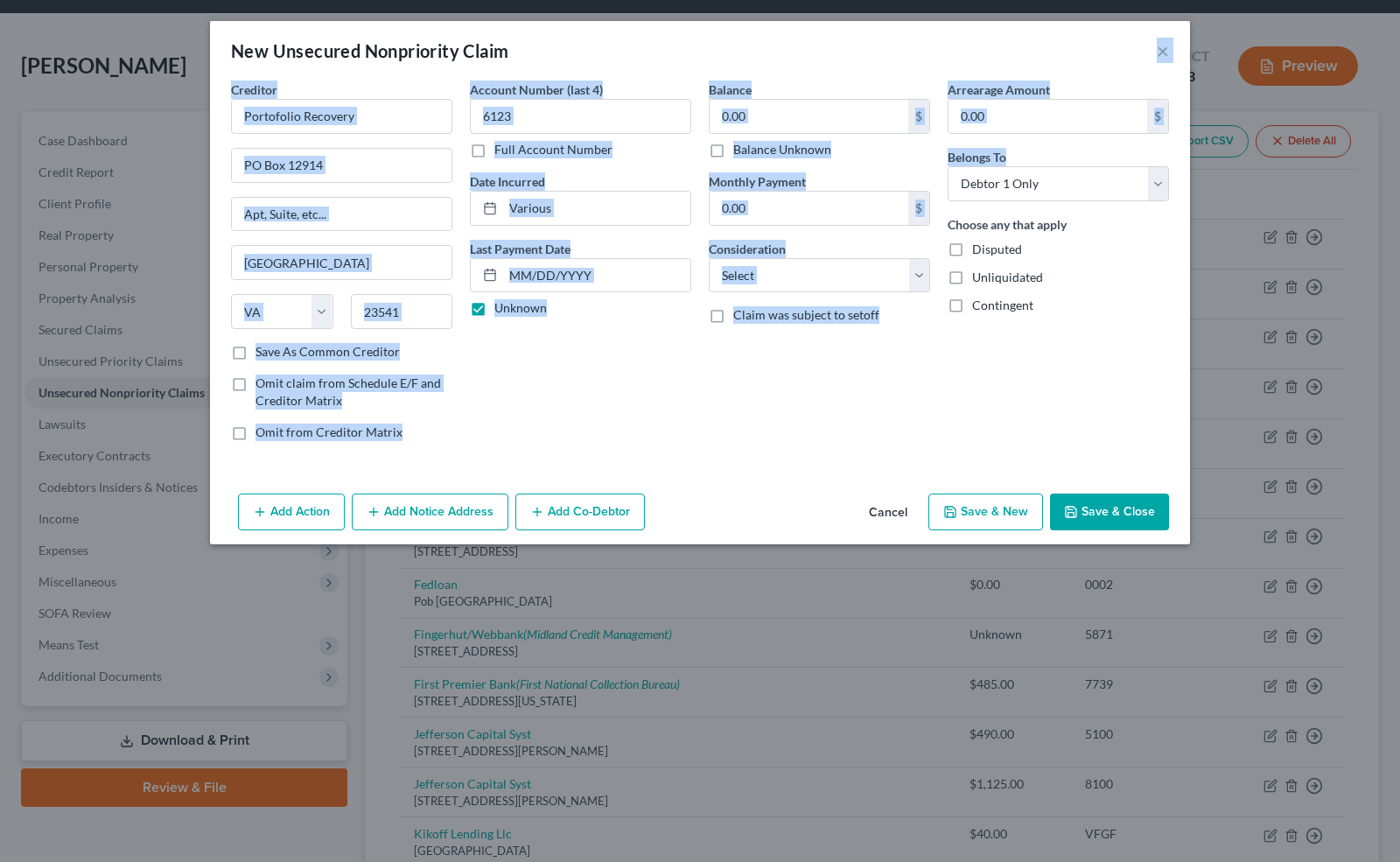
drag, startPoint x: 1001, startPoint y: 48, endPoint x: 1111, endPoint y: 142, distance: 144.7
click at [1111, 142] on div "New Unsecured Nonpriority Claim × Creditor * Portofolio Recovery [GEOGRAPHIC_DA…" at bounding box center [700, 282] width 981 height 524
click at [909, 46] on div "New Unsecured Nonpriority Claim ×" at bounding box center [700, 51] width 981 height 60
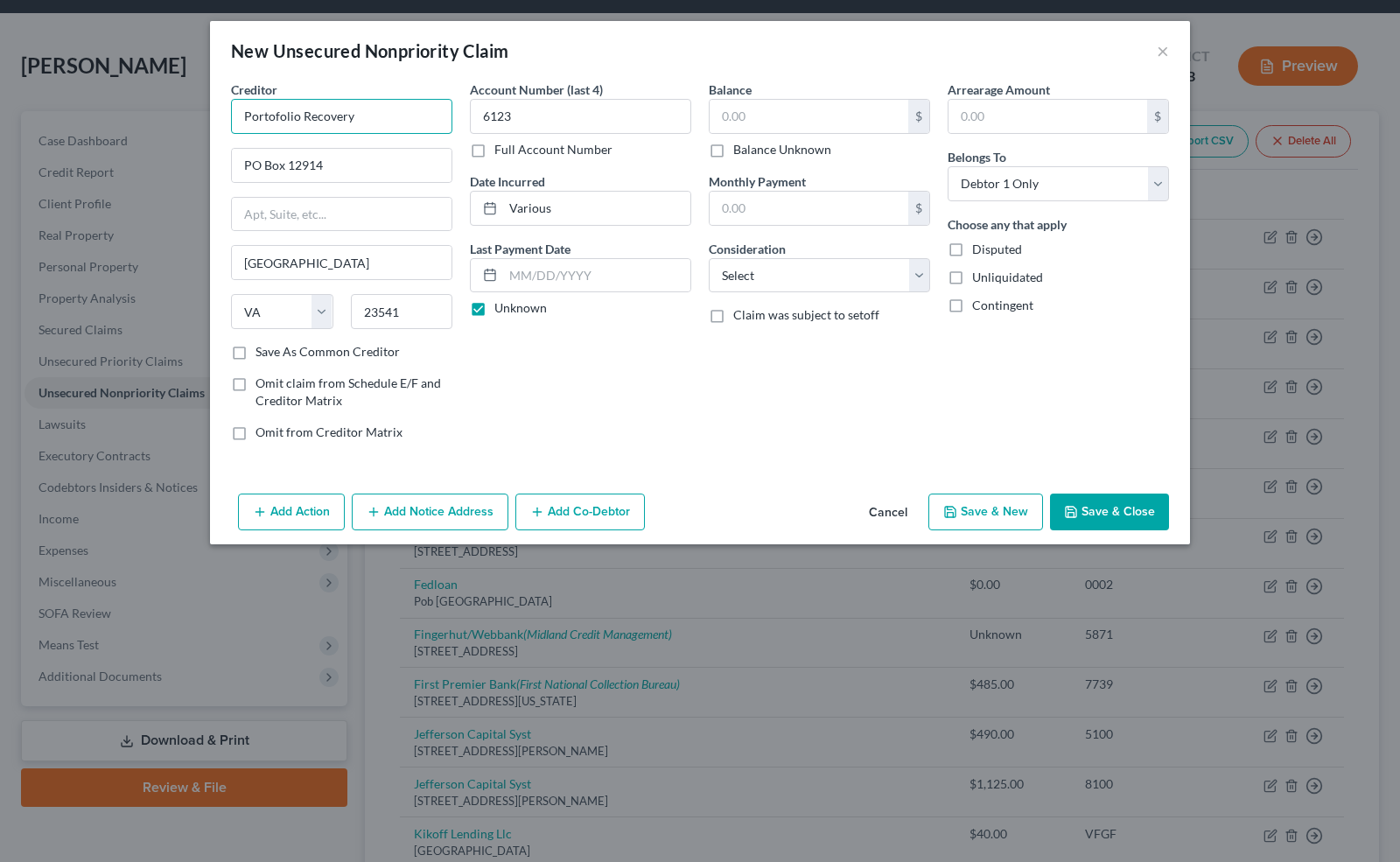
drag, startPoint x: 354, startPoint y: 119, endPoint x: 176, endPoint y: 119, distance: 178.0
click at [176, 119] on div "New Unsecured Nonpriority Claim × Creditor * Portofolio Recovery [GEOGRAPHIC_DA…" at bounding box center [700, 431] width 1400 height 862
click at [733, 158] on label "Balance Unknown" at bounding box center [782, 150] width 98 height 18
click at [740, 153] on input "Balance Unknown" at bounding box center [746, 146] width 11 height 11
click at [854, 271] on select "Select Cable / Satellite Services Collection Agency Credit Card Debt Debt Couns…" at bounding box center [819, 275] width 221 height 35
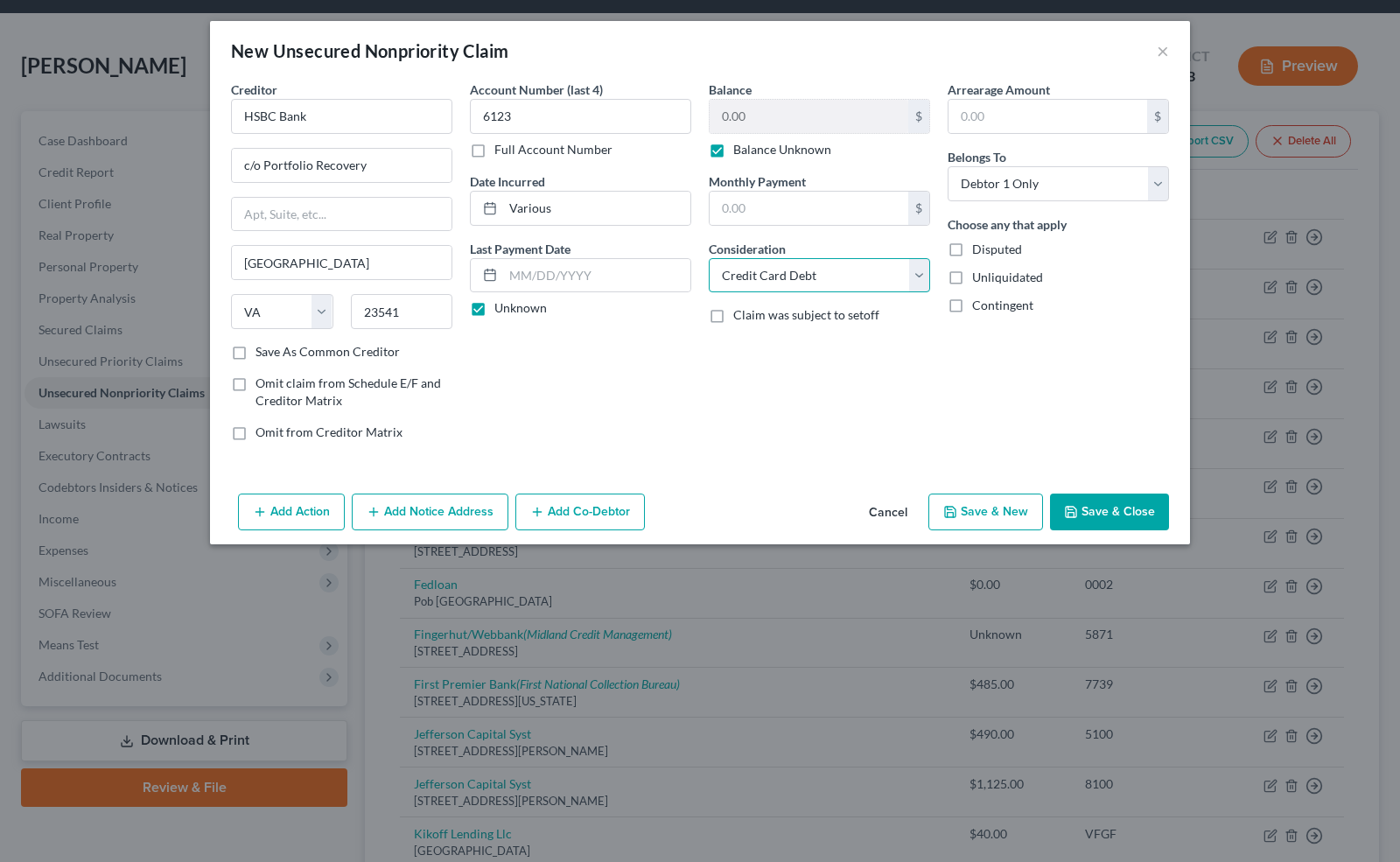
click at [709, 258] on select "Select Cable / Satellite Services Collection Agency Credit Card Debt Debt Couns…" at bounding box center [819, 275] width 221 height 35
click at [1105, 504] on button "Save & Close" at bounding box center [1110, 512] width 119 height 37
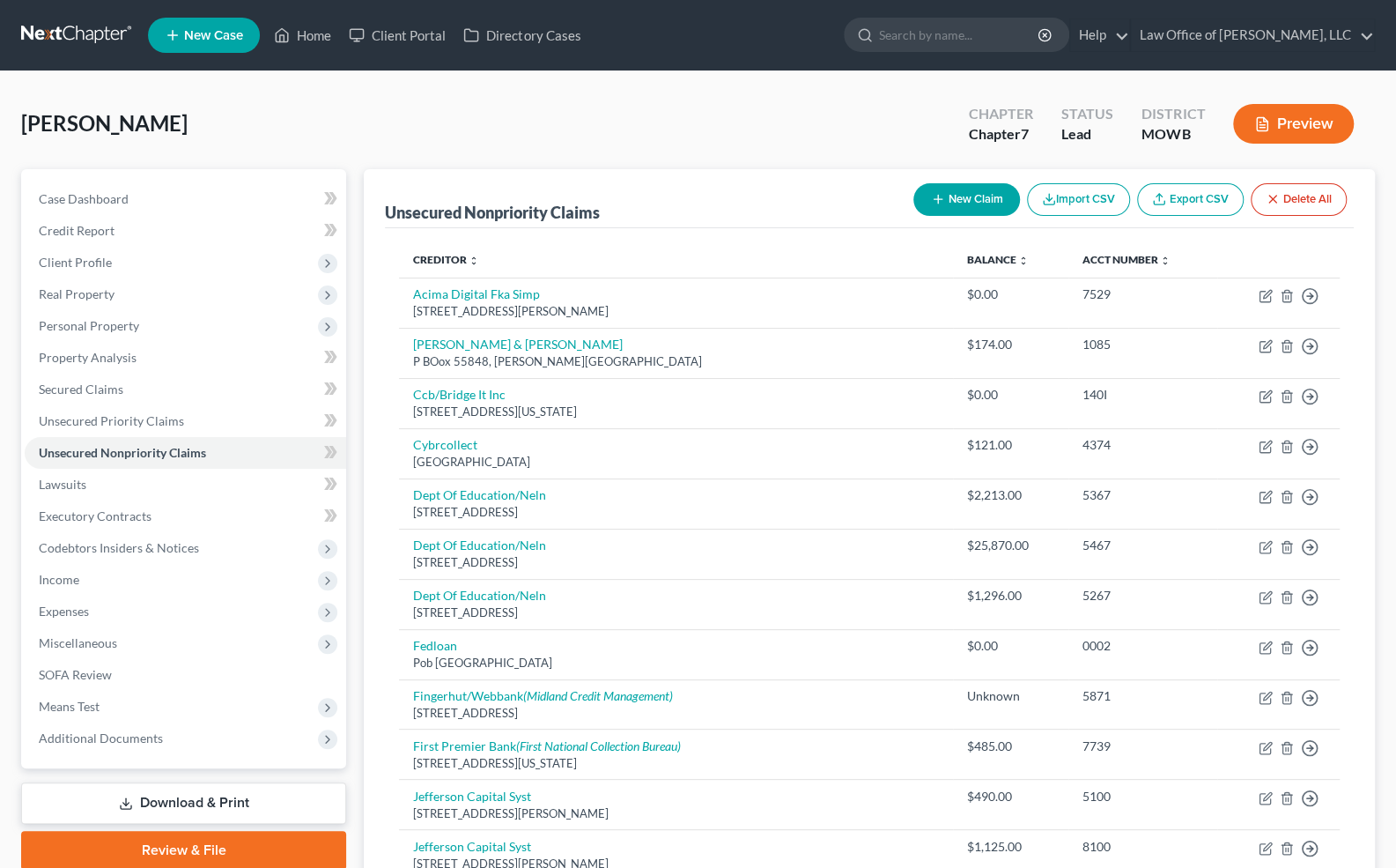
click at [981, 200] on button "New Claim" at bounding box center [967, 200] width 107 height 33
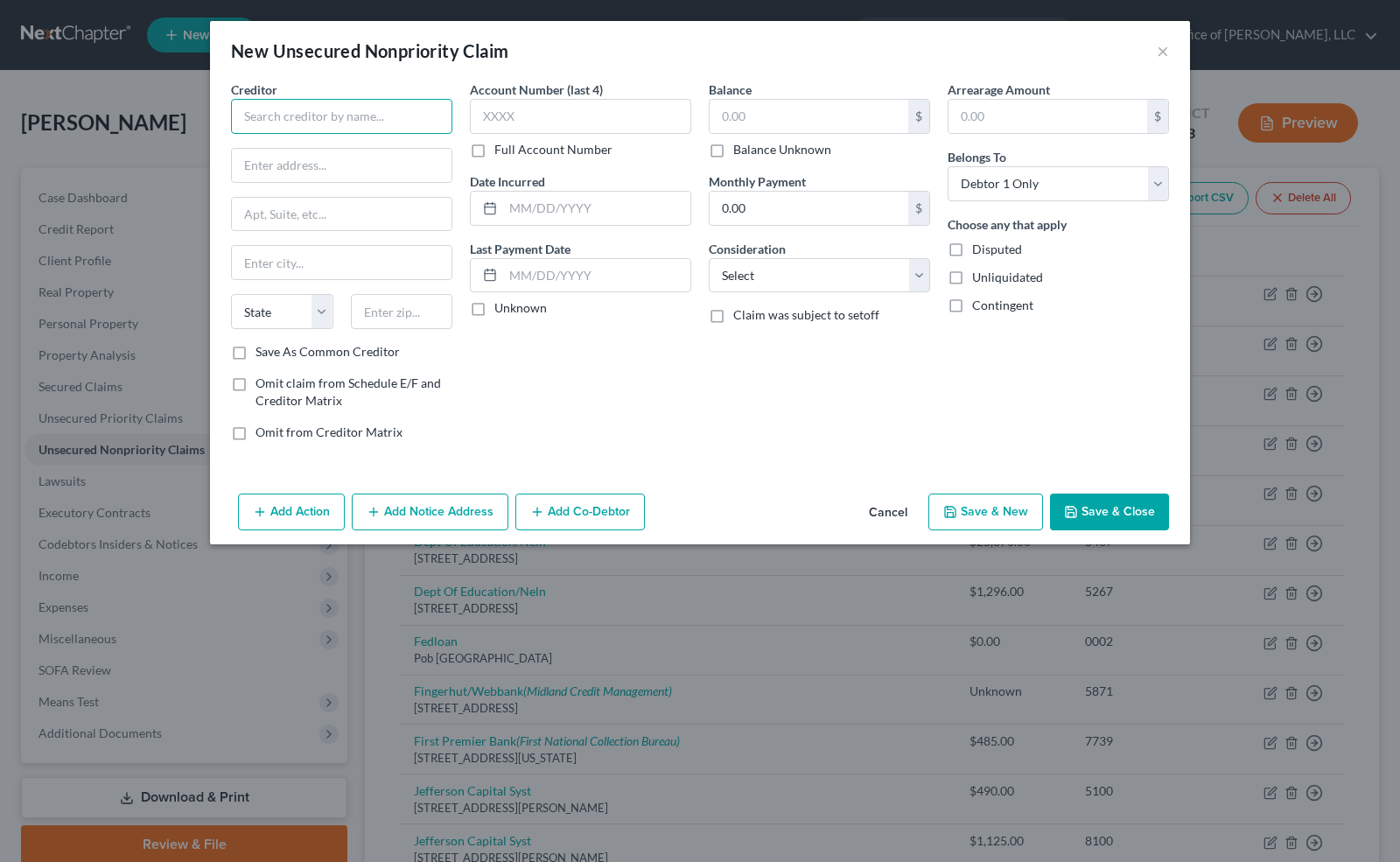
click at [341, 113] on input "text" at bounding box center [341, 117] width 221 height 35
drag, startPoint x: 341, startPoint y: 113, endPoint x: 259, endPoint y: 116, distance: 82.1
click at [259, 116] on input "Portfolio" at bounding box center [341, 117] width 221 height 35
click at [301, 118] on input "Portfolio" at bounding box center [341, 117] width 221 height 35
drag, startPoint x: 301, startPoint y: 118, endPoint x: 214, endPoint y: 118, distance: 87.0
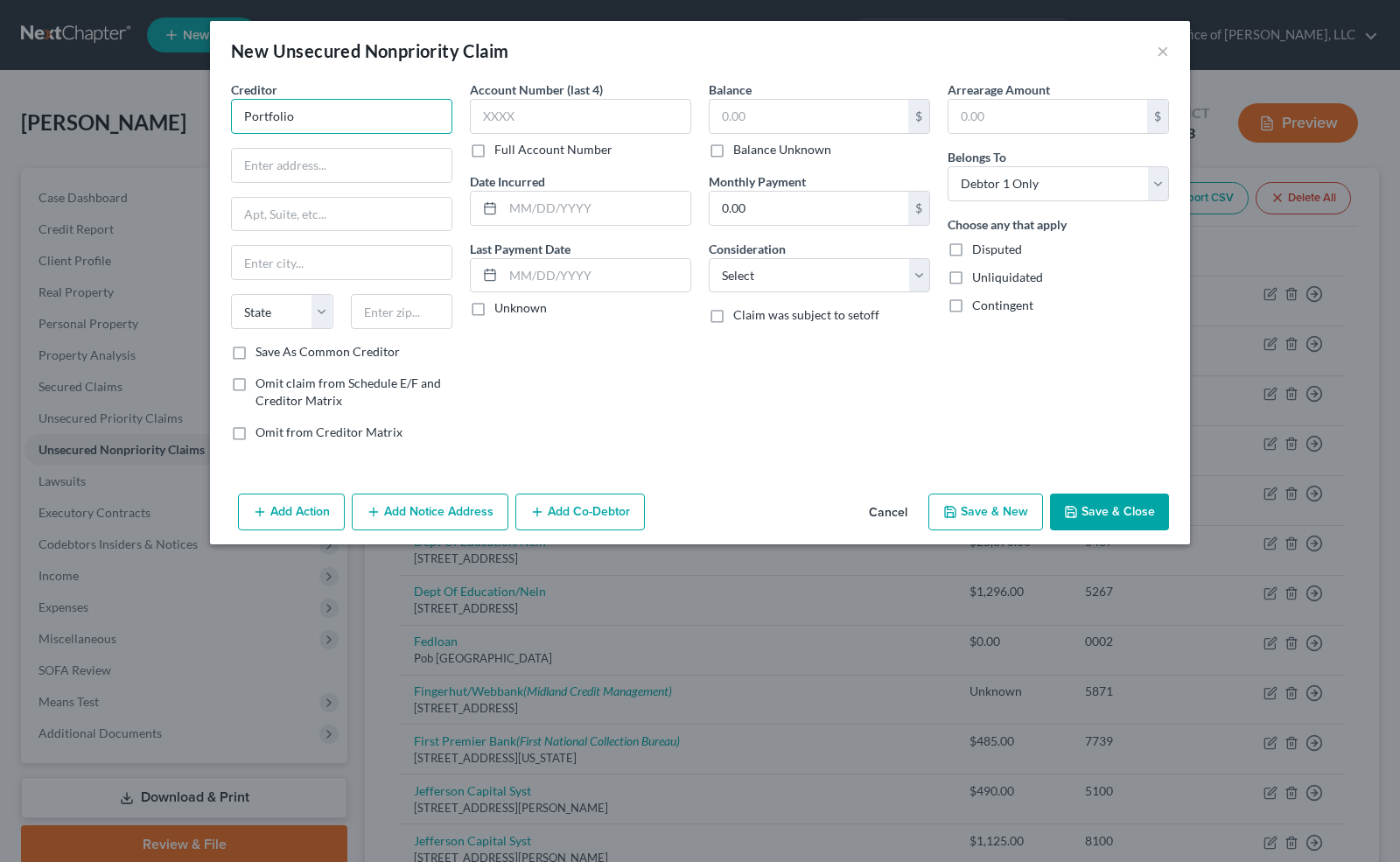
click at [214, 118] on div "Creditor * Portfolio State [US_STATE] AK AR AZ CA CO [GEOGRAPHIC_DATA] DE DC [G…" at bounding box center [700, 283] width 981 height 406
click at [1165, 44] on button "×" at bounding box center [1163, 51] width 12 height 21
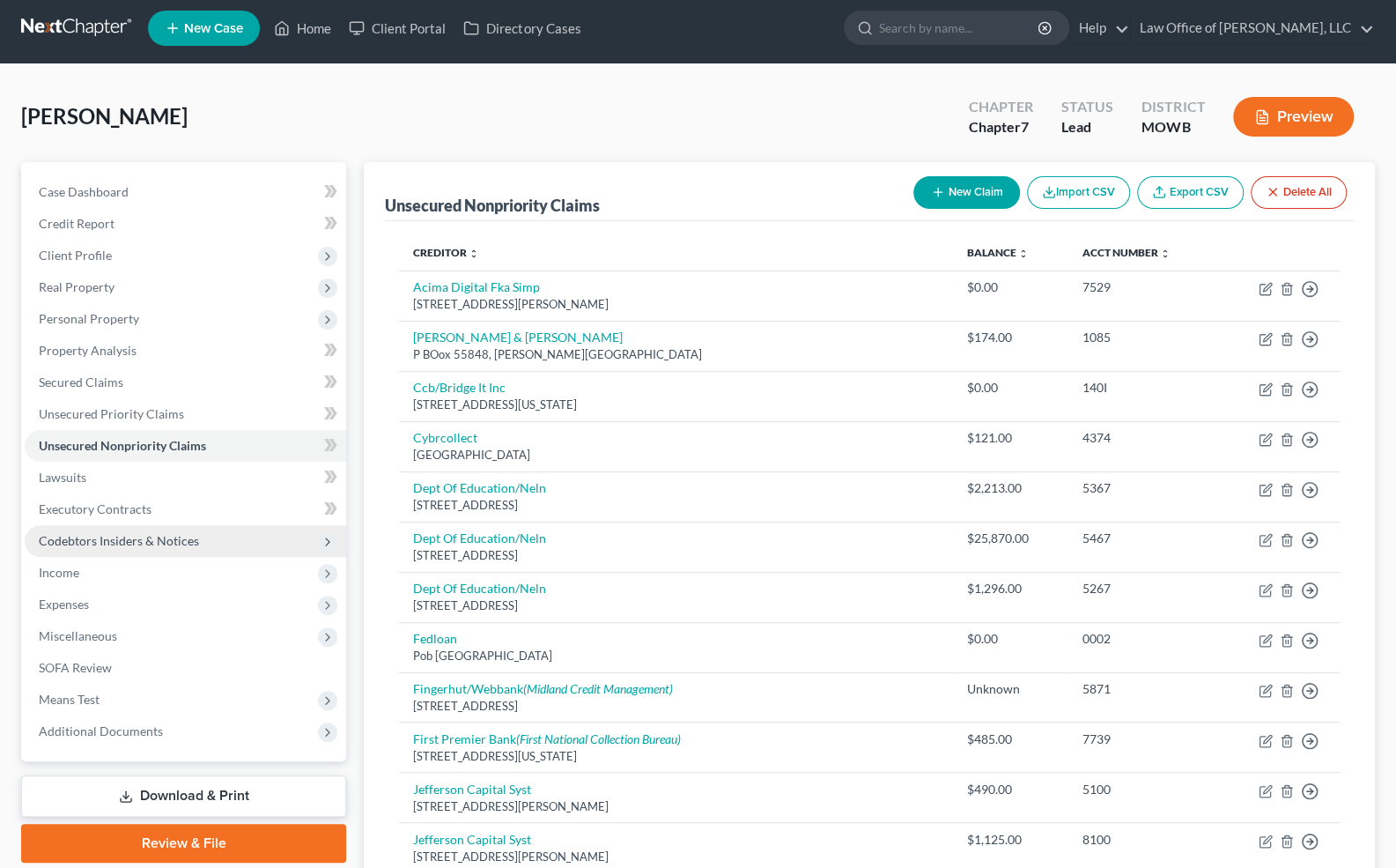
scroll to position [22, 0]
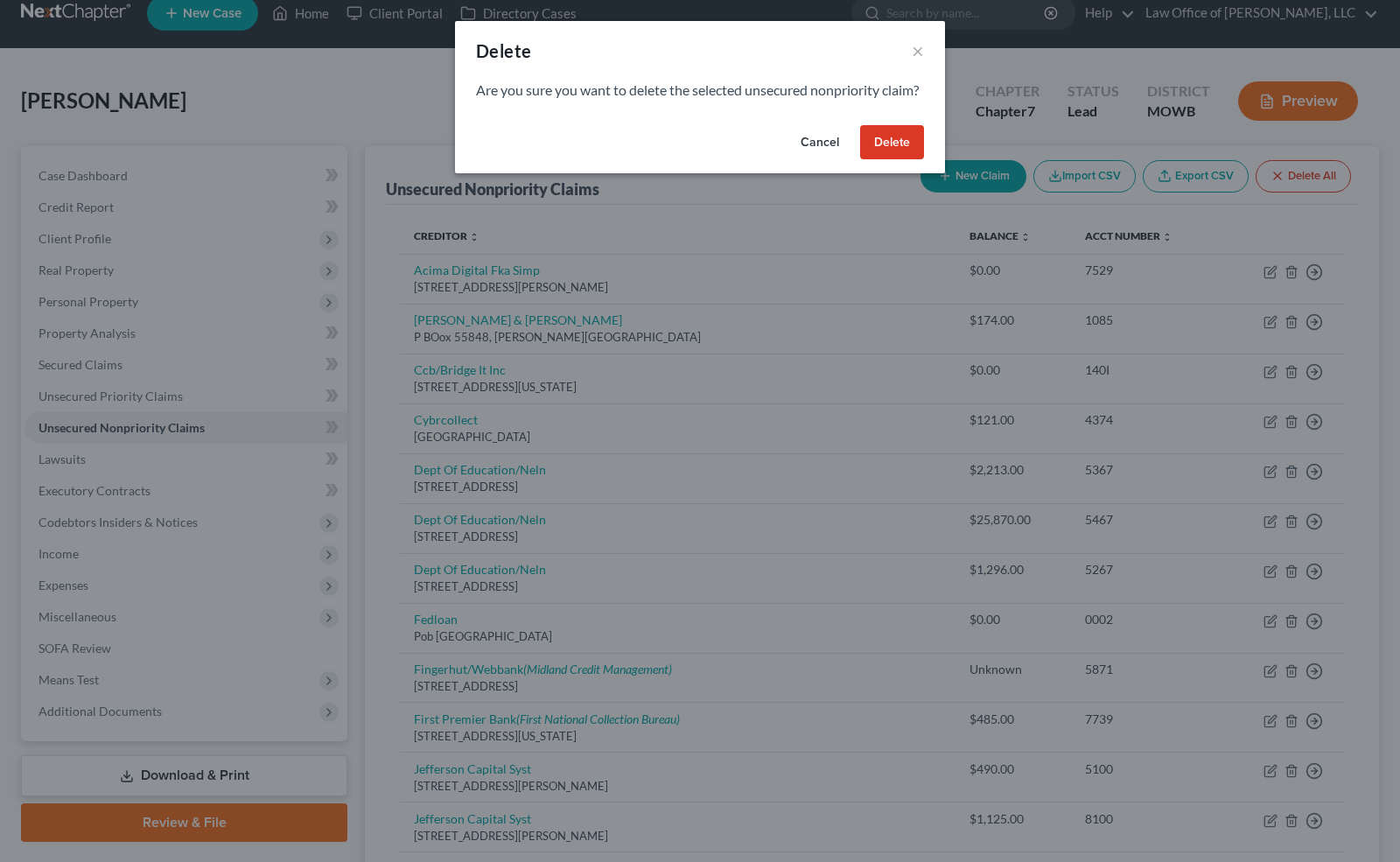
click at [828, 160] on button "Cancel" at bounding box center [820, 143] width 67 height 35
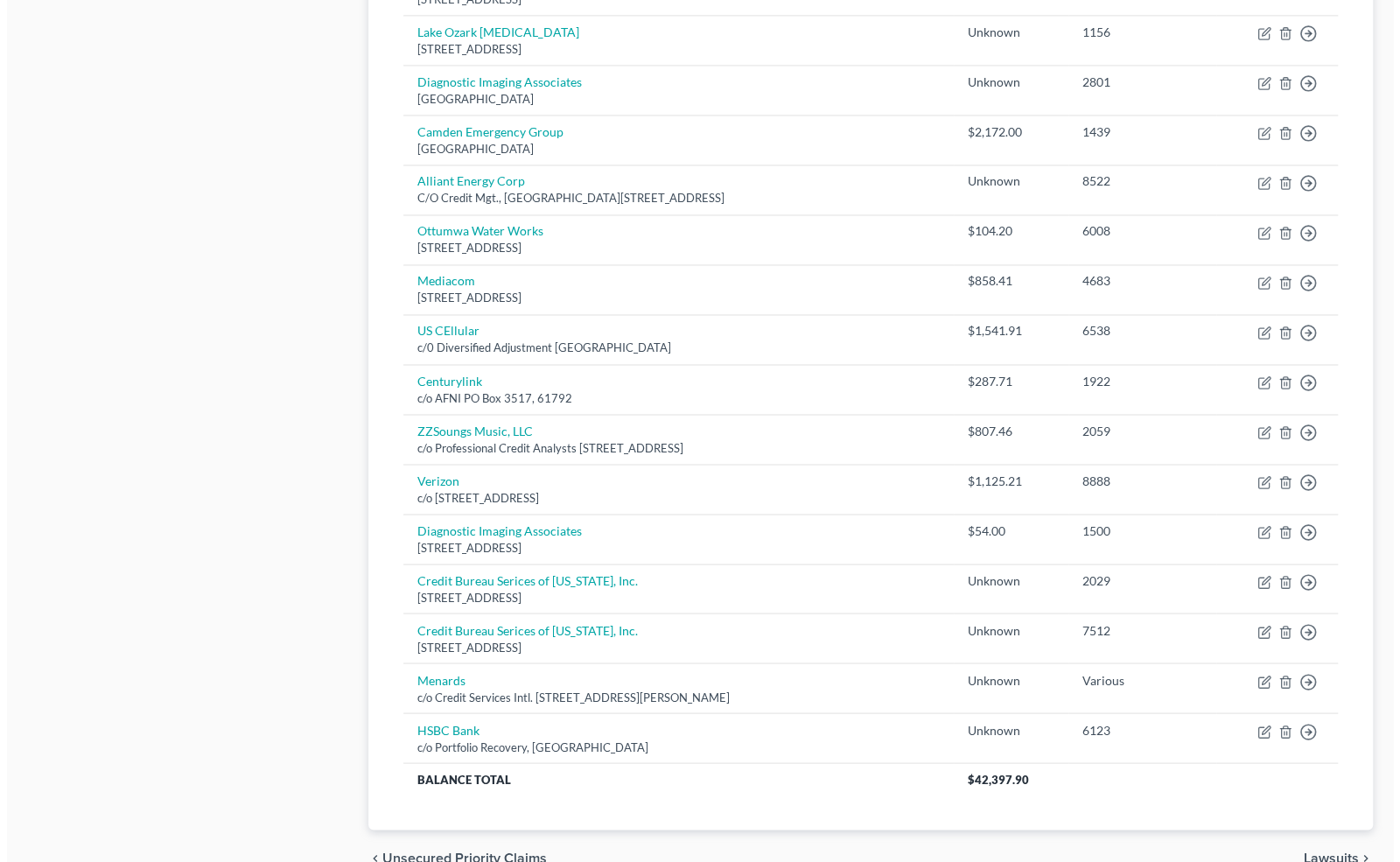
scroll to position [1782, 0]
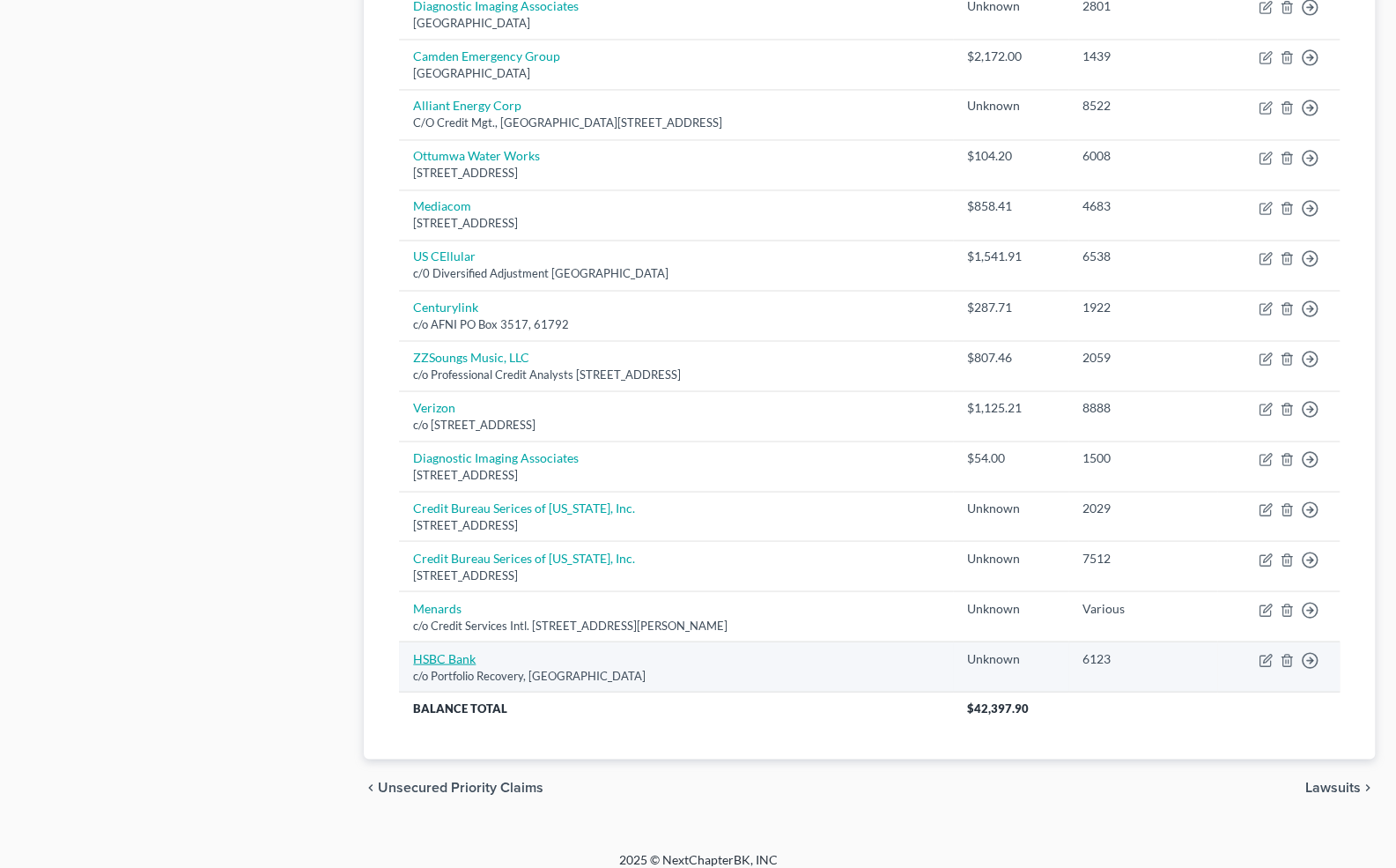
click at [426, 650] on link "HSBC Bank" at bounding box center [444, 657] width 63 height 15
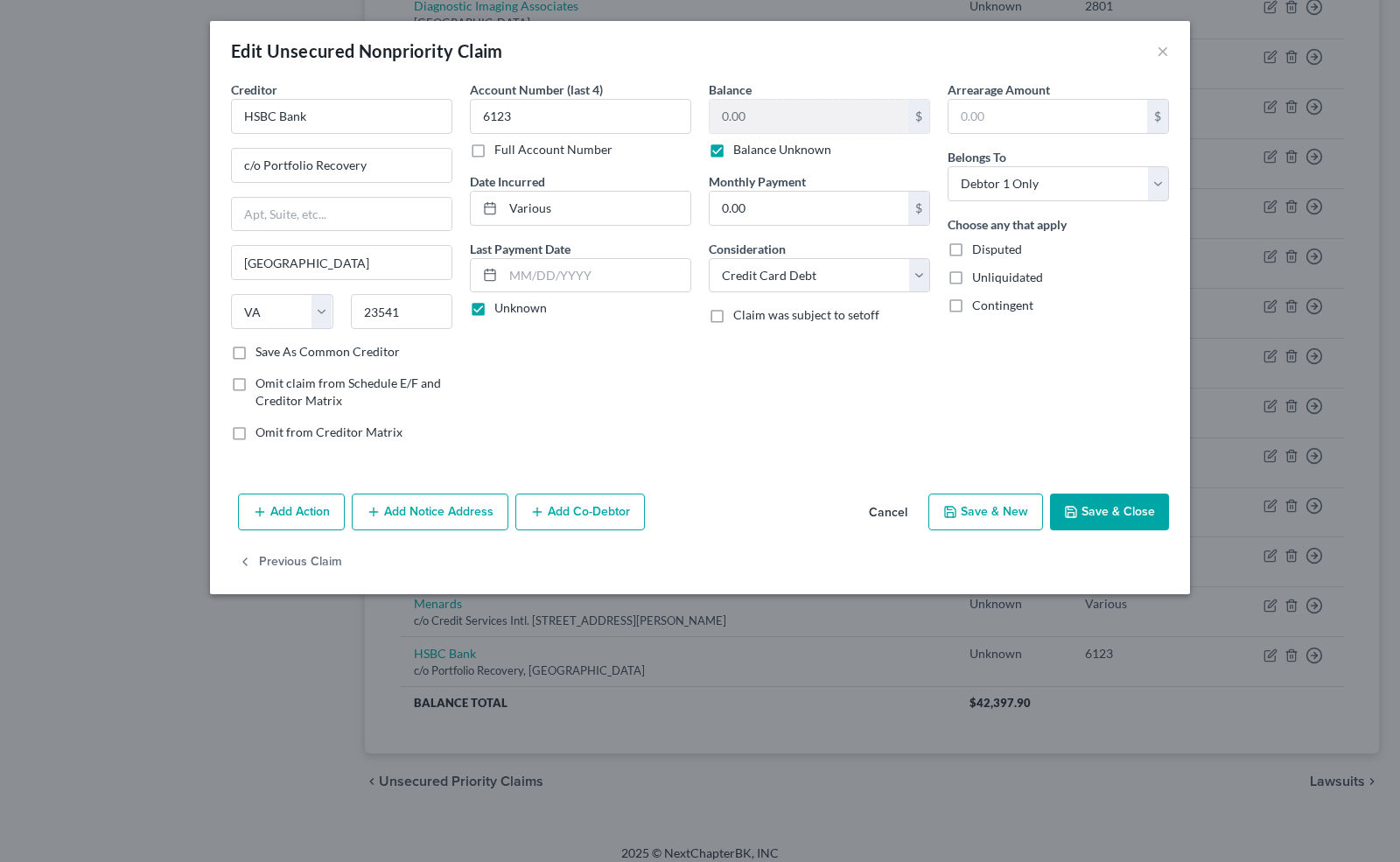
click at [442, 503] on button "Add Notice Address" at bounding box center [430, 512] width 157 height 37
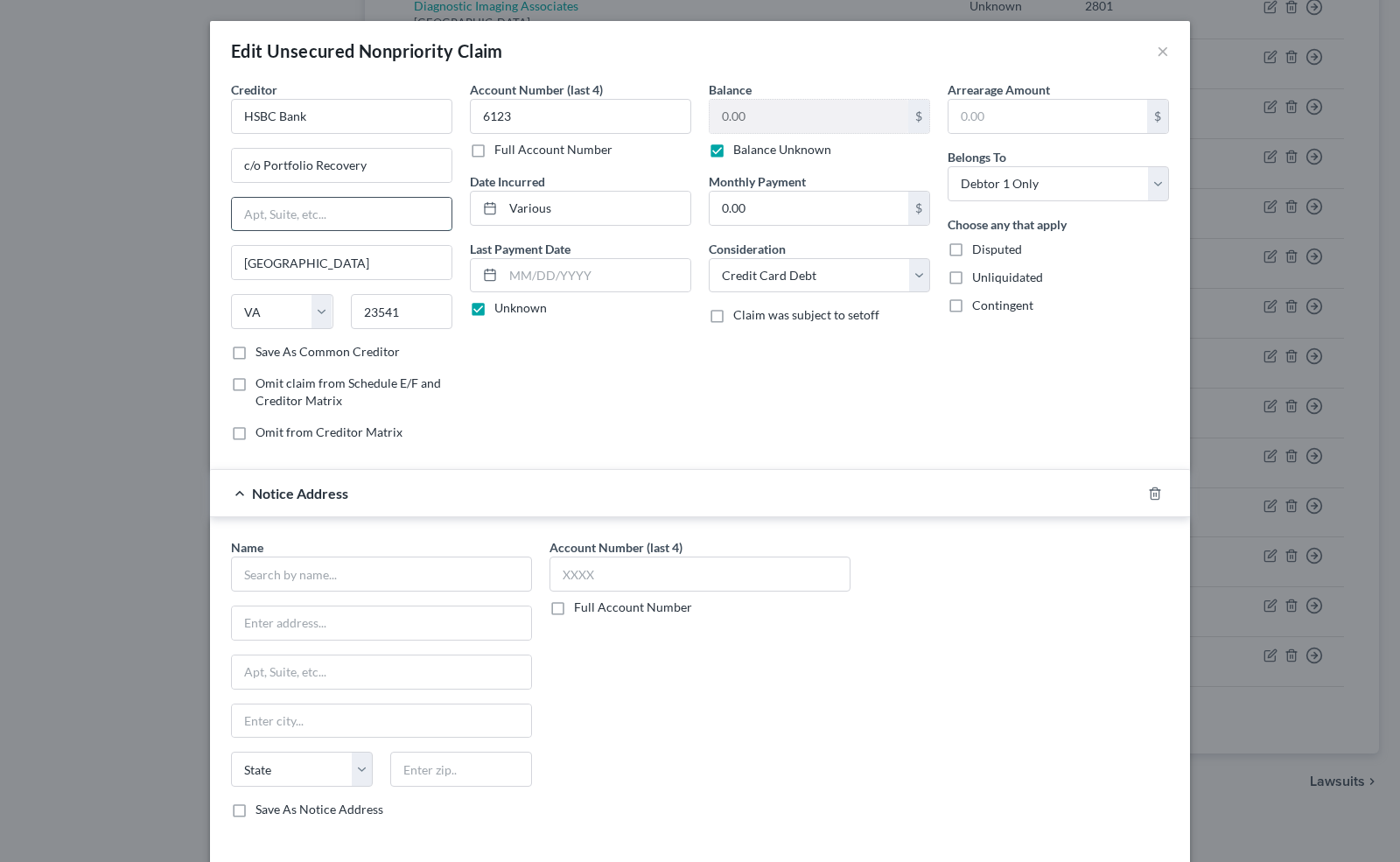
click at [304, 211] on input "text" at bounding box center [341, 214] width 219 height 33
click at [604, 381] on div "Account Number (last 4) 6123 Full Account Number Date Incurred Various Last Pay…" at bounding box center [581, 267] width 239 height 374
click at [325, 220] on input "text" at bounding box center [341, 214] width 219 height 33
click at [255, 349] on label "Save As Common Creditor" at bounding box center [327, 352] width 145 height 18
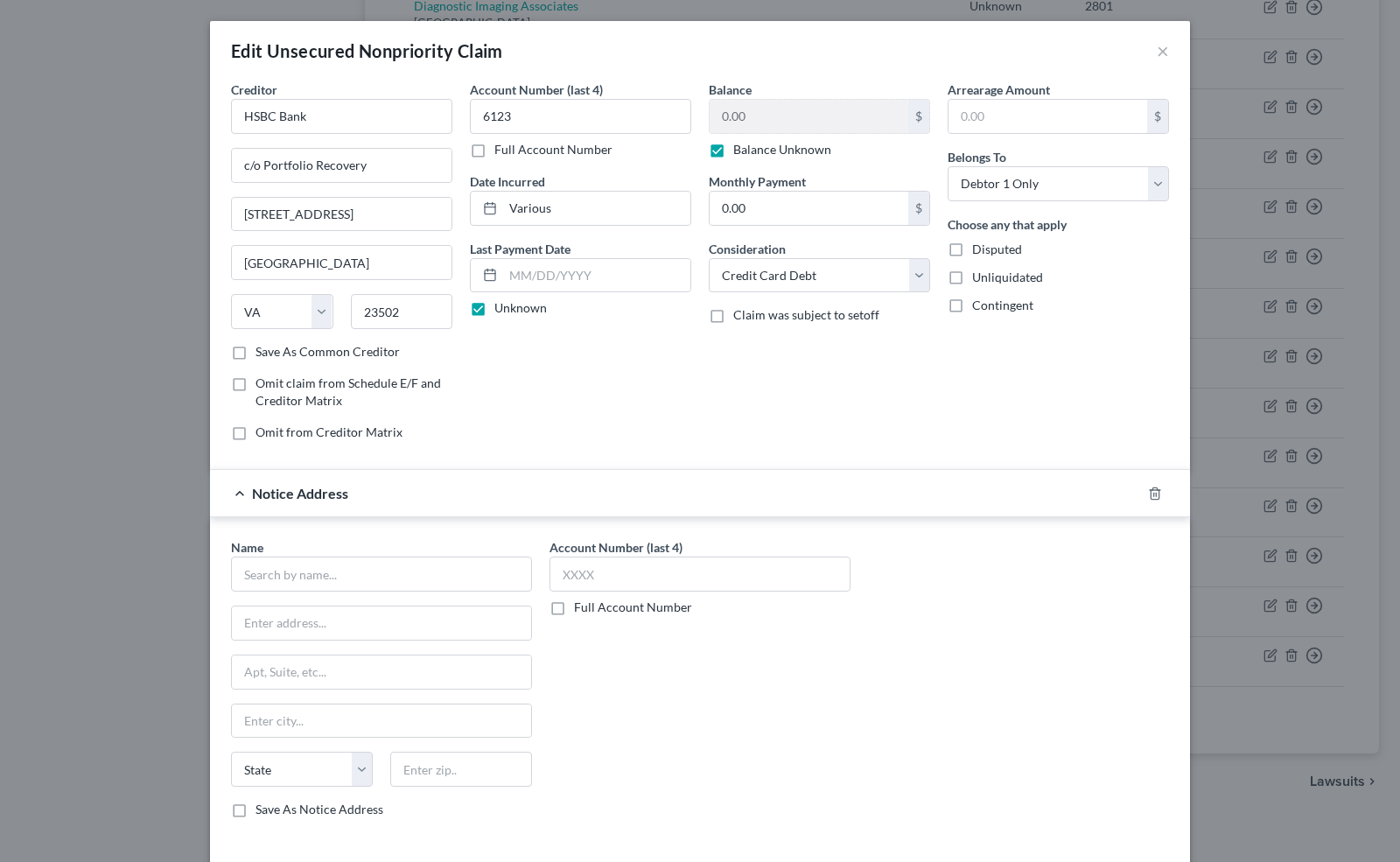
click at [262, 349] on input "Save As Common Creditor" at bounding box center [268, 348] width 11 height 11
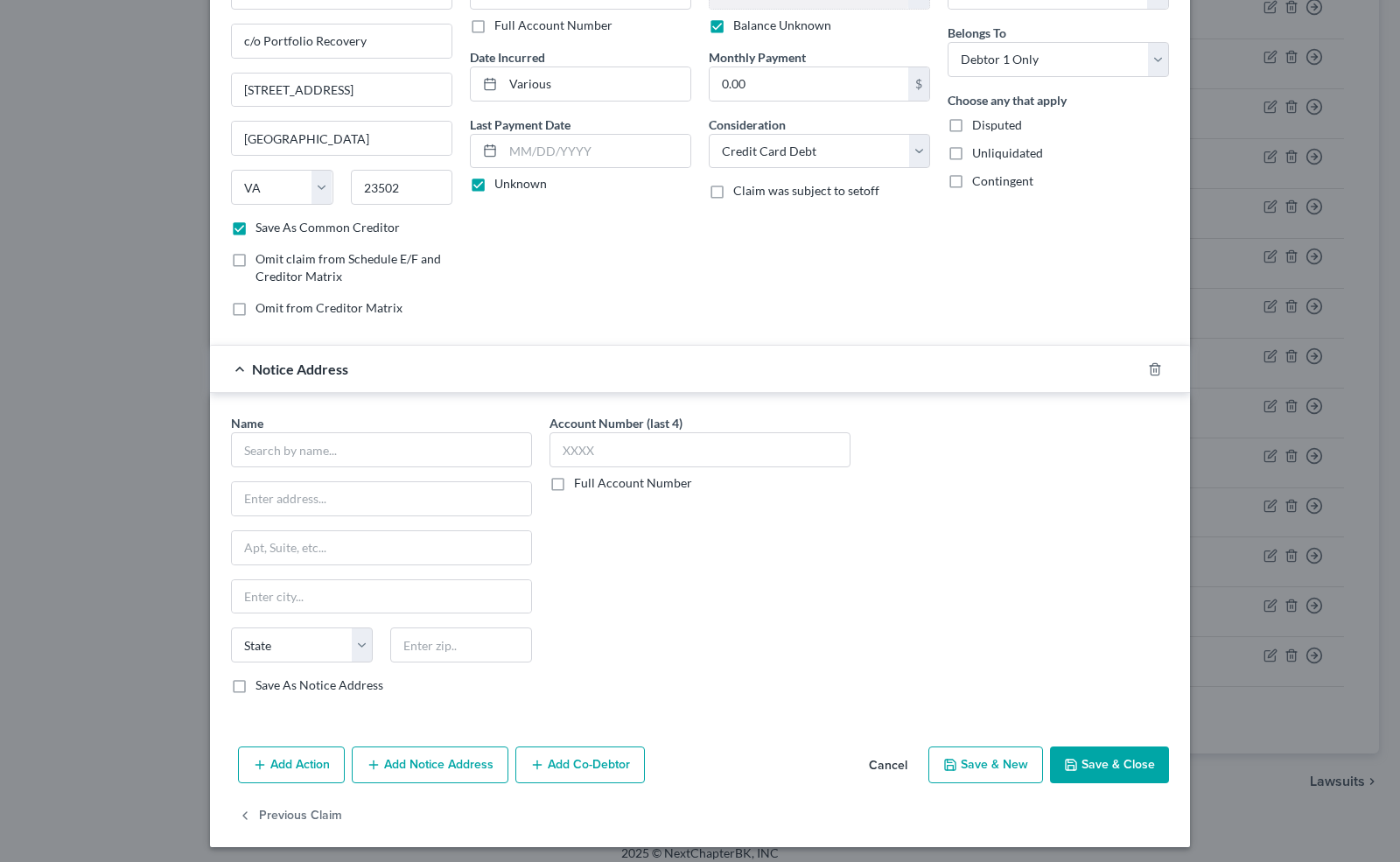
click at [994, 759] on button "Save & New" at bounding box center [986, 765] width 115 height 37
click at [1009, 755] on button "Save & New" at bounding box center [986, 765] width 115 height 37
click at [1151, 367] on icon "button" at bounding box center [1155, 369] width 14 height 14
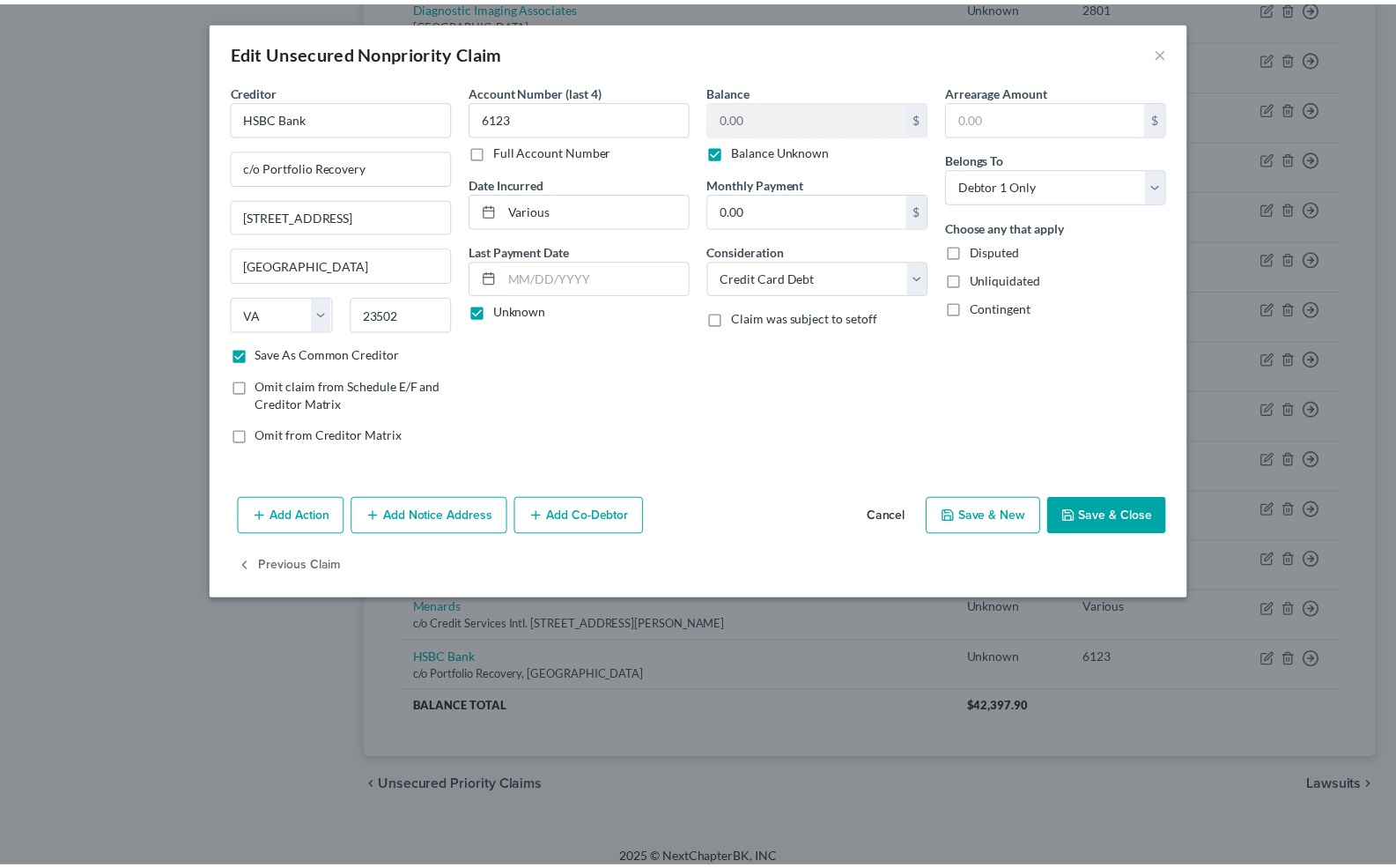
scroll to position [0, 0]
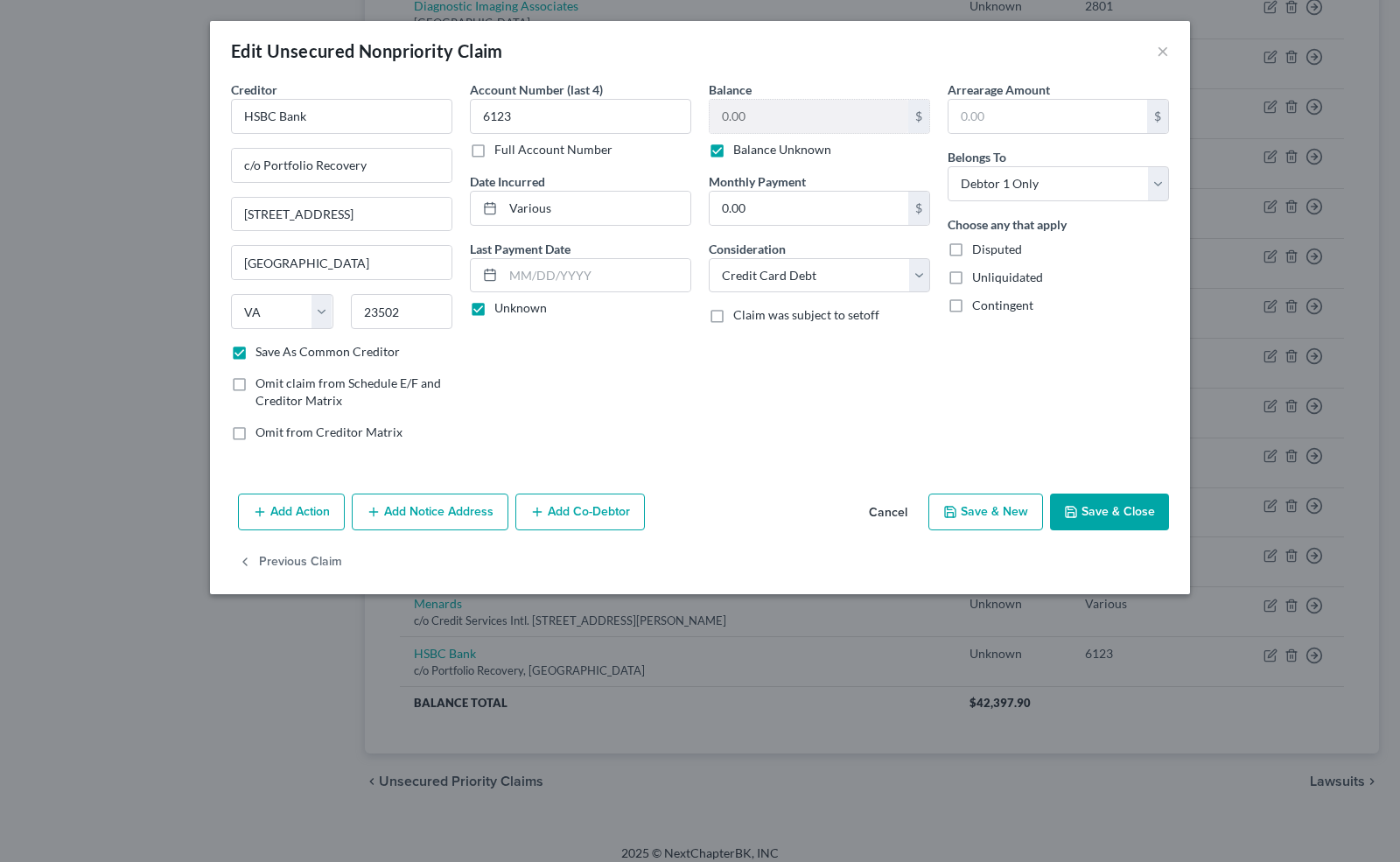
click at [458, 518] on button "Add Notice Address" at bounding box center [430, 512] width 157 height 37
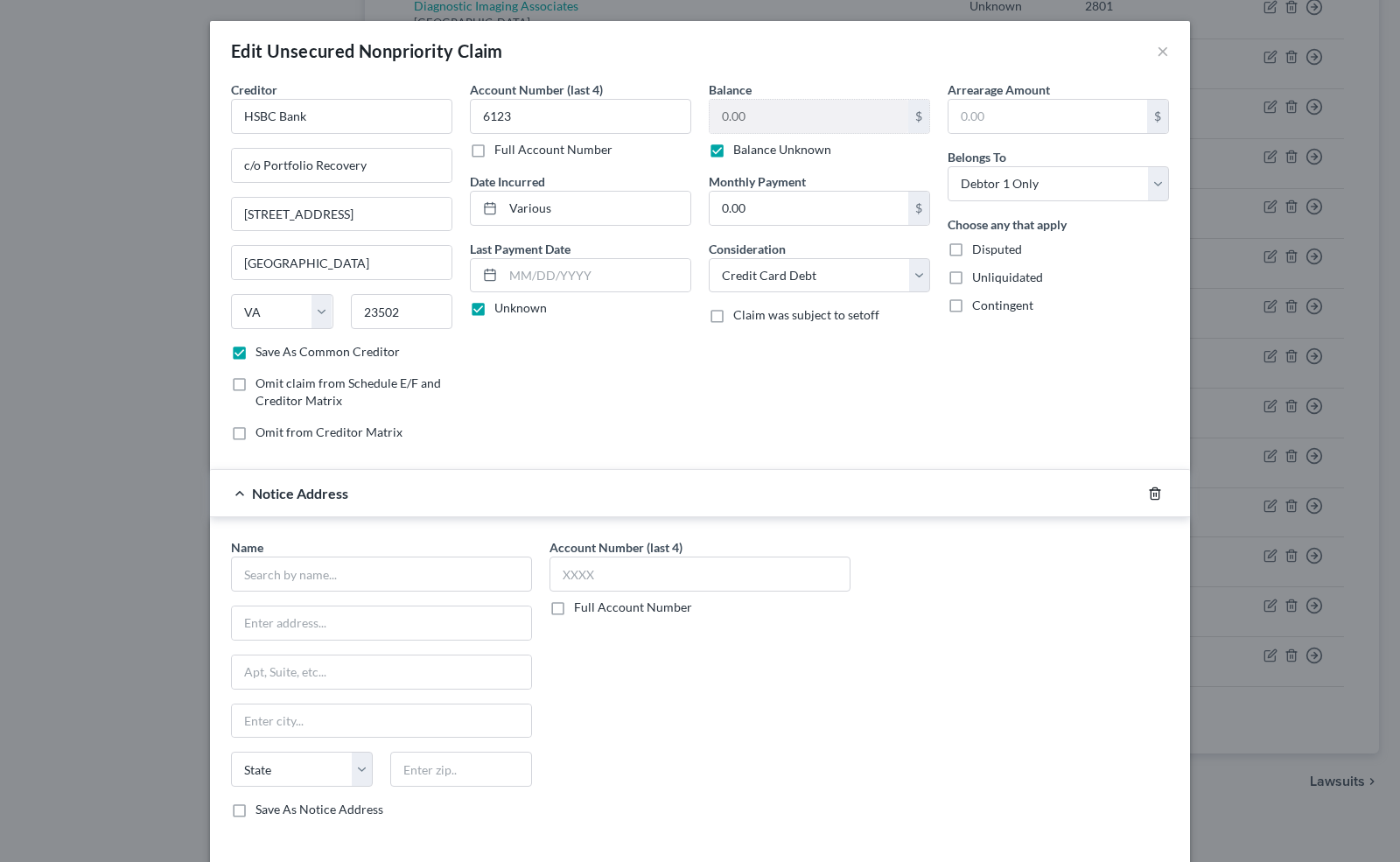
click at [1151, 488] on icon "button" at bounding box center [1154, 493] width 8 height 11
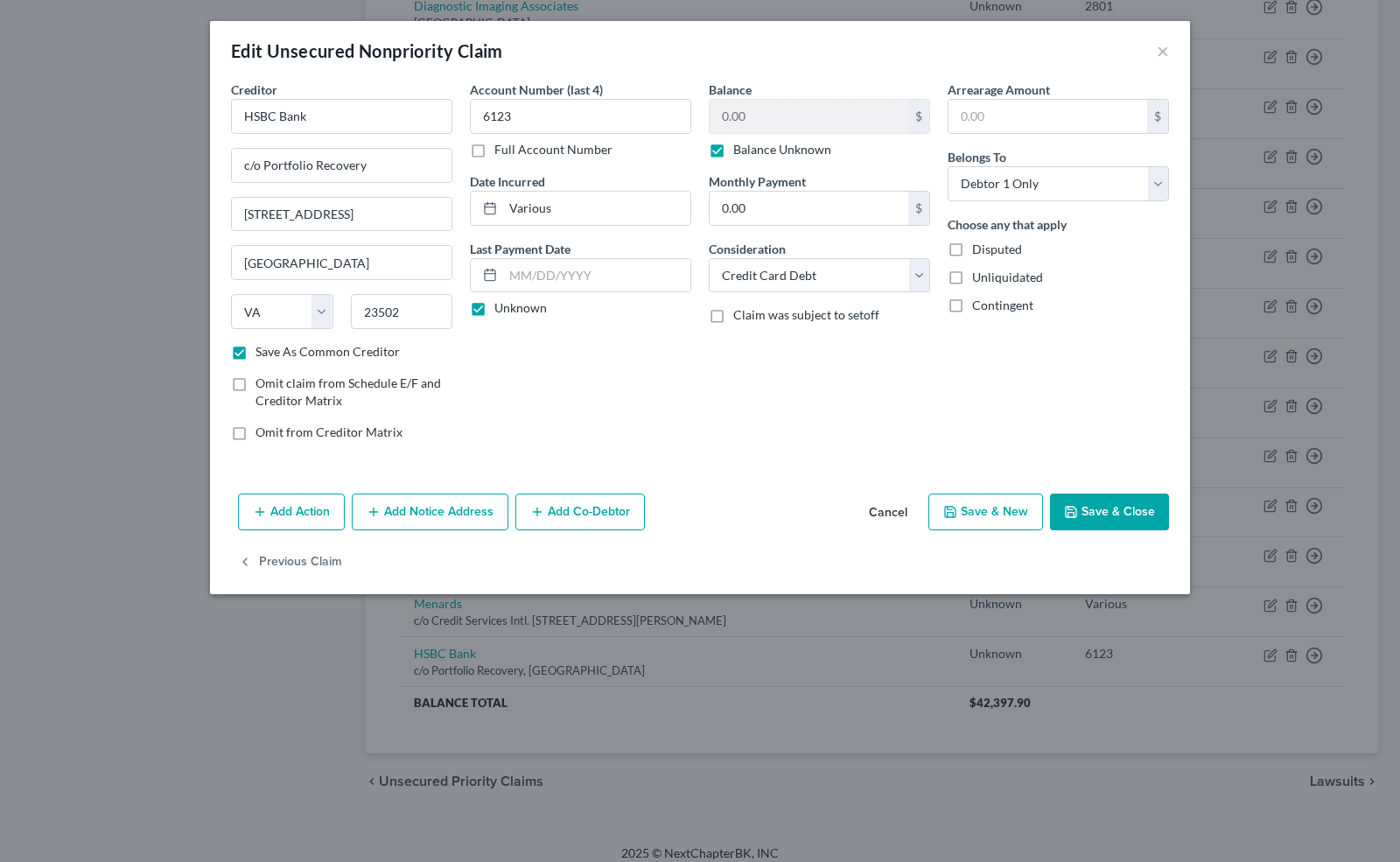
click at [996, 510] on button "Save & New" at bounding box center [986, 512] width 115 height 37
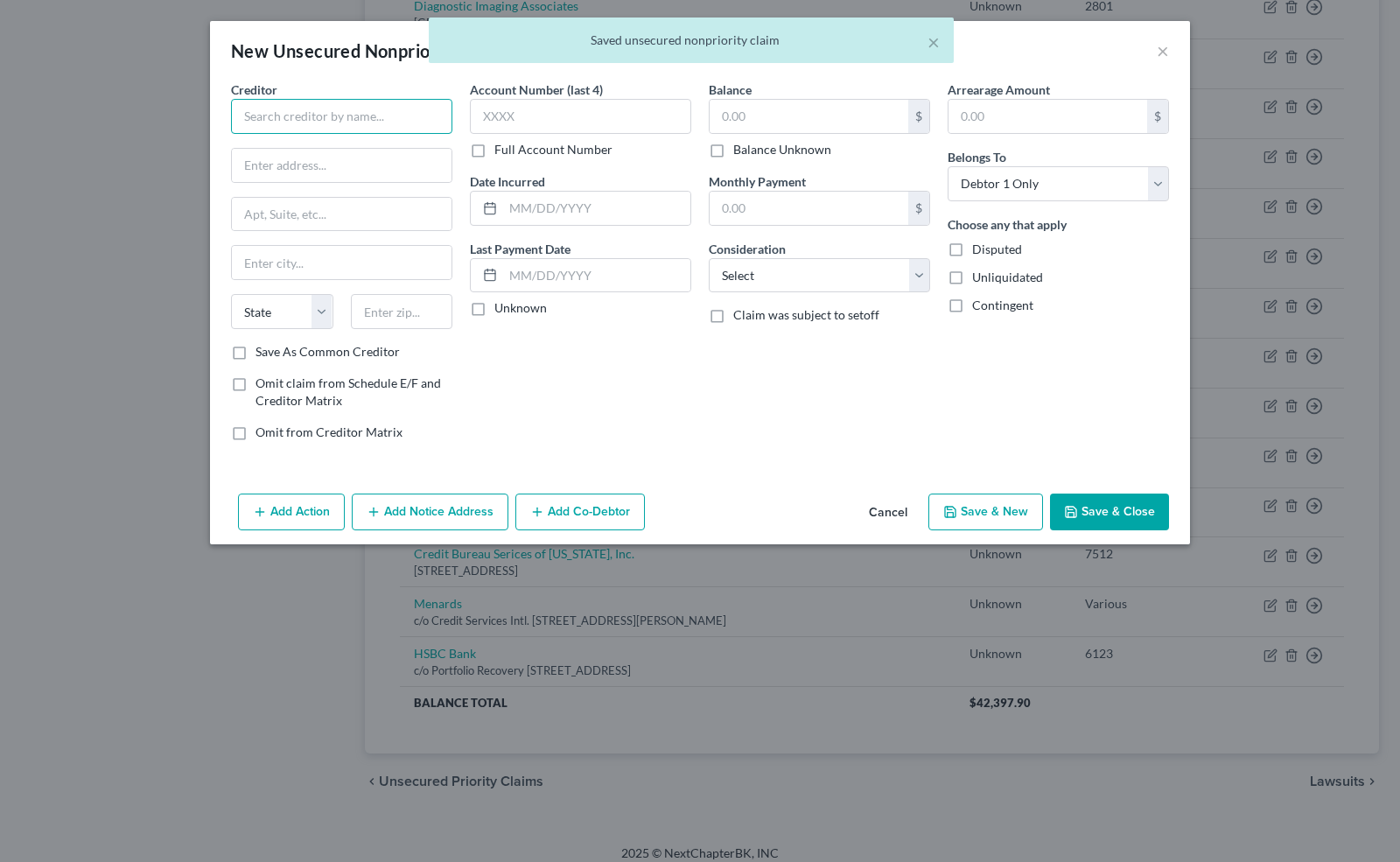
click at [390, 106] on input "text" at bounding box center [341, 117] width 221 height 35
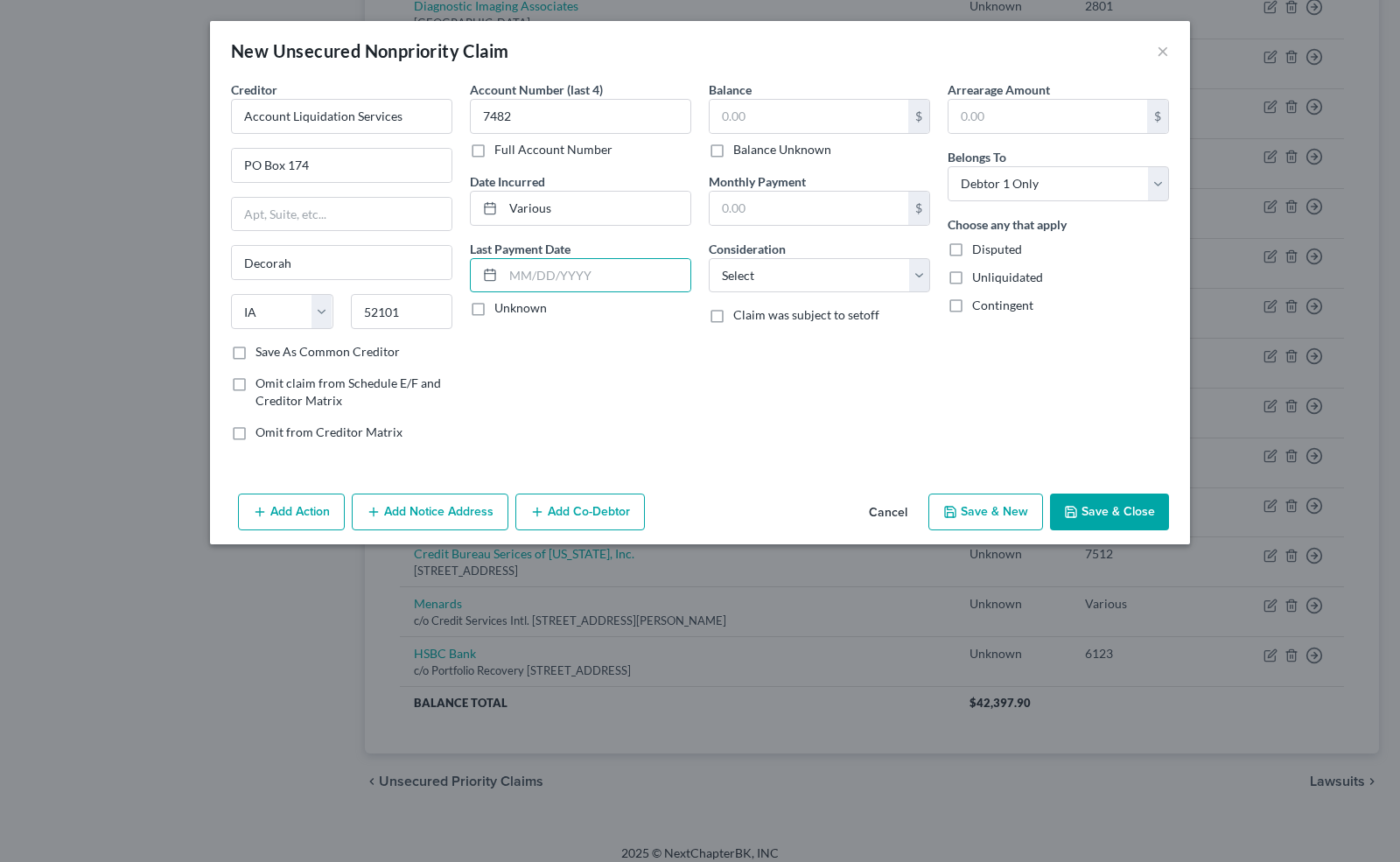
click at [495, 306] on label "Unknown" at bounding box center [521, 308] width 53 height 18
click at [502, 306] on input "Unknown" at bounding box center [507, 304] width 11 height 11
click at [733, 141] on label "Balance Unknown" at bounding box center [782, 150] width 98 height 18
click at [740, 141] on input "Balance Unknown" at bounding box center [746, 146] width 11 height 11
click at [733, 153] on label "Balance Unknown" at bounding box center [782, 150] width 98 height 18
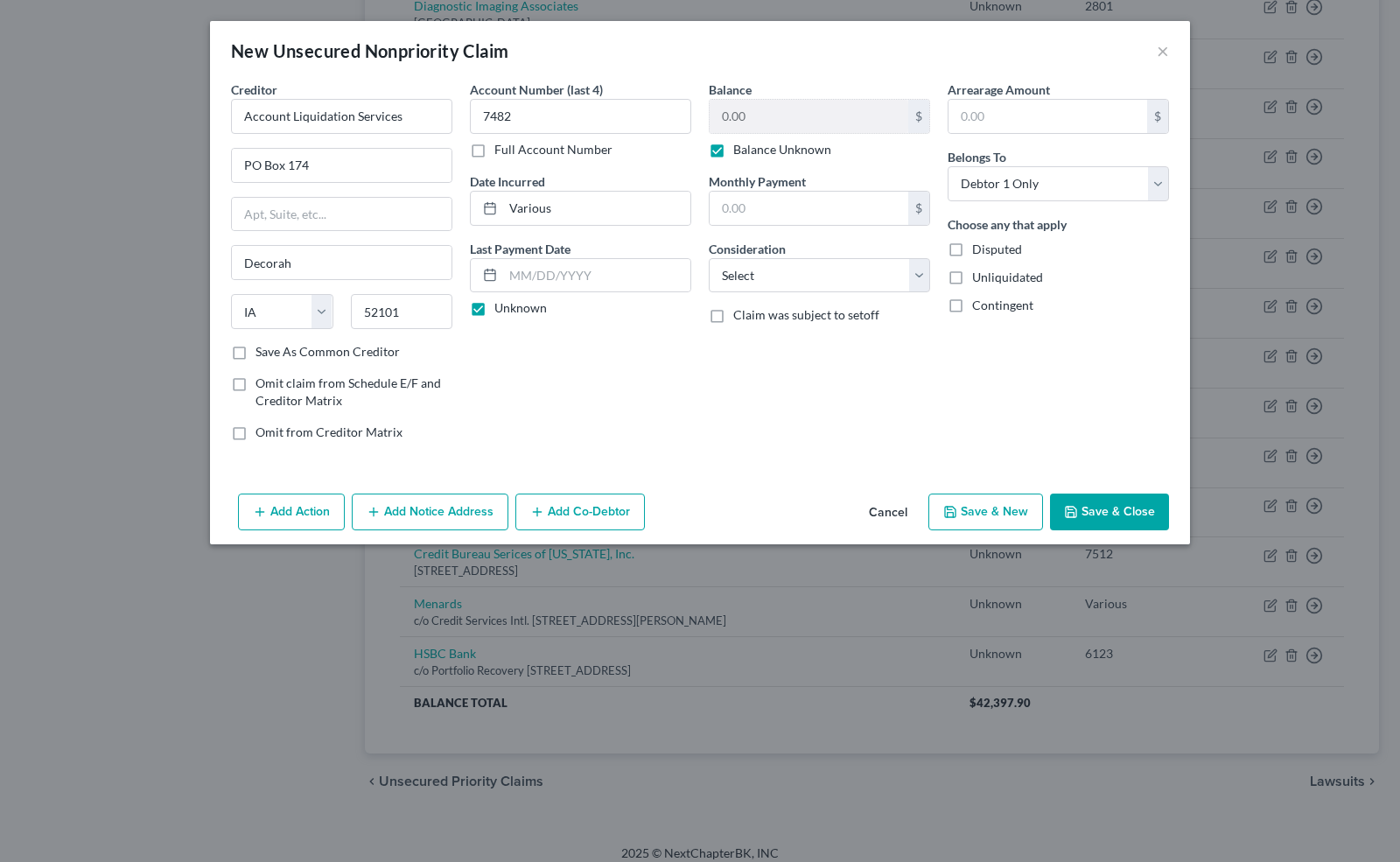
click at [740, 153] on input "Balance Unknown" at bounding box center [746, 146] width 11 height 11
click at [733, 146] on label "Balance Unknown" at bounding box center [782, 150] width 98 height 18
click at [740, 146] on input "Balance Unknown" at bounding box center [746, 146] width 11 height 11
click at [782, 280] on select "Select Cable / Satellite Services Collection Agency Credit Card Debt Debt Couns…" at bounding box center [819, 275] width 221 height 35
click at [709, 258] on select "Select Cable / Satellite Services Collection Agency Credit Card Debt Debt Couns…" at bounding box center [819, 275] width 221 height 35
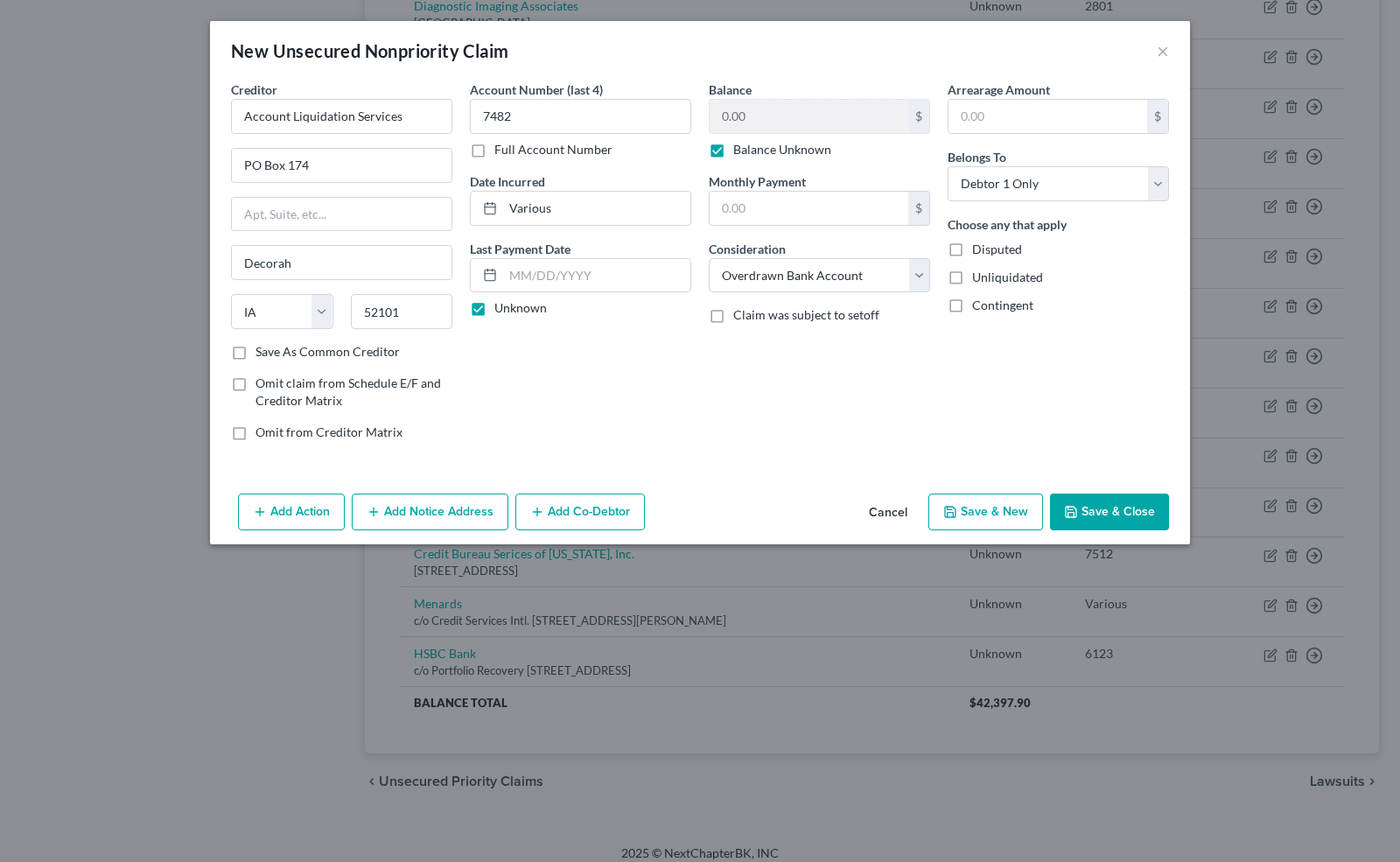
click at [1009, 506] on button "Save & New" at bounding box center [986, 512] width 115 height 37
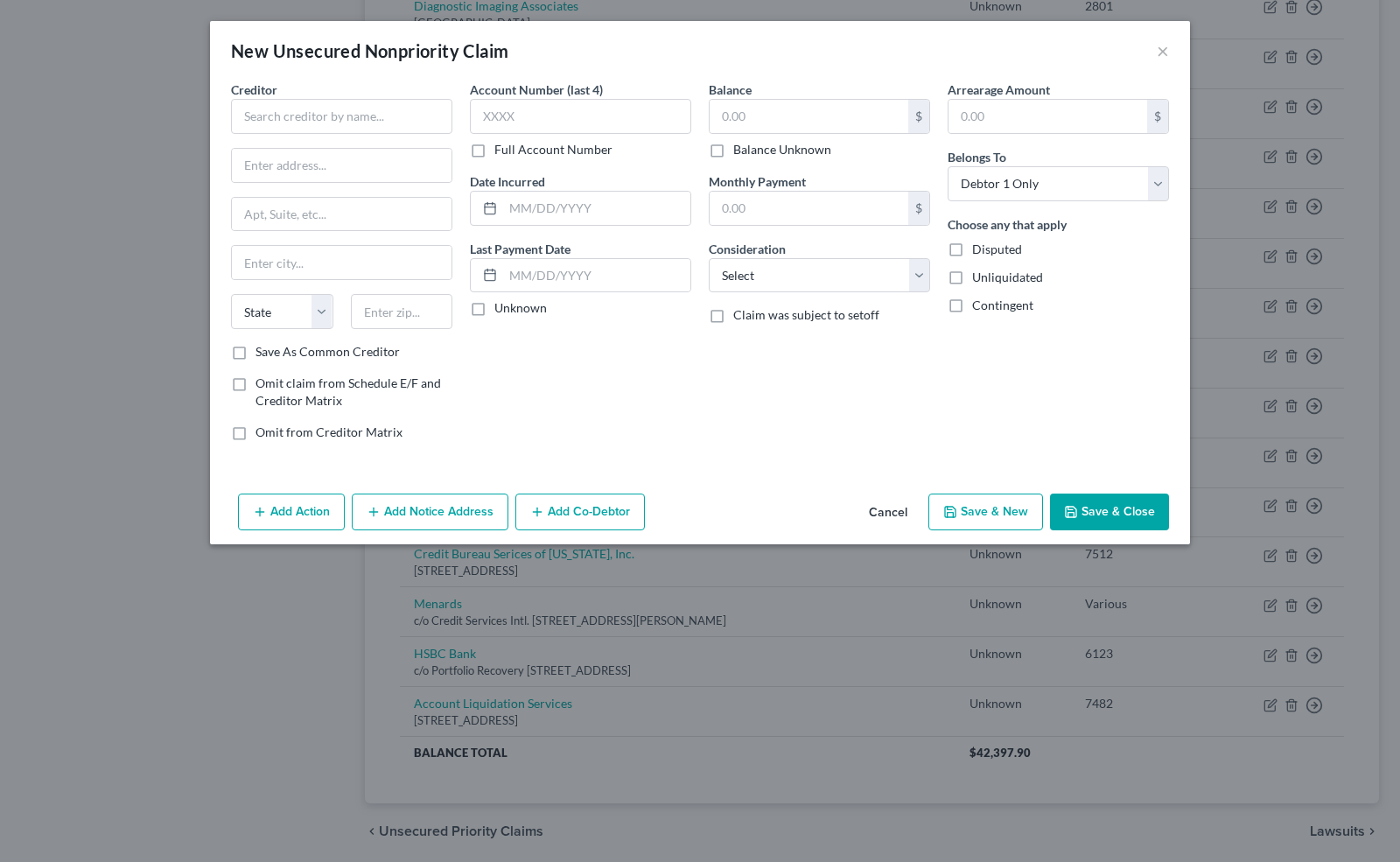
click at [889, 506] on button "Cancel" at bounding box center [889, 513] width 67 height 35
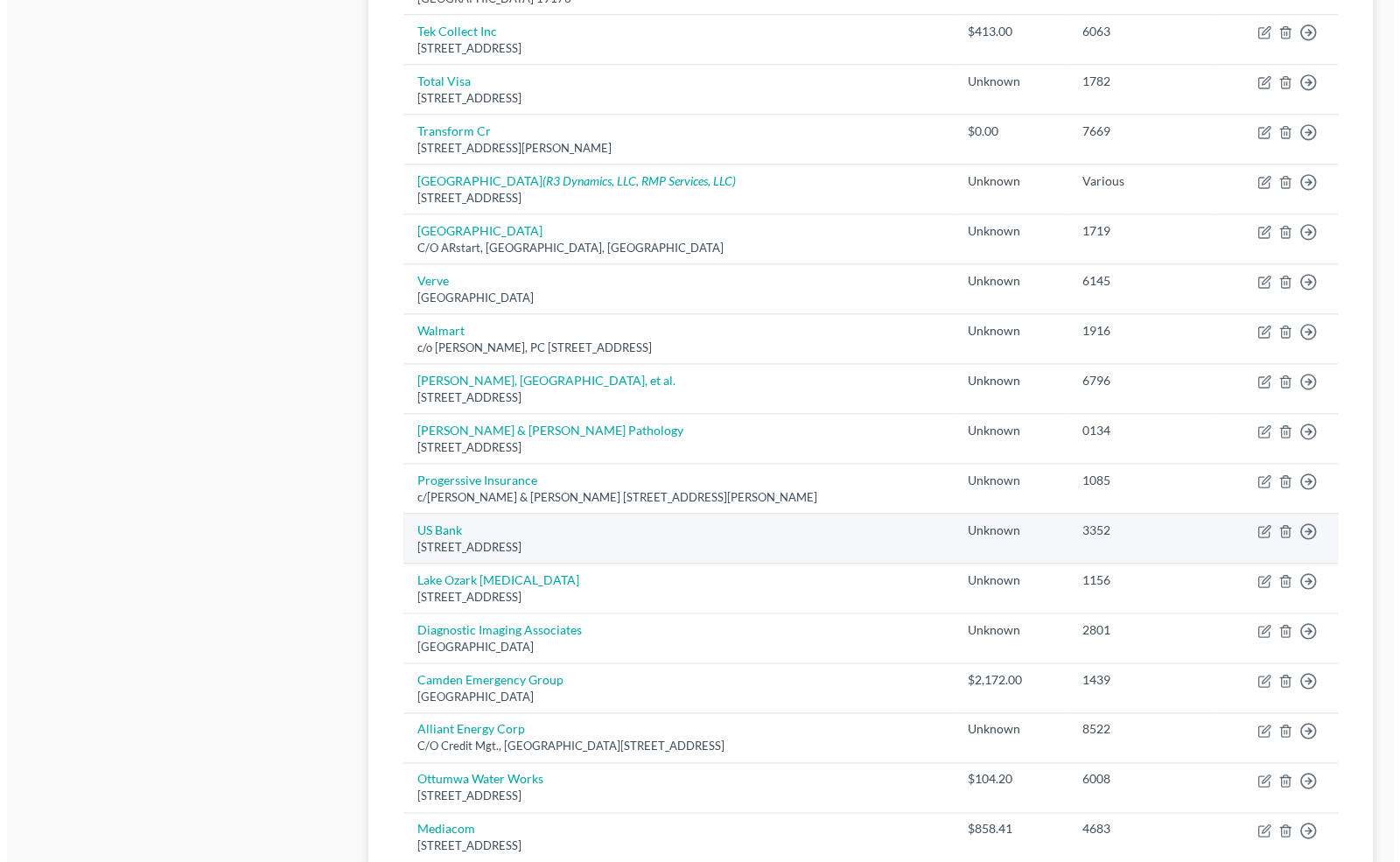
scroll to position [1191, 0]
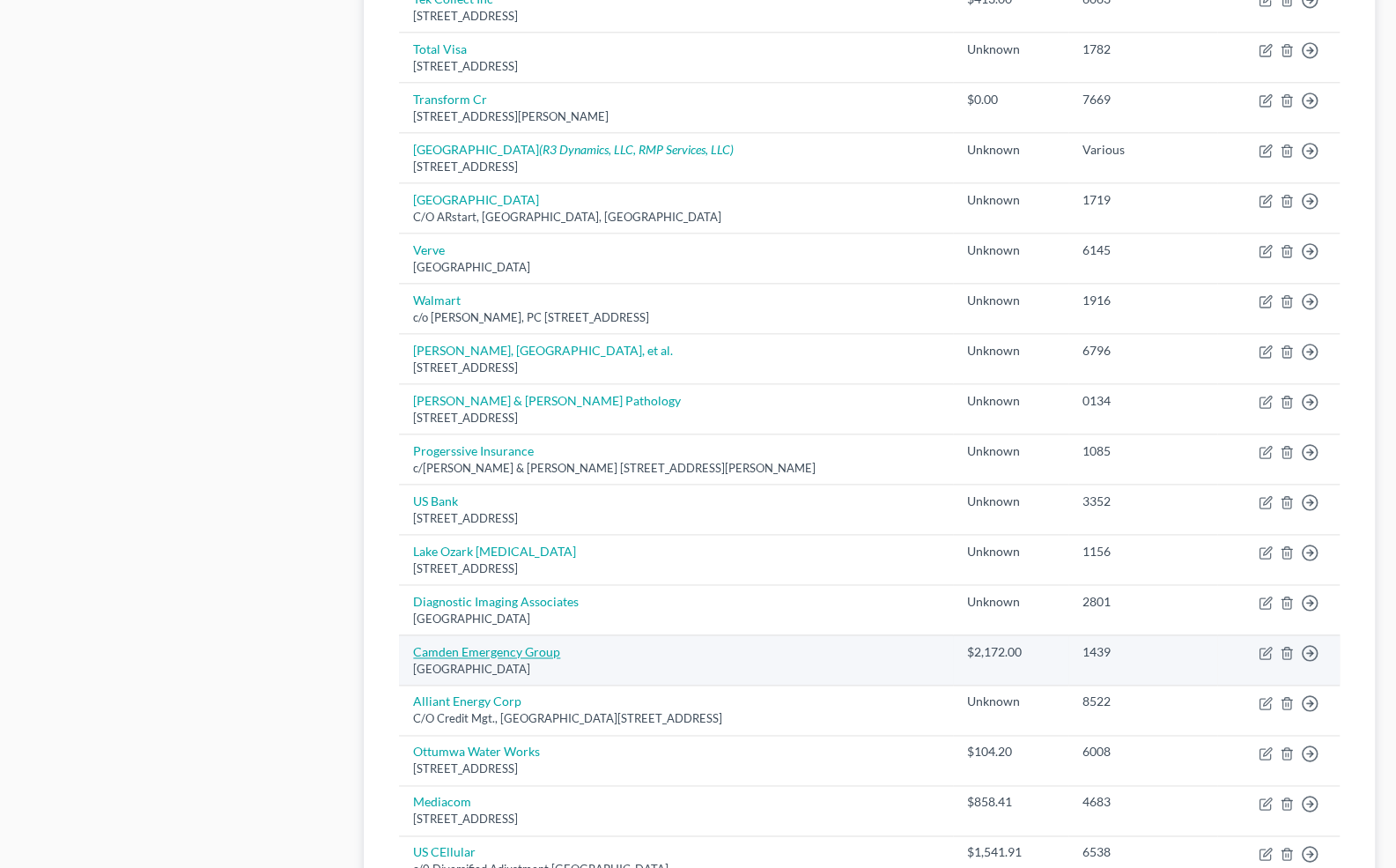
click at [457, 644] on link "Camden Emergency Group" at bounding box center [487, 651] width 147 height 15
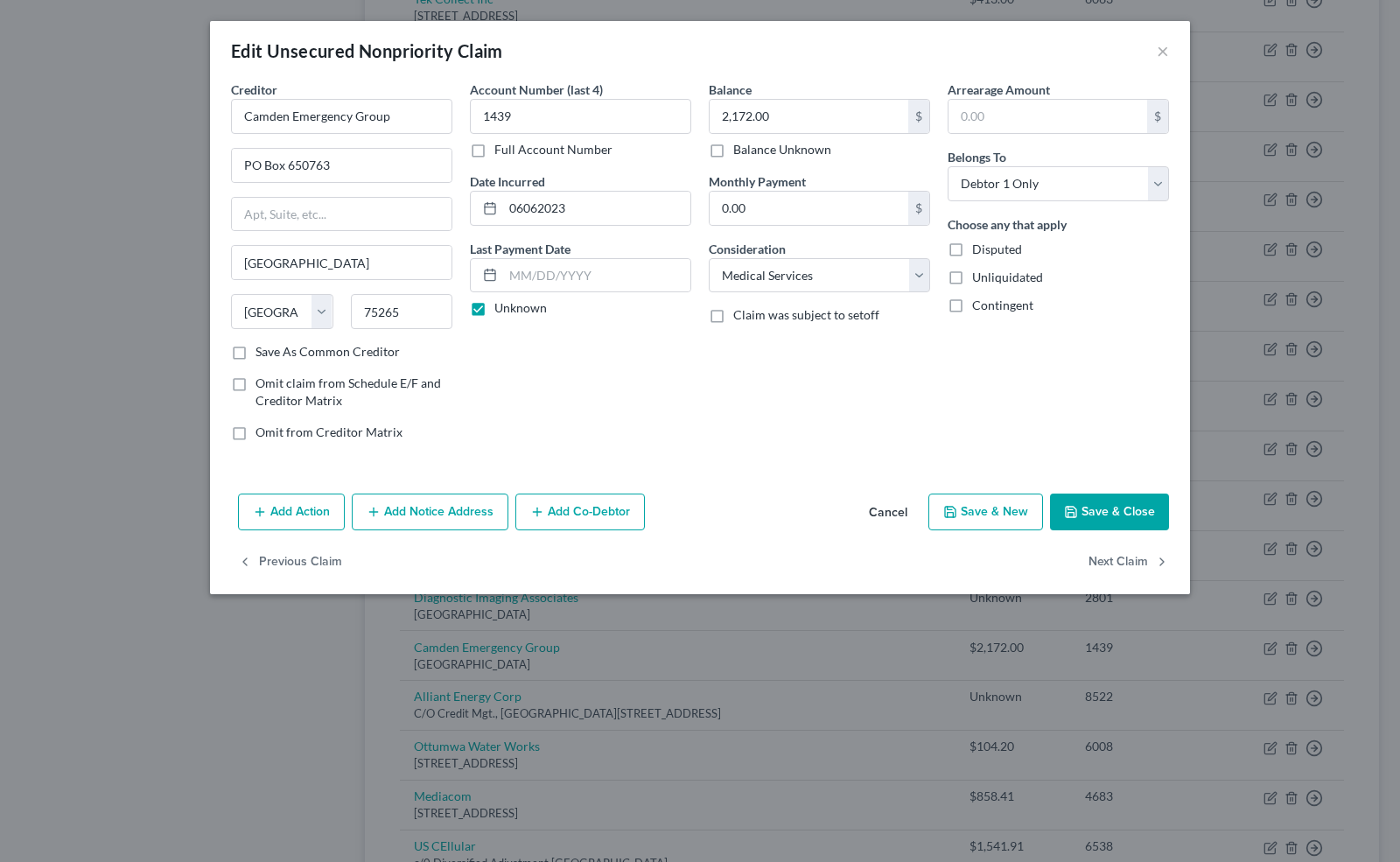
click at [397, 508] on button "Add Notice Address" at bounding box center [430, 512] width 157 height 37
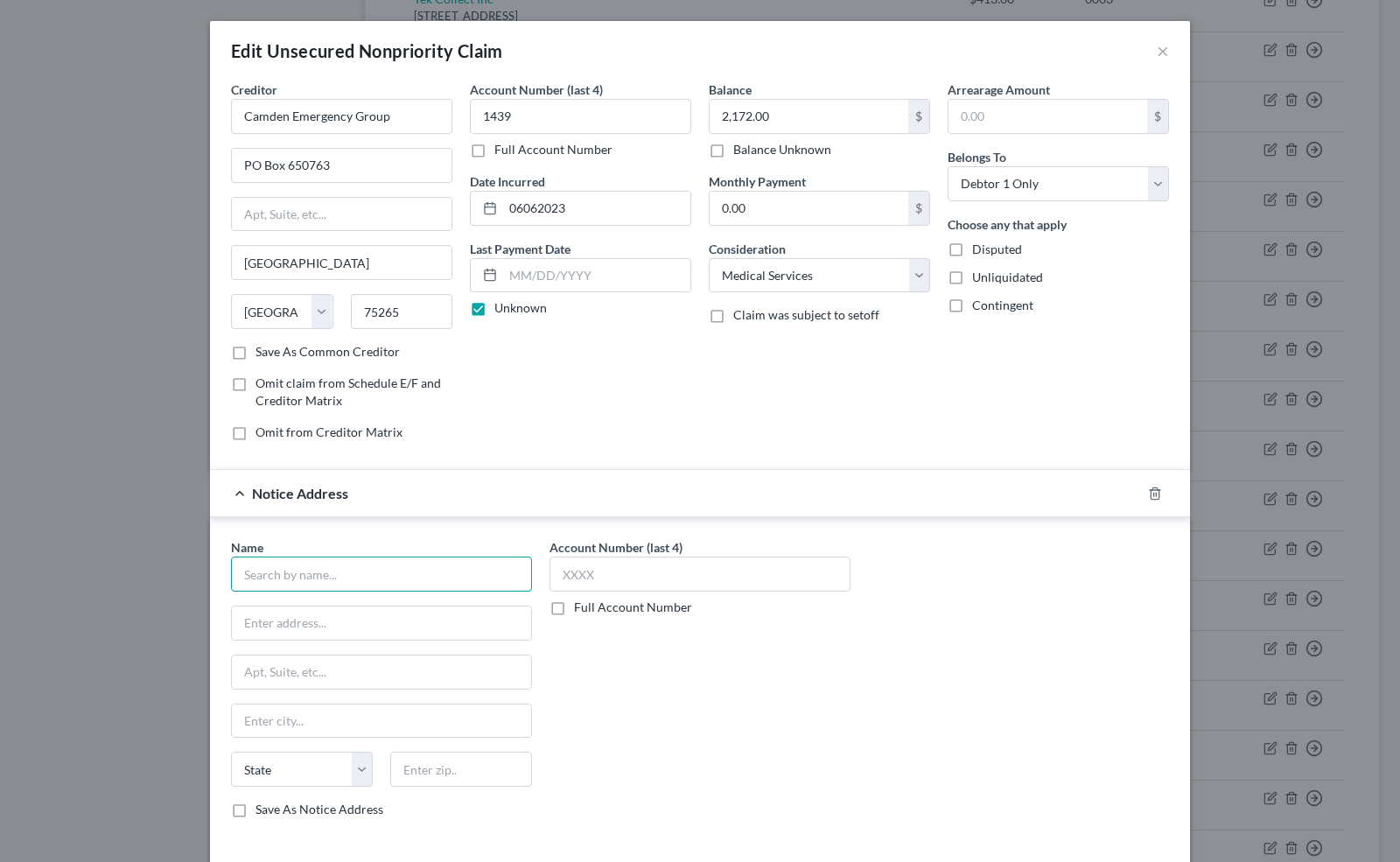
click at [302, 582] on input "text" at bounding box center [381, 574] width 301 height 35
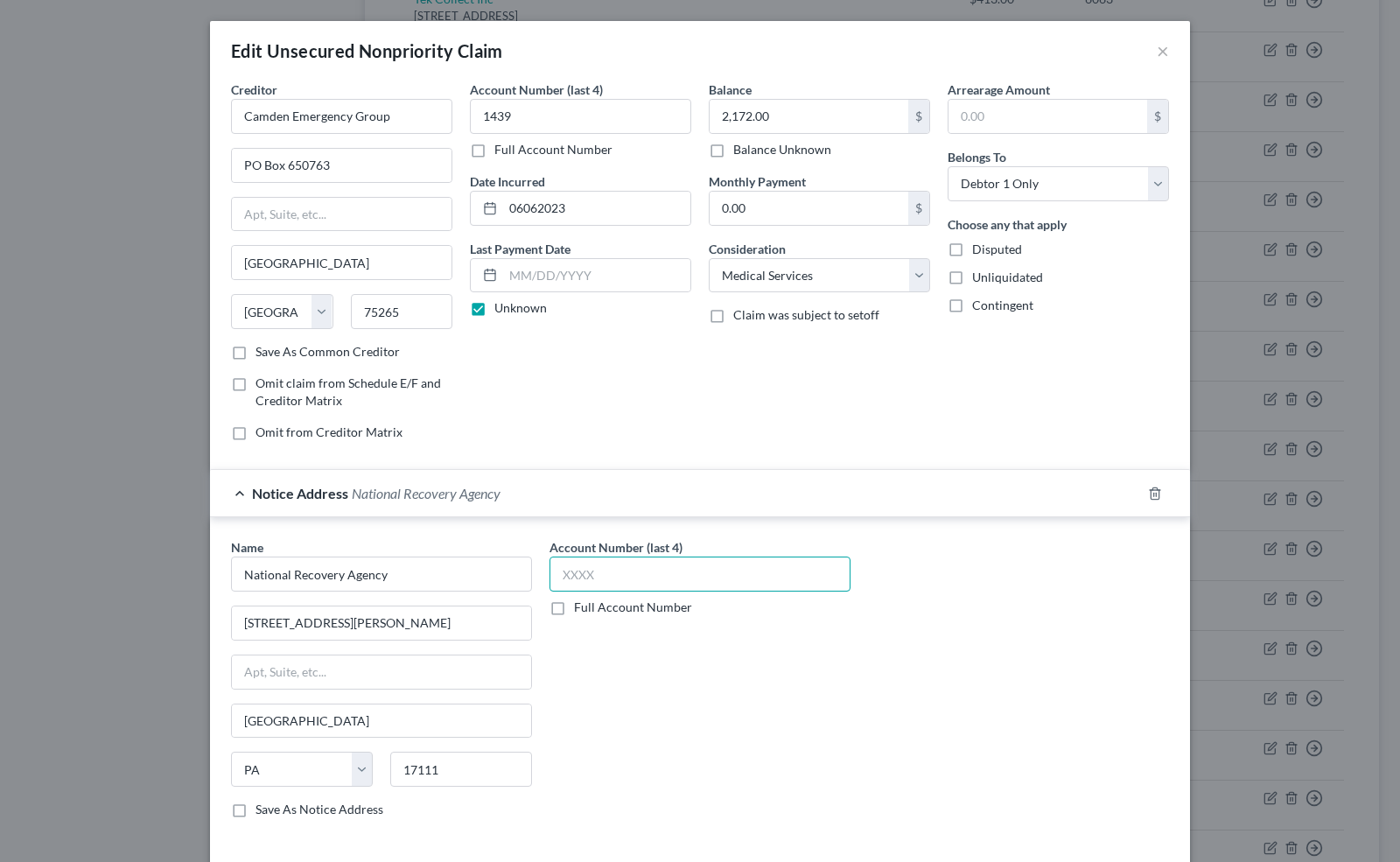
click at [570, 563] on input "text" at bounding box center [700, 574] width 301 height 35
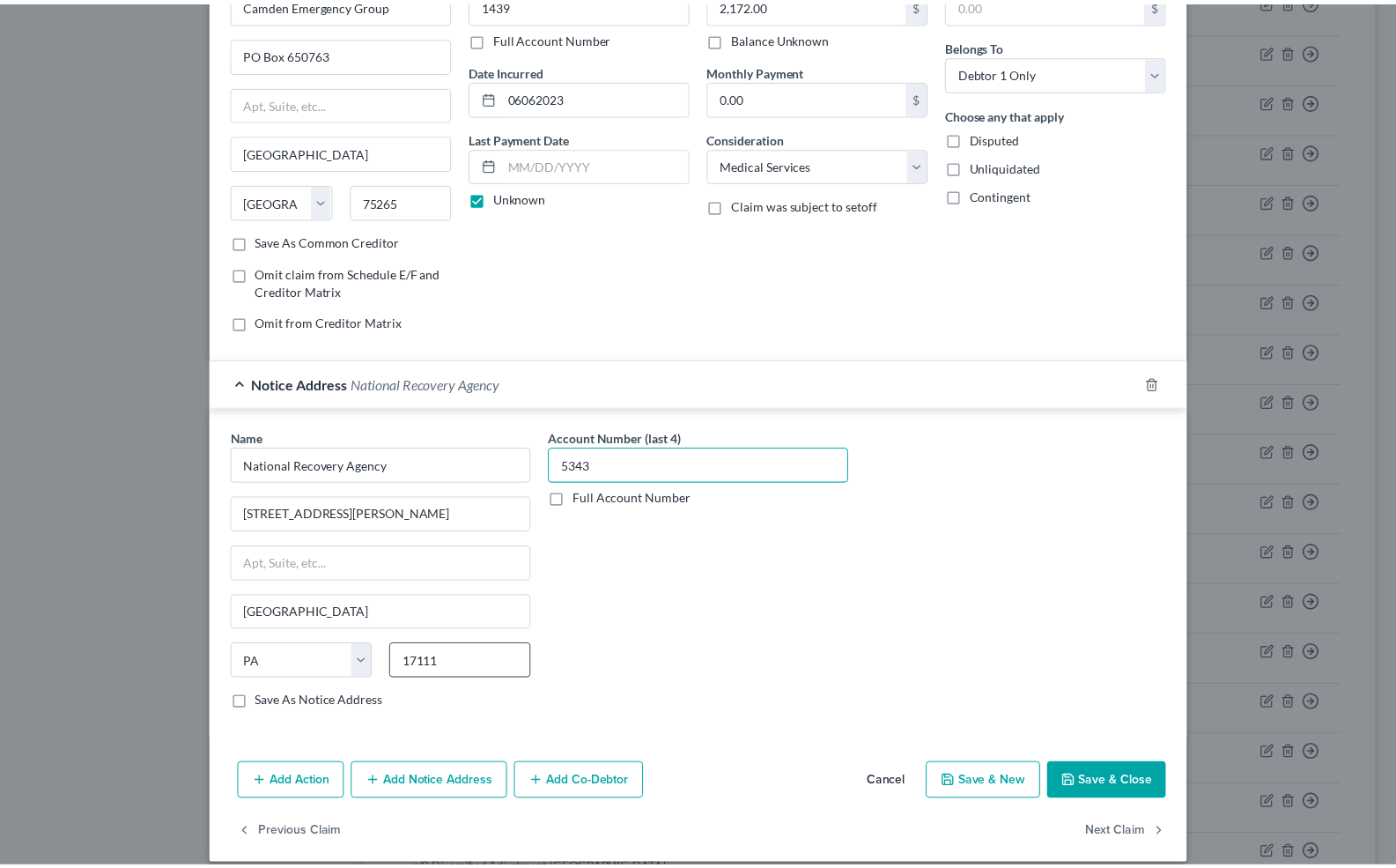
scroll to position [125, 0]
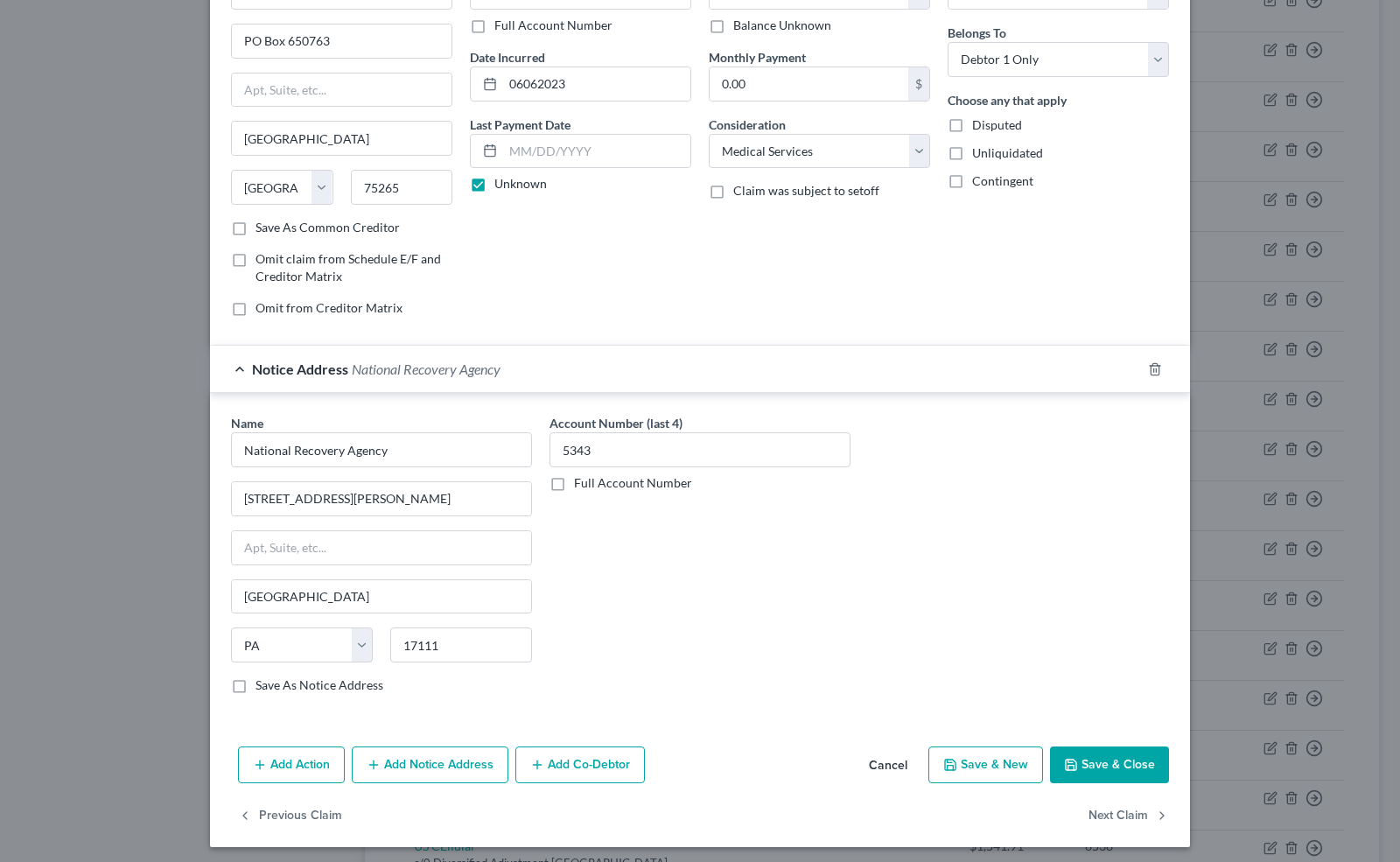
click at [967, 755] on button "Save & New" at bounding box center [986, 765] width 115 height 37
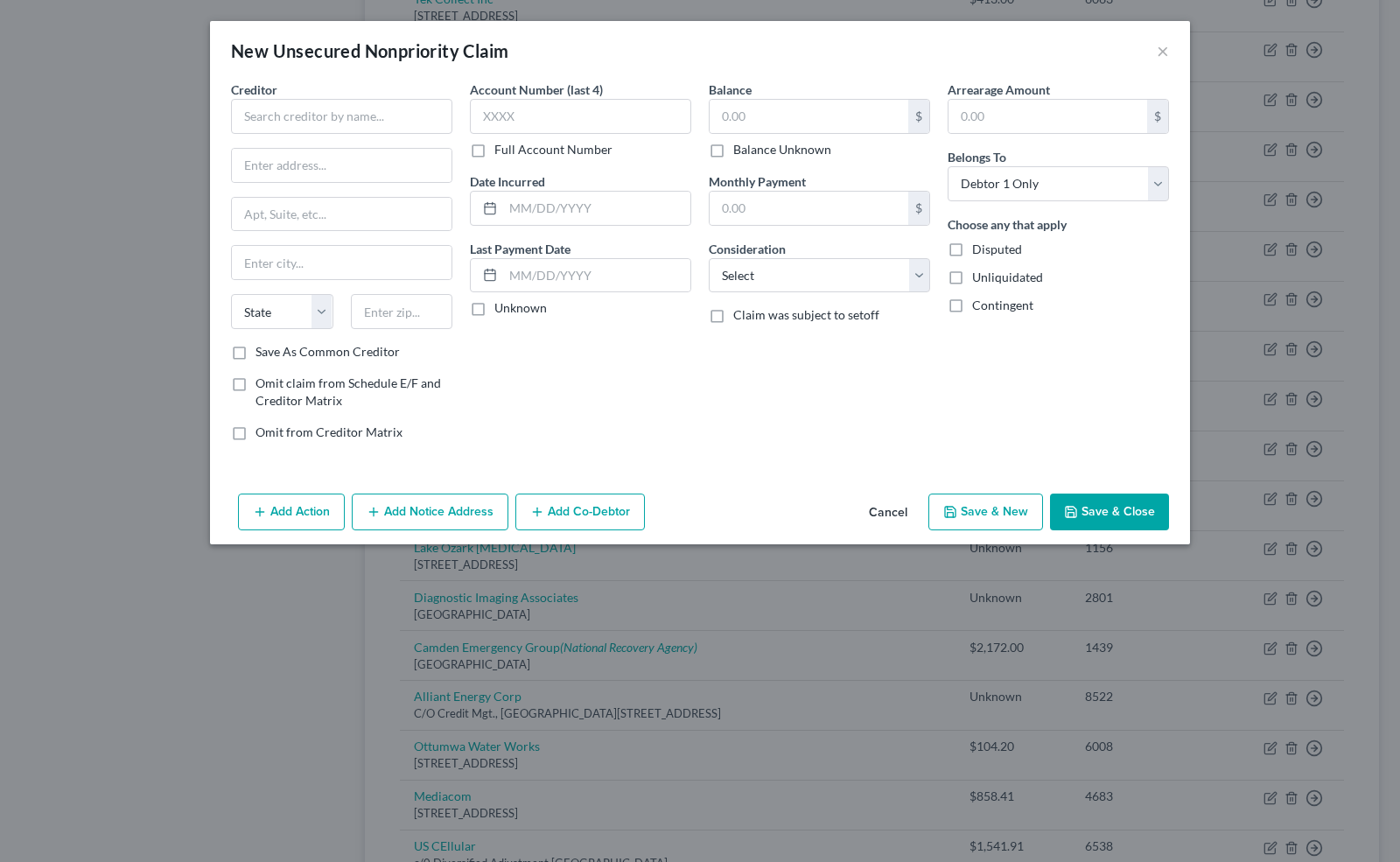
click at [886, 514] on button "Cancel" at bounding box center [889, 513] width 67 height 35
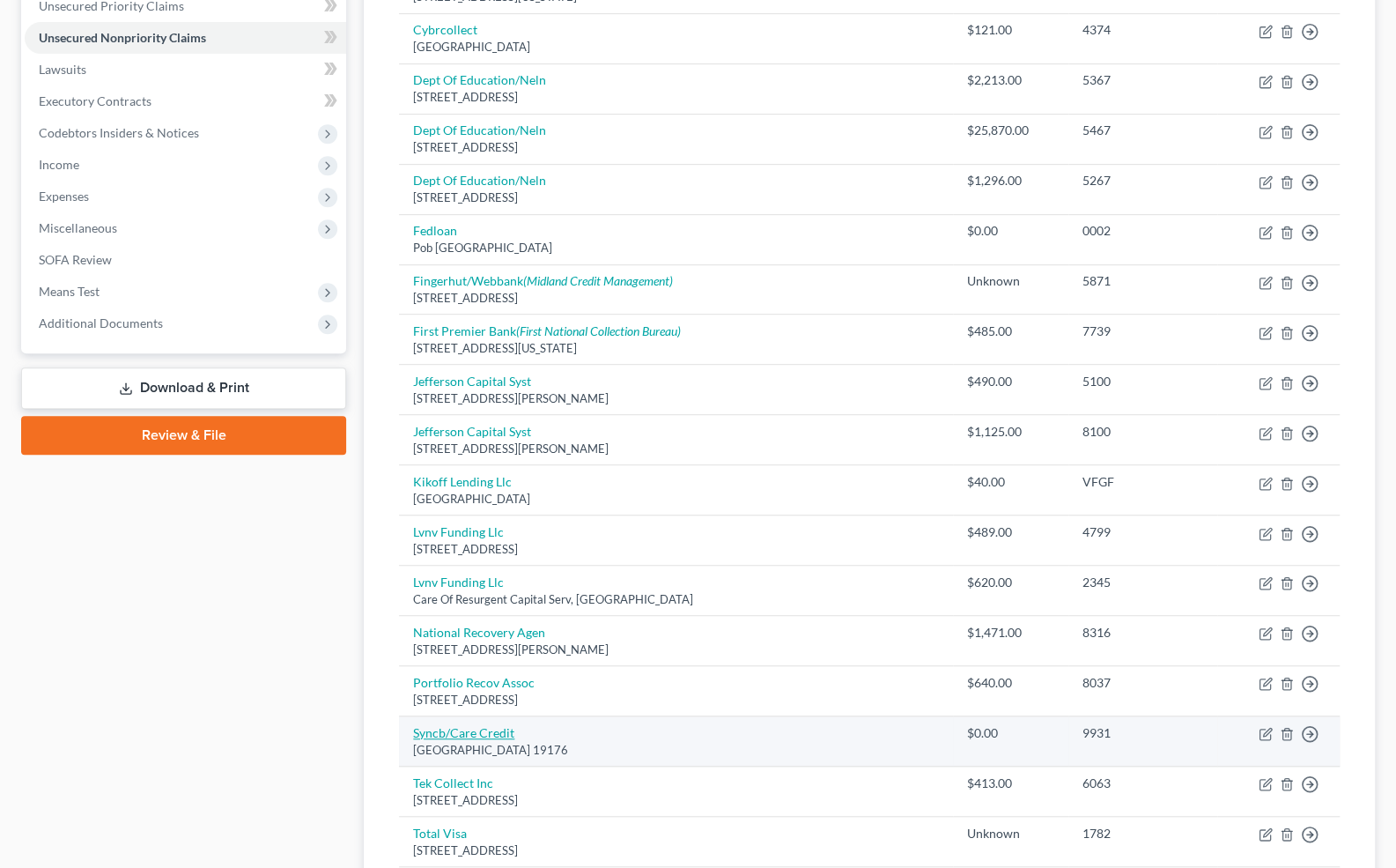
scroll to position [386, 0]
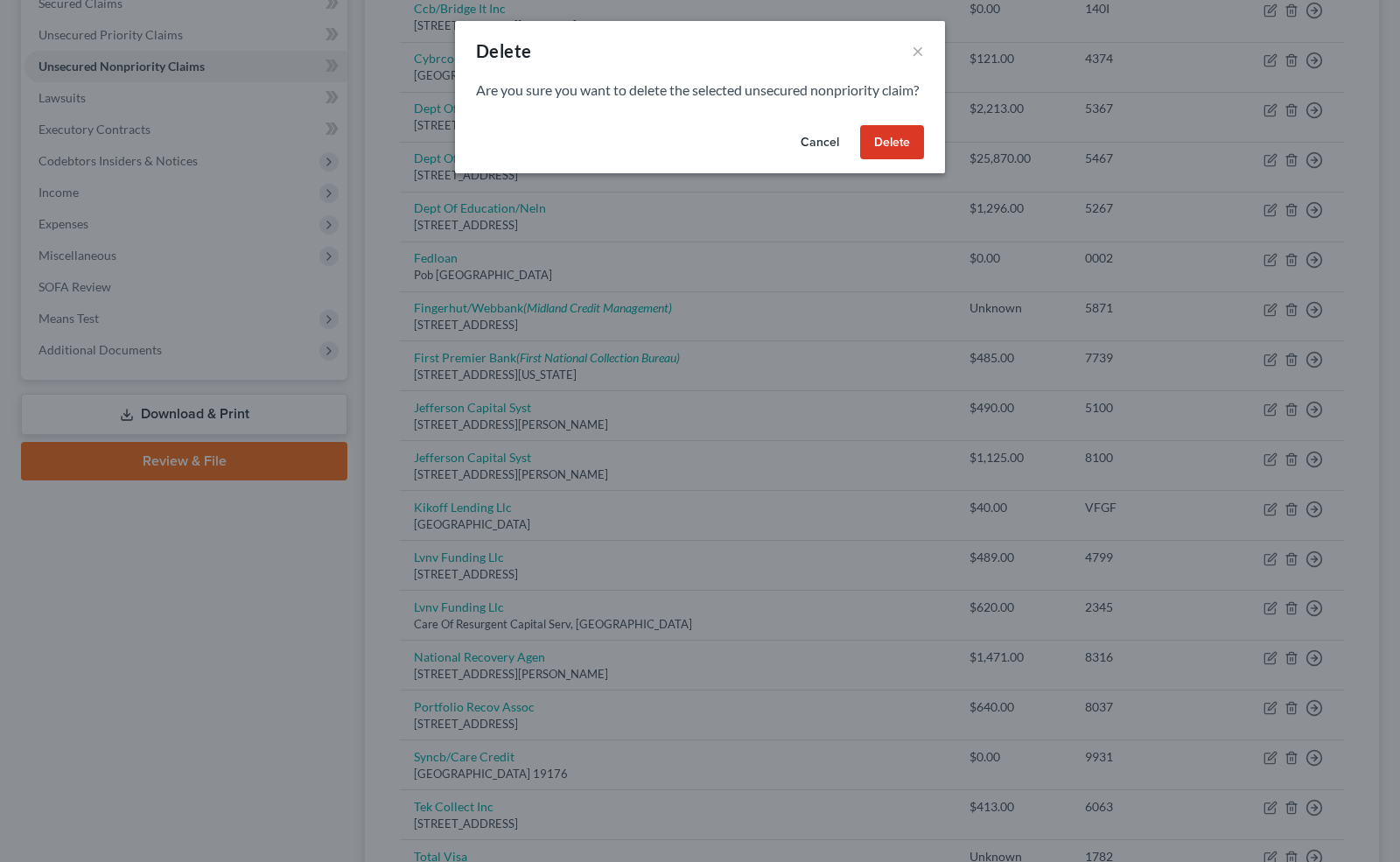
click at [819, 160] on button "Cancel" at bounding box center [820, 143] width 67 height 35
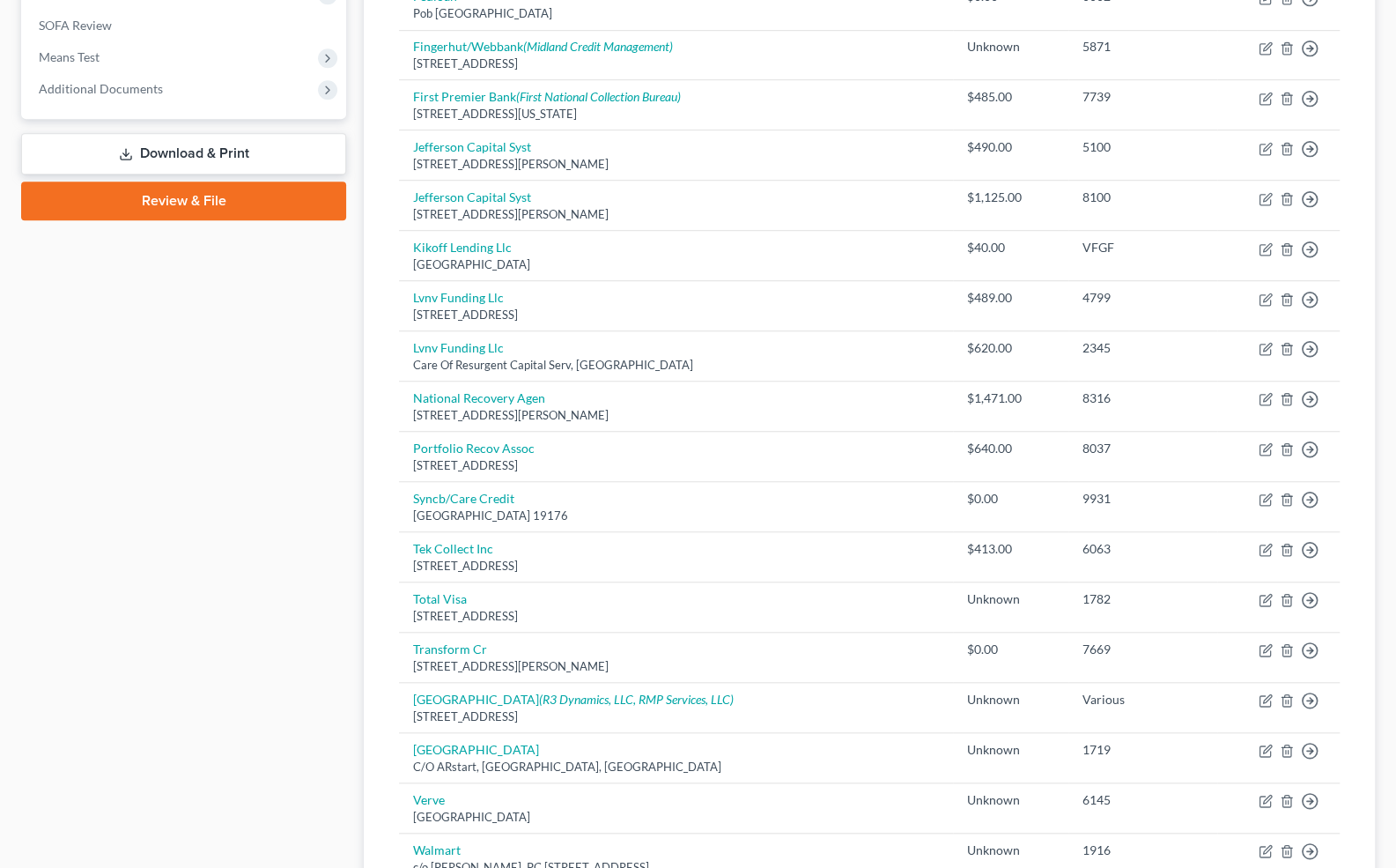
scroll to position [650, 0]
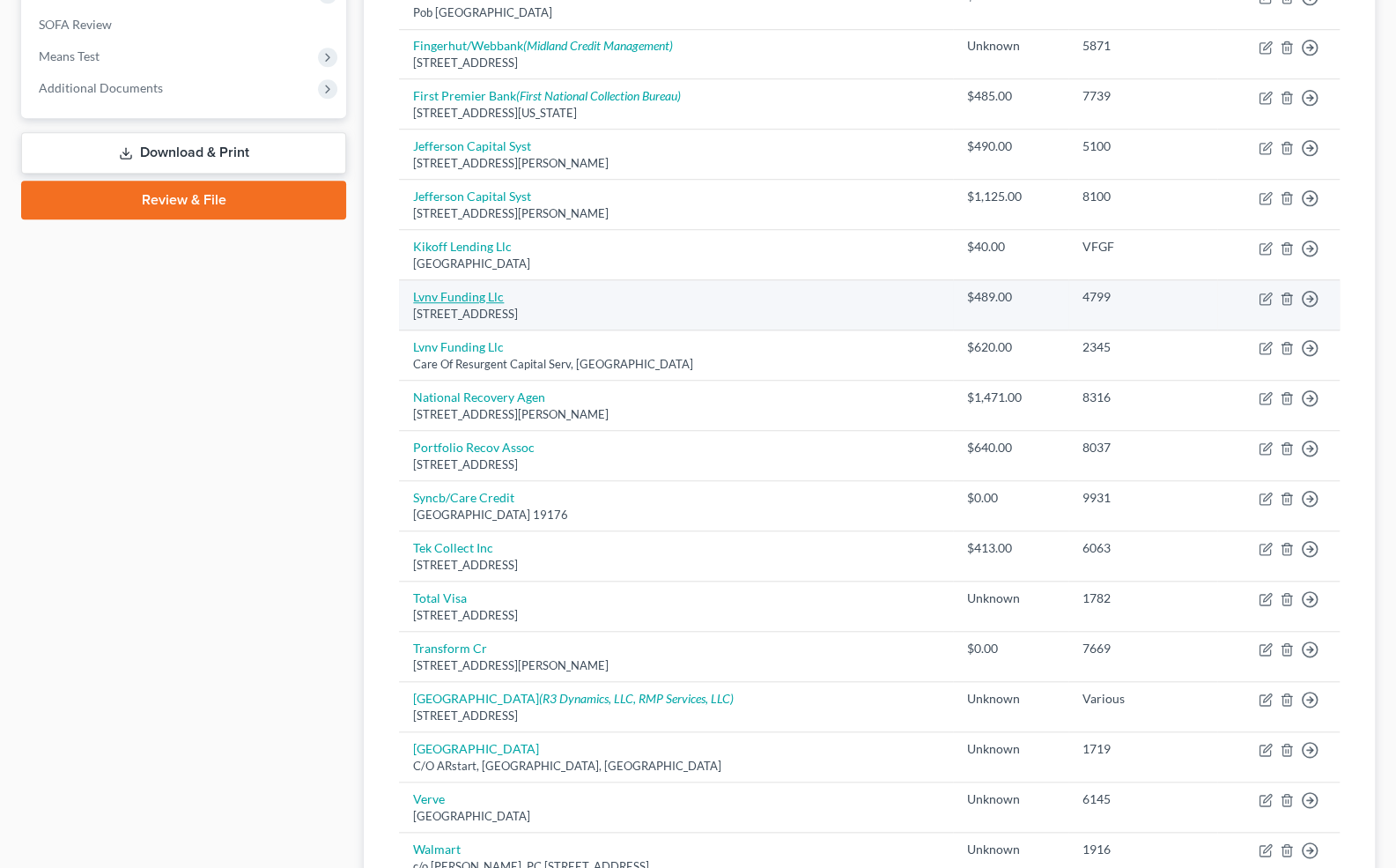
click at [455, 289] on link "Lvnv Funding Llc" at bounding box center [458, 296] width 91 height 15
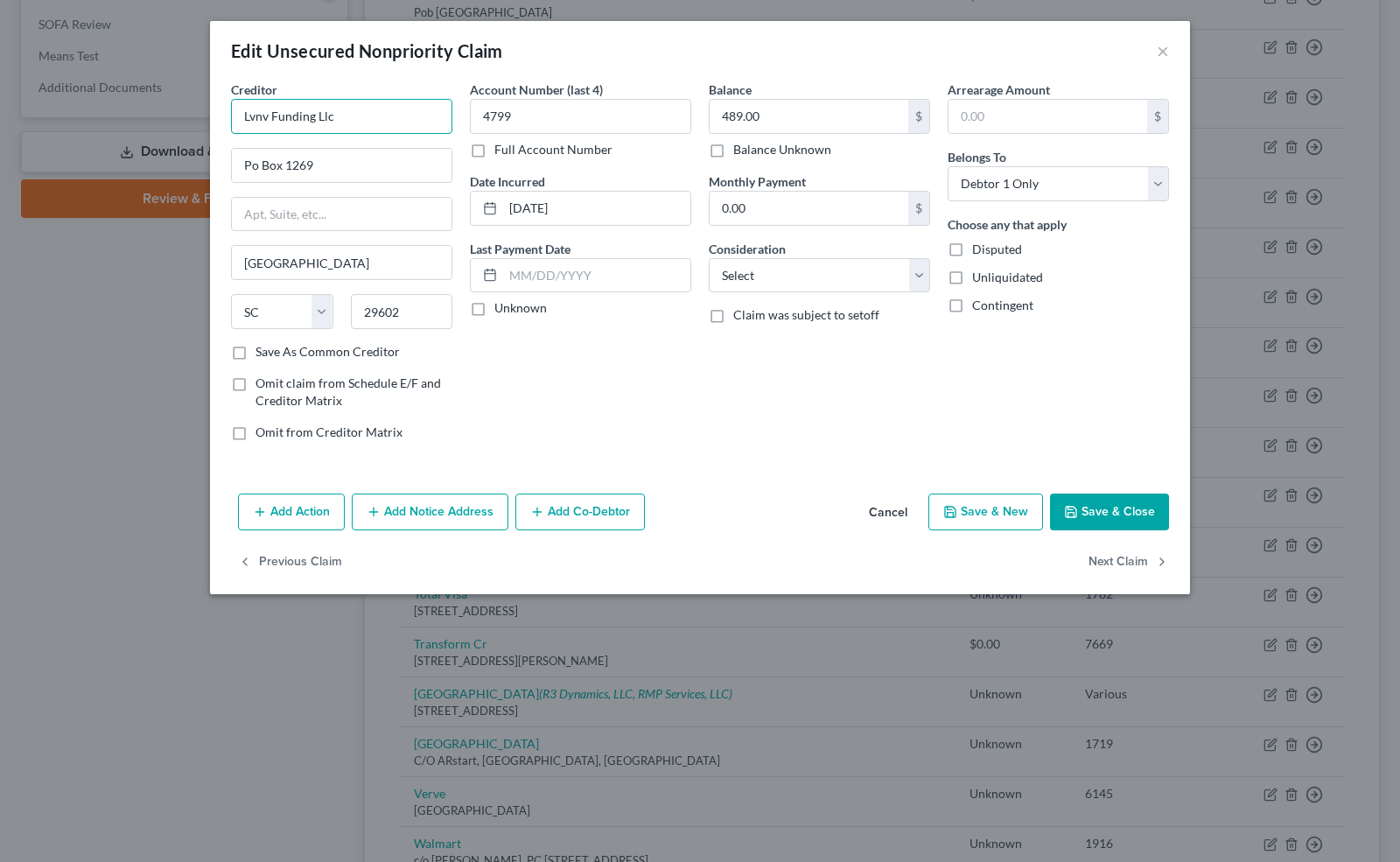
click at [270, 117] on input "Lvnv Funding Llc" at bounding box center [341, 117] width 221 height 35
click at [261, 165] on input "Po Box 1269" at bounding box center [341, 166] width 219 height 33
click at [495, 301] on label "Unknown" at bounding box center [521, 308] width 53 height 18
click at [502, 301] on input "Unknown" at bounding box center [507, 304] width 11 height 11
click at [1009, 507] on button "Save & New" at bounding box center [986, 512] width 115 height 37
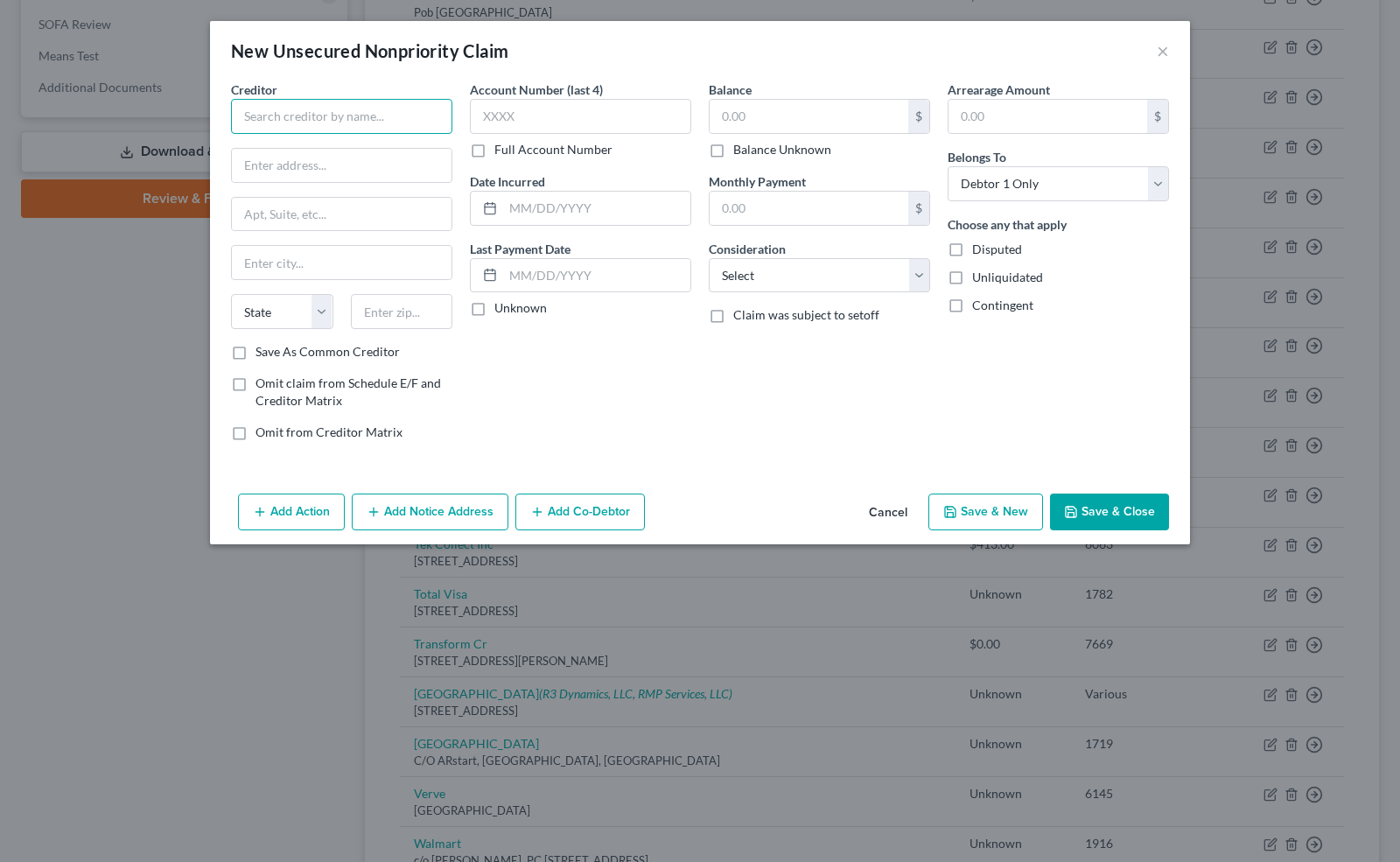
click at [331, 109] on input "text" at bounding box center [341, 117] width 221 height 35
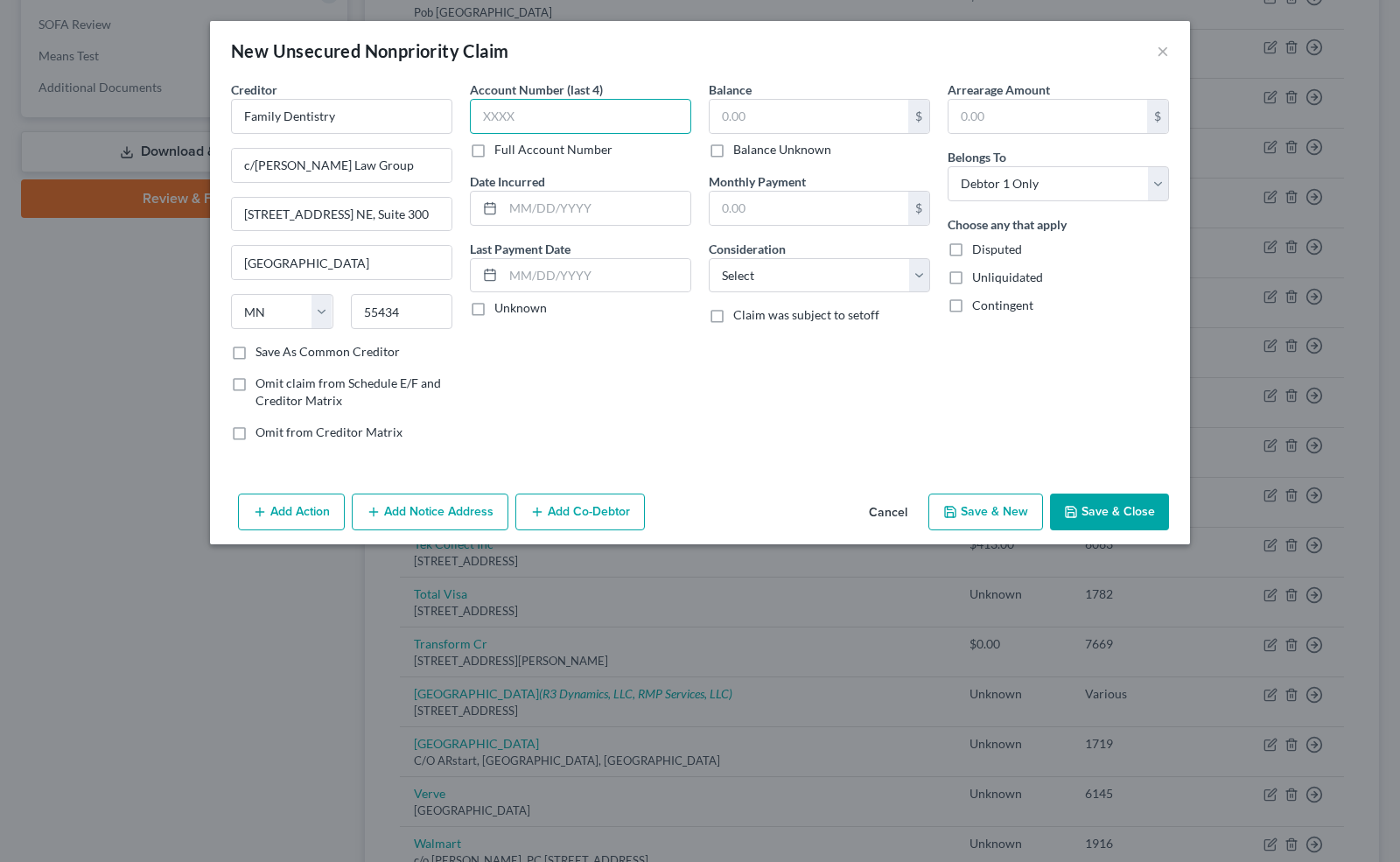
click at [515, 110] on input "text" at bounding box center [581, 117] width 221 height 35
click at [494, 197] on div at bounding box center [487, 209] width 32 height 33
click at [506, 203] on input "text" at bounding box center [597, 209] width 188 height 33
click at [495, 299] on label "Unknown" at bounding box center [521, 308] width 53 height 18
click at [502, 299] on input "Unknown" at bounding box center [507, 304] width 11 height 11
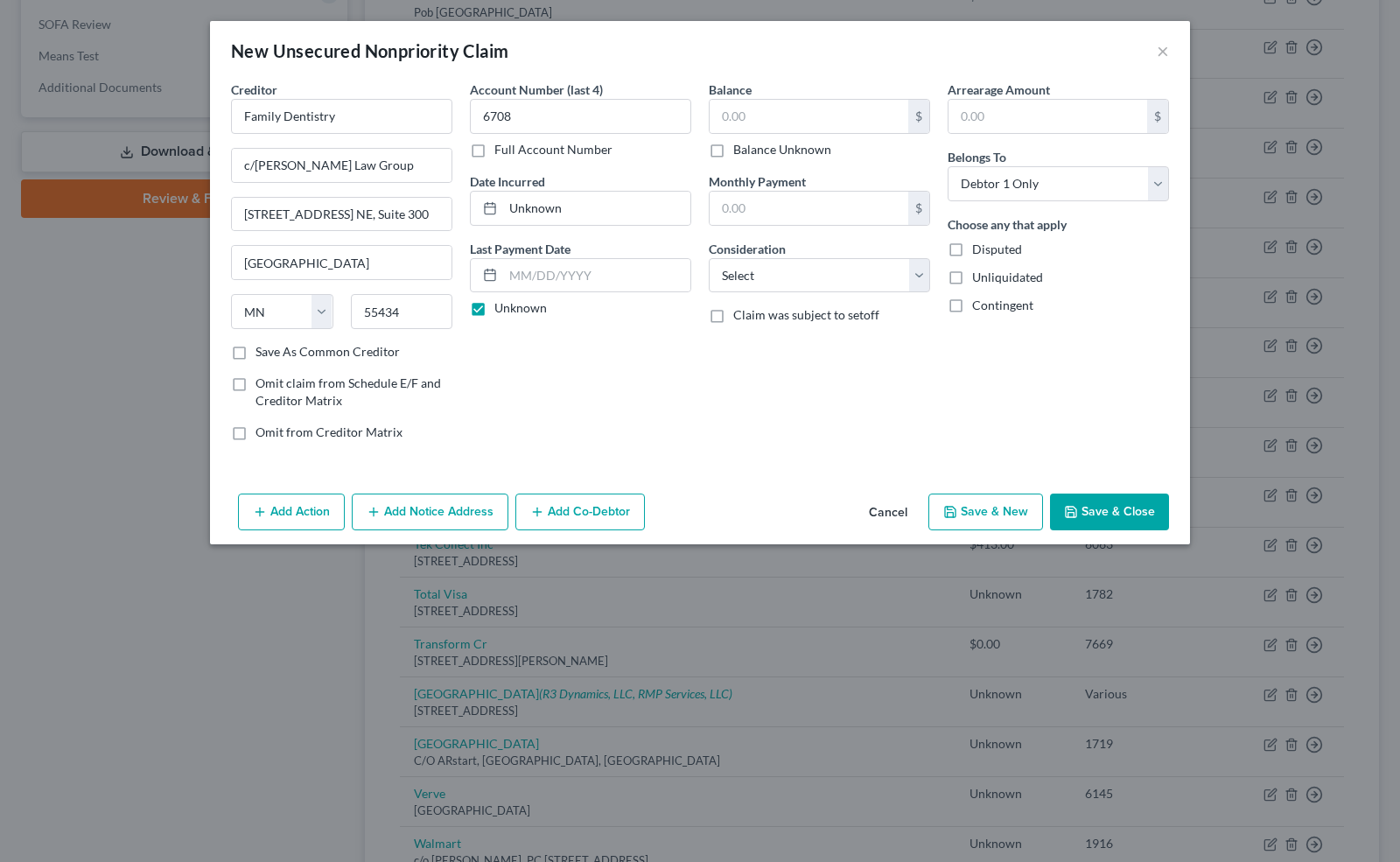
click at [733, 146] on label "Balance Unknown" at bounding box center [782, 150] width 98 height 18
click at [740, 146] on input "Balance Unknown" at bounding box center [746, 146] width 11 height 11
click at [830, 260] on select "Select Cable / Satellite Services Collection Agency Credit Card Debt Debt Couns…" at bounding box center [819, 275] width 221 height 35
click at [709, 258] on select "Select Cable / Satellite Services Collection Agency Credit Card Debt Debt Couns…" at bounding box center [819, 275] width 221 height 35
drag, startPoint x: 1116, startPoint y: 501, endPoint x: 993, endPoint y: 487, distance: 123.8
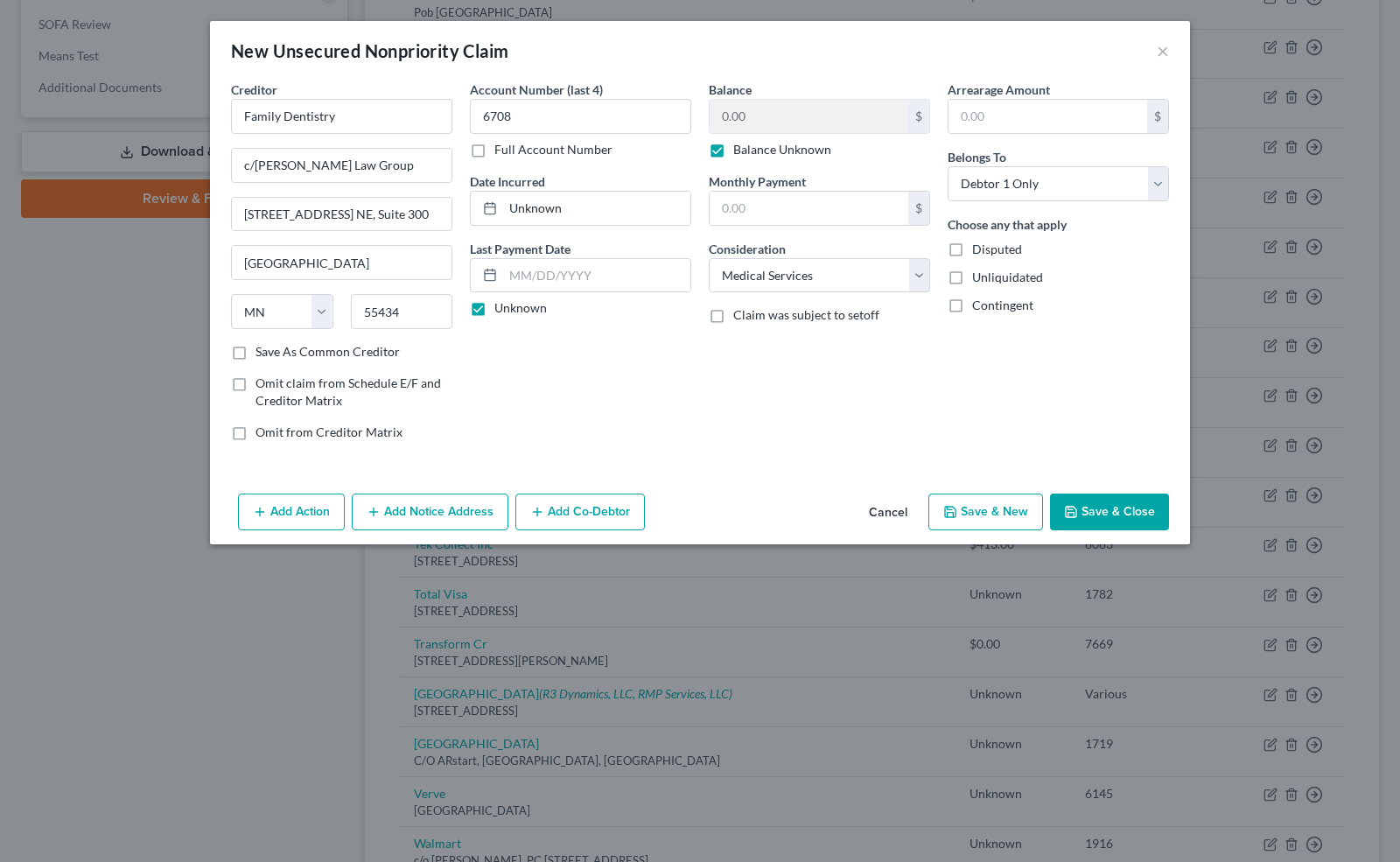
click at [993, 487] on div "Add Action Add Notice Address Add Co-Debtor Cancel Save & New Save & Close" at bounding box center [700, 516] width 981 height 58
click at [990, 501] on button "Save & New" at bounding box center [986, 512] width 115 height 37
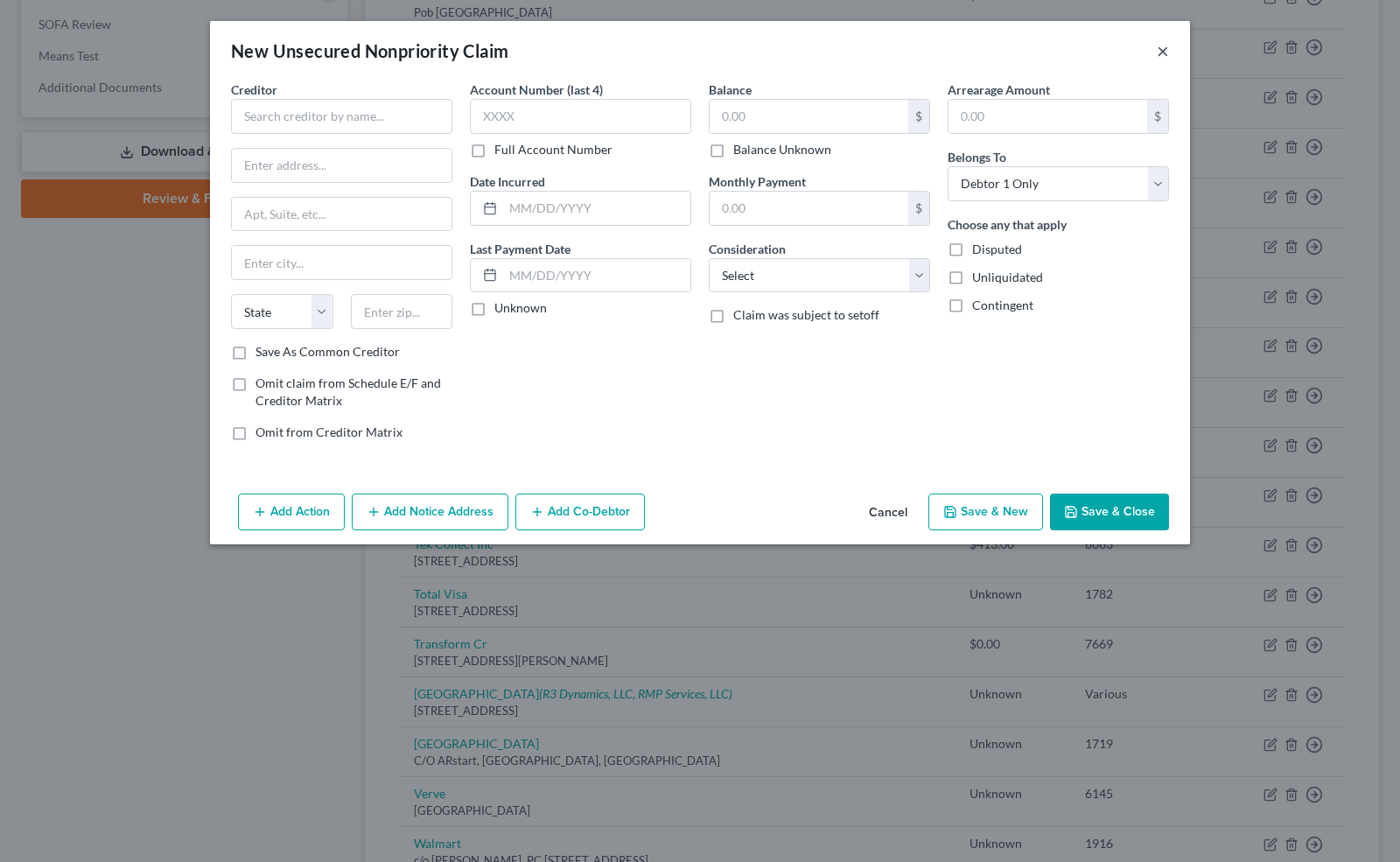
click at [1161, 53] on button "×" at bounding box center [1163, 51] width 12 height 21
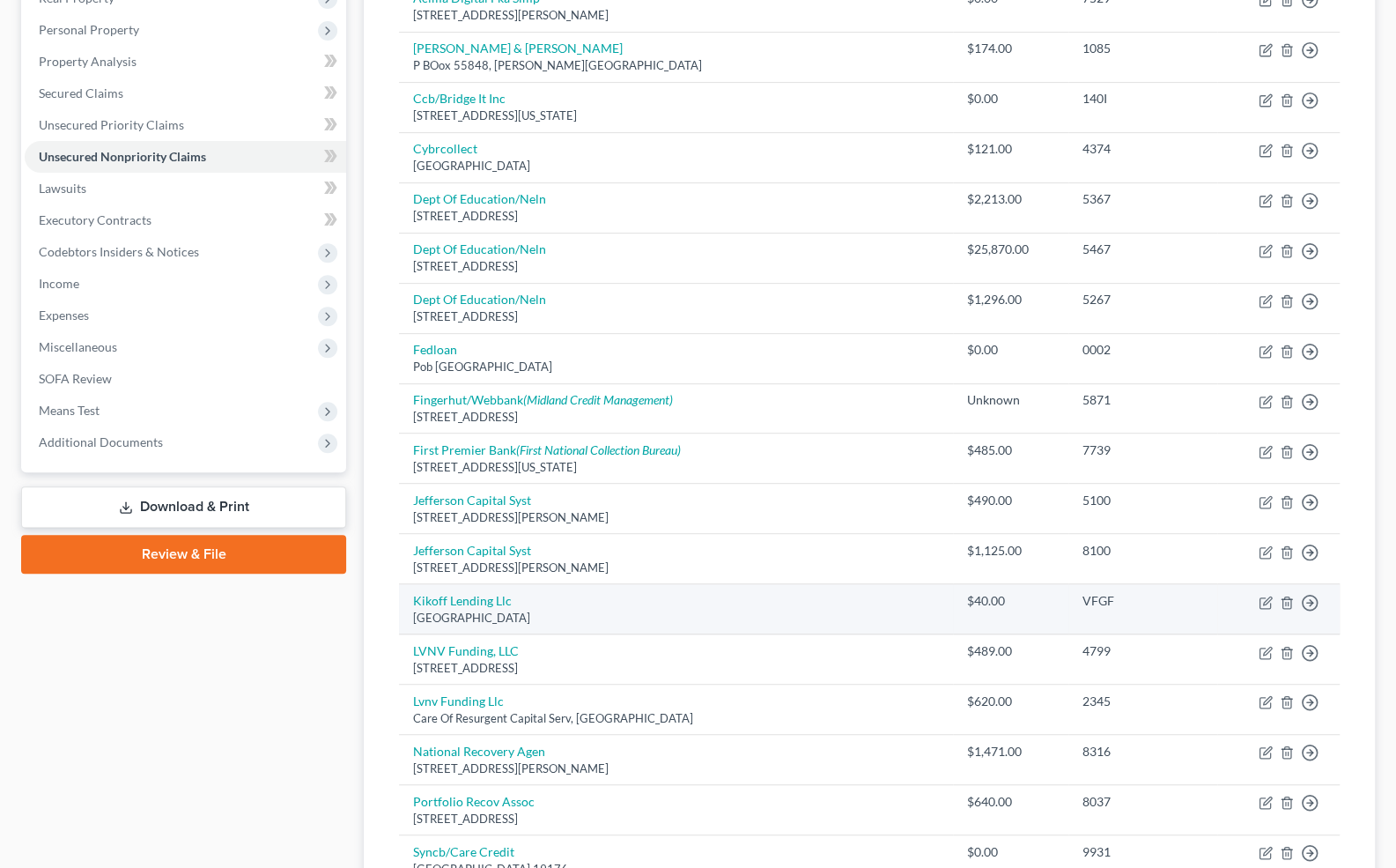
scroll to position [0, 0]
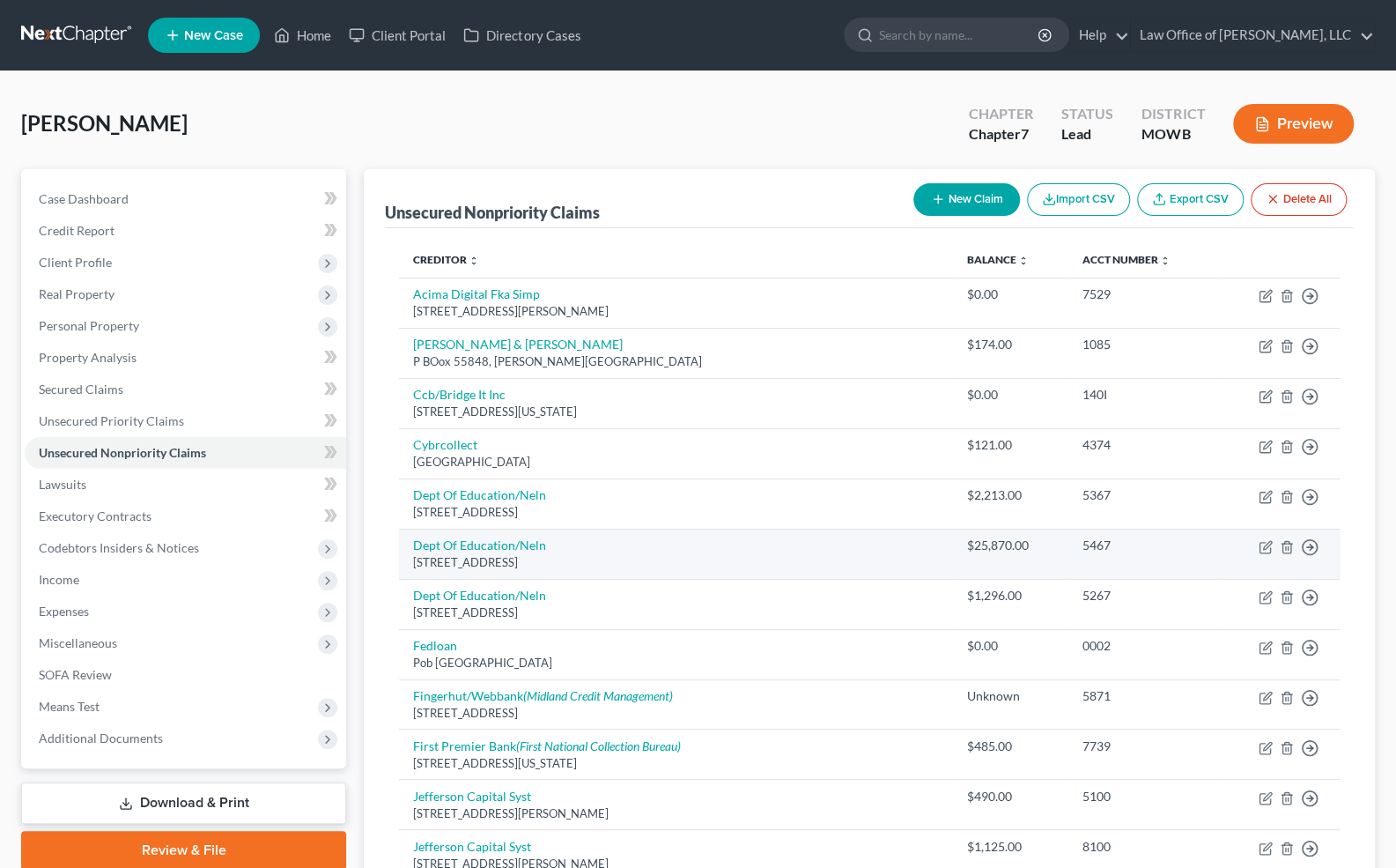
click at [399, 565] on td "Dept Of Education/Neln [STREET_ADDRESS]" at bounding box center [675, 554] width 554 height 50
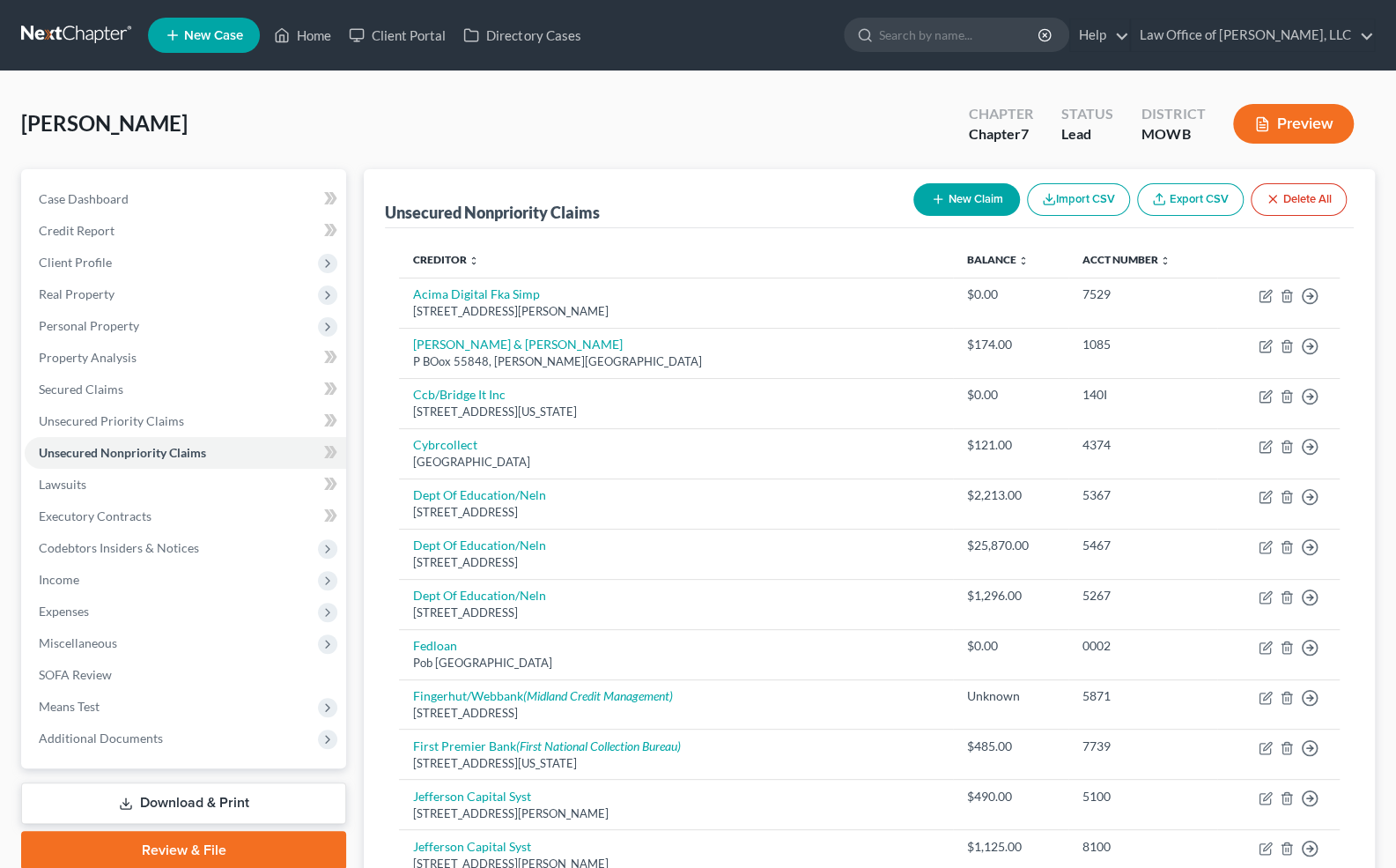
click at [966, 200] on button "New Claim" at bounding box center [967, 200] width 107 height 33
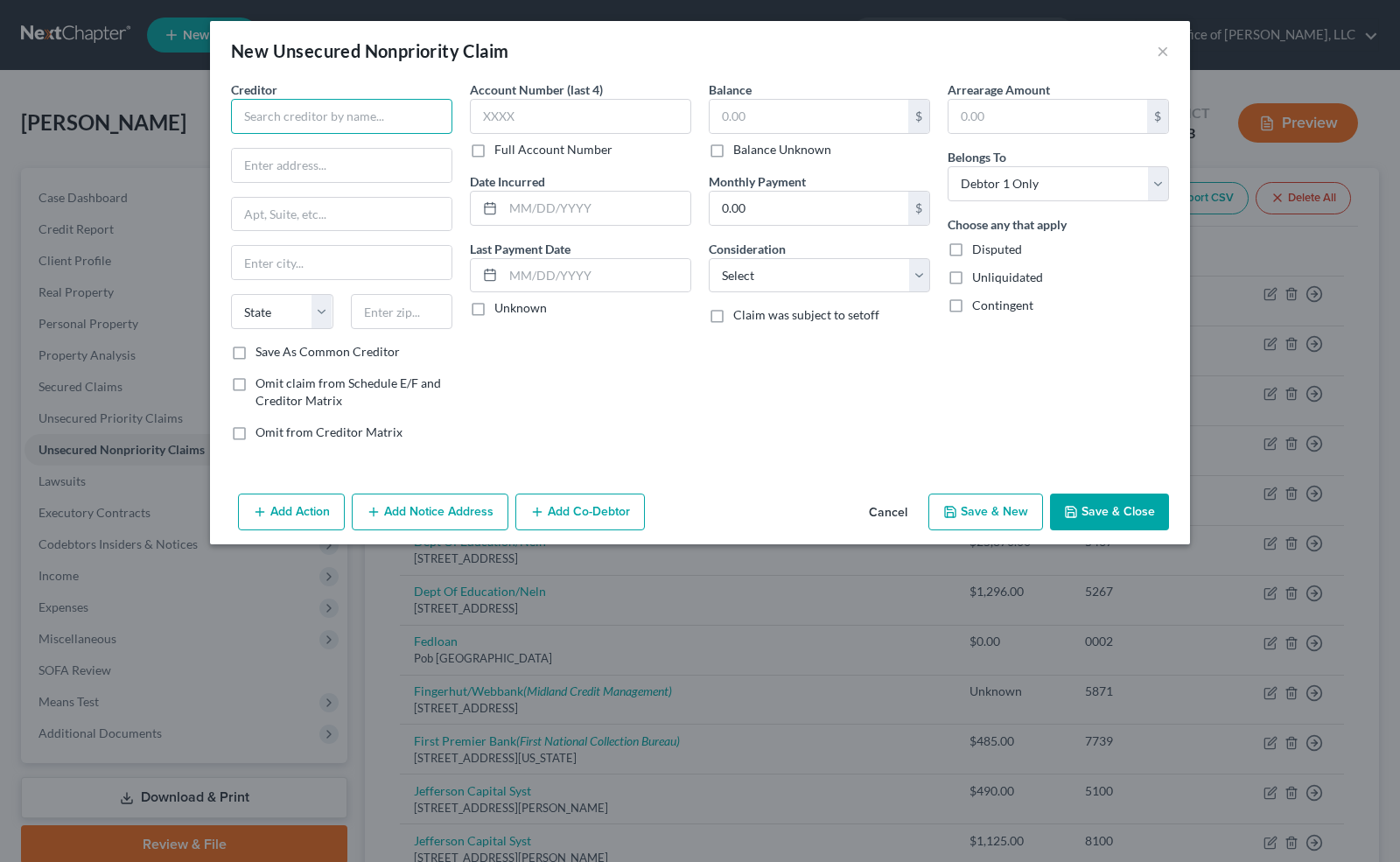
click at [376, 123] on input "text" at bounding box center [341, 117] width 221 height 35
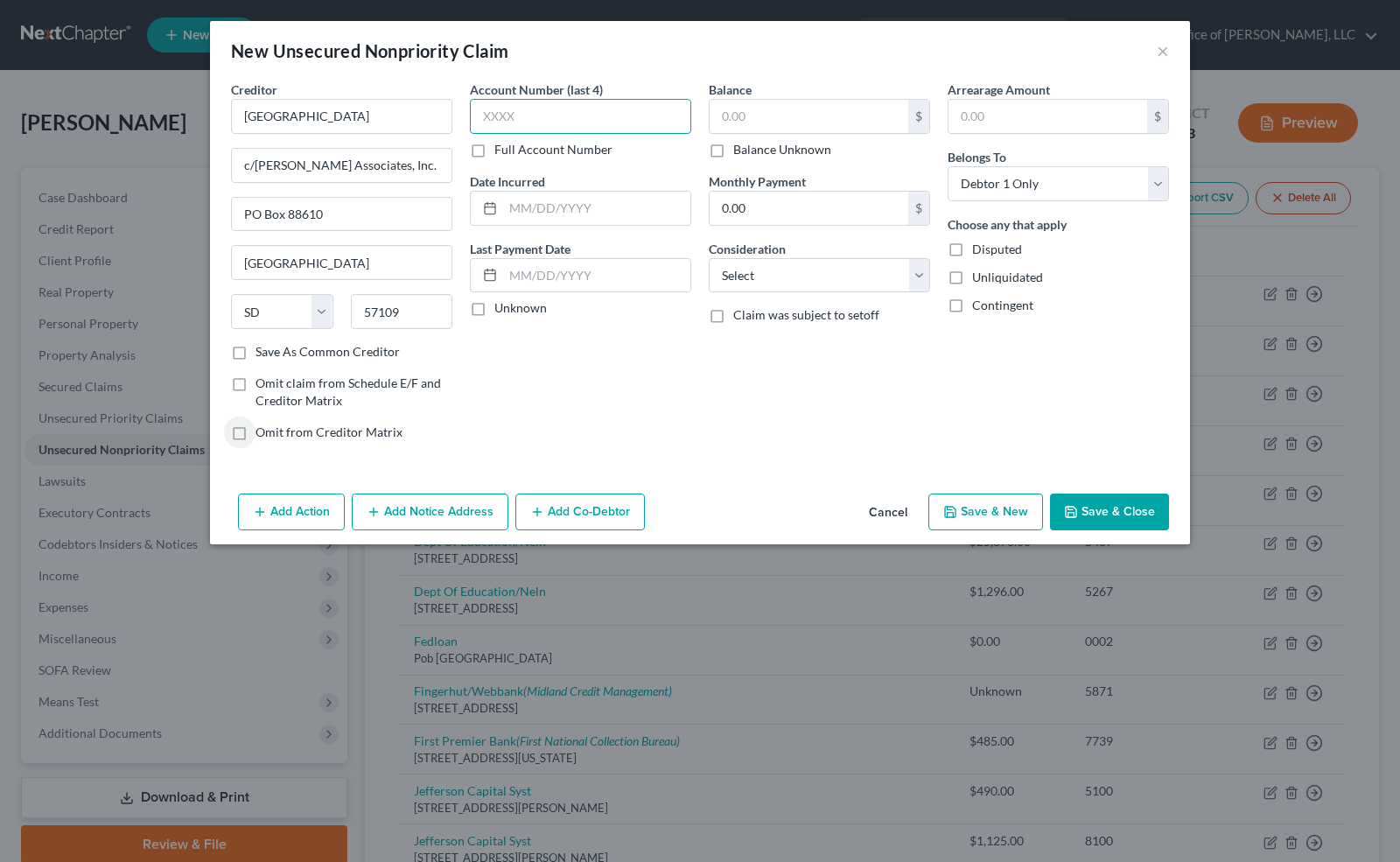
click at [480, 125] on input "text" at bounding box center [581, 117] width 221 height 35
click at [495, 309] on label "Unknown" at bounding box center [521, 308] width 53 height 18
click at [502, 309] on input "Unknown" at bounding box center [507, 304] width 11 height 11
click at [733, 153] on label "Balance Unknown" at bounding box center [782, 150] width 98 height 18
click at [740, 153] on input "Balance Unknown" at bounding box center [746, 146] width 11 height 11
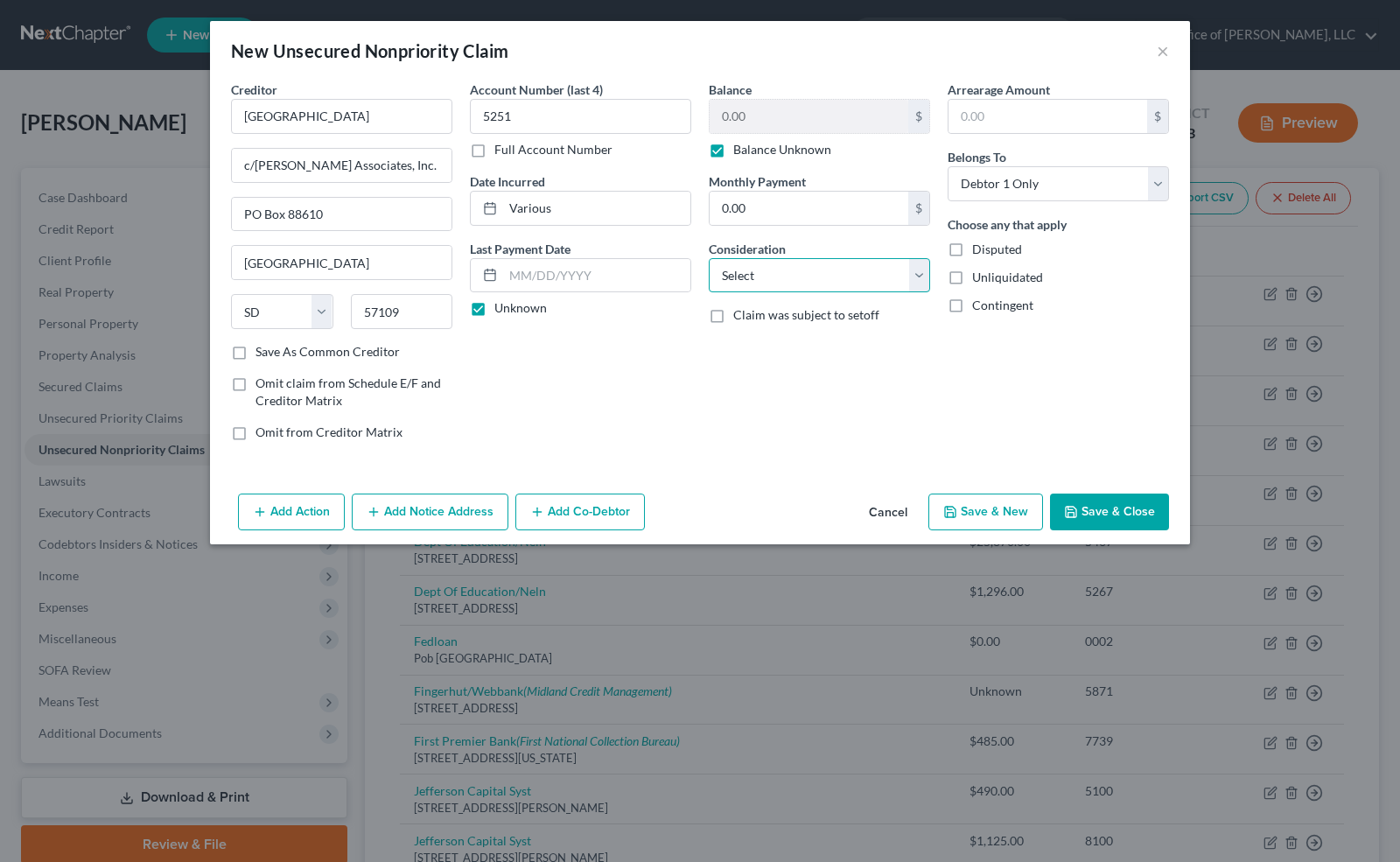
click at [775, 283] on select "Select Cable / Satellite Services Collection Agency Credit Card Debt Debt Couns…" at bounding box center [819, 275] width 221 height 35
click at [709, 258] on select "Select Cable / Satellite Services Collection Agency Credit Card Debt Debt Couns…" at bounding box center [819, 275] width 221 height 35
click at [1016, 508] on button "Save & New" at bounding box center [986, 512] width 115 height 37
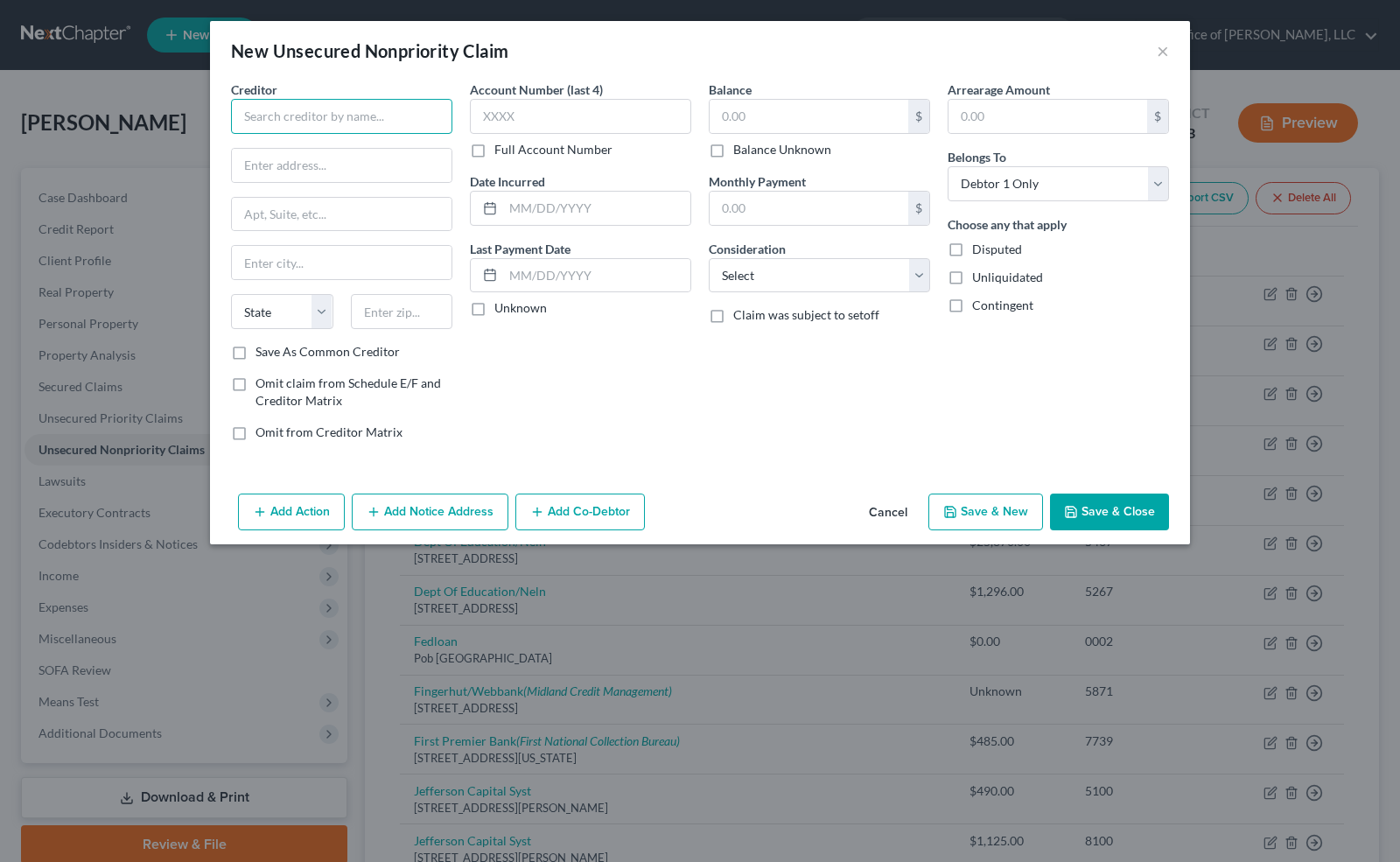
click at [289, 117] on input "text" at bounding box center [341, 117] width 221 height 35
click at [255, 346] on label "Save As Common Creditor" at bounding box center [327, 352] width 145 height 18
click at [262, 346] on input "Save As Common Creditor" at bounding box center [268, 348] width 11 height 11
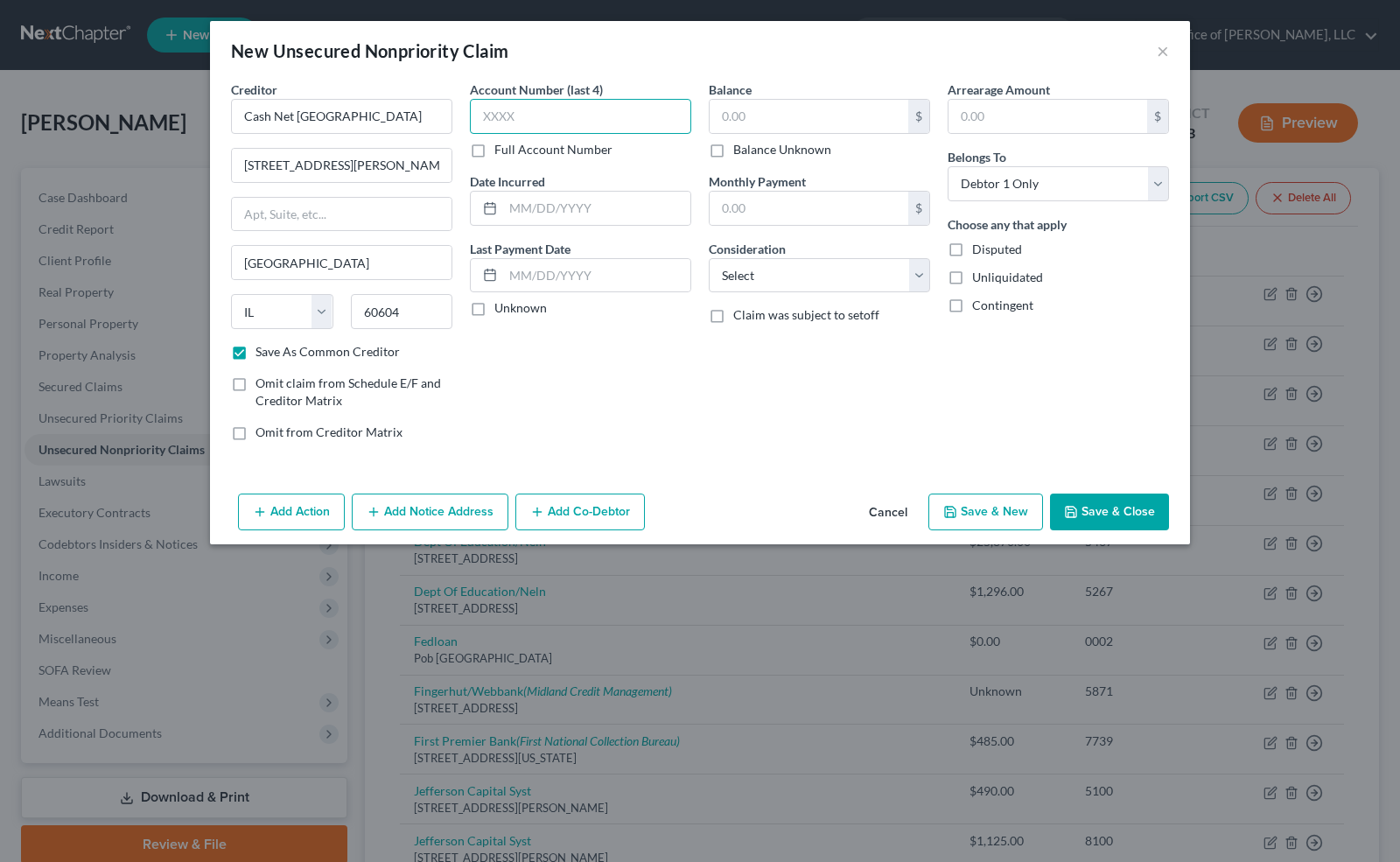
click at [496, 115] on input "text" at bounding box center [581, 117] width 221 height 35
click at [495, 304] on label "Unknown" at bounding box center [521, 308] width 53 height 18
click at [502, 304] on input "Unknown" at bounding box center [507, 304] width 11 height 11
click at [775, 120] on input "text" at bounding box center [809, 117] width 198 height 33
click at [759, 286] on select "Select Cable / Satellite Services Collection Agency Credit Card Debt Debt Couns…" at bounding box center [819, 275] width 221 height 35
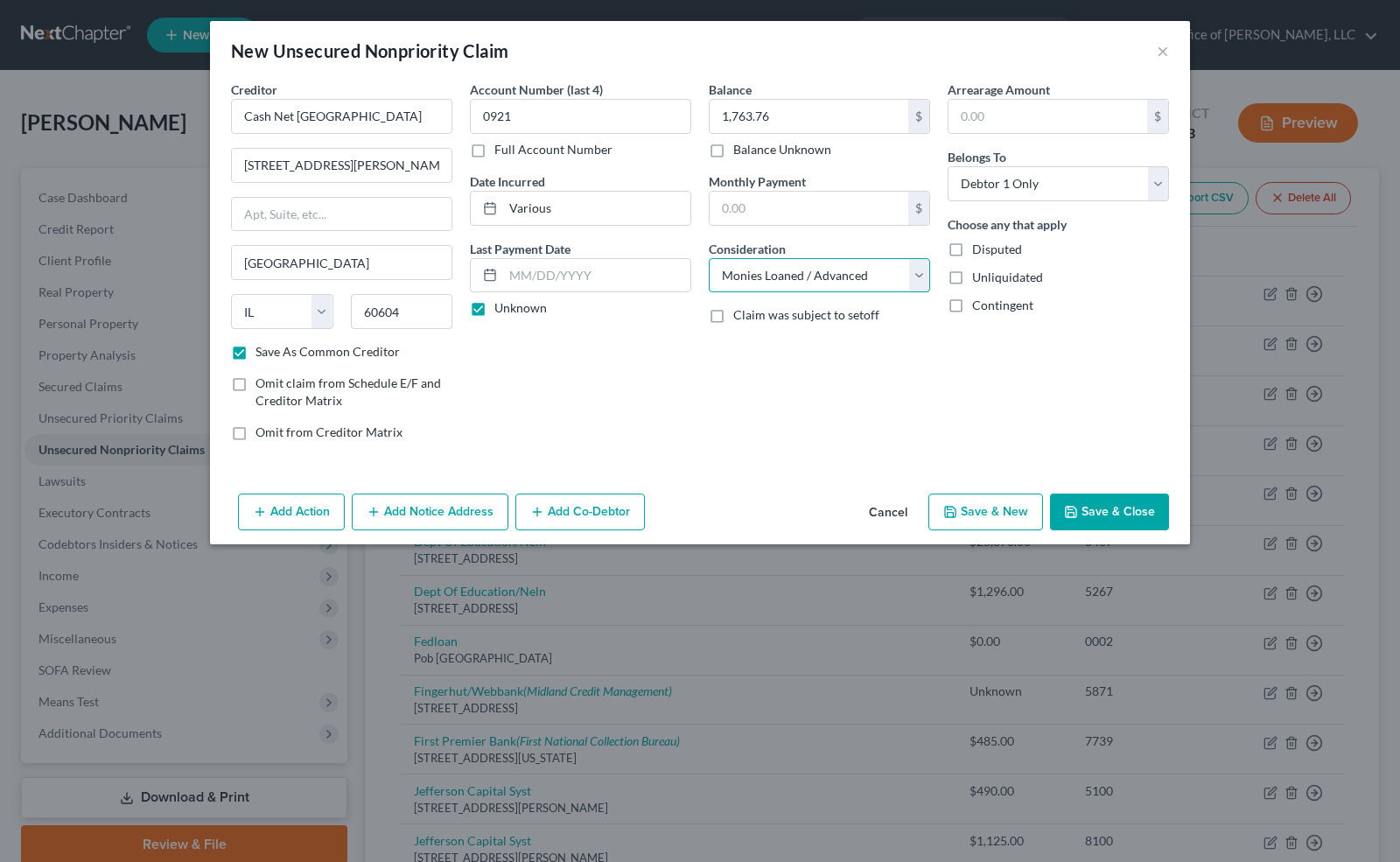
click at [709, 258] on select "Select Cable / Satellite Services Collection Agency Credit Card Debt Debt Couns…" at bounding box center [819, 275] width 221 height 35
click at [912, 274] on select "Select Cable / Satellite Services Collection Agency Credit Card Debt Debt Couns…" at bounding box center [819, 275] width 221 height 35
click at [709, 258] on select "Select Cable / Satellite Services Collection Agency Credit Card Debt Debt Couns…" at bounding box center [819, 275] width 221 height 35
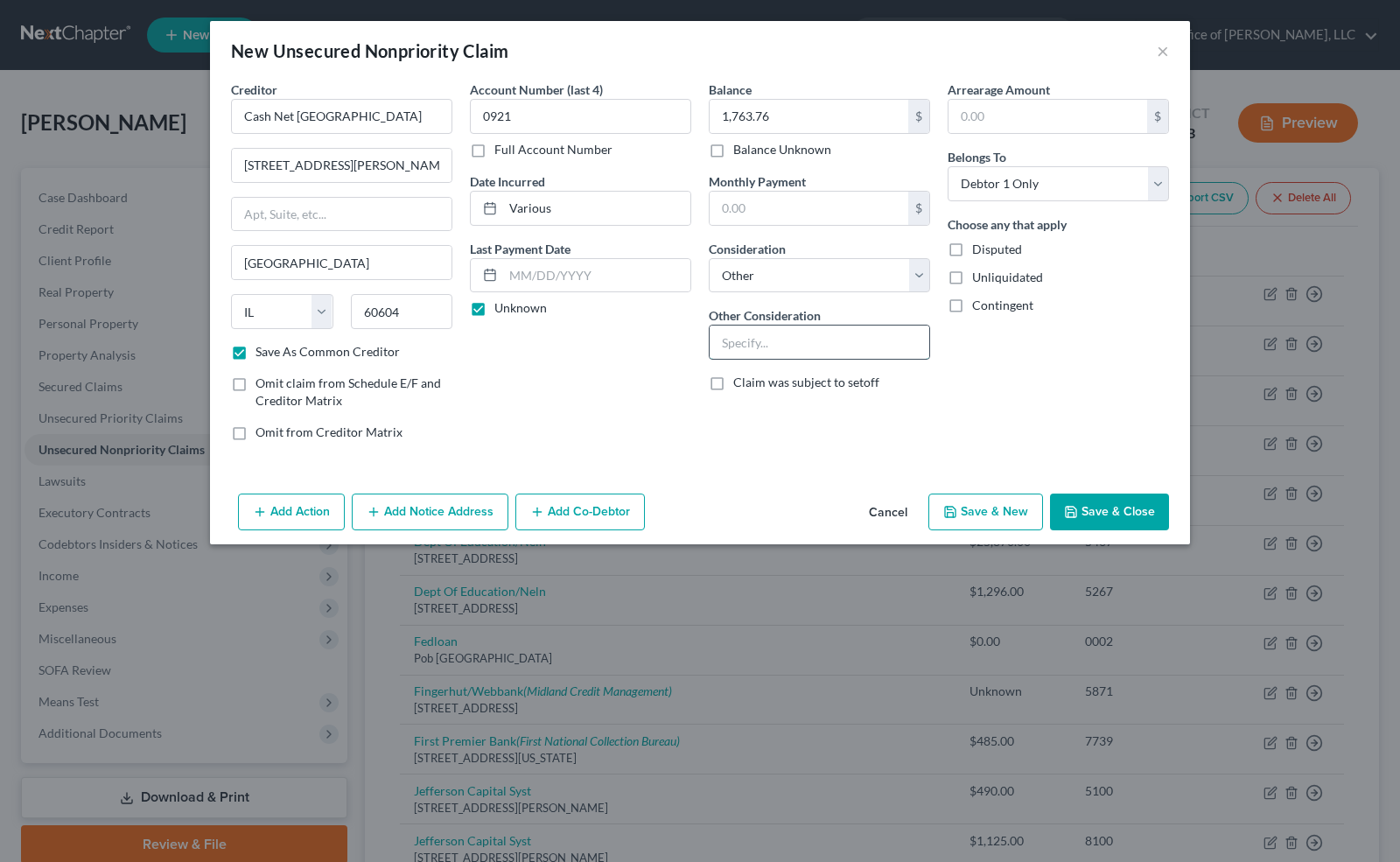
click at [893, 350] on input "text" at bounding box center [819, 342] width 219 height 33
click at [996, 332] on div "Arrearage Amount $ Belongs To * Select Debtor 1 Only Debtor 2 Only Debtor 1 And…" at bounding box center [1059, 267] width 239 height 374
click at [1008, 513] on button "Save & New" at bounding box center [986, 512] width 115 height 37
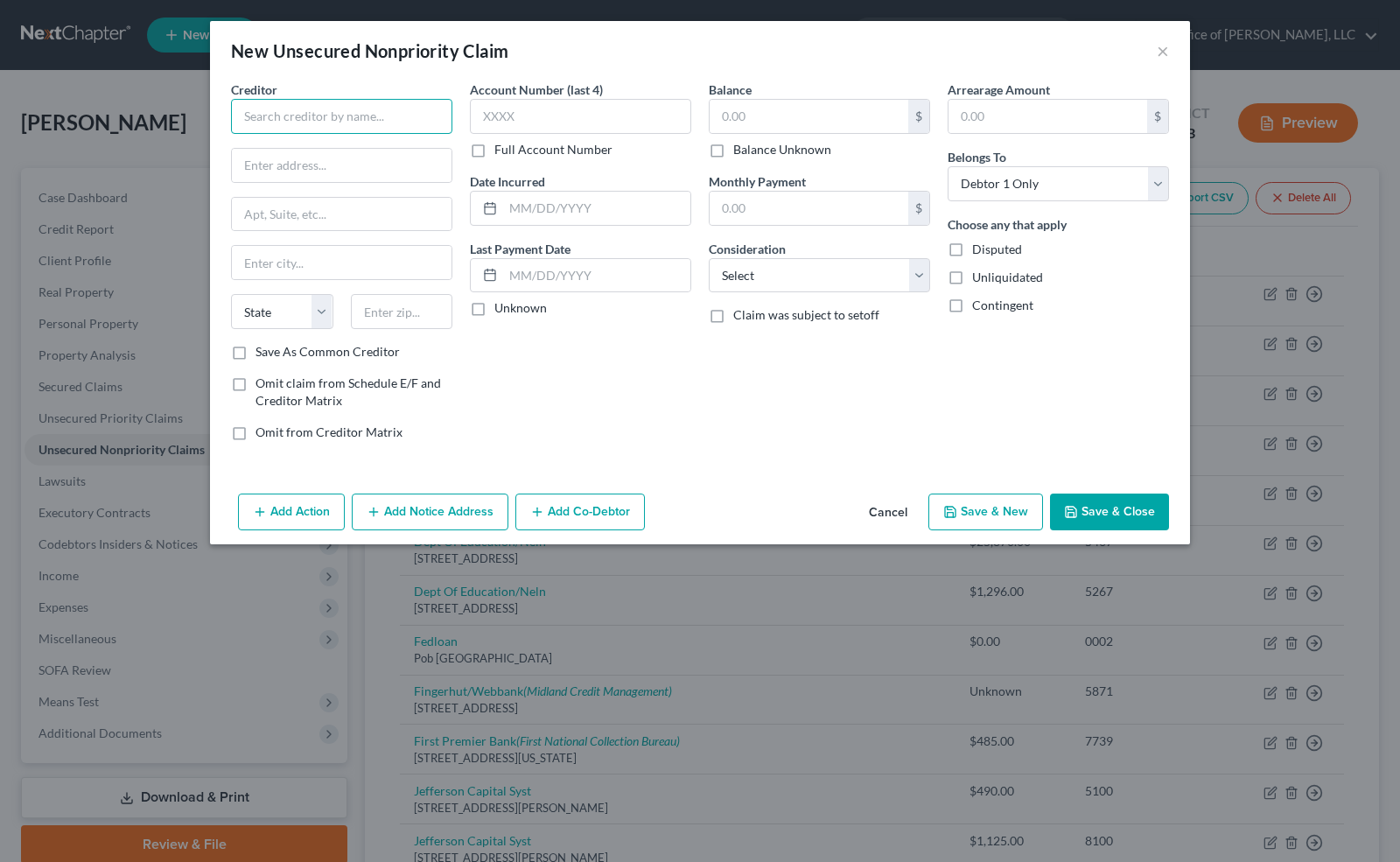
click at [234, 119] on input "text" at bounding box center [341, 117] width 221 height 35
click at [499, 112] on input "text" at bounding box center [581, 117] width 221 height 35
click at [495, 306] on label "Unknown" at bounding box center [521, 308] width 53 height 18
click at [502, 306] on input "Unknown" at bounding box center [507, 304] width 11 height 11
click at [733, 151] on label "Balance Unknown" at bounding box center [782, 150] width 98 height 18
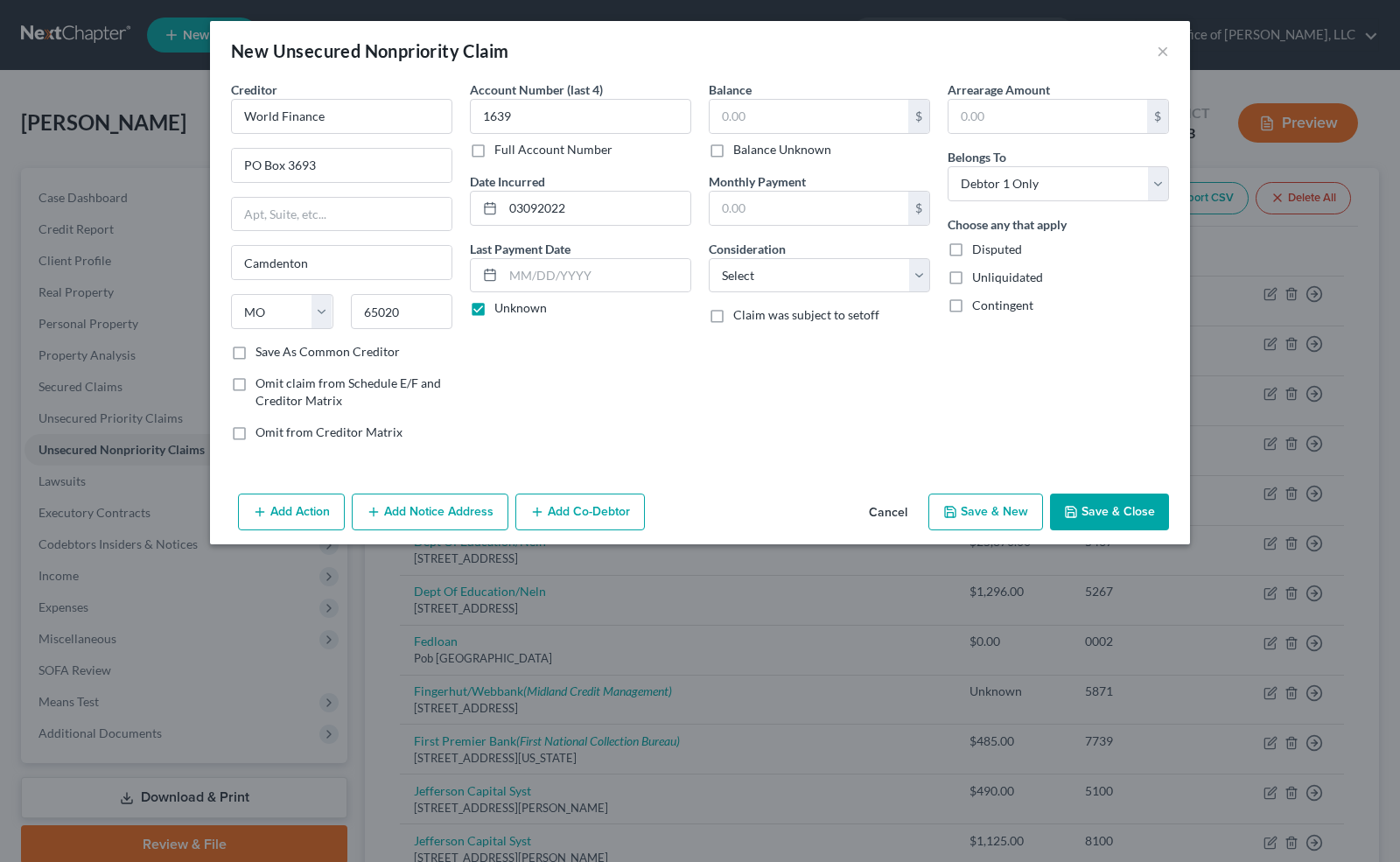
click at [740, 151] on input "Balance Unknown" at bounding box center [746, 146] width 11 height 11
click at [739, 274] on select "Select Cable / Satellite Services Collection Agency Credit Card Debt Debt Couns…" at bounding box center [819, 275] width 221 height 35
click at [709, 258] on select "Select Cable / Satellite Services Collection Agency Credit Card Debt Debt Couns…" at bounding box center [819, 275] width 221 height 35
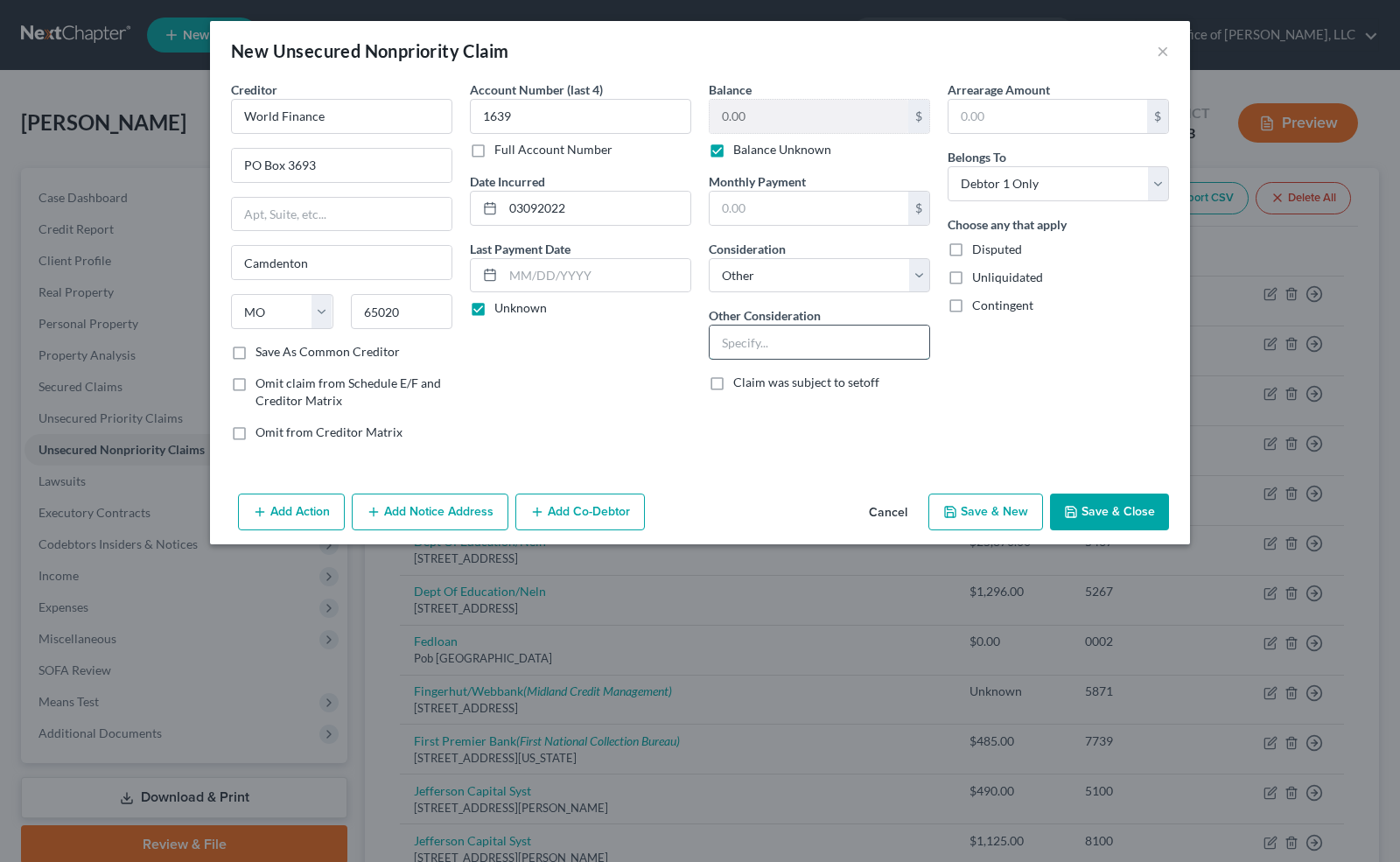
click at [824, 340] on input "text" at bounding box center [819, 342] width 219 height 33
click at [717, 451] on div "Balance 0.00 $ Balance Unknown Balance Undetermined 0.00 $ Balance Unknown Mont…" at bounding box center [819, 267] width 239 height 374
click at [1018, 509] on button "Save & New" at bounding box center [986, 512] width 115 height 37
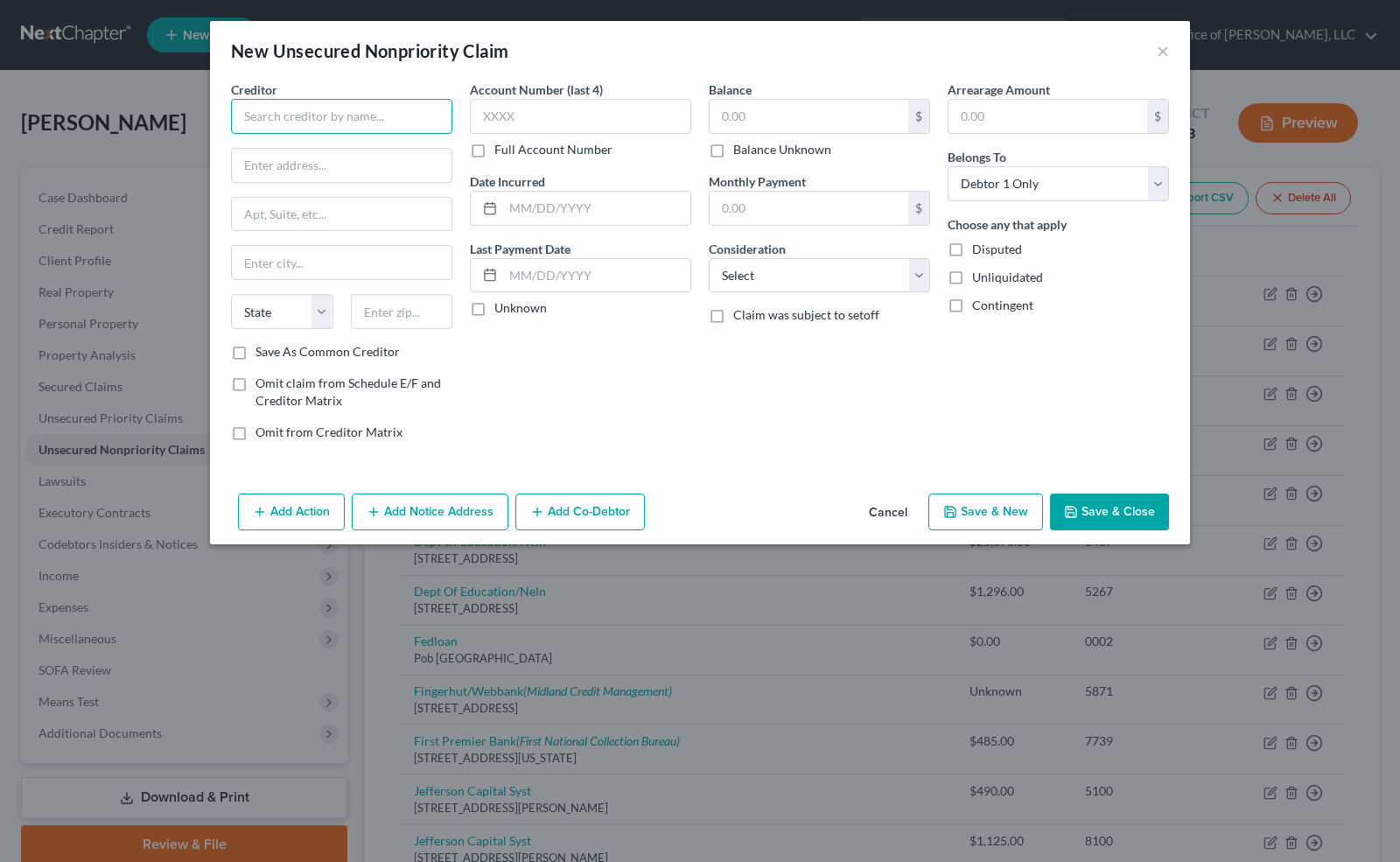
click at [297, 114] on input "text" at bounding box center [341, 117] width 221 height 35
click at [490, 119] on input "text" at bounding box center [581, 117] width 221 height 35
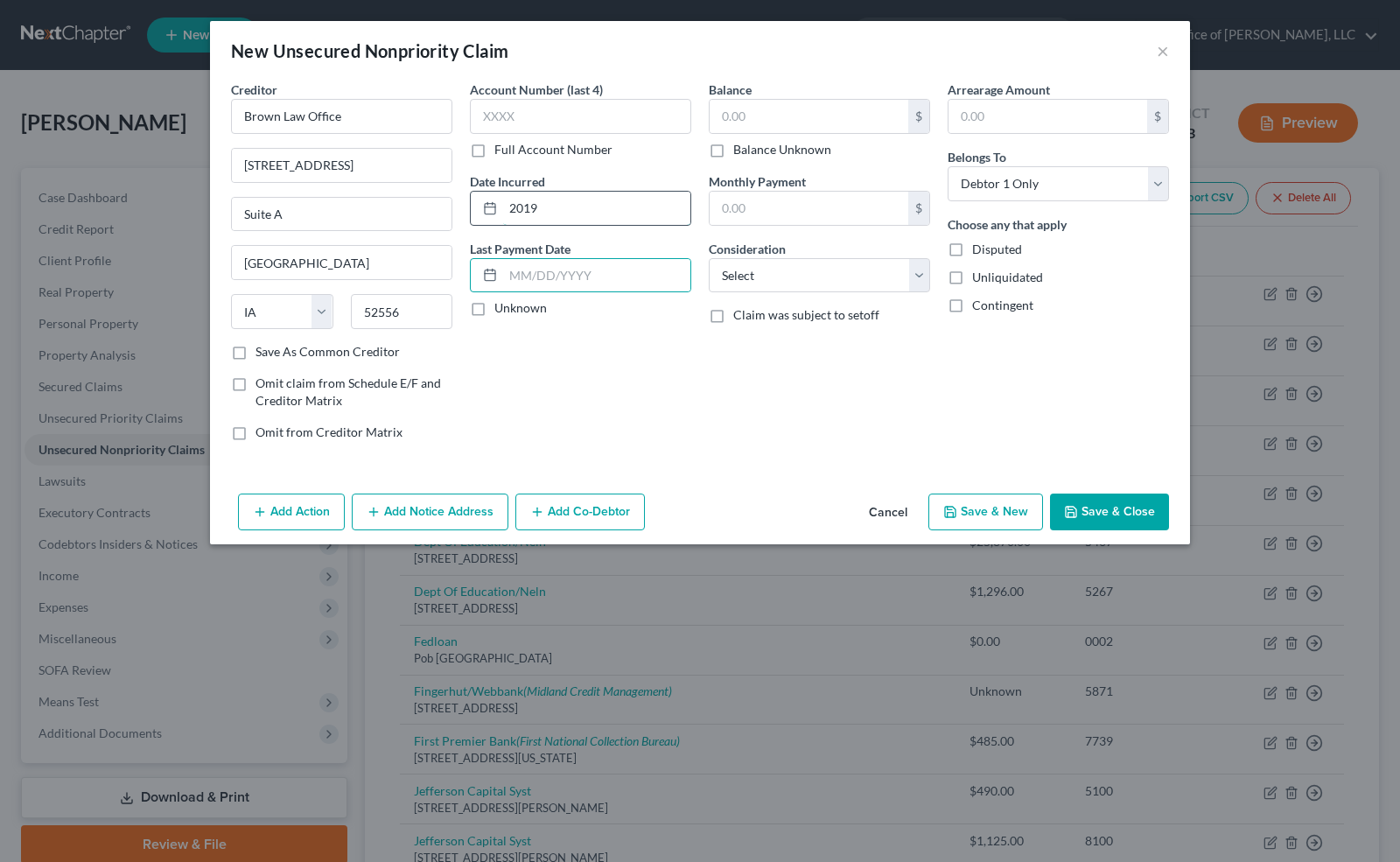
click at [546, 197] on input "2019" at bounding box center [597, 209] width 188 height 33
click at [495, 310] on label "Unknown" at bounding box center [521, 308] width 53 height 18
click at [502, 310] on input "Unknown" at bounding box center [507, 304] width 11 height 11
click at [781, 115] on input "text" at bounding box center [809, 117] width 198 height 33
click at [746, 274] on select "Select Cable / Satellite Services Collection Agency Credit Card Debt Debt Couns…" at bounding box center [819, 275] width 221 height 35
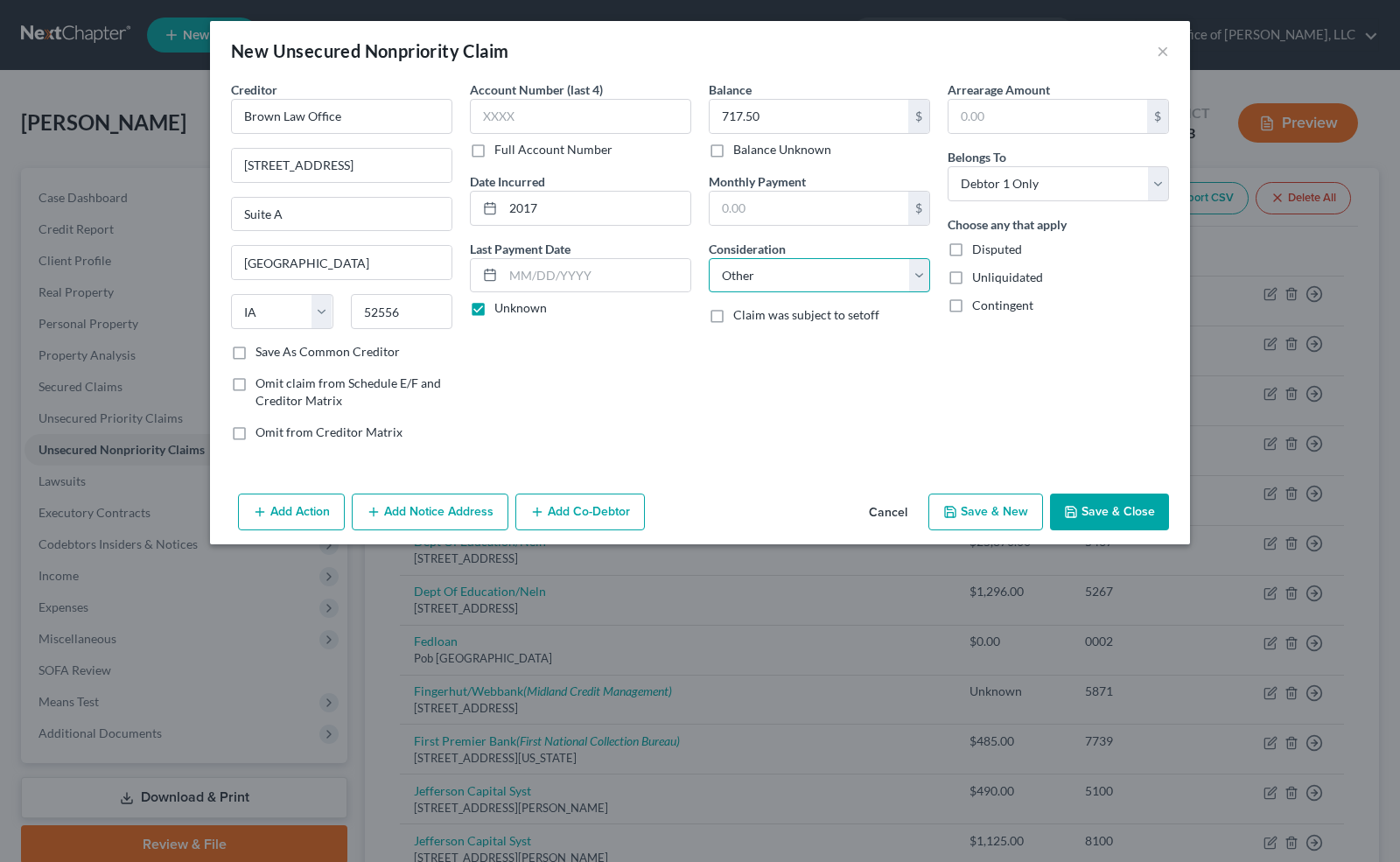
click at [709, 258] on select "Select Cable / Satellite Services Collection Agency Credit Card Debt Debt Couns…" at bounding box center [819, 275] width 221 height 35
click at [1024, 508] on button "Save & New" at bounding box center [986, 512] width 115 height 37
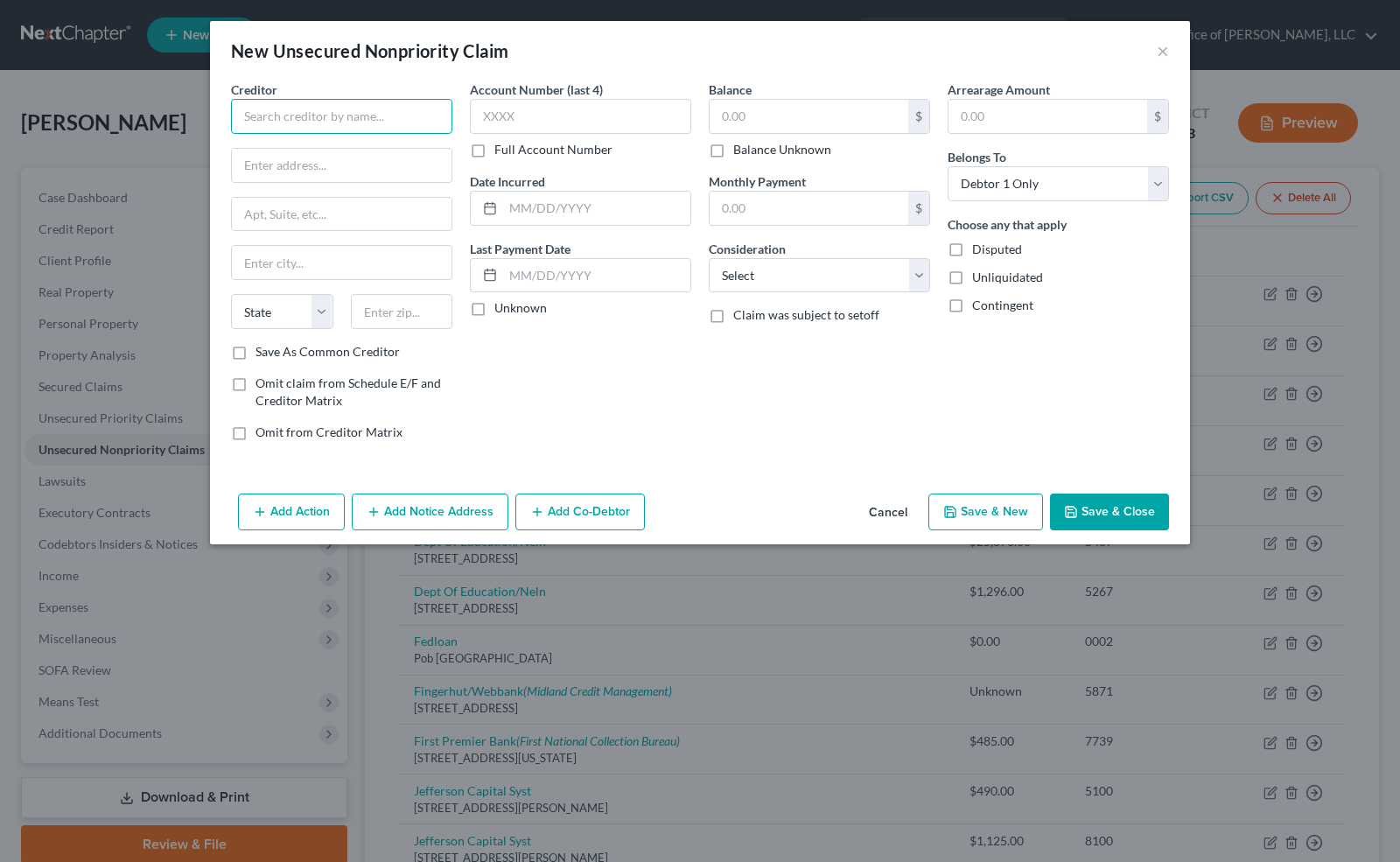
click at [255, 116] on input "text" at bounding box center [341, 117] width 221 height 35
click at [495, 306] on label "Unknown" at bounding box center [521, 308] width 53 height 18
click at [502, 306] on input "Unknown" at bounding box center [507, 304] width 11 height 11
click at [733, 148] on label "Balance Unknown" at bounding box center [782, 150] width 98 height 18
click at [740, 148] on input "Balance Unknown" at bounding box center [746, 146] width 11 height 11
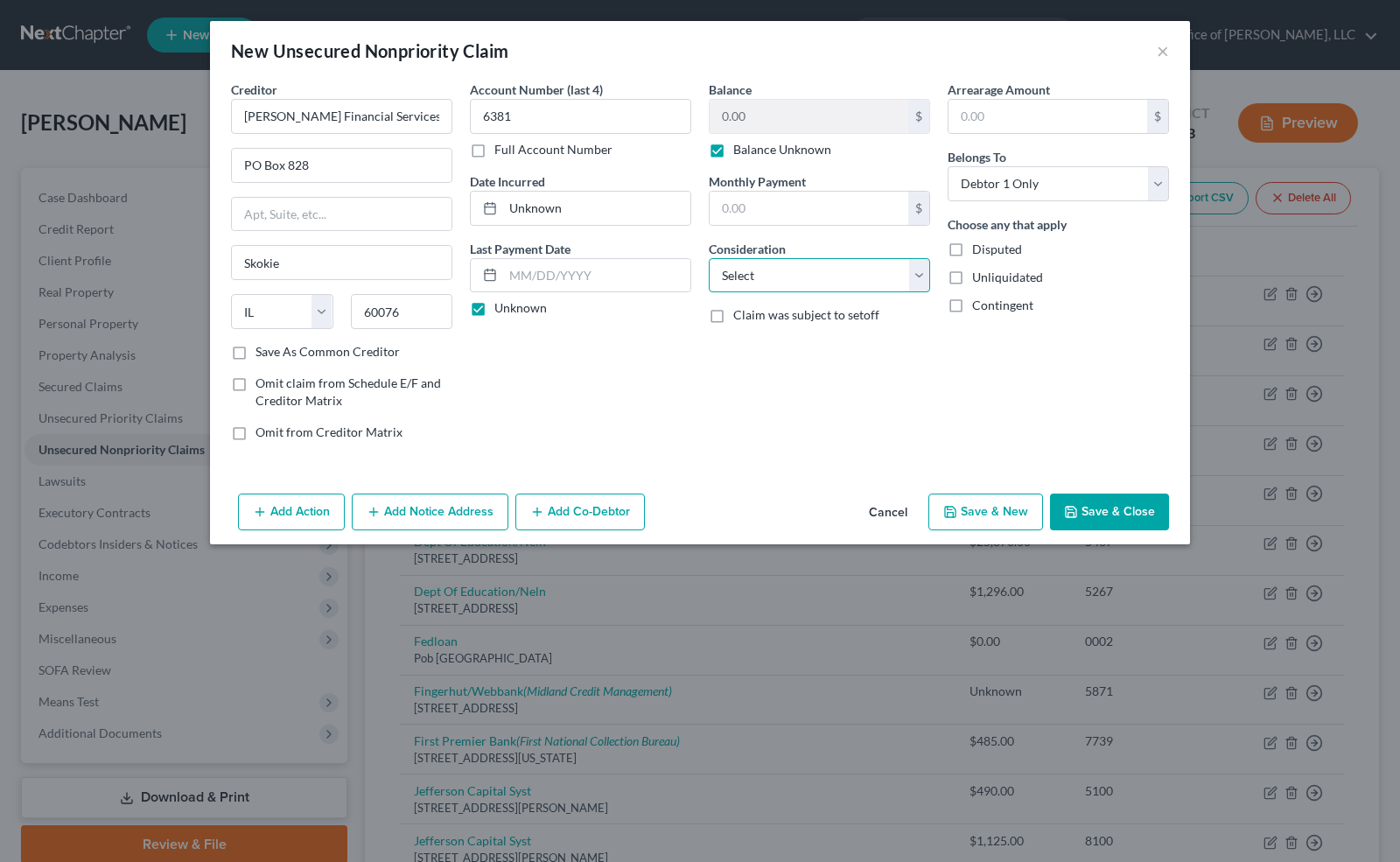
click at [825, 278] on select "Select Cable / Satellite Services Collection Agency Credit Card Debt Debt Couns…" at bounding box center [819, 275] width 221 height 35
click at [709, 258] on select "Select Cable / Satellite Services Collection Agency Credit Card Debt Debt Couns…" at bounding box center [819, 275] width 221 height 35
click at [1013, 504] on button "Save & New" at bounding box center [986, 512] width 115 height 37
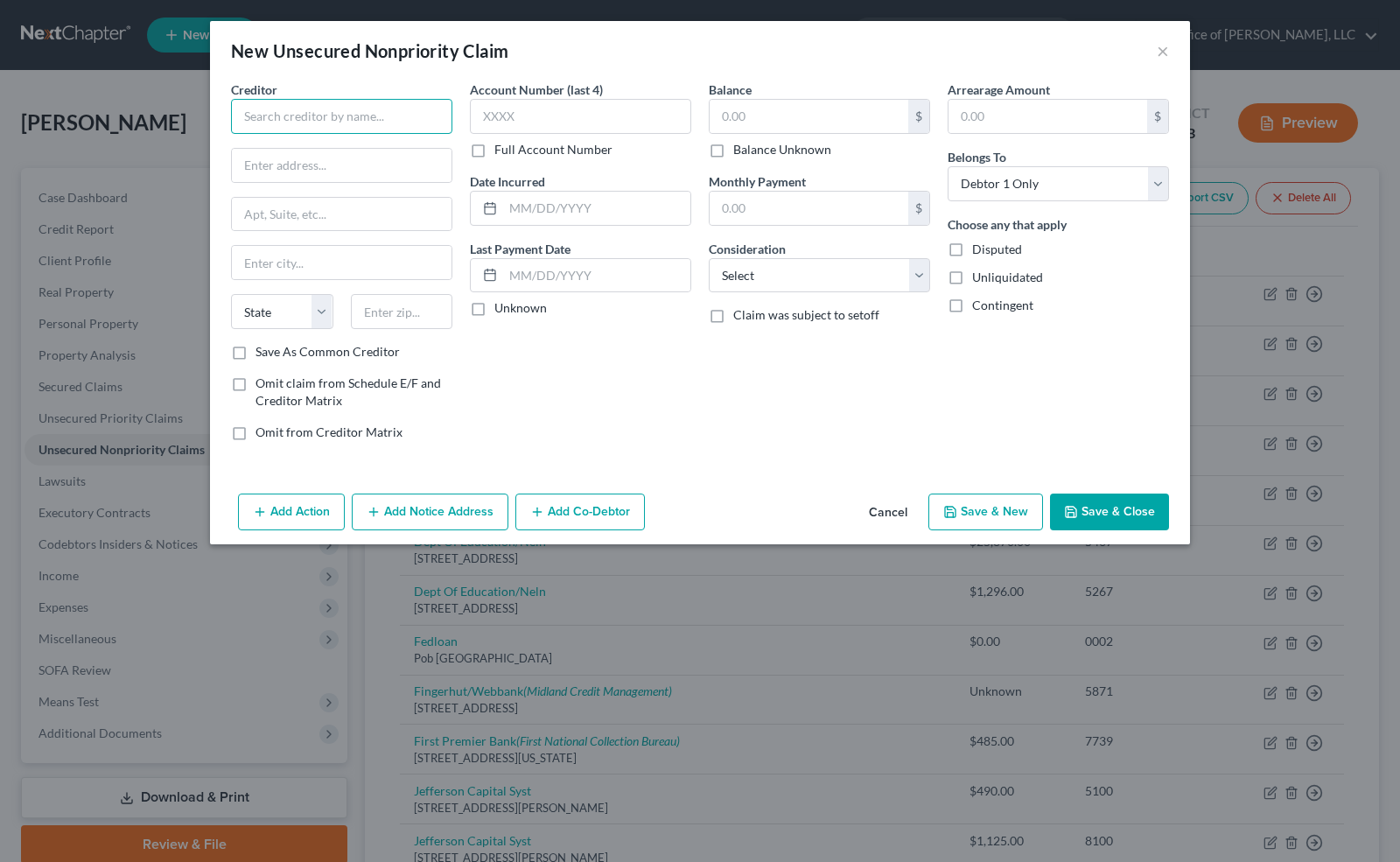
click at [277, 128] on input "text" at bounding box center [341, 117] width 221 height 35
click at [495, 304] on label "Unknown" at bounding box center [521, 308] width 53 height 18
click at [502, 304] on input "Unknown" at bounding box center [507, 304] width 11 height 11
click at [753, 119] on input "text" at bounding box center [809, 117] width 198 height 33
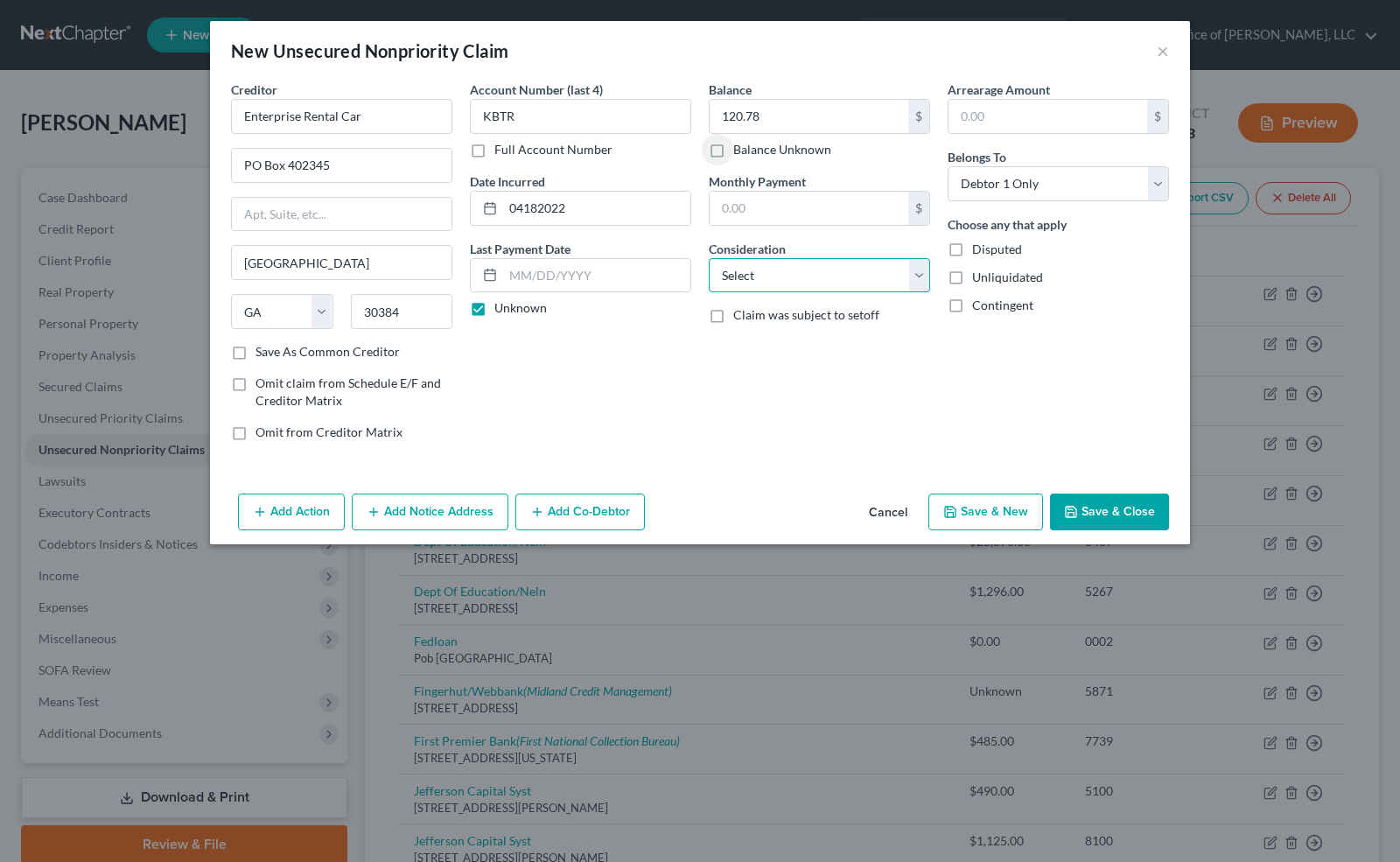
click at [809, 269] on select "Select Cable / Satellite Services Collection Agency Credit Card Debt Debt Couns…" at bounding box center [819, 275] width 221 height 35
click at [709, 258] on select "Select Cable / Satellite Services Collection Agency Credit Card Debt Debt Couns…" at bounding box center [819, 275] width 221 height 35
click at [992, 504] on button "Save & New" at bounding box center [986, 512] width 115 height 37
click at [904, 511] on button "Cancel" at bounding box center [889, 513] width 67 height 35
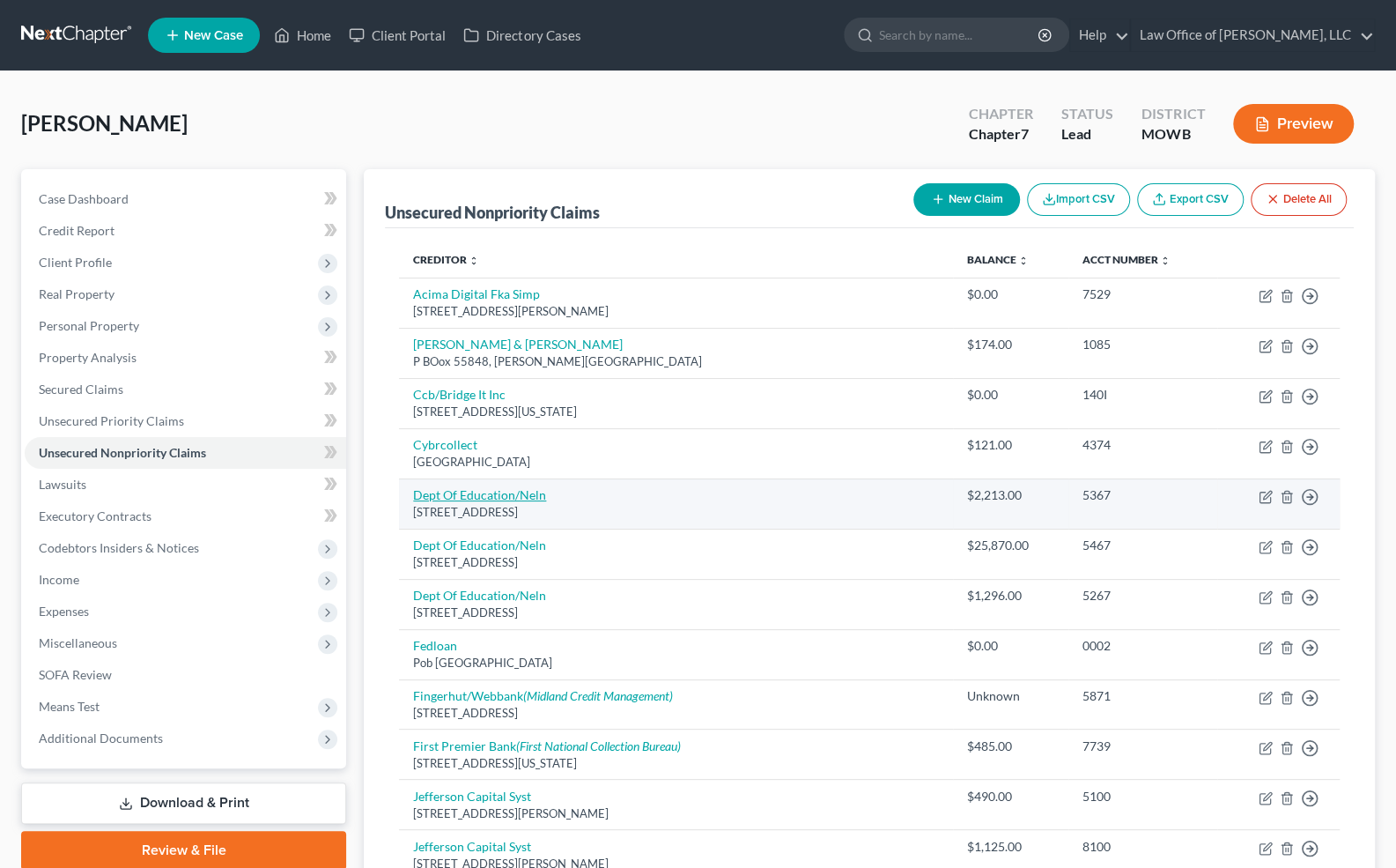
click at [472, 495] on link "Dept Of Education/Neln" at bounding box center [479, 494] width 133 height 15
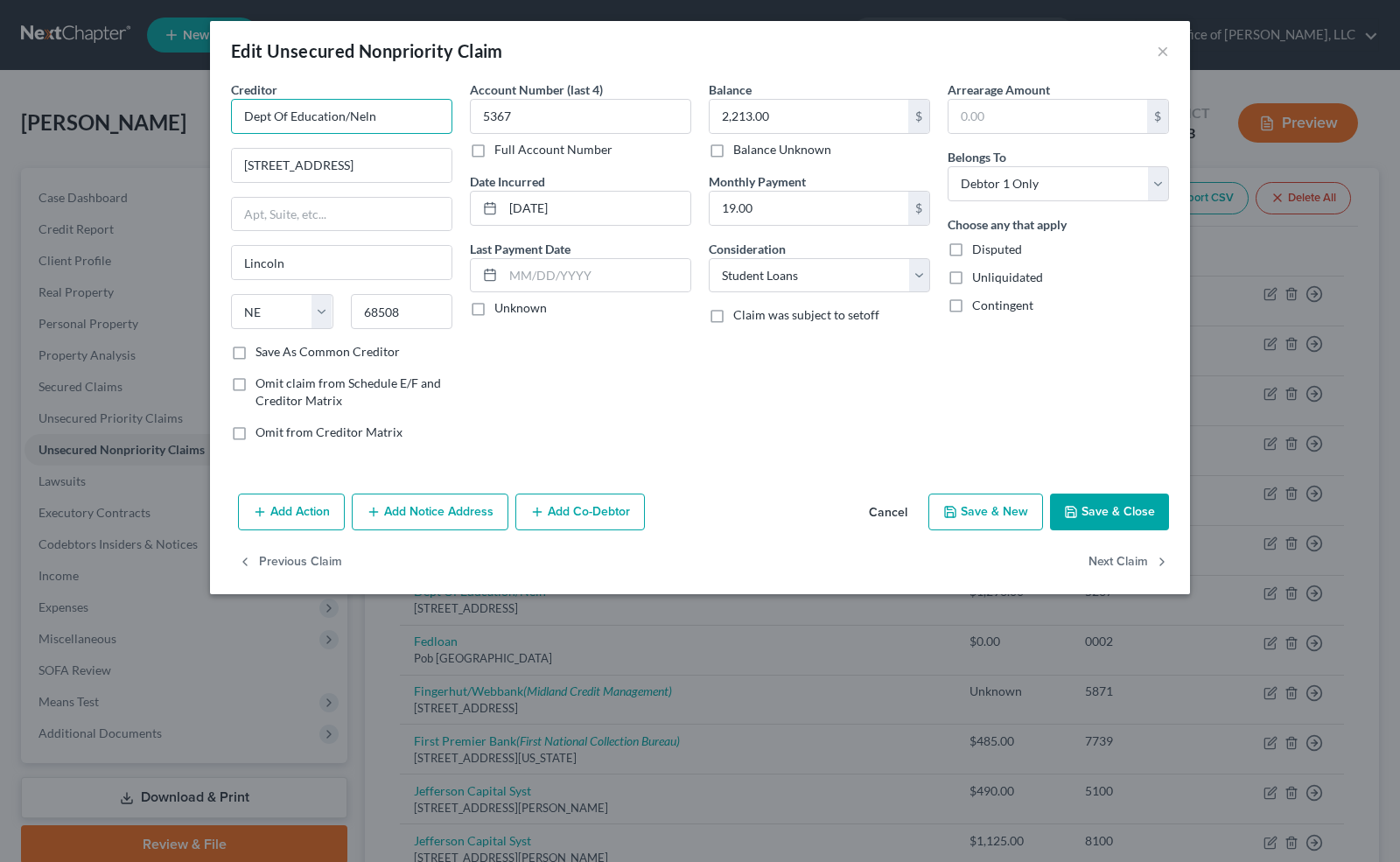
click at [380, 121] on input "Dept Of Education/Neln" at bounding box center [341, 117] width 221 height 35
drag, startPoint x: 379, startPoint y: 119, endPoint x: 345, endPoint y: 115, distance: 34.2
click at [345, 115] on input "Dept Of Education/Neln" at bounding box center [341, 117] width 221 height 35
click at [1082, 499] on button "Save & Close" at bounding box center [1110, 512] width 119 height 37
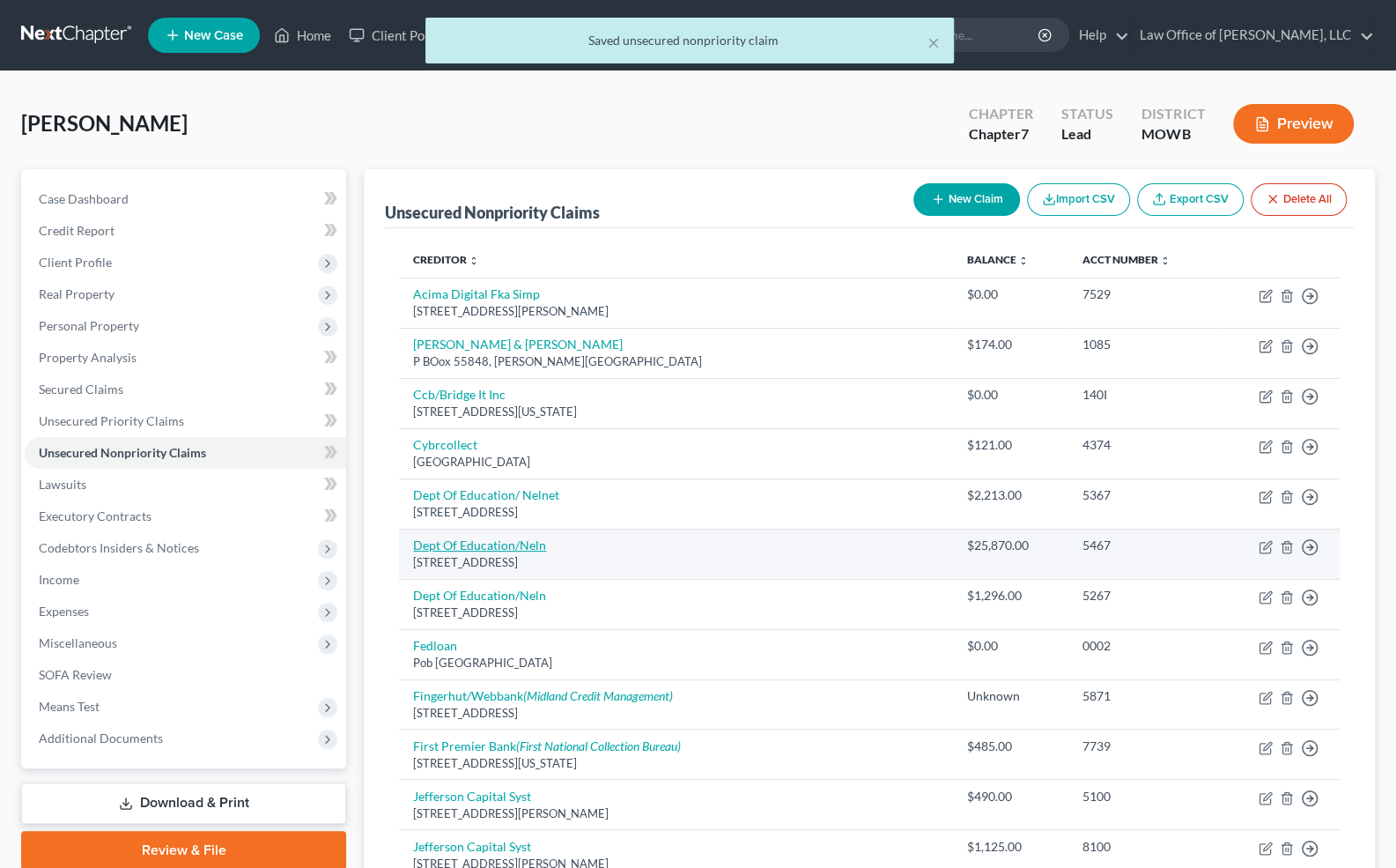
click at [513, 547] on link "Dept Of Education/Neln" at bounding box center [479, 545] width 133 height 15
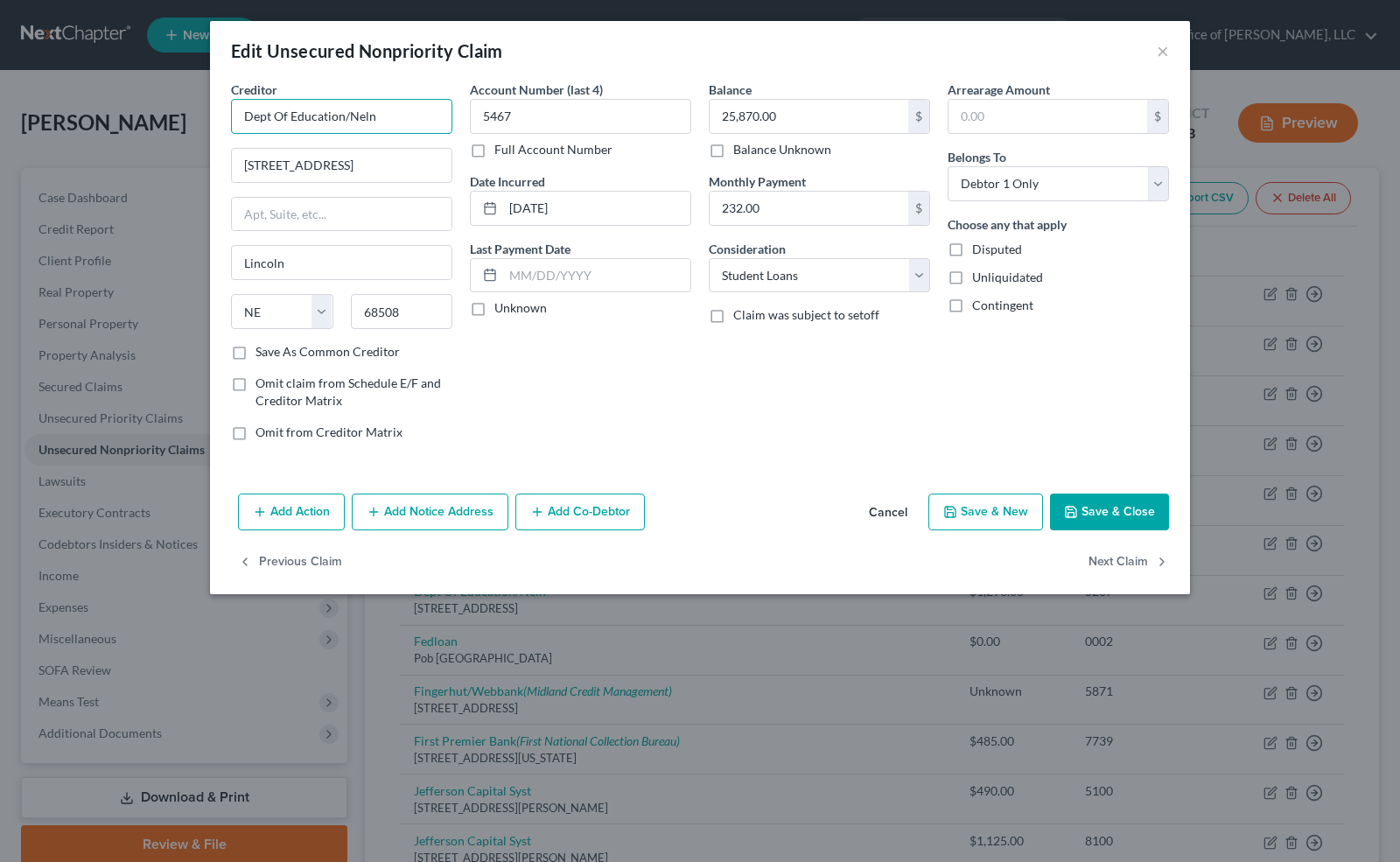
click at [387, 117] on input "Dept Of Education/Neln" at bounding box center [341, 117] width 221 height 35
click at [1092, 508] on button "Save & Close" at bounding box center [1110, 512] width 119 height 37
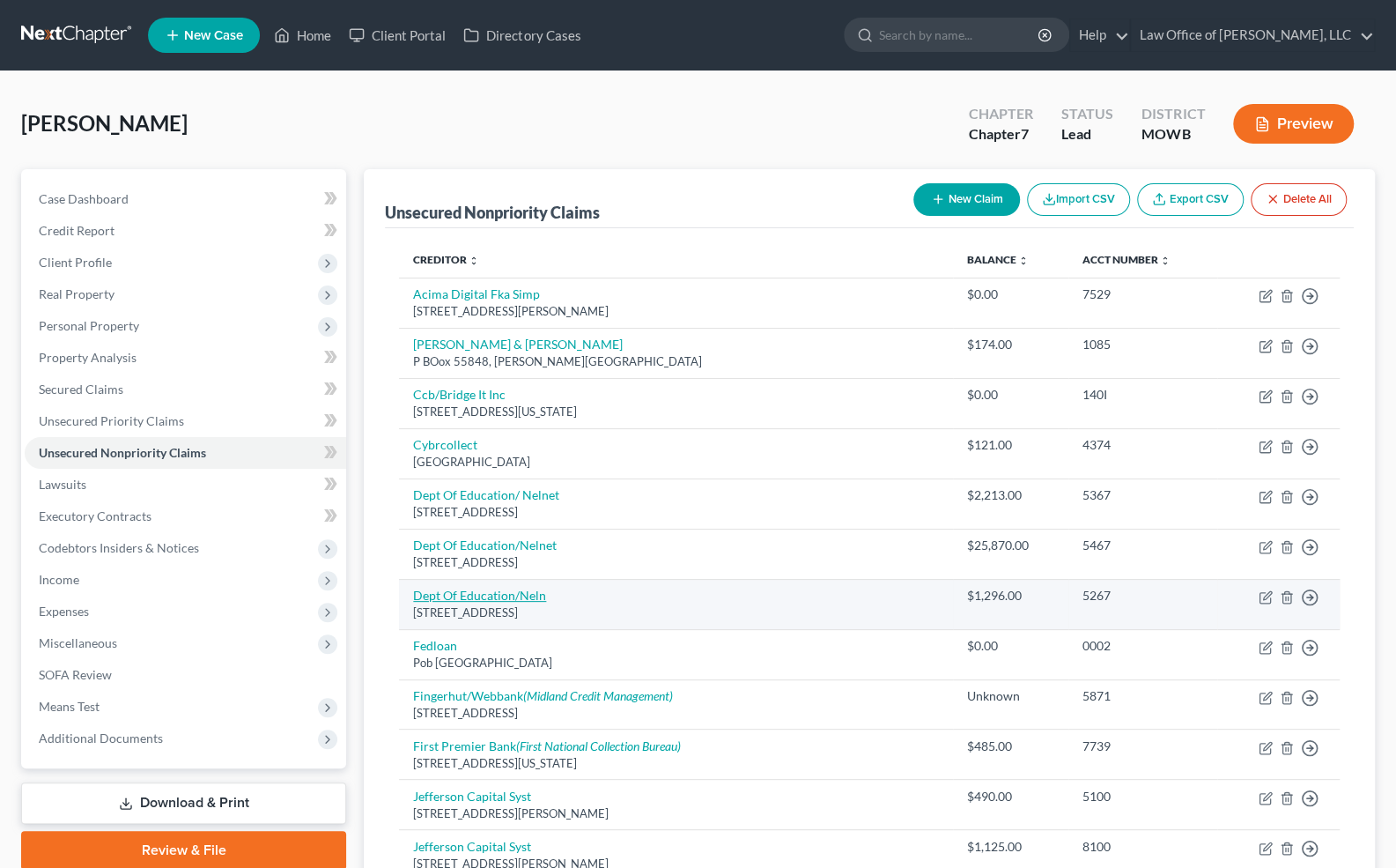
click at [513, 595] on link "Dept Of Education/Neln" at bounding box center [479, 595] width 133 height 15
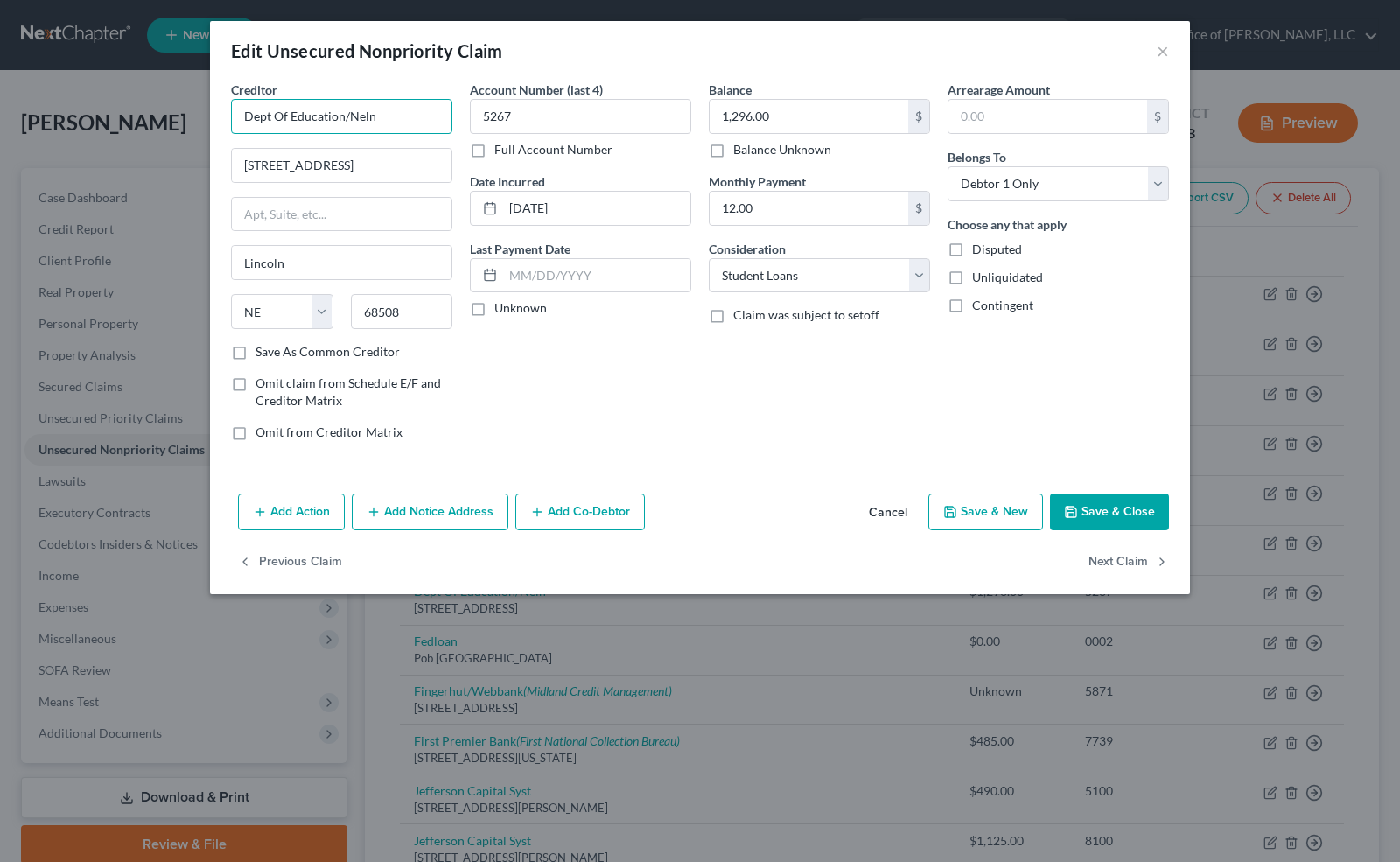
click at [403, 114] on input "Dept Of Education/Neln" at bounding box center [341, 117] width 221 height 35
click at [1108, 502] on button "Save & Close" at bounding box center [1110, 512] width 119 height 37
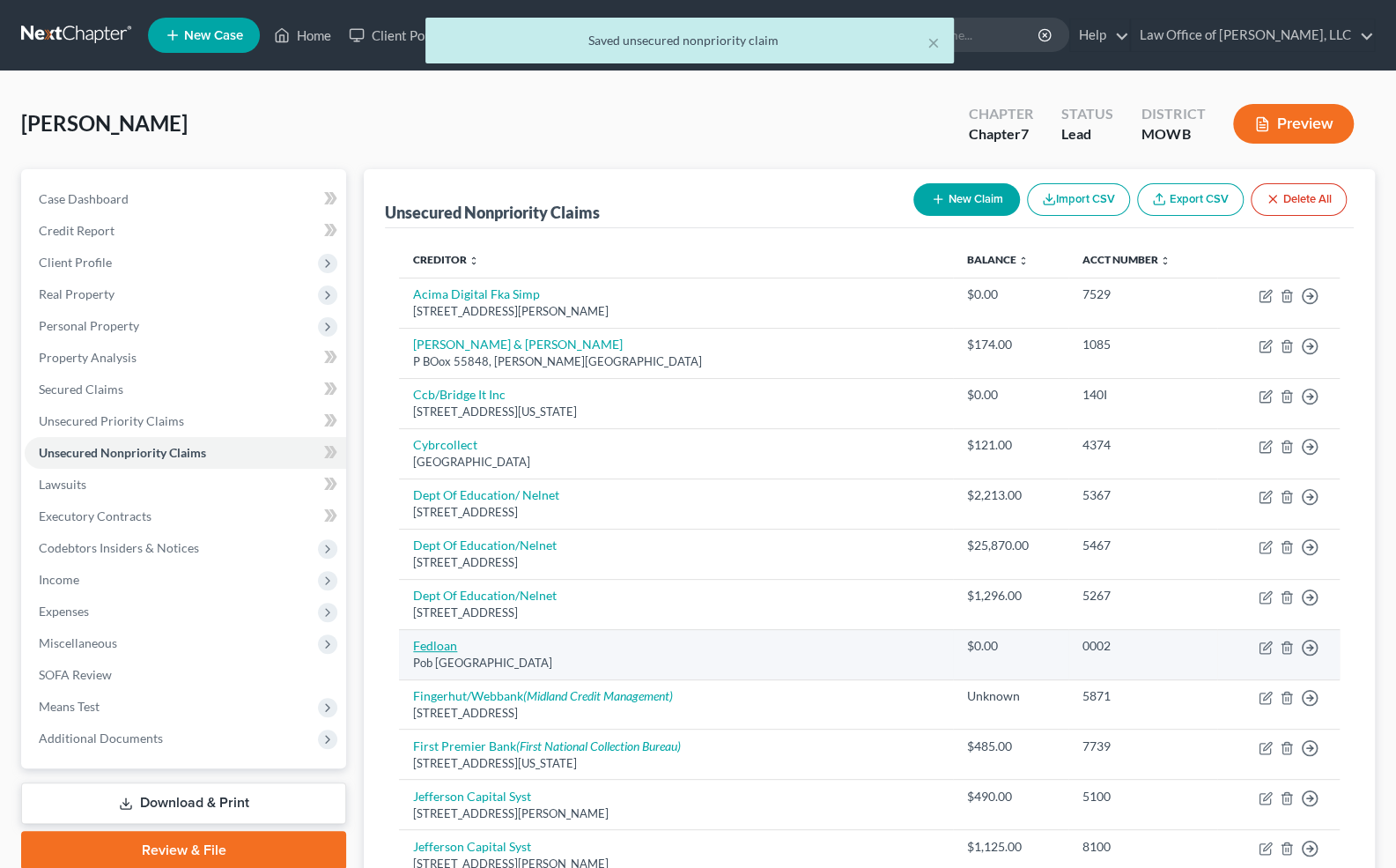
click at [428, 639] on link "Fedloan" at bounding box center [435, 645] width 44 height 15
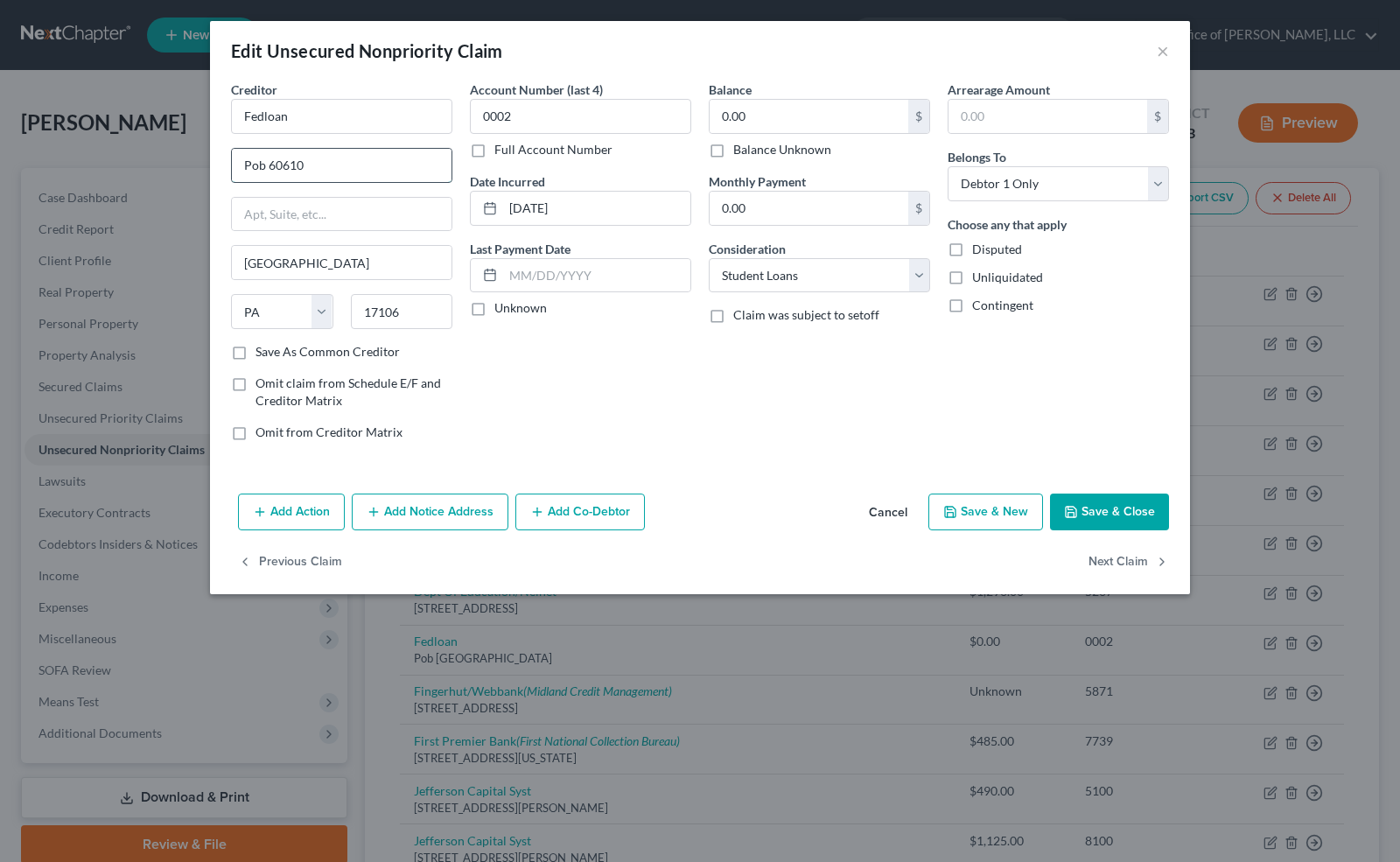
click at [263, 165] on input "Pob 60610" at bounding box center [341, 166] width 219 height 33
click at [733, 147] on label "Balance Unknown" at bounding box center [782, 150] width 98 height 18
click at [740, 147] on input "Balance Unknown" at bounding box center [746, 146] width 11 height 11
click at [495, 311] on label "Unknown" at bounding box center [521, 308] width 53 height 18
click at [502, 310] on input "Unknown" at bounding box center [507, 304] width 11 height 11
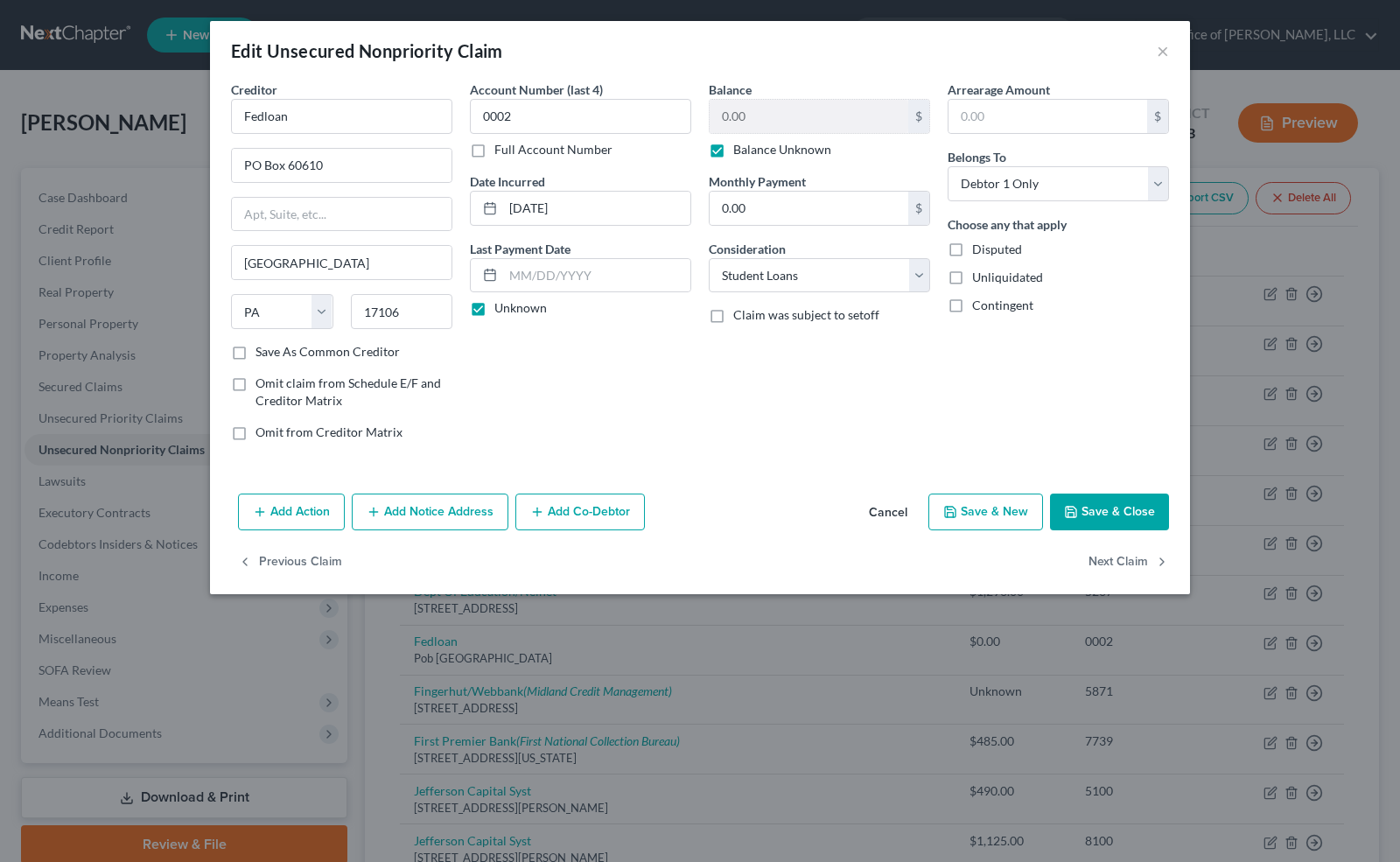
click at [1096, 509] on button "Save & Close" at bounding box center [1110, 512] width 119 height 37
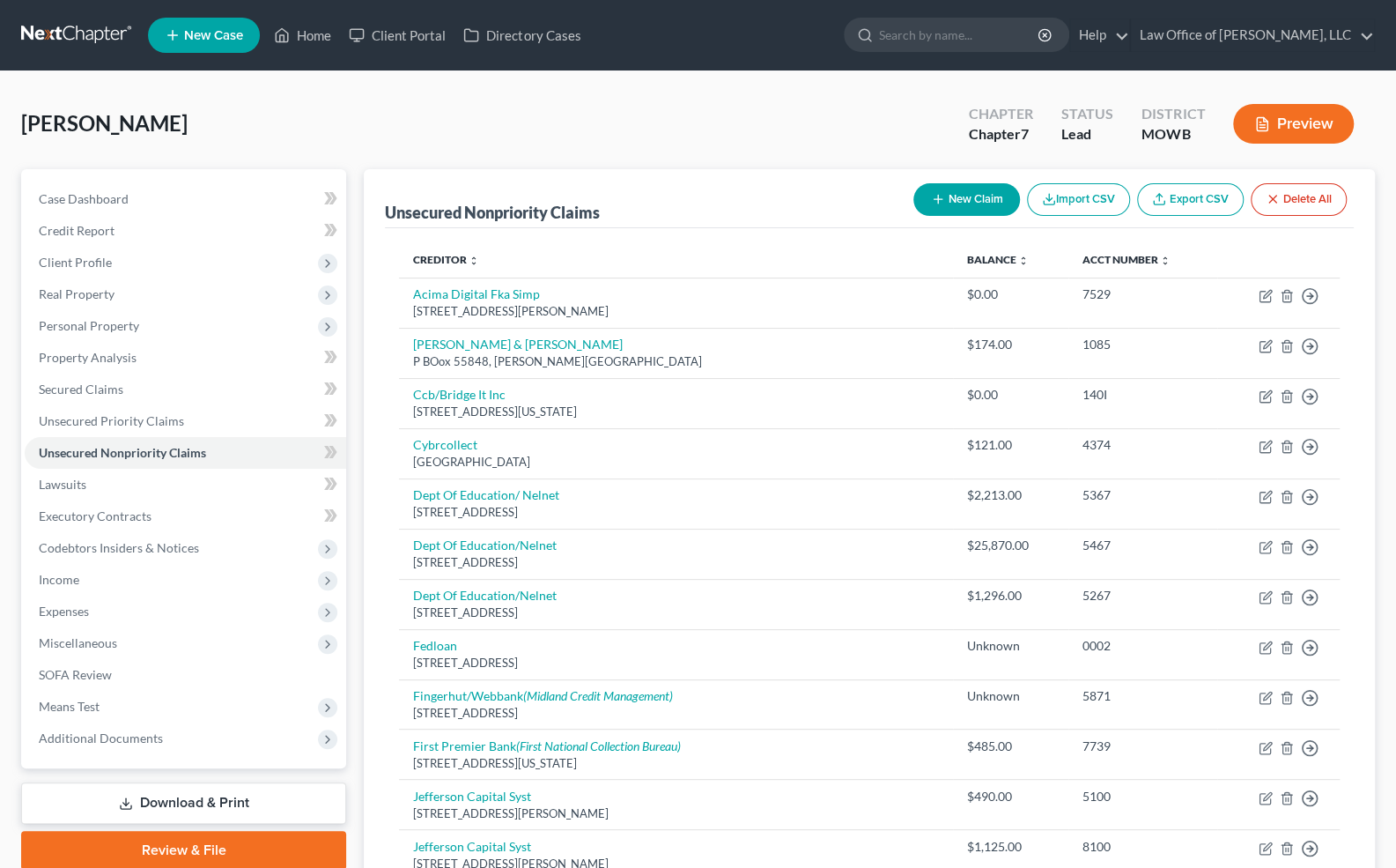
click at [980, 194] on button "New Claim" at bounding box center [967, 200] width 107 height 33
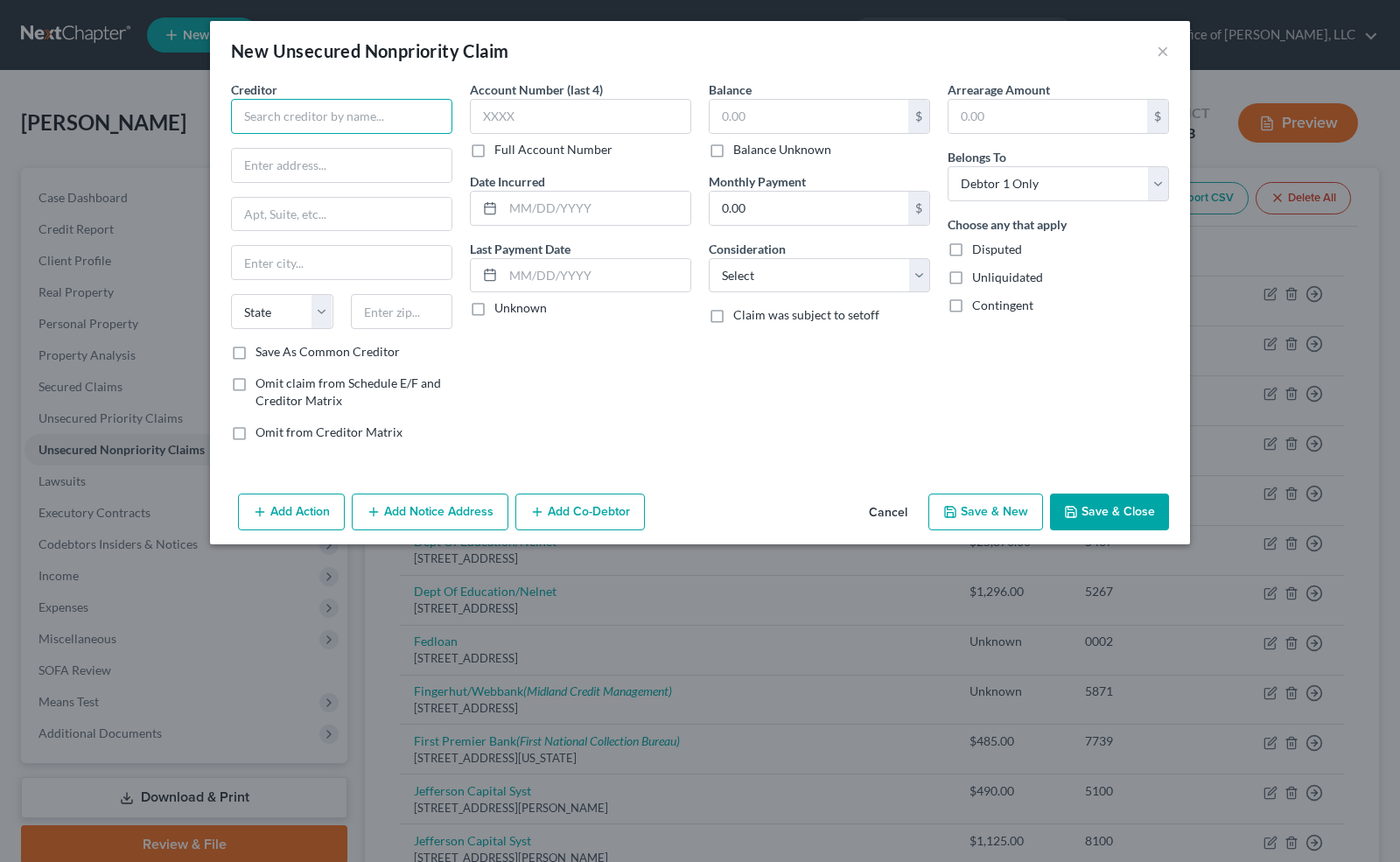
click at [262, 112] on input "text" at bounding box center [341, 117] width 221 height 35
click at [498, 105] on input "text" at bounding box center [581, 117] width 221 height 35
click at [495, 151] on label "Full Account Number" at bounding box center [554, 150] width 118 height 18
click at [502, 151] on input "Full Account Number" at bounding box center [507, 146] width 11 height 11
click at [511, 121] on input "Var" at bounding box center [581, 117] width 221 height 35
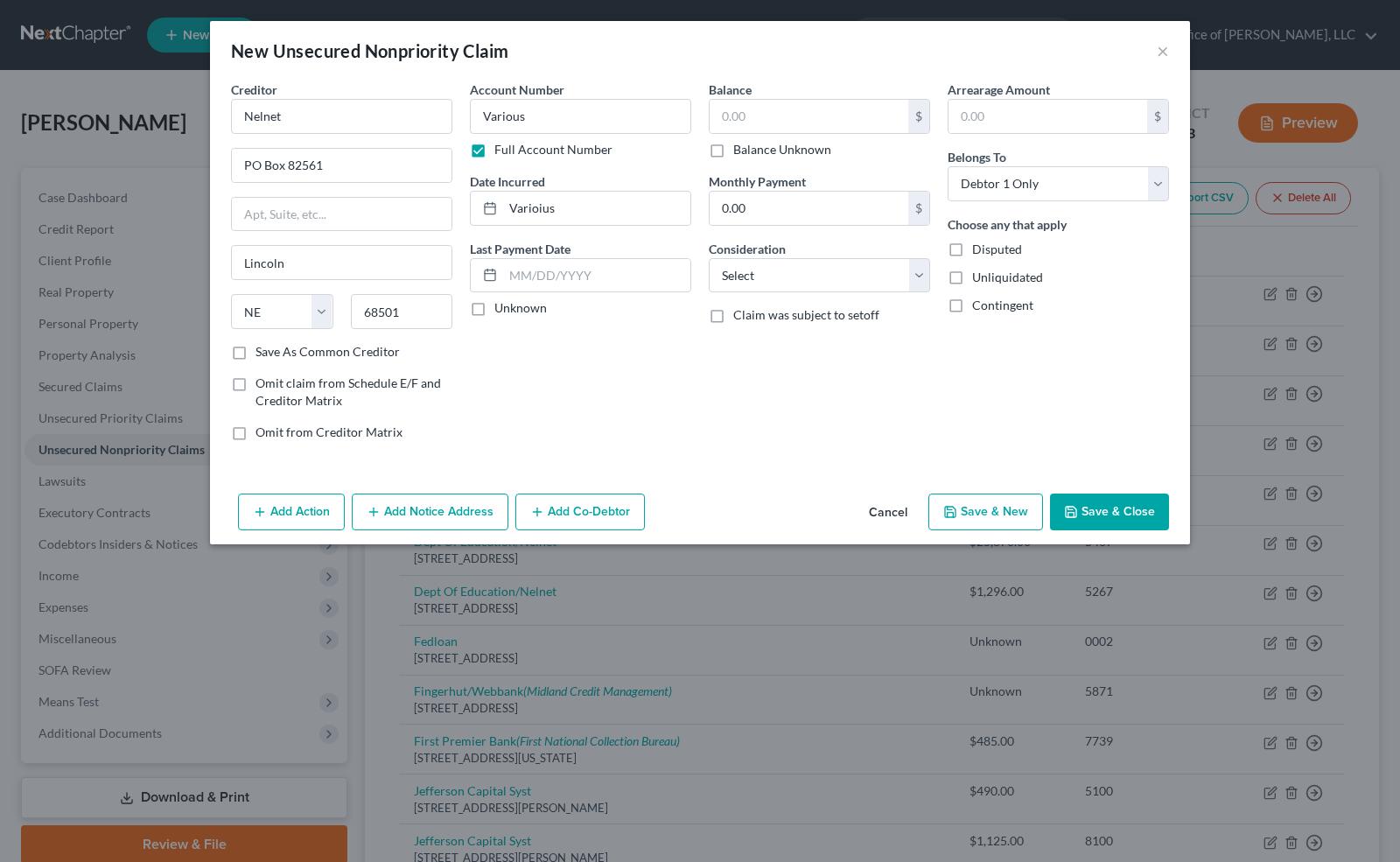
click at [495, 307] on label "Unknown" at bounding box center [521, 308] width 53 height 18
click at [502, 307] on input "Unknown" at bounding box center [507, 304] width 11 height 11
click at [733, 150] on label "Balance Unknown" at bounding box center [782, 150] width 98 height 18
click at [740, 150] on input "Balance Unknown" at bounding box center [746, 146] width 11 height 11
click at [1111, 509] on button "Save & Close" at bounding box center [1110, 512] width 119 height 37
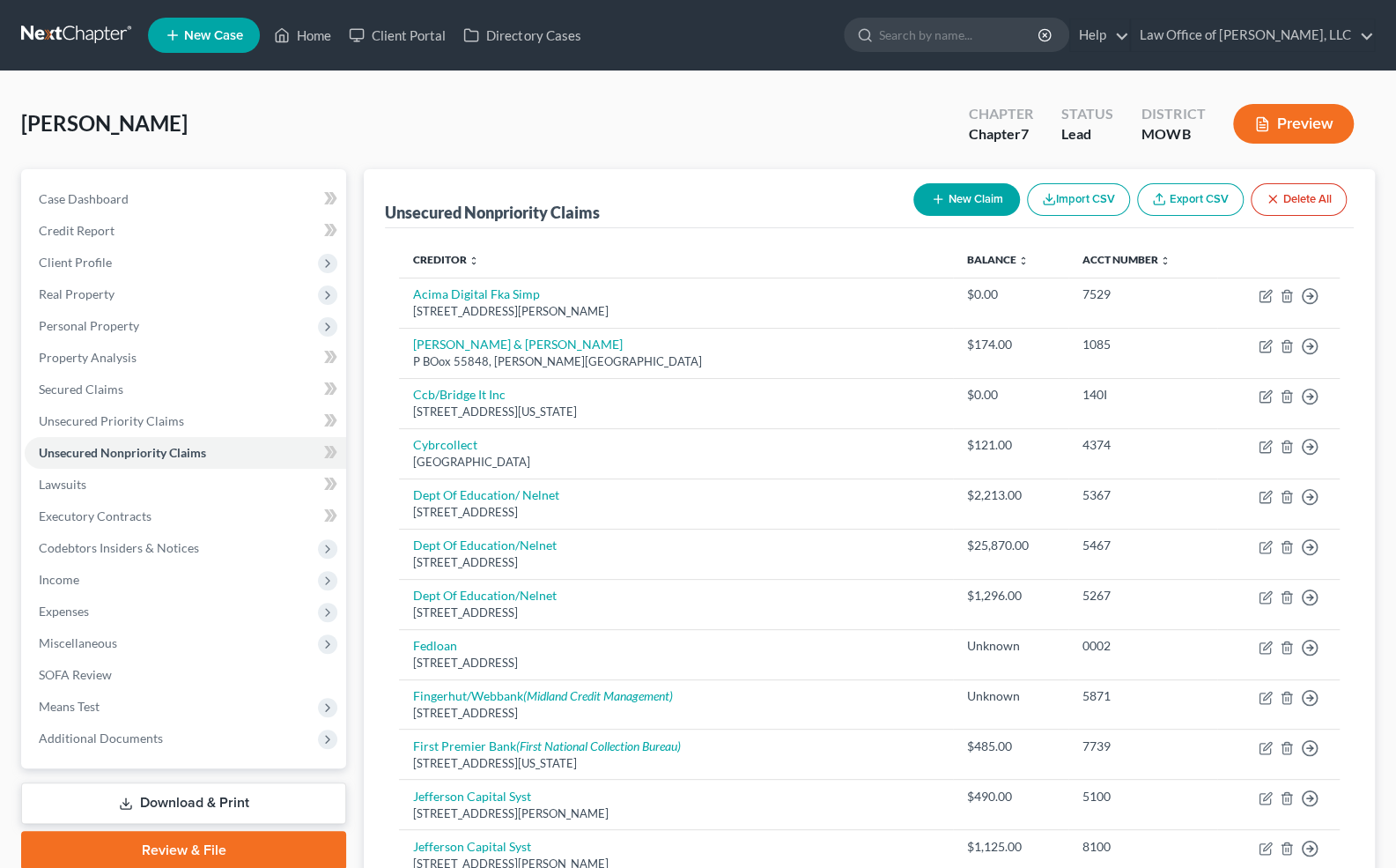
click at [981, 191] on button "New Claim" at bounding box center [967, 200] width 107 height 33
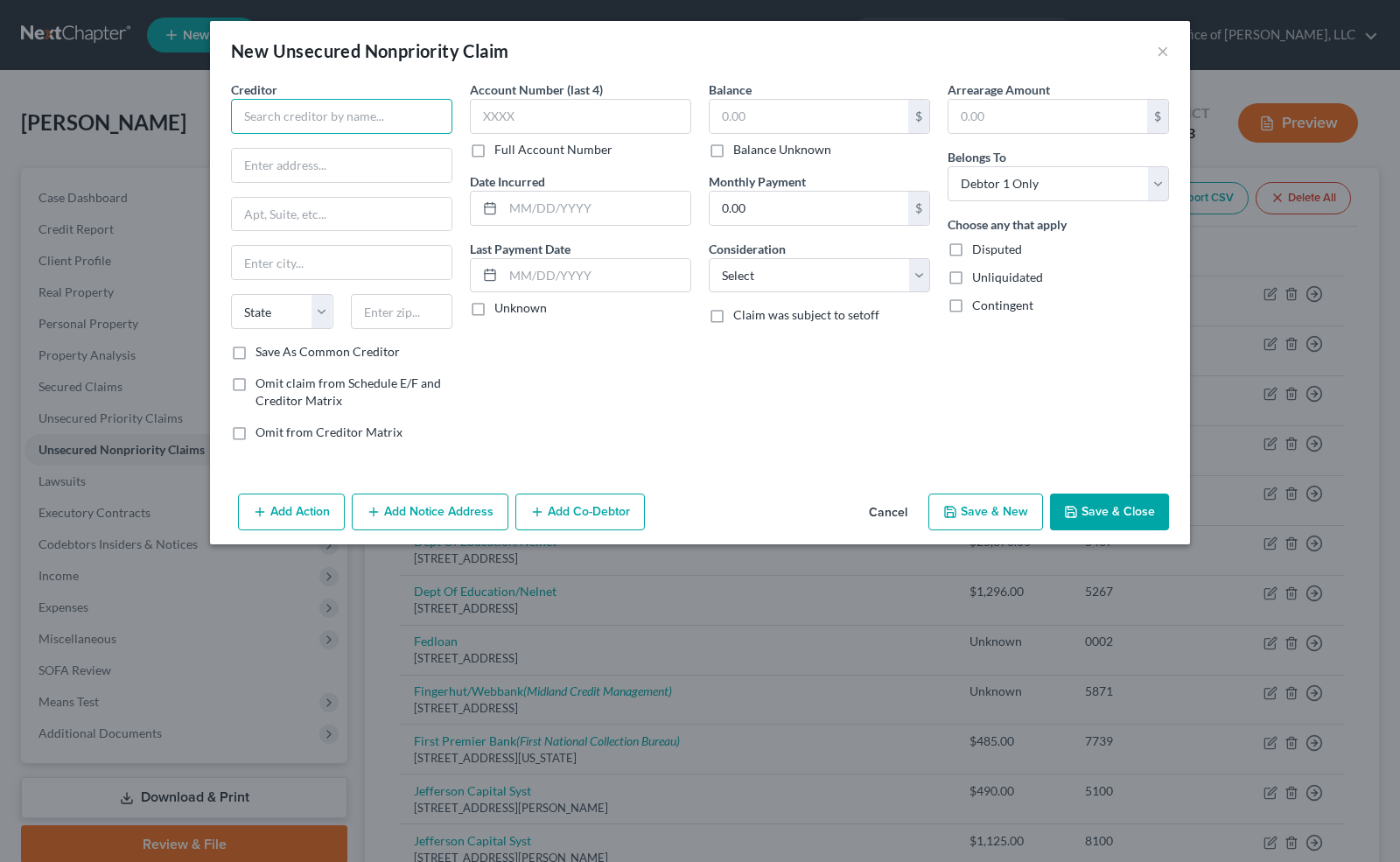
click at [298, 126] on input "text" at bounding box center [341, 117] width 221 height 35
click at [517, 112] on input "text" at bounding box center [581, 117] width 221 height 35
click at [495, 313] on label "Unknown" at bounding box center [521, 308] width 53 height 18
click at [502, 310] on input "Unknown" at bounding box center [507, 304] width 11 height 11
click at [740, 125] on input "text" at bounding box center [809, 117] width 198 height 33
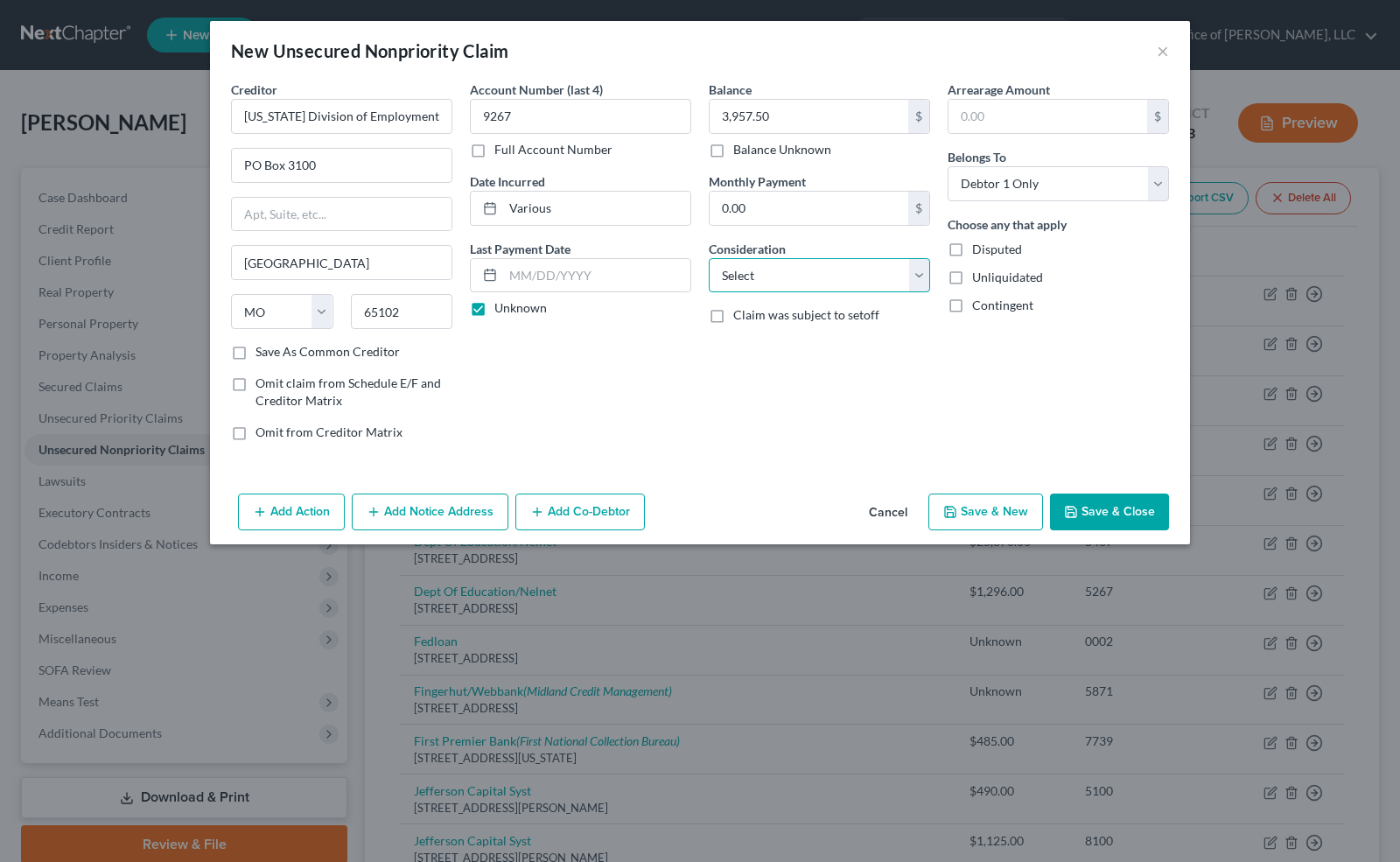
click at [748, 268] on select "Select Cable / Satellite Services Collection Agency Credit Card Debt Debt Couns…" at bounding box center [819, 275] width 221 height 35
click at [709, 258] on select "Select Cable / Satellite Services Collection Agency Credit Card Debt Debt Couns…" at bounding box center [819, 275] width 221 height 35
click at [1080, 509] on button "Save & Close" at bounding box center [1110, 512] width 119 height 37
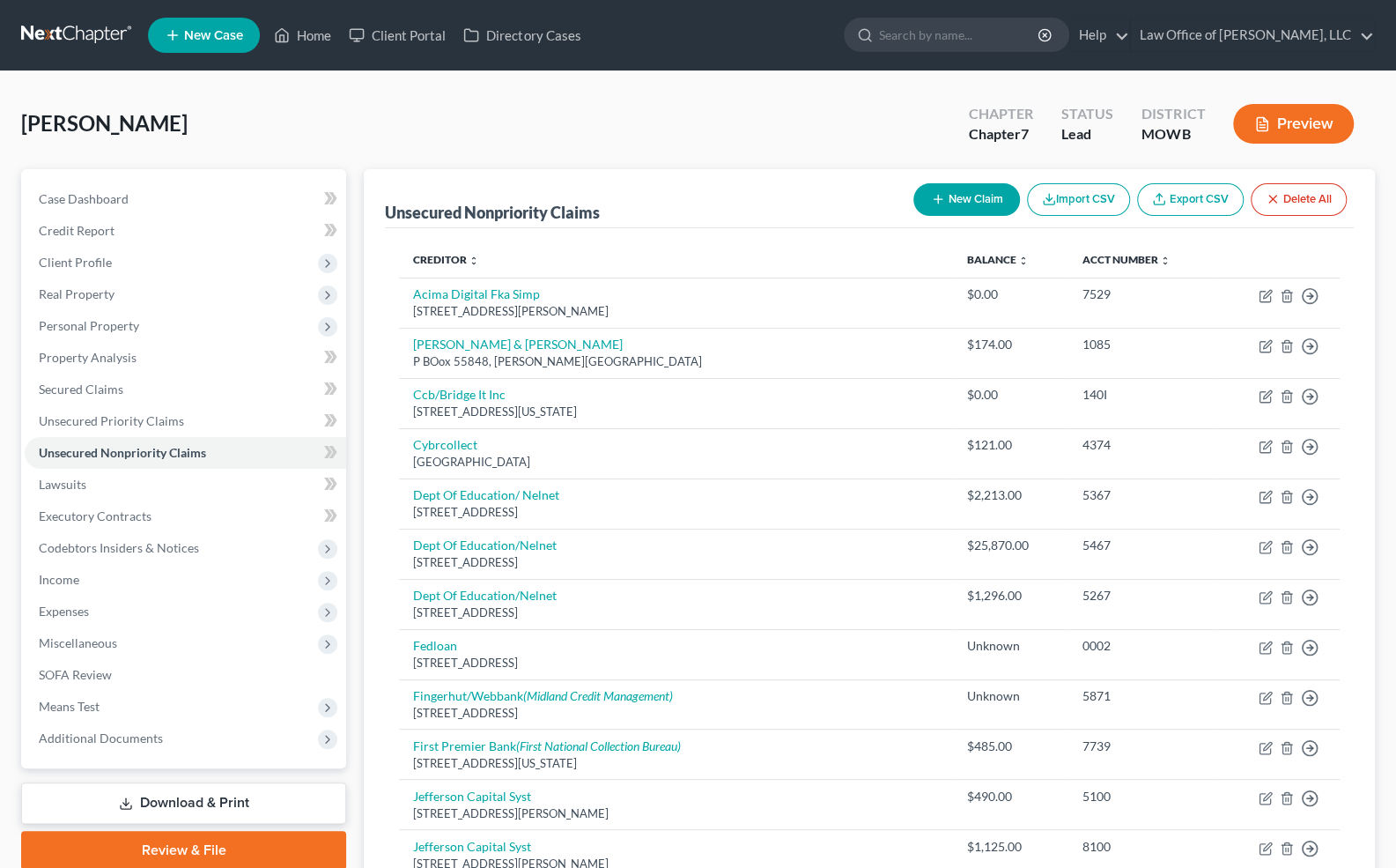
click at [974, 198] on button "New Claim" at bounding box center [967, 200] width 107 height 33
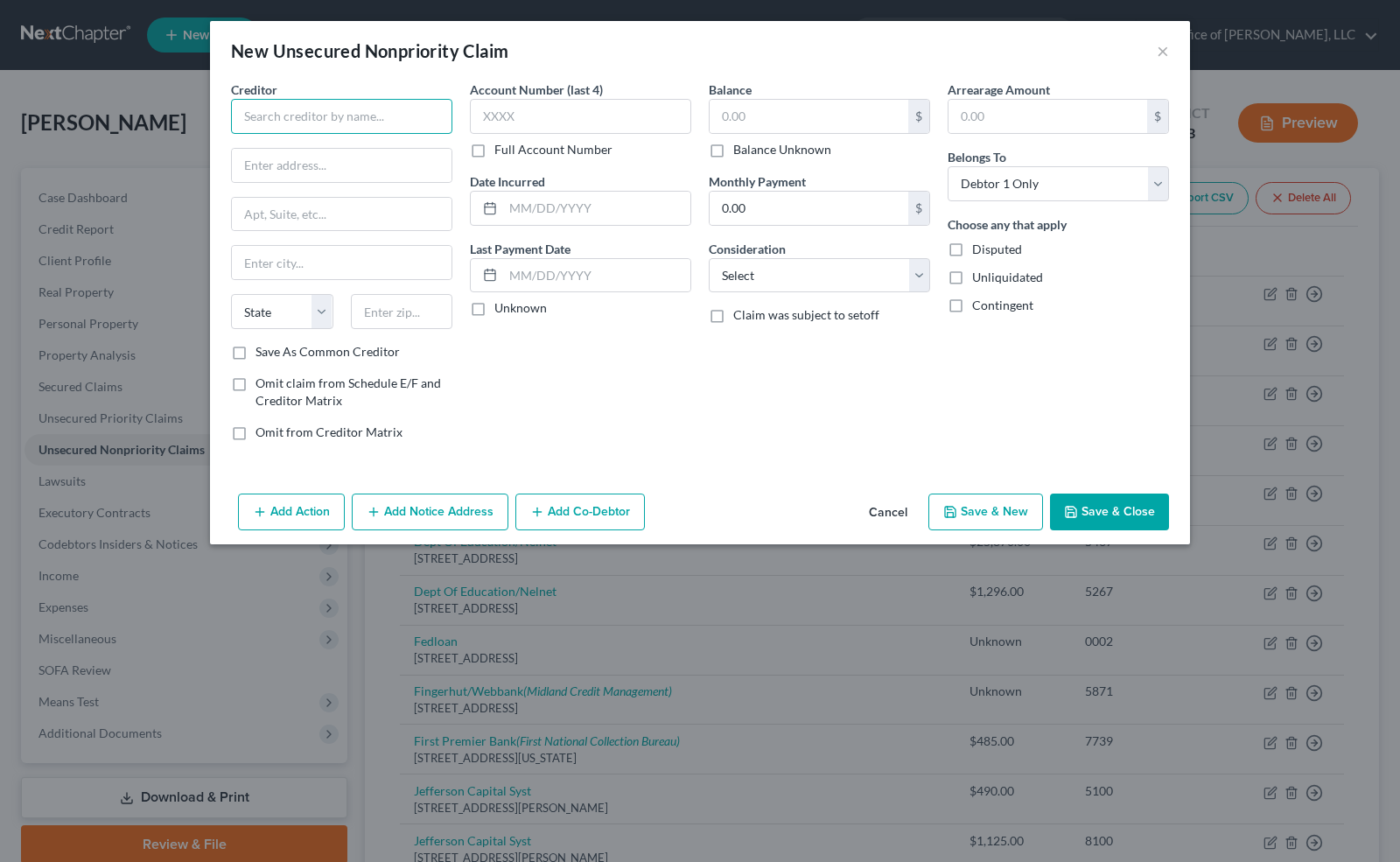
click at [288, 118] on input "text" at bounding box center [341, 117] width 221 height 35
click at [508, 110] on input "text" at bounding box center [581, 117] width 221 height 35
click at [489, 201] on icon at bounding box center [490, 208] width 14 height 14
click at [525, 206] on input "text" at bounding box center [597, 209] width 188 height 33
click at [495, 308] on label "Unknown" at bounding box center [521, 308] width 53 height 18
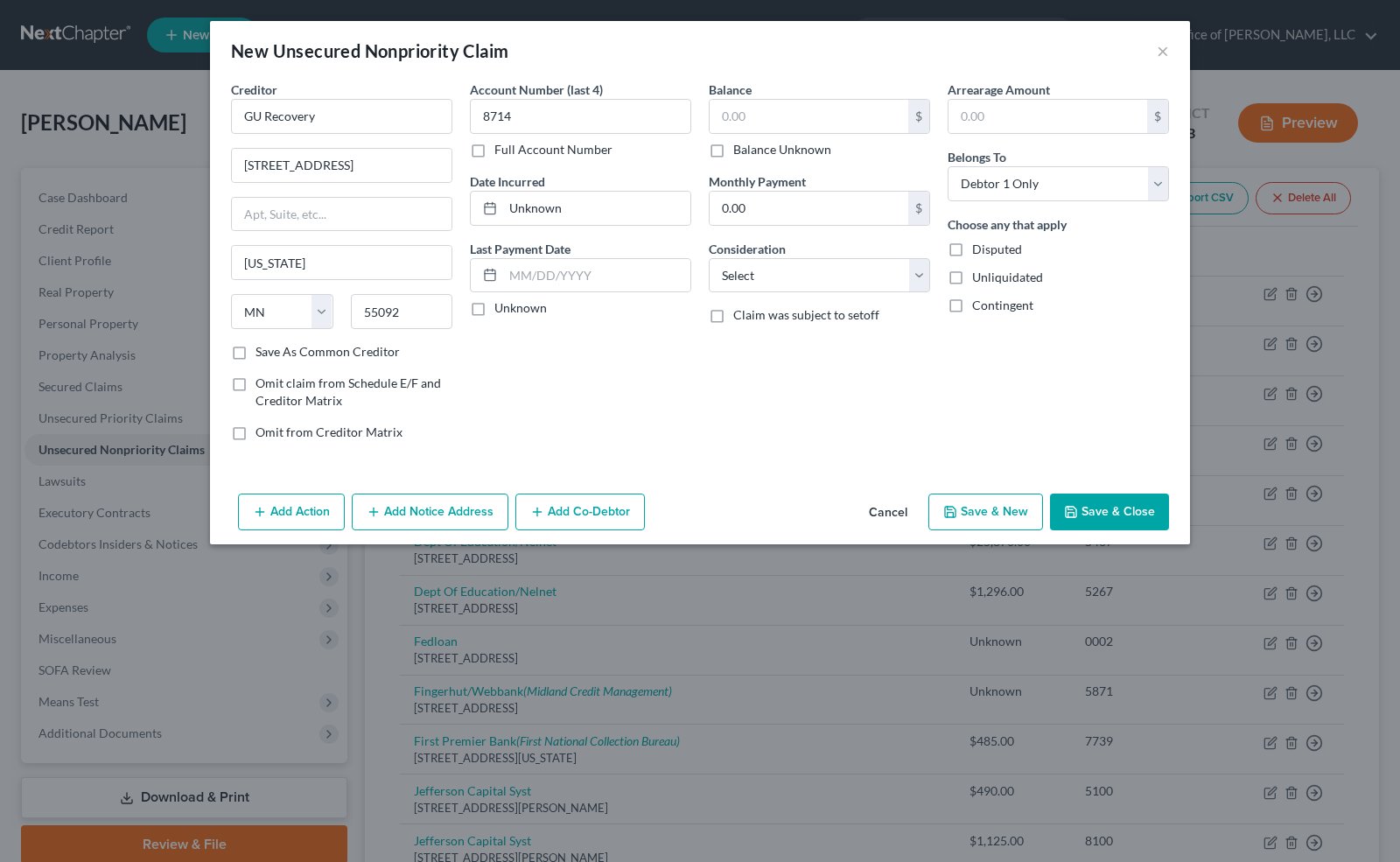
click at [502, 308] on input "Unknown" at bounding box center [507, 304] width 11 height 11
click at [733, 152] on label "Balance Unknown" at bounding box center [782, 150] width 98 height 18
click at [740, 152] on input "Balance Unknown" at bounding box center [746, 146] width 11 height 11
click at [783, 276] on select "Select Cable / Satellite Services Collection Agency Credit Card Debt Debt Couns…" at bounding box center [819, 275] width 221 height 35
click at [709, 258] on select "Select Cable / Satellite Services Collection Agency Credit Card Debt Debt Couns…" at bounding box center [819, 275] width 221 height 35
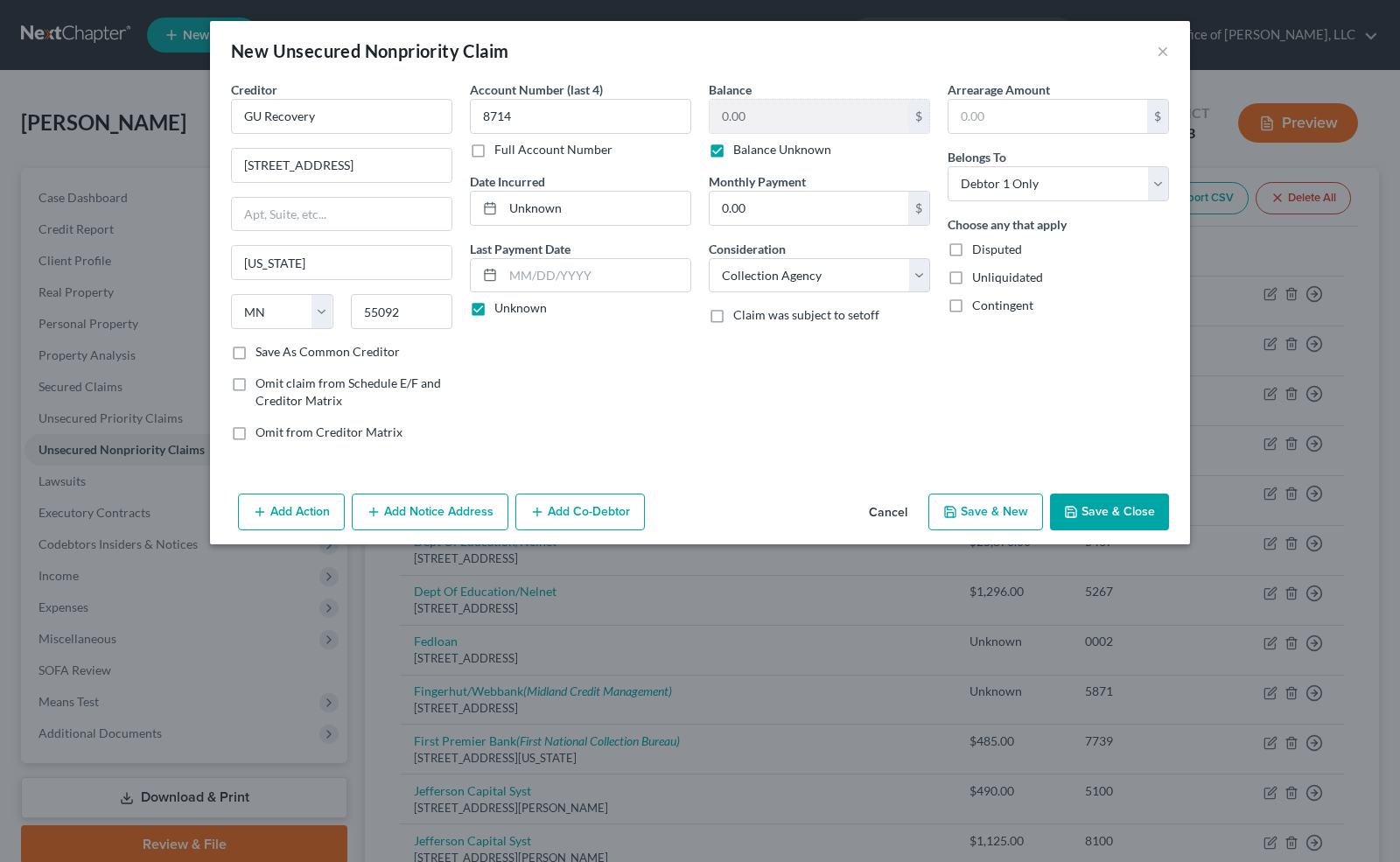
click at [967, 507] on button "Save & New" at bounding box center [986, 512] width 115 height 37
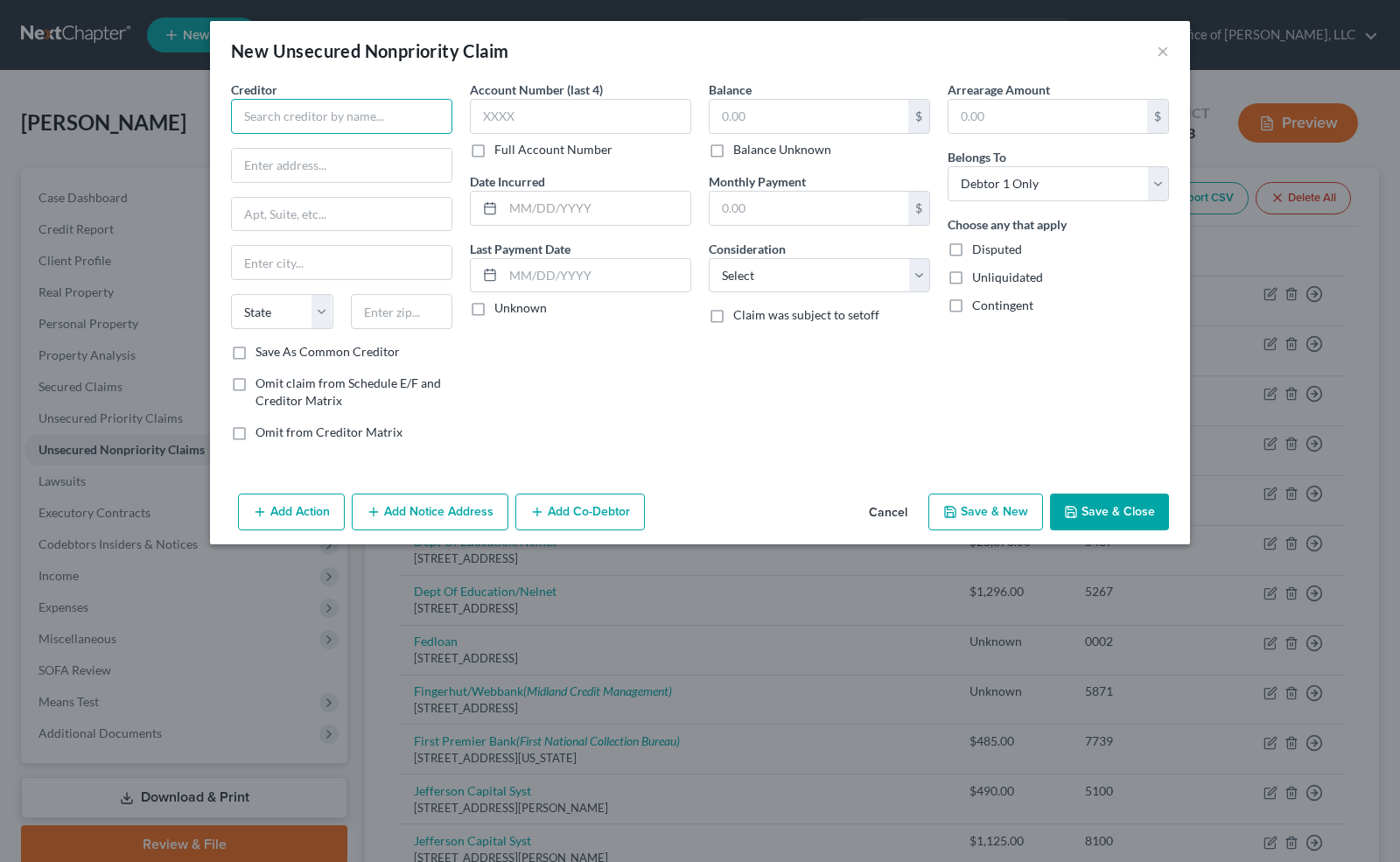
click at [306, 113] on input "text" at bounding box center [341, 117] width 221 height 35
click at [495, 119] on input "text" at bounding box center [581, 117] width 221 height 35
click at [495, 313] on label "Unknown" at bounding box center [521, 308] width 53 height 18
click at [502, 310] on input "Unknown" at bounding box center [507, 304] width 11 height 11
click at [733, 147] on label "Balance Unknown" at bounding box center [782, 150] width 98 height 18
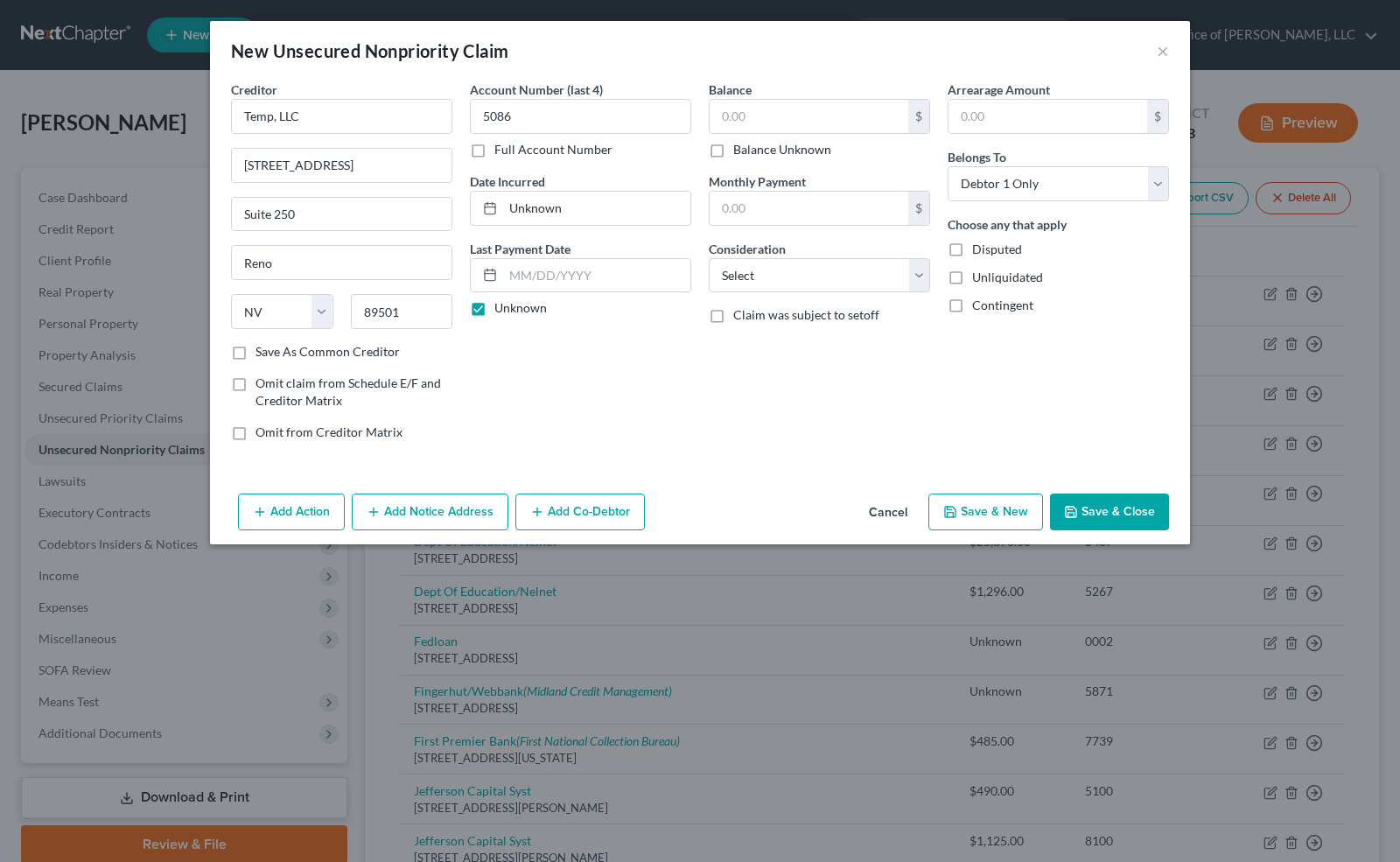
click at [740, 147] on input "Balance Unknown" at bounding box center [746, 146] width 11 height 11
click at [775, 279] on select "Select Cable / Satellite Services Collection Agency Credit Card Debt Debt Couns…" at bounding box center [819, 275] width 221 height 35
click at [709, 258] on select "Select Cable / Satellite Services Collection Agency Credit Card Debt Debt Couns…" at bounding box center [819, 275] width 221 height 35
click at [1011, 511] on button "Save & New" at bounding box center [986, 512] width 115 height 37
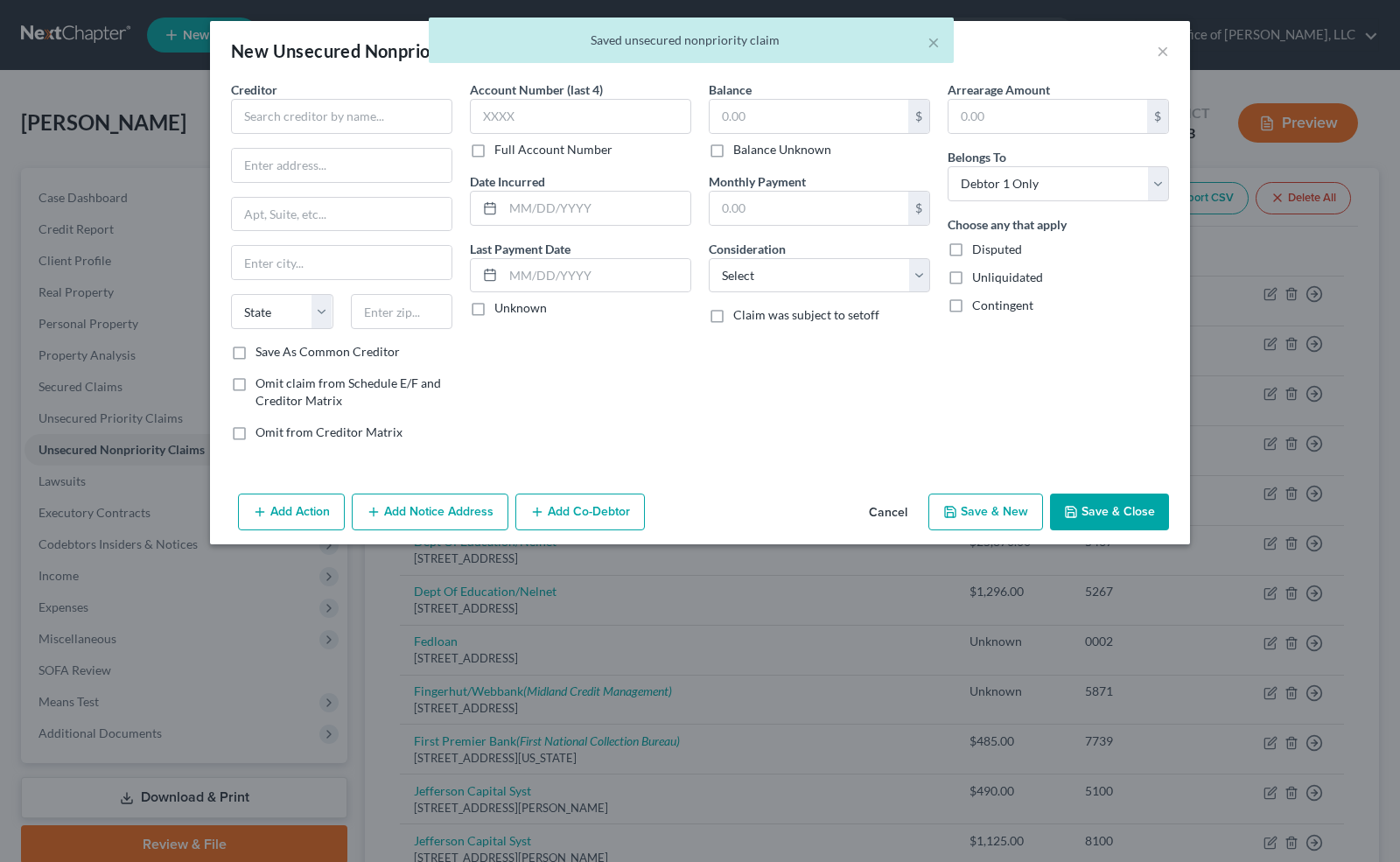
click at [1163, 48] on div "× Saved unsecured nonpriority claim" at bounding box center [691, 45] width 1400 height 54
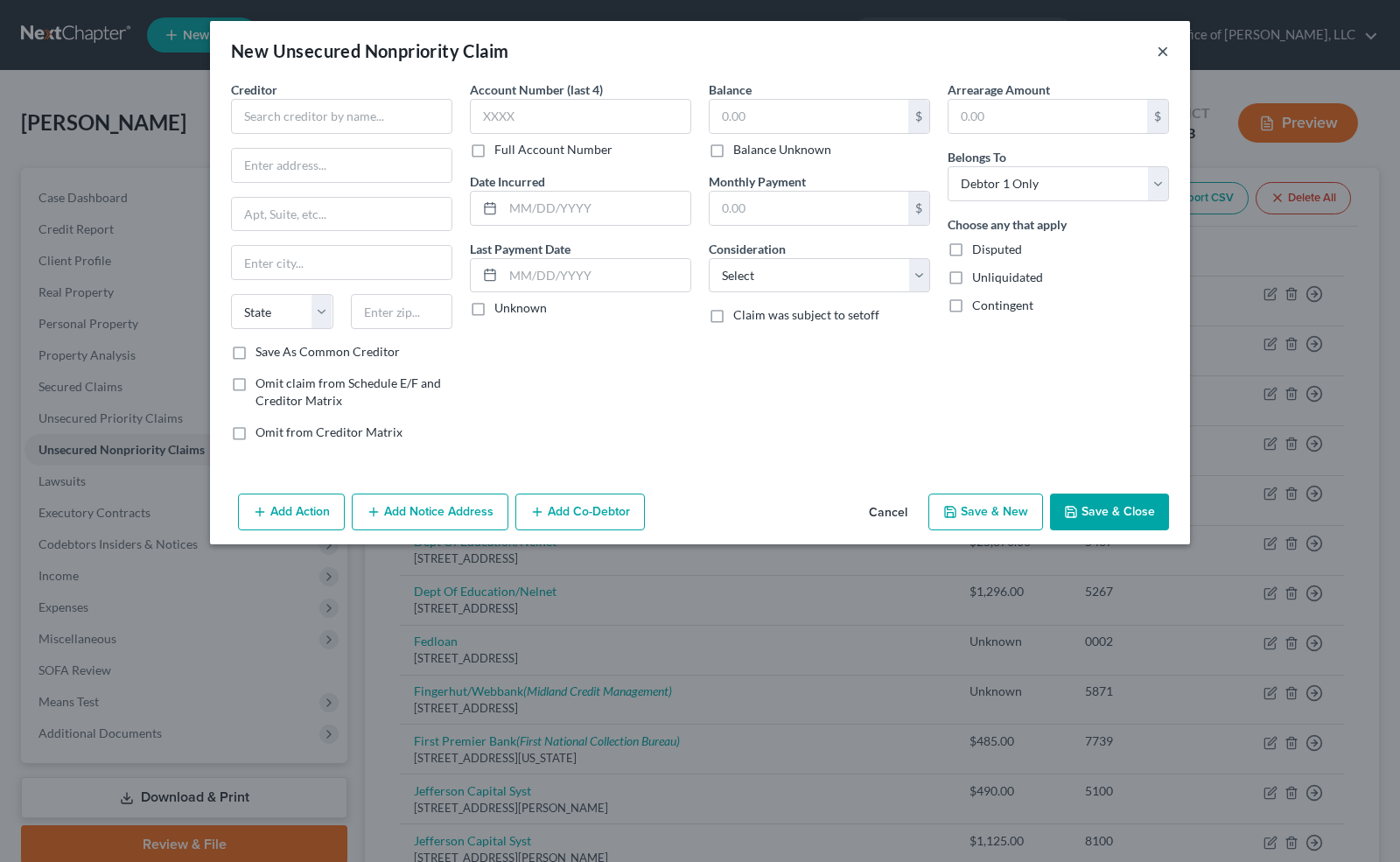
click at [1162, 47] on button "×" at bounding box center [1163, 51] width 12 height 21
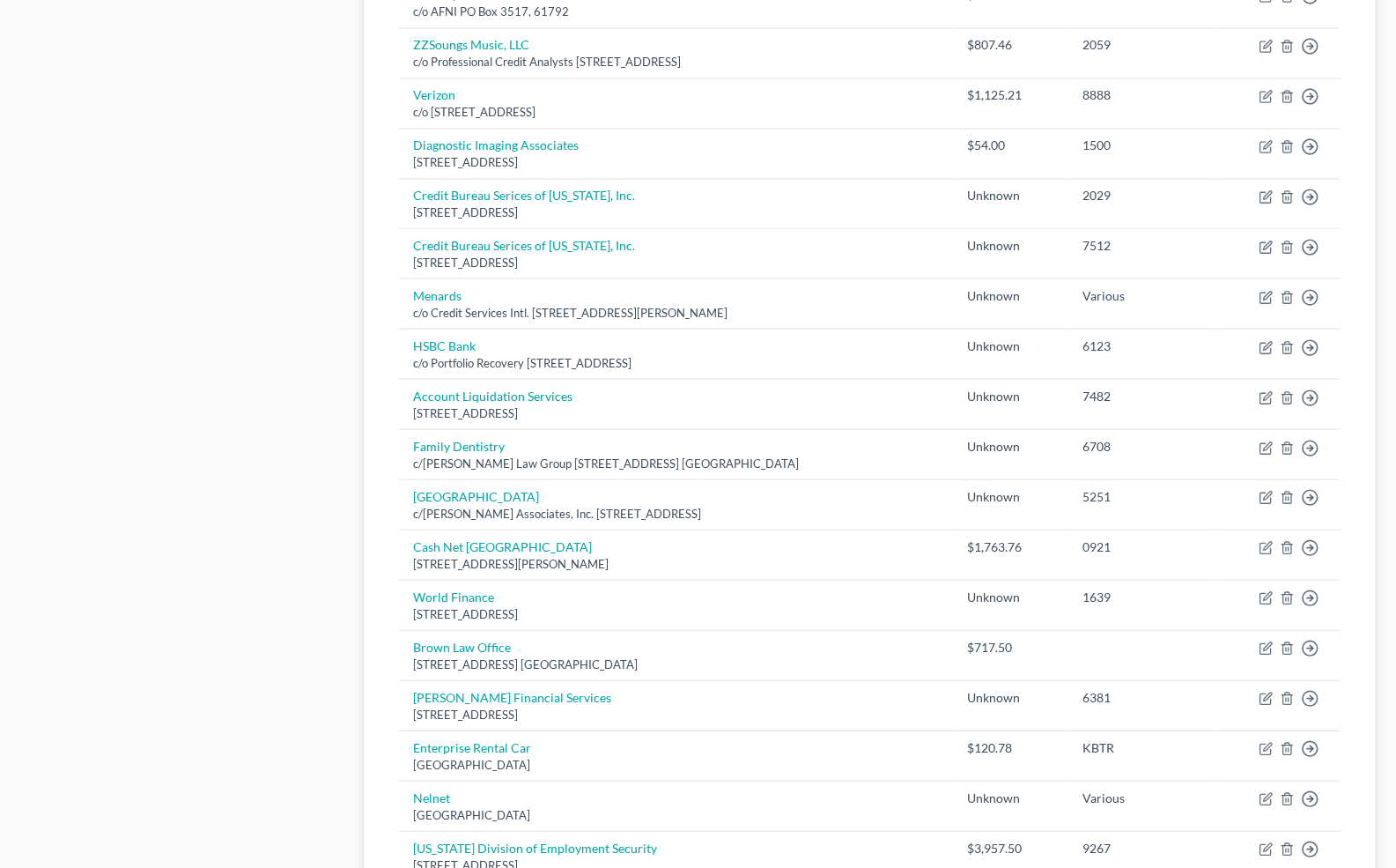
scroll to position [2394, 0]
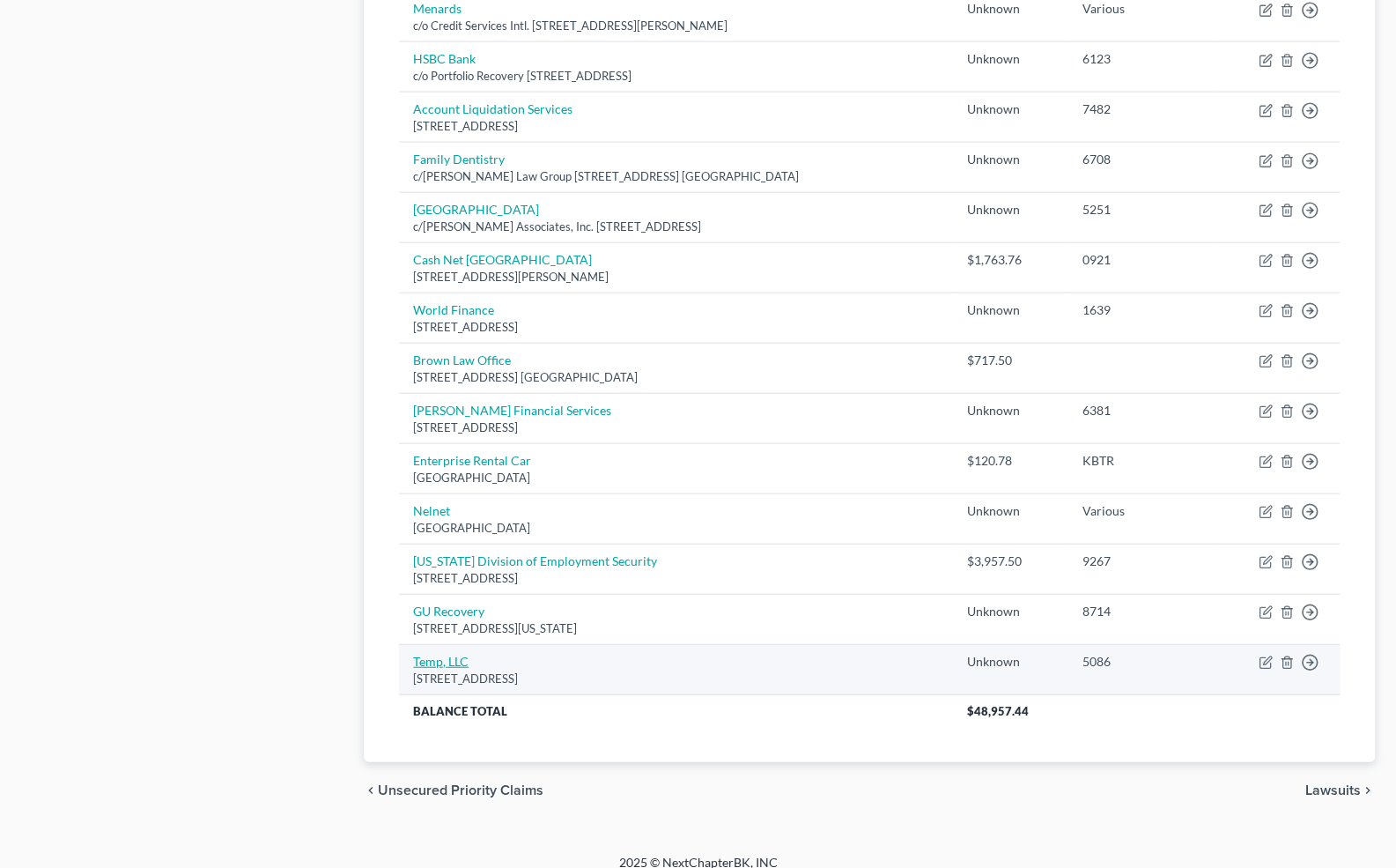
click at [441, 653] on link "Temp, LLC" at bounding box center [441, 660] width 56 height 15
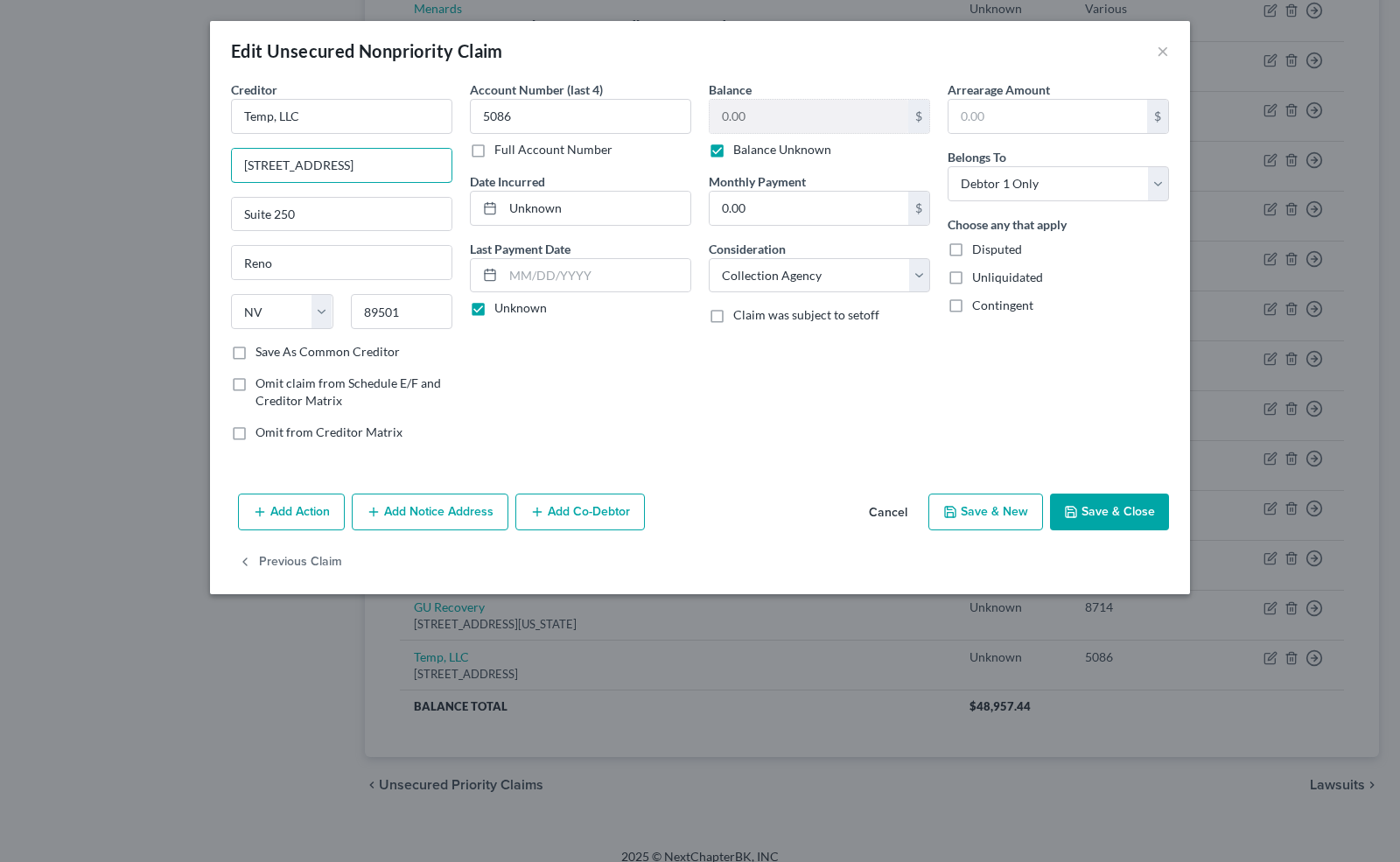
drag, startPoint x: 336, startPoint y: 160, endPoint x: 196, endPoint y: 175, distance: 140.8
click at [196, 175] on div "Edit Unsecured Nonpriority Claim × Creditor * Temp, LLC [STREET_ADDRESS][GEOGRA…" at bounding box center [700, 431] width 1400 height 862
click at [1025, 504] on button "Save & New" at bounding box center [986, 512] width 115 height 37
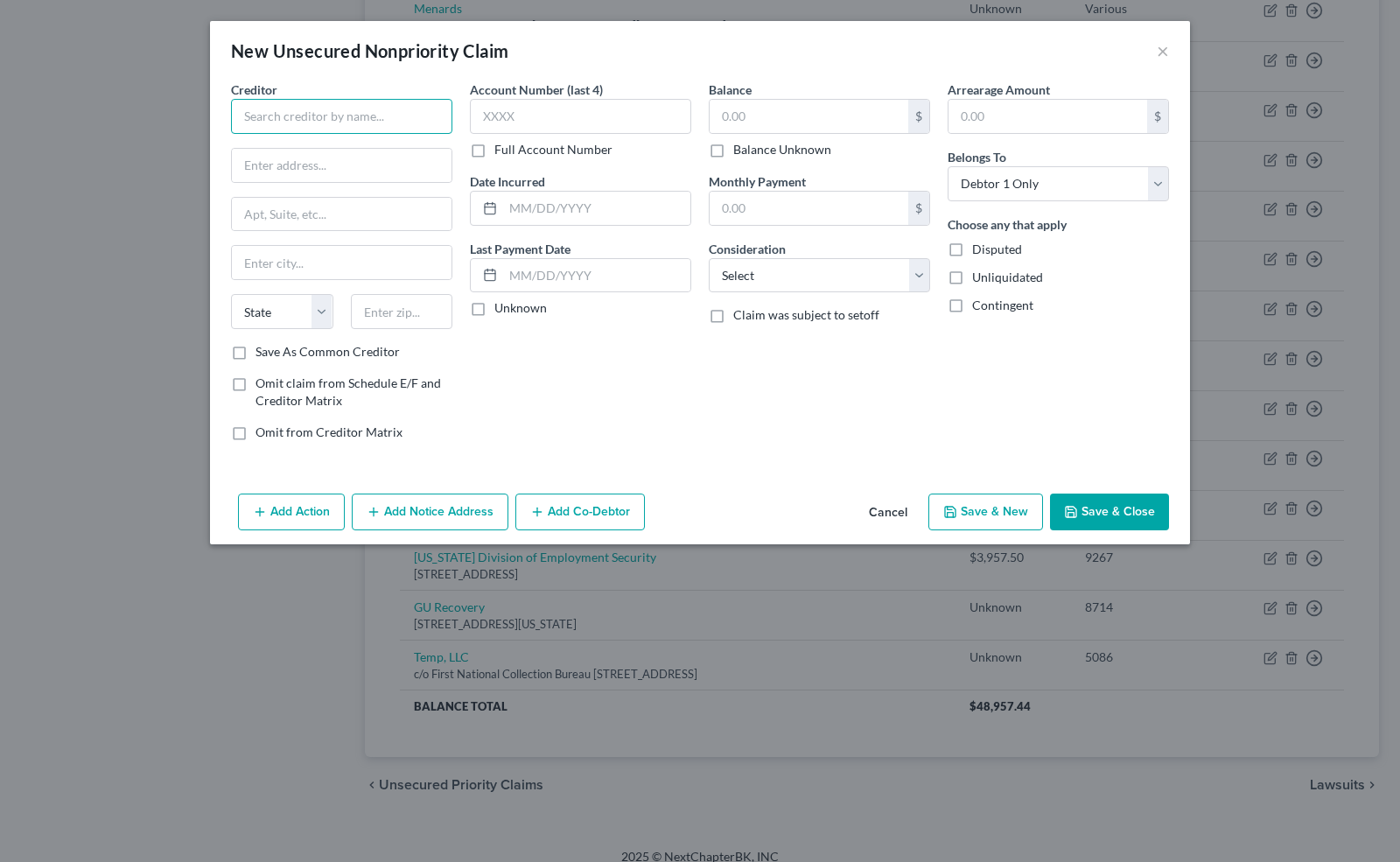
click at [255, 119] on input "text" at bounding box center [341, 117] width 221 height 35
click at [492, 109] on input "text" at bounding box center [581, 117] width 221 height 35
click at [495, 308] on label "Unknown" at bounding box center [521, 308] width 53 height 18
click at [502, 308] on input "Unknown" at bounding box center [507, 304] width 11 height 11
click at [733, 150] on label "Balance Unknown" at bounding box center [782, 150] width 98 height 18
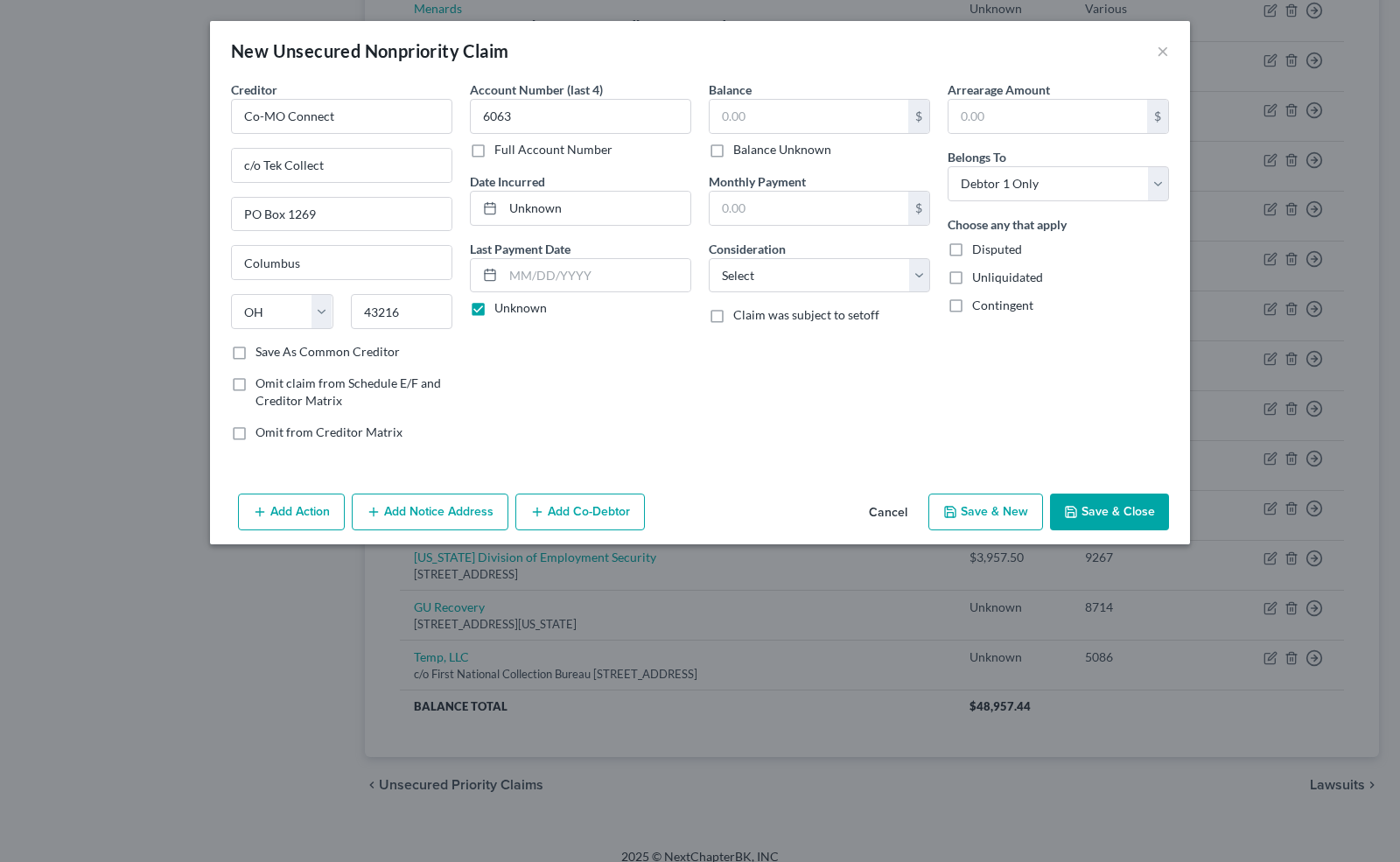
click at [740, 150] on input "Balance Unknown" at bounding box center [746, 146] width 11 height 11
click at [996, 510] on button "Save & New" at bounding box center [986, 512] width 115 height 37
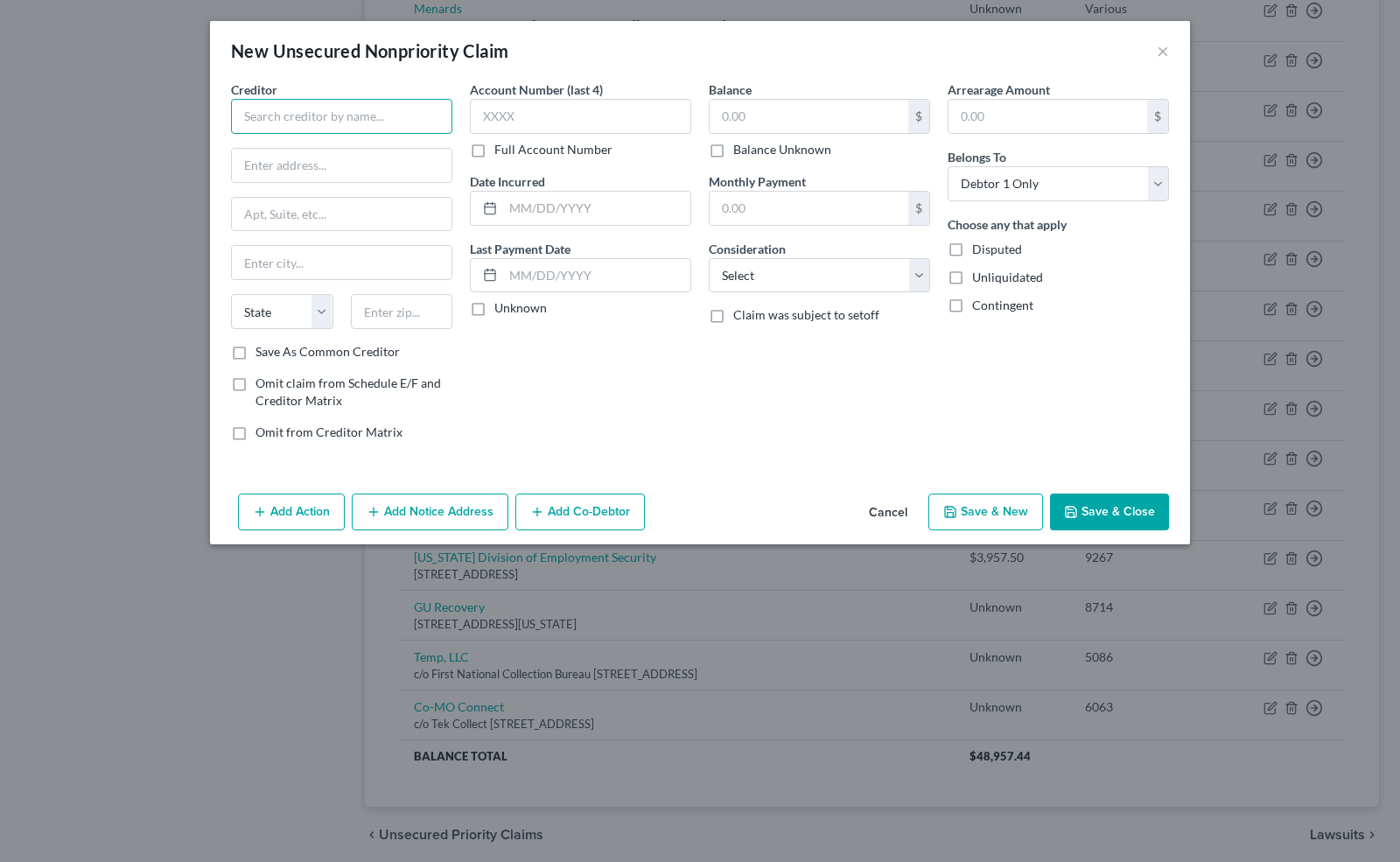
click at [256, 106] on input "text" at bounding box center [341, 117] width 221 height 35
click at [249, 213] on input "text" at bounding box center [341, 214] width 219 height 33
click at [249, 214] on input "text" at bounding box center [341, 214] width 219 height 33
click at [252, 258] on input "text" at bounding box center [341, 262] width 219 height 33
click at [399, 313] on input "50263" at bounding box center [402, 311] width 103 height 35
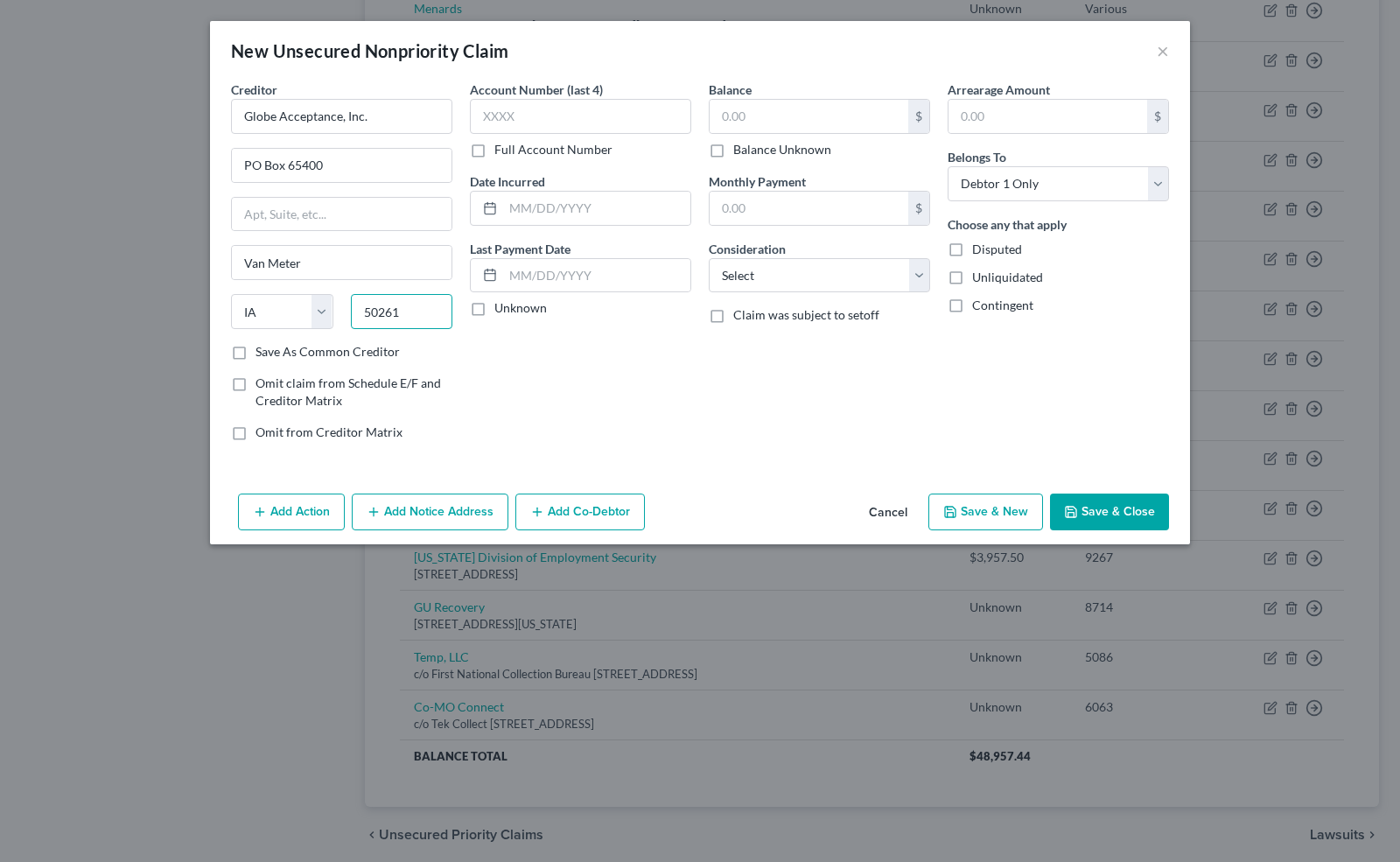
click at [397, 312] on input "50261" at bounding box center [402, 311] width 103 height 35
click at [407, 310] on input "50262" at bounding box center [402, 311] width 103 height 35
click at [407, 310] on input "50263" at bounding box center [402, 311] width 103 height 35
click at [407, 310] on input "50264" at bounding box center [402, 311] width 103 height 35
click at [524, 106] on input "text" at bounding box center [581, 117] width 221 height 35
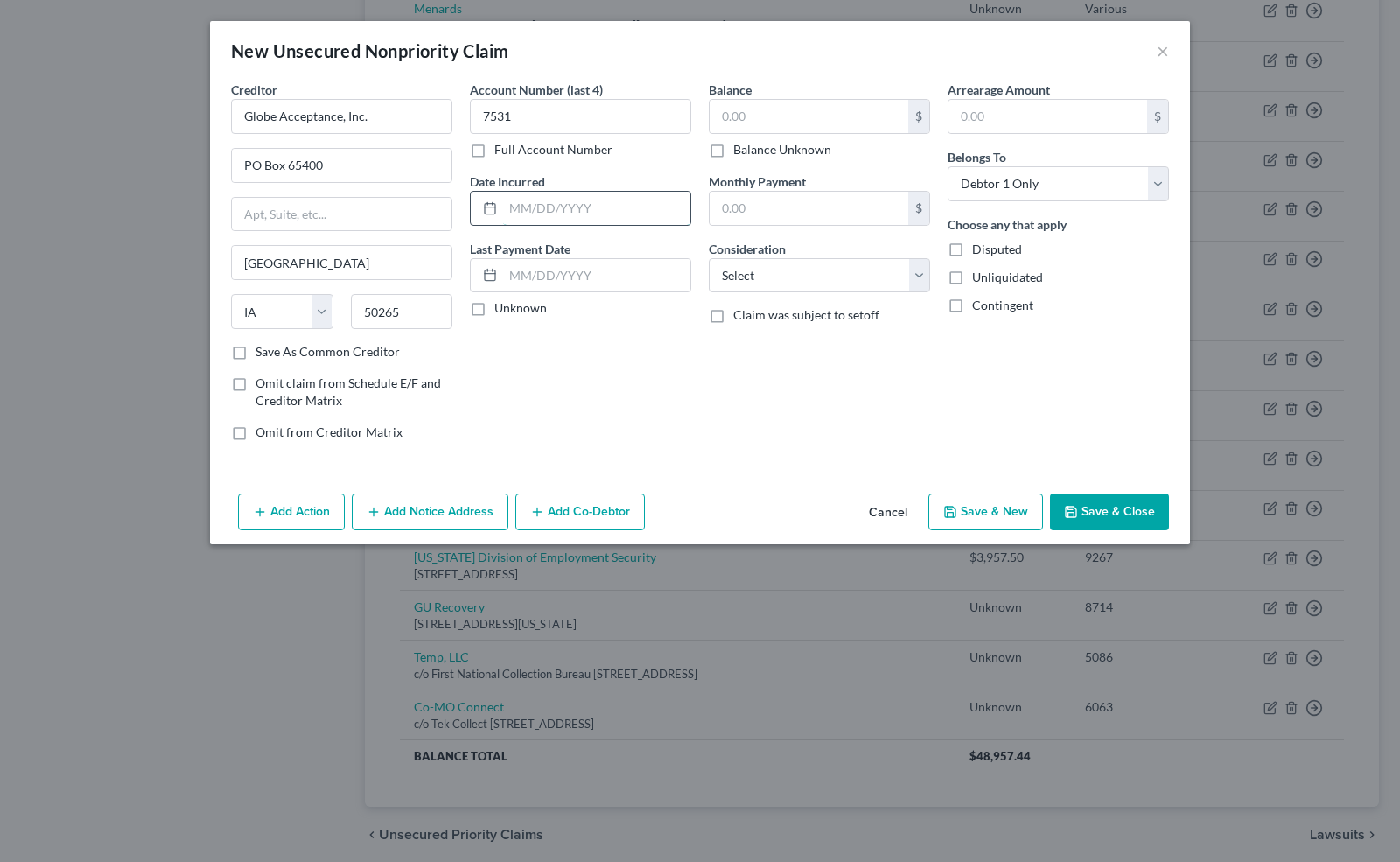
click at [561, 220] on input "text" at bounding box center [597, 209] width 188 height 33
click at [495, 305] on label "Unknown" at bounding box center [521, 308] width 53 height 18
click at [502, 305] on input "Unknown" at bounding box center [507, 304] width 11 height 11
click at [733, 149] on label "Balance Unknown" at bounding box center [782, 150] width 98 height 18
click at [740, 149] on input "Balance Unknown" at bounding box center [746, 146] width 11 height 11
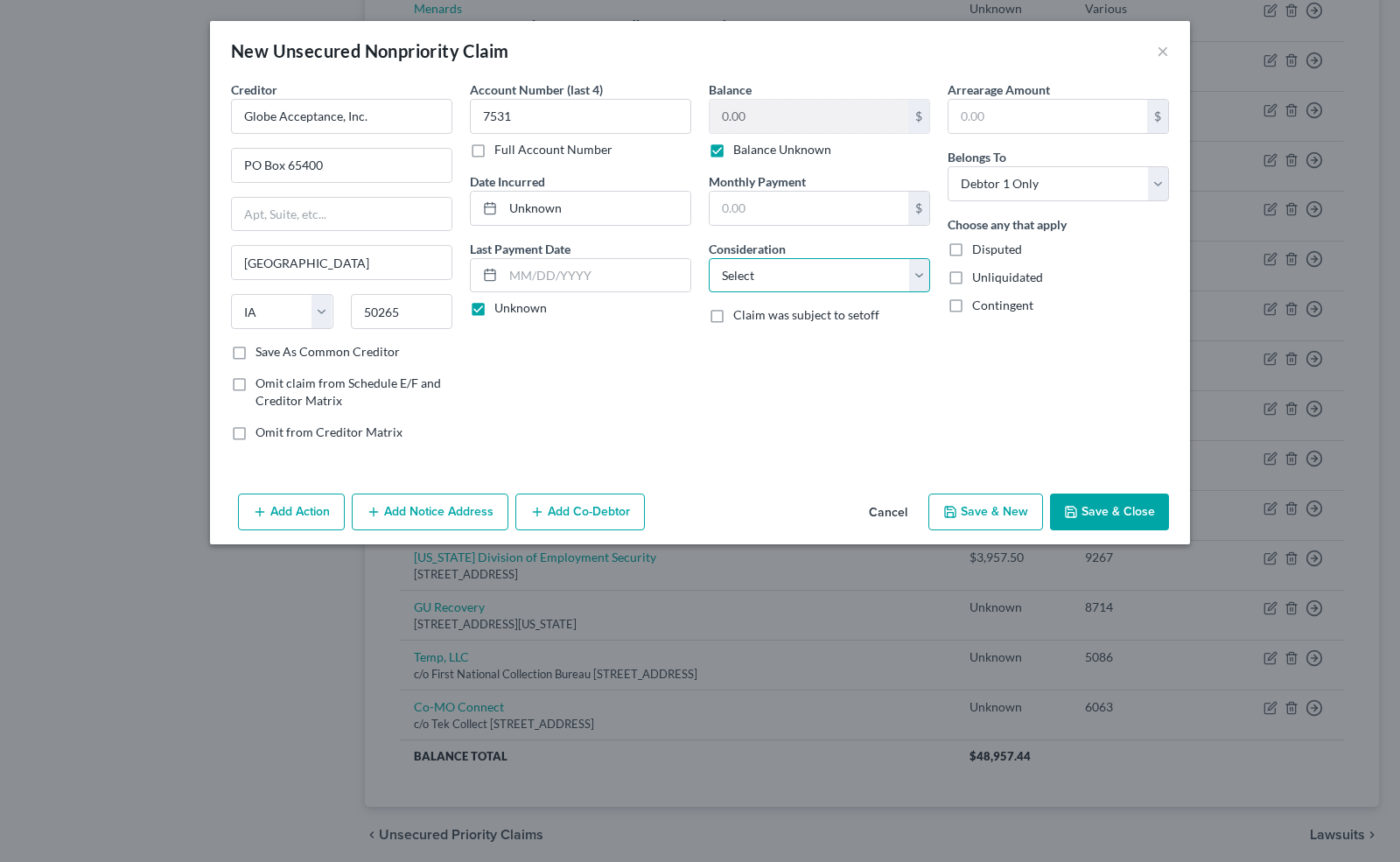
click at [755, 258] on select "Select Cable / Satellite Services Collection Agency Credit Card Debt Debt Couns…" at bounding box center [819, 275] width 221 height 35
click at [709, 258] on select "Select Cable / Satellite Services Collection Agency Credit Card Debt Debt Couns…" at bounding box center [819, 275] width 221 height 35
click at [1015, 502] on button "Save & New" at bounding box center [986, 512] width 115 height 37
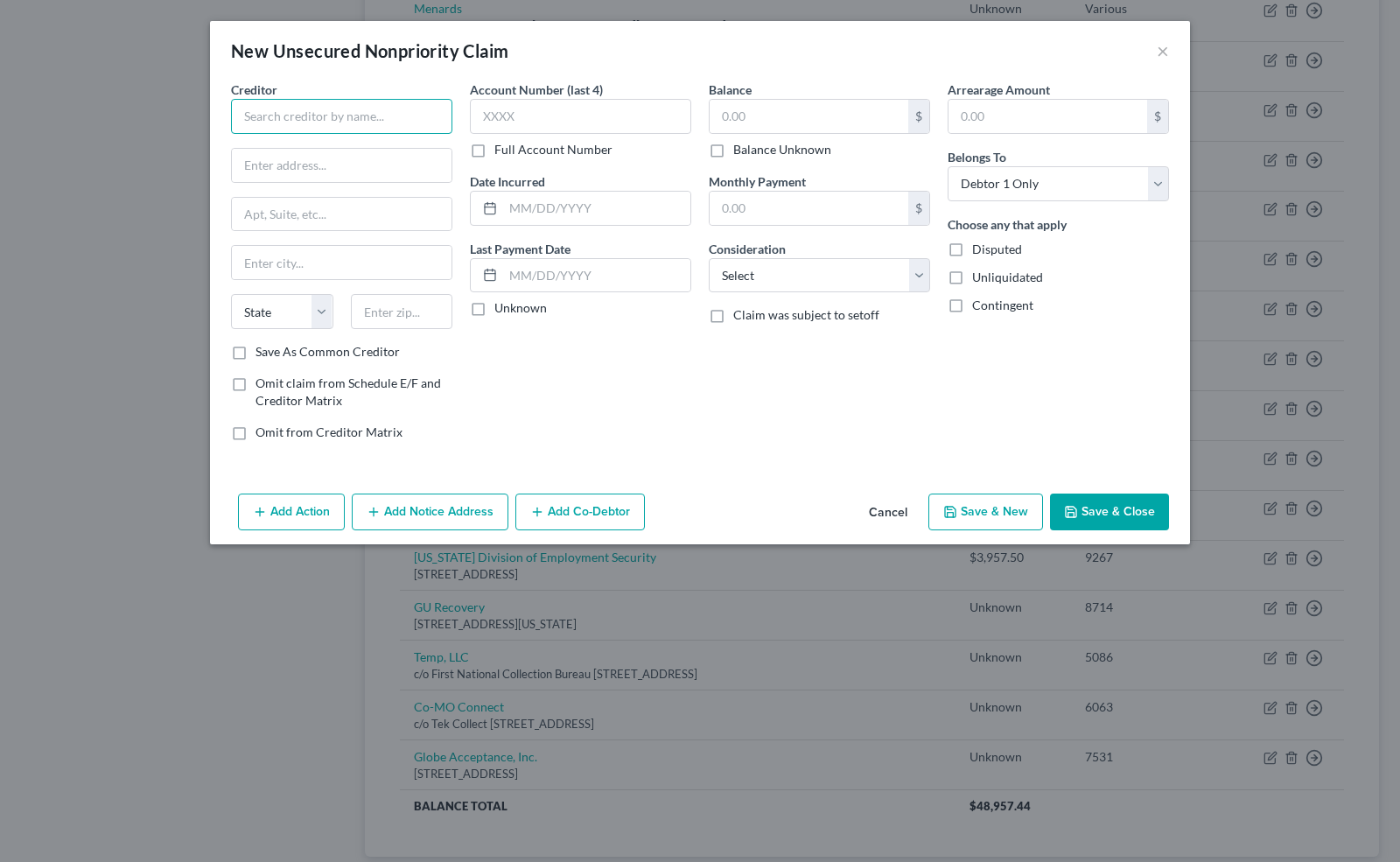
click at [303, 110] on input "text" at bounding box center [341, 117] width 221 height 35
click at [504, 114] on input "text" at bounding box center [581, 117] width 221 height 35
click at [495, 149] on label "Full Account Number" at bounding box center [554, 150] width 118 height 18
click at [502, 149] on input "Full Account Number" at bounding box center [507, 146] width 11 height 11
click at [494, 121] on input "text" at bounding box center [581, 117] width 221 height 35
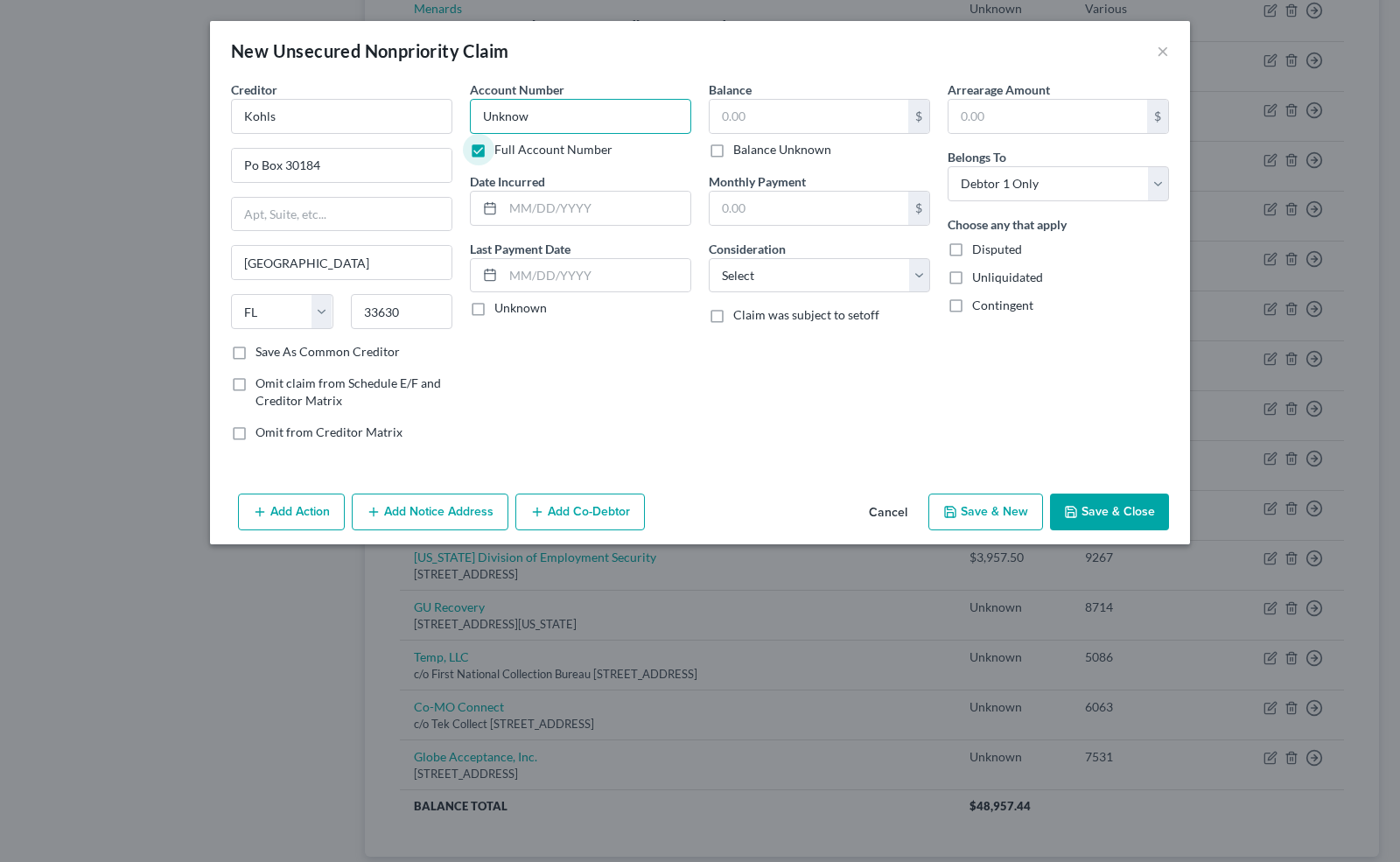
click at [529, 121] on input "Unknow" at bounding box center [581, 117] width 221 height 35
click at [495, 303] on label "Unknown" at bounding box center [521, 308] width 53 height 18
click at [502, 303] on input "Unknown" at bounding box center [507, 304] width 11 height 11
click at [733, 147] on label "Balance Unknown" at bounding box center [782, 150] width 98 height 18
click at [740, 147] on input "Balance Unknown" at bounding box center [746, 146] width 11 height 11
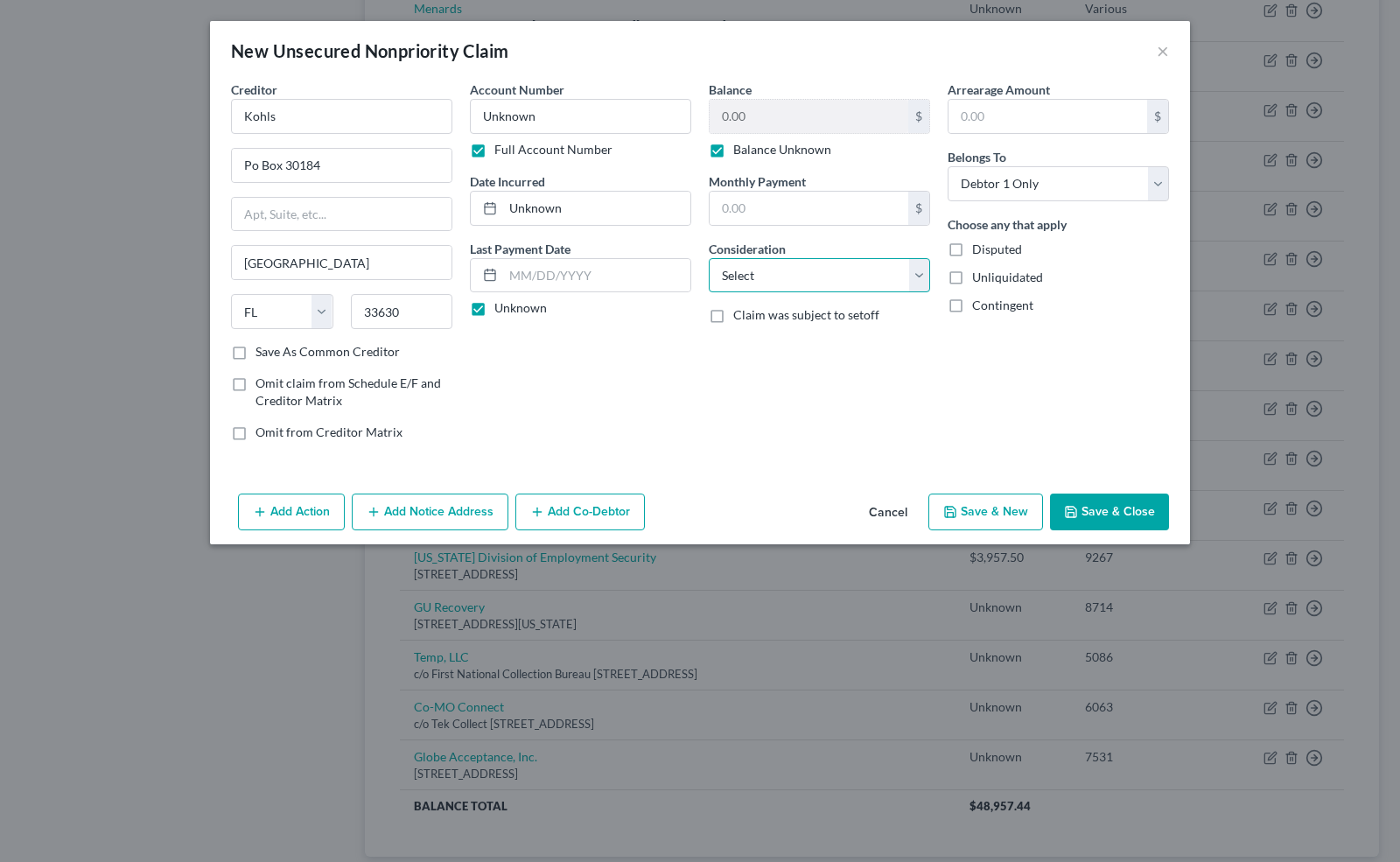
click at [782, 272] on select "Select Cable / Satellite Services Collection Agency Credit Card Debt Debt Couns…" at bounding box center [819, 275] width 221 height 35
click at [709, 258] on select "Select Cable / Satellite Services Collection Agency Credit Card Debt Debt Couns…" at bounding box center [819, 275] width 221 height 35
click at [759, 342] on input "text" at bounding box center [819, 342] width 219 height 33
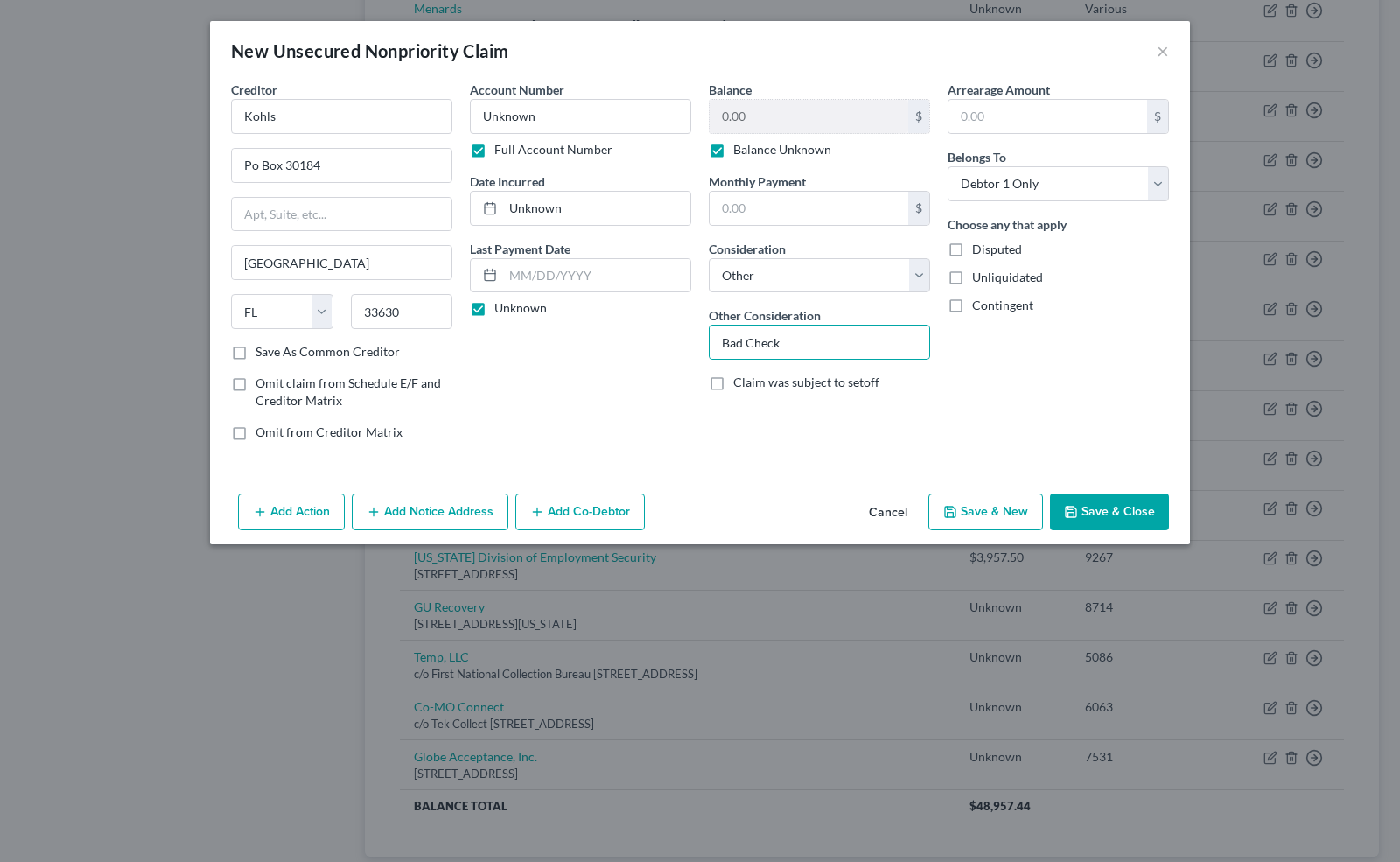
click at [1010, 509] on button "Save & New" at bounding box center [986, 512] width 115 height 37
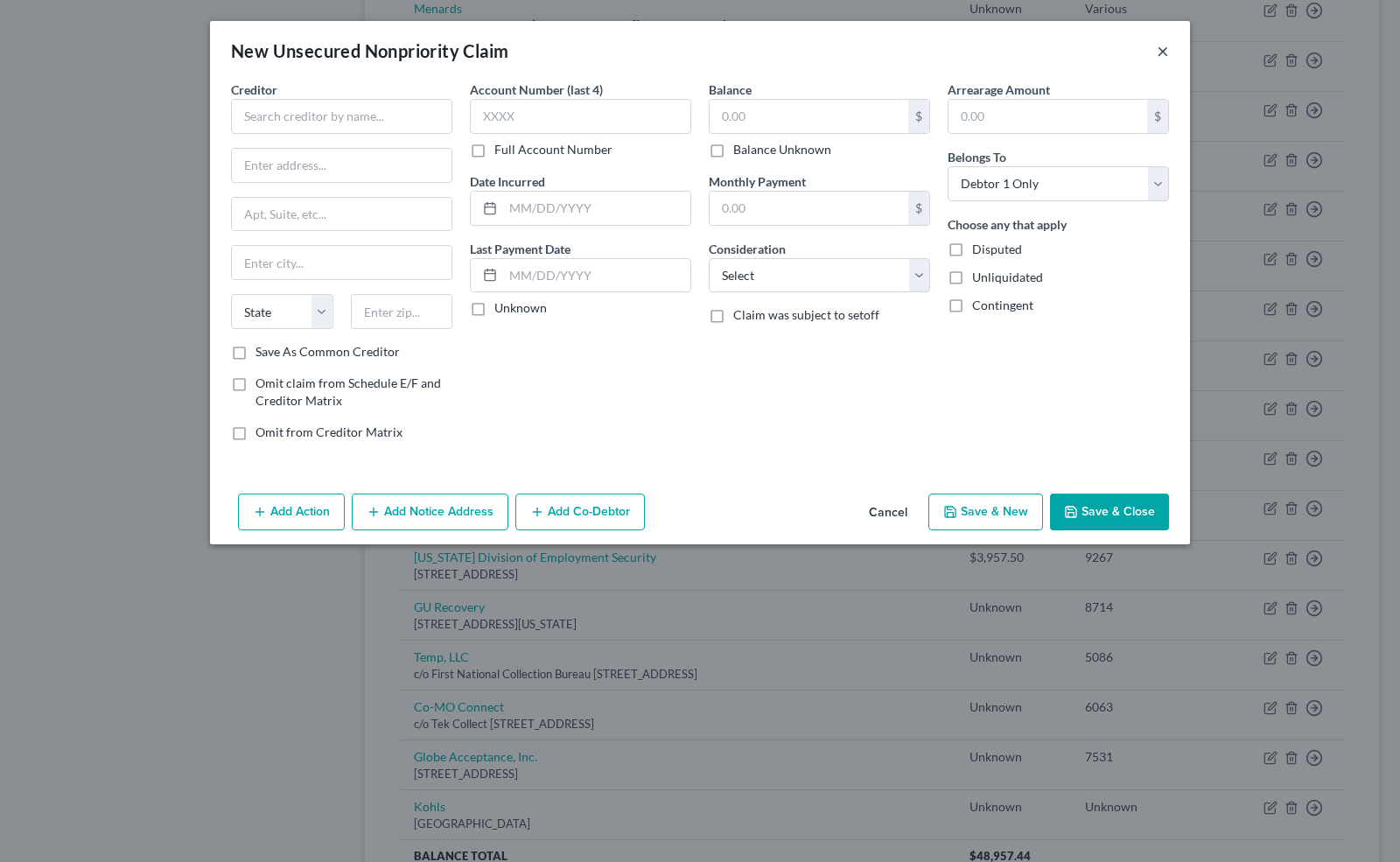
click at [1161, 44] on button "×" at bounding box center [1163, 51] width 12 height 21
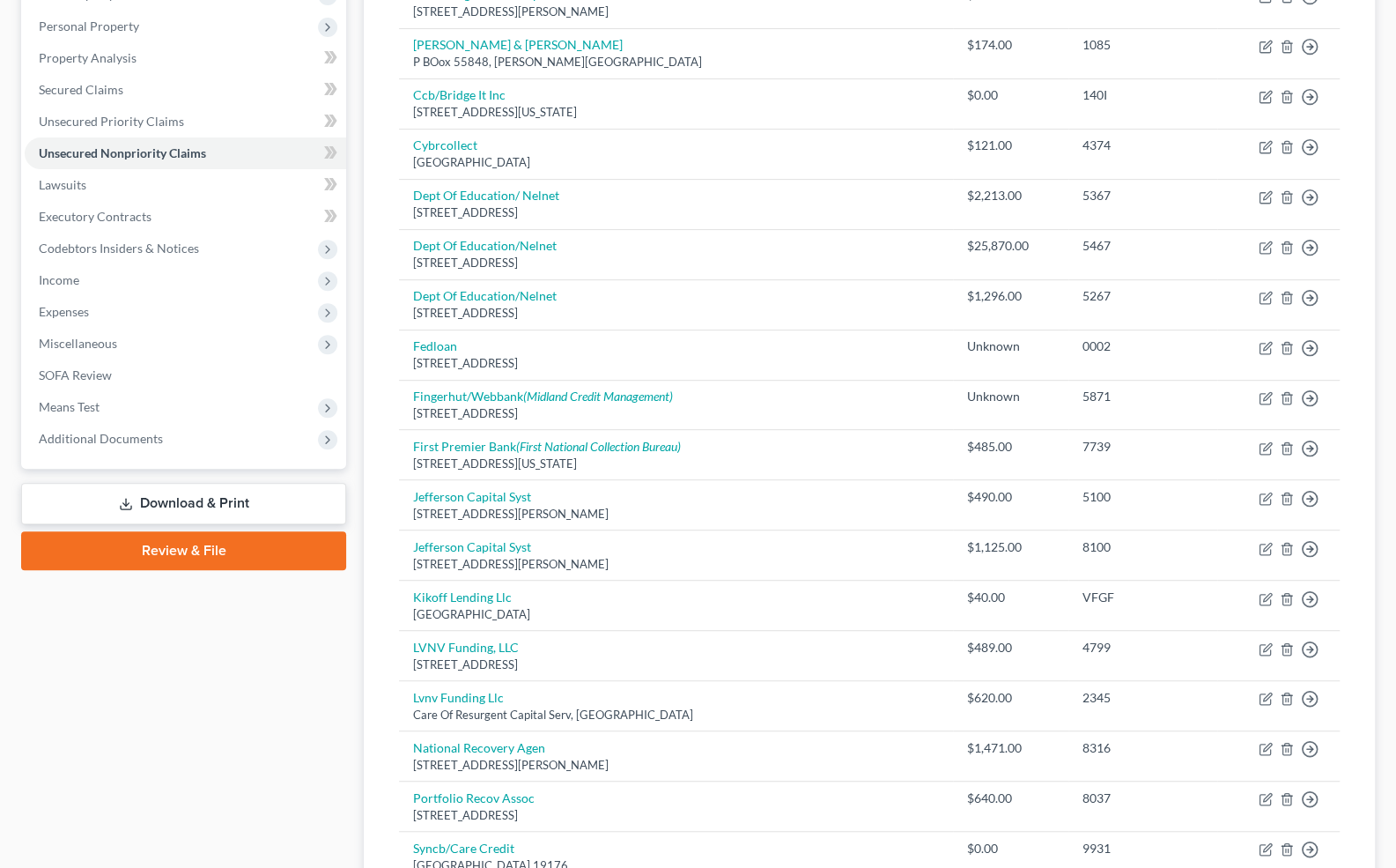
scroll to position [400, 0]
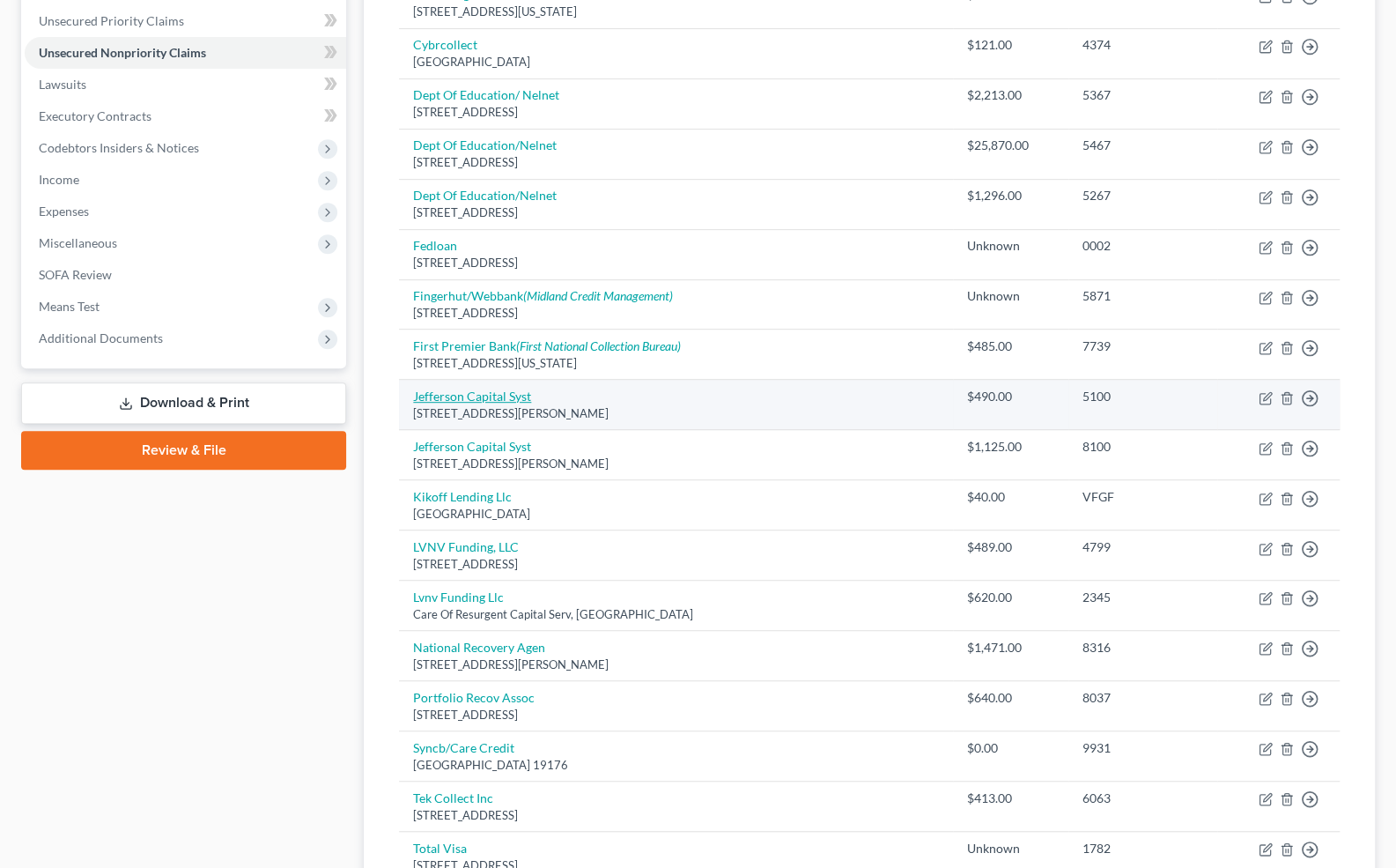
click at [514, 395] on link "Jefferson Capital Syst" at bounding box center [472, 396] width 118 height 15
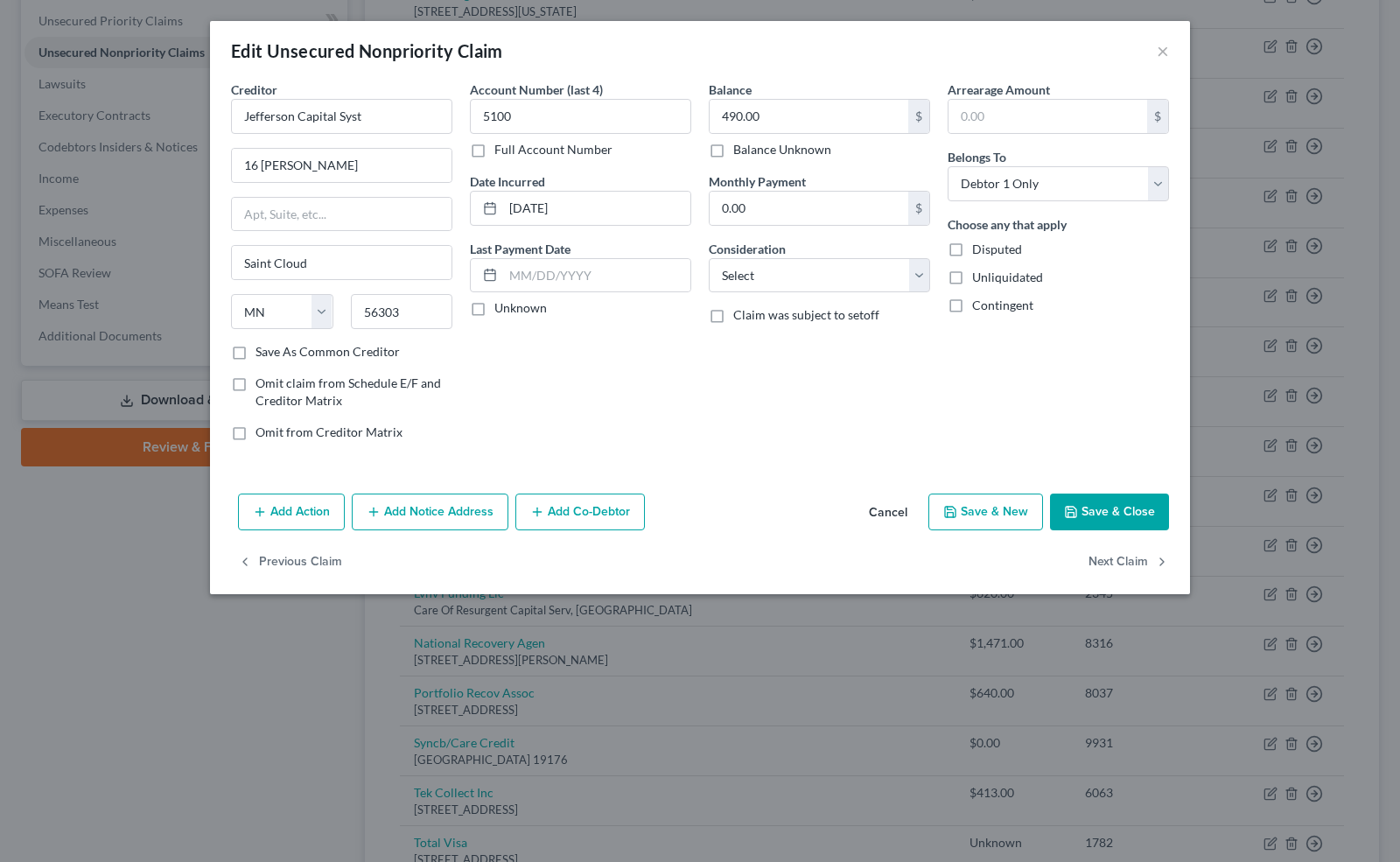
click at [495, 306] on label "Unknown" at bounding box center [521, 308] width 53 height 18
click at [502, 306] on input "Unknown" at bounding box center [507, 304] width 11 height 11
click at [781, 278] on select "Select Cable / Satellite Services Collection Agency Credit Card Debt Debt Couns…" at bounding box center [819, 275] width 221 height 35
click at [709, 258] on select "Select Cable / Satellite Services Collection Agency Credit Card Debt Debt Couns…" at bounding box center [819, 275] width 221 height 35
drag, startPoint x: 987, startPoint y: 511, endPoint x: 940, endPoint y: 462, distance: 67.9
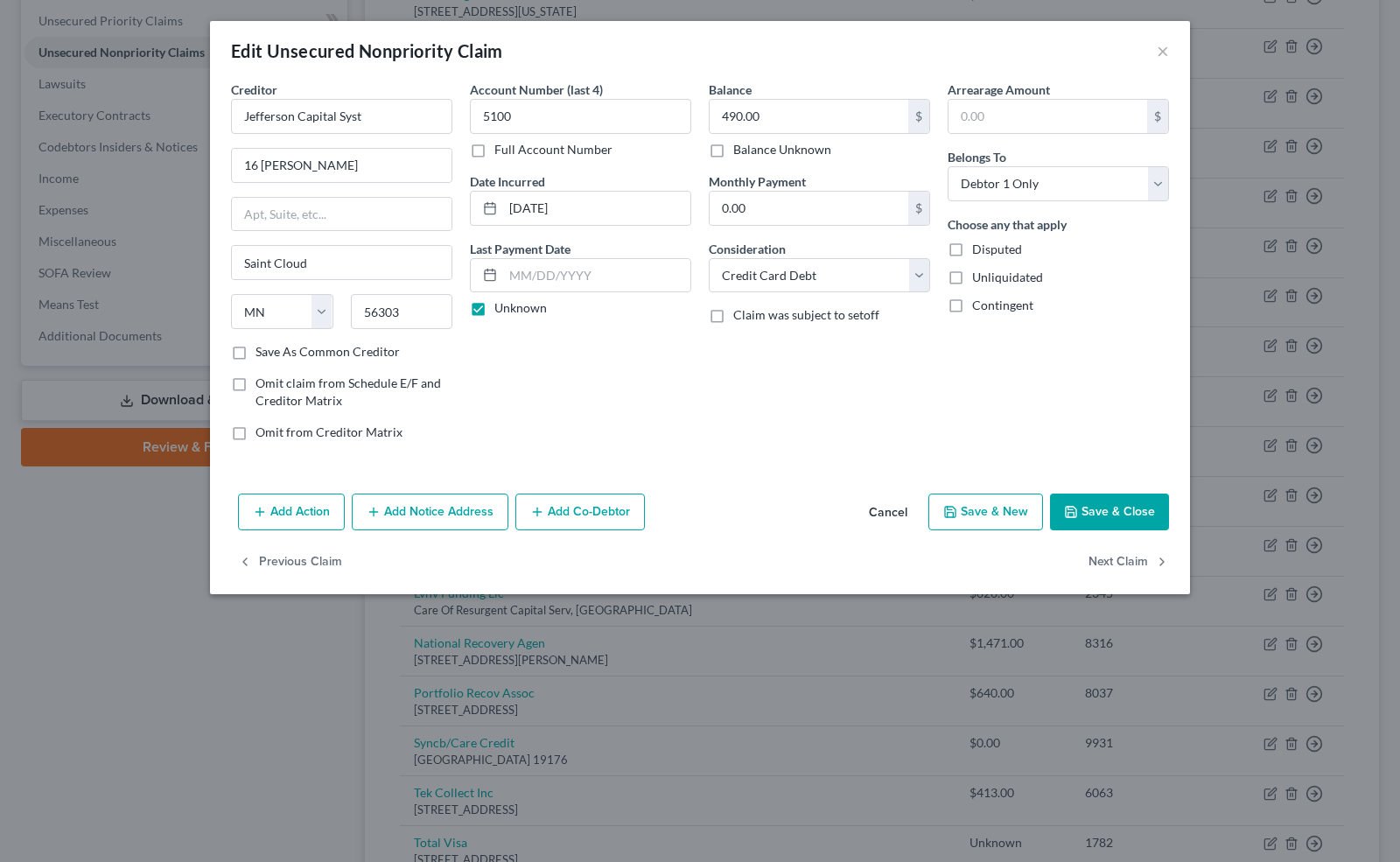
click at [940, 462] on div "Edit Unsecured Nonpriority Claim × Creditor * Jefferson Capital Syst 16 [PERSON…" at bounding box center [700, 308] width 981 height 573
click at [954, 509] on icon "button" at bounding box center [951, 512] width 14 height 14
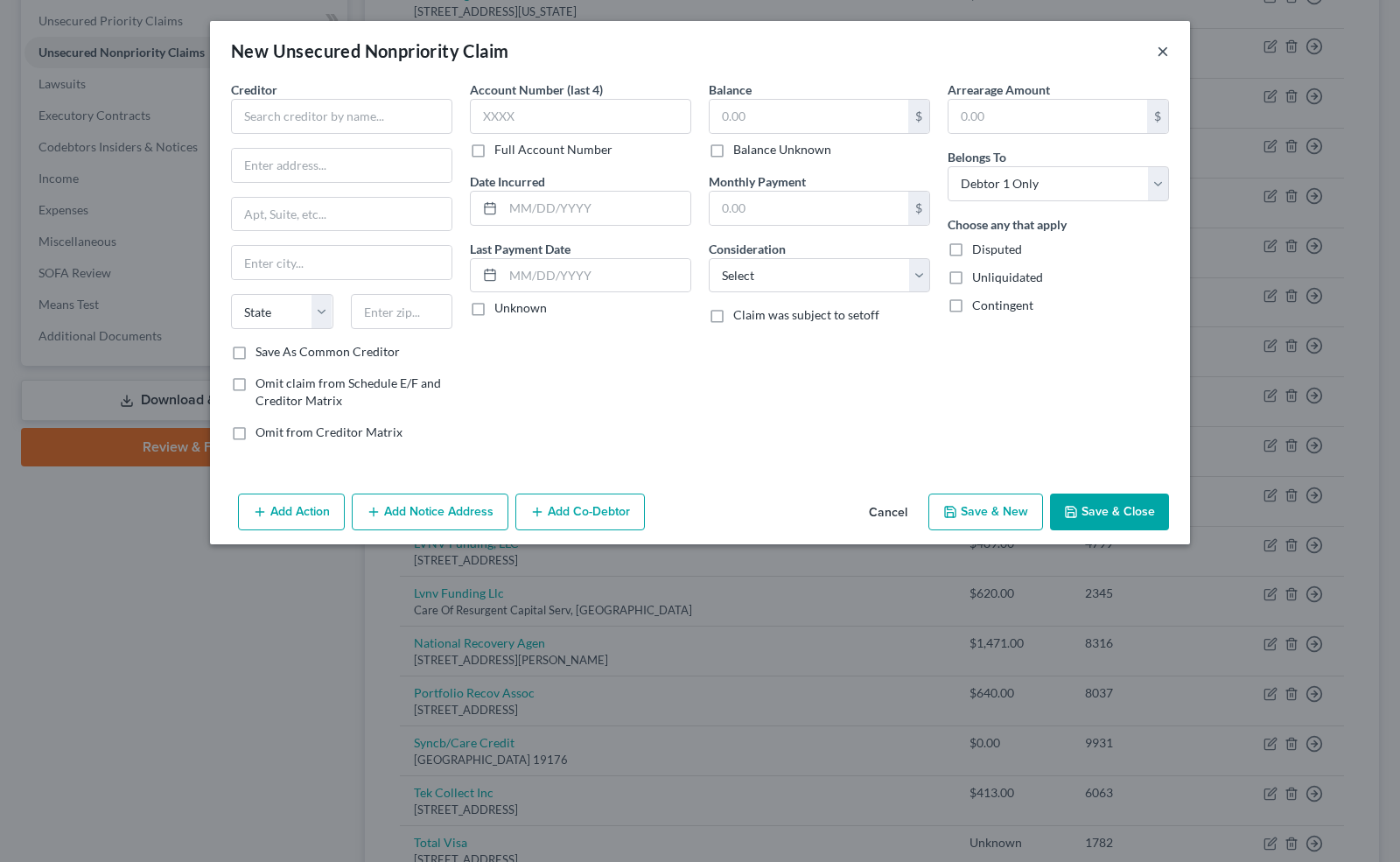
click at [1164, 45] on button "×" at bounding box center [1163, 51] width 12 height 21
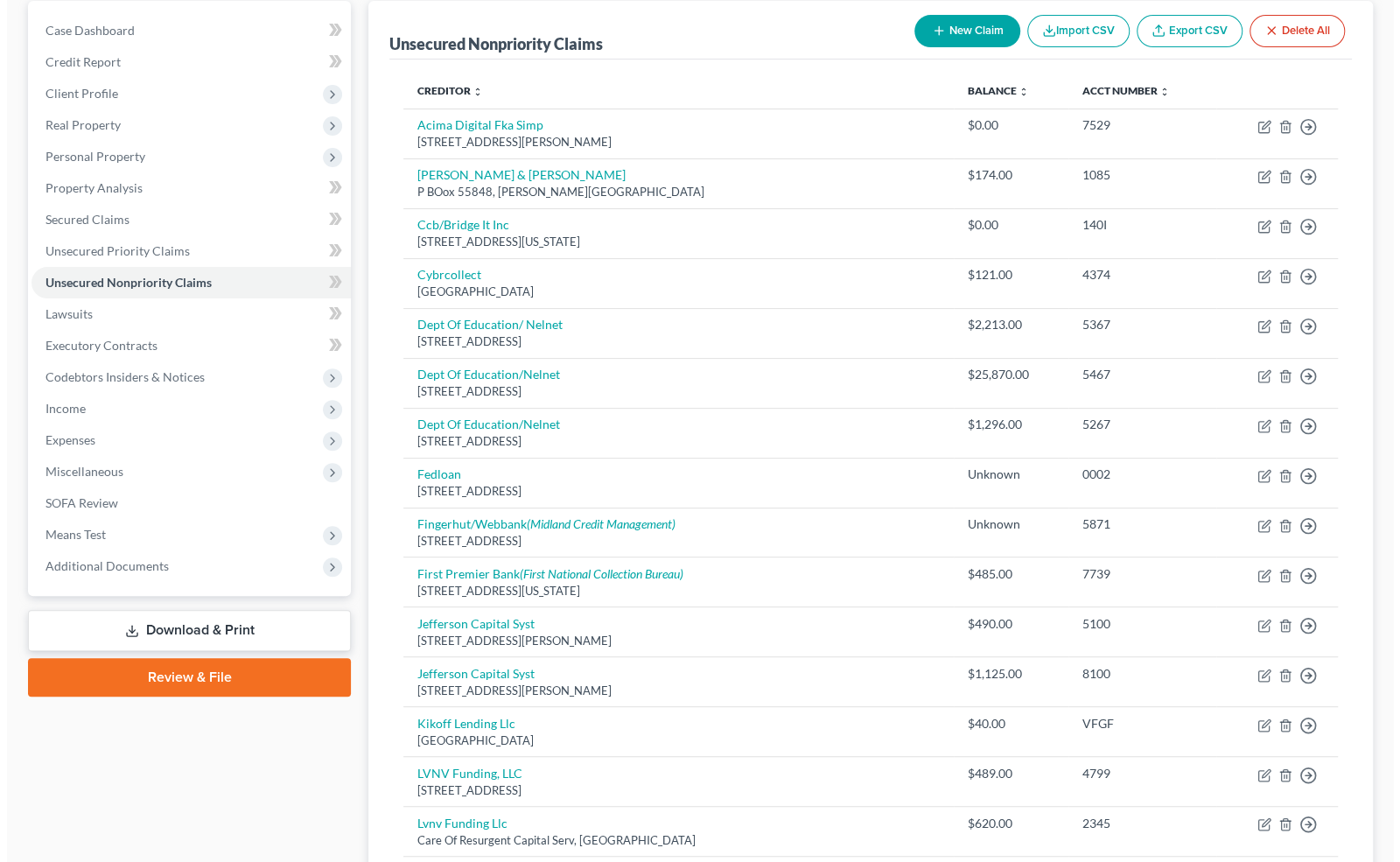
scroll to position [0, 0]
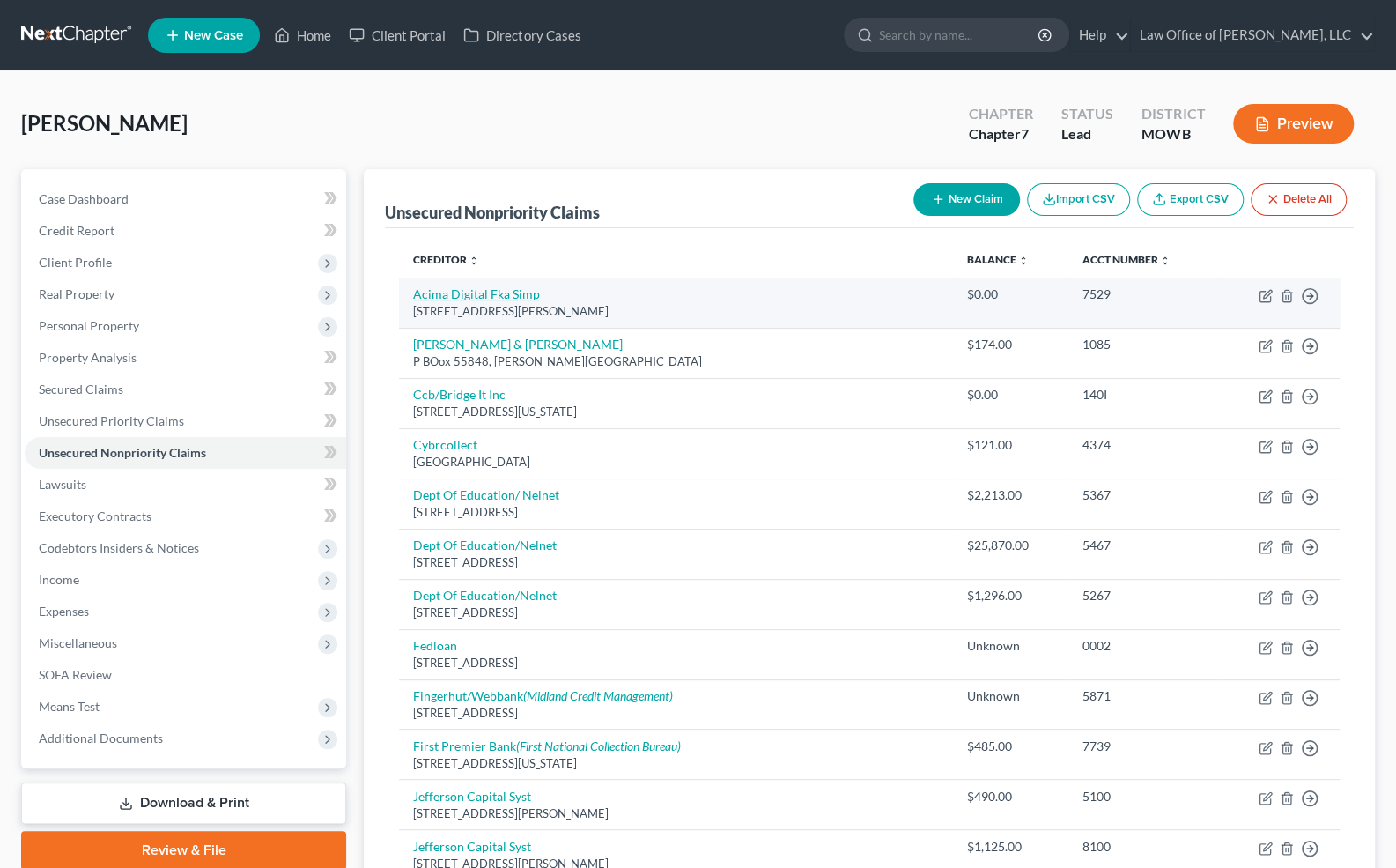
click at [469, 299] on link "Acima Digital Fka Simp" at bounding box center [477, 293] width 127 height 15
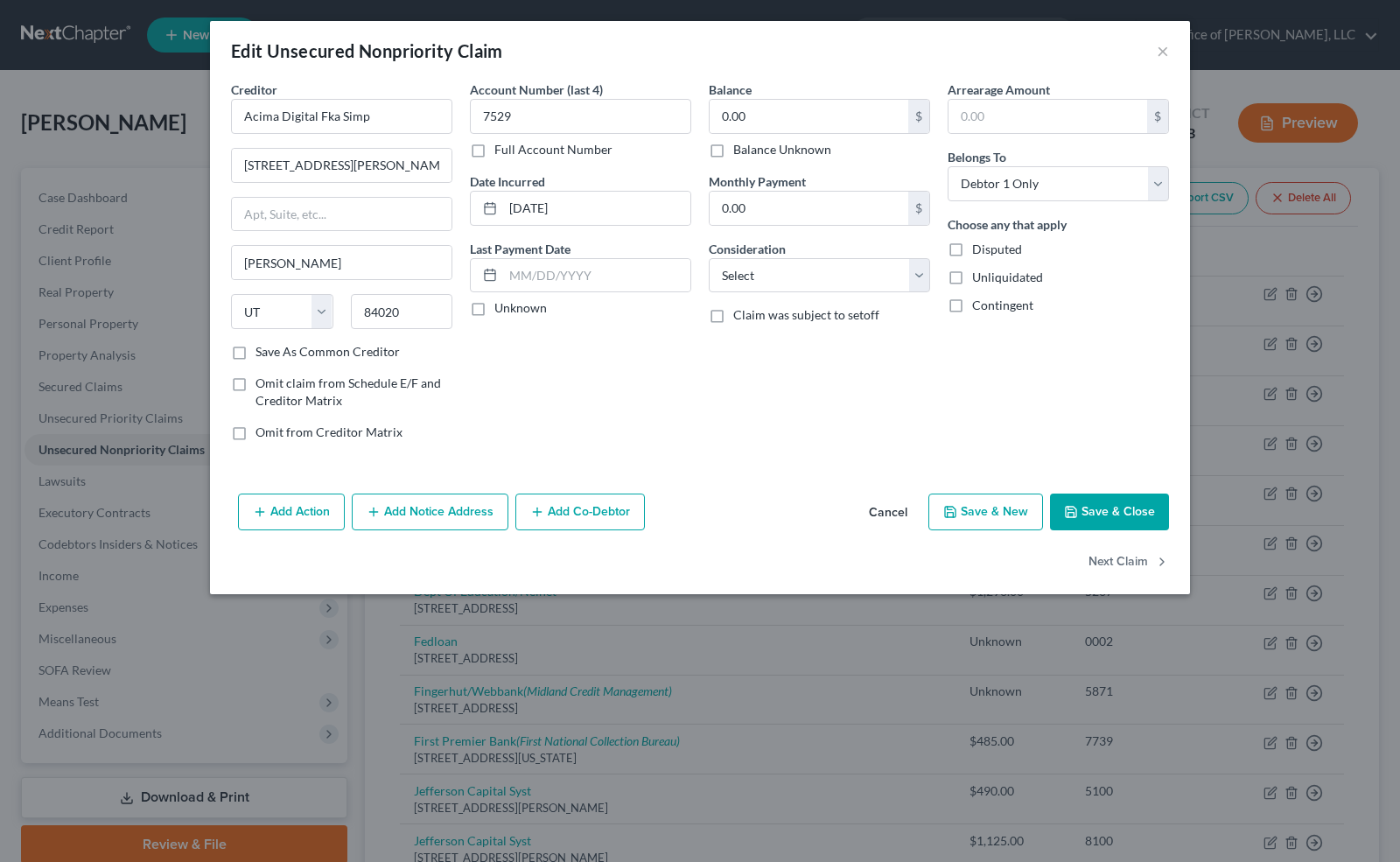
click at [733, 150] on label "Balance Unknown" at bounding box center [782, 150] width 98 height 18
click at [740, 150] on input "Balance Unknown" at bounding box center [746, 146] width 11 height 11
click at [513, 287] on input "text" at bounding box center [597, 275] width 188 height 33
click at [495, 306] on label "Unknown" at bounding box center [521, 308] width 53 height 18
click at [502, 306] on input "Unknown" at bounding box center [507, 304] width 11 height 11
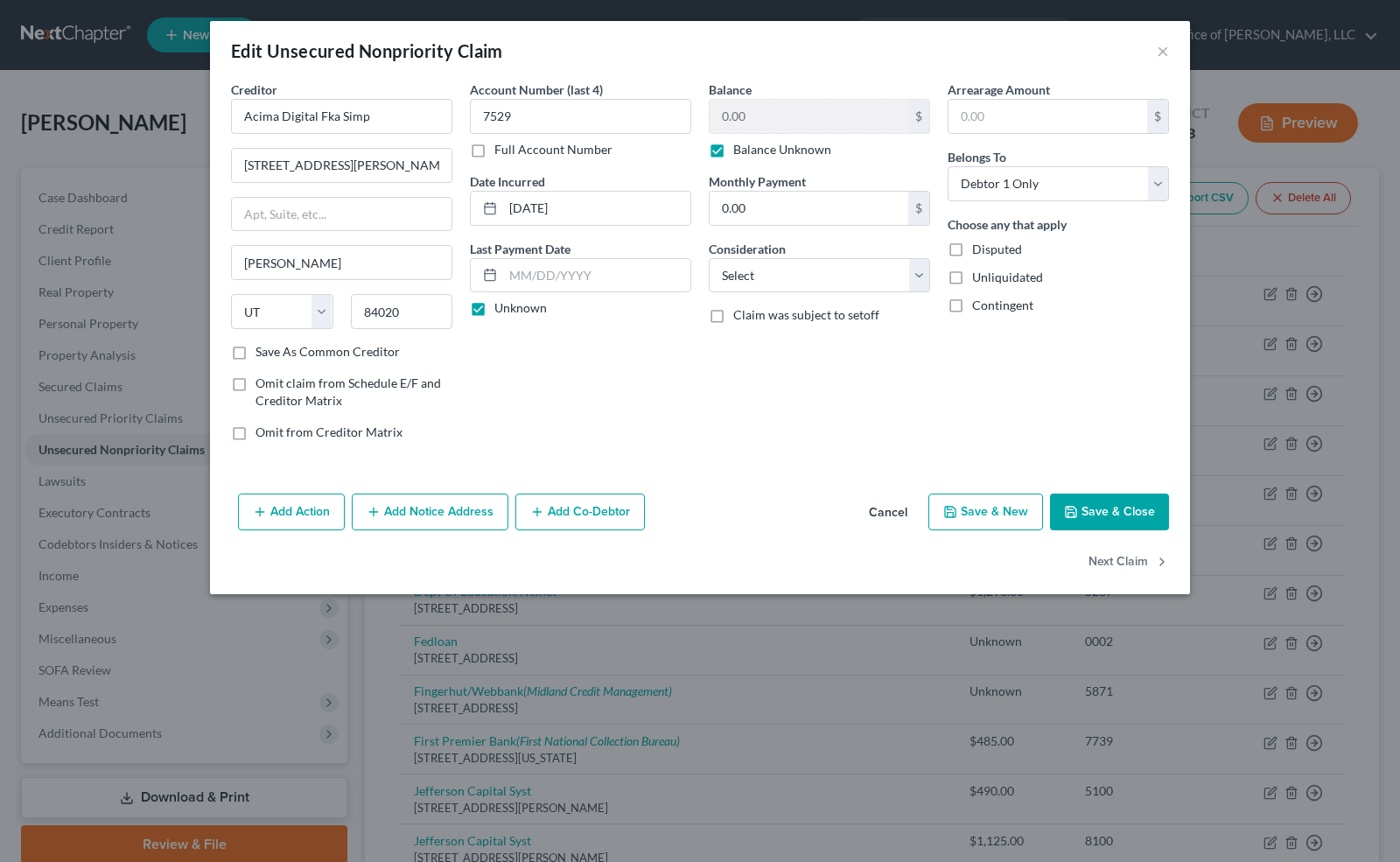
click at [1011, 508] on button "Save & New" at bounding box center [986, 512] width 115 height 37
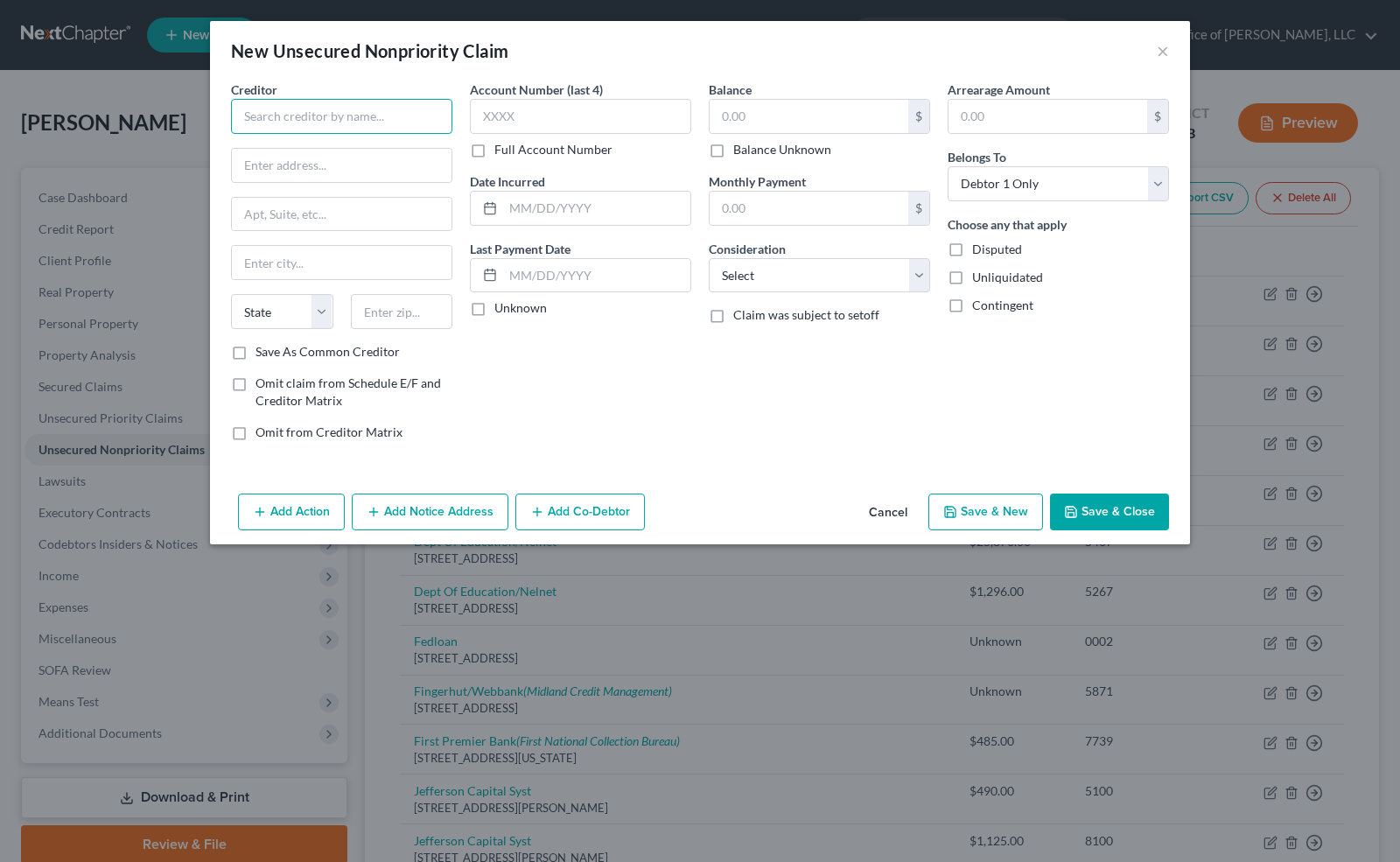
click at [257, 116] on input "text" at bounding box center [341, 117] width 221 height 35
click at [495, 149] on label "Full Account Number" at bounding box center [554, 150] width 118 height 18
click at [502, 149] on input "Full Account Number" at bounding box center [507, 146] width 11 height 11
click at [495, 149] on label "Full Account Number" at bounding box center [554, 150] width 118 height 18
click at [502, 149] on input "Full Account Number" at bounding box center [507, 146] width 11 height 11
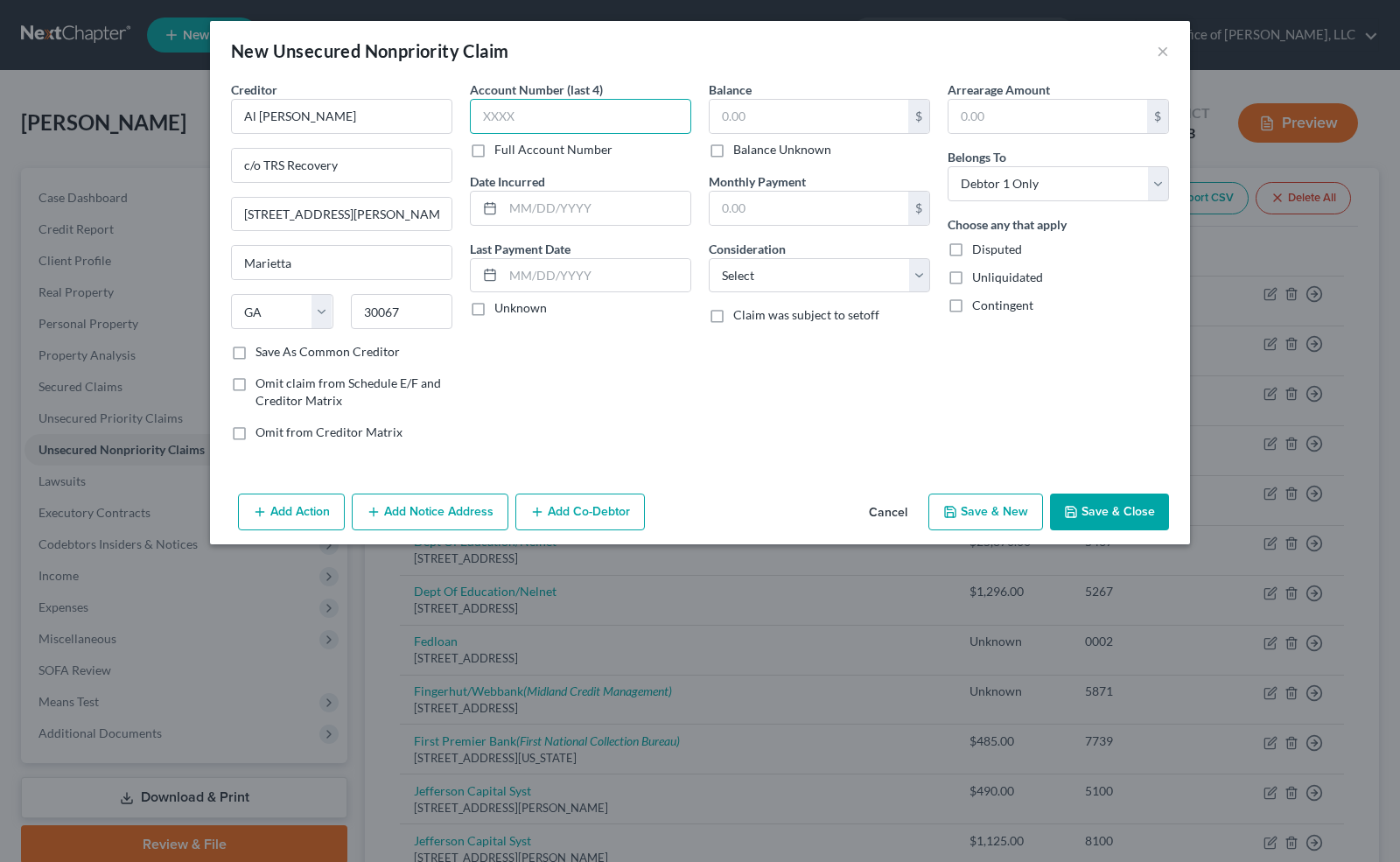
click at [505, 119] on input "text" at bounding box center [581, 117] width 221 height 35
click at [495, 148] on label "Full Account Number" at bounding box center [554, 150] width 118 height 18
click at [502, 148] on input "Full Account Number" at bounding box center [507, 146] width 11 height 11
click at [528, 123] on input "Unkn" at bounding box center [581, 117] width 221 height 35
click at [495, 308] on label "Unknown" at bounding box center [521, 308] width 53 height 18
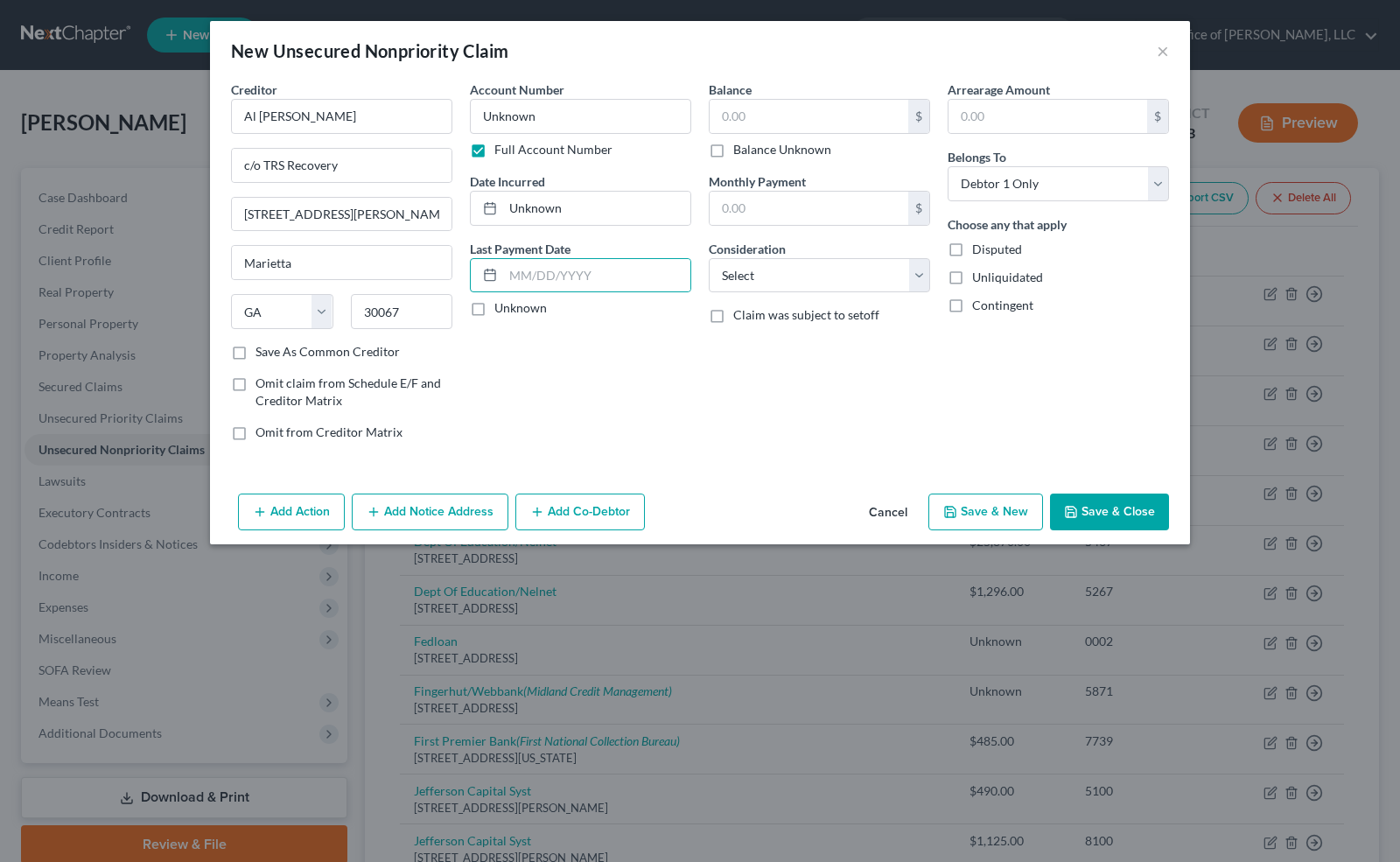
click at [502, 308] on input "Unknown" at bounding box center [507, 304] width 11 height 11
click at [733, 155] on label "Balance Unknown" at bounding box center [782, 150] width 98 height 18
click at [740, 153] on input "Balance Unknown" at bounding box center [746, 146] width 11 height 11
click at [823, 263] on select "Select Cable / Satellite Services Collection Agency Credit Card Debt Debt Couns…" at bounding box center [819, 275] width 221 height 35
click at [709, 258] on select "Select Cable / Satellite Services Collection Agency Credit Card Debt Debt Couns…" at bounding box center [819, 275] width 221 height 35
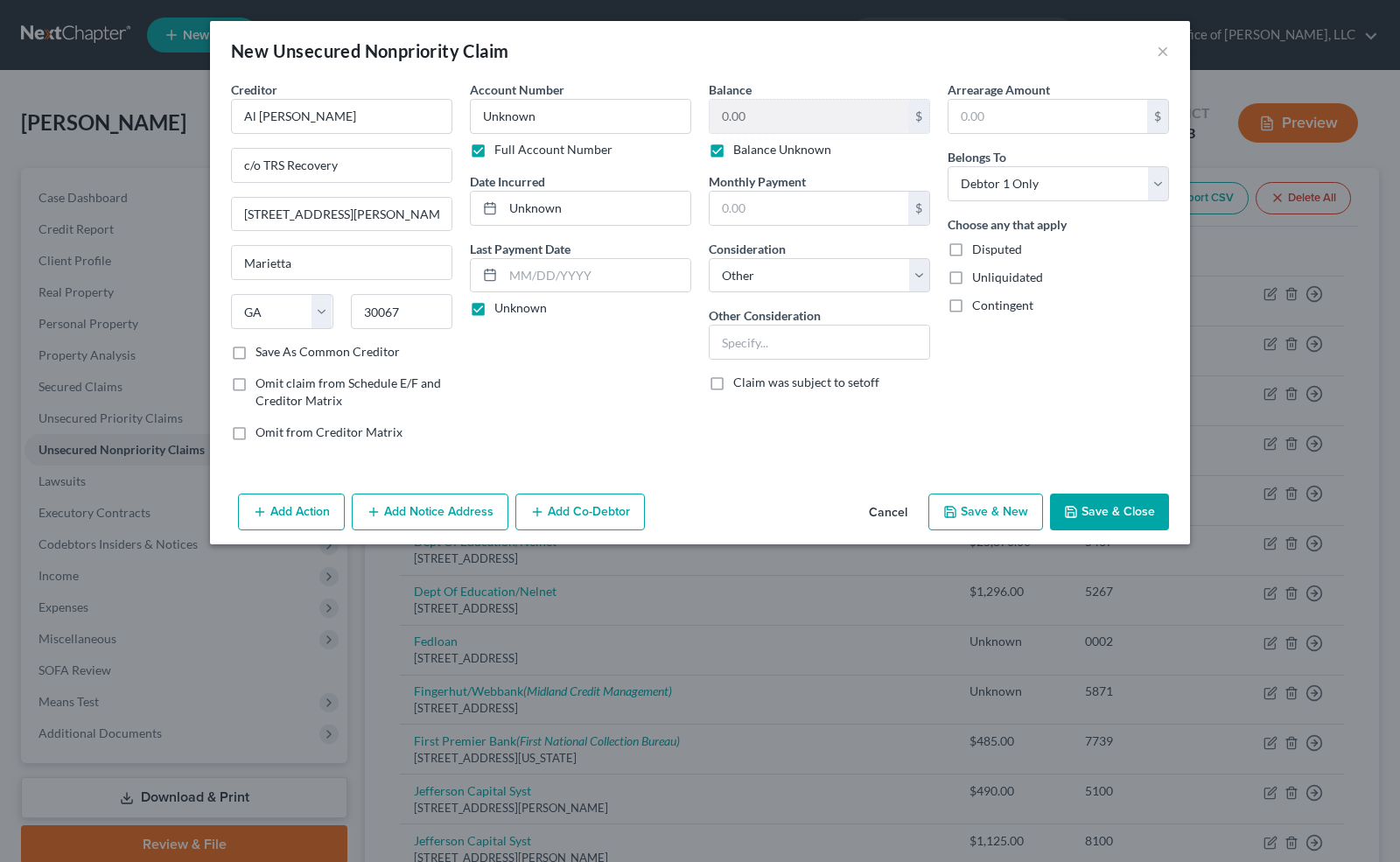
click at [981, 509] on button "Save & New" at bounding box center [986, 512] width 115 height 37
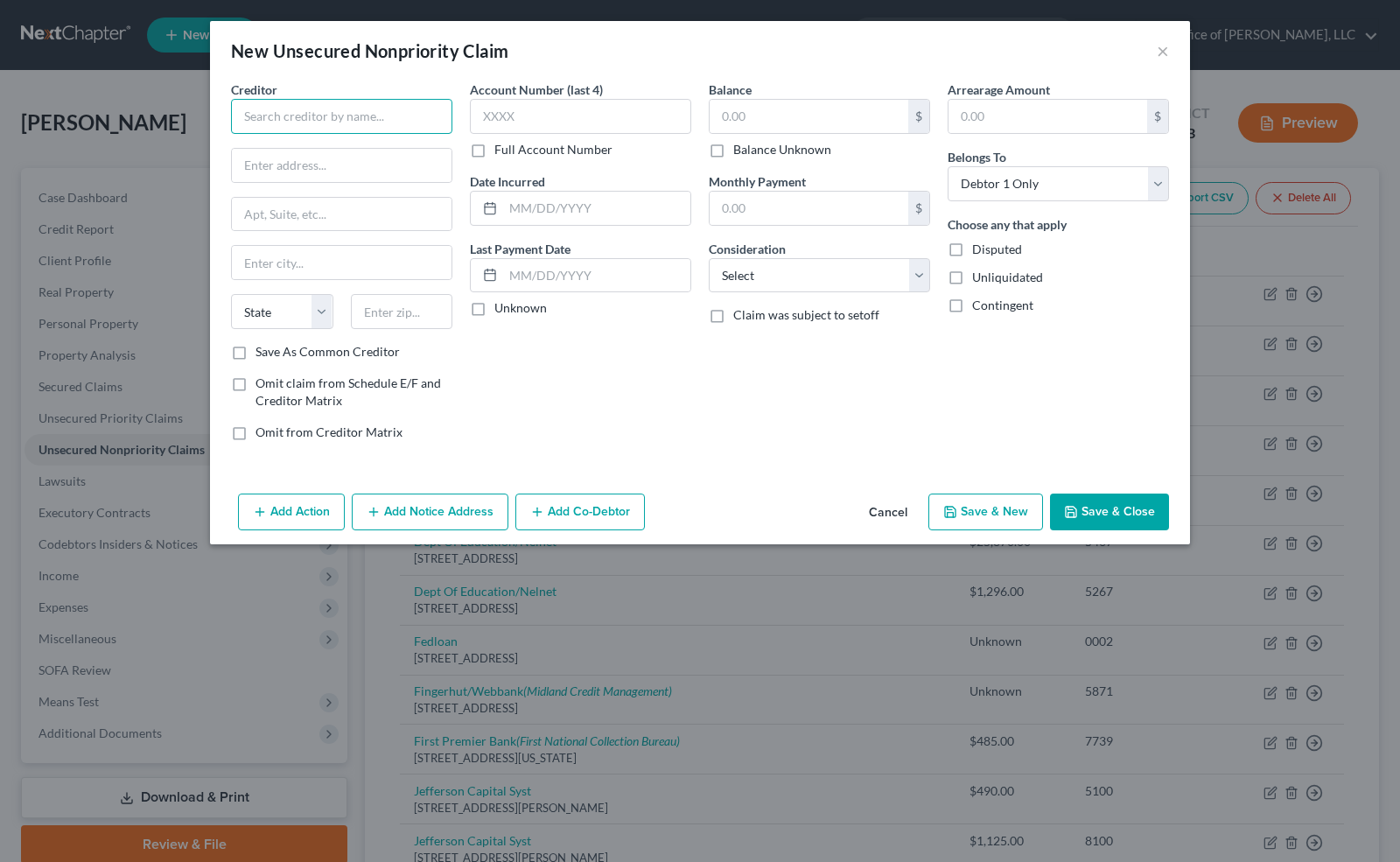
click at [256, 121] on input "text" at bounding box center [341, 117] width 221 height 35
click at [528, 115] on input "text" at bounding box center [581, 117] width 221 height 35
click at [495, 149] on label "Full Account Number" at bounding box center [554, 150] width 118 height 18
click at [502, 149] on input "Full Account Number" at bounding box center [507, 146] width 11 height 11
click at [541, 199] on input "text" at bounding box center [597, 209] width 188 height 33
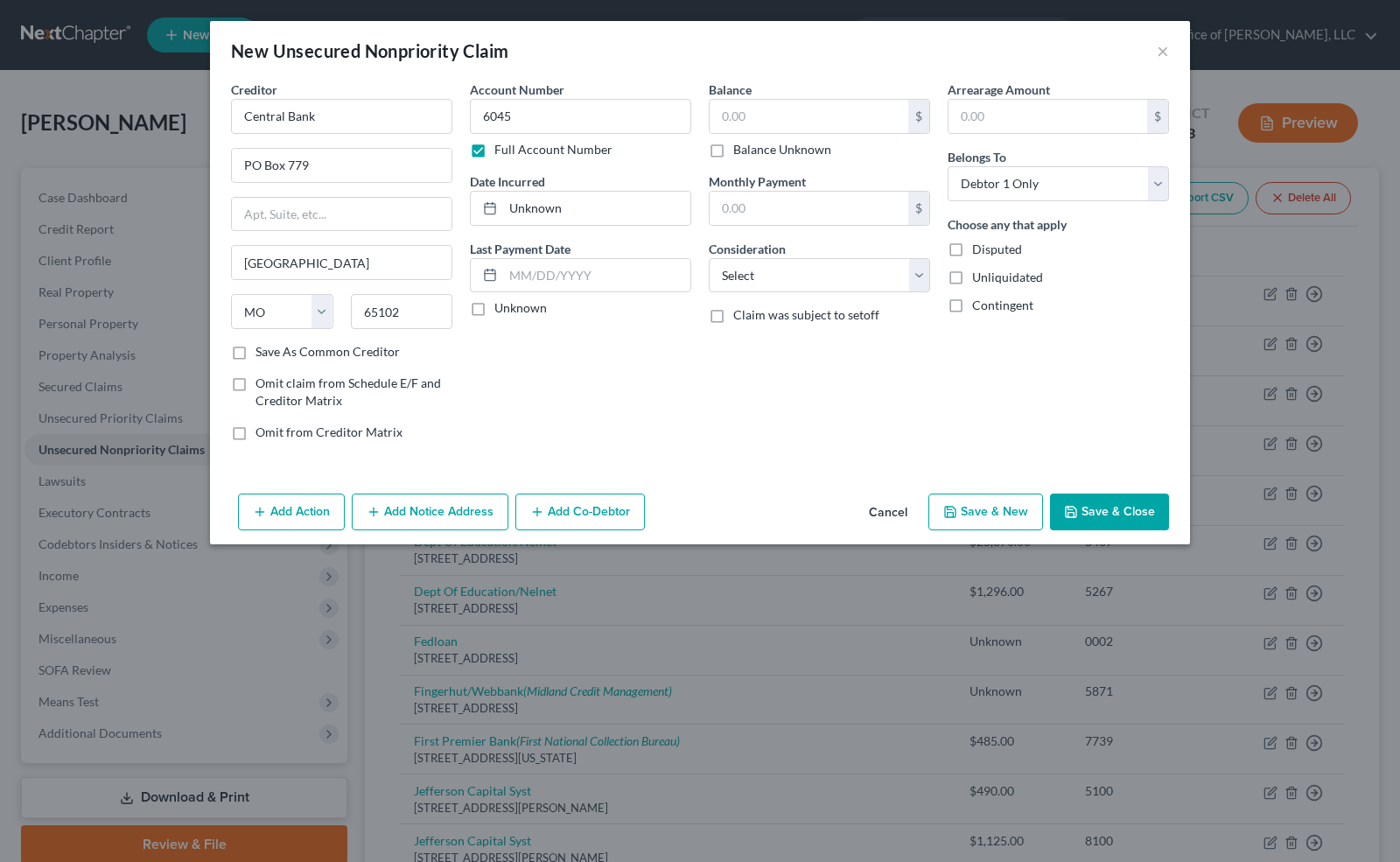
click at [495, 303] on label "Unknown" at bounding box center [521, 308] width 53 height 18
click at [502, 303] on input "Unknown" at bounding box center [507, 304] width 11 height 11
click at [733, 152] on label "Balance Unknown" at bounding box center [782, 150] width 98 height 18
click at [740, 152] on input "Balance Unknown" at bounding box center [746, 146] width 11 height 11
click at [397, 503] on button "Add Notice Address" at bounding box center [430, 512] width 157 height 37
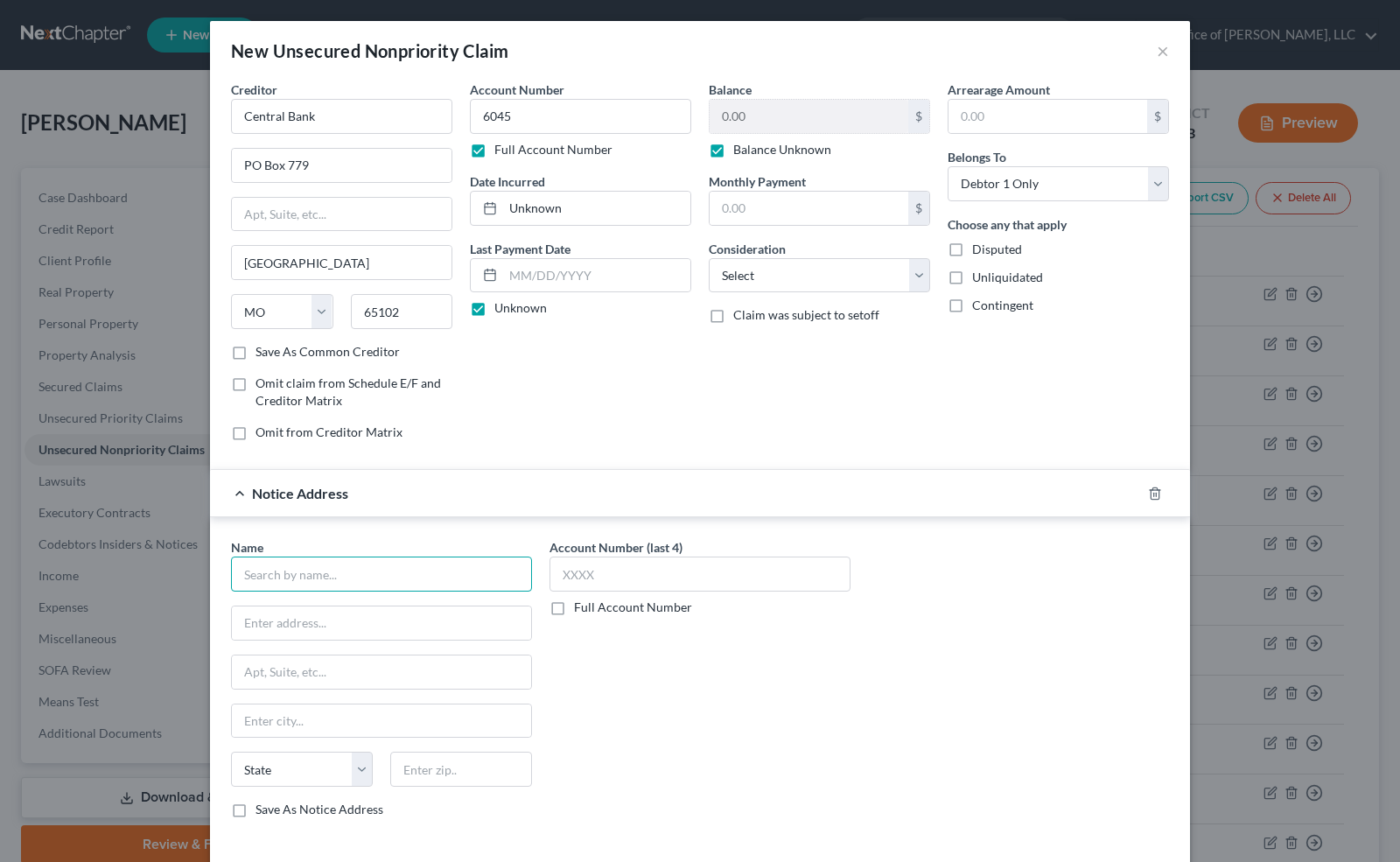
click at [290, 559] on input "text" at bounding box center [381, 574] width 301 height 35
click at [591, 566] on input "text" at bounding box center [700, 574] width 301 height 35
click at [914, 273] on select "Select Cable / Satellite Services Collection Agency Credit Card Debt Debt Couns…" at bounding box center [819, 275] width 221 height 35
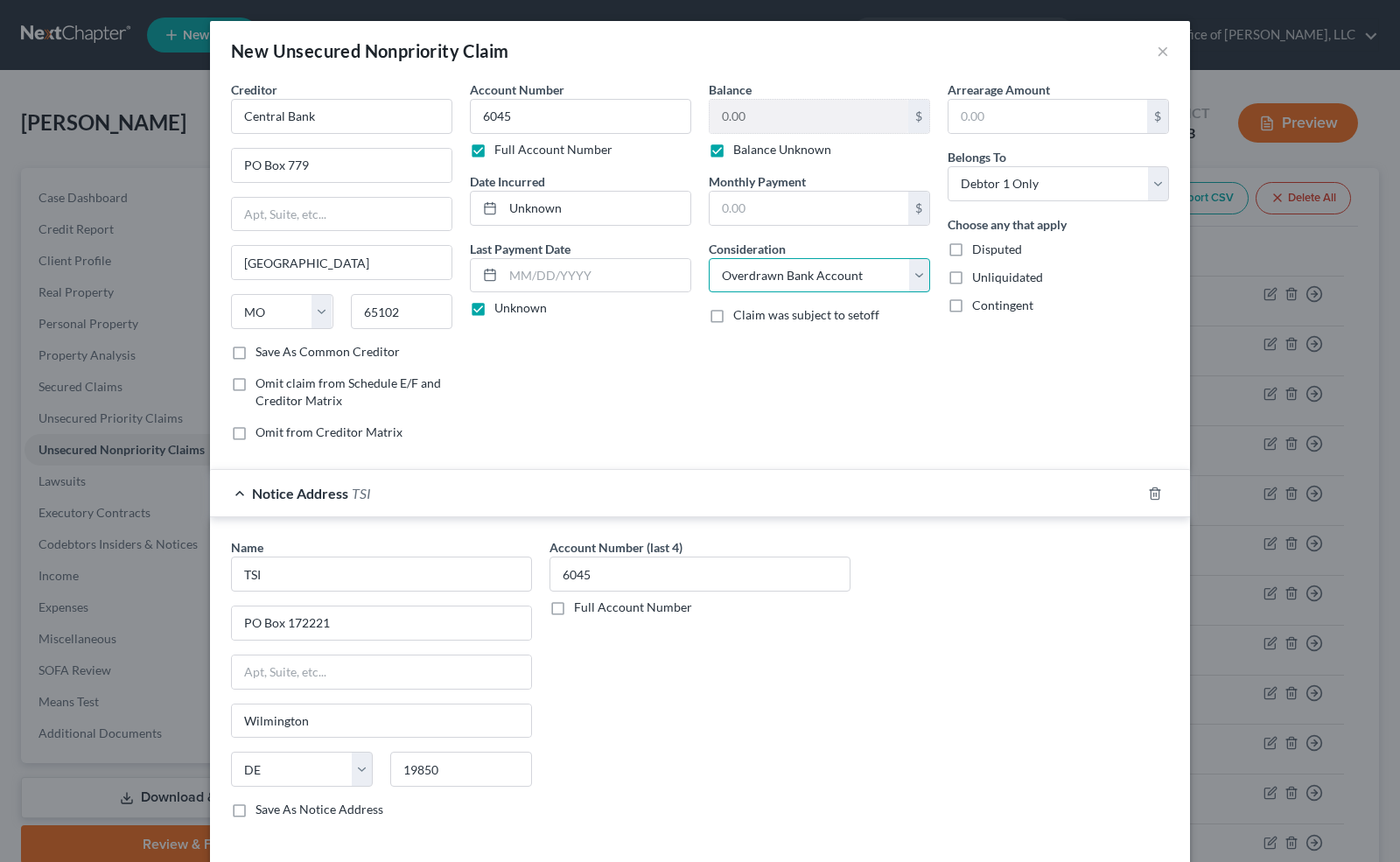
click at [709, 258] on select "Select Cable / Satellite Services Collection Agency Credit Card Debt Debt Couns…" at bounding box center [819, 275] width 221 height 35
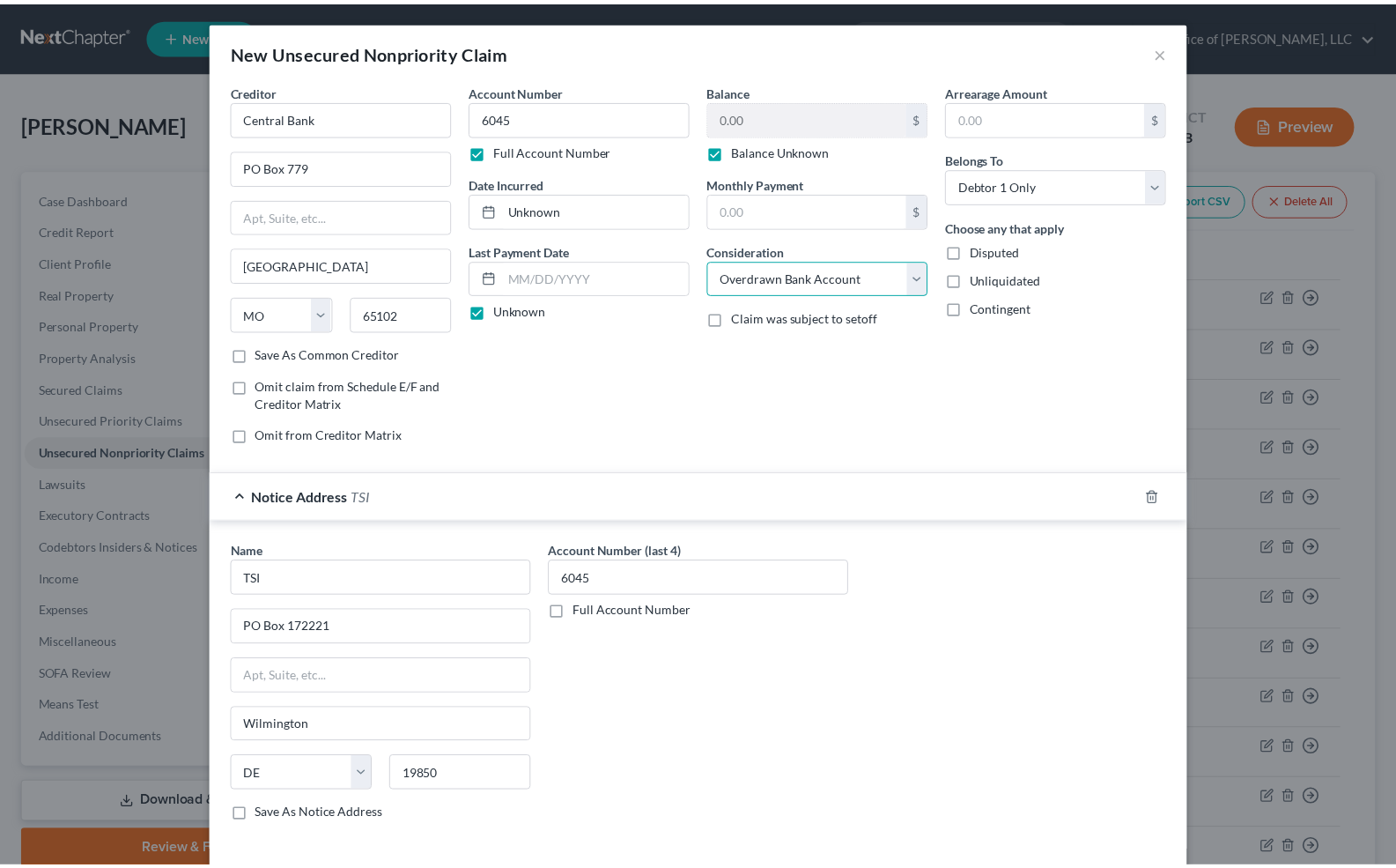
scroll to position [74, 0]
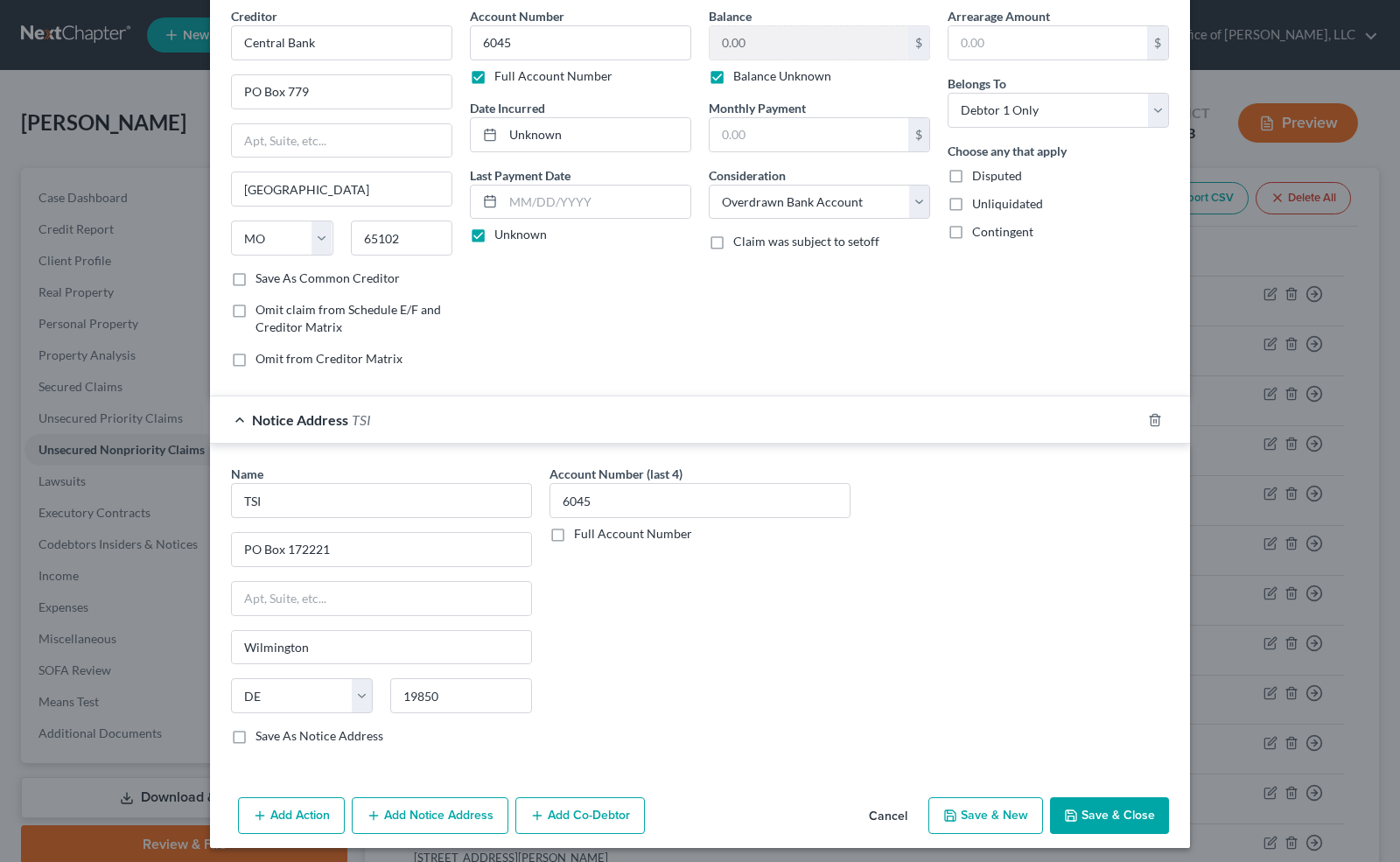
click at [1008, 813] on button "Save & New" at bounding box center [986, 816] width 115 height 37
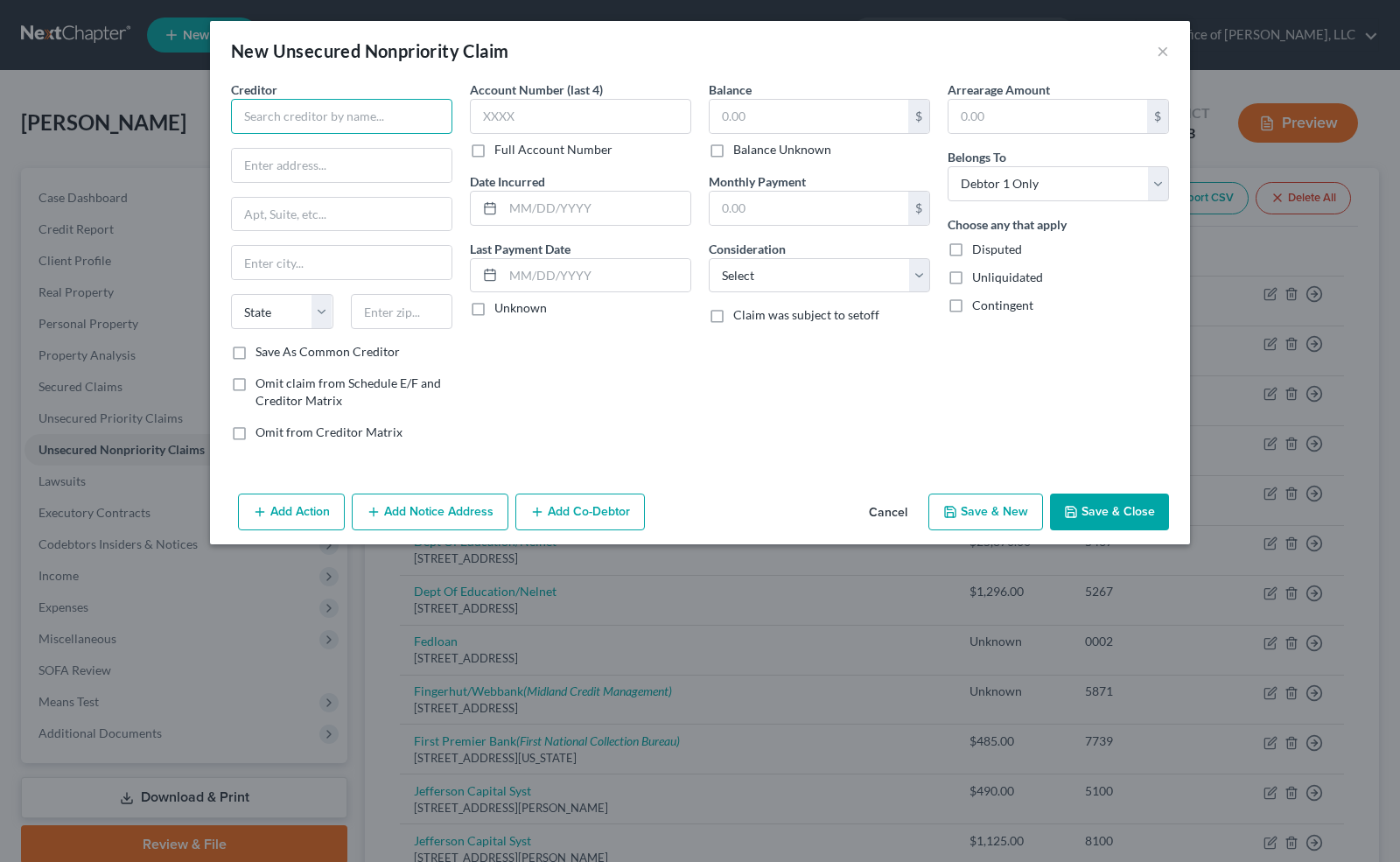
click at [315, 107] on input "text" at bounding box center [341, 117] width 221 height 35
click at [491, 130] on input "text" at bounding box center [581, 117] width 221 height 35
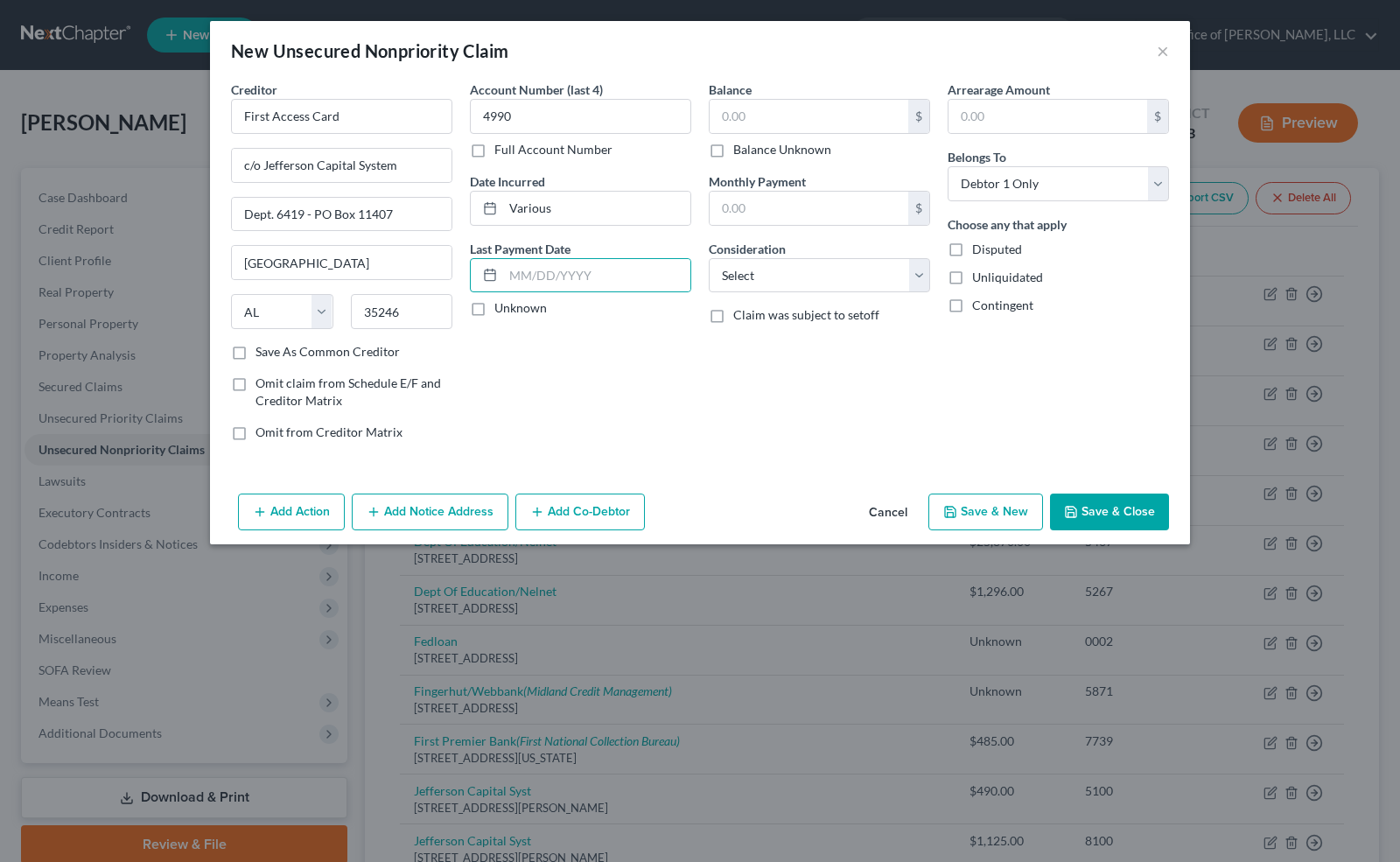
click at [495, 308] on label "Unknown" at bounding box center [521, 308] width 53 height 18
click at [502, 308] on input "Unknown" at bounding box center [507, 304] width 11 height 11
click at [746, 119] on input "text" at bounding box center [809, 117] width 198 height 33
click at [796, 267] on select "Select Cable / Satellite Services Collection Agency Credit Card Debt Debt Couns…" at bounding box center [819, 275] width 221 height 35
click at [709, 258] on select "Select Cable / Satellite Services Collection Agency Credit Card Debt Debt Couns…" at bounding box center [819, 275] width 221 height 35
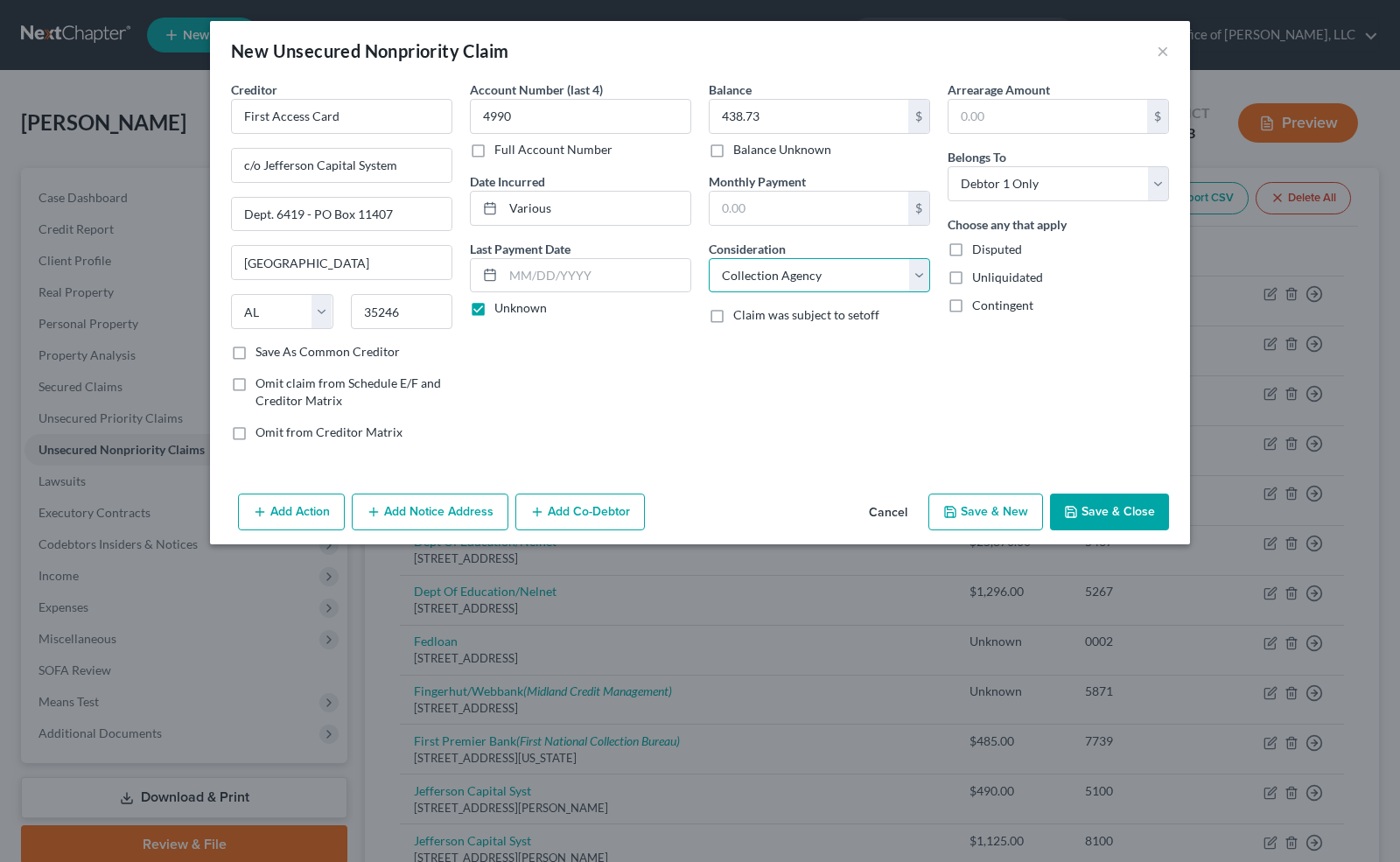
click at [918, 267] on select "Select Cable / Satellite Services Collection Agency Credit Card Debt Debt Couns…" at bounding box center [819, 275] width 221 height 35
click at [709, 258] on select "Select Cable / Satellite Services Collection Agency Credit Card Debt Debt Couns…" at bounding box center [819, 275] width 221 height 35
click at [979, 510] on button "Save & New" at bounding box center [986, 512] width 115 height 37
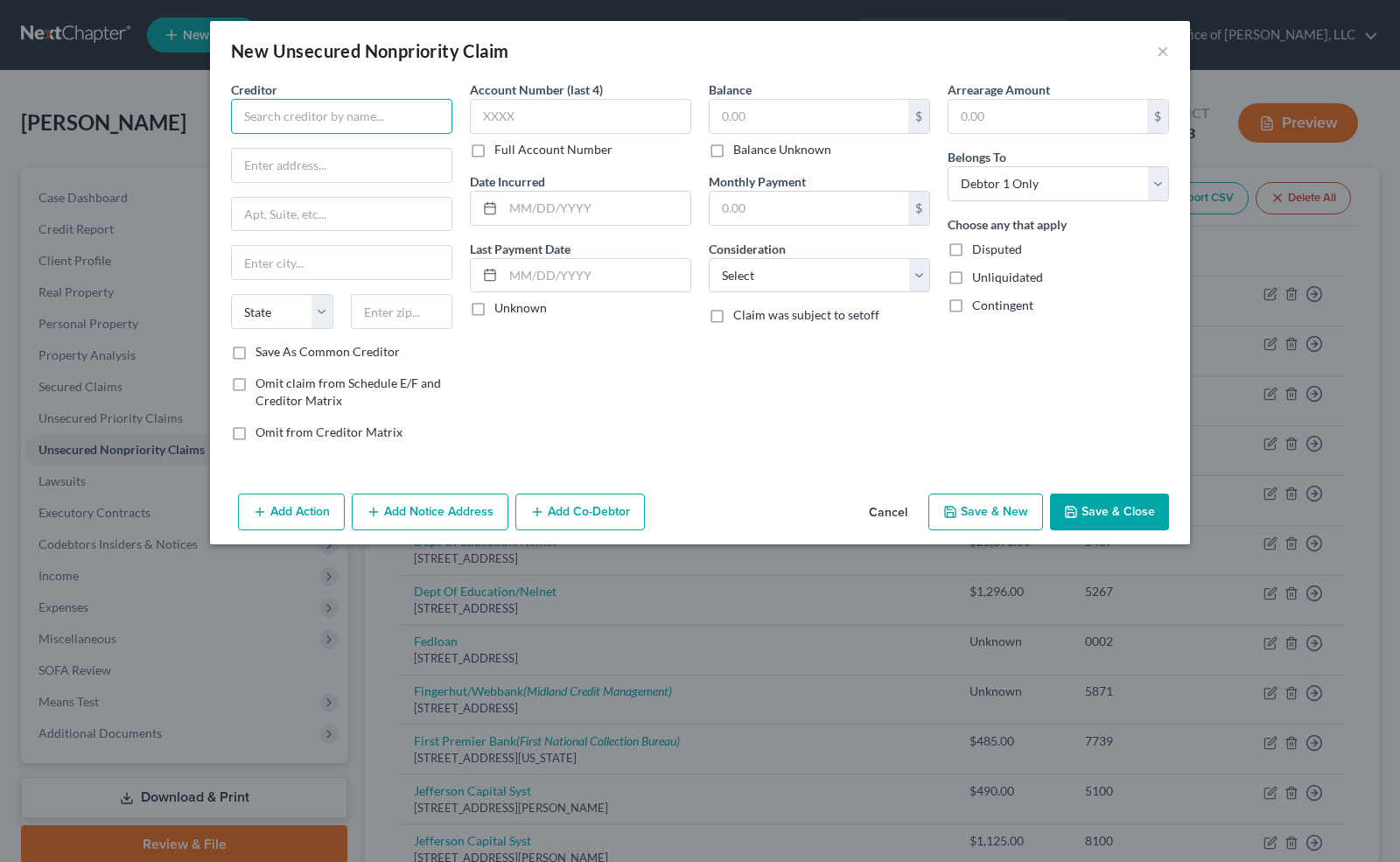
click at [254, 115] on input "text" at bounding box center [341, 117] width 221 height 35
click at [515, 127] on input "text" at bounding box center [581, 117] width 221 height 35
click at [507, 199] on input "text" at bounding box center [597, 209] width 188 height 33
click at [495, 300] on label "Unknown" at bounding box center [521, 308] width 53 height 18
click at [502, 300] on input "Unknown" at bounding box center [507, 304] width 11 height 11
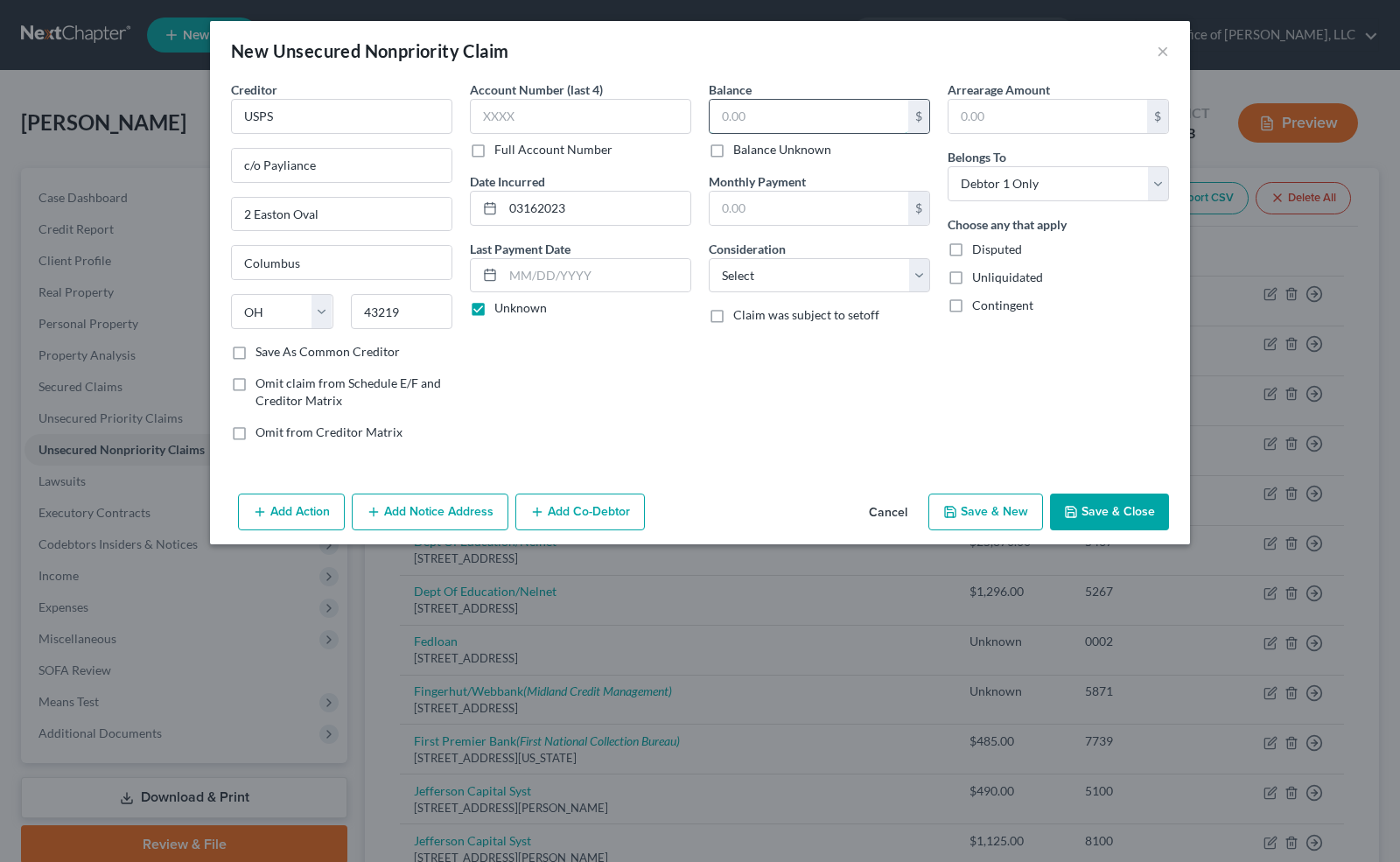
click at [727, 120] on input "text" at bounding box center [809, 117] width 198 height 33
click at [811, 275] on select "Select Cable / Satellite Services Collection Agency Credit Card Debt Debt Couns…" at bounding box center [819, 275] width 221 height 35
click at [709, 258] on select "Select Cable / Satellite Services Collection Agency Credit Card Debt Debt Couns…" at bounding box center [819, 275] width 221 height 35
click at [1010, 503] on button "Save & New" at bounding box center [986, 512] width 115 height 37
click at [261, 119] on input "text" at bounding box center [341, 117] width 221 height 35
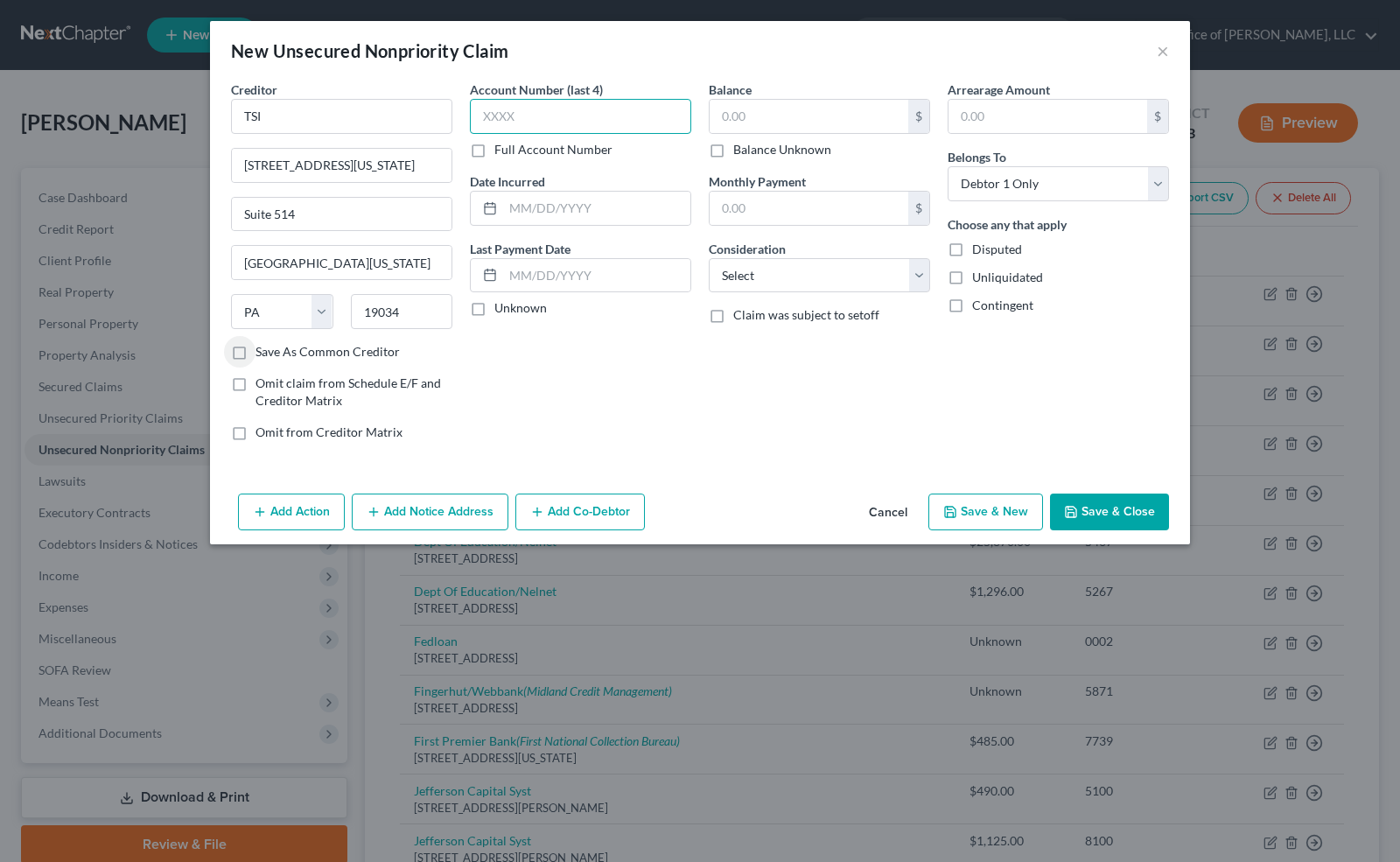
click at [494, 122] on input "text" at bounding box center [581, 117] width 221 height 35
click at [495, 299] on label "Unknown" at bounding box center [521, 308] width 53 height 18
click at [502, 299] on input "Unknown" at bounding box center [507, 304] width 11 height 11
click at [733, 141] on label "Balance Unknown" at bounding box center [782, 150] width 98 height 18
click at [740, 141] on input "Balance Unknown" at bounding box center [746, 146] width 11 height 11
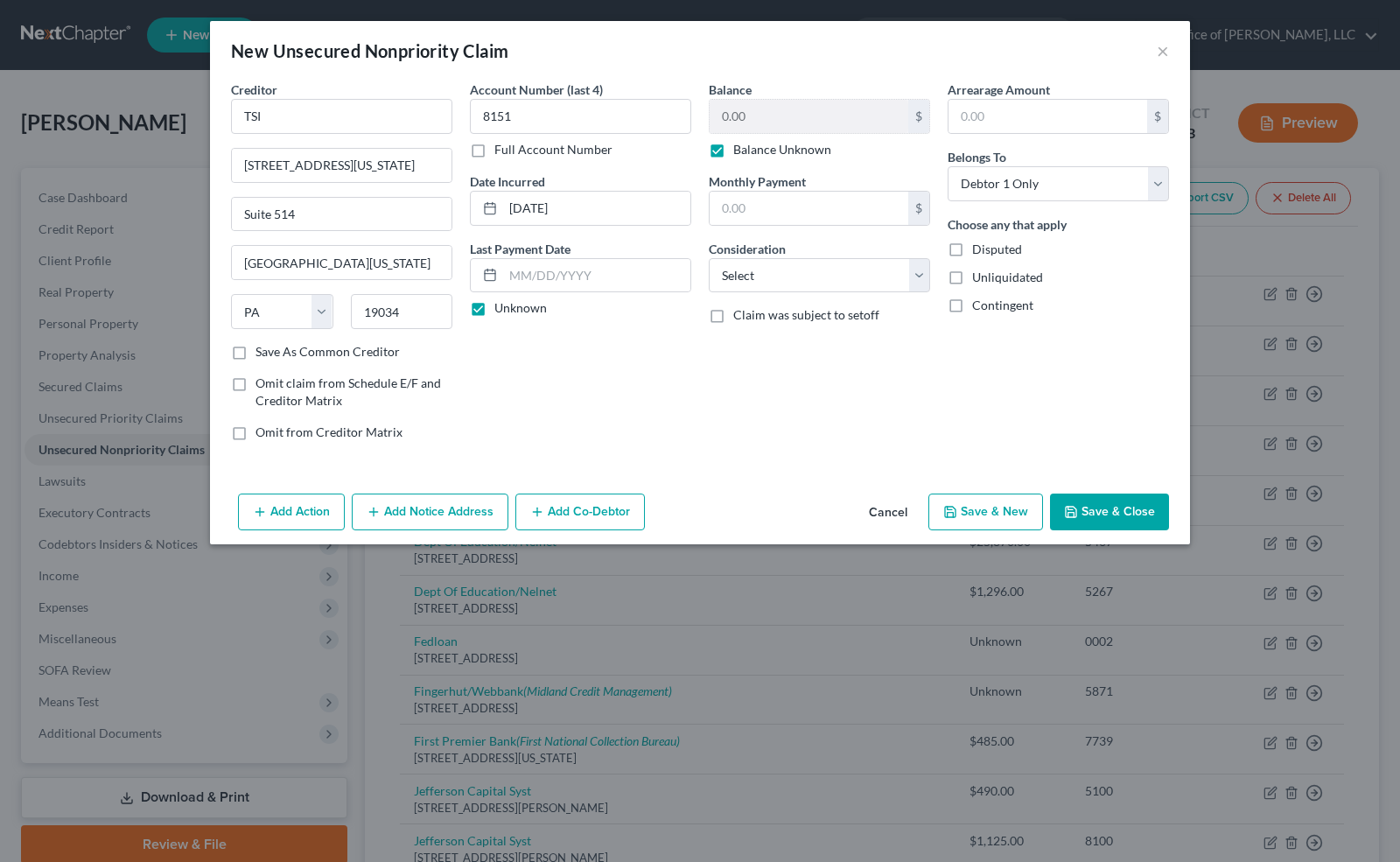
click at [733, 154] on label "Balance Unknown" at bounding box center [782, 150] width 98 height 18
click at [740, 153] on input "Balance Unknown" at bounding box center [746, 146] width 11 height 11
click at [728, 125] on input "0.00" at bounding box center [809, 117] width 198 height 33
click at [737, 269] on select "Select Cable / Satellite Services Collection Agency Credit Card Debt Debt Couns…" at bounding box center [819, 275] width 221 height 35
click at [709, 258] on select "Select Cable / Satellite Services Collection Agency Credit Card Debt Debt Couns…" at bounding box center [819, 275] width 221 height 35
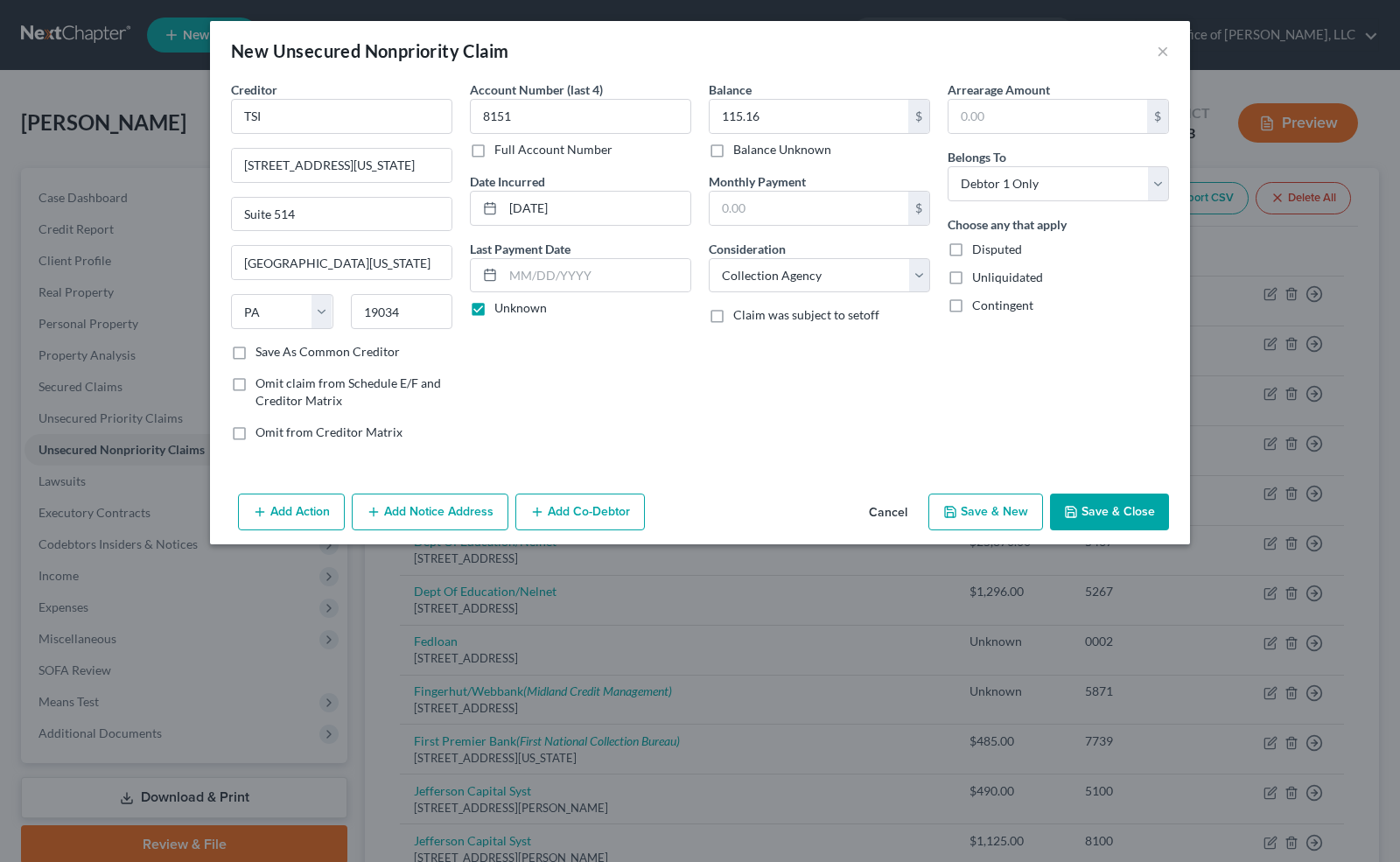
click at [987, 507] on button "Save & New" at bounding box center [986, 512] width 115 height 37
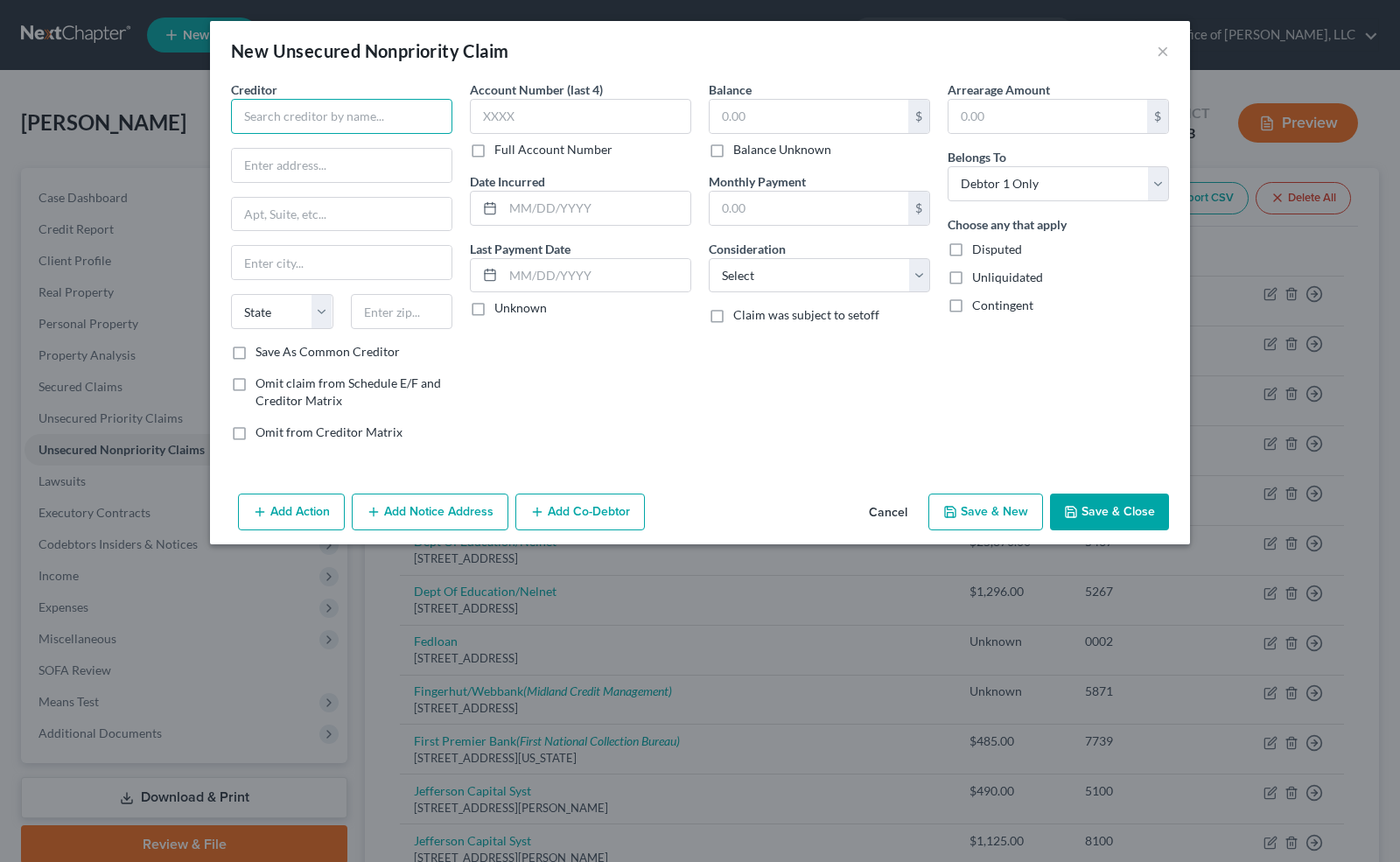
click at [272, 118] on input "text" at bounding box center [341, 117] width 221 height 35
click at [510, 107] on input "text" at bounding box center [581, 117] width 221 height 35
click at [495, 303] on label "Unknown" at bounding box center [521, 308] width 53 height 18
click at [502, 303] on input "Unknown" at bounding box center [507, 304] width 11 height 11
click at [733, 142] on label "Balance Unknown" at bounding box center [782, 150] width 98 height 18
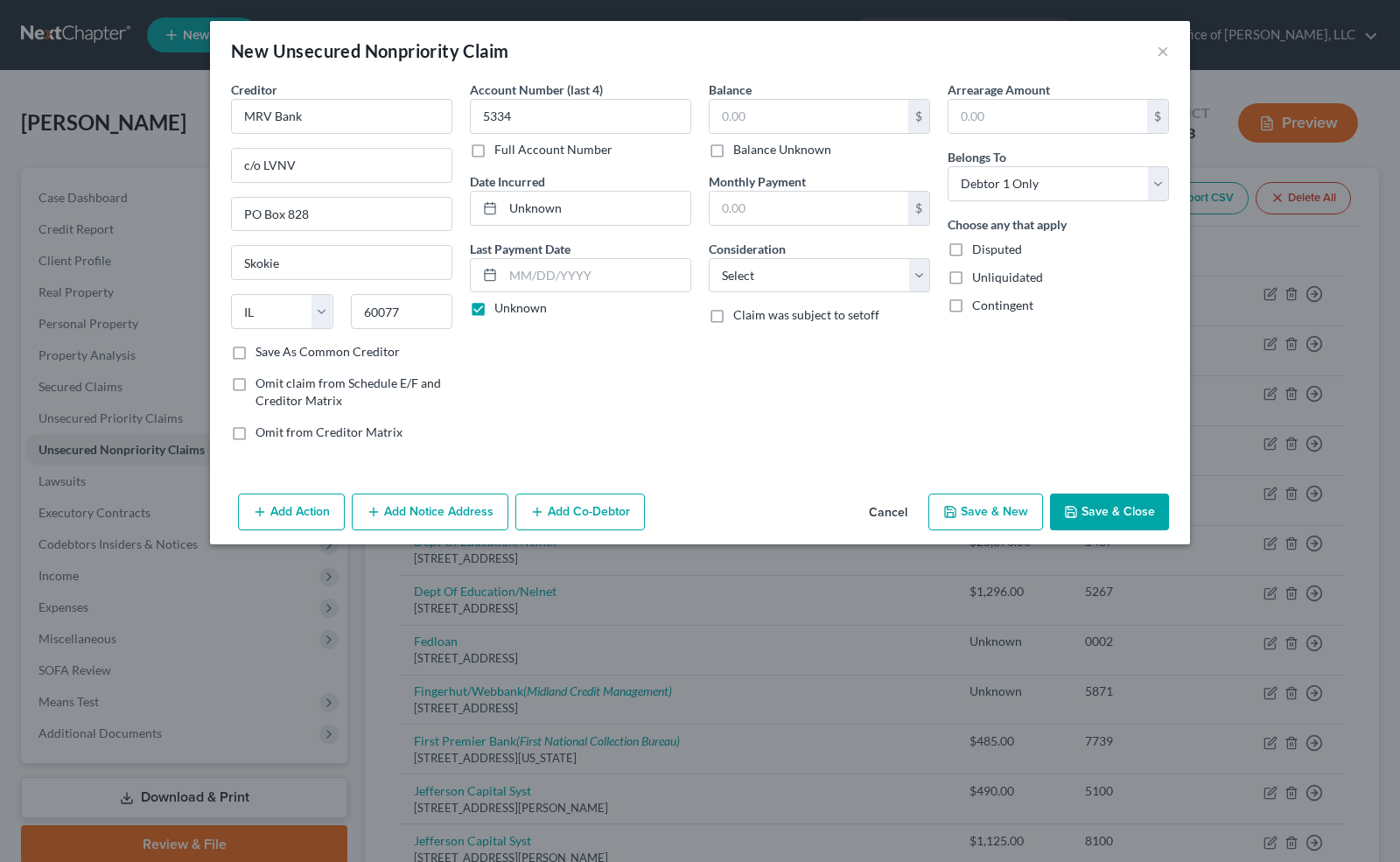
click at [740, 142] on input "Balance Unknown" at bounding box center [746, 146] width 11 height 11
click at [774, 274] on select "Select Cable / Satellite Services Collection Agency Credit Card Debt Debt Couns…" at bounding box center [819, 275] width 221 height 35
click at [709, 258] on select "Select Cable / Satellite Services Collection Agency Credit Card Debt Debt Couns…" at bounding box center [819, 275] width 221 height 35
click at [984, 513] on button "Save & New" at bounding box center [986, 512] width 115 height 37
click at [273, 113] on input "text" at bounding box center [341, 117] width 221 height 35
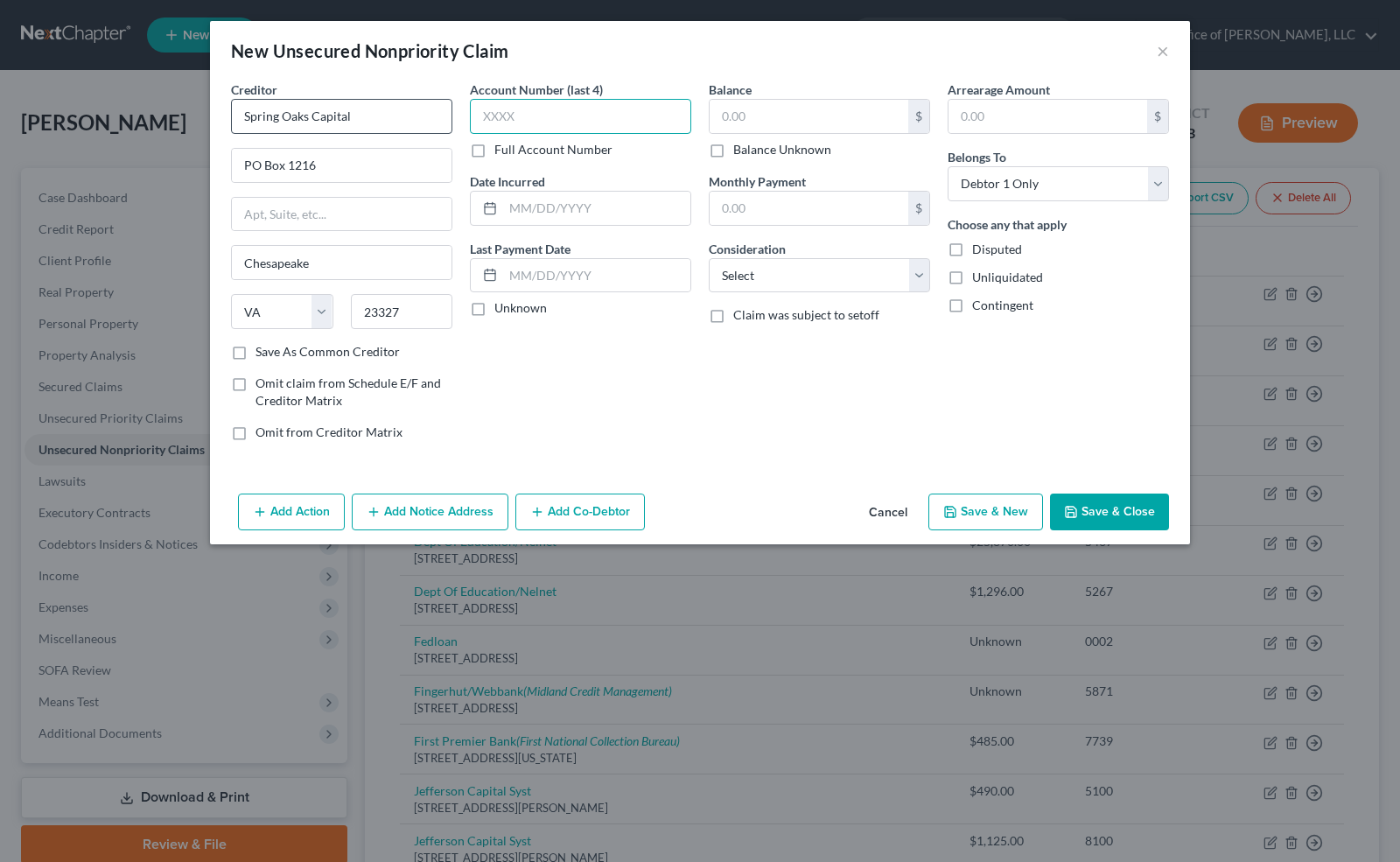
drag, startPoint x: 523, startPoint y: 117, endPoint x: 429, endPoint y: 128, distance: 94.6
click at [429, 128] on div "Creditor * [GEOGRAPHIC_DATA] Capital PO Box 1216 Chesapeake State [US_STATE] AK…" at bounding box center [700, 267] width 956 height 374
click at [495, 303] on label "Unknown" at bounding box center [521, 308] width 53 height 18
click at [502, 303] on input "Unknown" at bounding box center [507, 304] width 11 height 11
click at [738, 114] on input "text" at bounding box center [809, 117] width 198 height 33
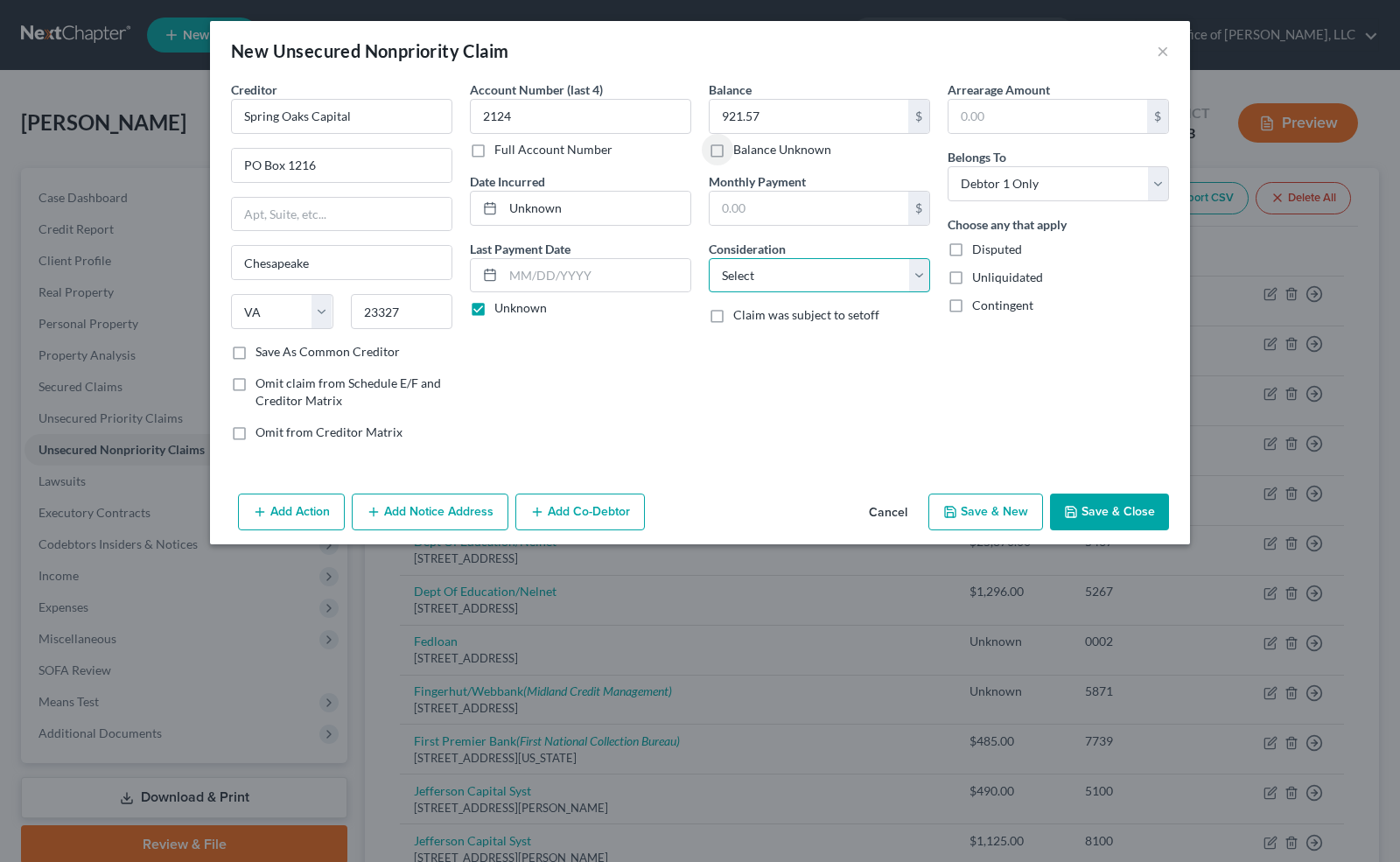
click at [865, 258] on select "Select Cable / Satellite Services Collection Agency Credit Card Debt Debt Couns…" at bounding box center [819, 275] width 221 height 35
click at [709, 258] on select "Select Cable / Satellite Services Collection Agency Credit Card Debt Debt Couns…" at bounding box center [819, 275] width 221 height 35
click at [988, 508] on button "Save & New" at bounding box center [986, 512] width 115 height 37
click at [286, 120] on input "text" at bounding box center [341, 117] width 221 height 35
click at [482, 110] on input "text" at bounding box center [581, 117] width 221 height 35
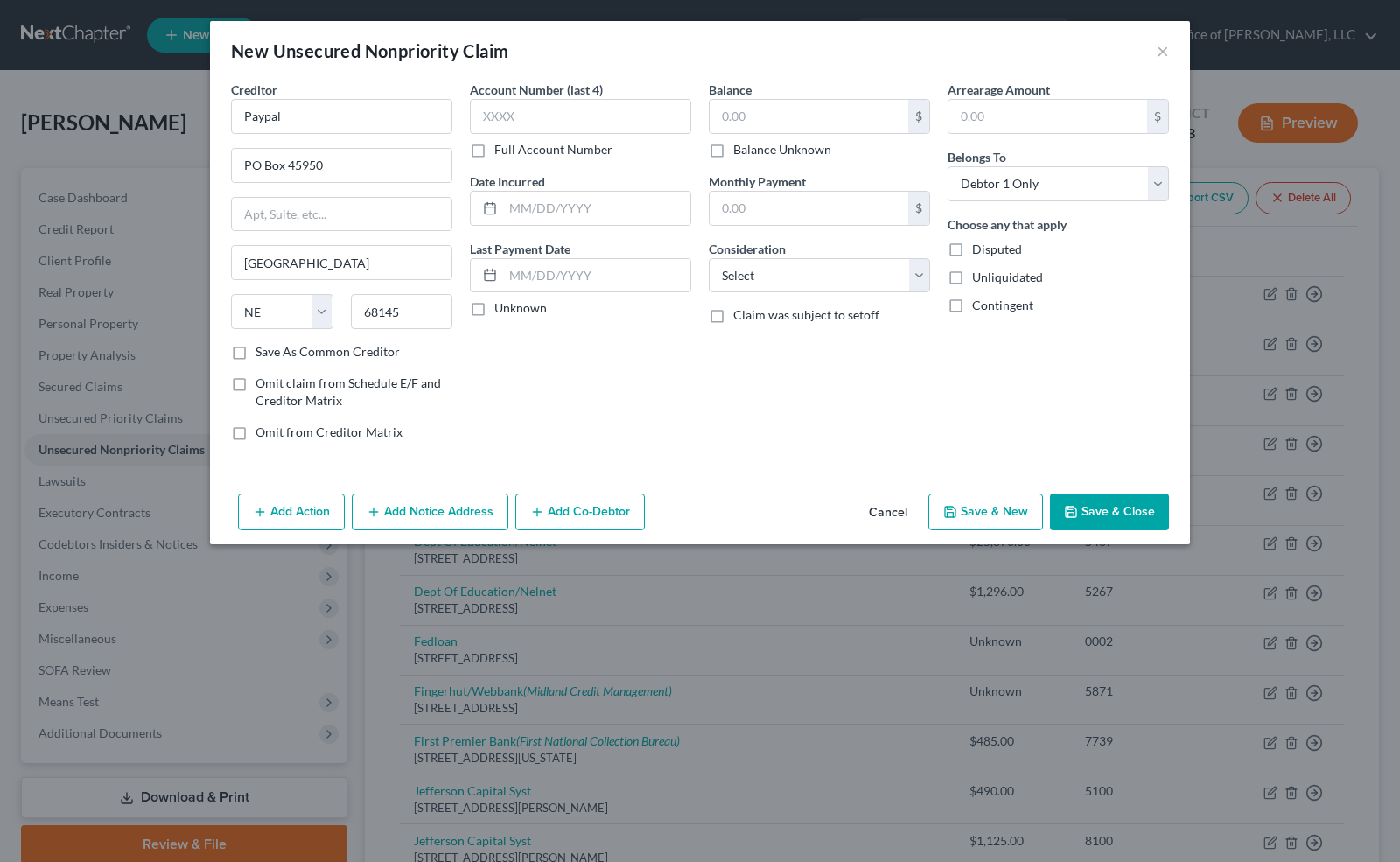
click at [495, 147] on label "Full Account Number" at bounding box center [554, 150] width 118 height 18
click at [502, 147] on input "Full Account Number" at bounding box center [507, 146] width 11 height 11
click at [486, 127] on input "text" at bounding box center [581, 117] width 221 height 35
click at [495, 304] on label "Unknown" at bounding box center [521, 308] width 53 height 18
click at [502, 304] on input "Unknown" at bounding box center [507, 304] width 11 height 11
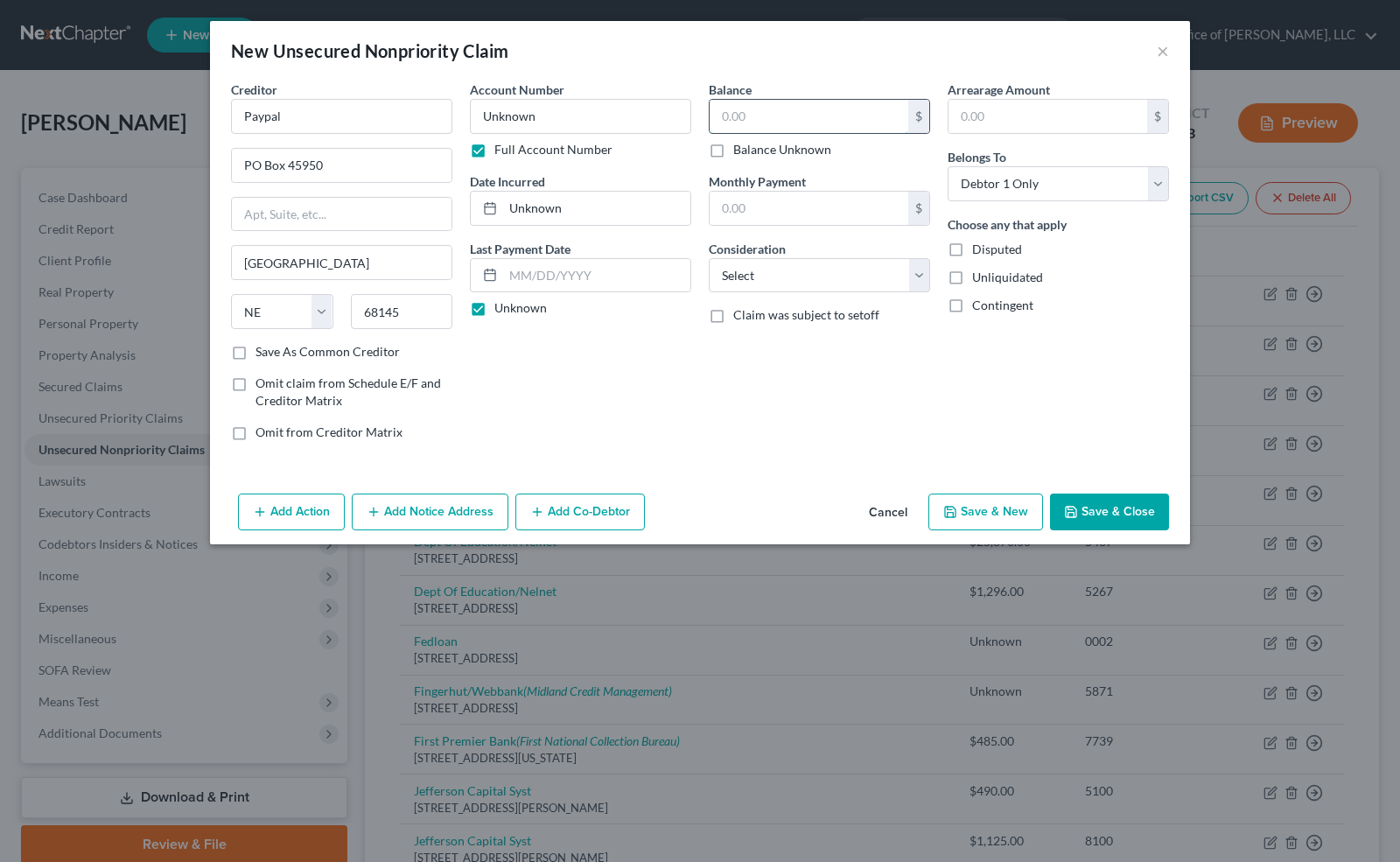
click at [742, 119] on input "text" at bounding box center [809, 117] width 198 height 33
click at [793, 274] on select "Select Cable / Satellite Services Collection Agency Credit Card Debt Debt Couns…" at bounding box center [819, 275] width 221 height 35
click at [709, 258] on select "Select Cable / Satellite Services Collection Agency Credit Card Debt Debt Couns…" at bounding box center [819, 275] width 221 height 35
click at [982, 522] on button "Save & New" at bounding box center [986, 512] width 115 height 37
click at [261, 122] on input "text" at bounding box center [341, 117] width 221 height 35
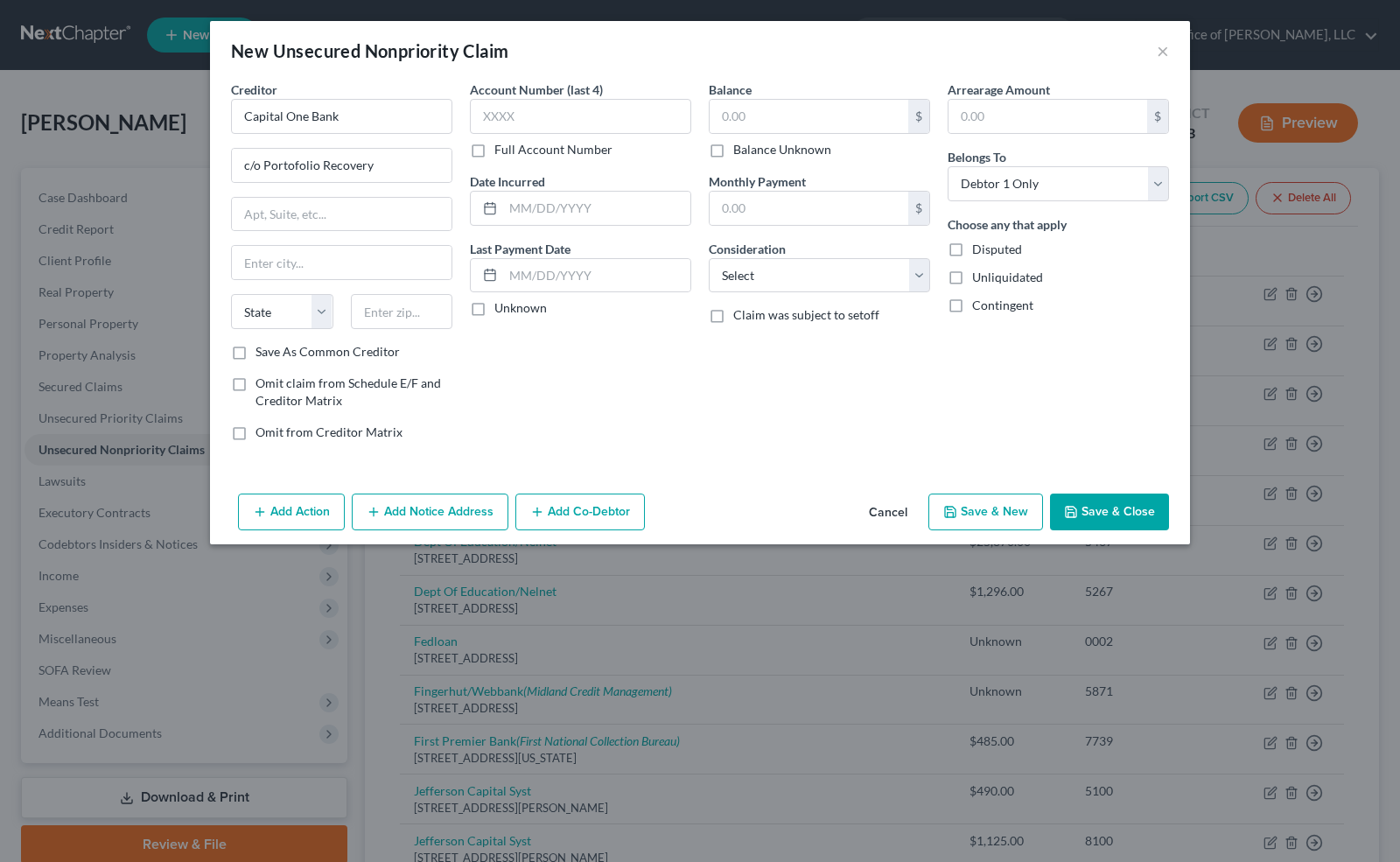
drag, startPoint x: 775, startPoint y: 33, endPoint x: 950, endPoint y: 86, distance: 182.8
click at [950, 86] on div "New Unsecured Nonpriority Claim × Creditor * Capital One Bank c/o Portofolio Re…" at bounding box center [700, 282] width 981 height 524
click at [893, 34] on div "New Unsecured Nonpriority Claim ×" at bounding box center [700, 51] width 981 height 60
click at [244, 208] on input "text" at bounding box center [341, 214] width 219 height 33
click at [508, 126] on input "text" at bounding box center [581, 117] width 221 height 35
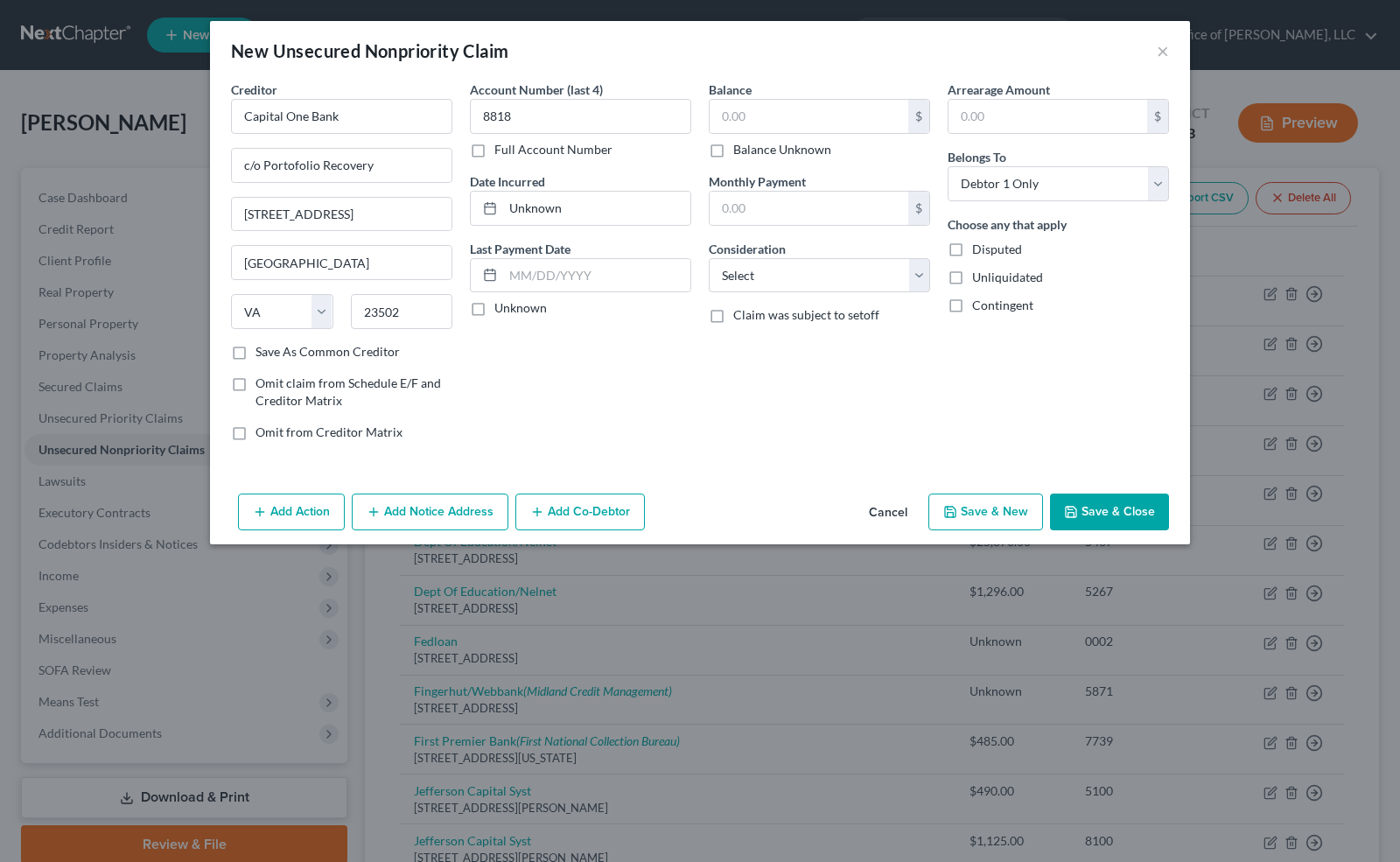
click at [495, 307] on label "Unknown" at bounding box center [521, 308] width 53 height 18
click at [502, 307] on input "Unknown" at bounding box center [507, 304] width 11 height 11
click at [749, 112] on input "text" at bounding box center [809, 117] width 198 height 33
click at [766, 258] on select "Select Cable / Satellite Services Collection Agency Credit Card Debt Debt Couns…" at bounding box center [819, 275] width 221 height 35
click at [709, 258] on select "Select Cable / Satellite Services Collection Agency Credit Card Debt Debt Couns…" at bounding box center [819, 275] width 221 height 35
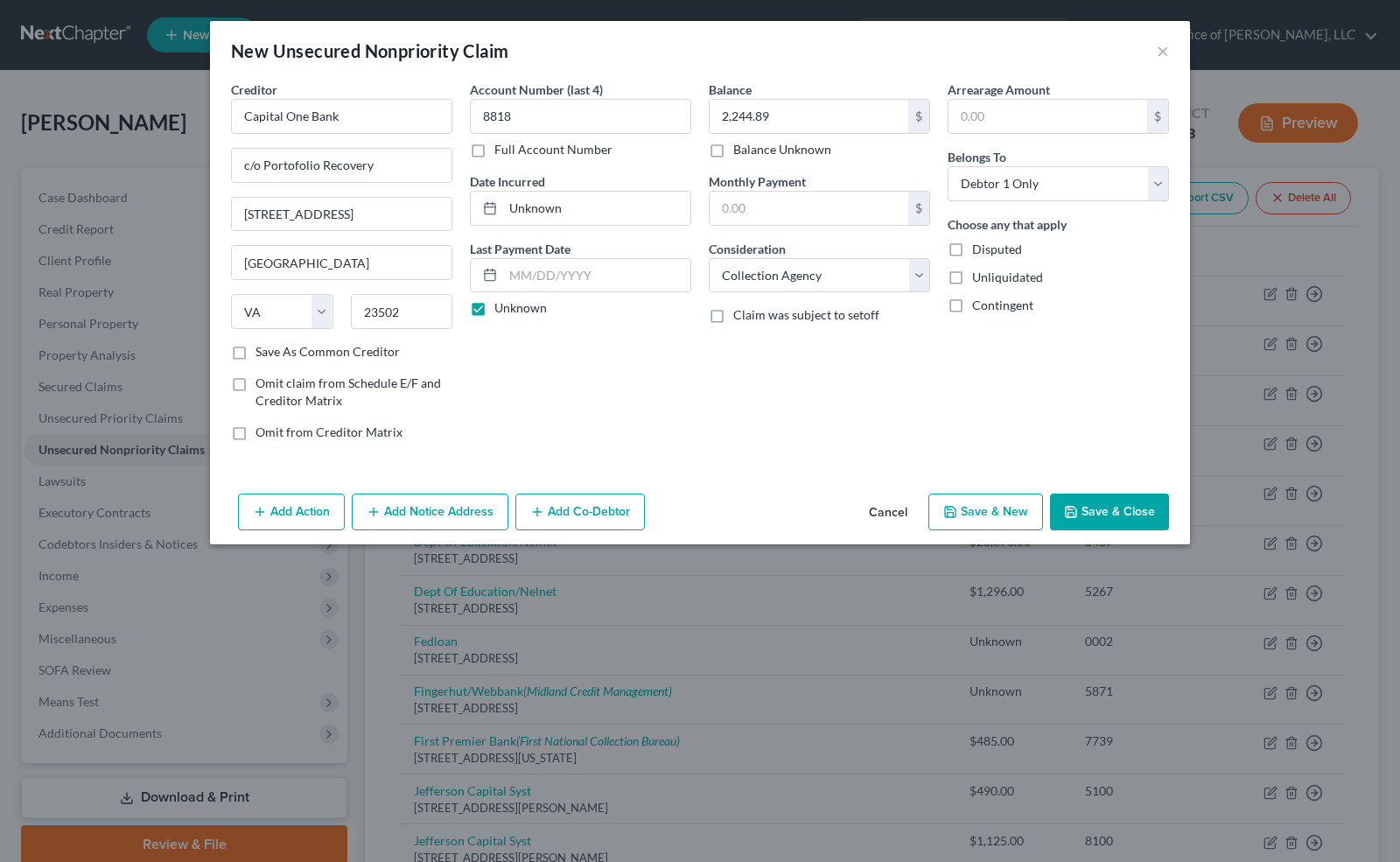
click at [1002, 502] on button "Save & New" at bounding box center [986, 512] width 115 height 37
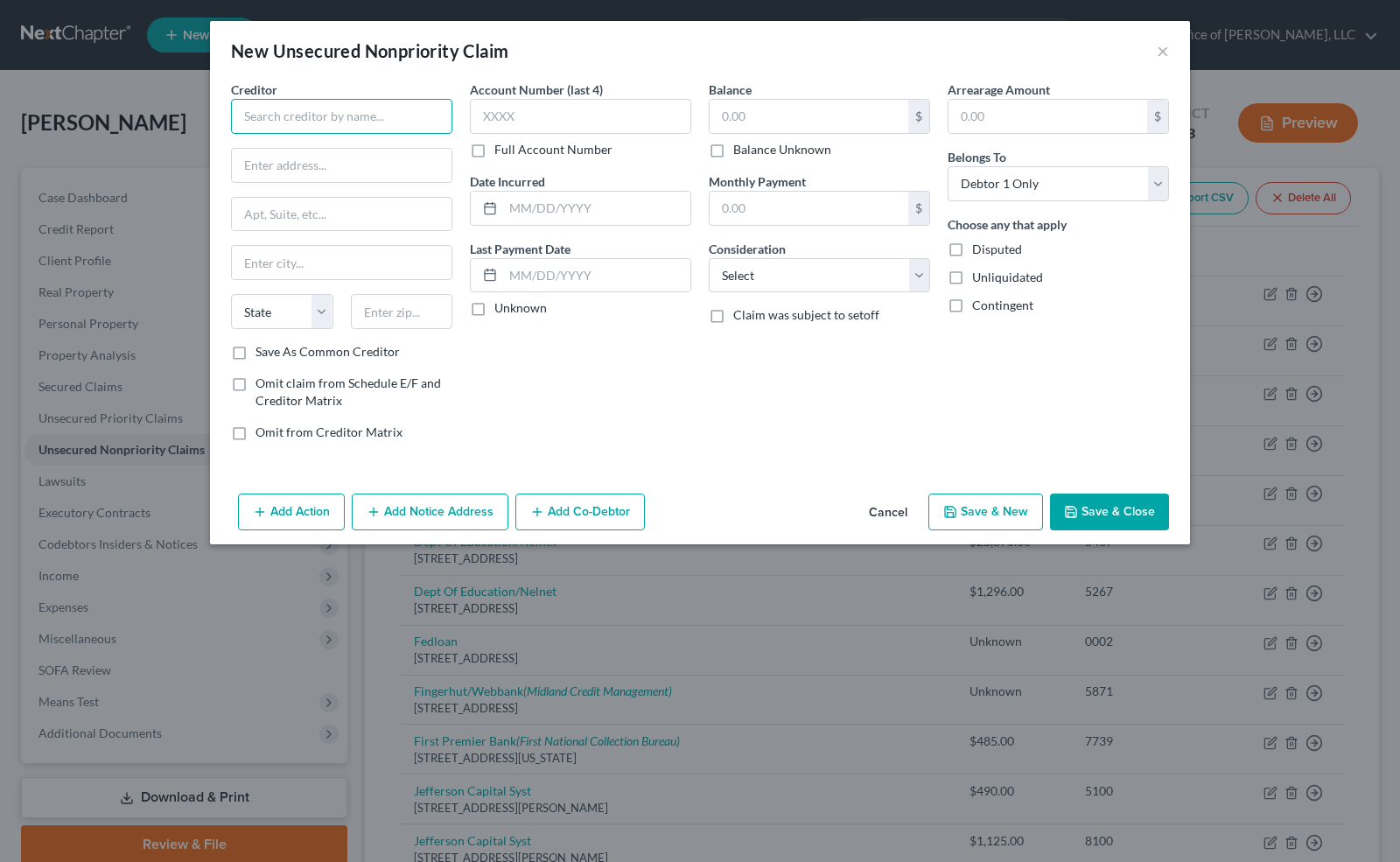
click at [268, 116] on input "text" at bounding box center [341, 117] width 221 height 35
click at [1173, 44] on div "New Unsecured Nonpriority Claim ×" at bounding box center [700, 51] width 981 height 60
click at [1167, 48] on button "×" at bounding box center [1163, 51] width 12 height 21
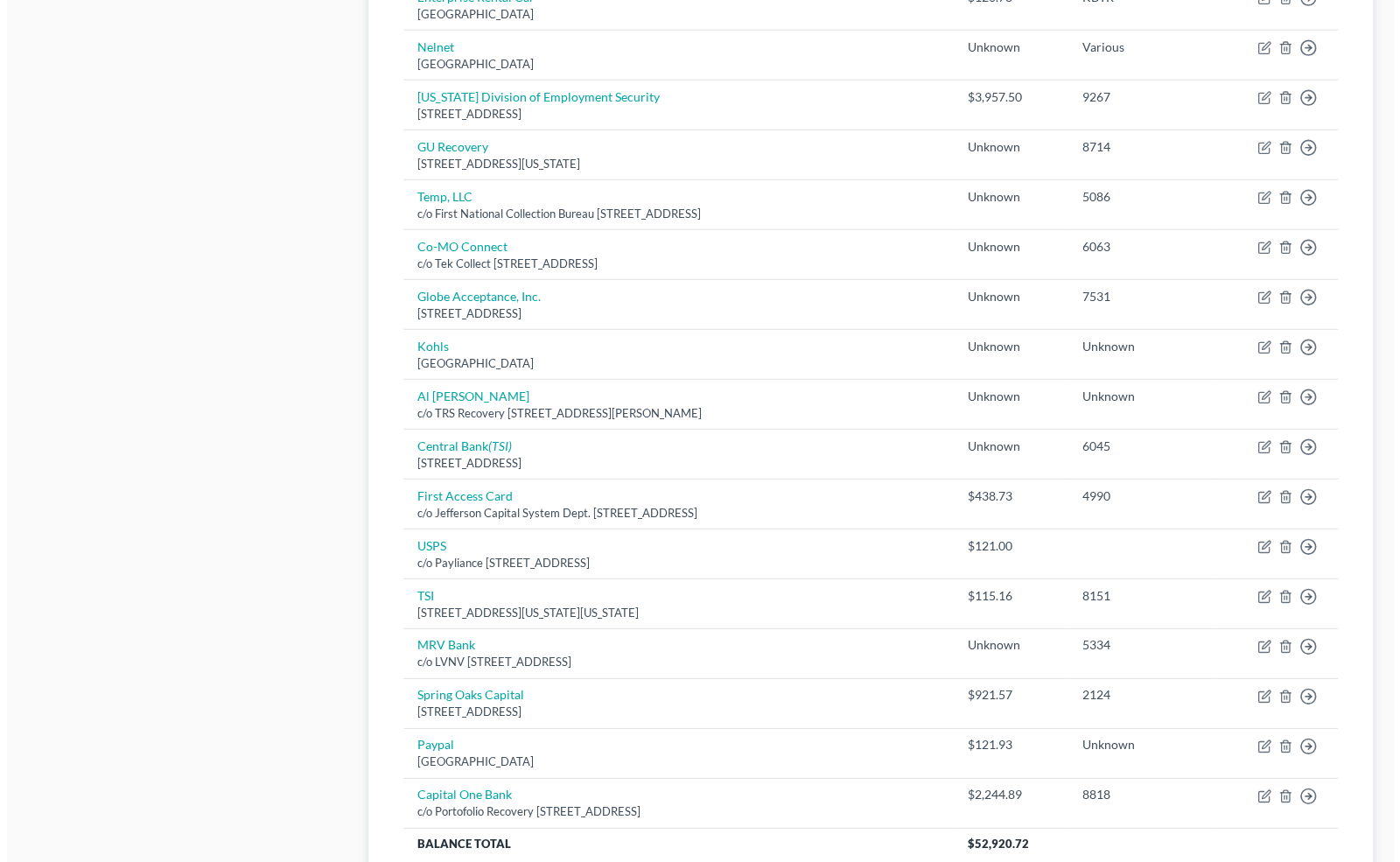
scroll to position [2972, 0]
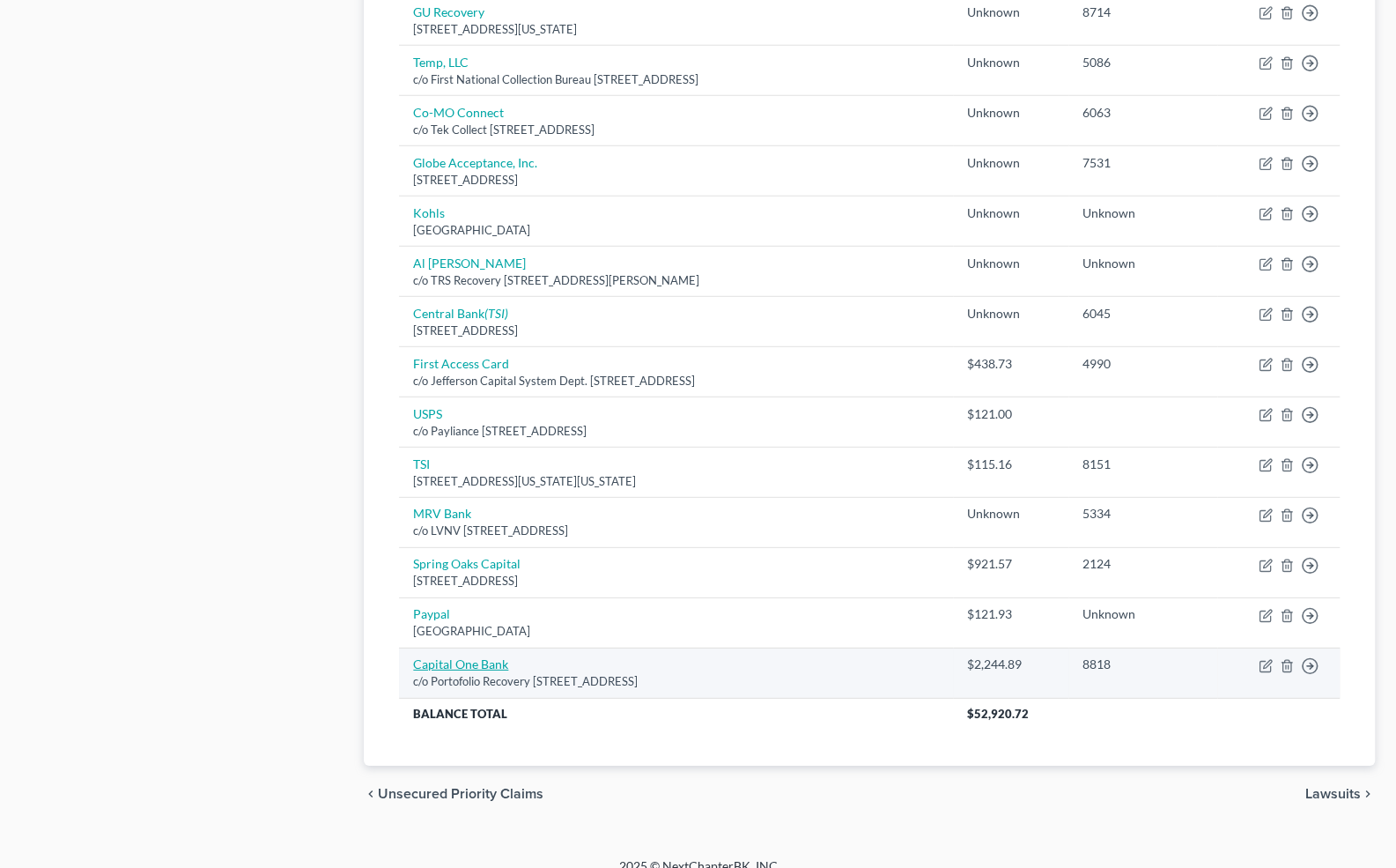
click at [461, 656] on link "Capital One Bank" at bounding box center [461, 663] width 95 height 15
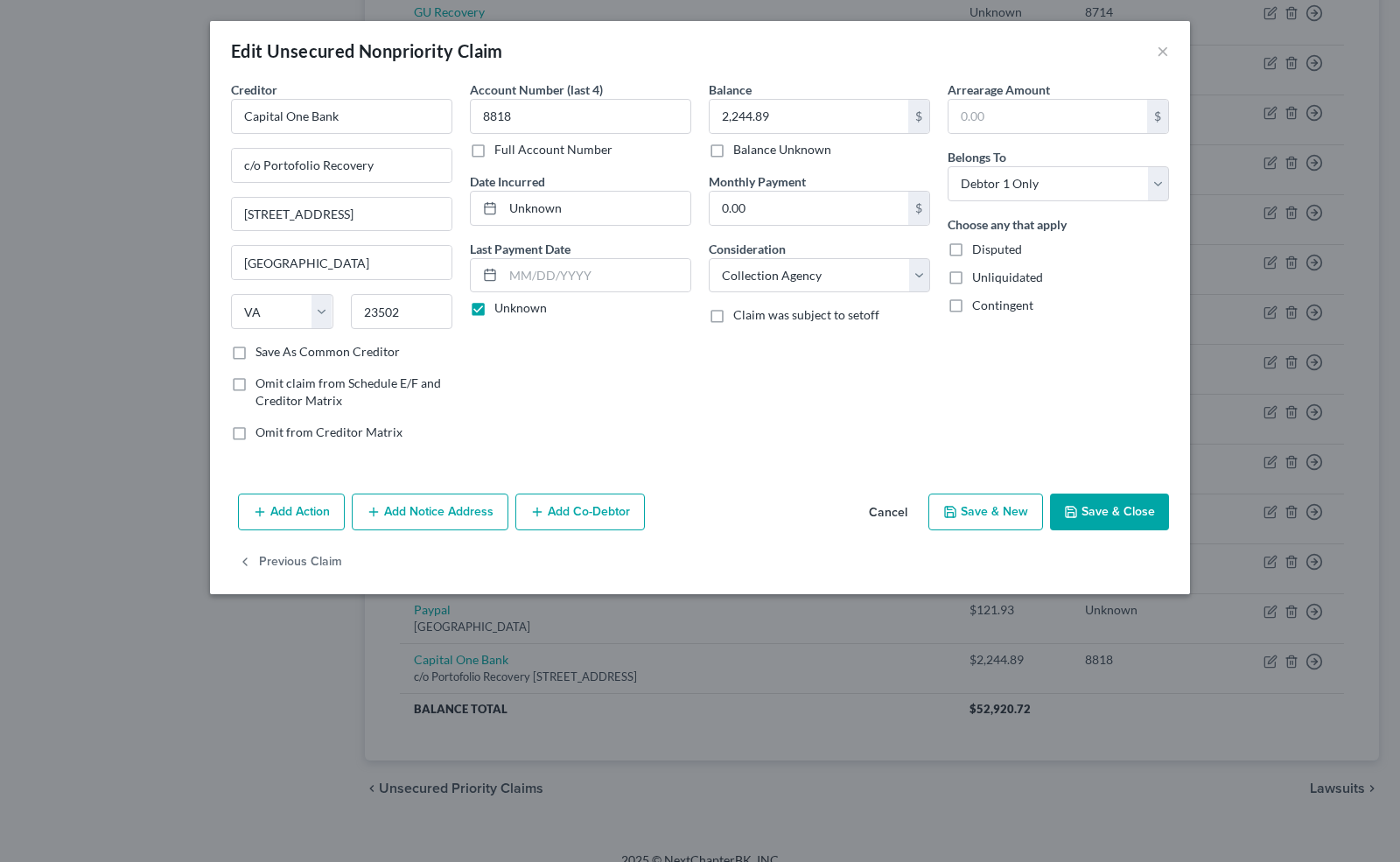
click at [399, 516] on button "Add Notice Address" at bounding box center [430, 512] width 157 height 37
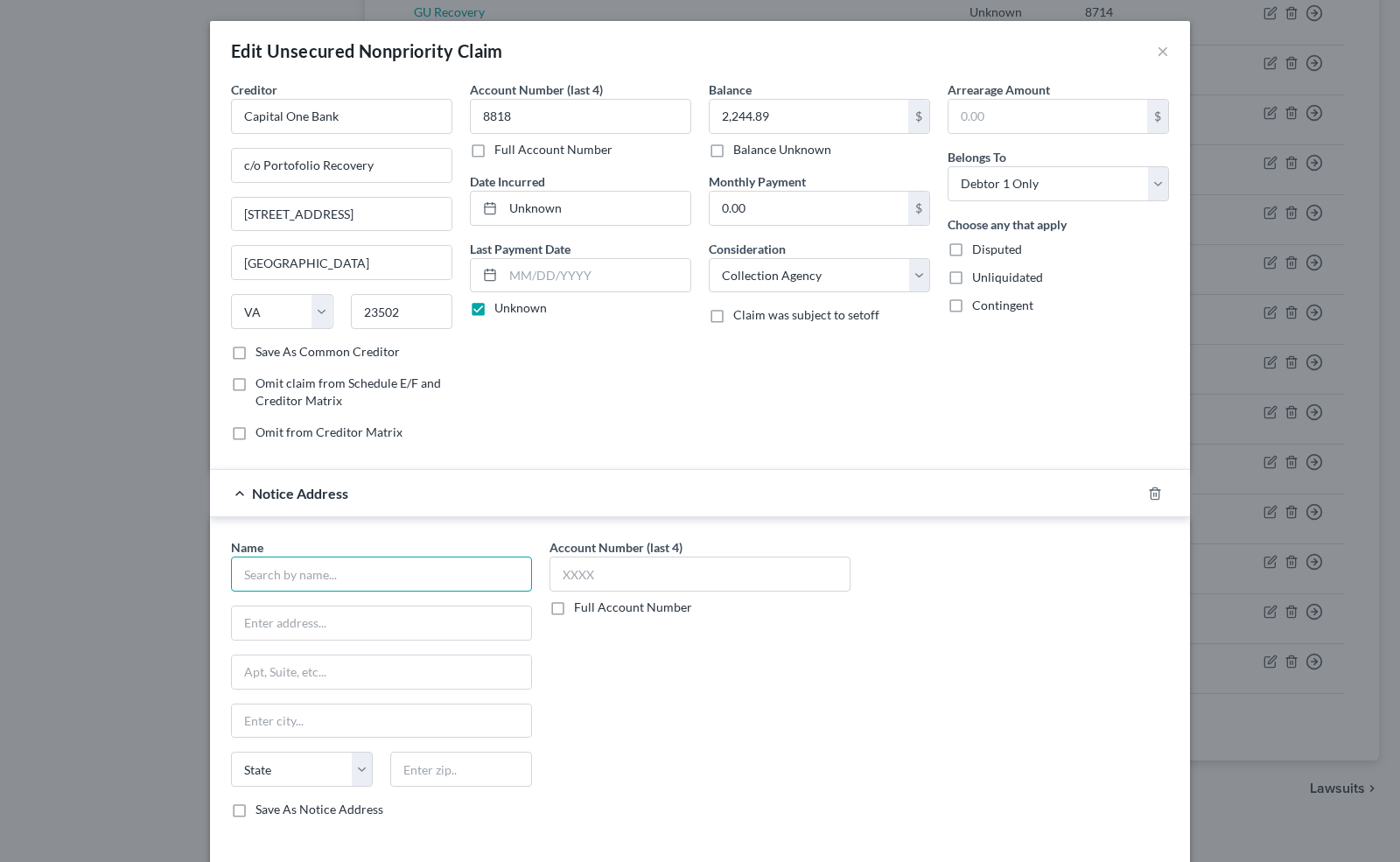
click at [296, 576] on input "text" at bounding box center [381, 574] width 301 height 35
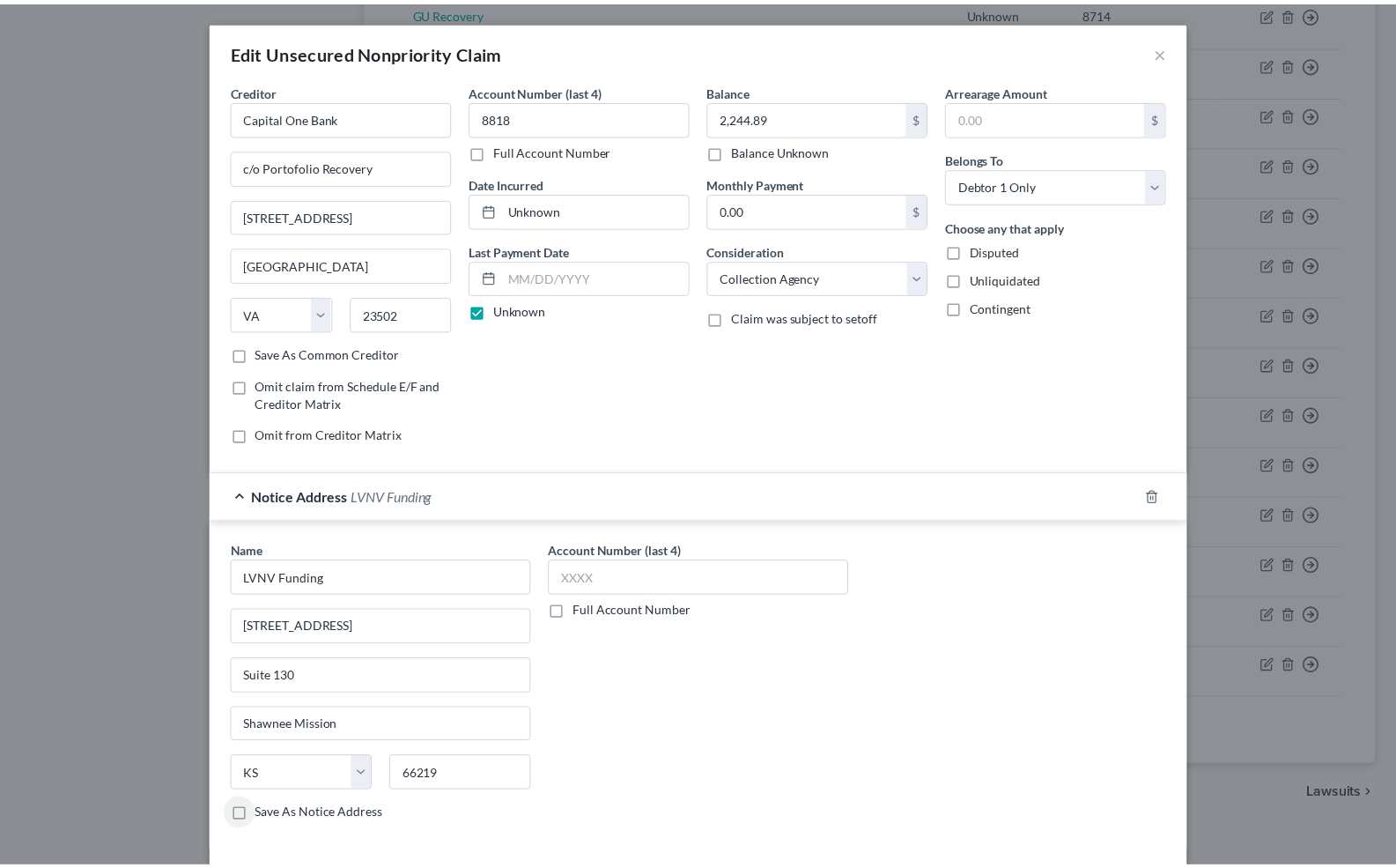
scroll to position [125, 0]
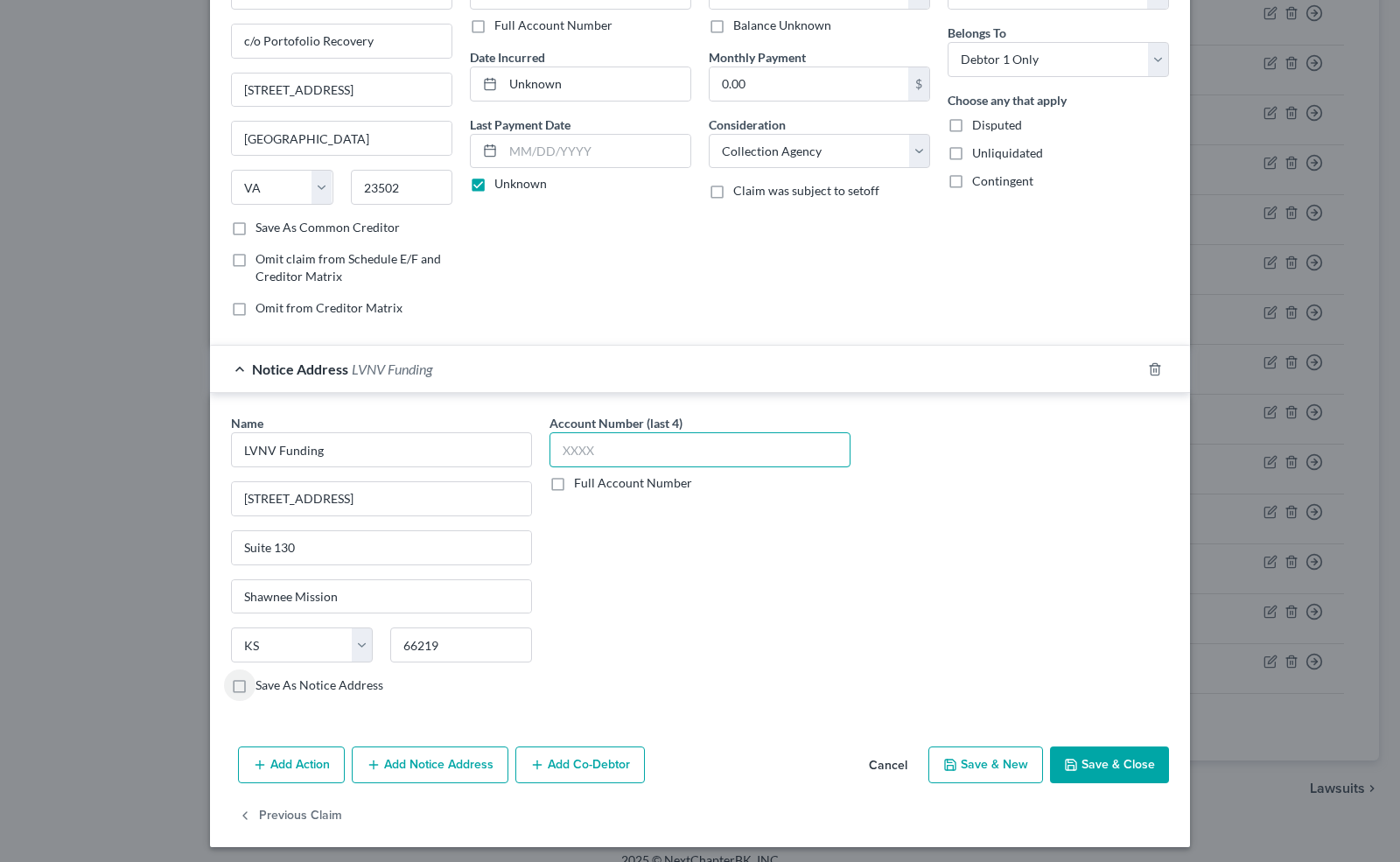
click at [590, 445] on input "text" at bounding box center [700, 450] width 301 height 35
click at [575, 474] on label "Full Account Number" at bounding box center [633, 483] width 118 height 18
click at [582, 474] on input "Full Account Number" at bounding box center [587, 480] width 11 height 11
click at [561, 452] on input "text" at bounding box center [700, 450] width 301 height 35
click at [1073, 758] on button "Save & Close" at bounding box center [1110, 765] width 119 height 37
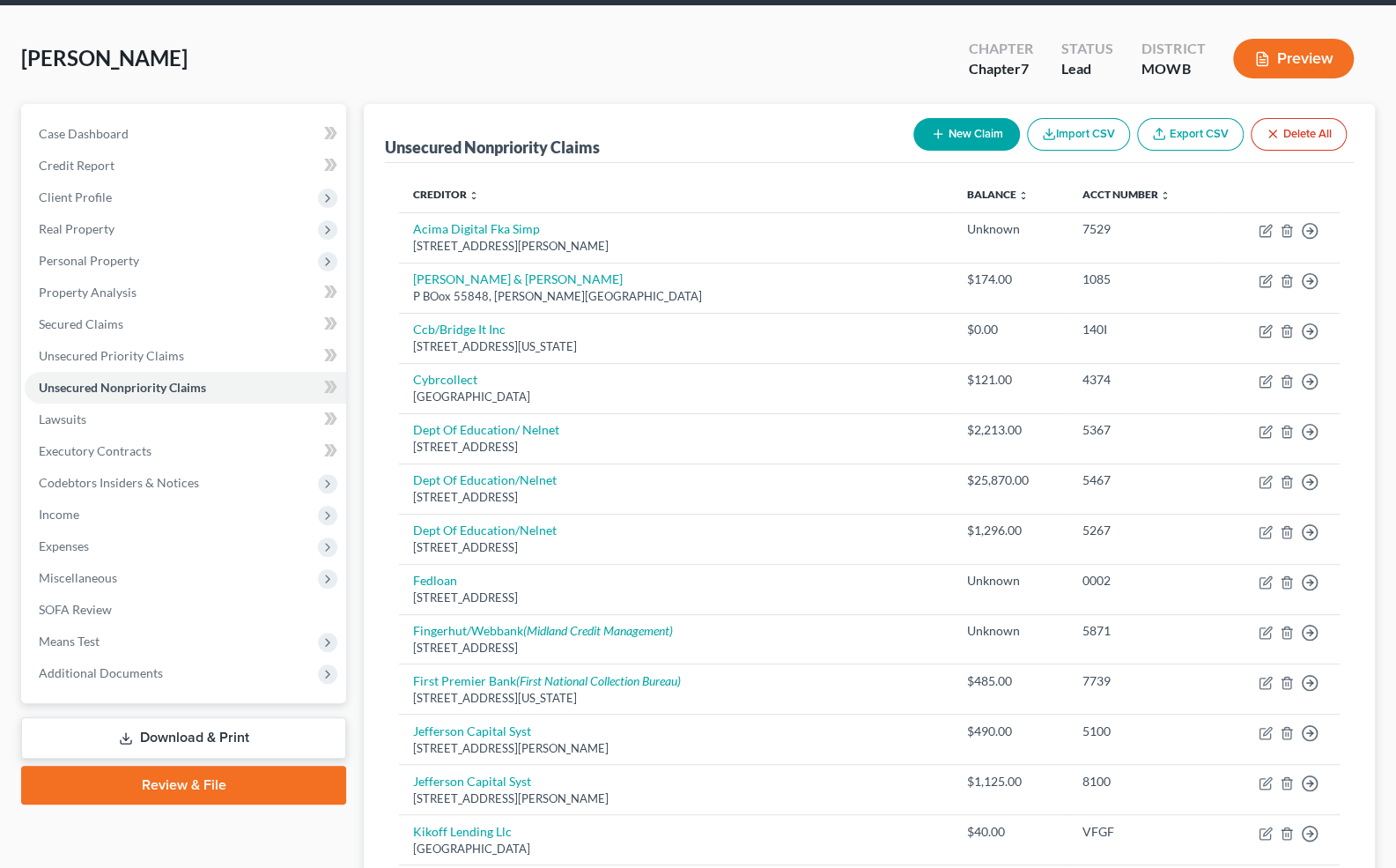
scroll to position [64, 0]
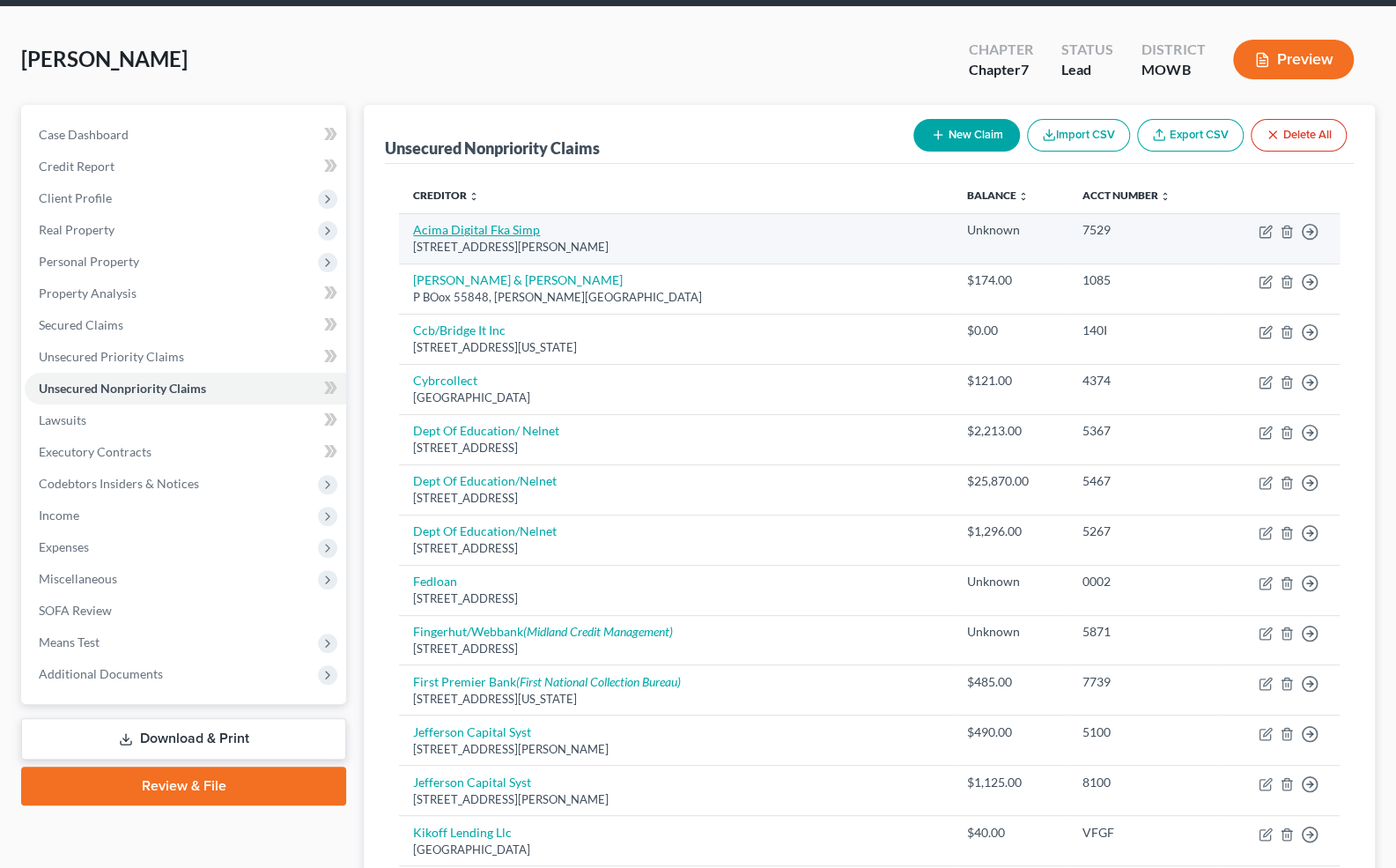
click at [497, 227] on link "Acima Digital Fka Simp" at bounding box center [477, 229] width 127 height 15
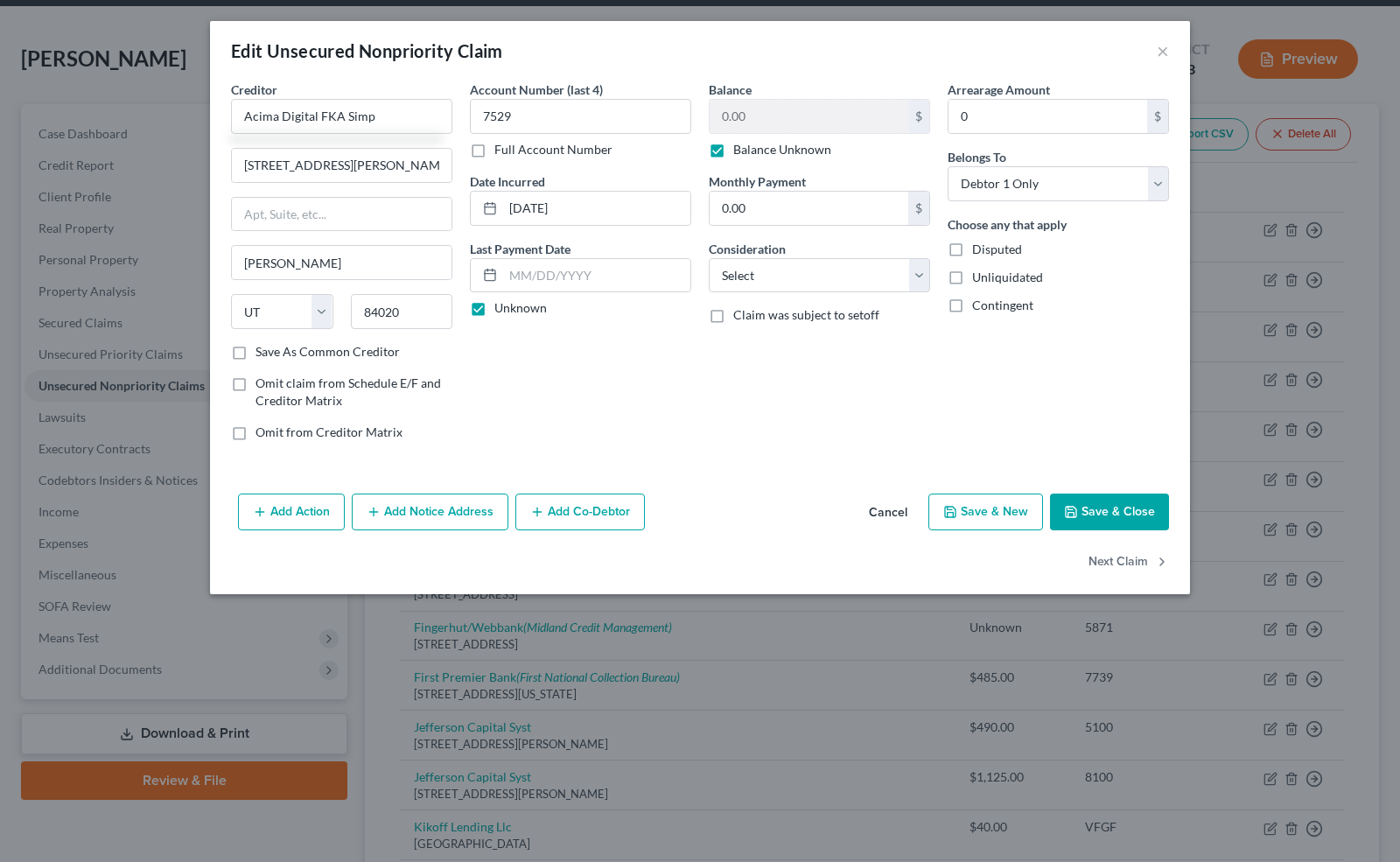
click at [1085, 506] on button "Save & Close" at bounding box center [1110, 512] width 119 height 37
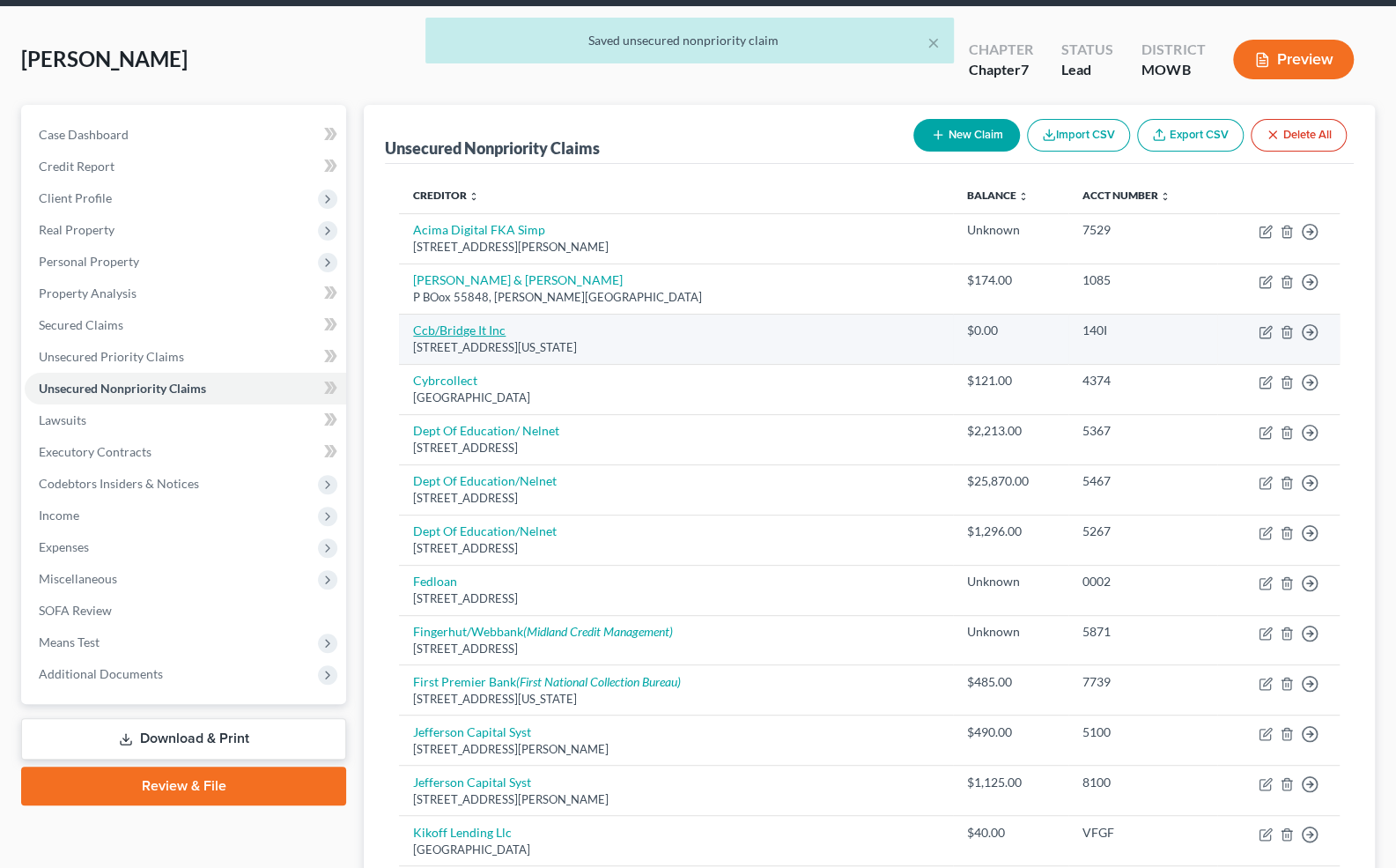
click at [466, 329] on link "Ccb/Bridge It Inc" at bounding box center [459, 329] width 93 height 15
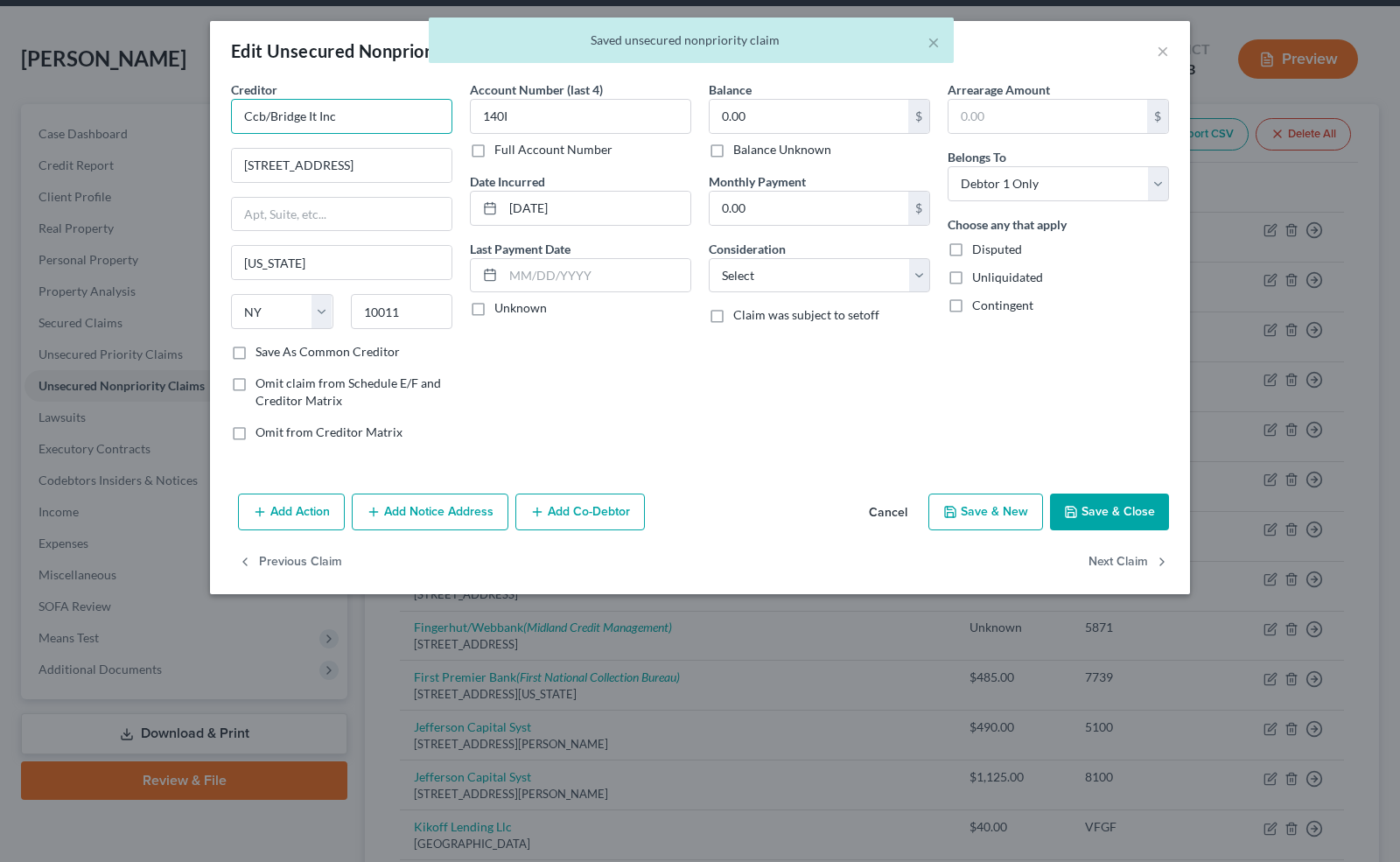
click at [263, 119] on input "Ccb/Bridge It Inc" at bounding box center [341, 117] width 221 height 35
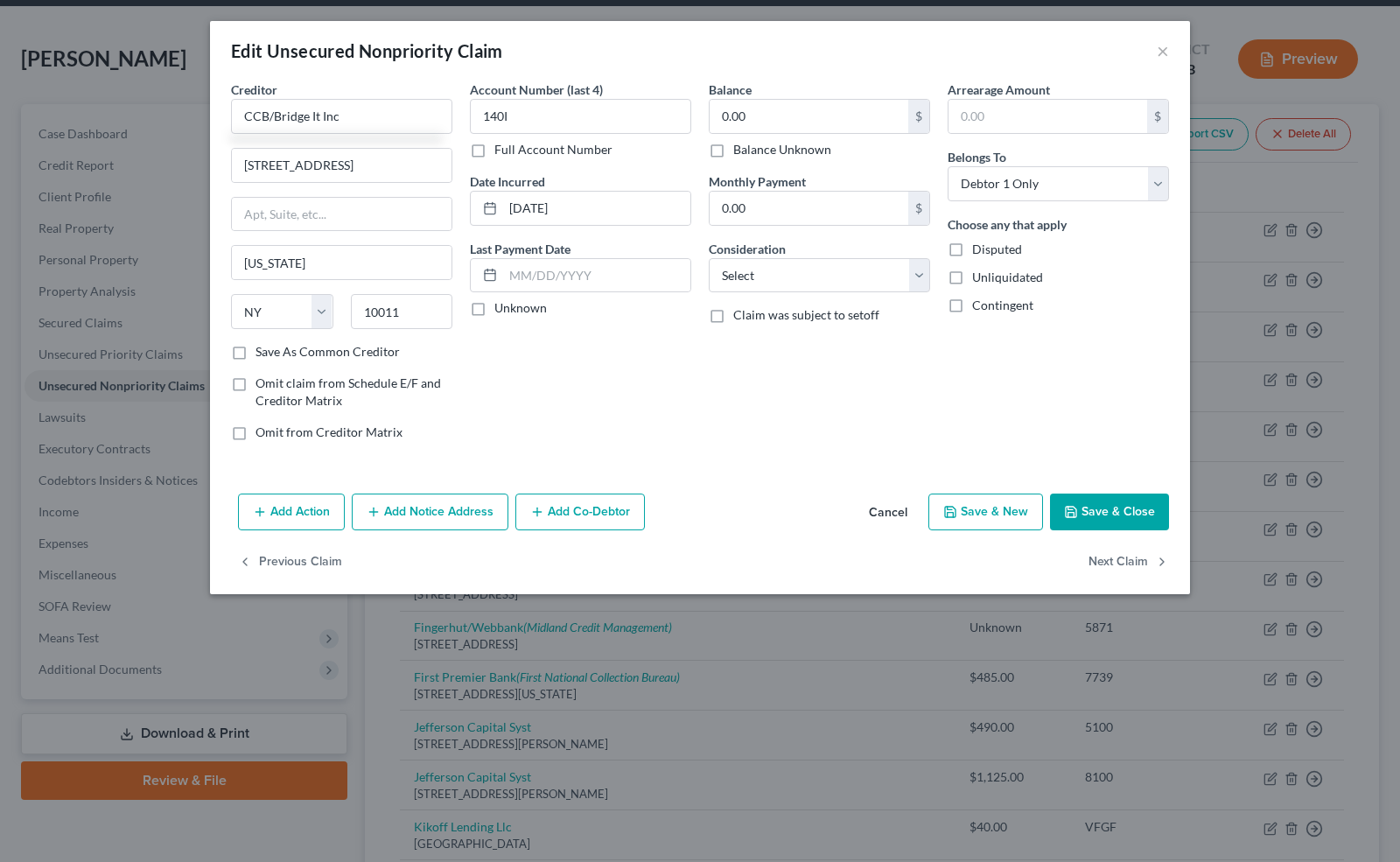
click at [1096, 495] on button "Save & Close" at bounding box center [1110, 512] width 119 height 37
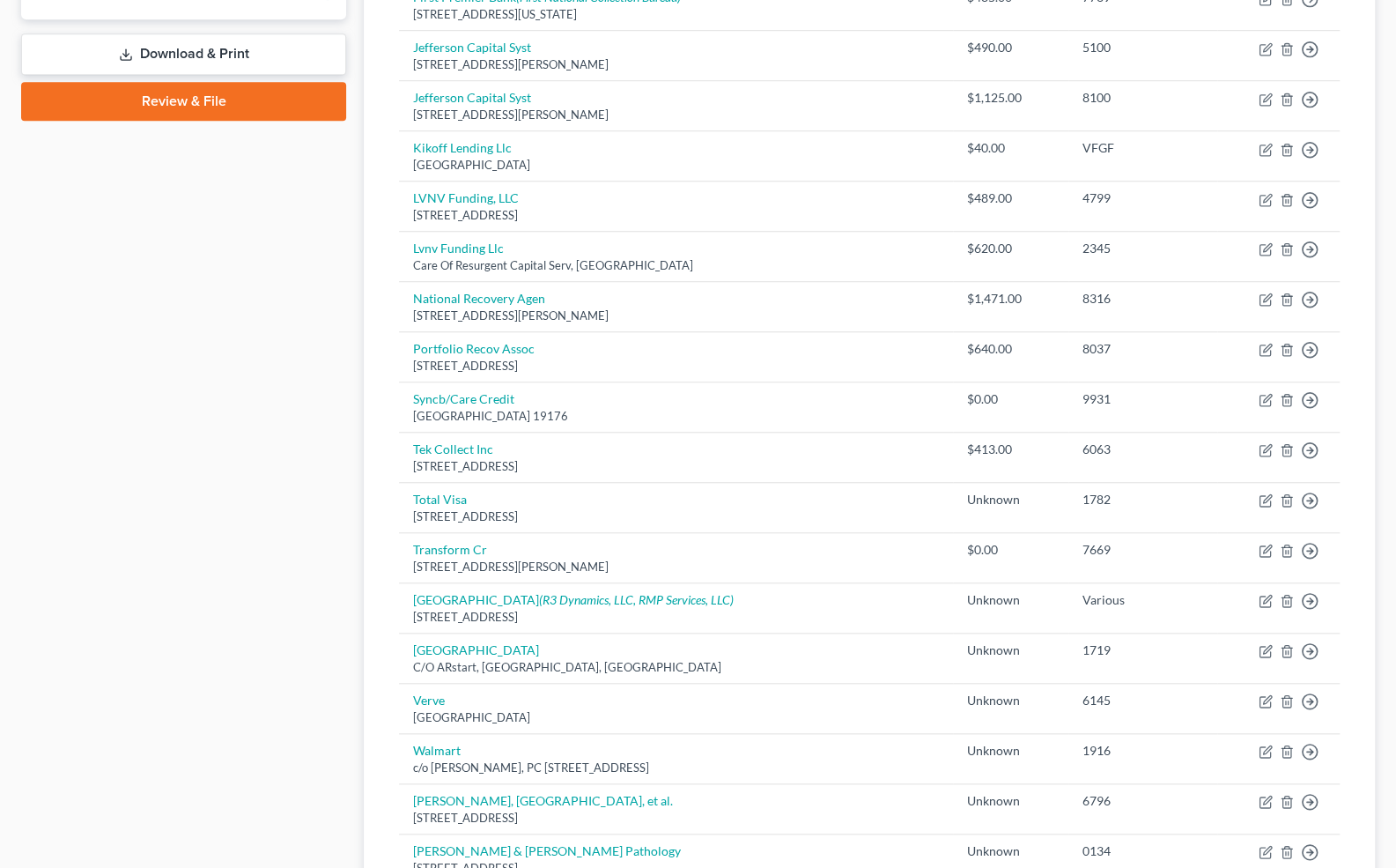
scroll to position [757, 0]
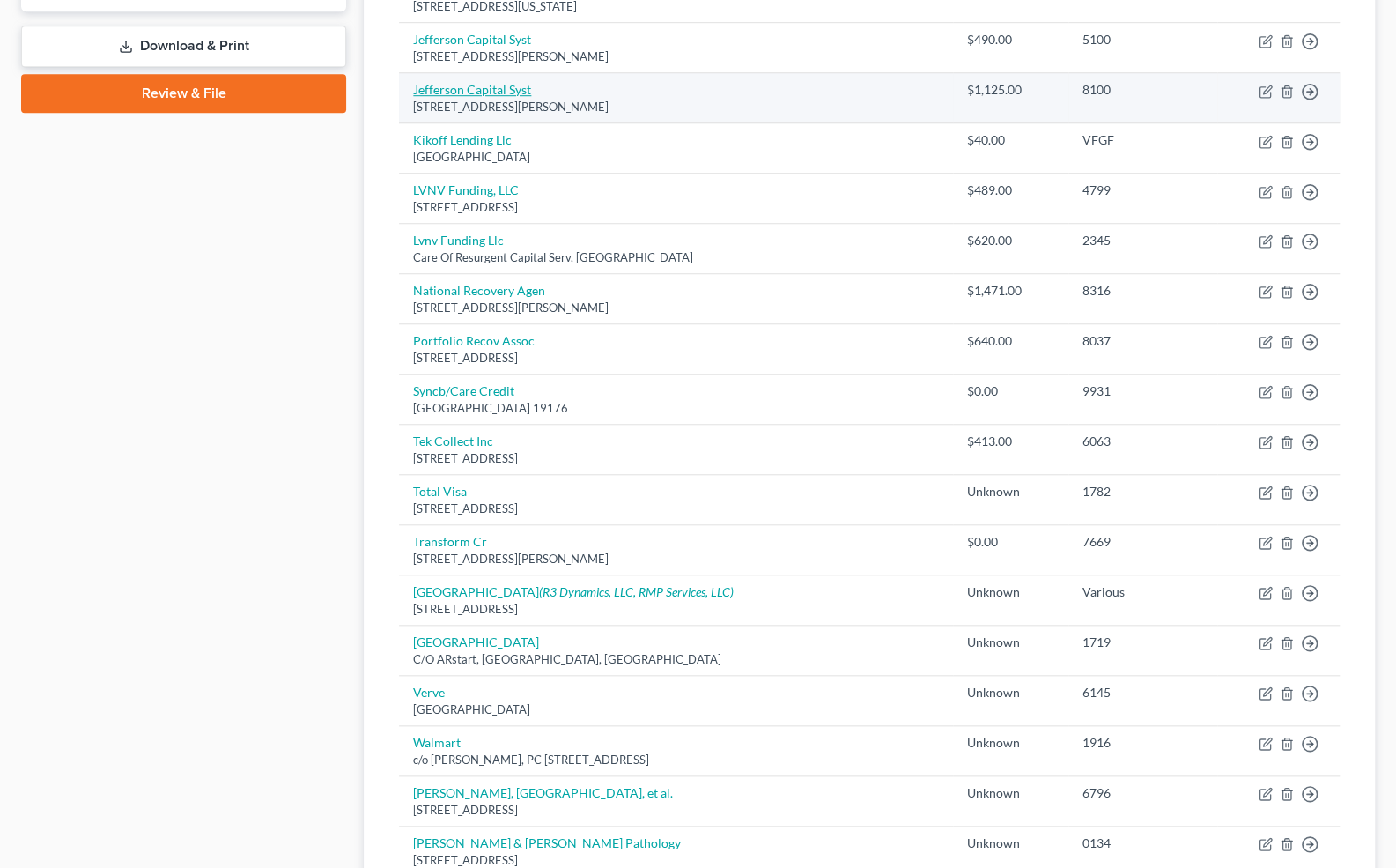
click at [498, 84] on link "Jefferson Capital Syst" at bounding box center [472, 89] width 118 height 15
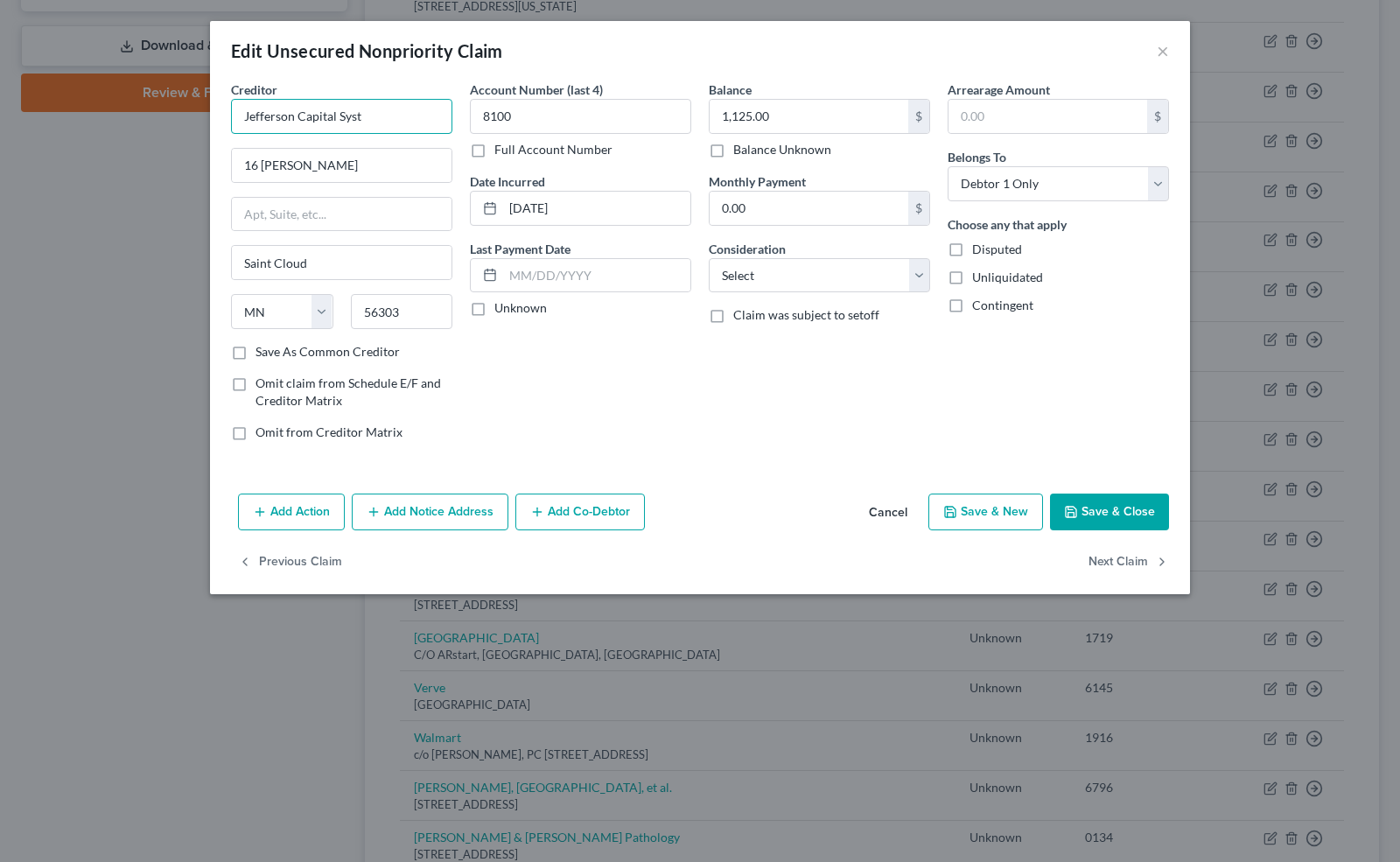
click at [383, 119] on input "Jefferson Capital Syst" at bounding box center [341, 117] width 221 height 35
click at [1076, 508] on icon "button" at bounding box center [1071, 512] width 11 height 11
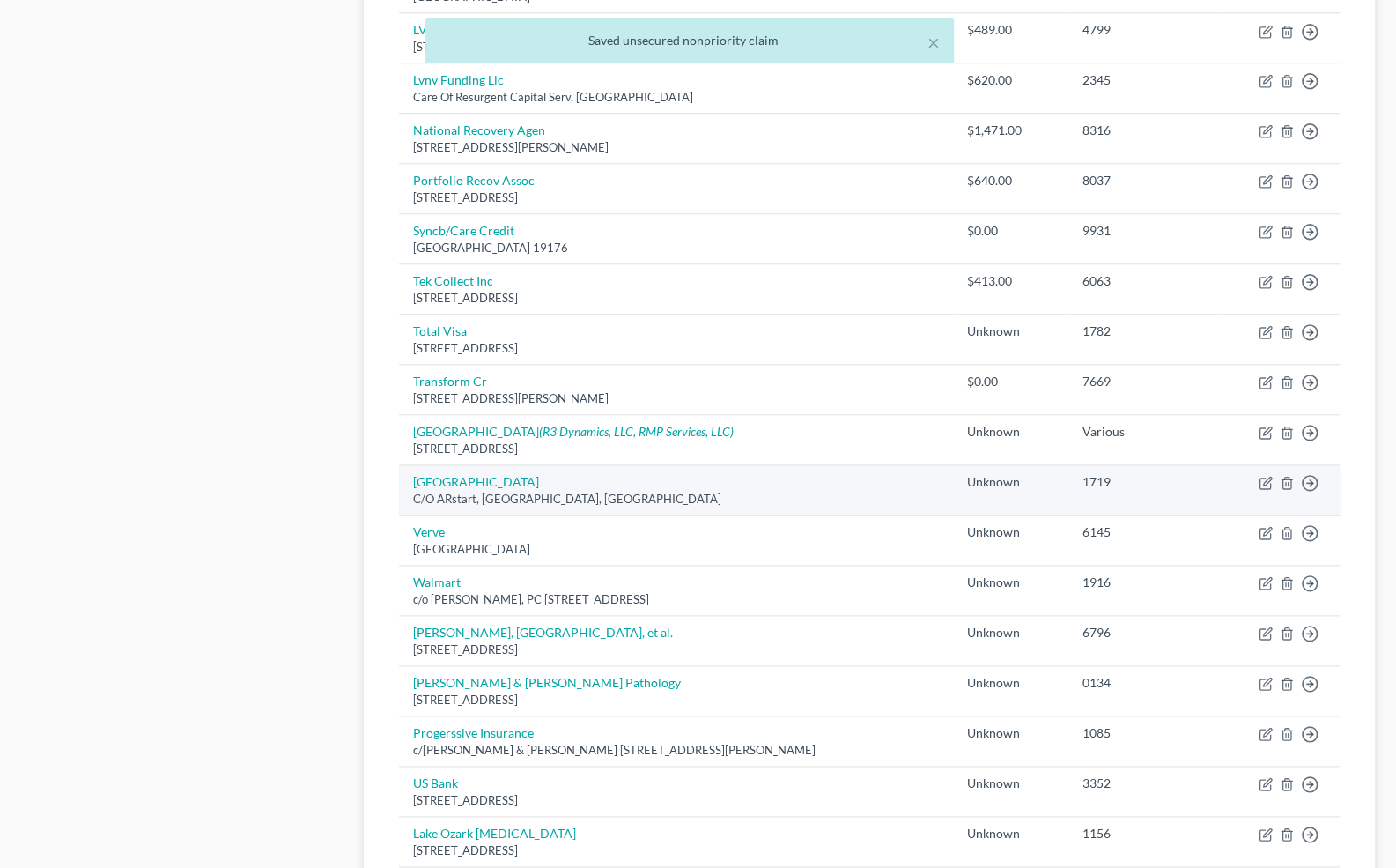
scroll to position [918, 0]
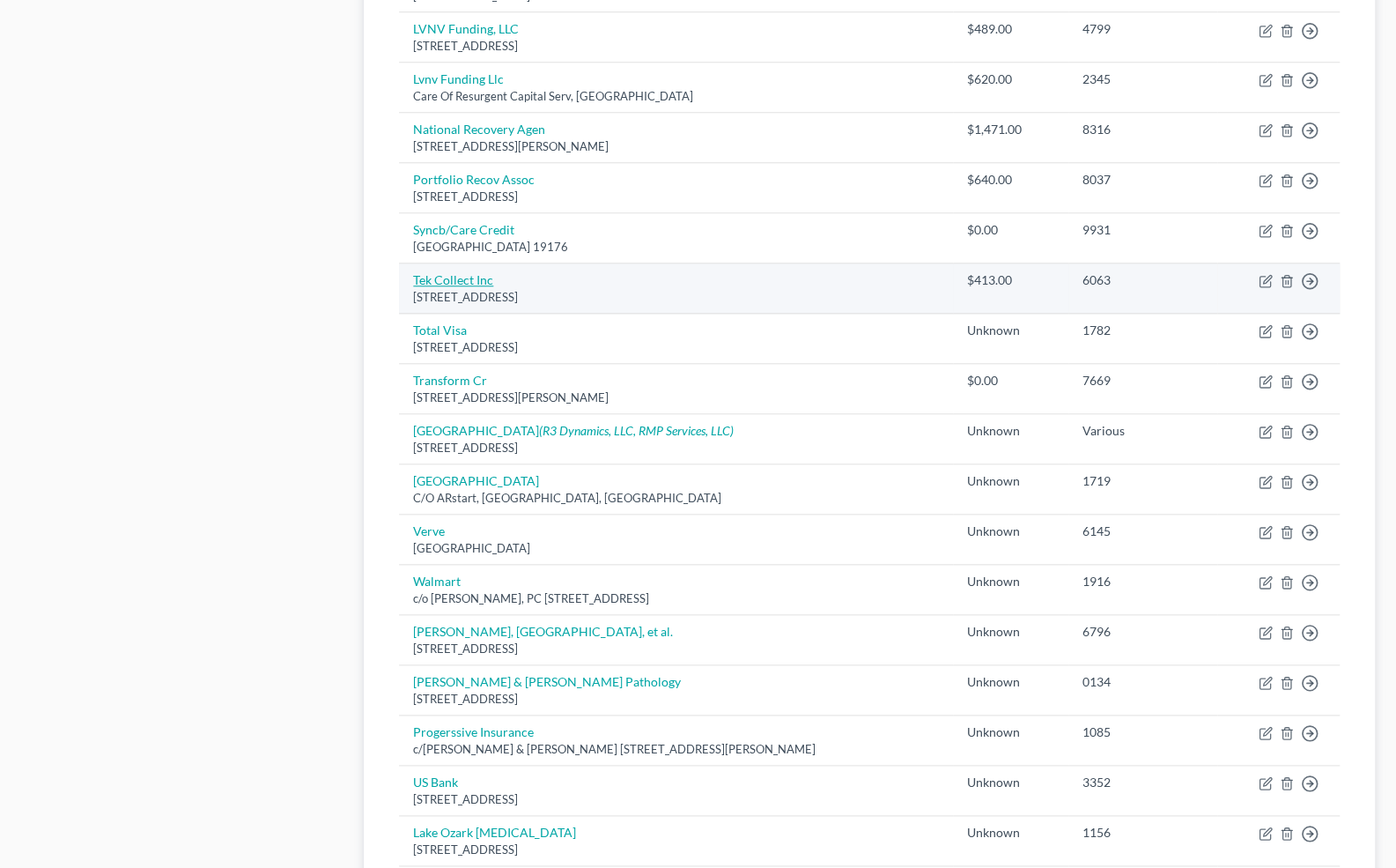
click at [426, 272] on link "Tek Collect Inc" at bounding box center [453, 279] width 80 height 15
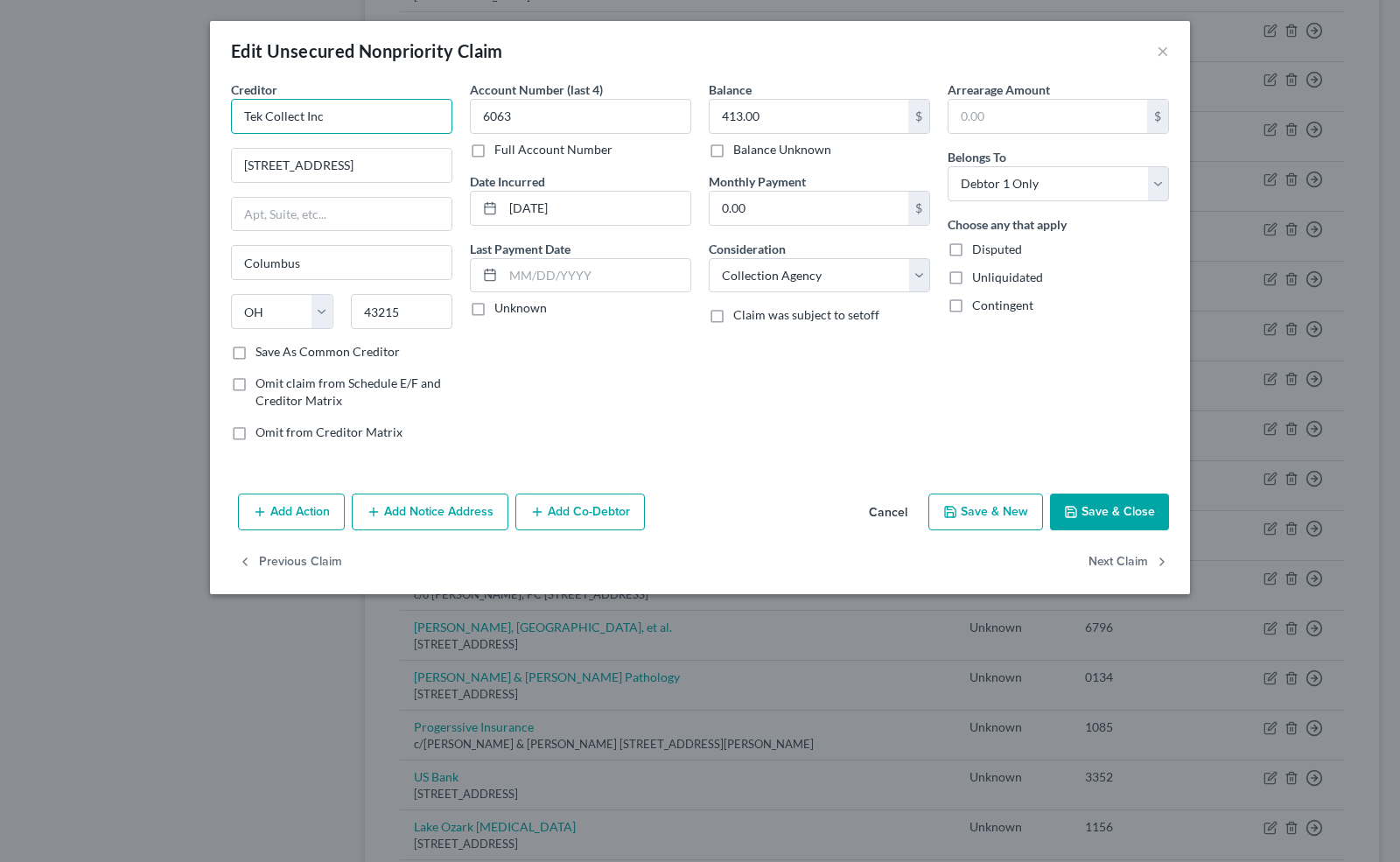
click at [261, 122] on input "Tek Collect Inc" at bounding box center [341, 117] width 221 height 35
click at [1110, 511] on button "Save & Close" at bounding box center [1110, 512] width 119 height 37
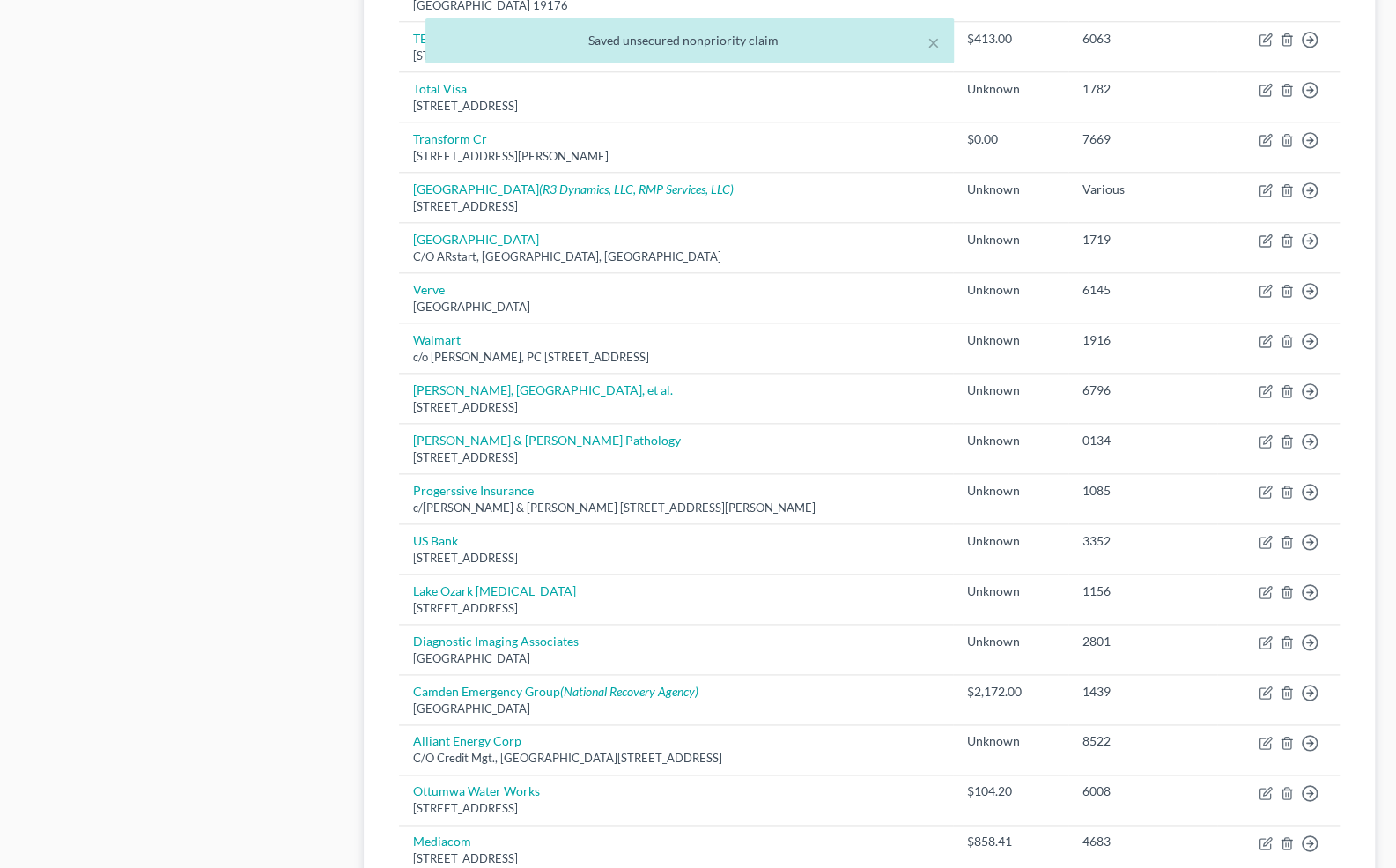
scroll to position [1161, 0]
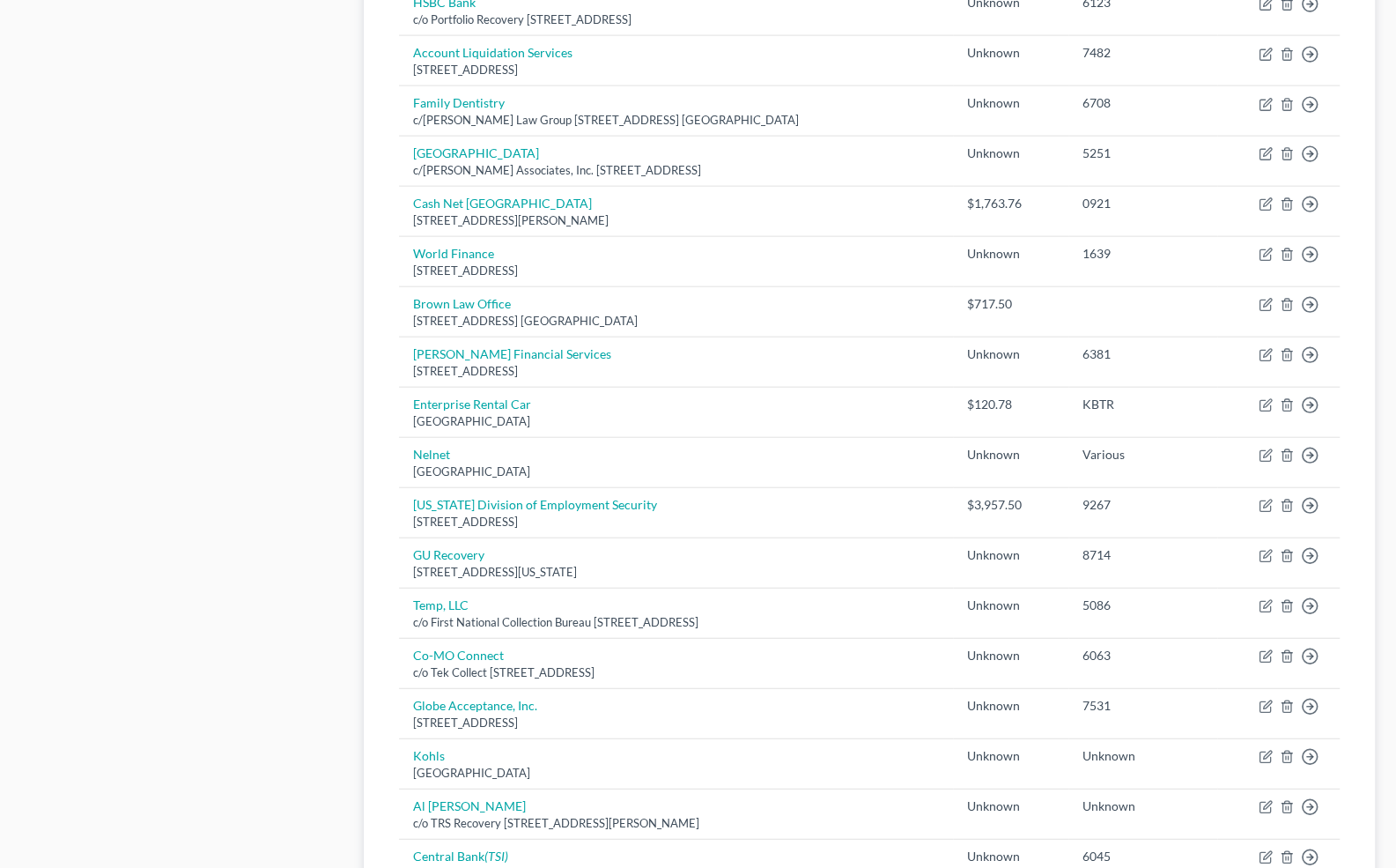
scroll to position [2453, 0]
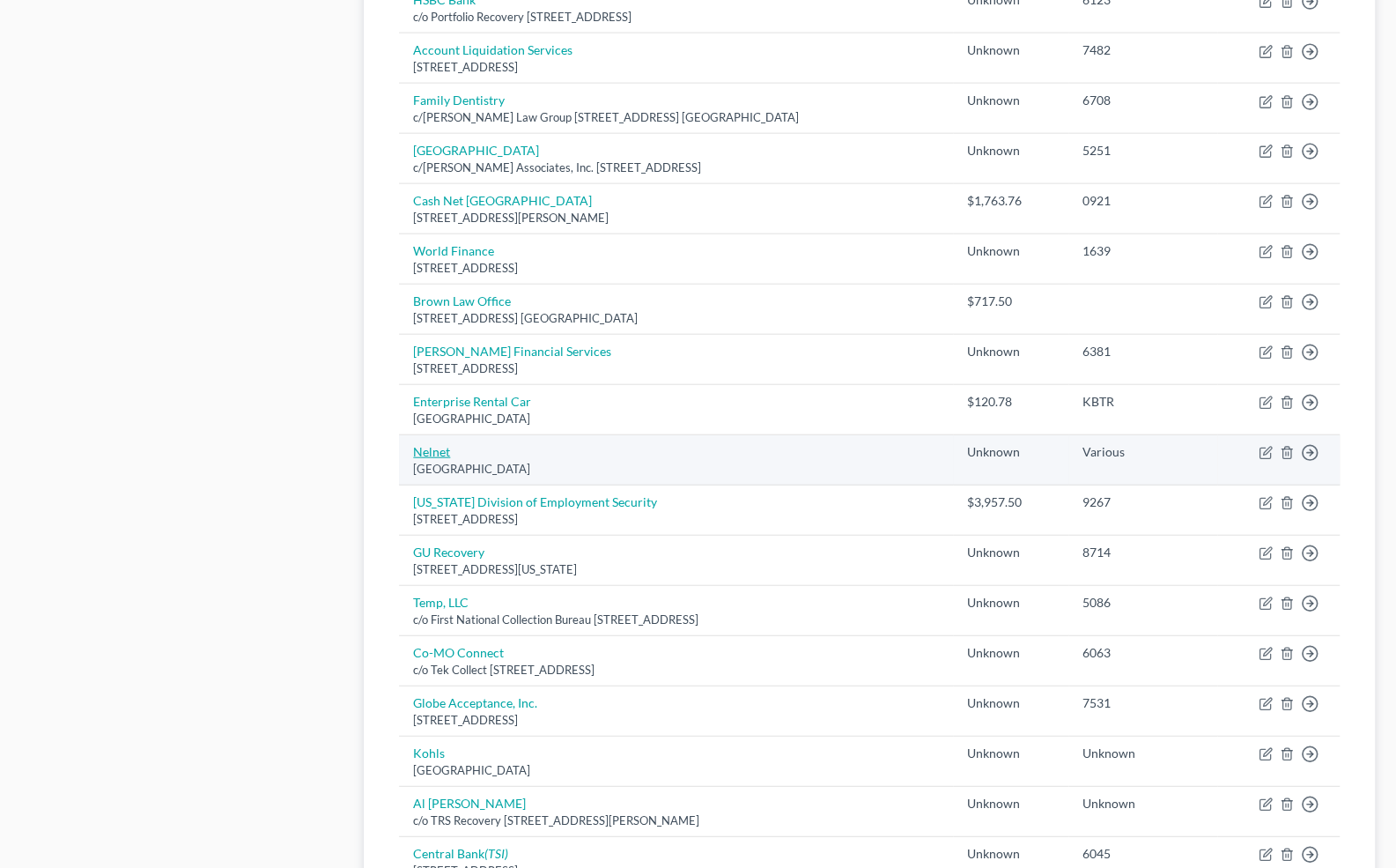
click at [435, 444] on link "Nelnet" at bounding box center [432, 451] width 37 height 15
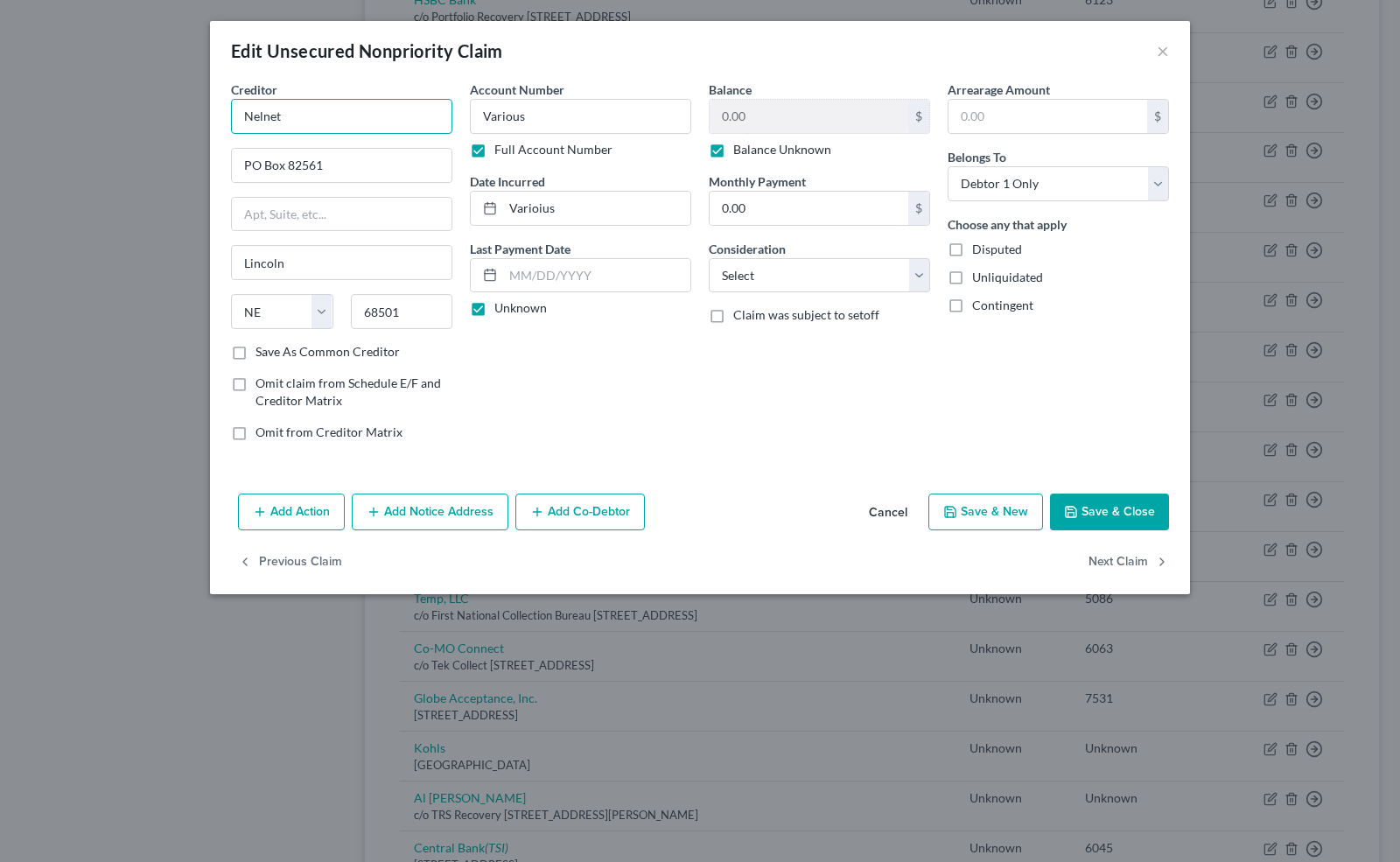
click at [296, 115] on input "Nelnet" at bounding box center [341, 117] width 221 height 35
click at [1062, 510] on button "Save & Close" at bounding box center [1110, 512] width 119 height 37
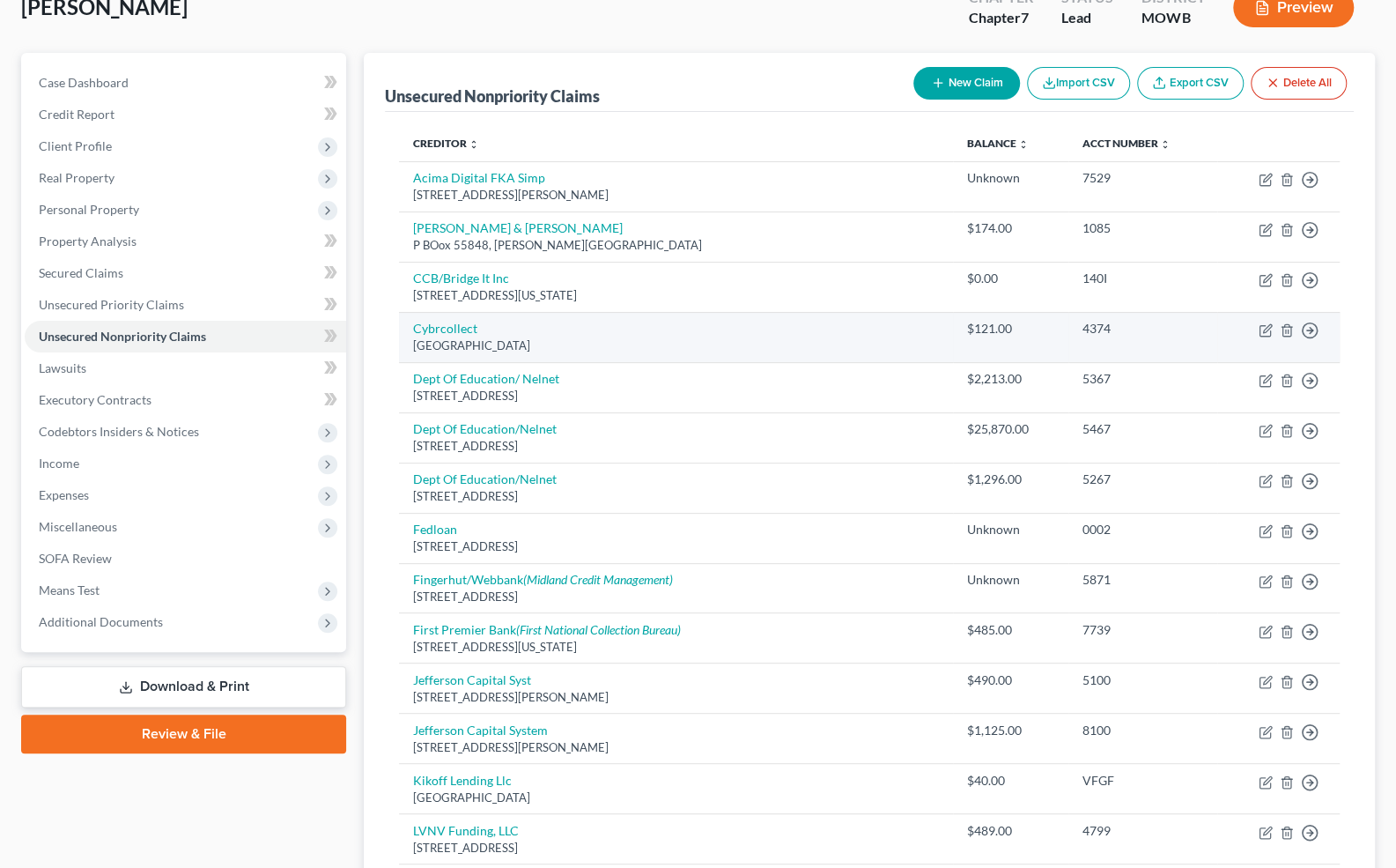
scroll to position [116, 0]
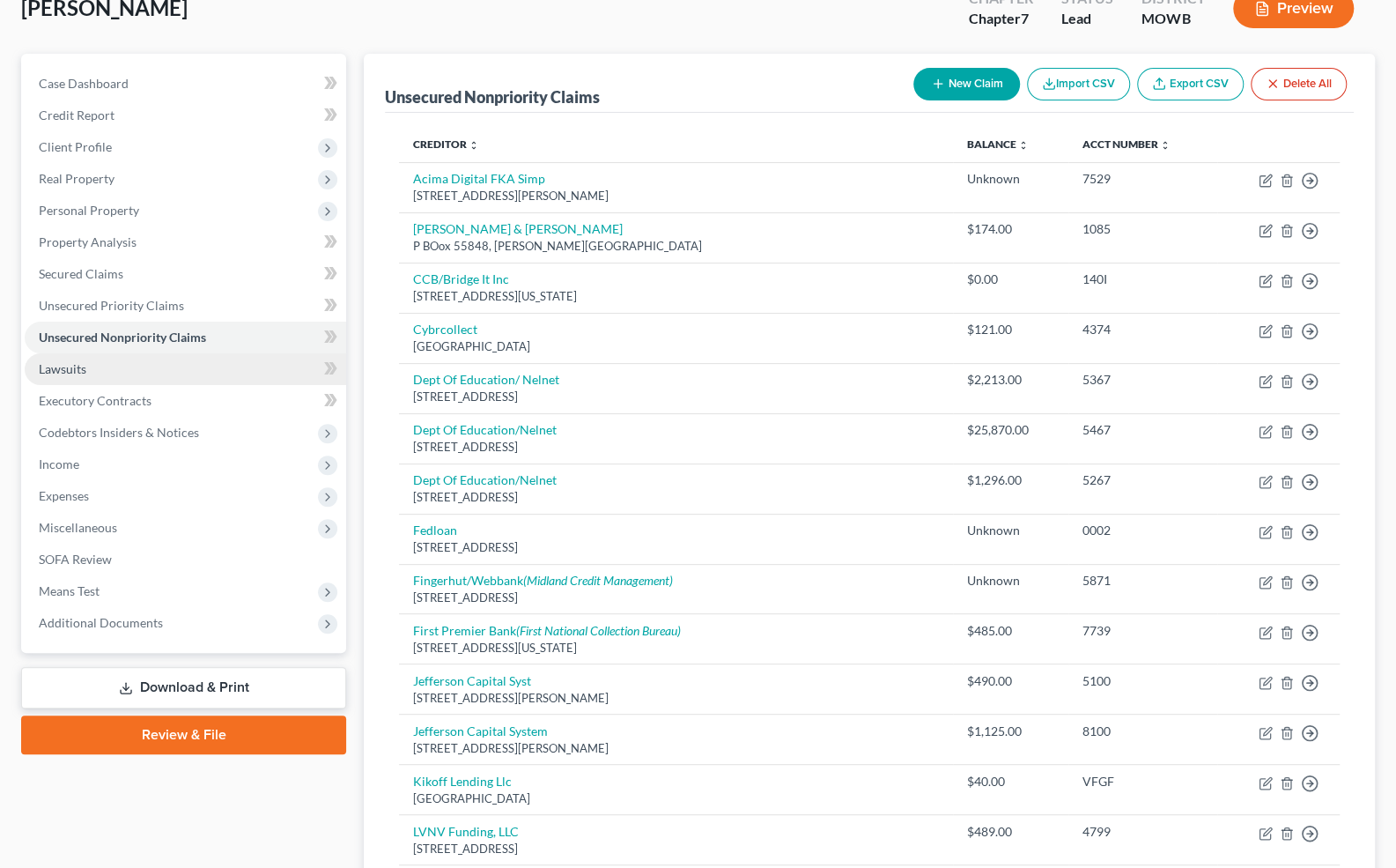
click at [199, 372] on link "Lawsuits" at bounding box center [185, 369] width 321 height 32
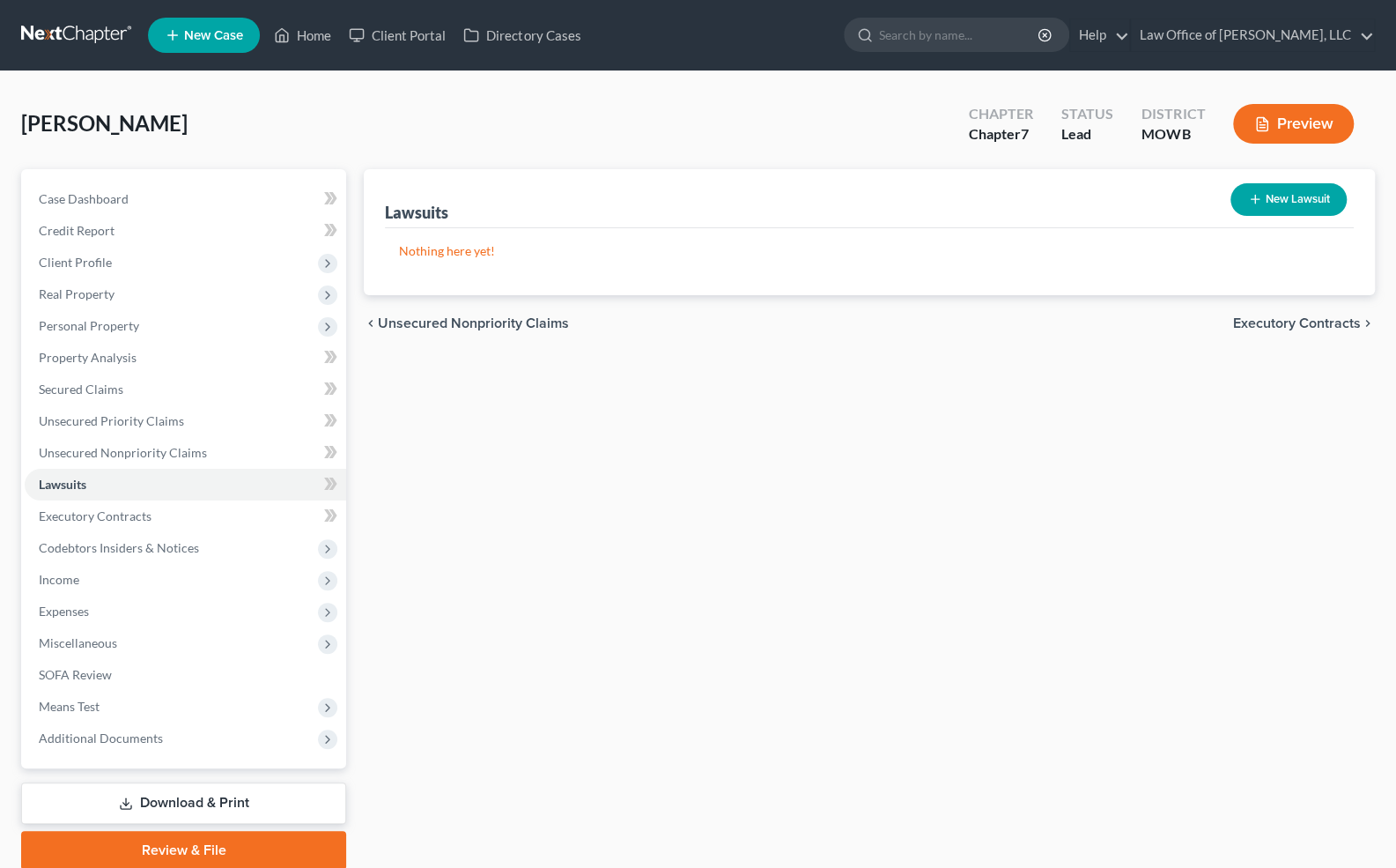
click at [1249, 192] on button "New Lawsuit" at bounding box center [1289, 200] width 117 height 33
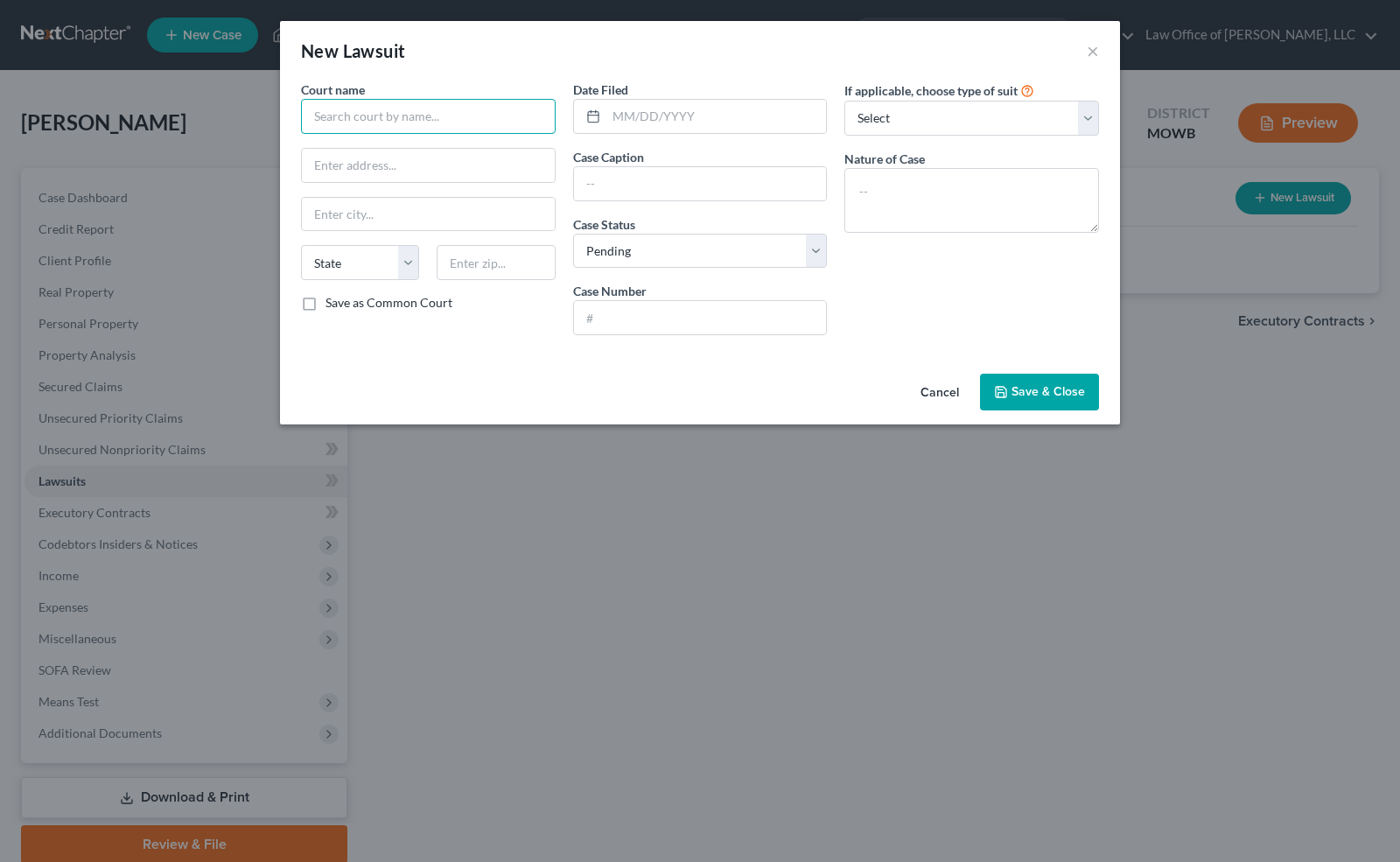
click at [361, 118] on input "text" at bounding box center [428, 117] width 254 height 35
drag, startPoint x: 513, startPoint y: 112, endPoint x: 239, endPoint y: 126, distance: 274.4
click at [239, 126] on div "New Lawsuit × Court name * Denali Capital [PERSON_NAME] [PERSON_NAME] [GEOGRAPH…" at bounding box center [700, 431] width 1400 height 862
click at [631, 324] on input "text" at bounding box center [701, 317] width 253 height 33
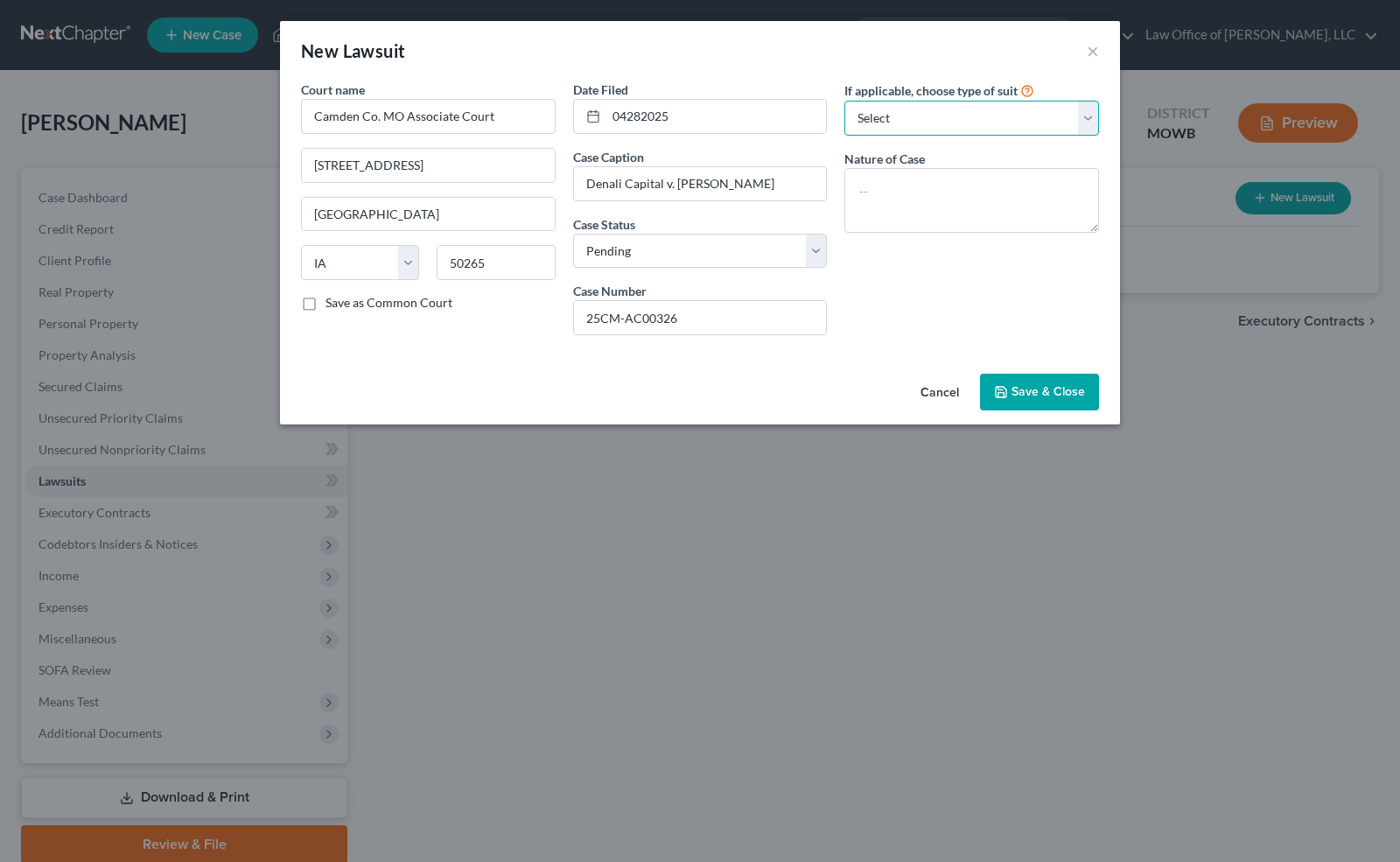
click at [939, 118] on select "Select Repossession Garnishment Foreclosure Attached, Seized, Or Levied Other" at bounding box center [972, 118] width 254 height 35
click at [845, 101] on select "Select Repossession Garnishment Foreclosure Attached, Seized, Or Levied Other" at bounding box center [972, 118] width 254 height 35
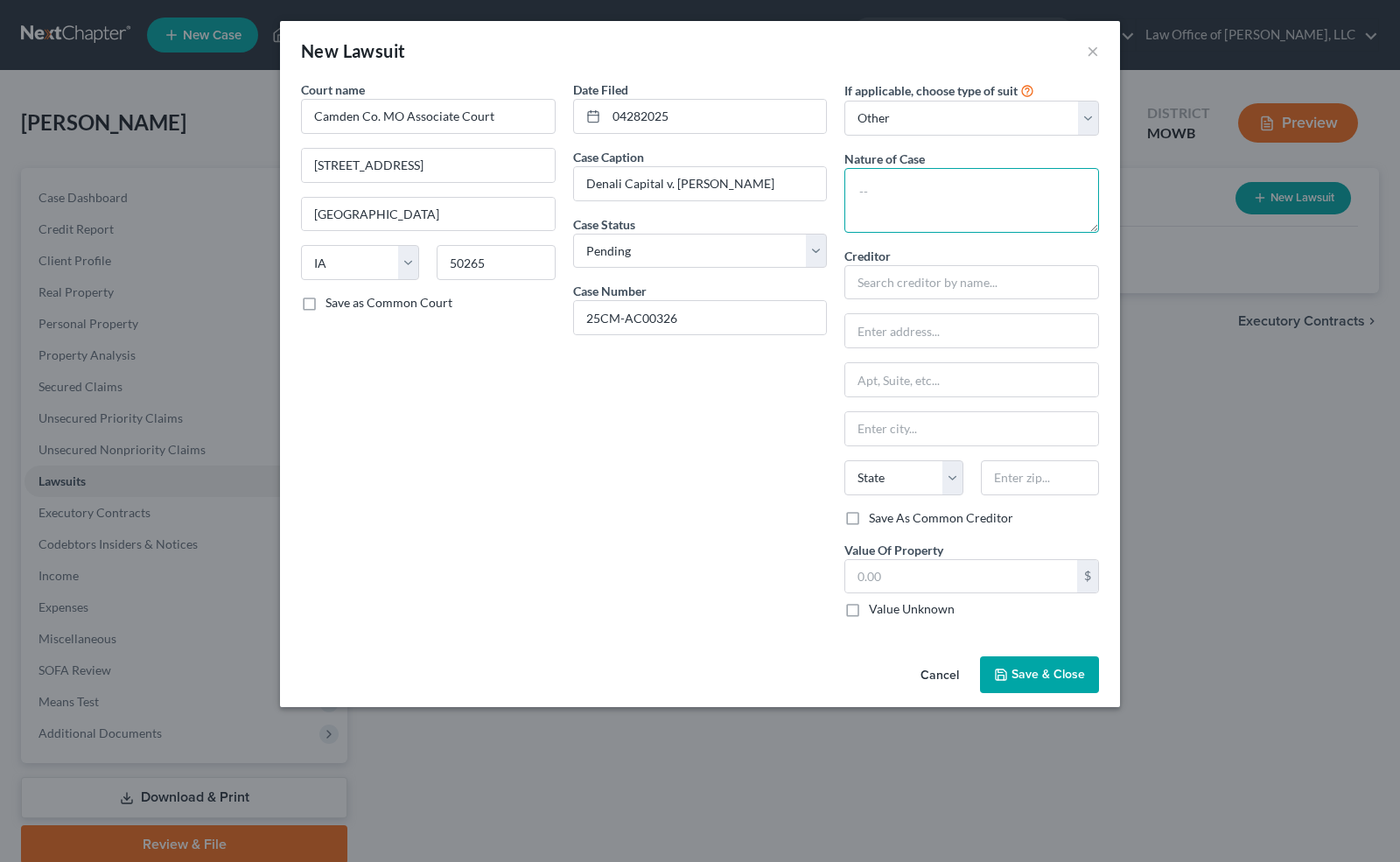
click at [892, 213] on textarea at bounding box center [972, 201] width 254 height 65
click at [891, 277] on input "text" at bounding box center [972, 282] width 254 height 35
click at [1018, 666] on span "Save & Close" at bounding box center [1048, 673] width 74 height 15
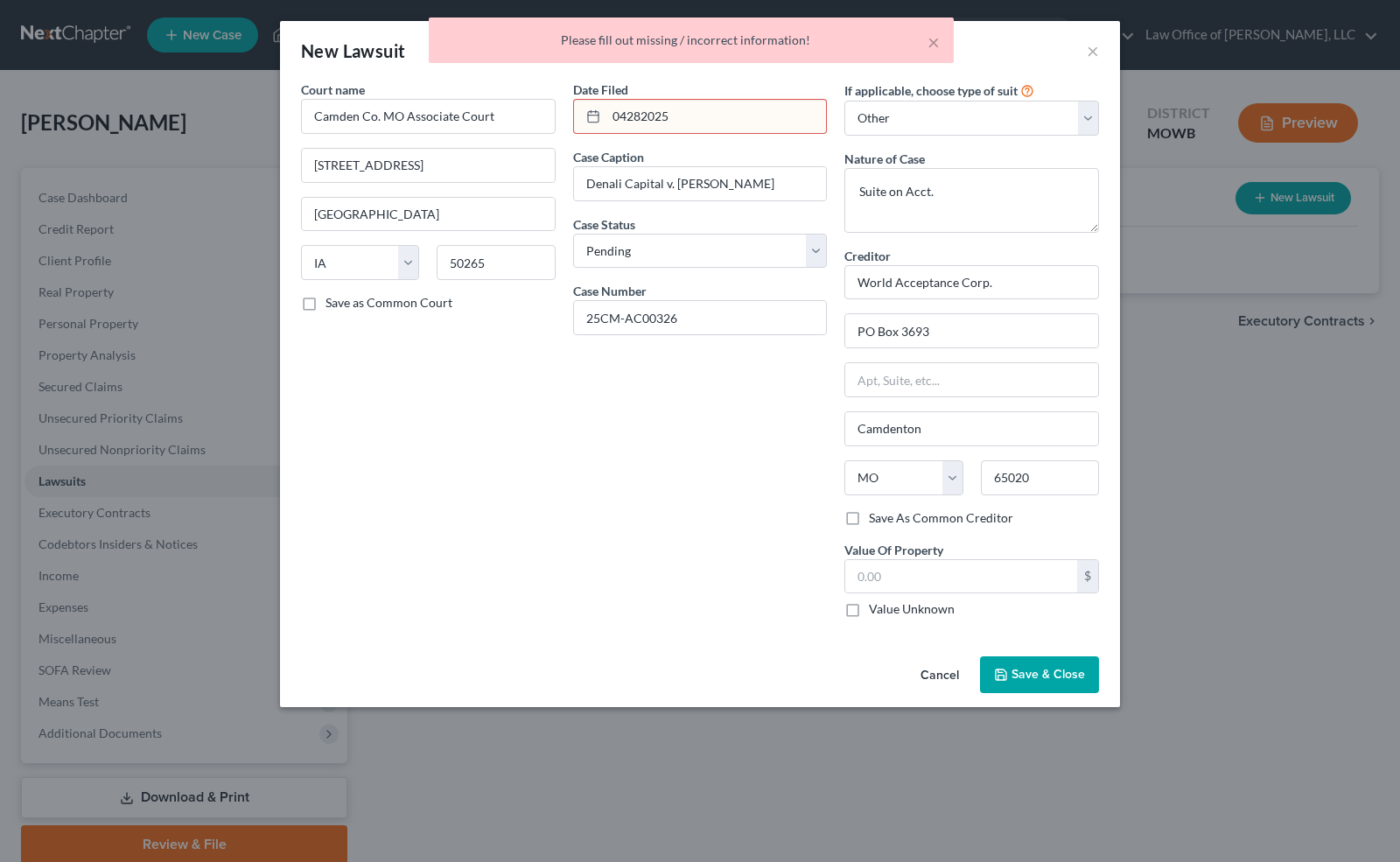
click at [707, 110] on input "04282025" at bounding box center [716, 117] width 220 height 33
click at [637, 114] on input "04282025" at bounding box center [716, 117] width 220 height 33
click at [630, 114] on input "04282025" at bounding box center [716, 117] width 220 height 33
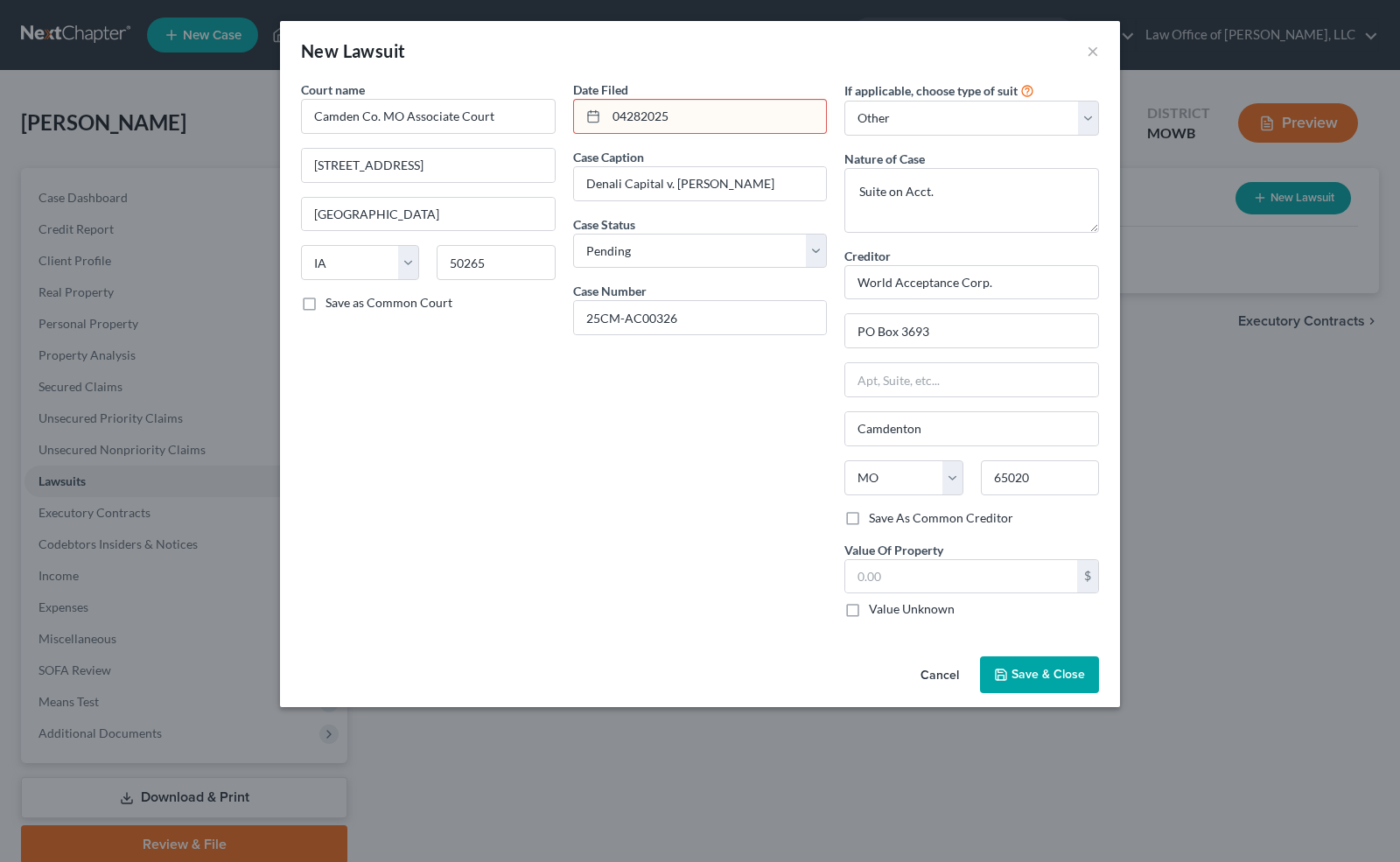
click at [625, 114] on input "04282025" at bounding box center [716, 117] width 220 height 33
click at [1042, 672] on span "Save & Close" at bounding box center [1048, 673] width 74 height 15
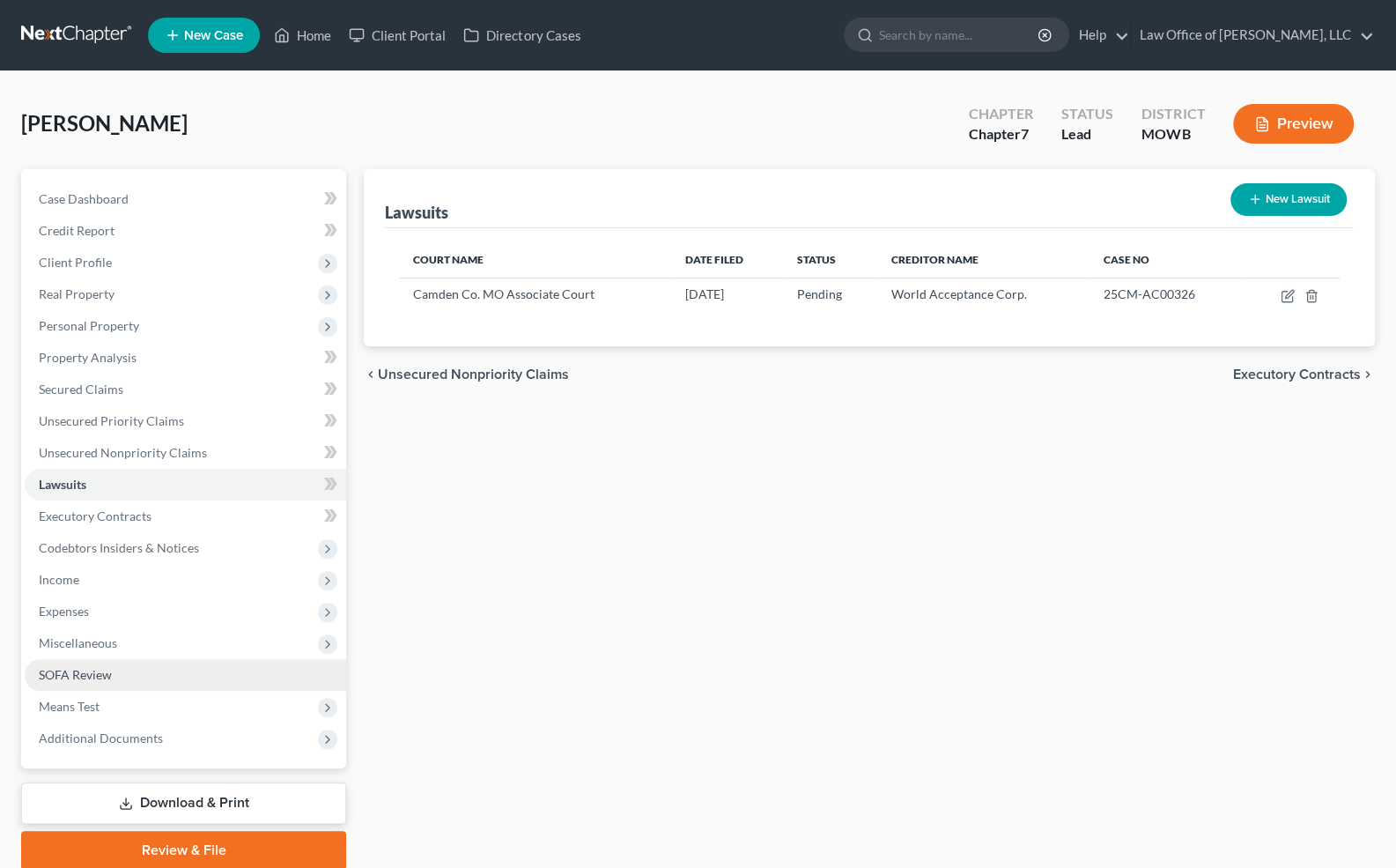
click at [109, 681] on link "SOFA Review" at bounding box center [185, 675] width 321 height 32
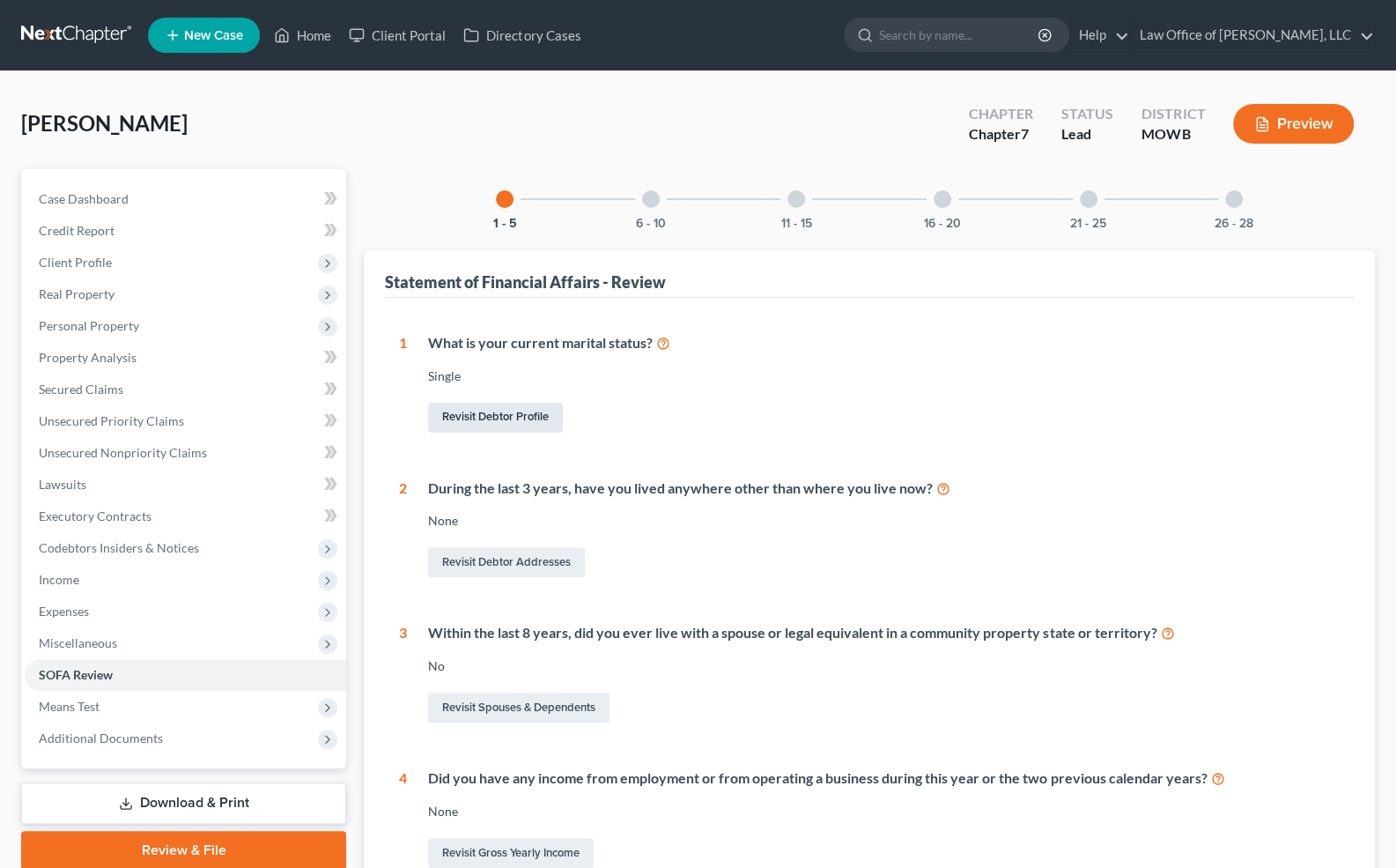
click at [510, 411] on link "Revisit Debtor Profile" at bounding box center [495, 418] width 135 height 30
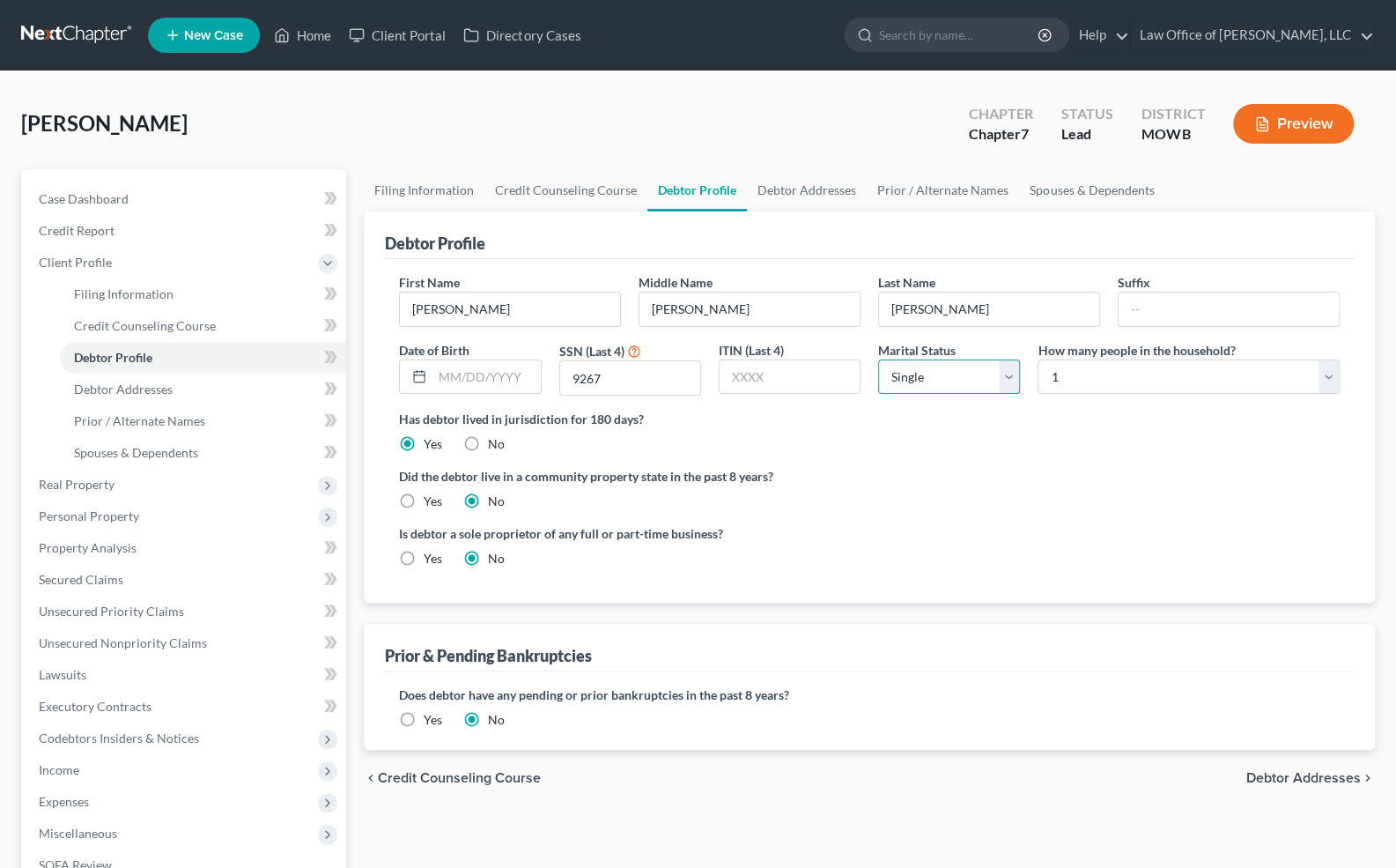
click at [1007, 374] on select "Select Single Married Separated Divorced Widowed" at bounding box center [949, 377] width 142 height 35
click at [879, 359] on select "Select Single Married Separated Divorced Widowed" at bounding box center [949, 377] width 142 height 35
click at [526, 377] on input "text" at bounding box center [487, 377] width 108 height 34
click at [105, 223] on span "Credit Report" at bounding box center [77, 230] width 76 height 15
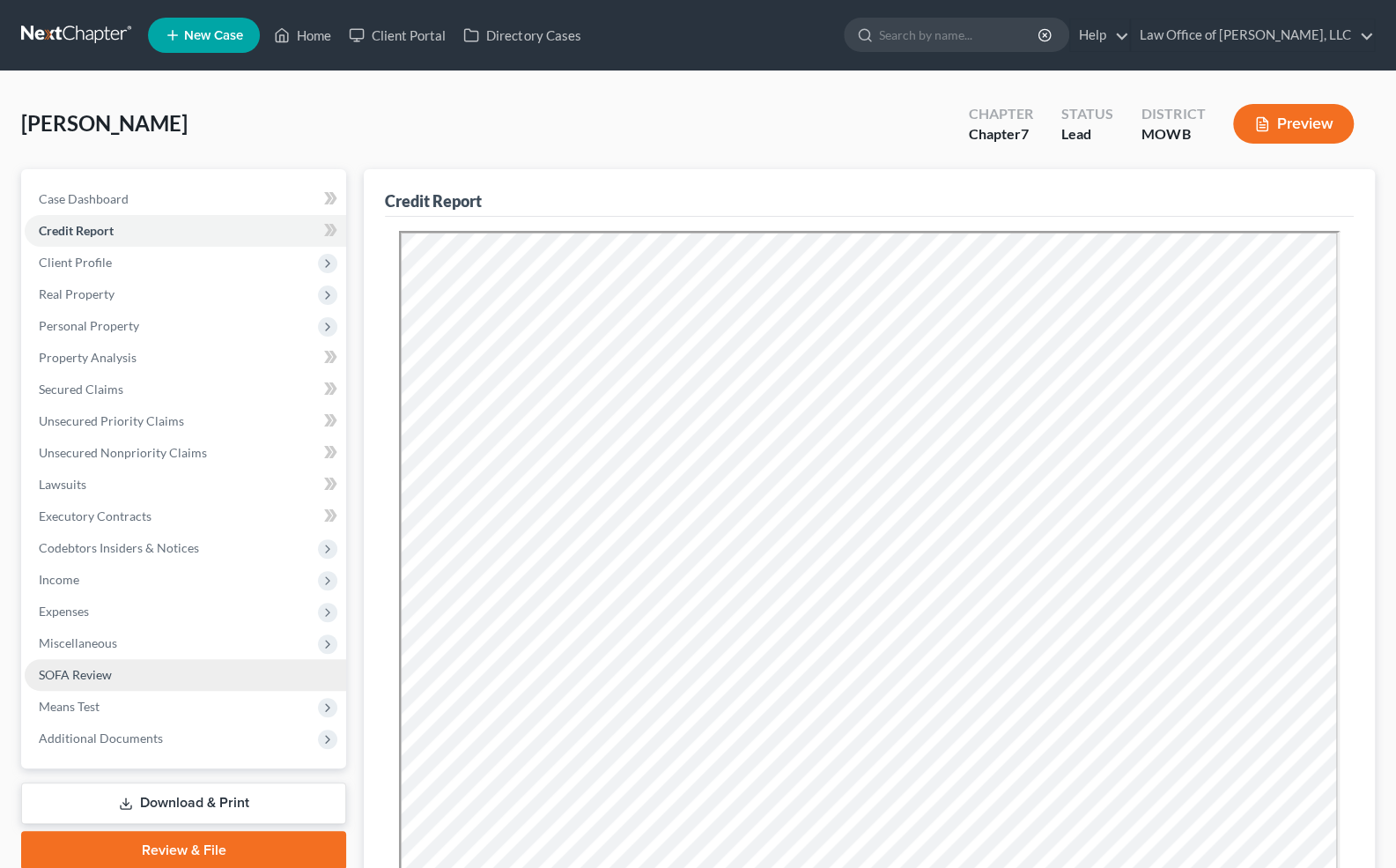
click at [85, 669] on span "SOFA Review" at bounding box center [75, 674] width 73 height 15
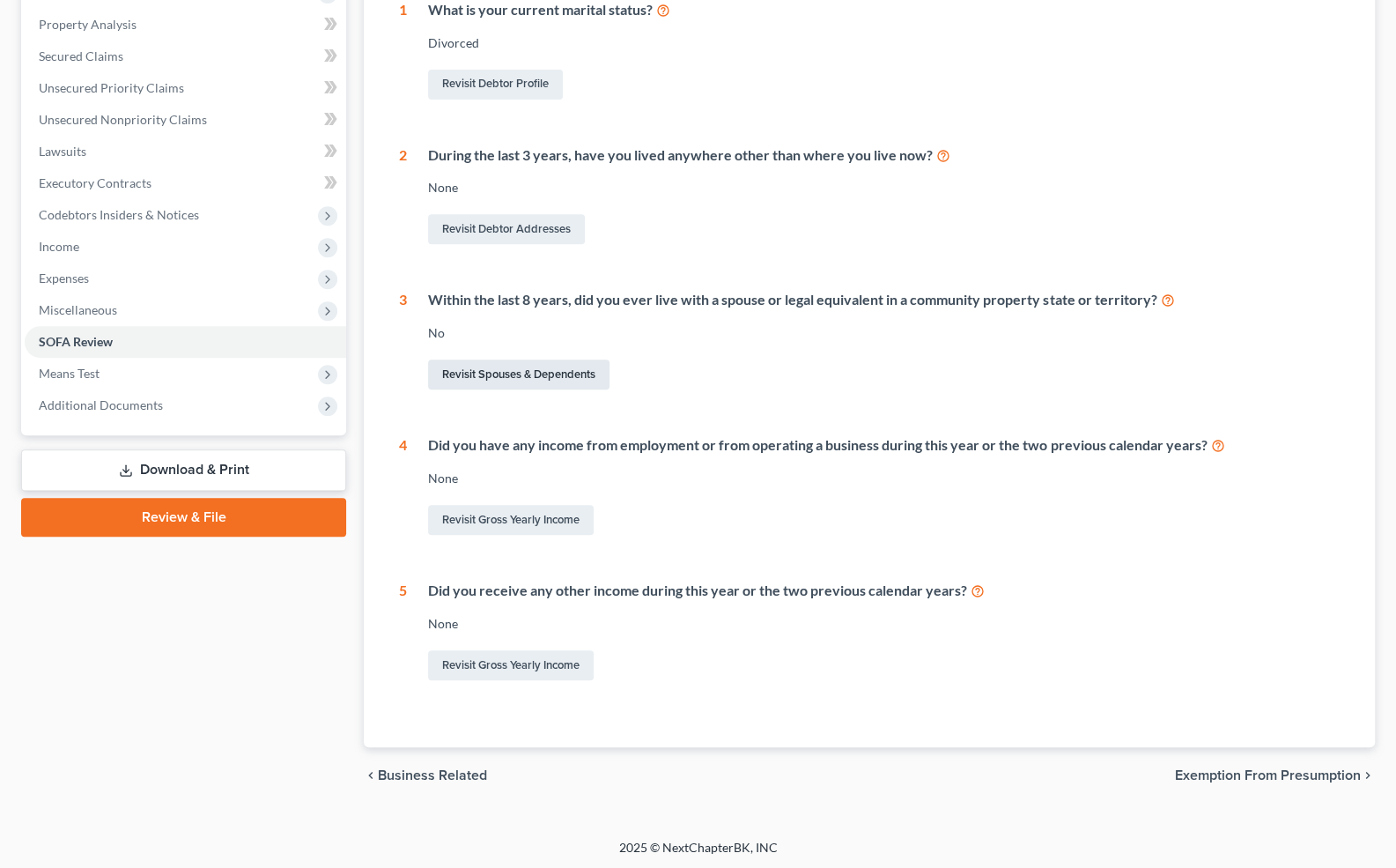
scroll to position [337, 0]
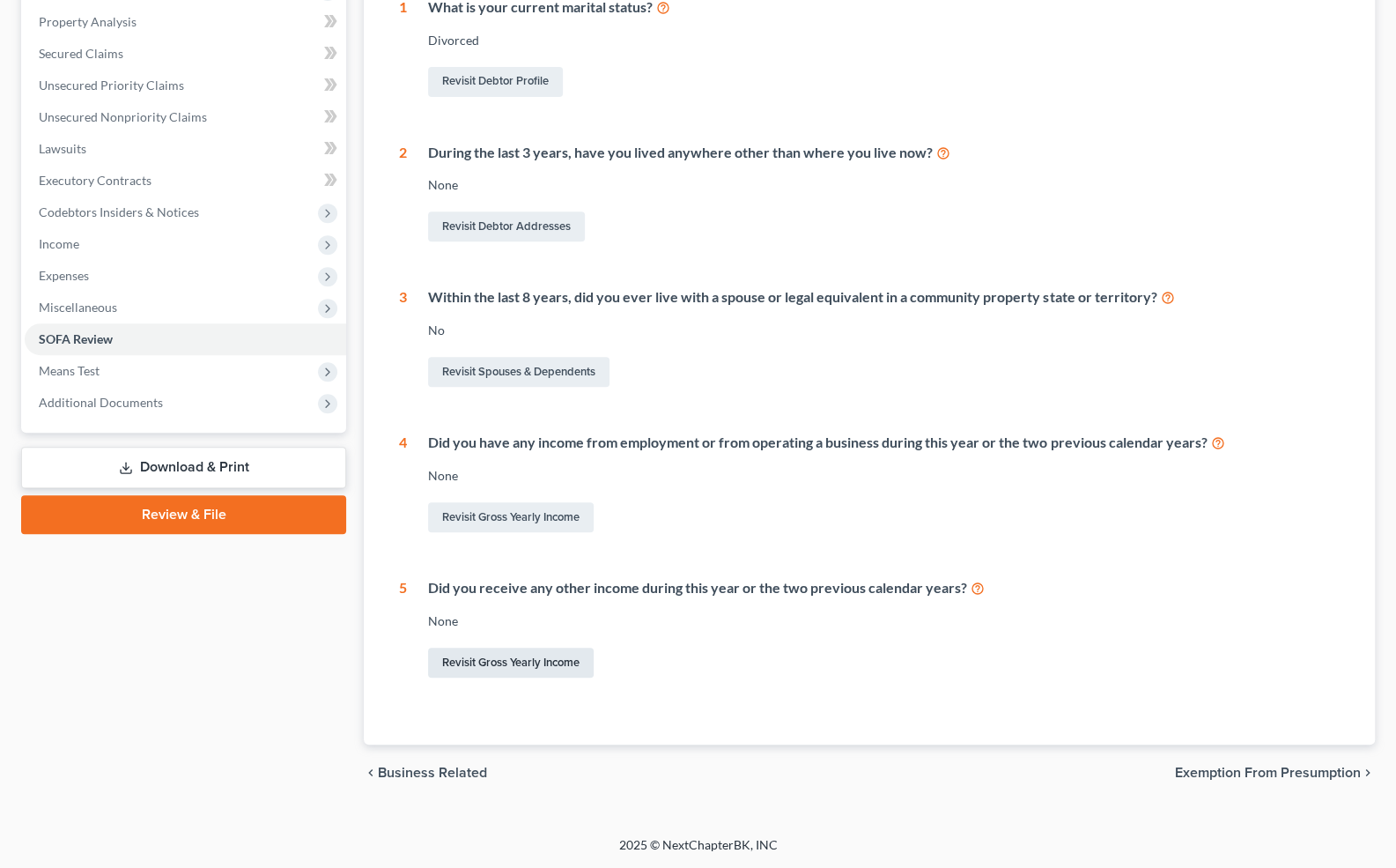
click at [529, 653] on link "Revisit Gross Yearly Income" at bounding box center [511, 662] width 166 height 30
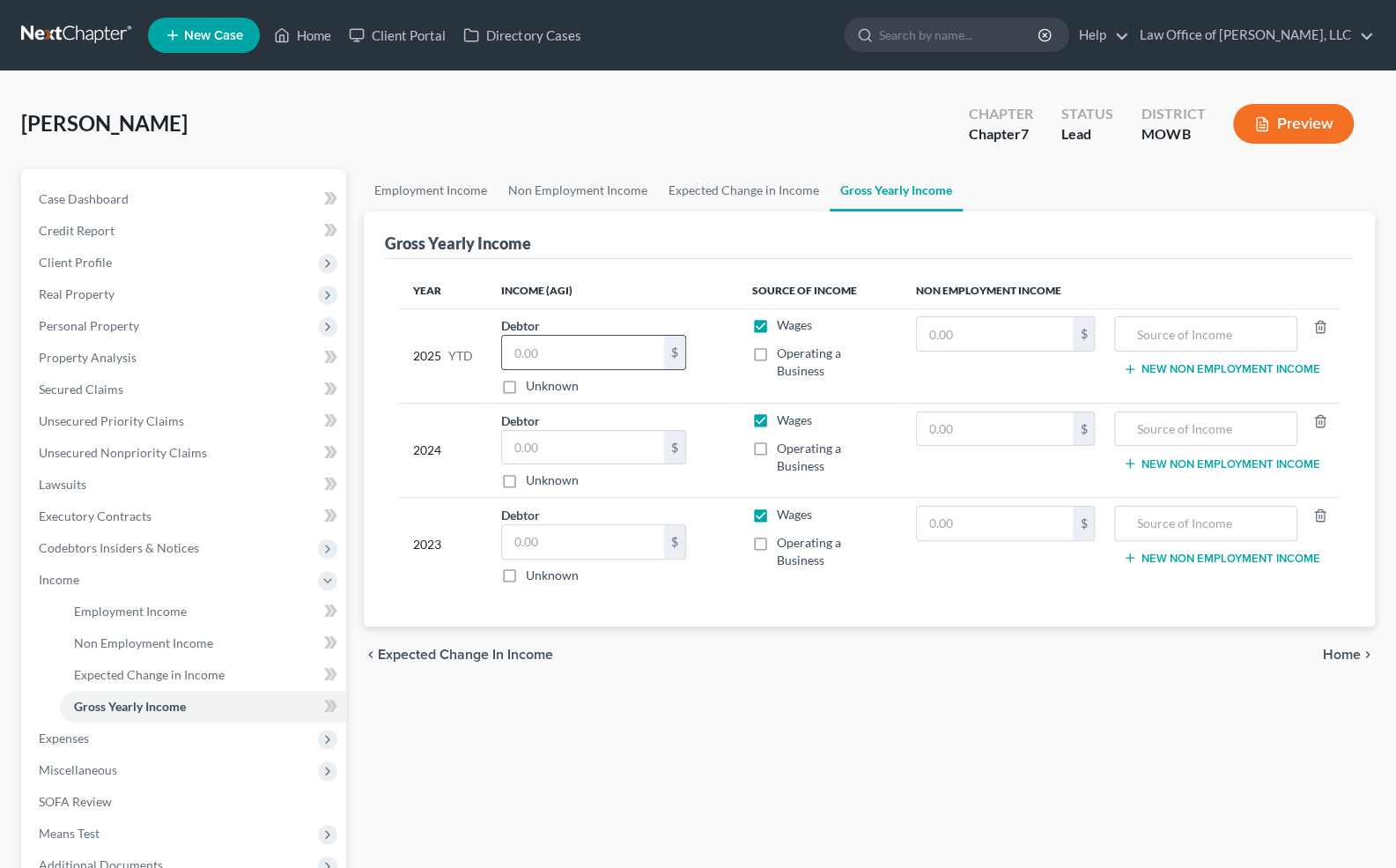
click at [559, 353] on input "text" at bounding box center [584, 352] width 162 height 34
click at [537, 456] on input "text" at bounding box center [584, 448] width 162 height 34
click at [1145, 424] on input "text" at bounding box center [1206, 429] width 164 height 34
click at [599, 536] on input "text" at bounding box center [584, 542] width 162 height 34
click at [1145, 509] on input "text" at bounding box center [1206, 524] width 164 height 34
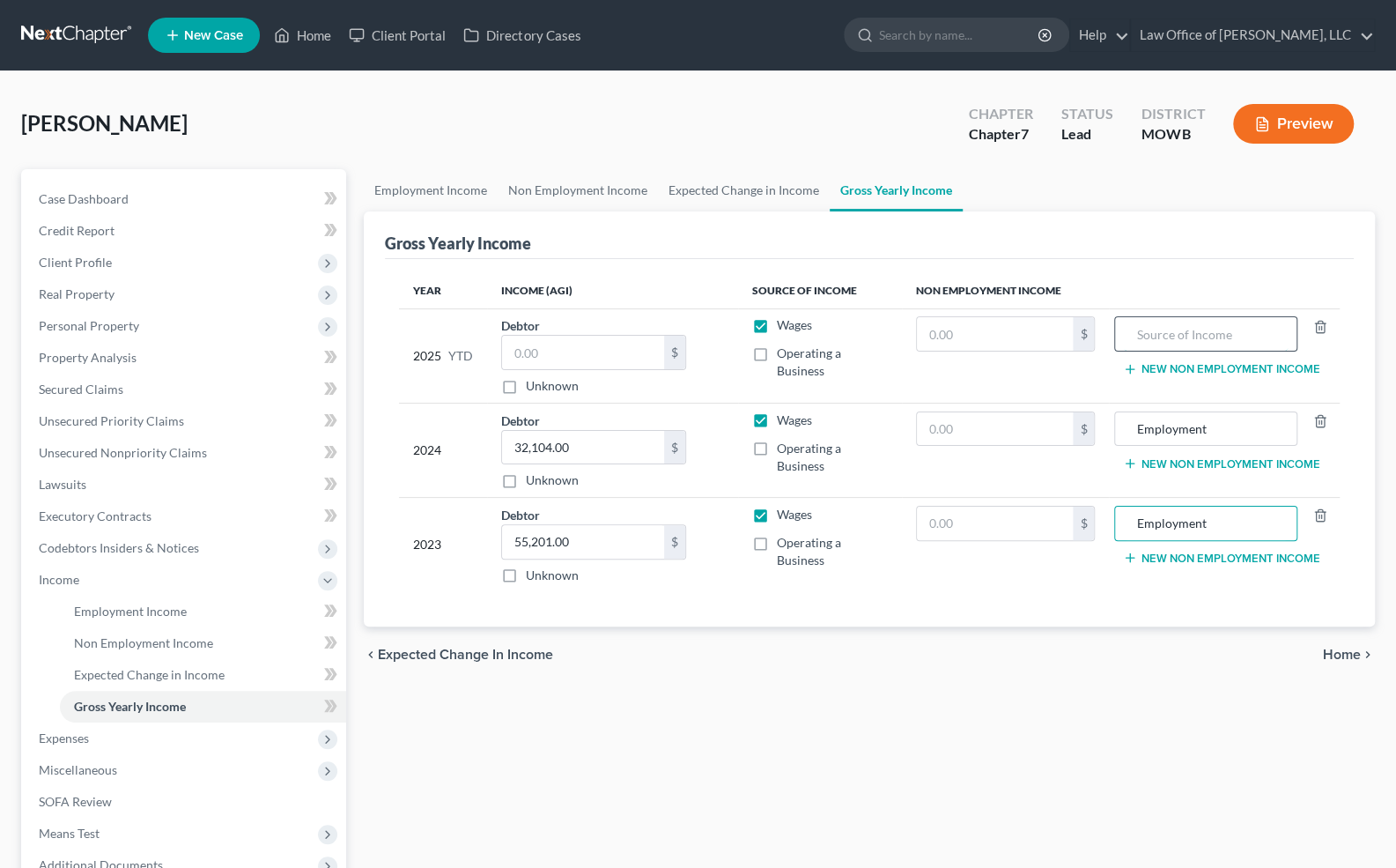
click at [1172, 331] on input "text" at bounding box center [1206, 334] width 164 height 34
click at [610, 357] on input "text" at bounding box center [584, 352] width 162 height 34
click at [927, 424] on input "text" at bounding box center [996, 429] width 157 height 34
click at [604, 347] on input "text" at bounding box center [584, 352] width 162 height 34
click at [562, 351] on input "12,000" at bounding box center [584, 352] width 162 height 34
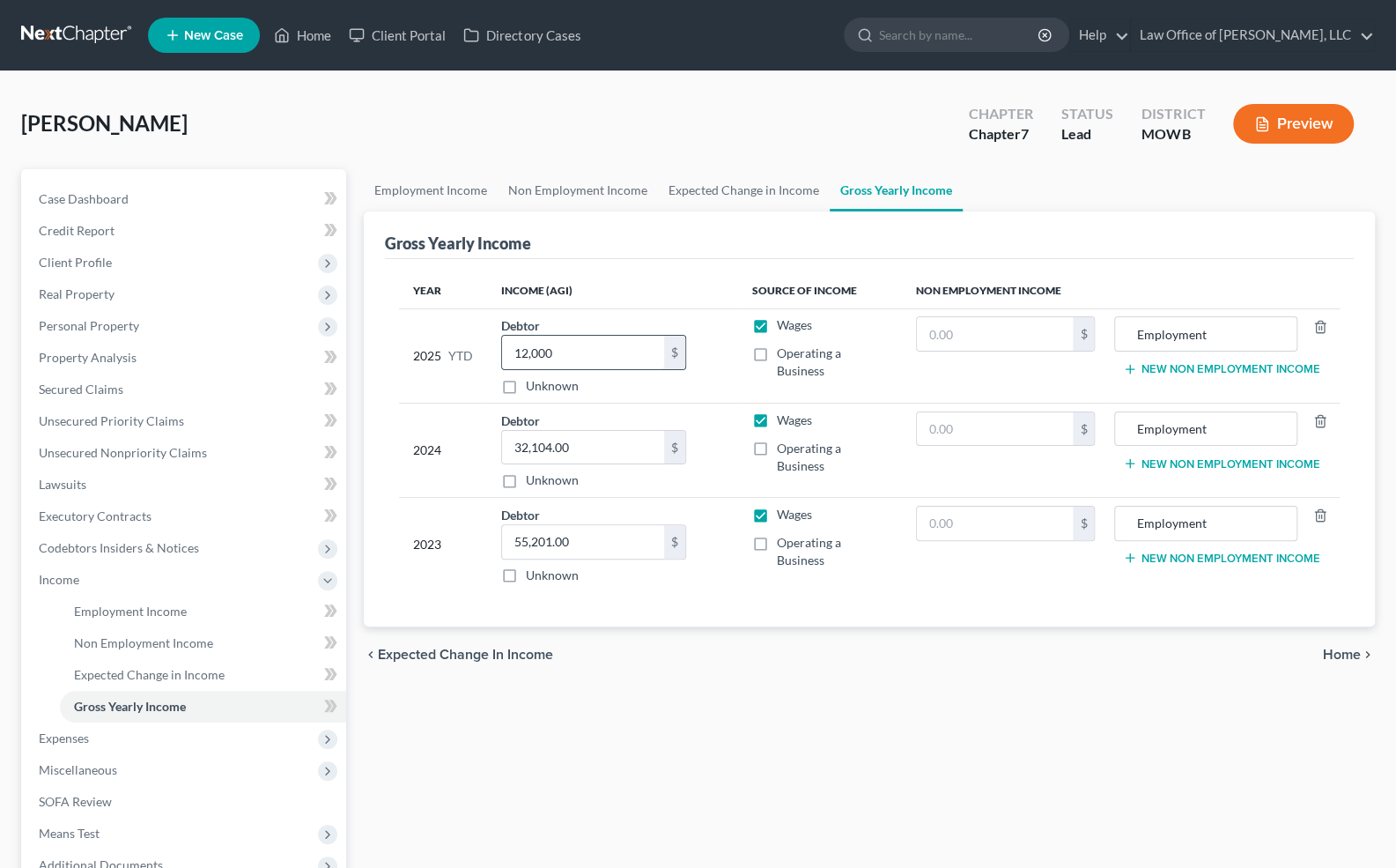
click at [562, 356] on input "12,000" at bounding box center [584, 352] width 162 height 34
drag, startPoint x: 562, startPoint y: 356, endPoint x: 502, endPoint y: 357, distance: 60.0
click at [502, 357] on input "12,000" at bounding box center [584, 352] width 162 height 34
click at [555, 357] on input "19,000" at bounding box center [584, 352] width 162 height 34
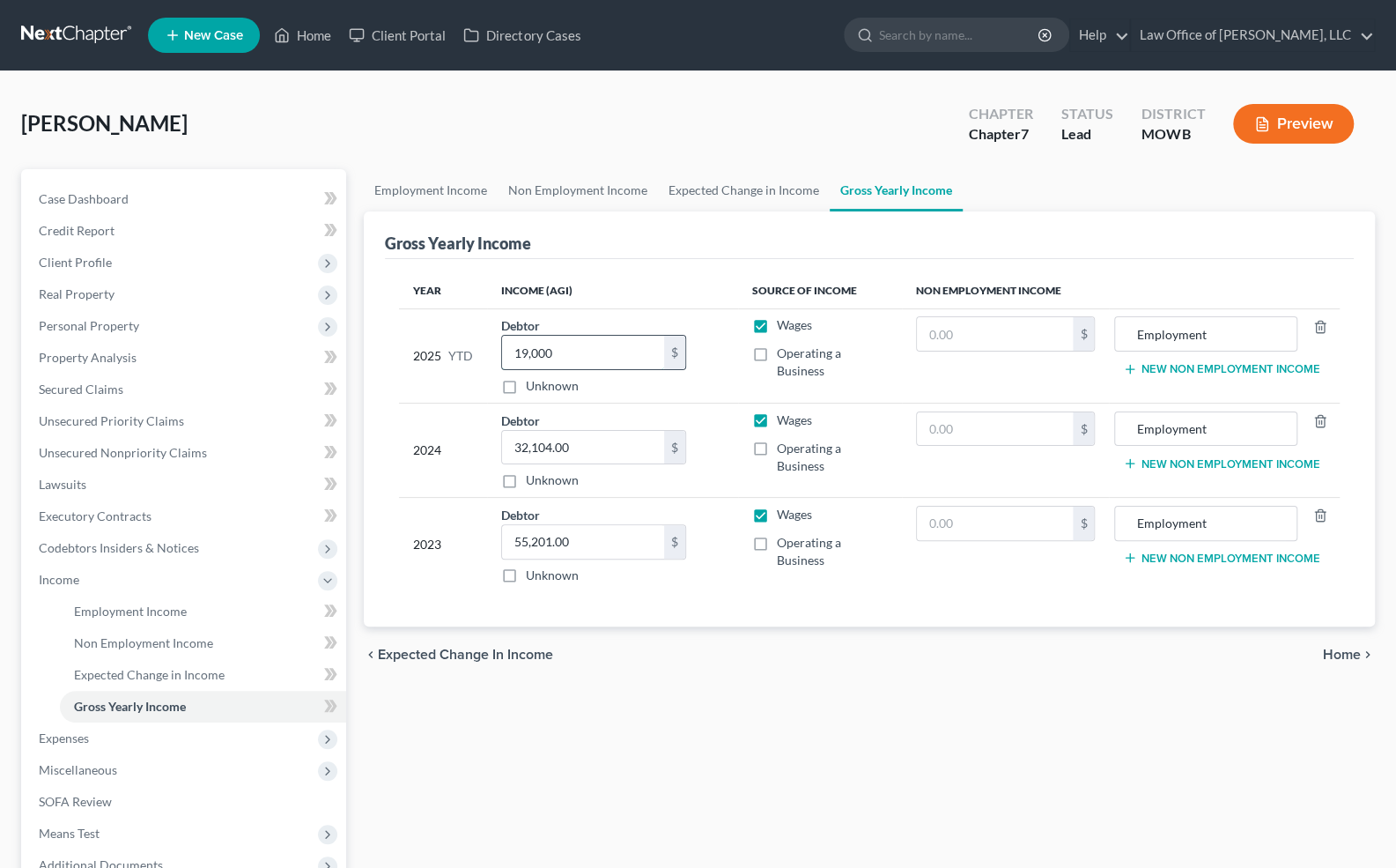
click at [555, 357] on input "19,000" at bounding box center [584, 352] width 162 height 34
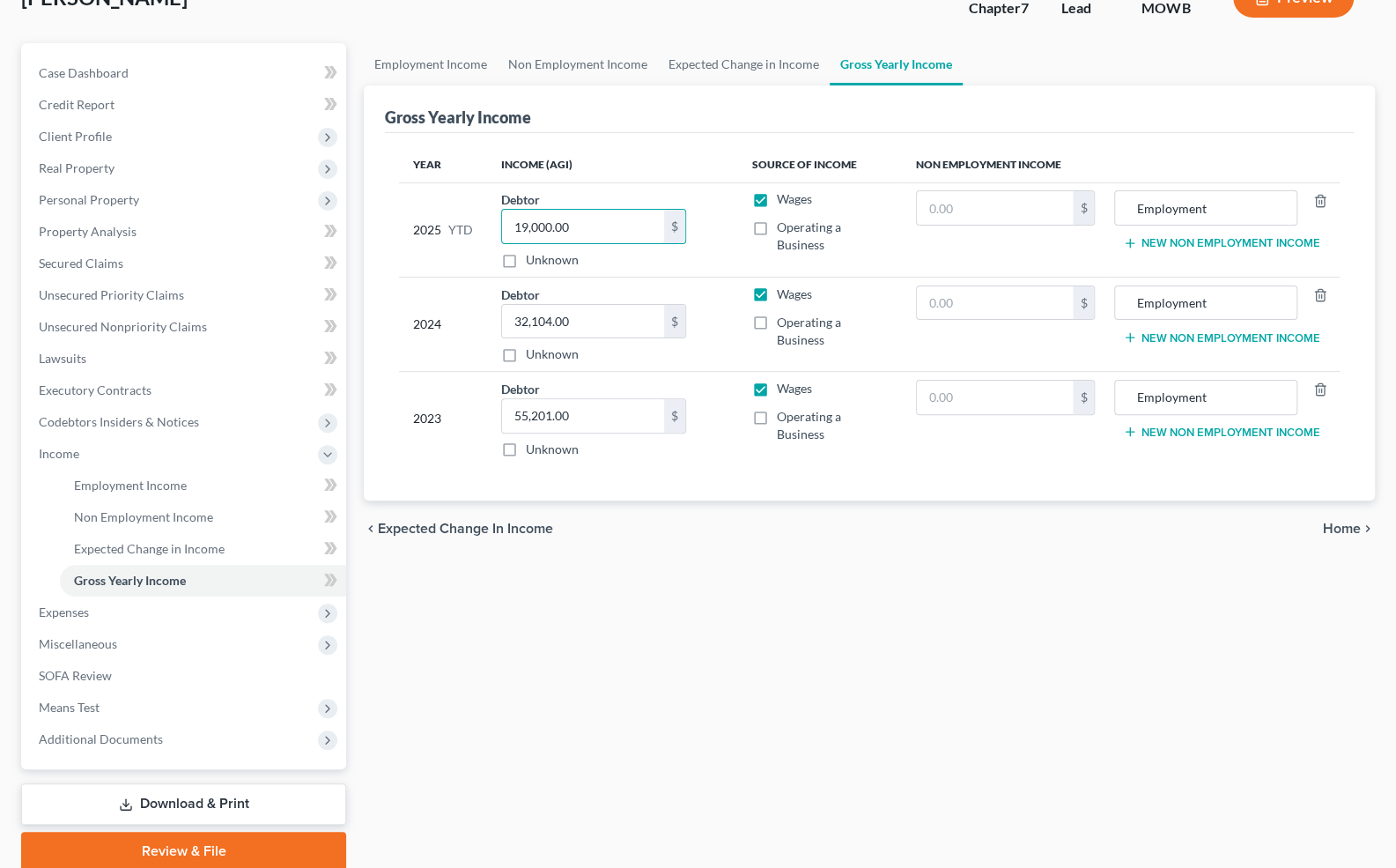
scroll to position [193, 0]
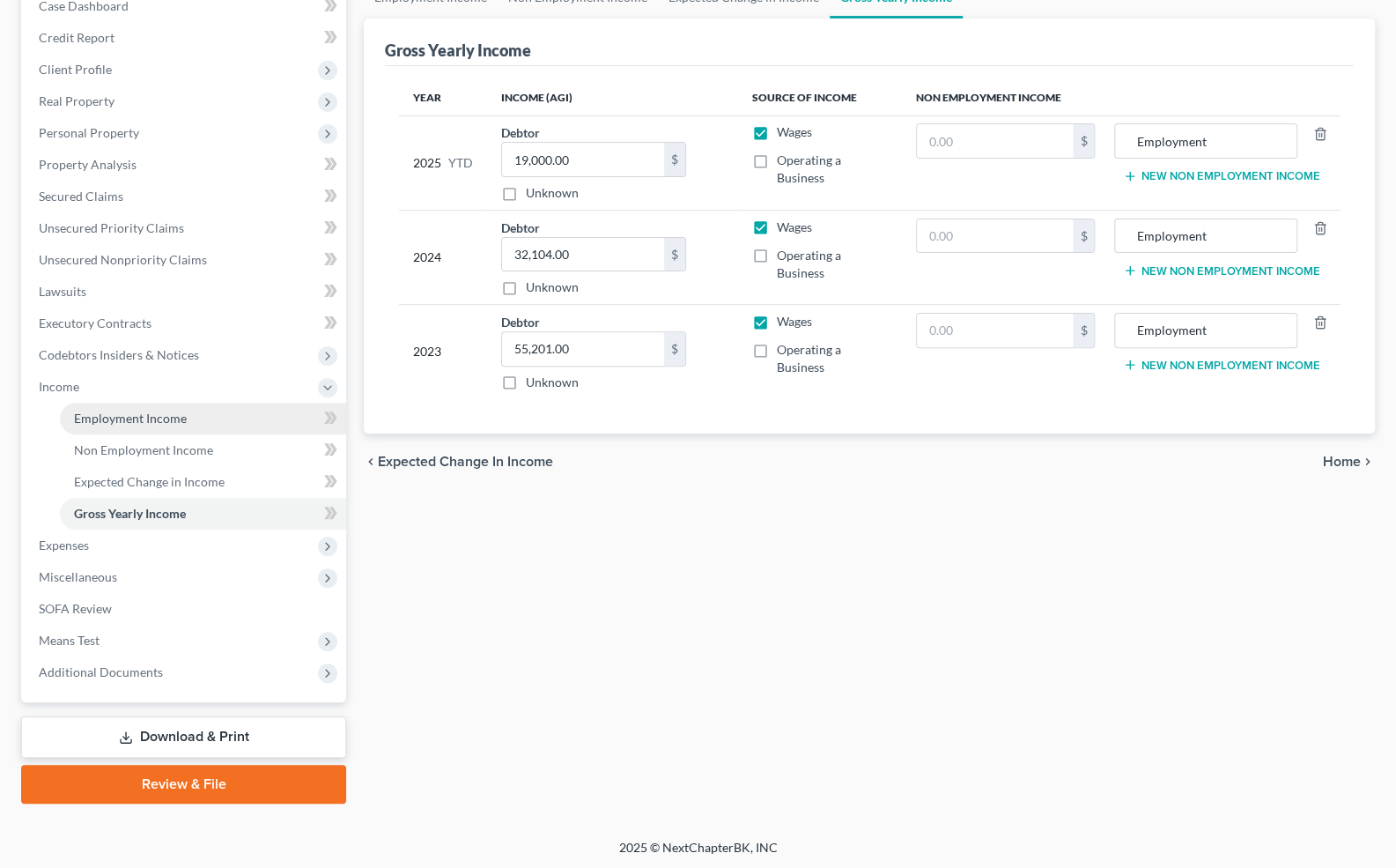
click at [147, 424] on link "Employment Income" at bounding box center [203, 419] width 286 height 32
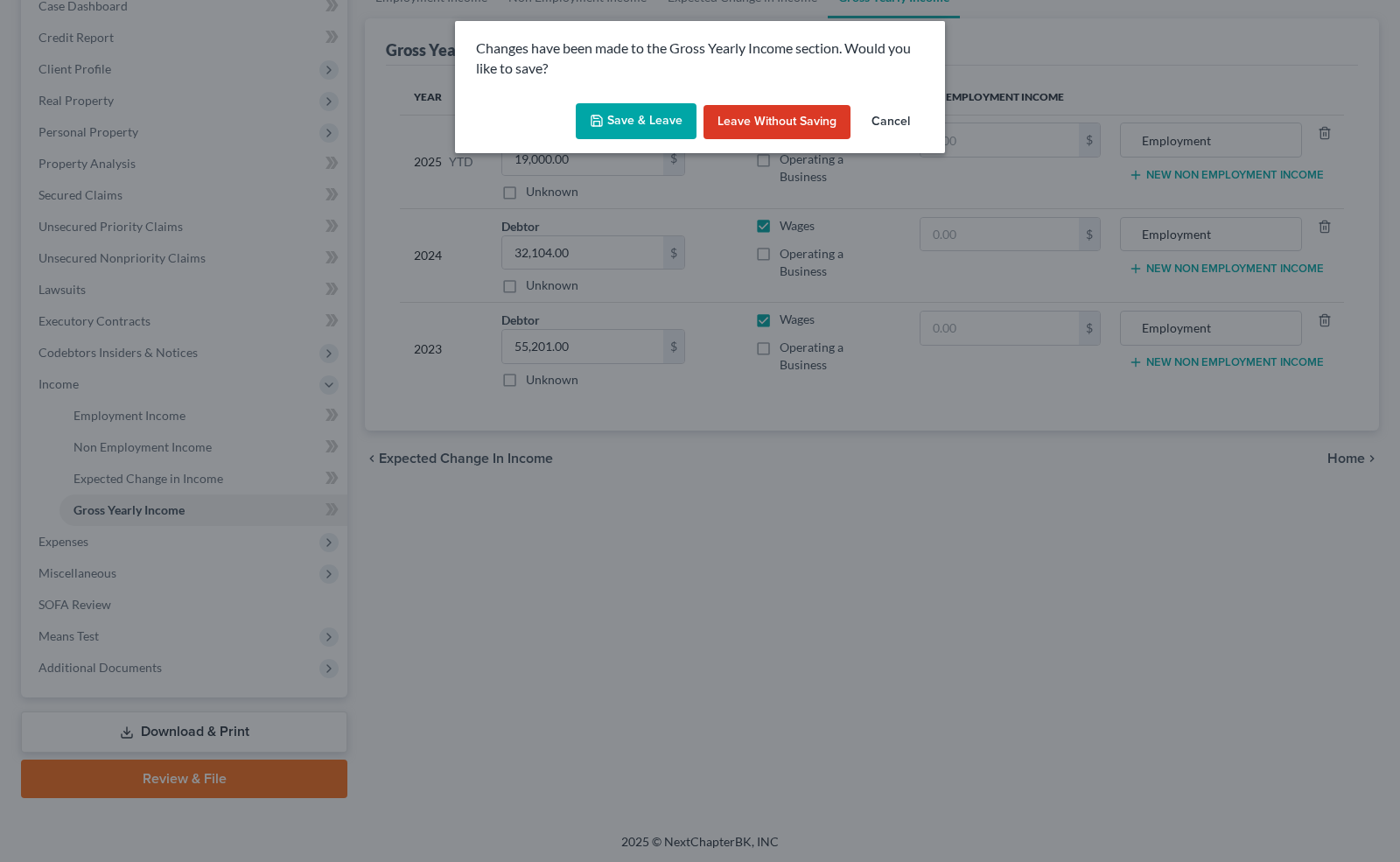
click at [659, 118] on button "Save & Leave" at bounding box center [637, 122] width 121 height 37
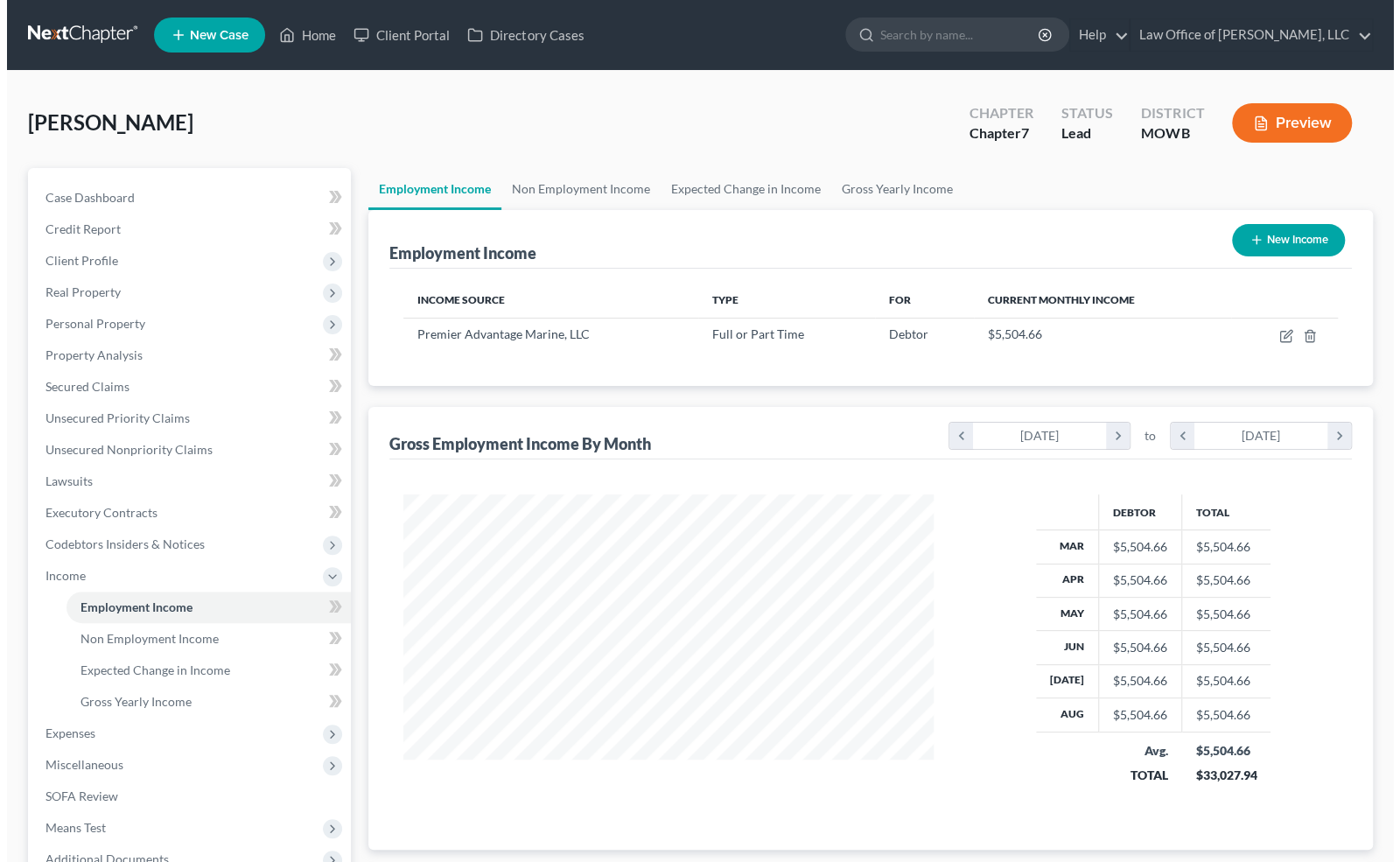
scroll to position [311, 566]
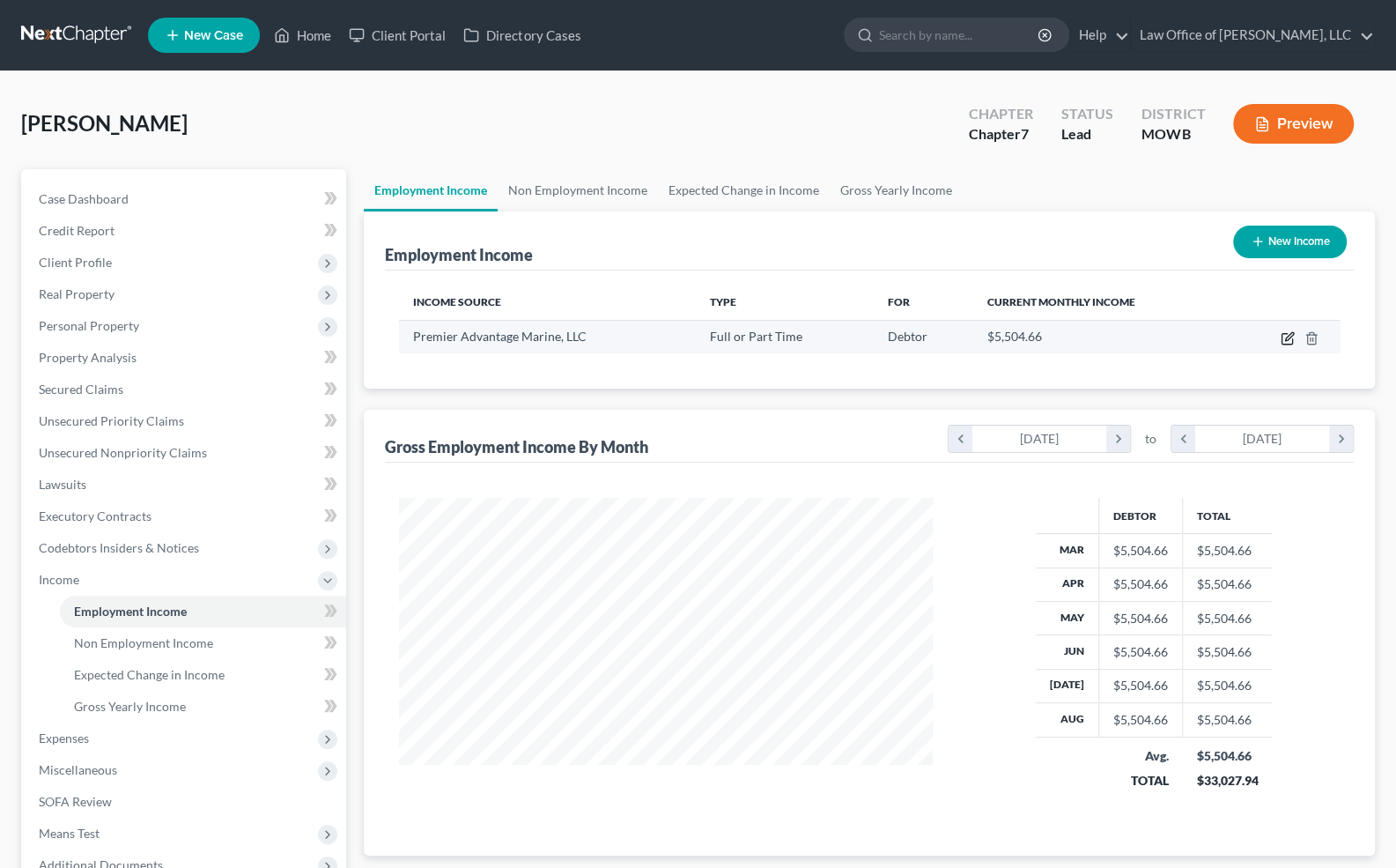
click at [1249, 333] on icon "button" at bounding box center [1289, 336] width 8 height 8
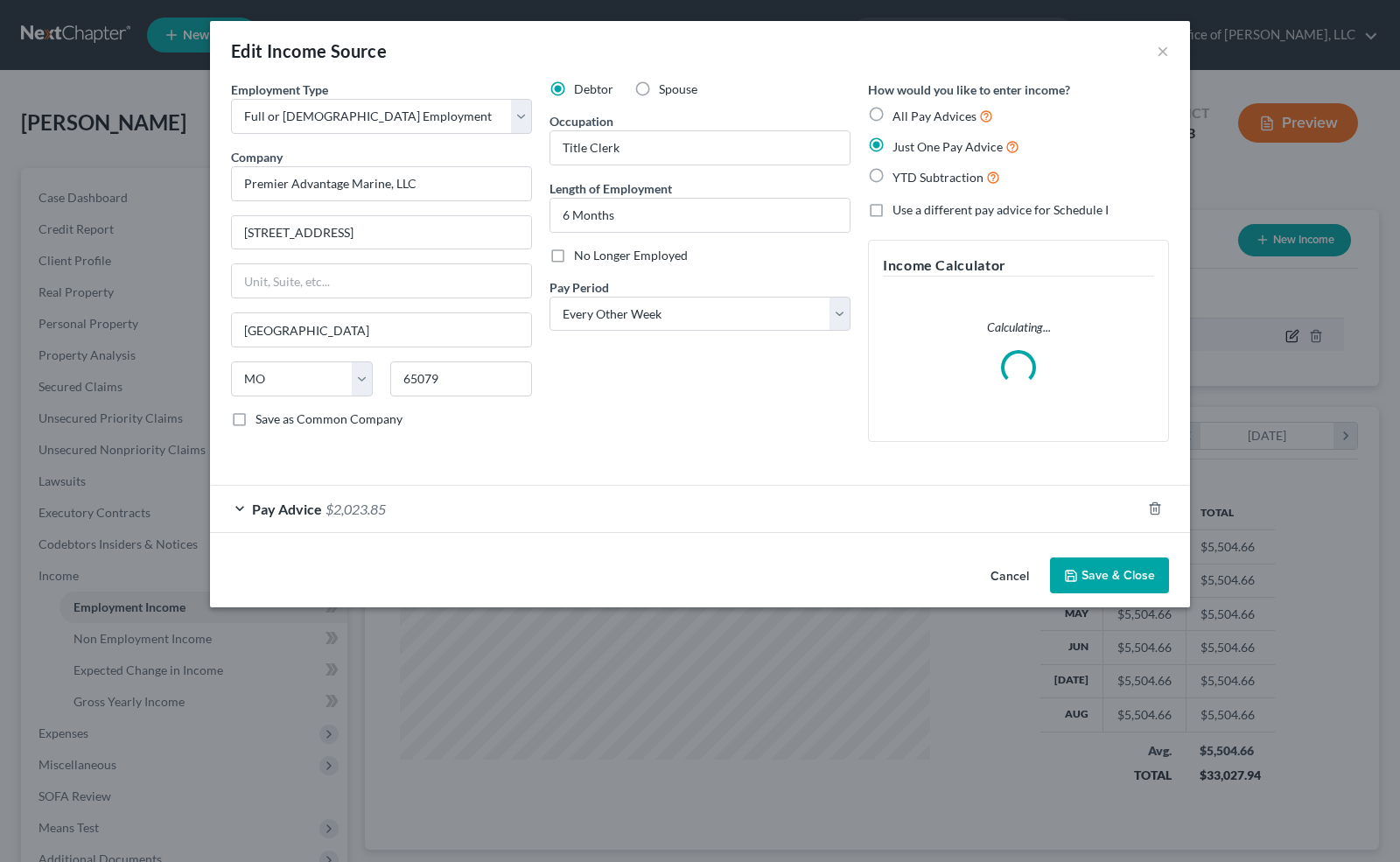
scroll to position [311, 571]
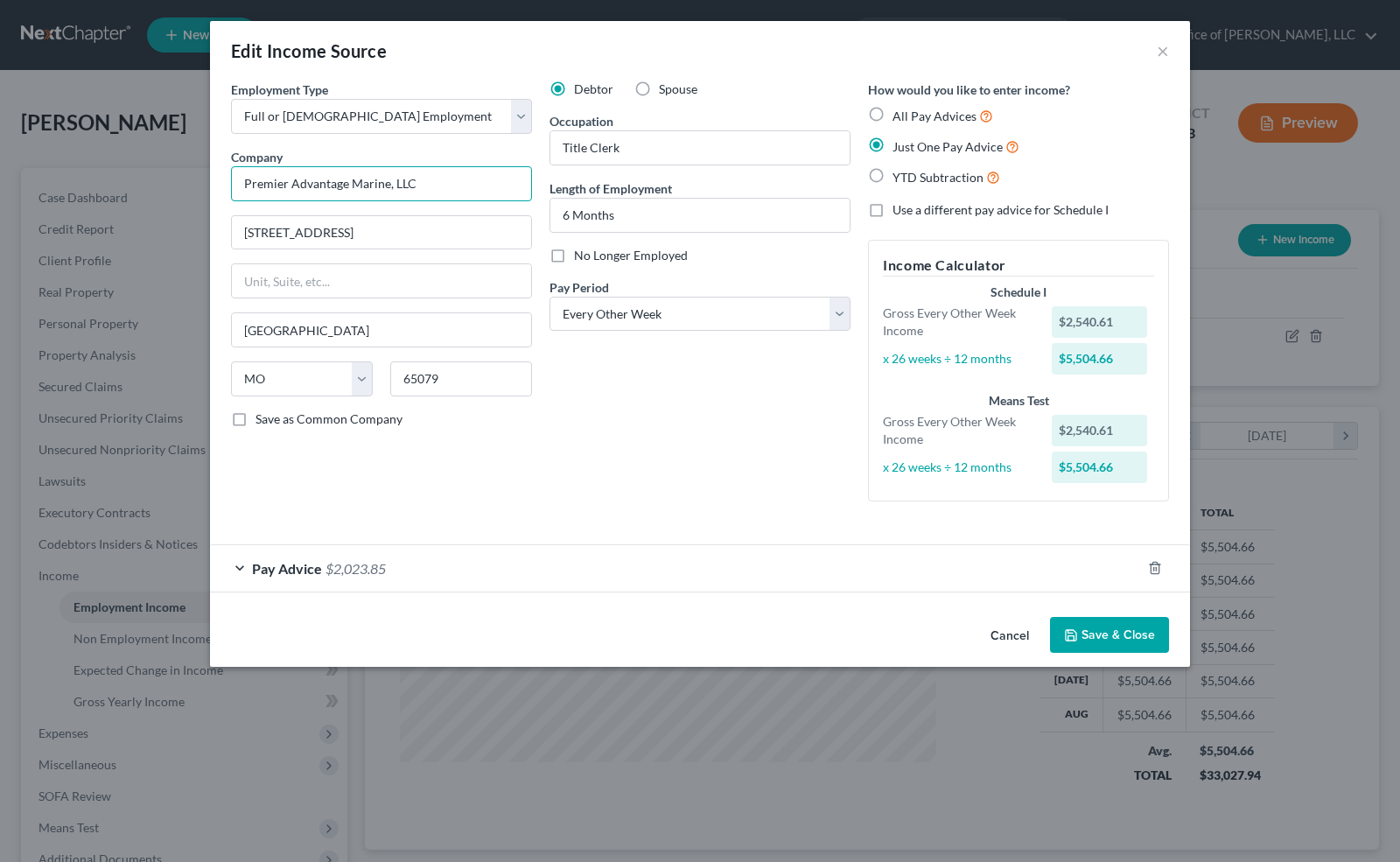
drag, startPoint x: 432, startPoint y: 182, endPoint x: 94, endPoint y: 184, distance: 338.0
click at [94, 184] on div "Edit Income Source × Employment Type * Select Full or [DEMOGRAPHIC_DATA] Employ…" at bounding box center [700, 431] width 1400 height 862
click at [681, 215] on input "6 Months" at bounding box center [700, 215] width 299 height 33
drag, startPoint x: 681, startPoint y: 215, endPoint x: 531, endPoint y: 227, distance: 150.5
click at [531, 227] on div "Employment Type * Select Full or [DEMOGRAPHIC_DATA] Employment Self Employment …" at bounding box center [700, 305] width 956 height 450
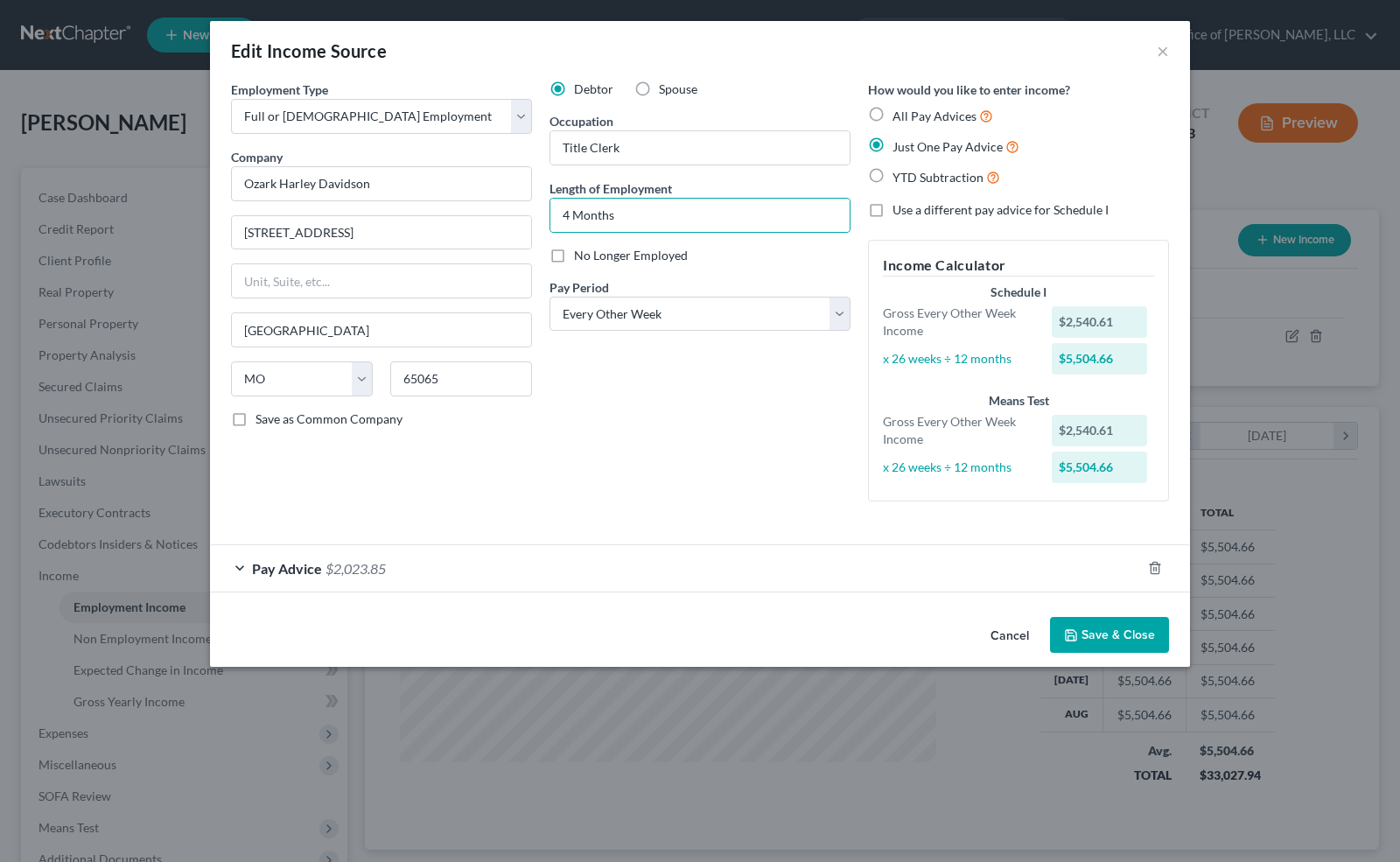
click at [1120, 320] on div "$2,540.61" at bounding box center [1100, 322] width 96 height 32
click at [1111, 319] on div "$2,540.61" at bounding box center [1100, 322] width 96 height 32
drag, startPoint x: 1114, startPoint y: 320, endPoint x: 989, endPoint y: 337, distance: 126.2
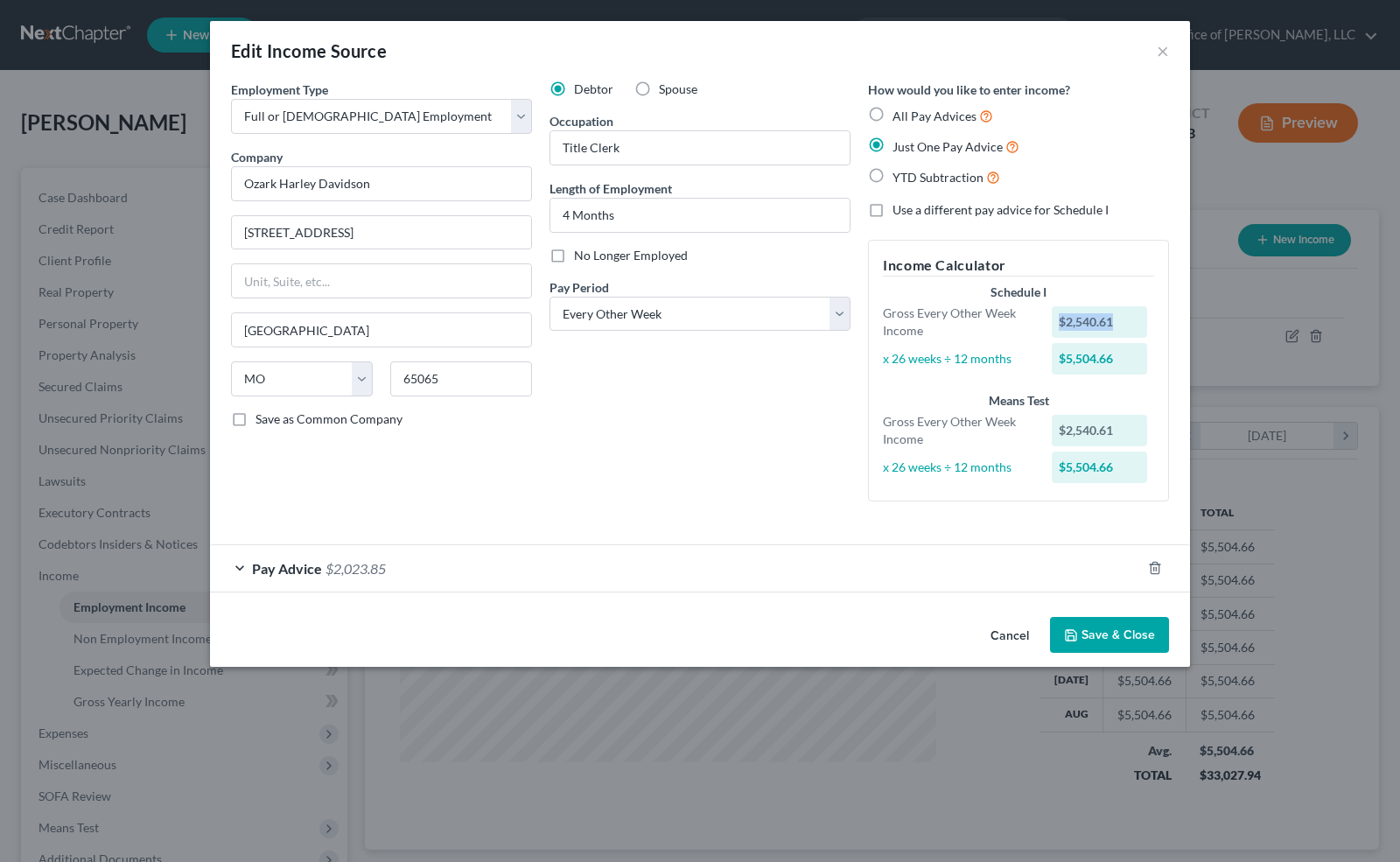
click at [989, 337] on div "Gross Every Other Week Income $2,540.61" at bounding box center [1018, 322] width 289 height 35
click at [1152, 562] on icon "button" at bounding box center [1155, 568] width 14 height 14
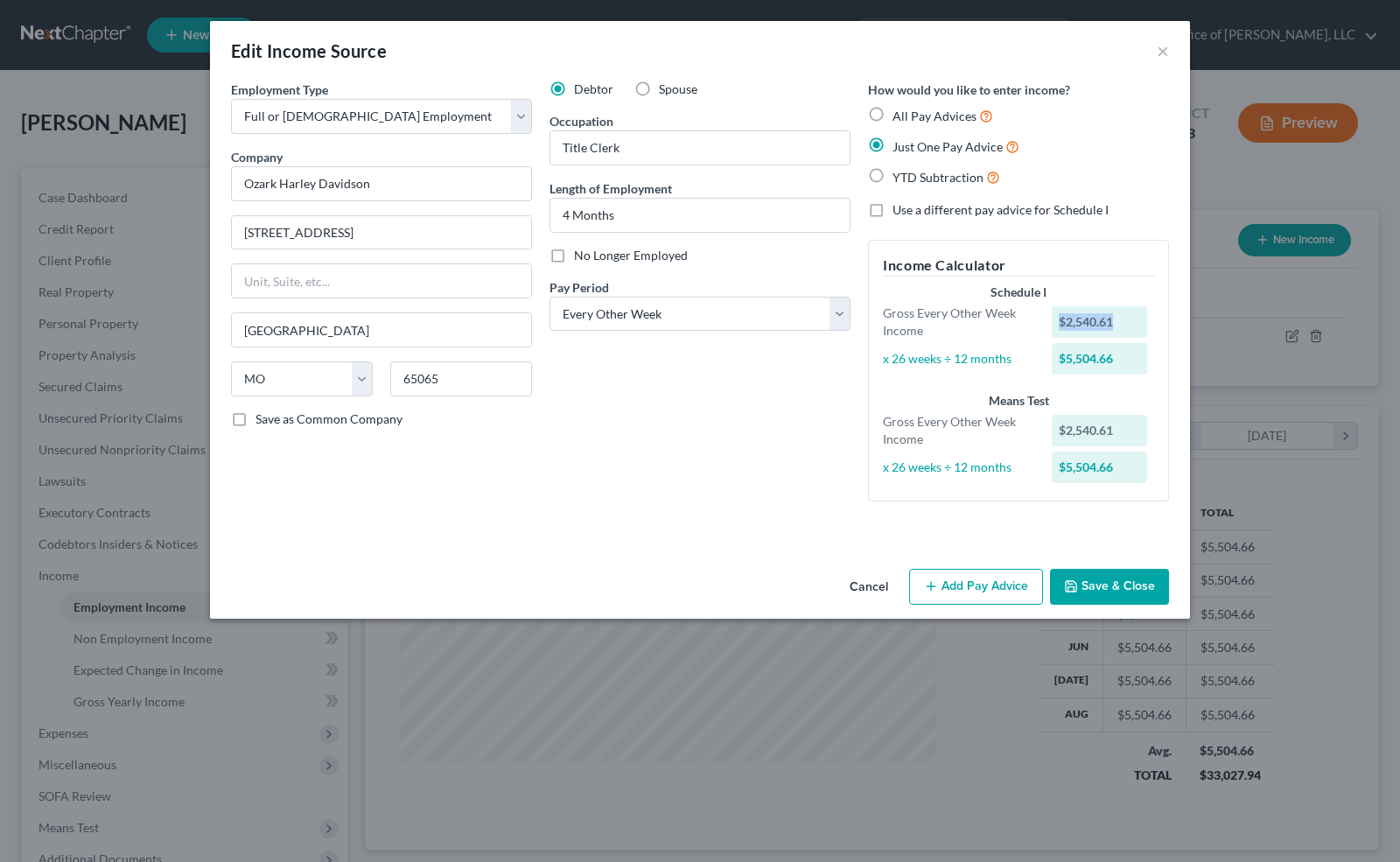
click at [1121, 313] on div "$2,540.61" at bounding box center [1100, 322] width 96 height 32
click at [1035, 322] on div "Gross Every Other Week Income" at bounding box center [959, 322] width 169 height 35
click at [1072, 322] on div "$0.00" at bounding box center [1100, 322] width 96 height 32
click at [1103, 318] on div "$0.00" at bounding box center [1100, 322] width 96 height 32
click at [961, 583] on button "Add Pay Advice" at bounding box center [976, 588] width 134 height 37
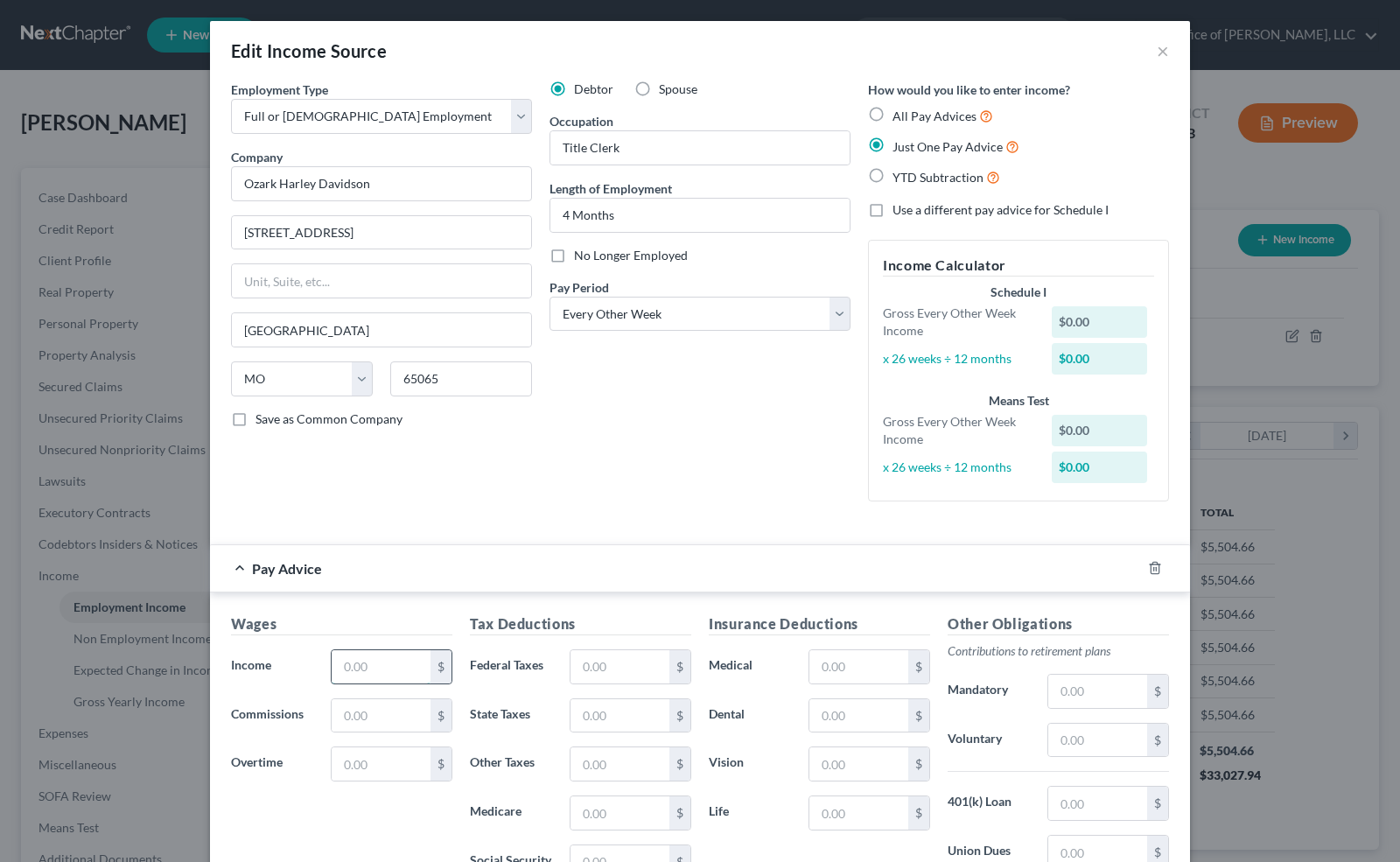
click at [387, 675] on input "text" at bounding box center [381, 666] width 99 height 33
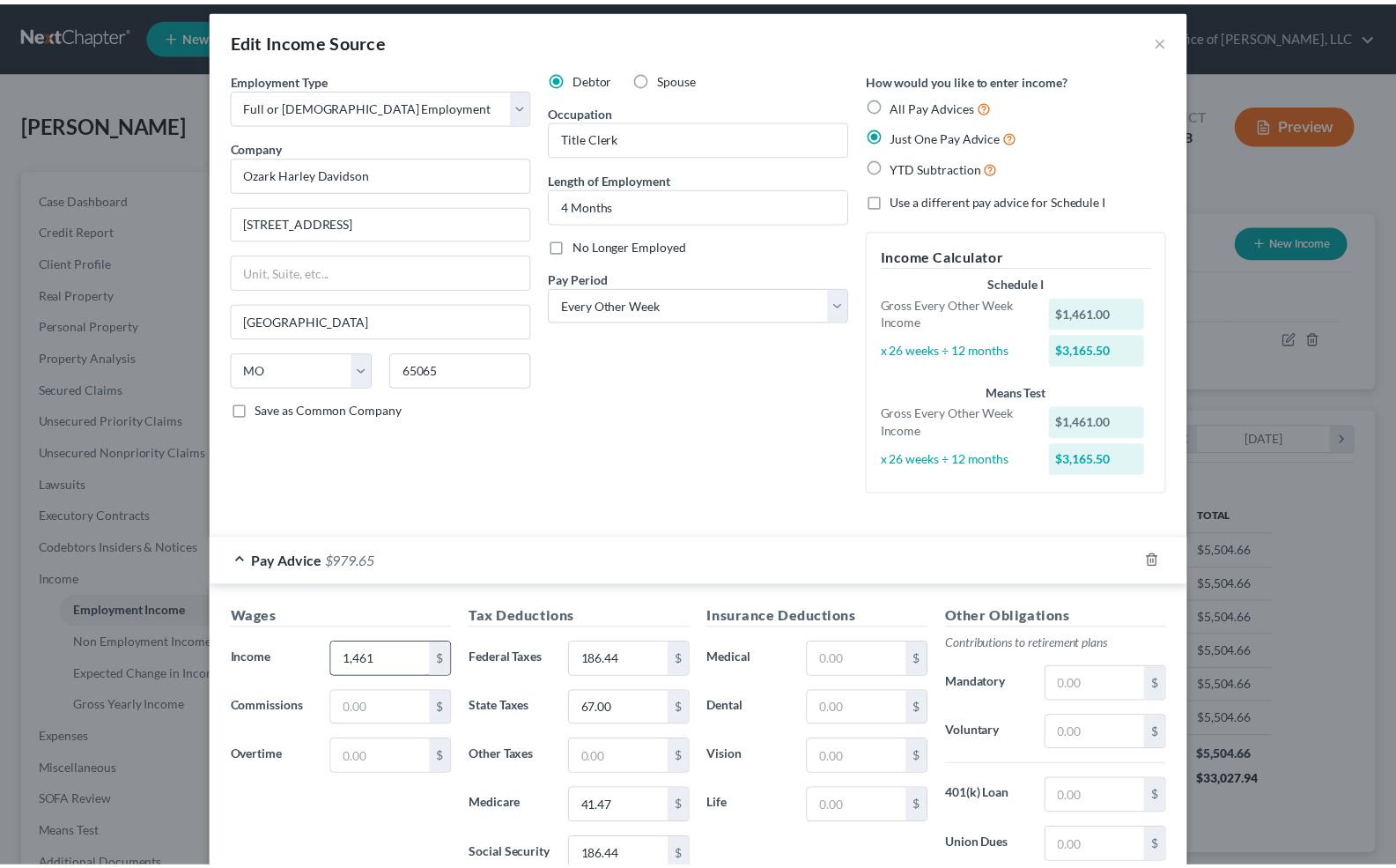
scroll to position [268, 0]
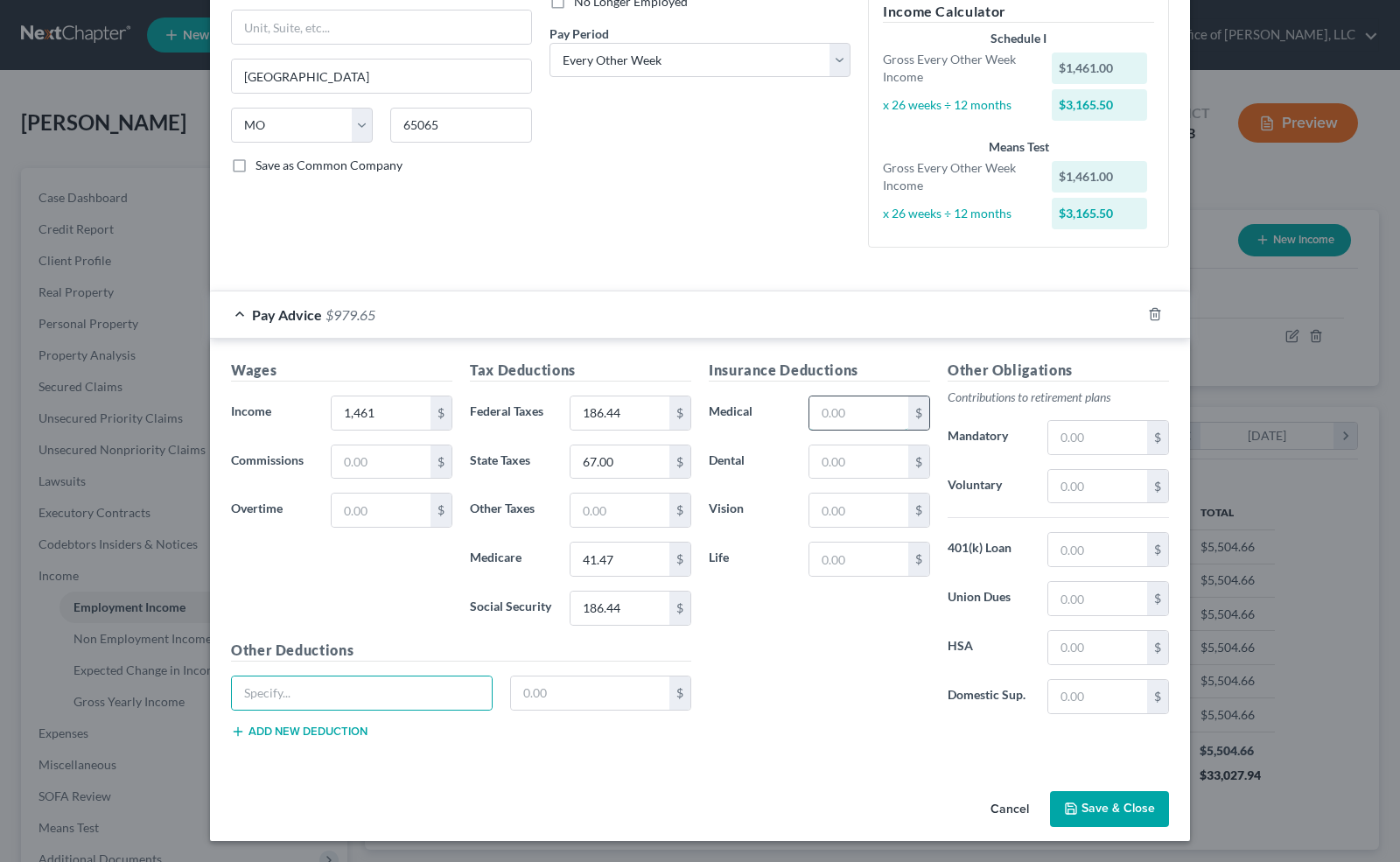
click at [853, 403] on input "text" at bounding box center [859, 413] width 99 height 33
click at [618, 543] on input "41.47" at bounding box center [620, 559] width 99 height 33
click at [618, 591] on input "186.44" at bounding box center [620, 608] width 99 height 33
click at [1075, 805] on button "Save & Close" at bounding box center [1110, 809] width 119 height 37
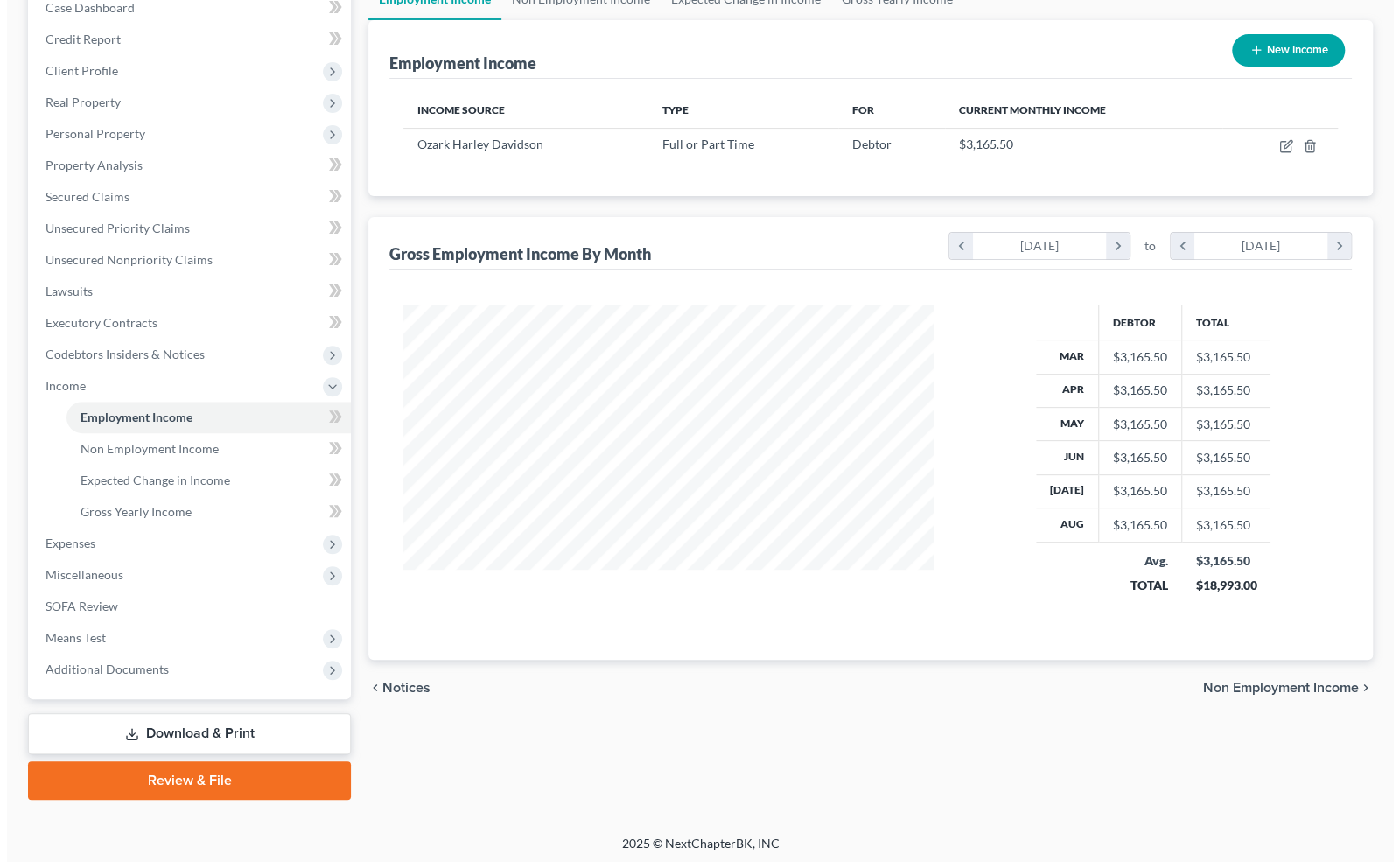
scroll to position [192, 0]
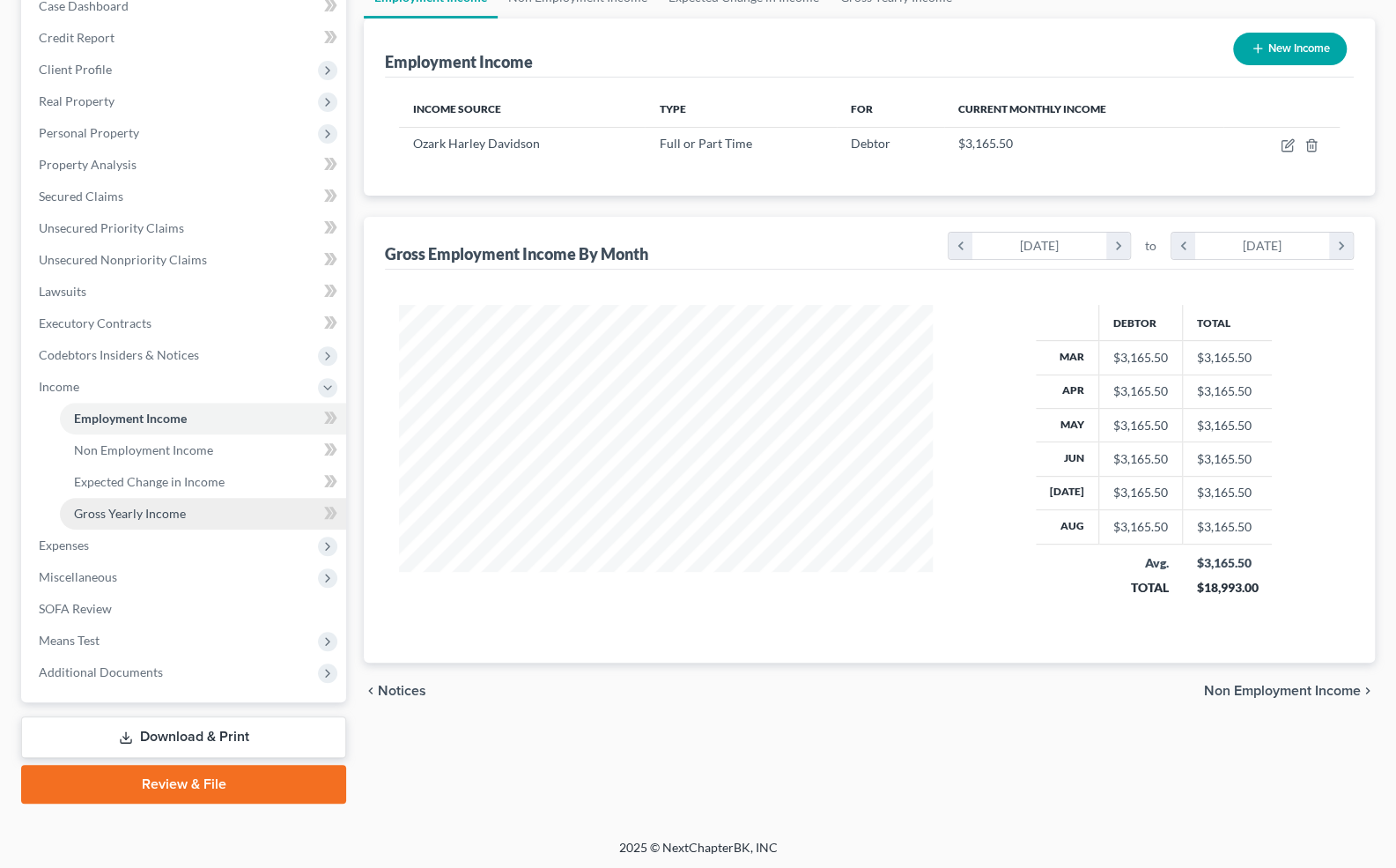
click at [200, 515] on link "Gross Yearly Income" at bounding box center [203, 514] width 286 height 32
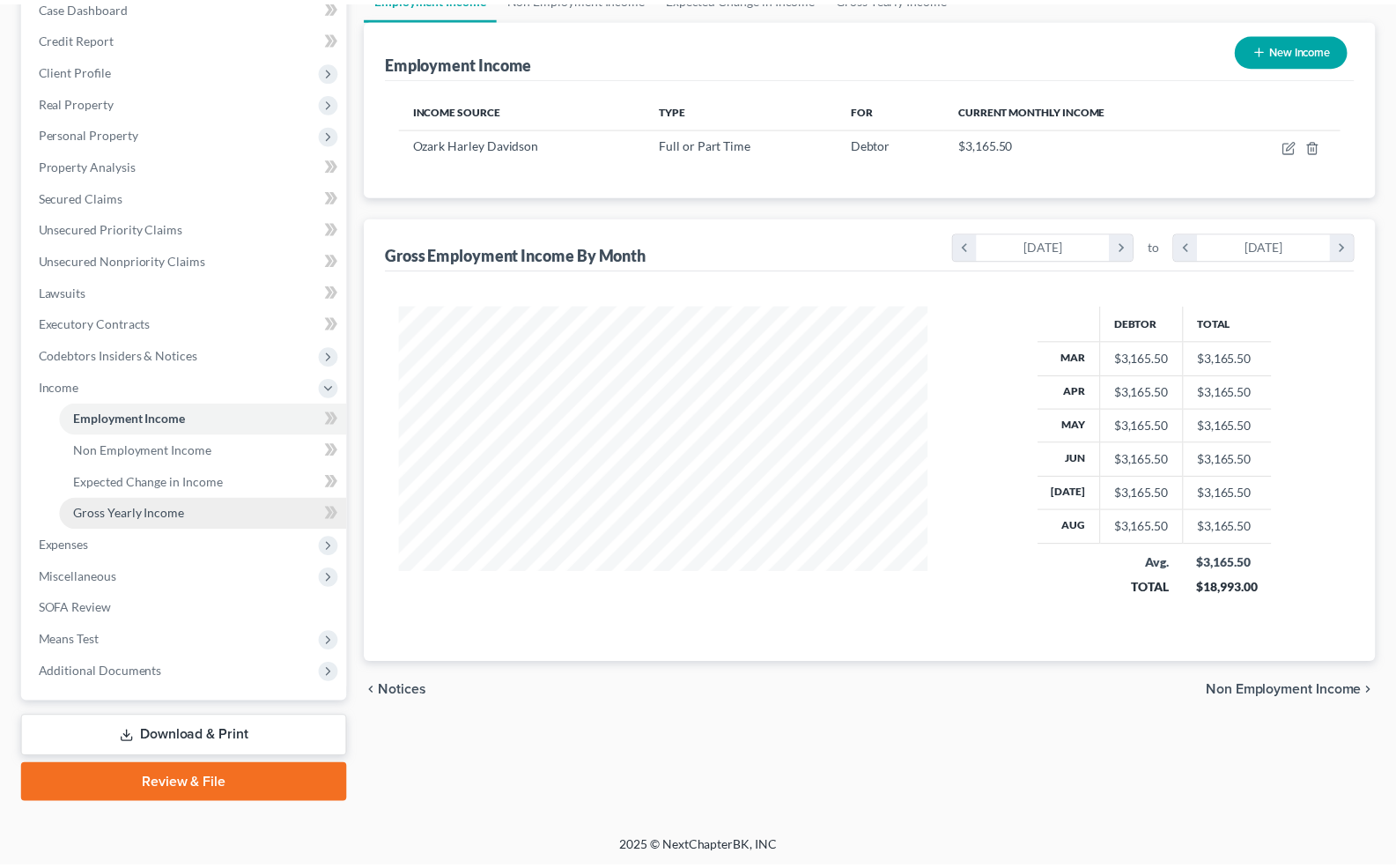
scroll to position [313, 575]
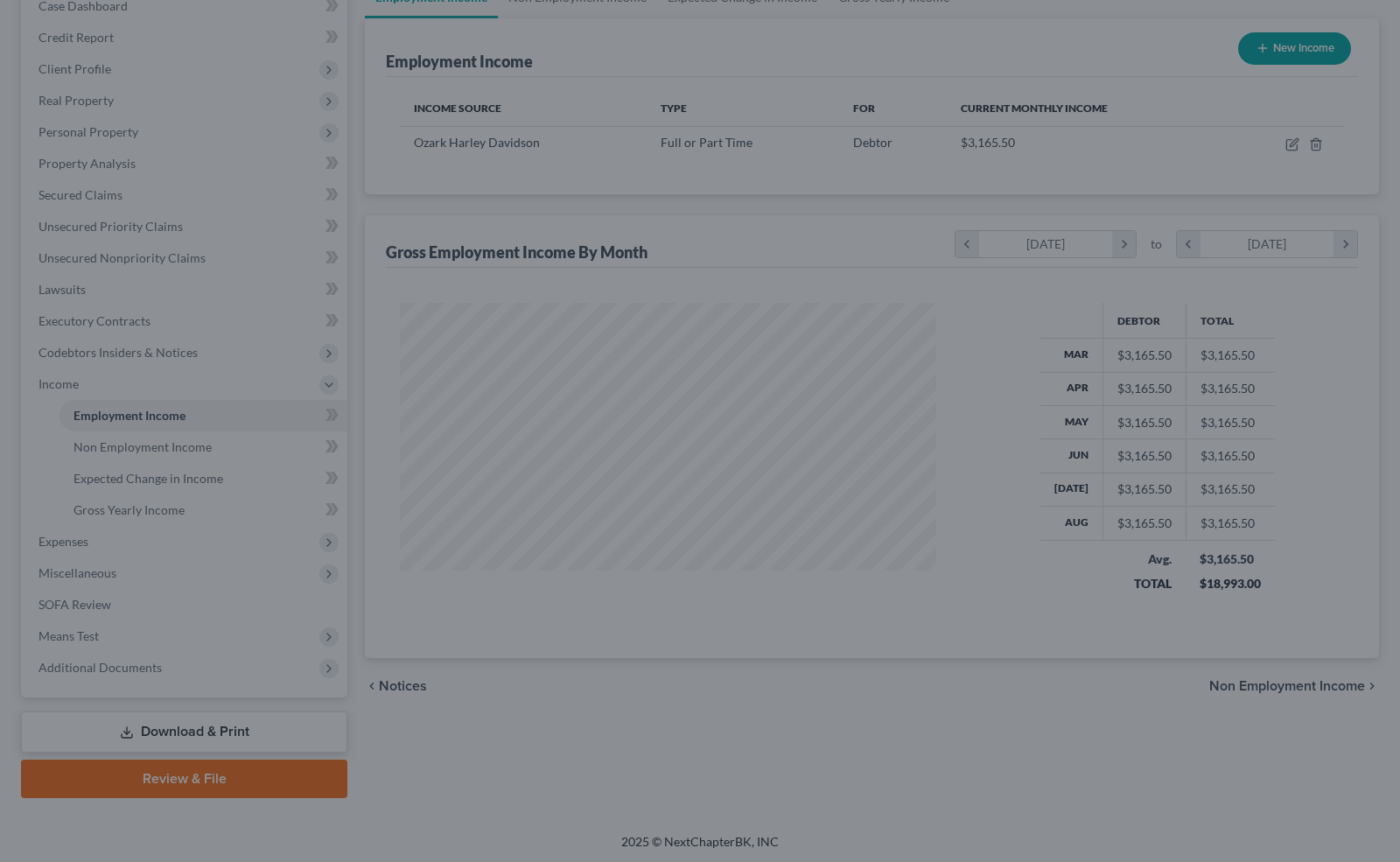
click at [182, 509] on div at bounding box center [700, 431] width 1400 height 862
click at [437, 707] on div at bounding box center [700, 431] width 1400 height 862
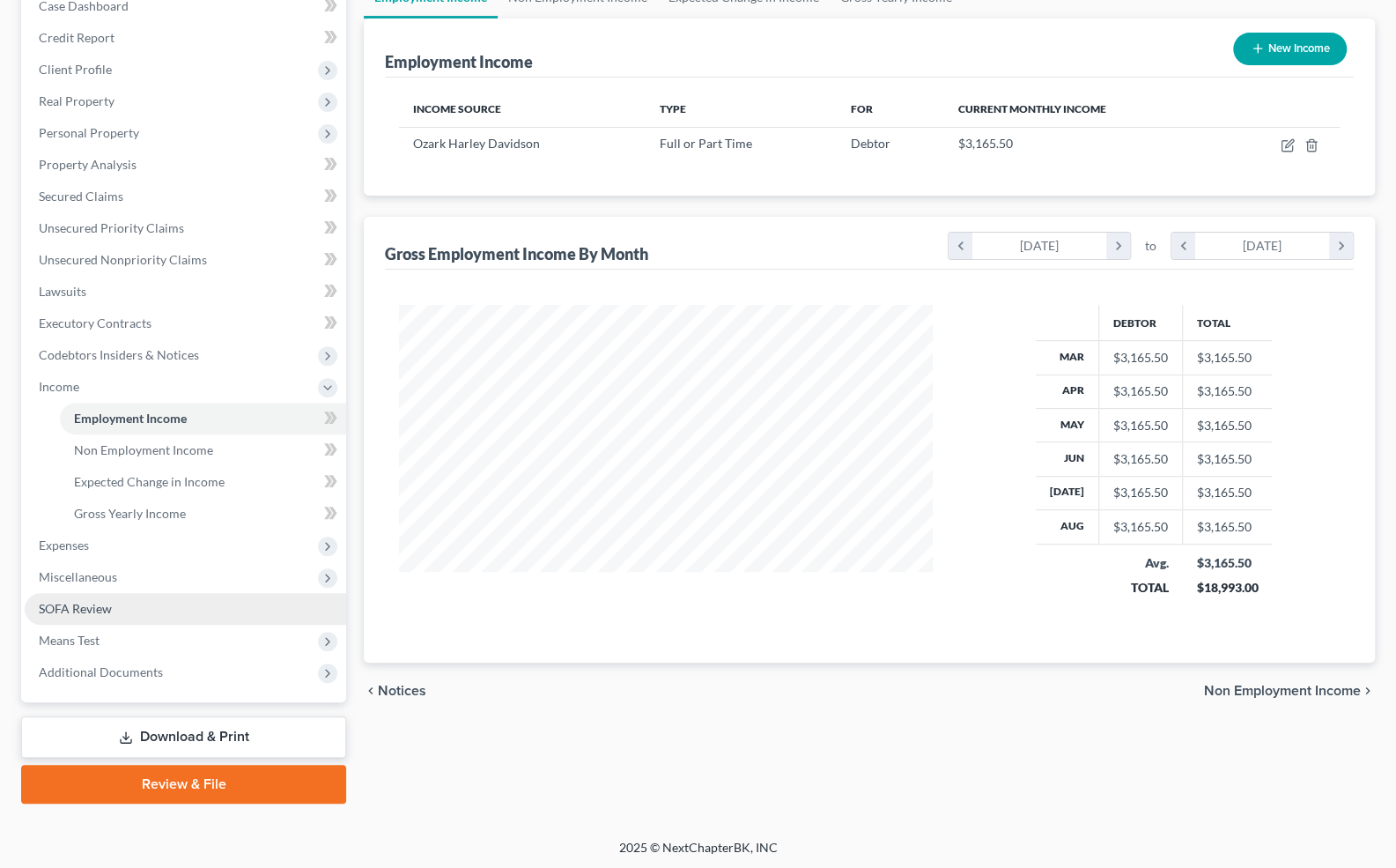
click at [117, 612] on link "SOFA Review" at bounding box center [185, 609] width 321 height 32
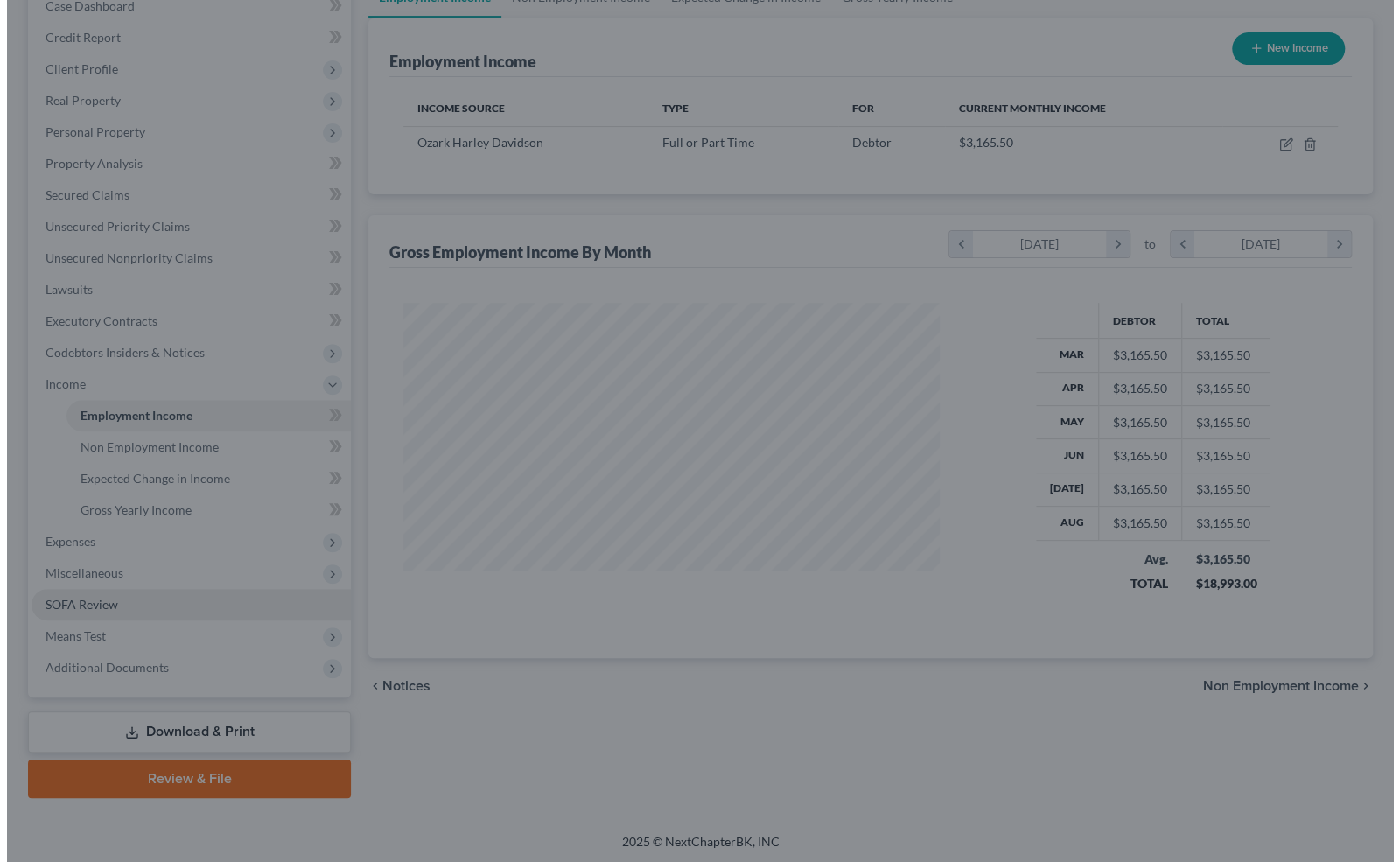
scroll to position [311, 571]
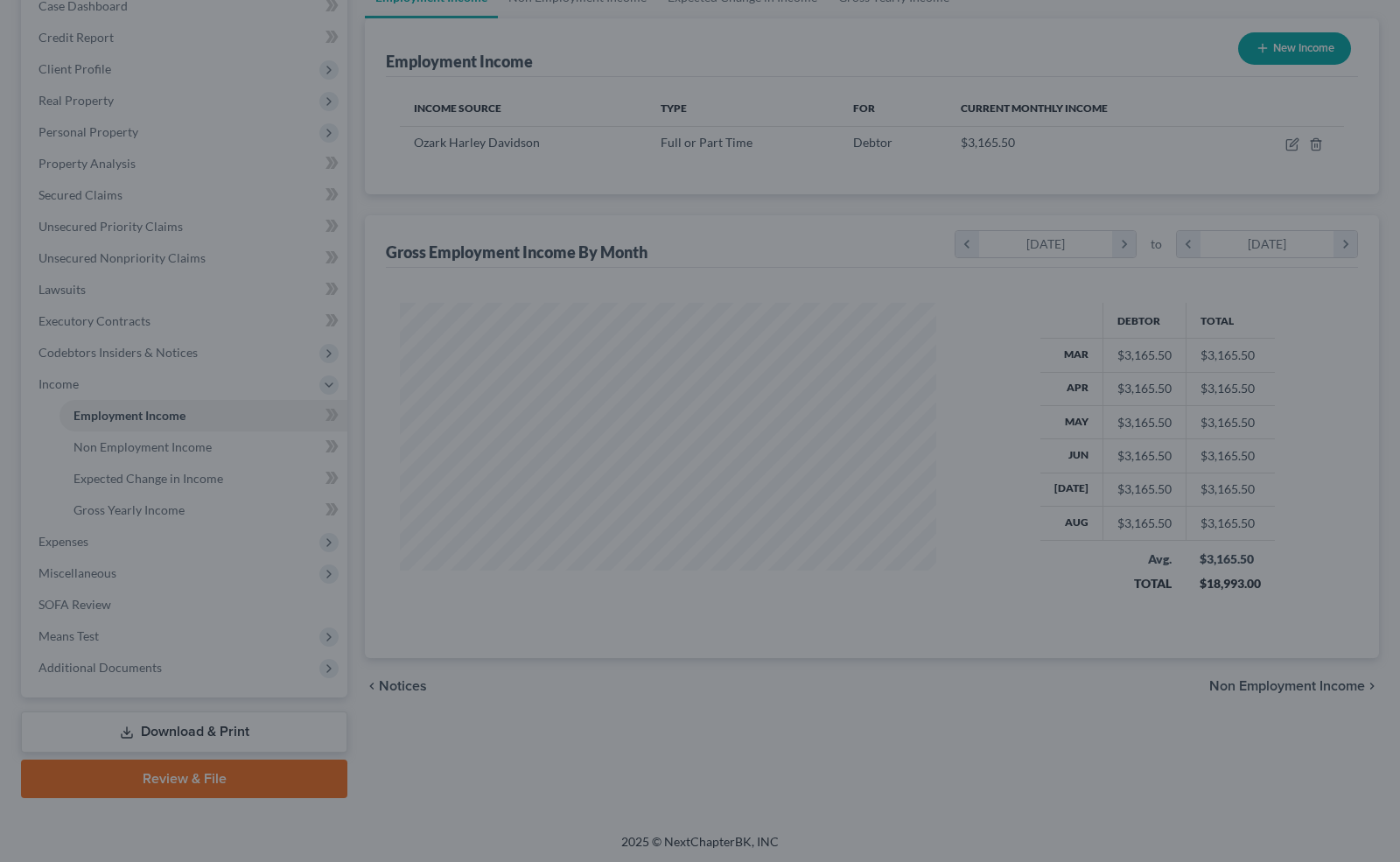
click at [192, 537] on div at bounding box center [700, 431] width 1400 height 862
click at [68, 538] on div at bounding box center [700, 431] width 1400 height 862
click at [954, 346] on div at bounding box center [700, 431] width 1400 height 862
click at [460, 730] on div at bounding box center [700, 431] width 1400 height 862
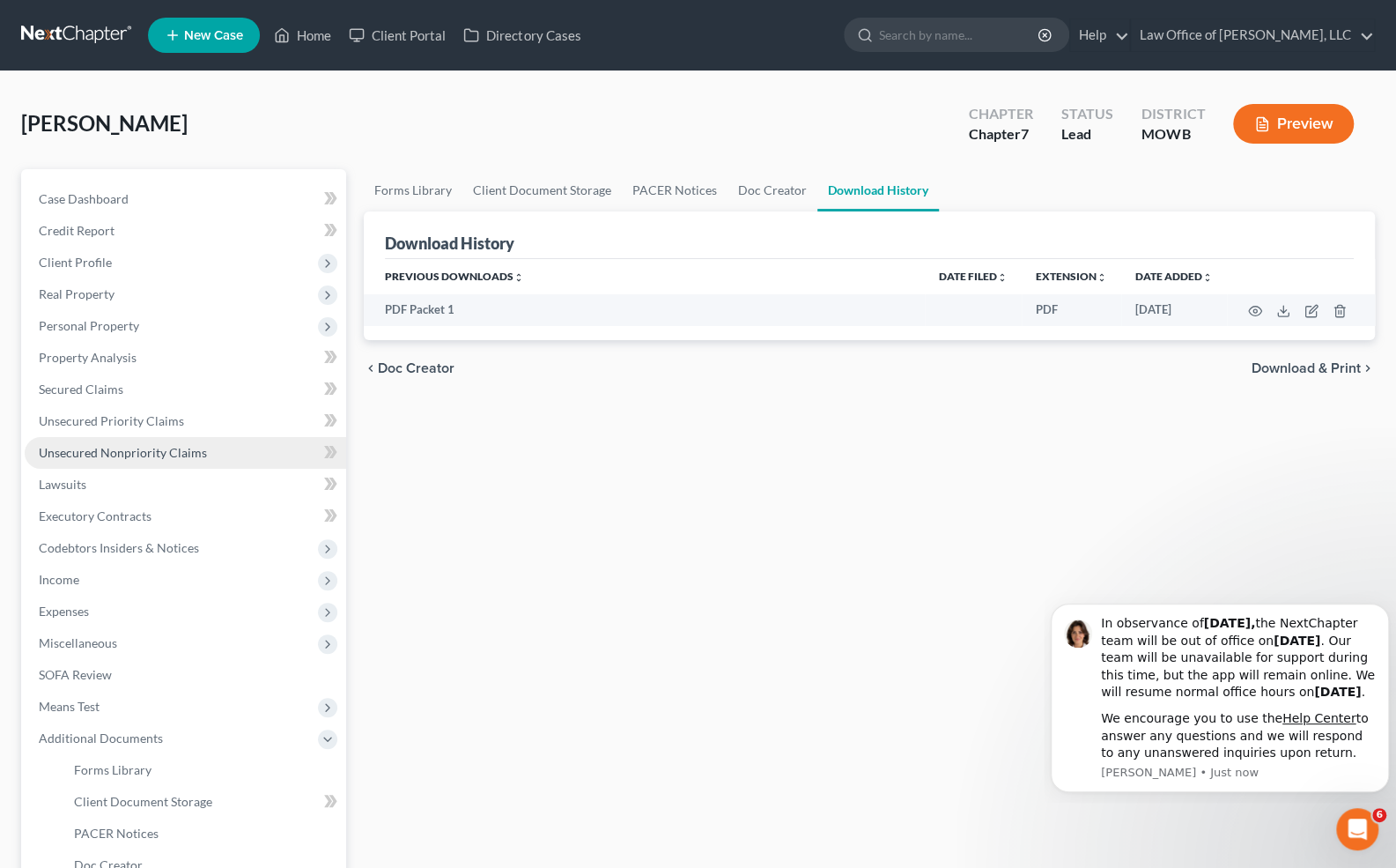
click at [120, 449] on span "Unsecured Nonpriority Claims" at bounding box center [123, 452] width 169 height 15
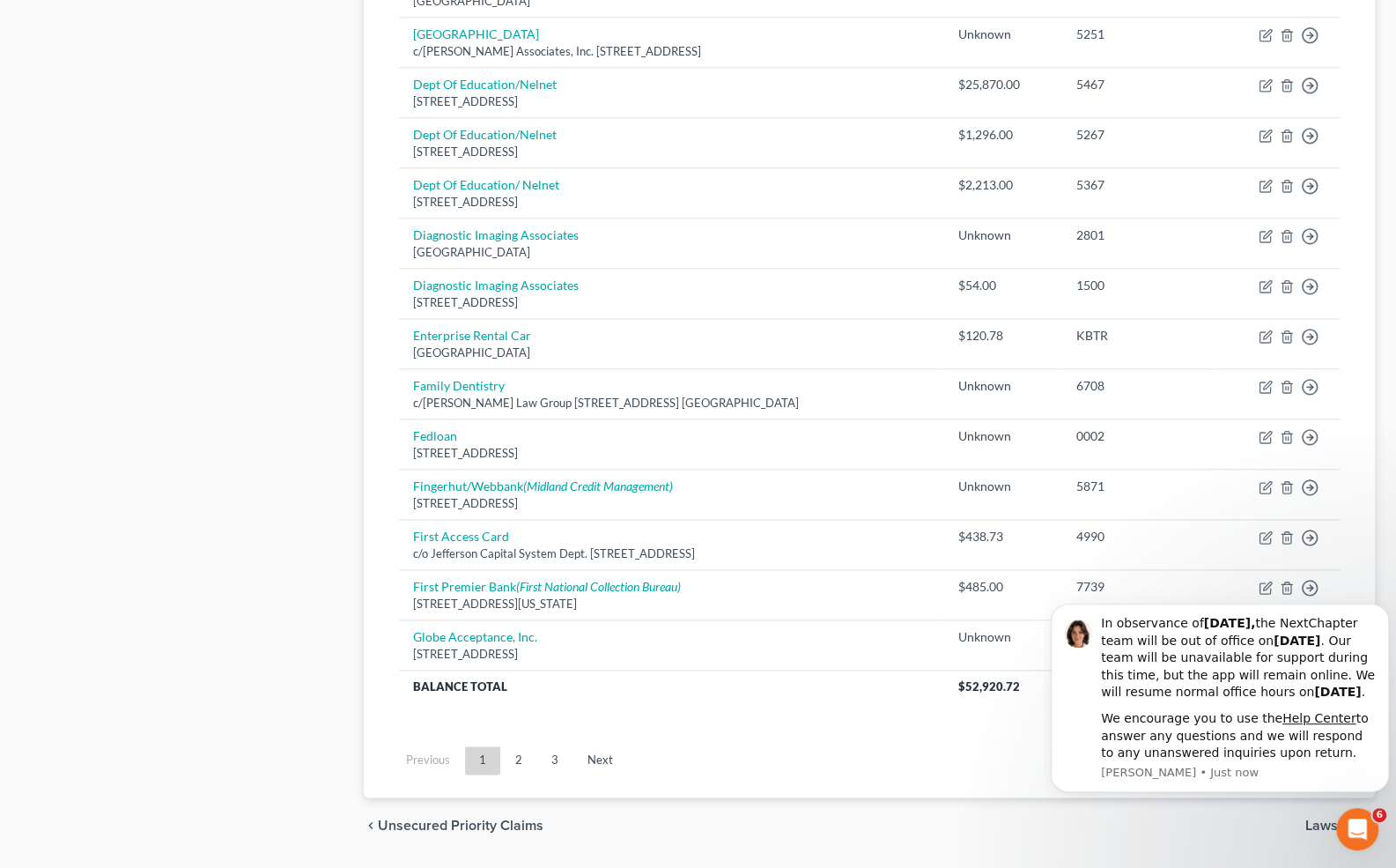
scroll to position [1156, 0]
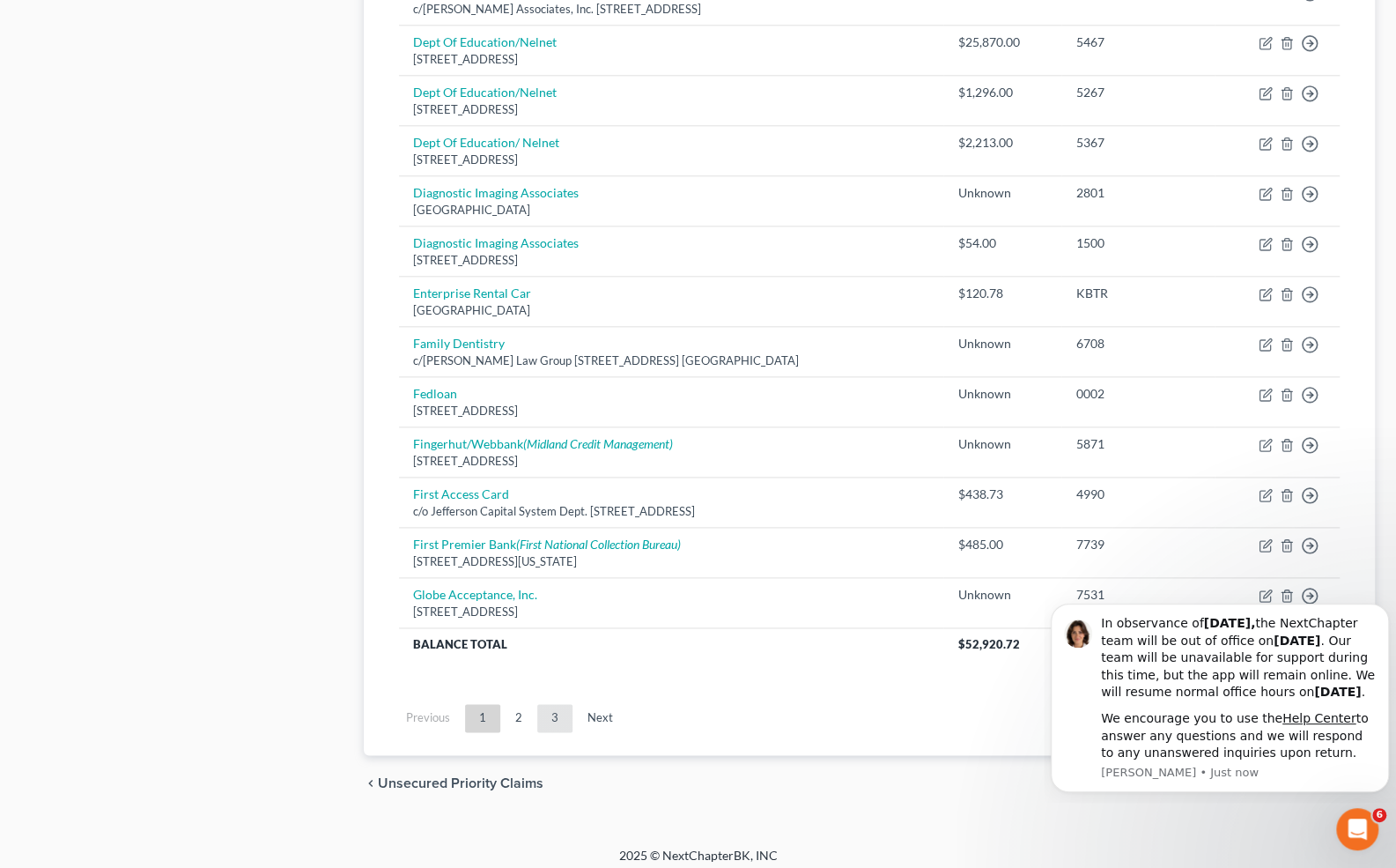
click at [555, 708] on link "3" at bounding box center [555, 718] width 35 height 28
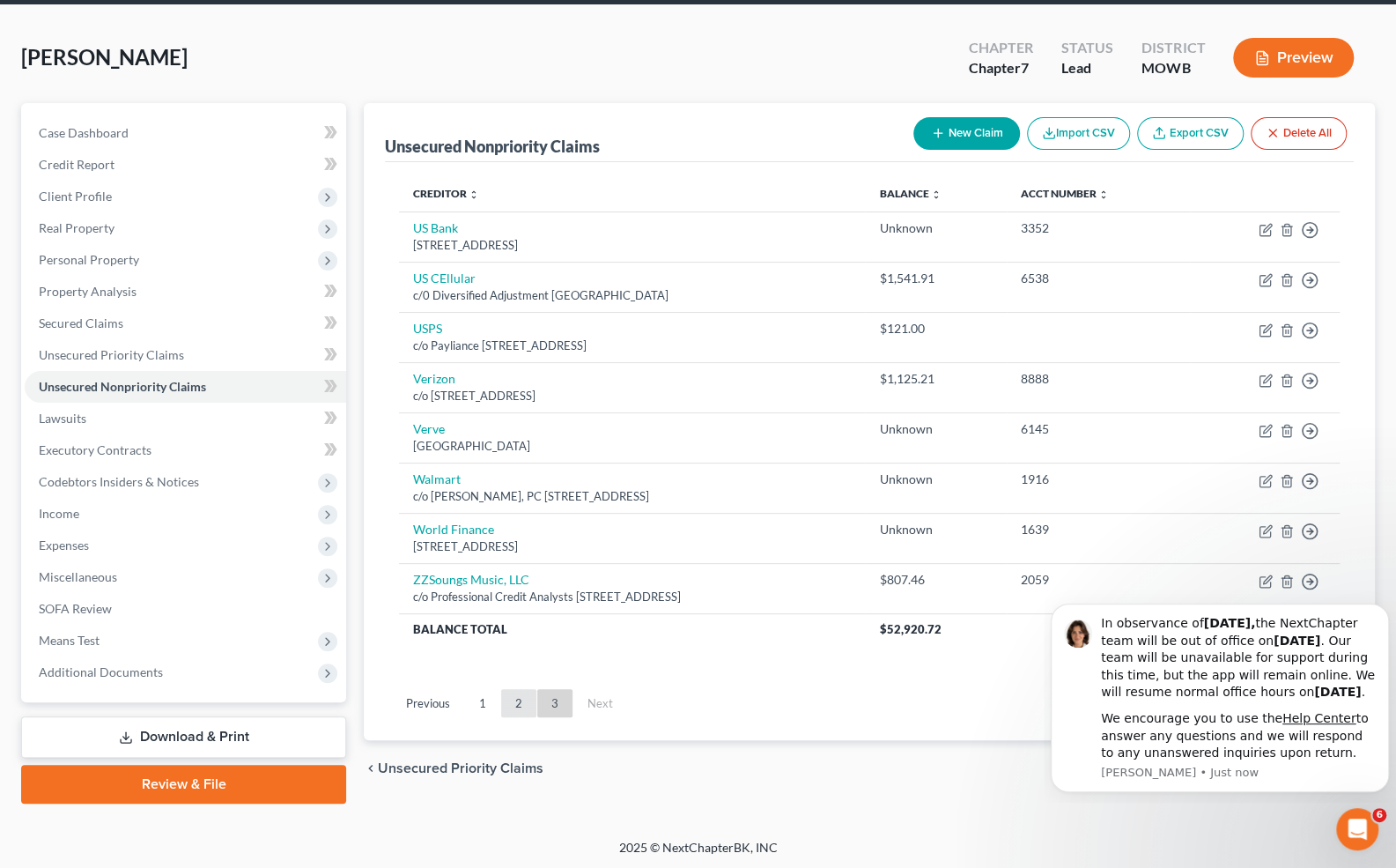
click at [519, 695] on link "2" at bounding box center [519, 703] width 35 height 28
